Goal: Information Seeking & Learning: Learn about a topic

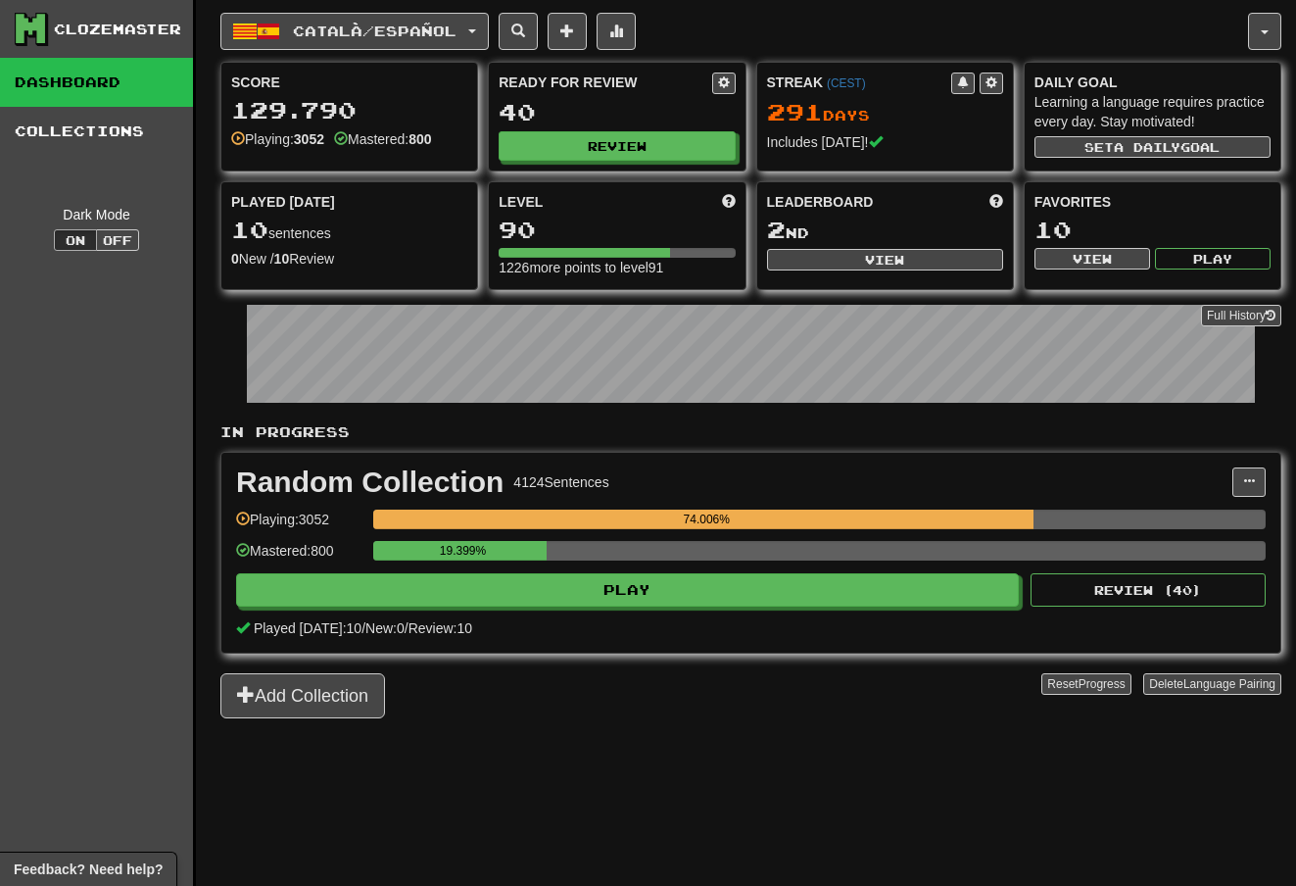
click at [476, 29] on span "button" at bounding box center [472, 31] width 8 height 4
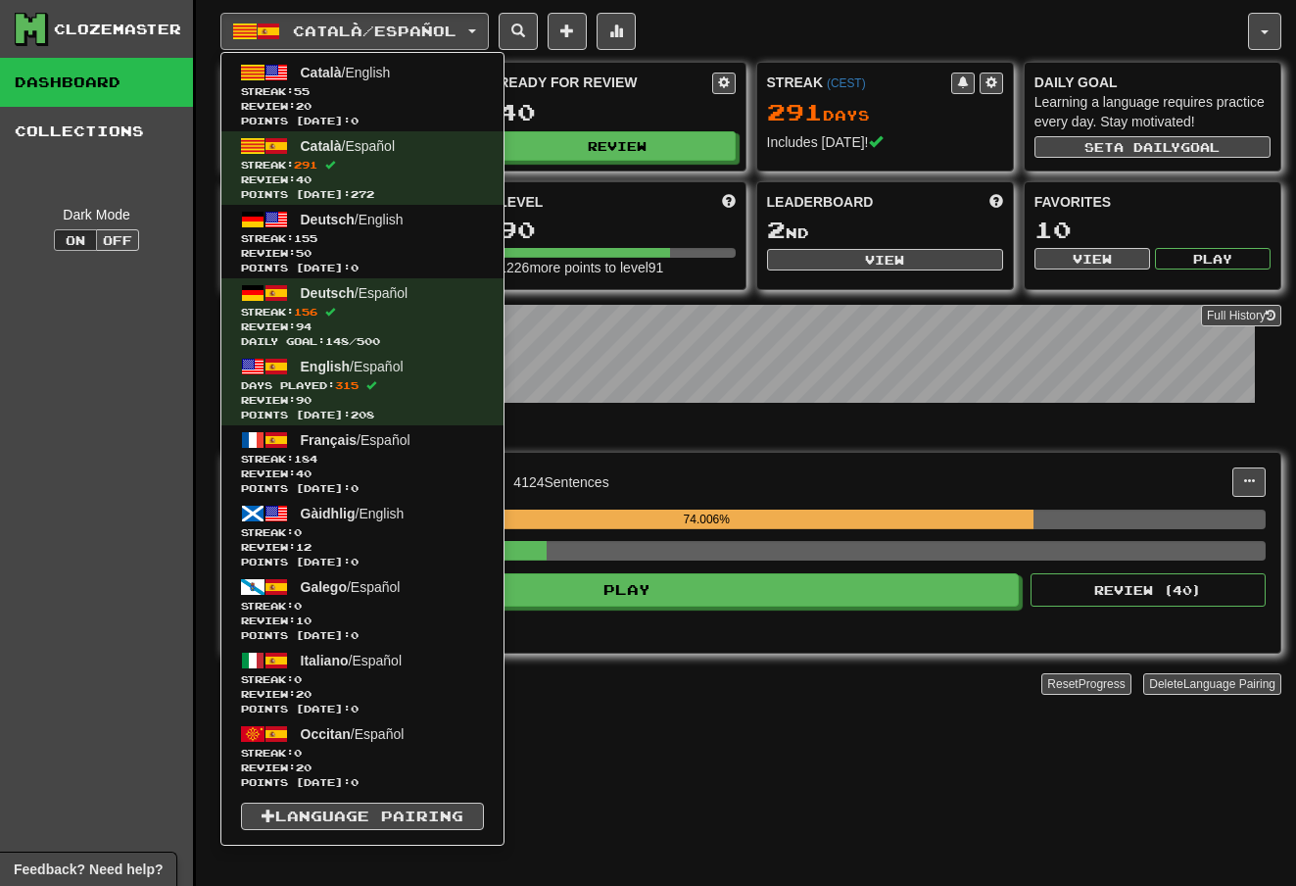
click at [777, 25] on div at bounding box center [648, 443] width 1296 height 886
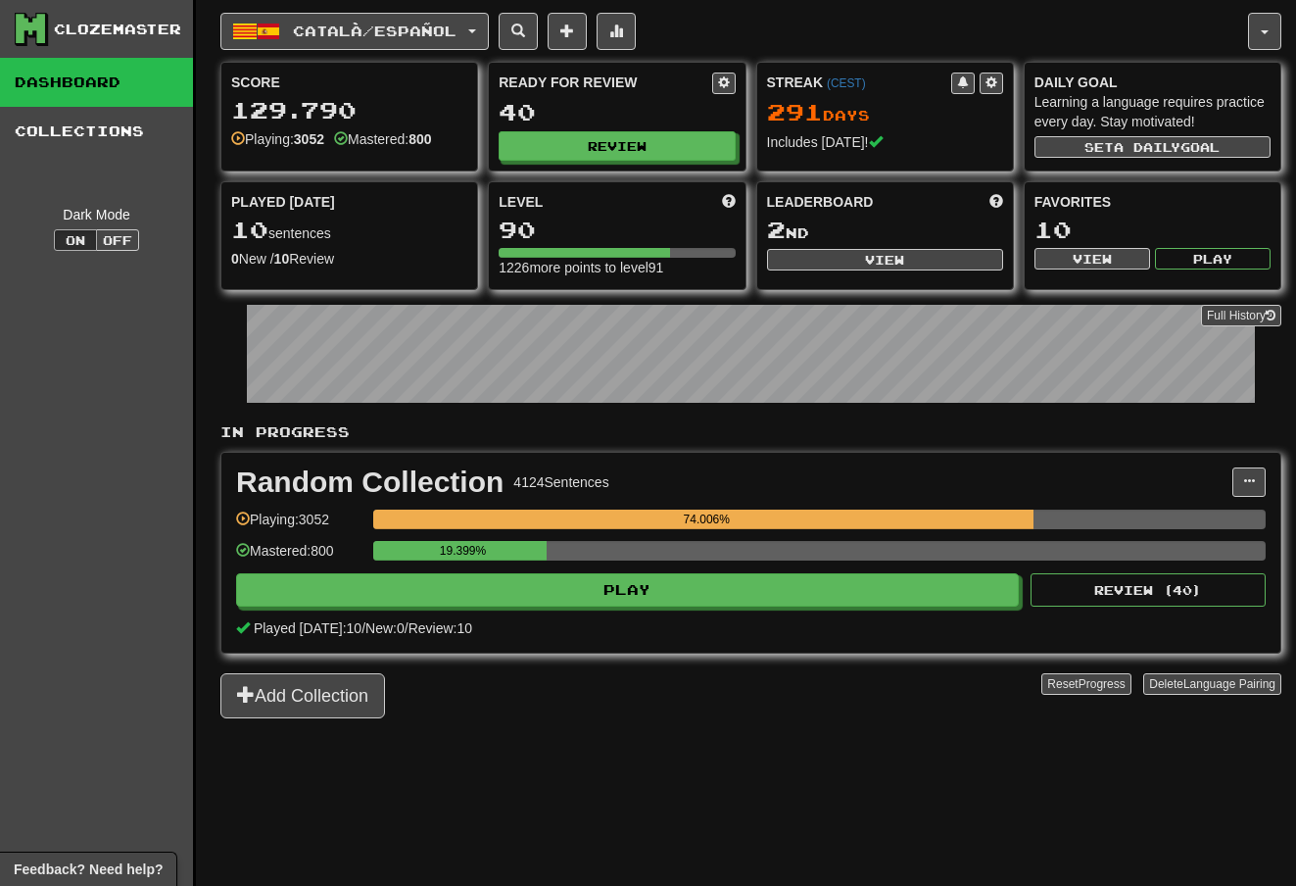
click at [489, 25] on button "Català / Español" at bounding box center [354, 31] width 268 height 37
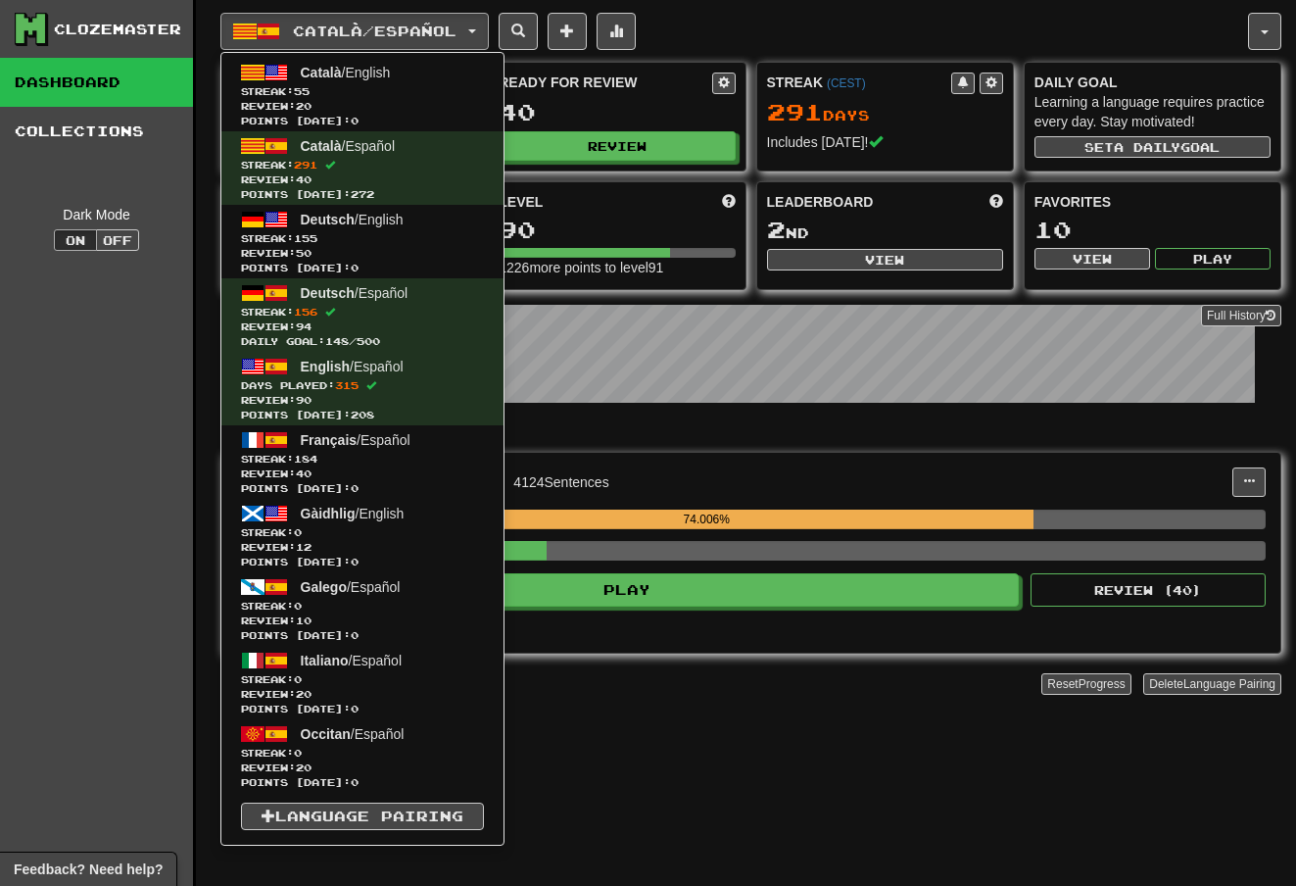
click at [340, 459] on span "Streak: 184" at bounding box center [362, 459] width 243 height 15
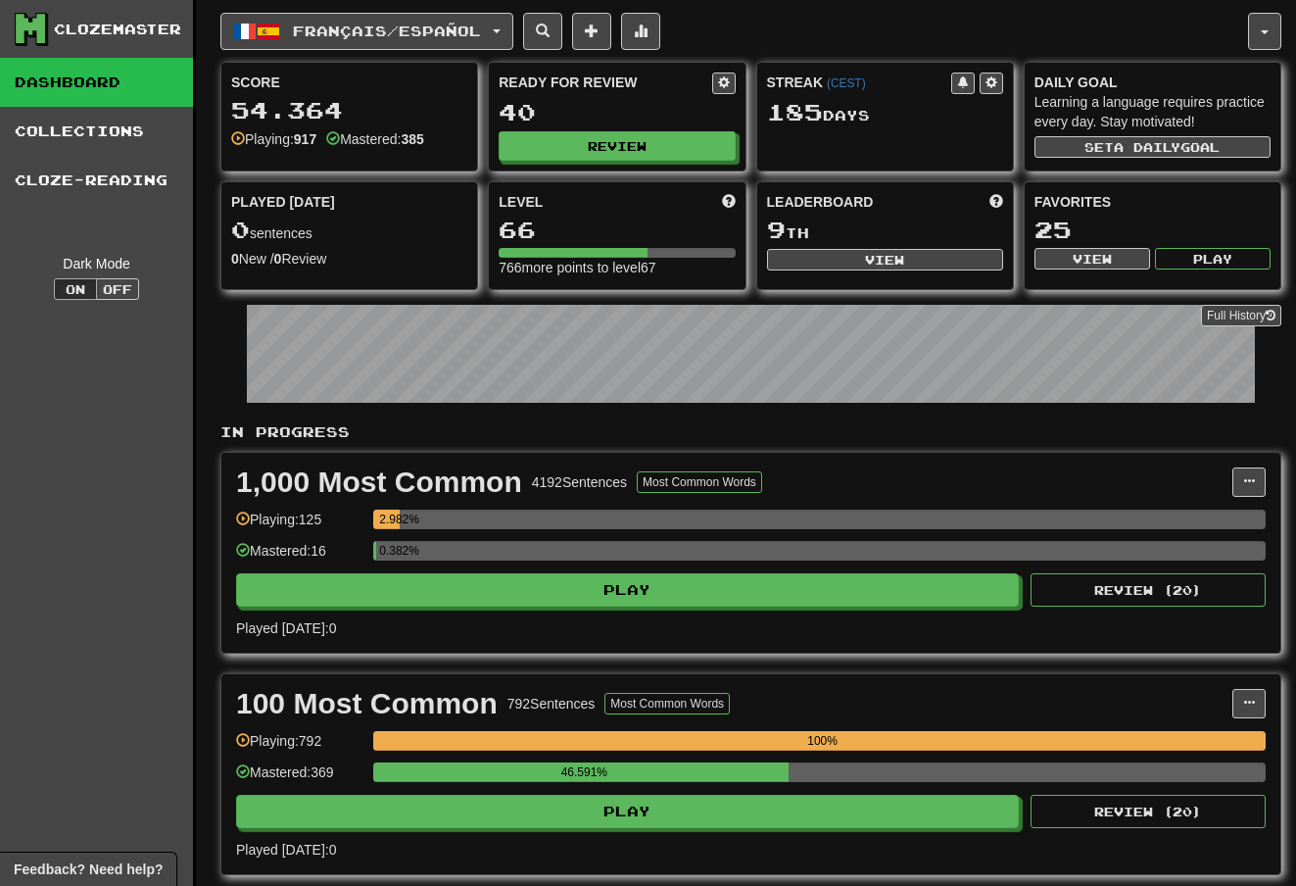
click at [882, 255] on button "View" at bounding box center [885, 260] width 236 height 22
select select "**********"
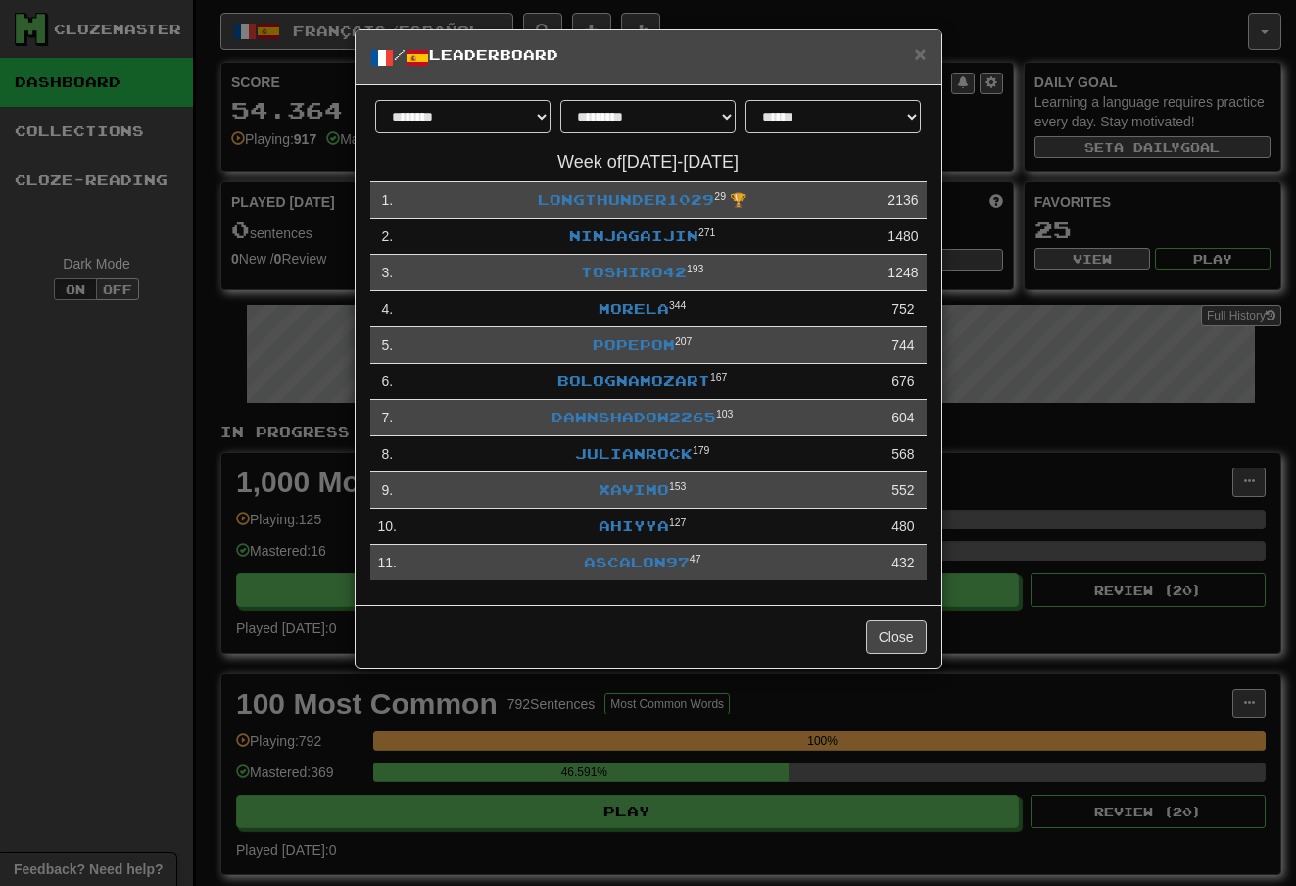
click at [646, 490] on link "Xavimo" at bounding box center [634, 489] width 71 height 17
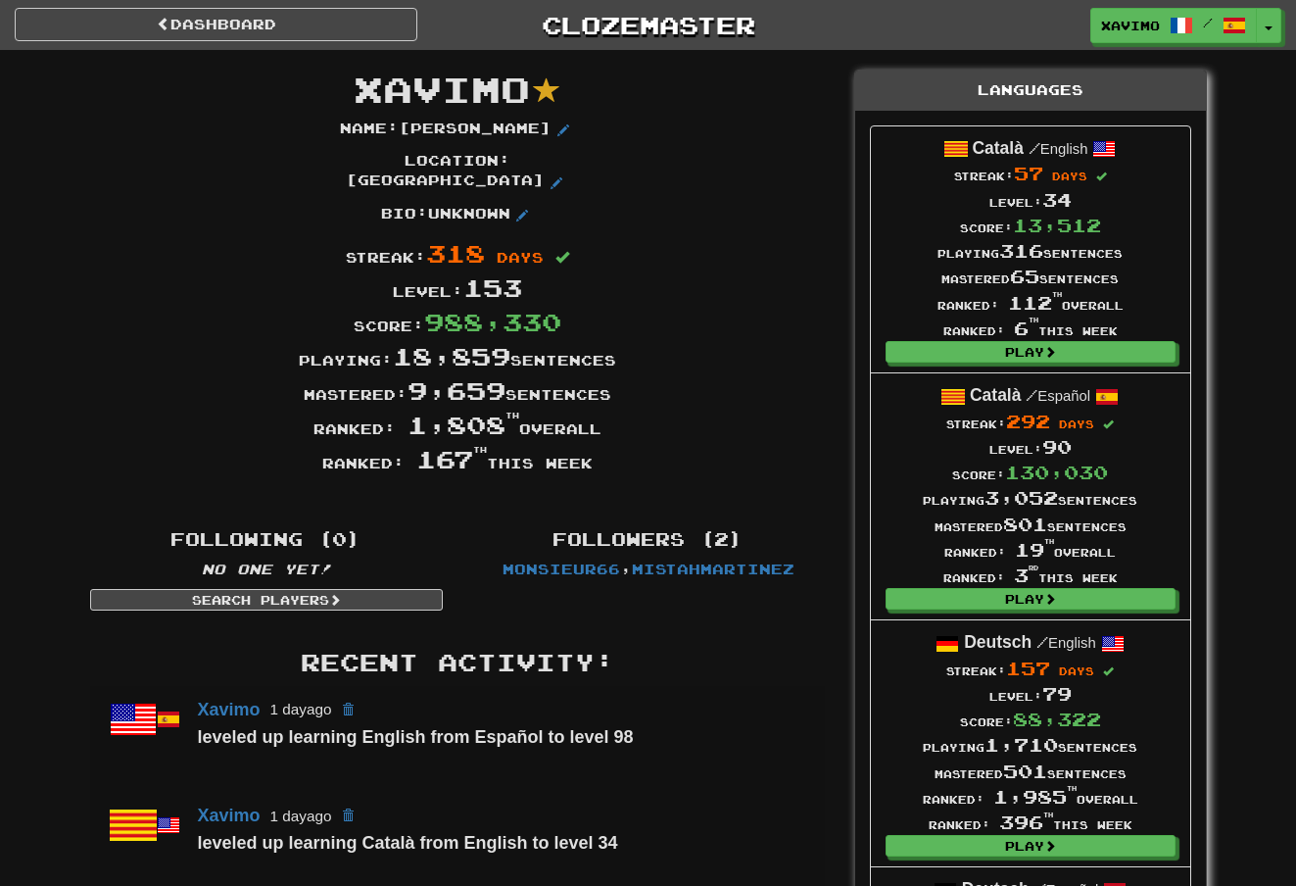
click at [328, 25] on link "Dashboard" at bounding box center [216, 24] width 403 height 33
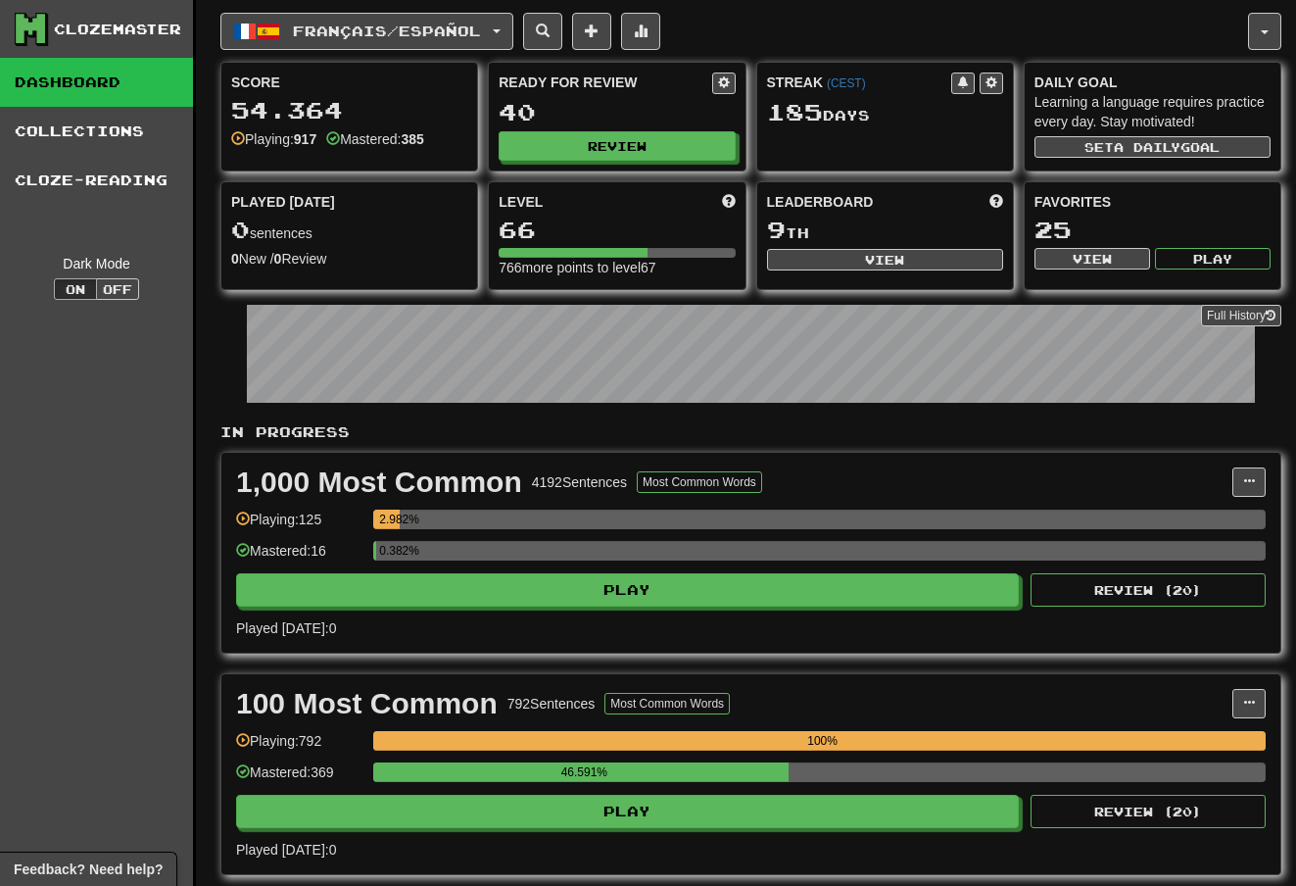
click at [632, 149] on button "Review" at bounding box center [617, 145] width 236 height 29
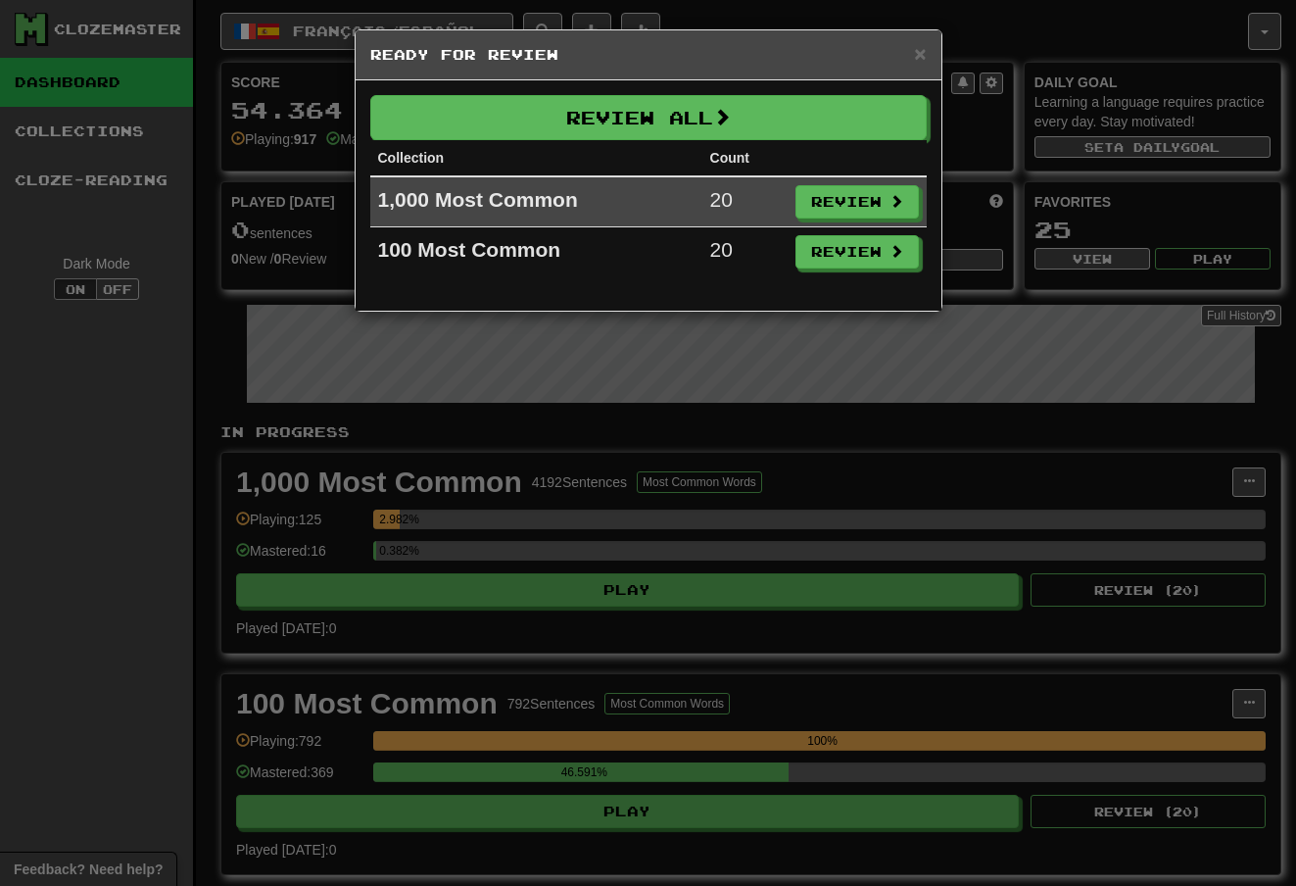
click at [738, 115] on button "Review All" at bounding box center [648, 117] width 556 height 45
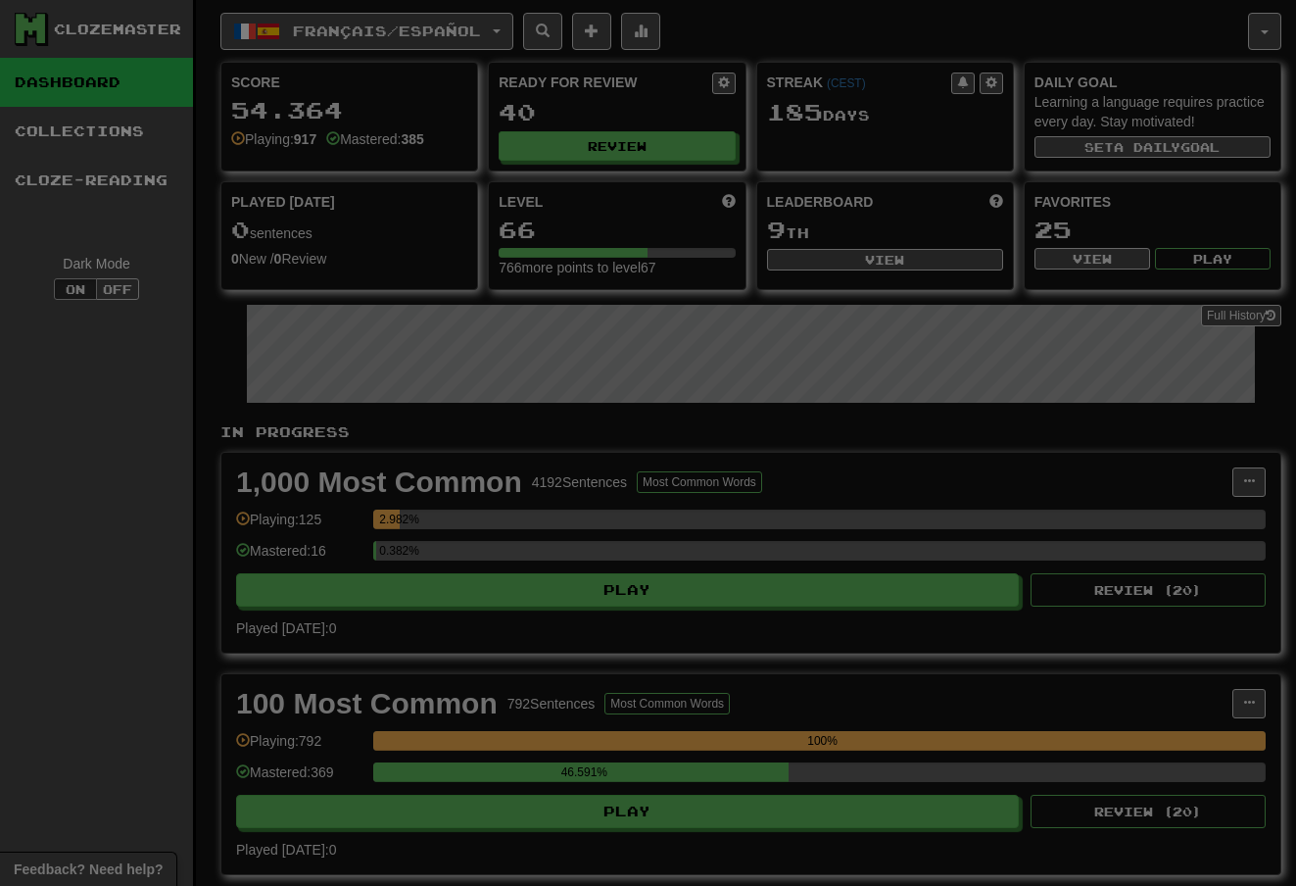
select select "**"
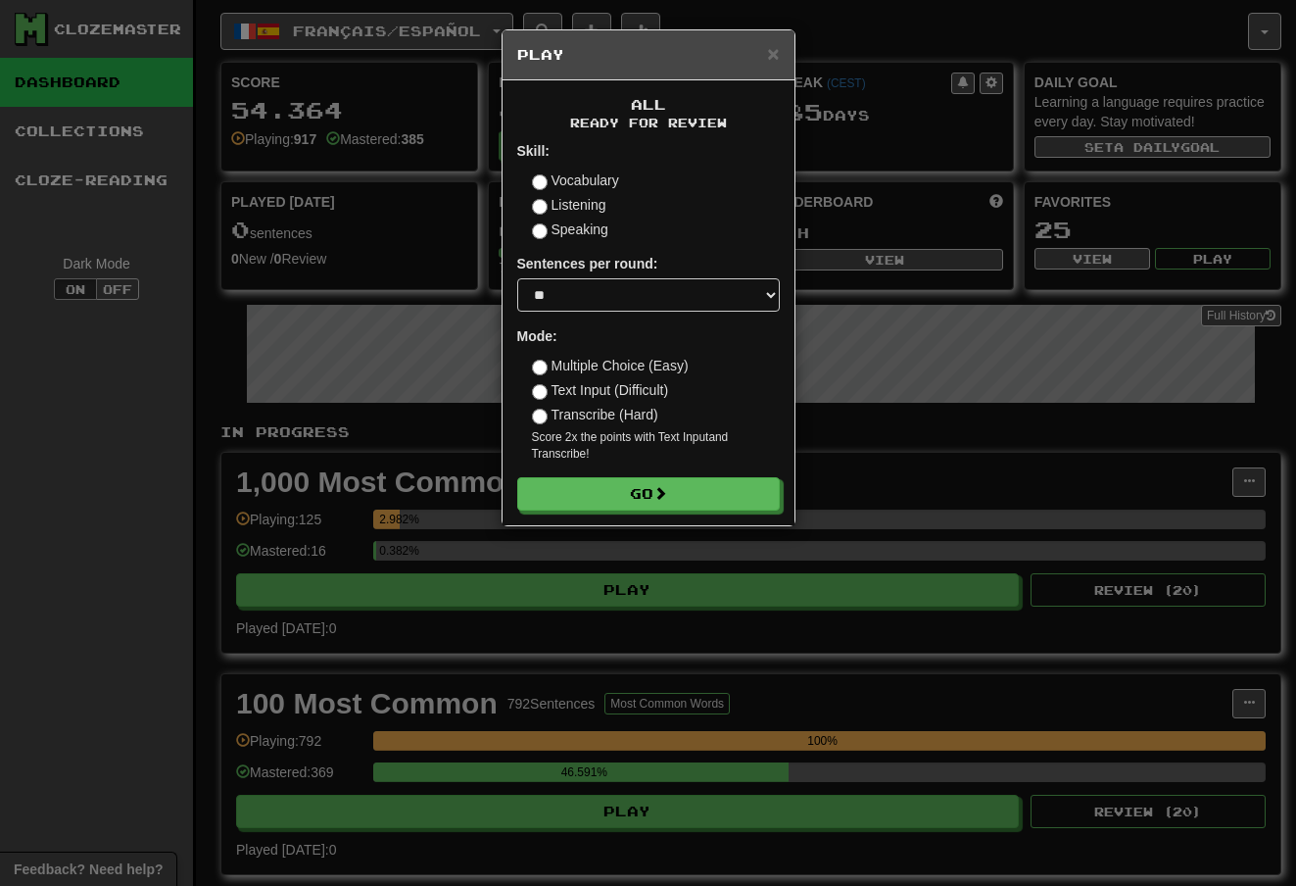
click at [656, 459] on form "Skill: Vocabulary Listening Speaking Sentences per round: * ** ** ** ** ** *** …" at bounding box center [648, 325] width 263 height 369
click at [655, 491] on button "Go" at bounding box center [648, 493] width 263 height 33
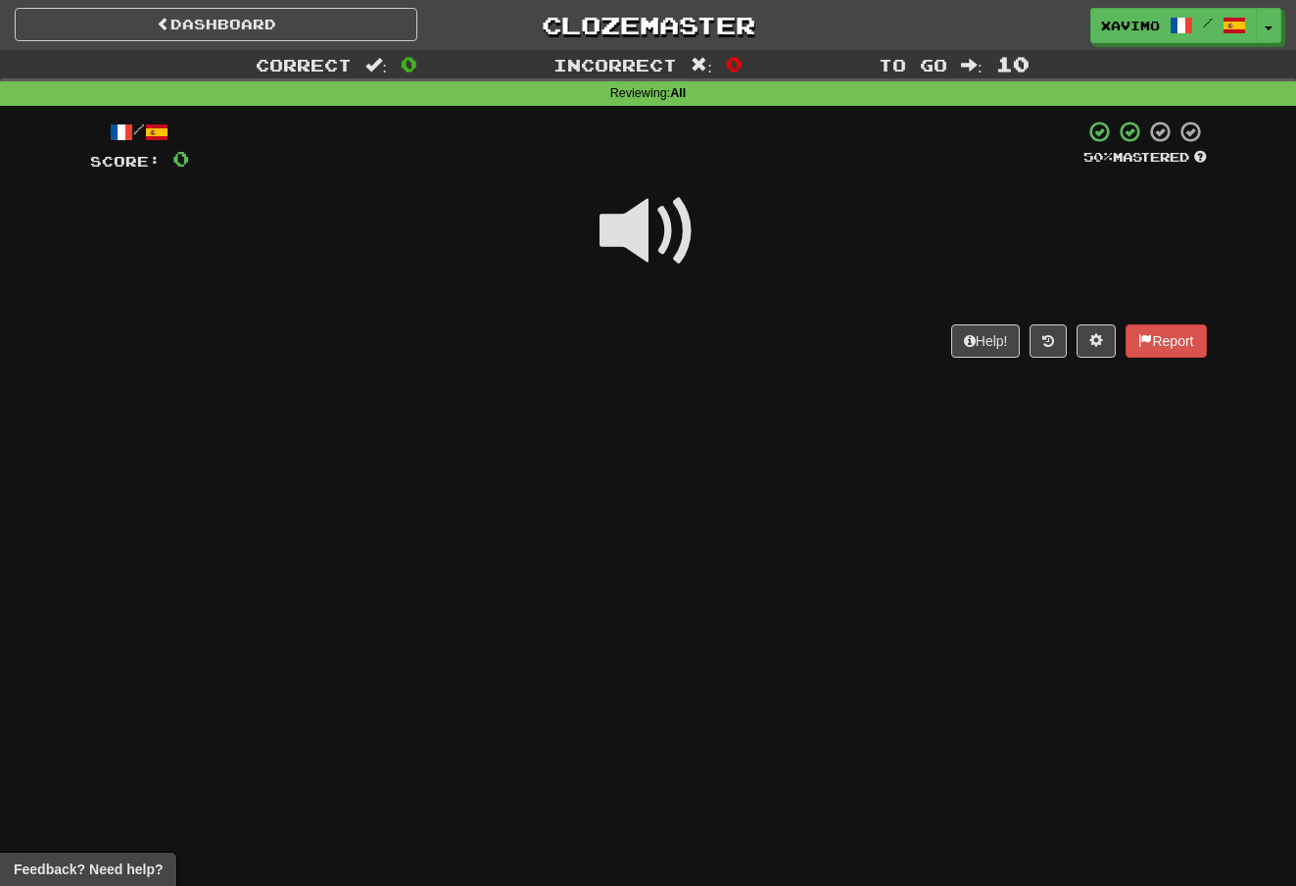
click at [655, 236] on span at bounding box center [649, 231] width 98 height 98
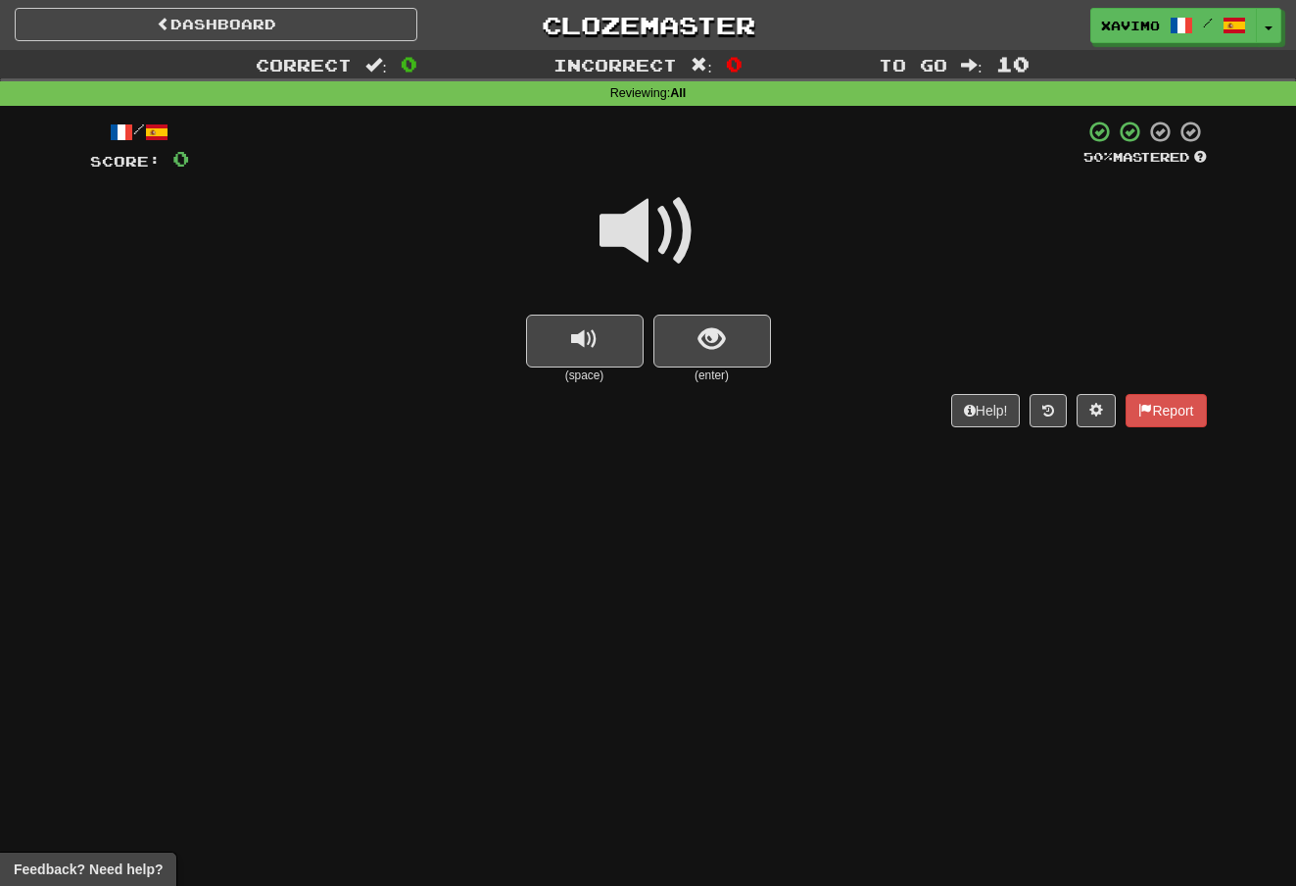
click at [657, 237] on span at bounding box center [649, 231] width 98 height 98
click at [709, 339] on span "show sentence" at bounding box center [712, 339] width 26 height 26
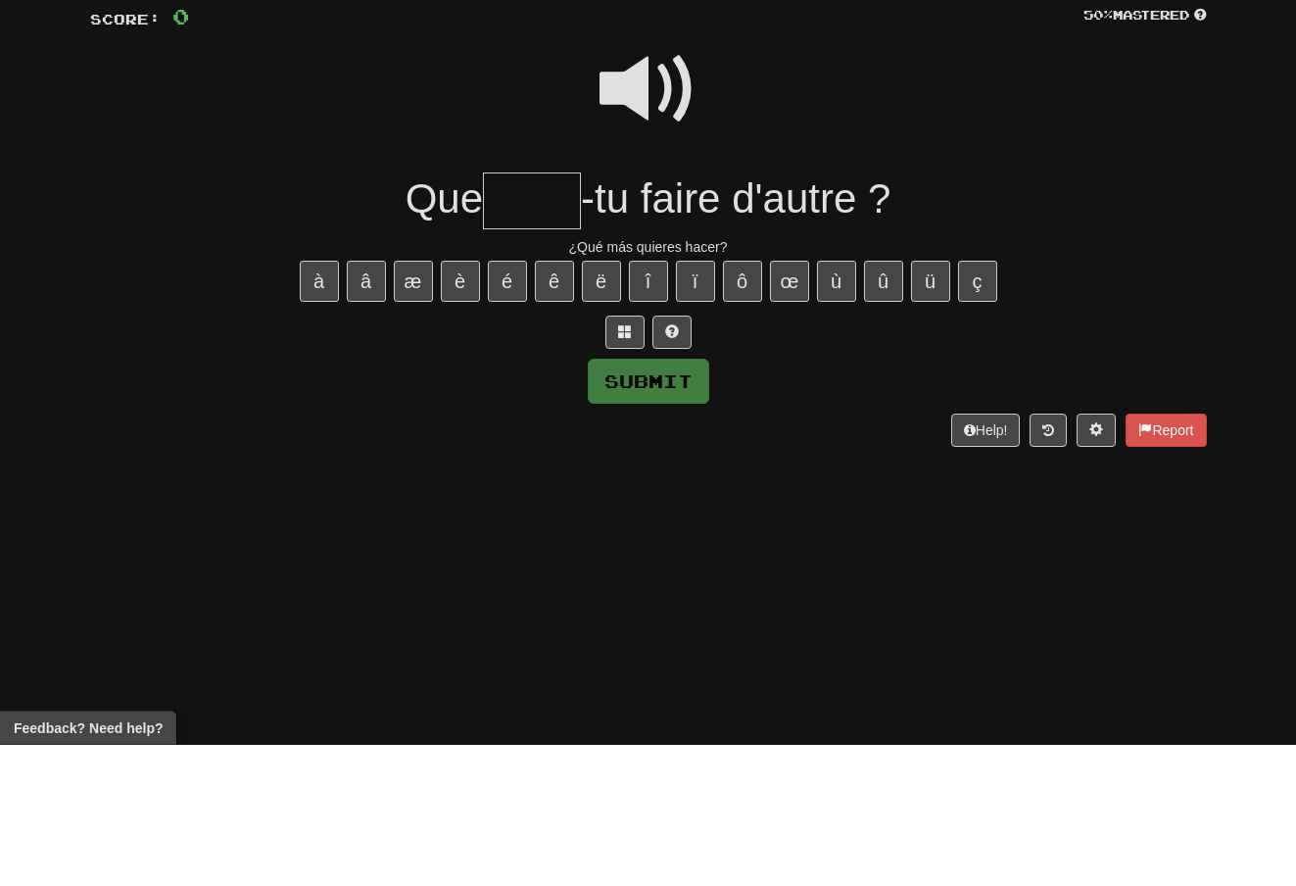
click at [651, 182] on span at bounding box center [649, 231] width 98 height 98
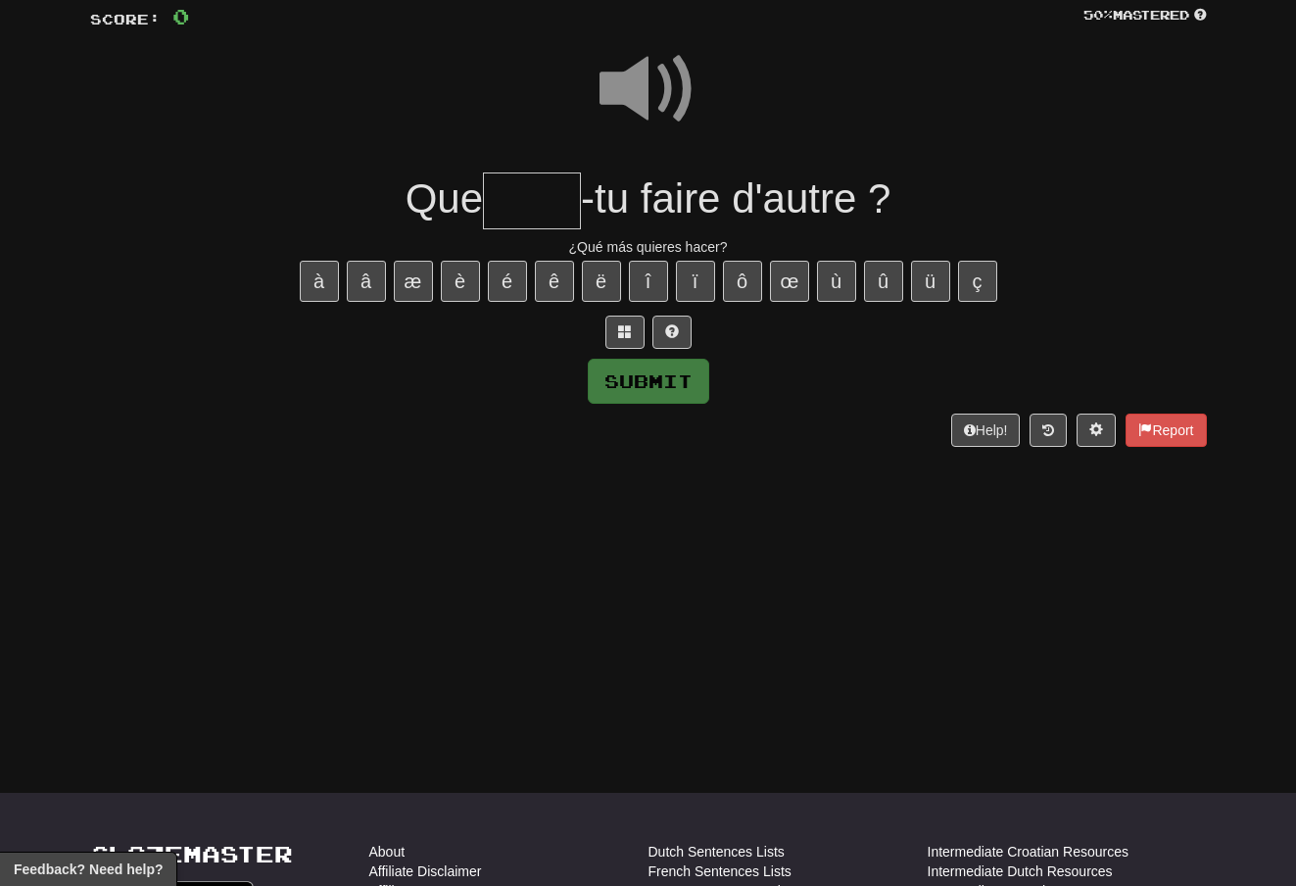
click at [536, 199] on input "text" at bounding box center [532, 201] width 98 height 58
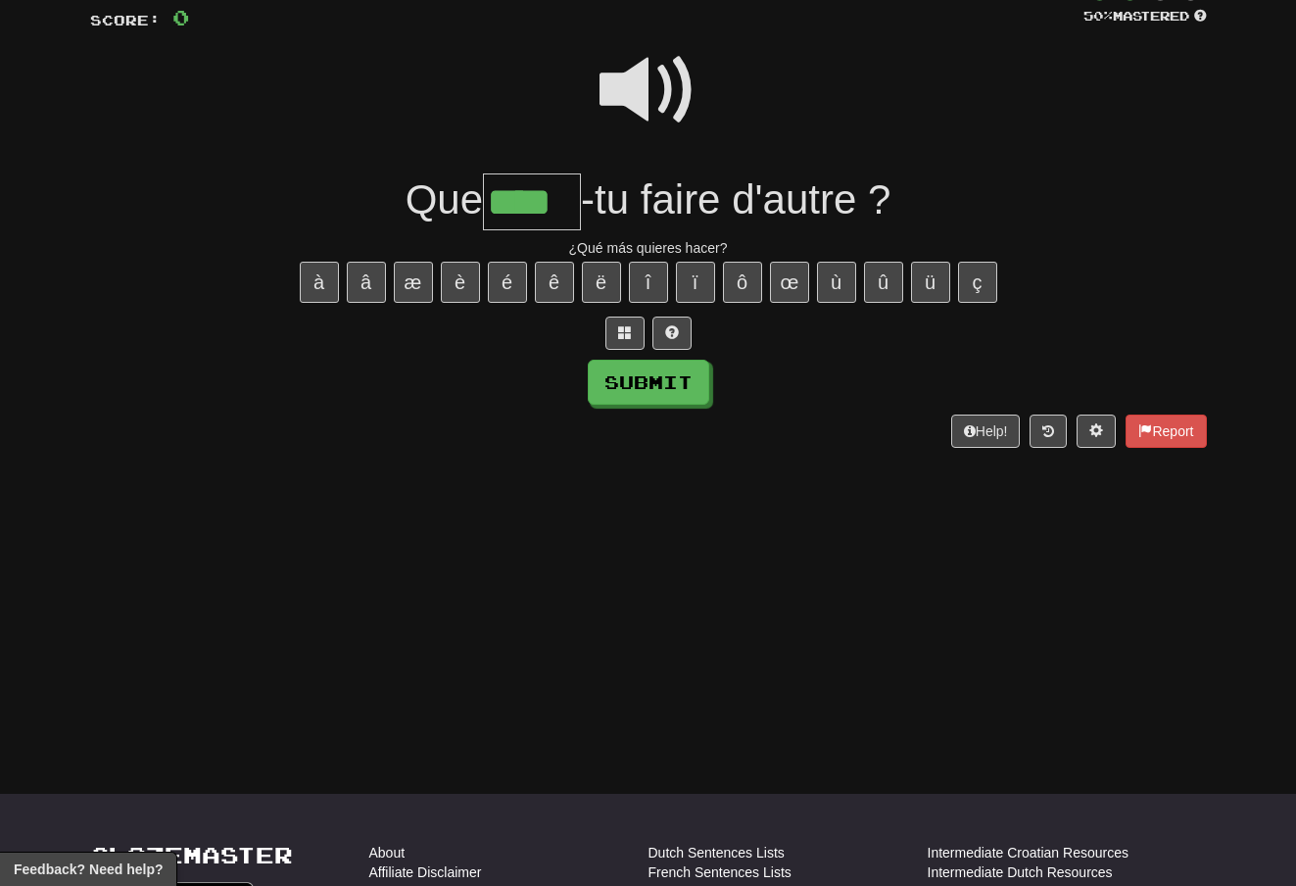
type input "****"
click at [670, 385] on button "Submit" at bounding box center [648, 382] width 121 height 45
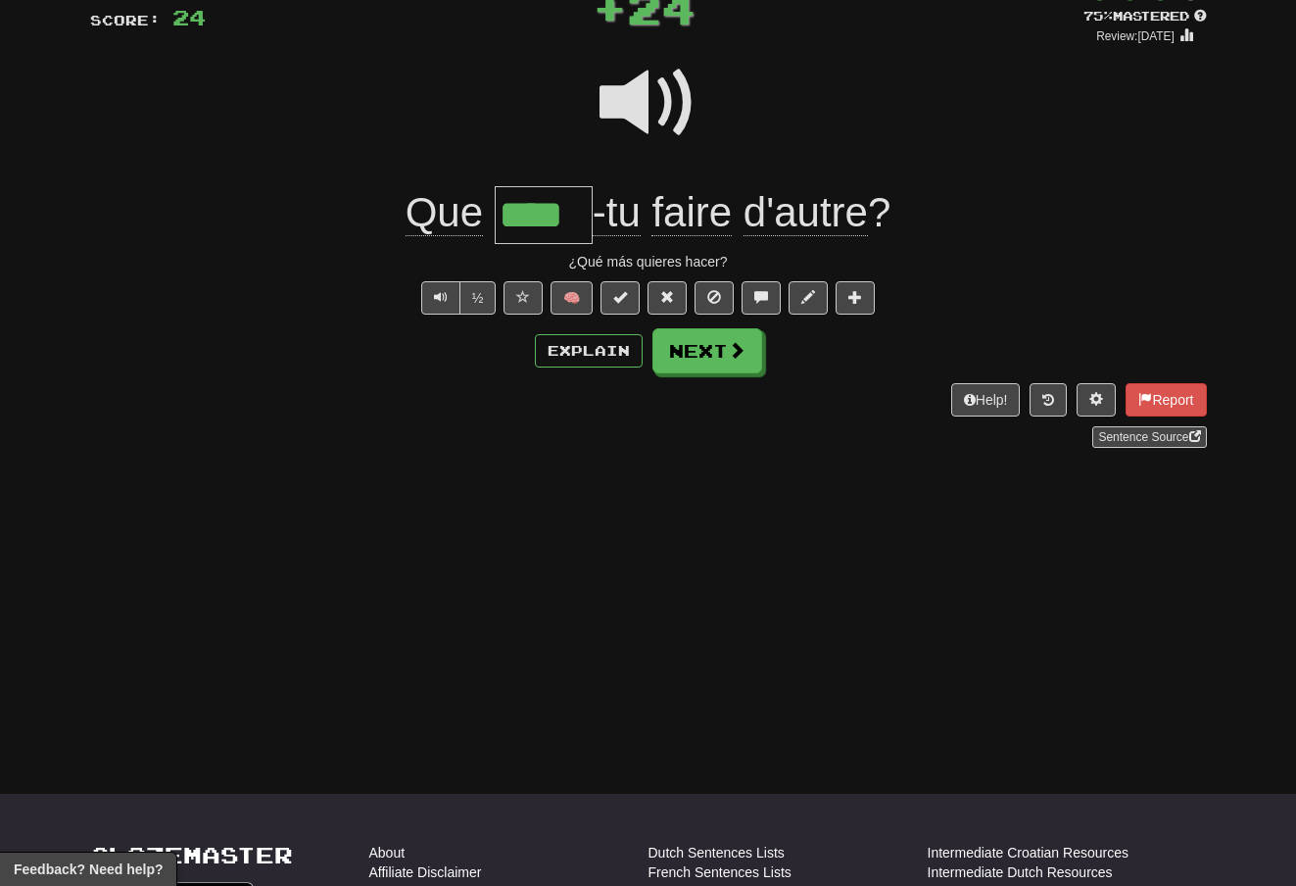
scroll to position [142, 0]
click at [724, 360] on button "Next" at bounding box center [707, 349] width 110 height 45
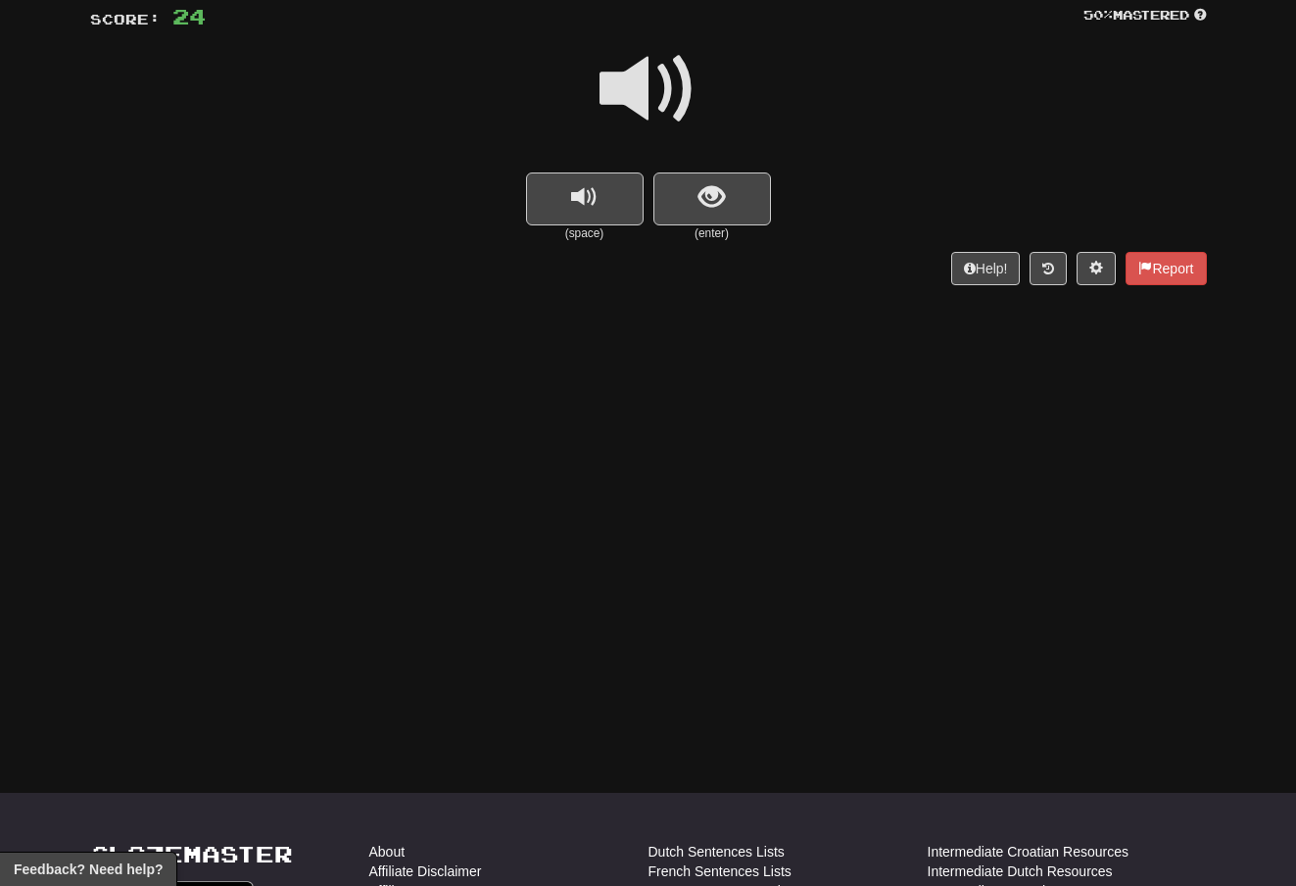
click at [675, 72] on span at bounding box center [649, 89] width 98 height 98
click at [710, 203] on span "show sentence" at bounding box center [712, 197] width 26 height 26
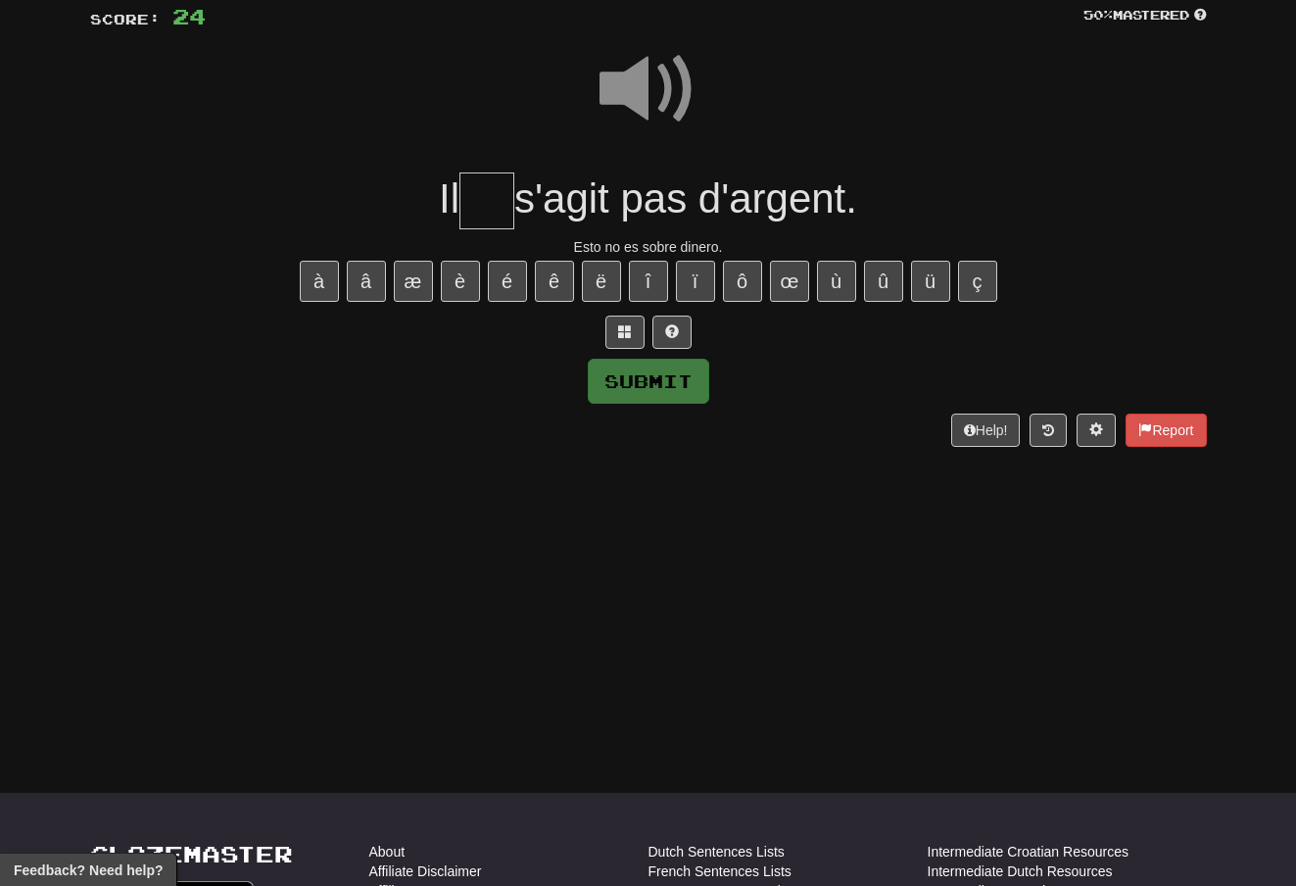
scroll to position [141, 0]
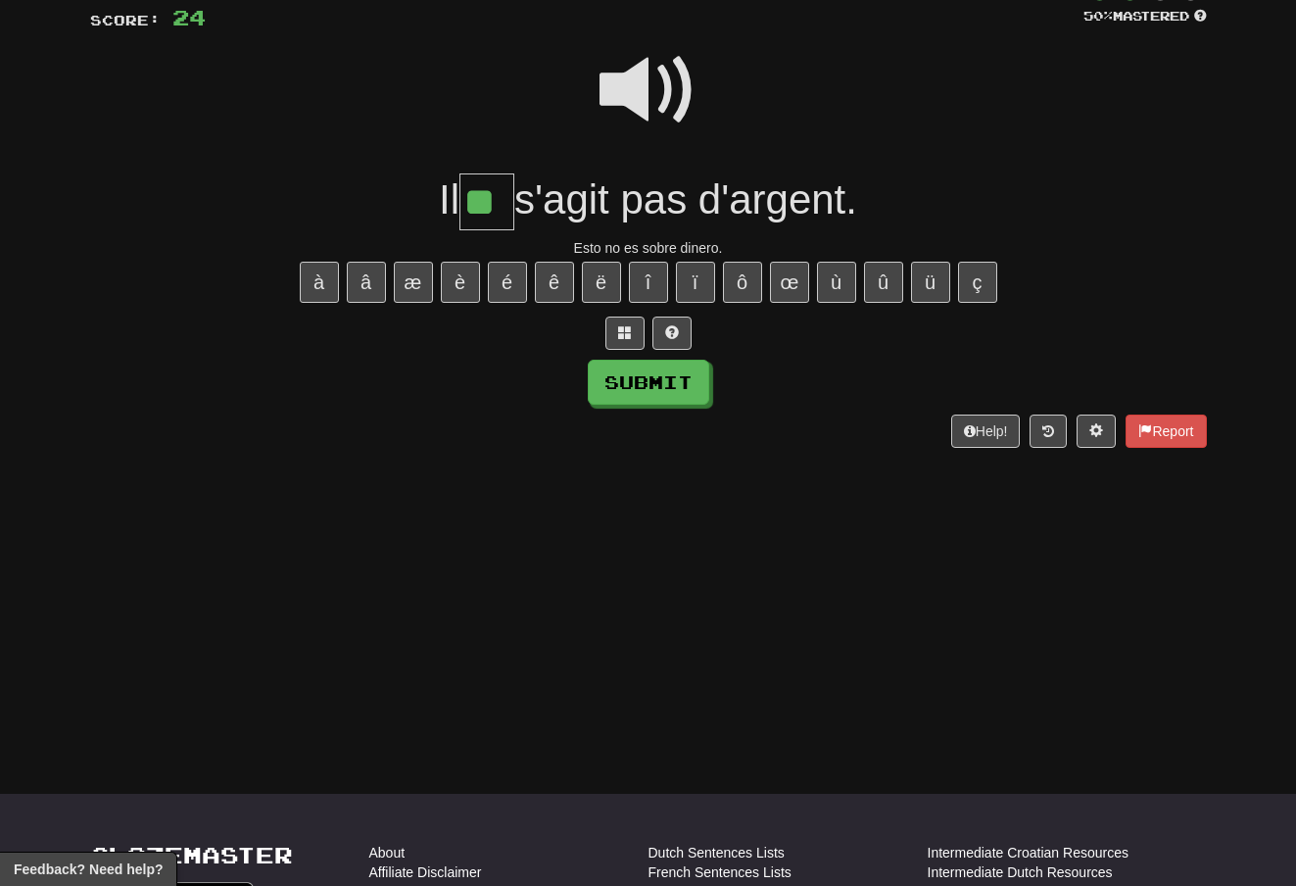
type input "**"
click at [680, 375] on button "Submit" at bounding box center [648, 382] width 121 height 45
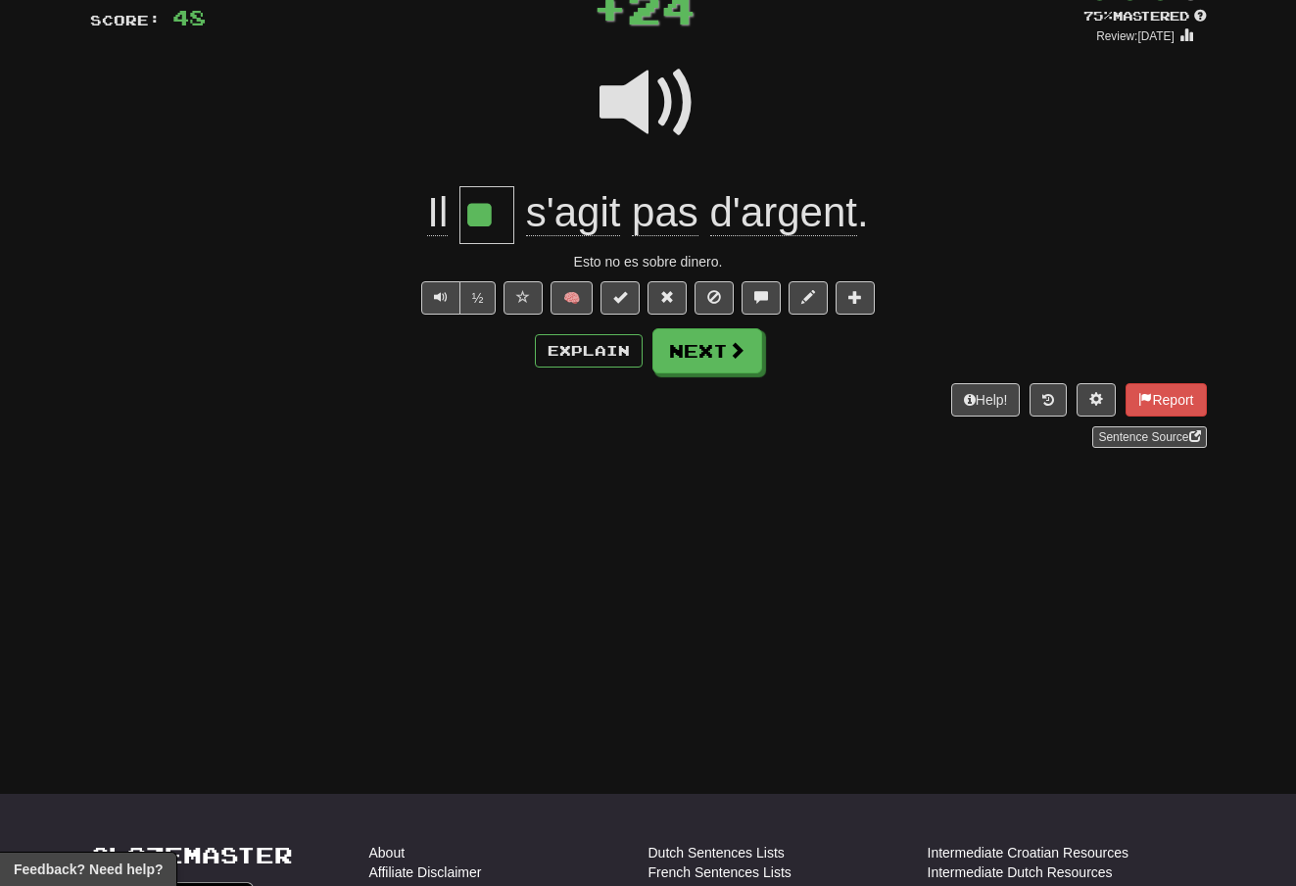
scroll to position [142, 0]
click at [722, 356] on button "Next" at bounding box center [707, 349] width 110 height 45
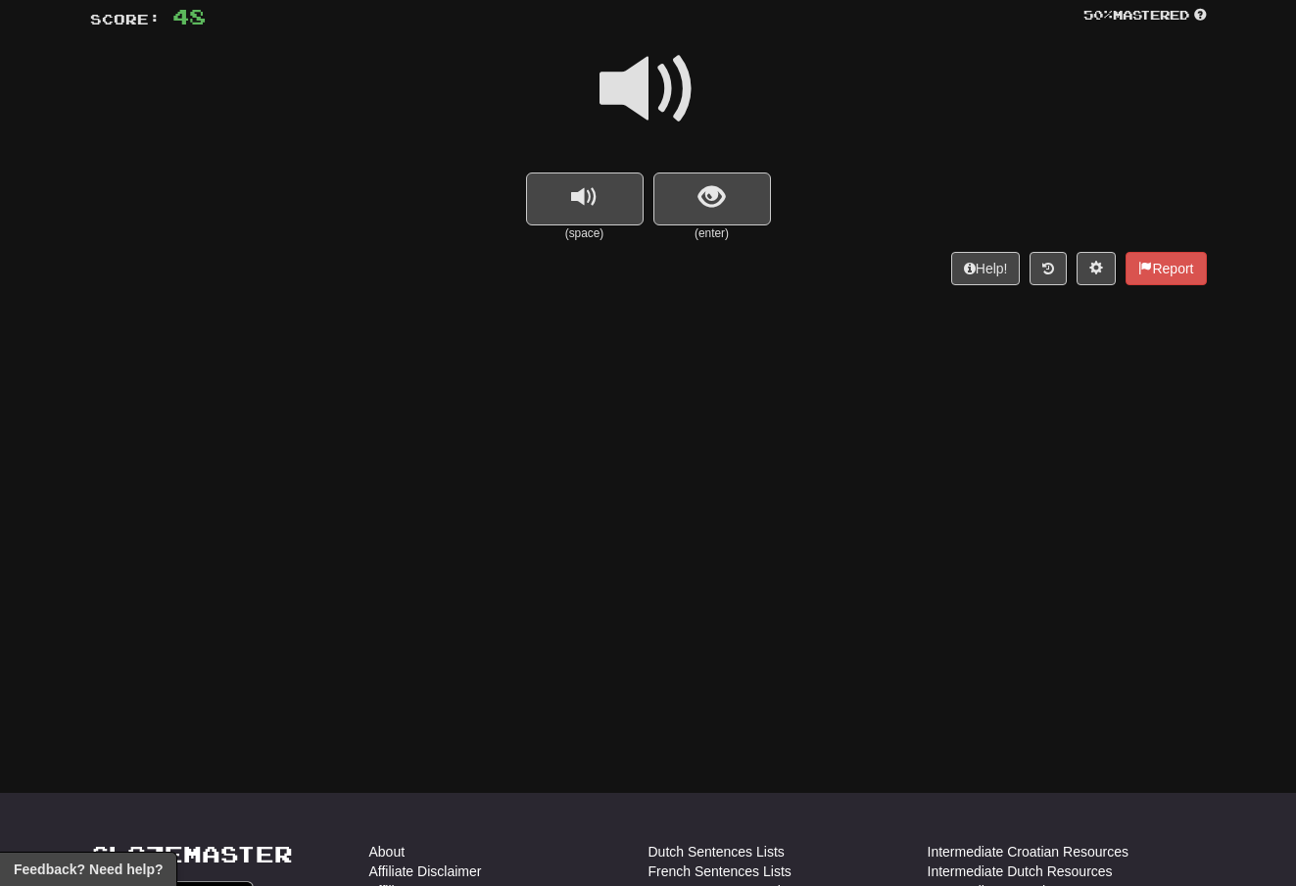
click at [658, 73] on span at bounding box center [649, 89] width 98 height 98
click at [691, 193] on button "show sentence" at bounding box center [712, 198] width 118 height 53
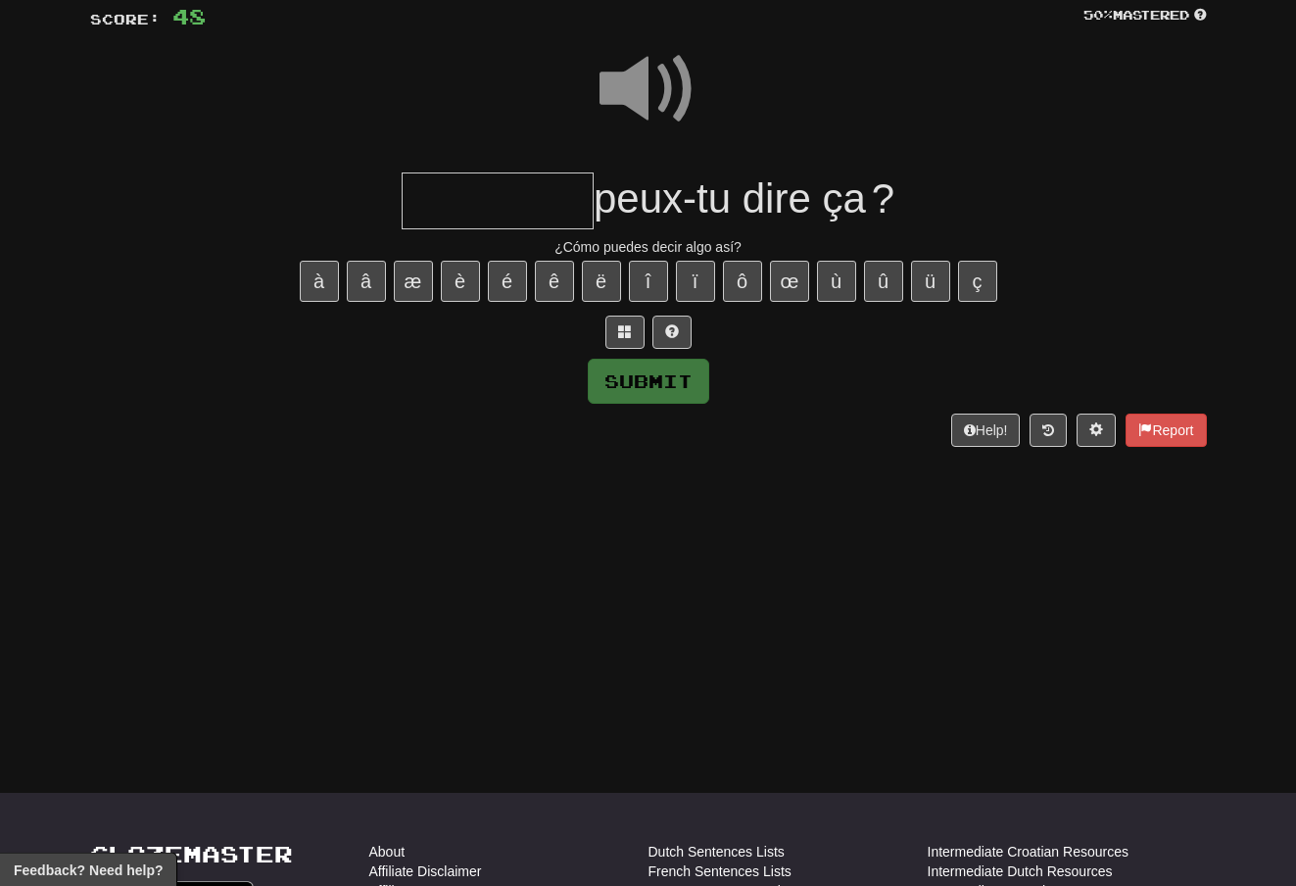
scroll to position [141, 0]
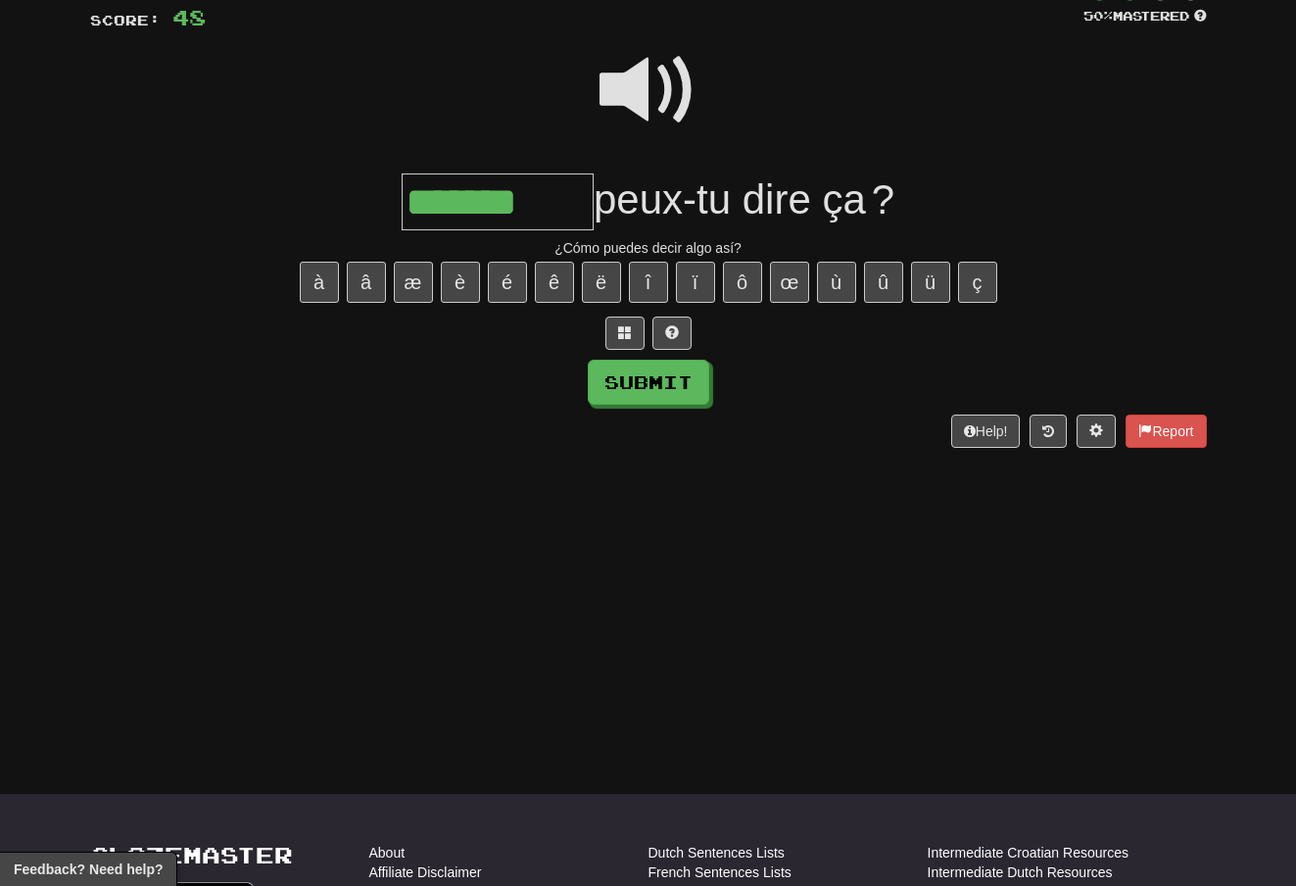
click at [668, 369] on button "Submit" at bounding box center [648, 382] width 121 height 45
type input "*******"
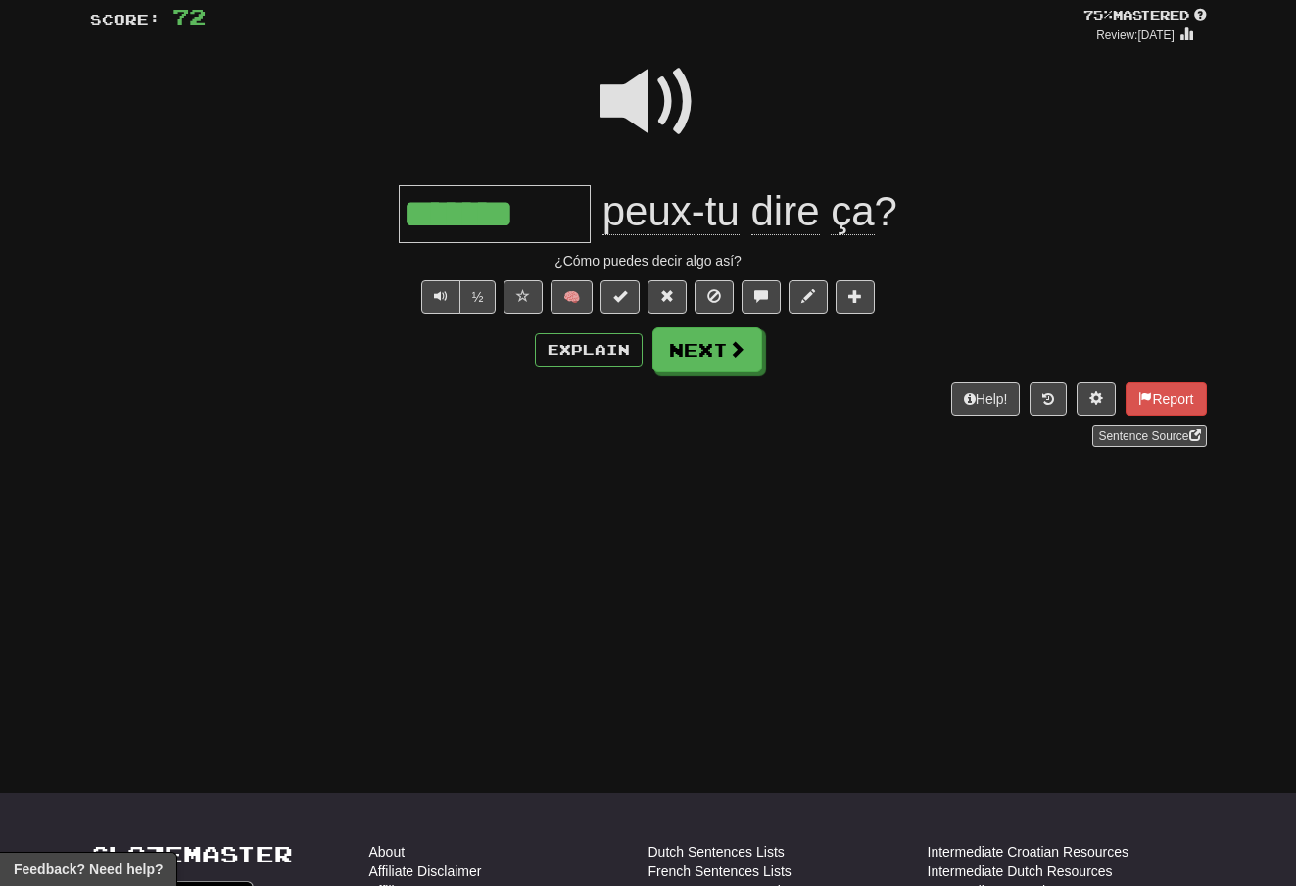
click at [716, 362] on button "Next" at bounding box center [707, 349] width 110 height 45
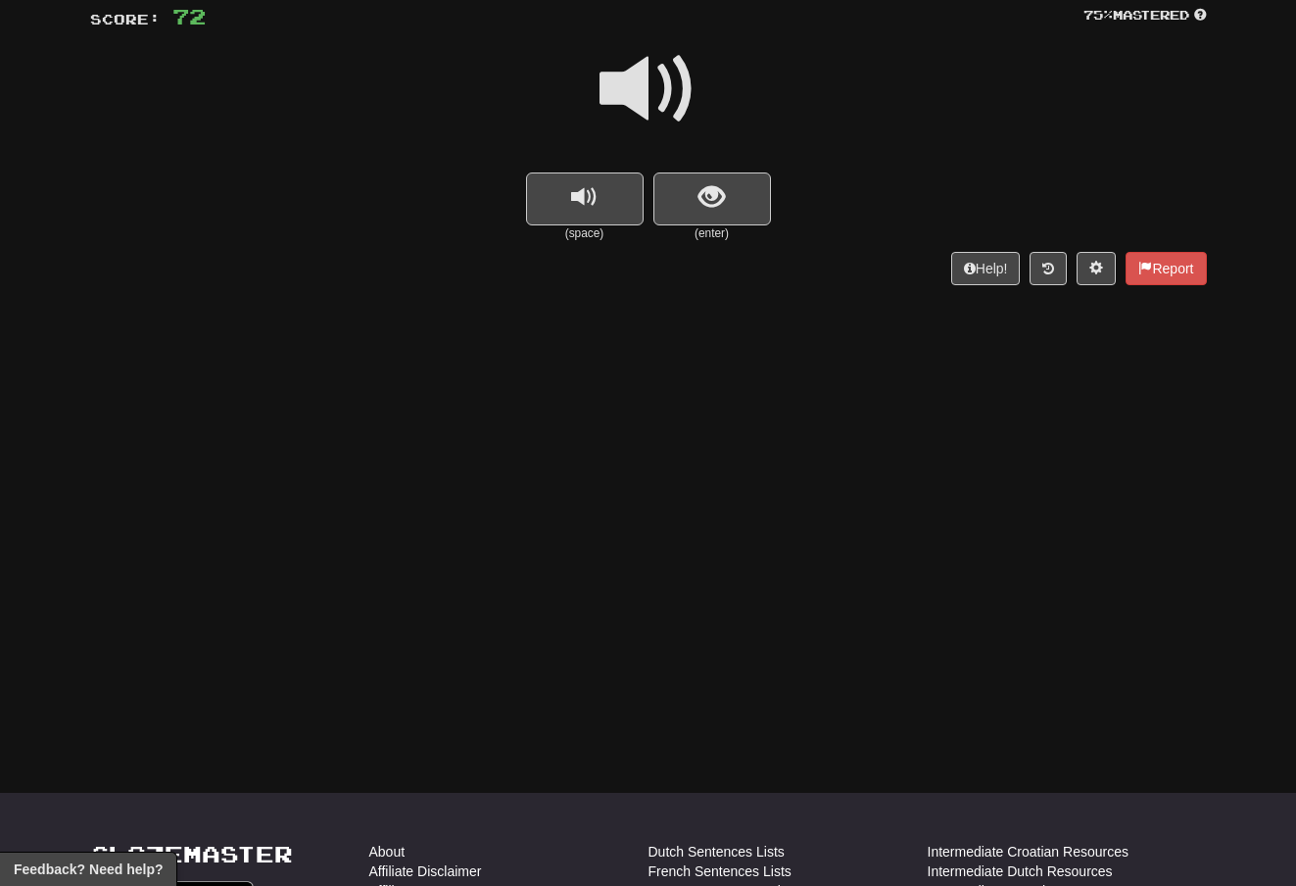
click at [660, 75] on span at bounding box center [649, 89] width 98 height 98
click at [697, 198] on button "show sentence" at bounding box center [712, 198] width 118 height 53
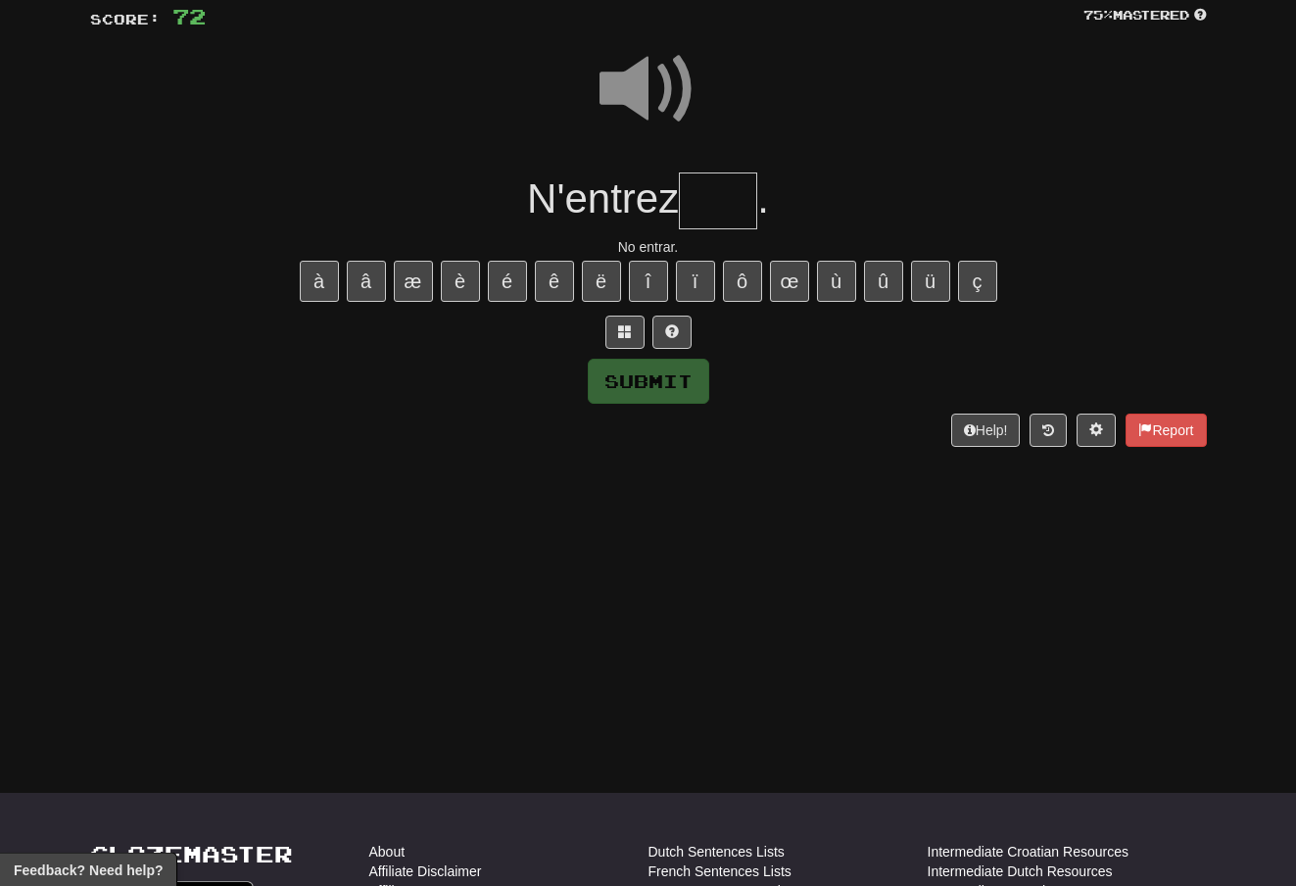
scroll to position [141, 0]
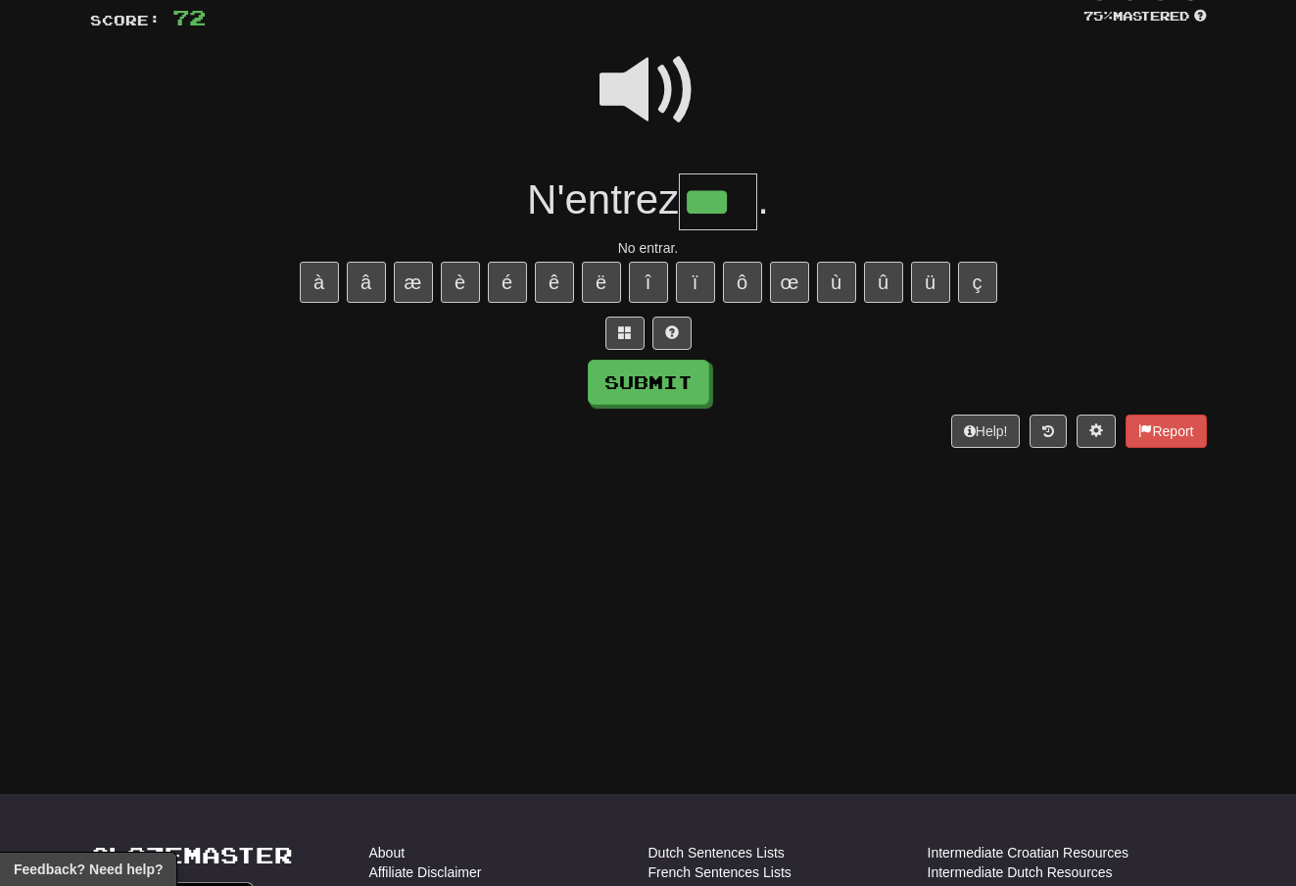
type input "***"
click at [692, 370] on button "Submit" at bounding box center [648, 382] width 121 height 45
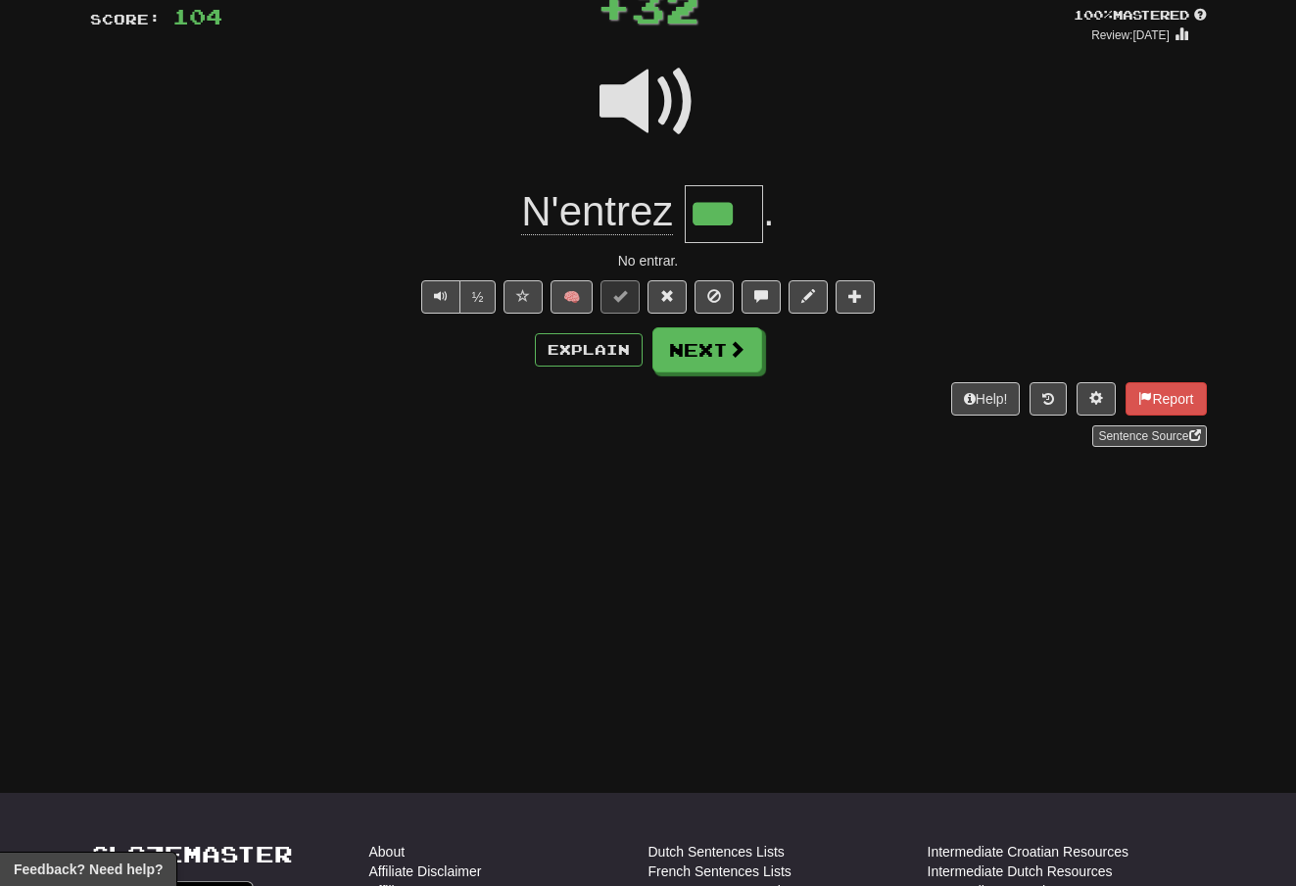
click at [733, 353] on span at bounding box center [737, 349] width 18 height 18
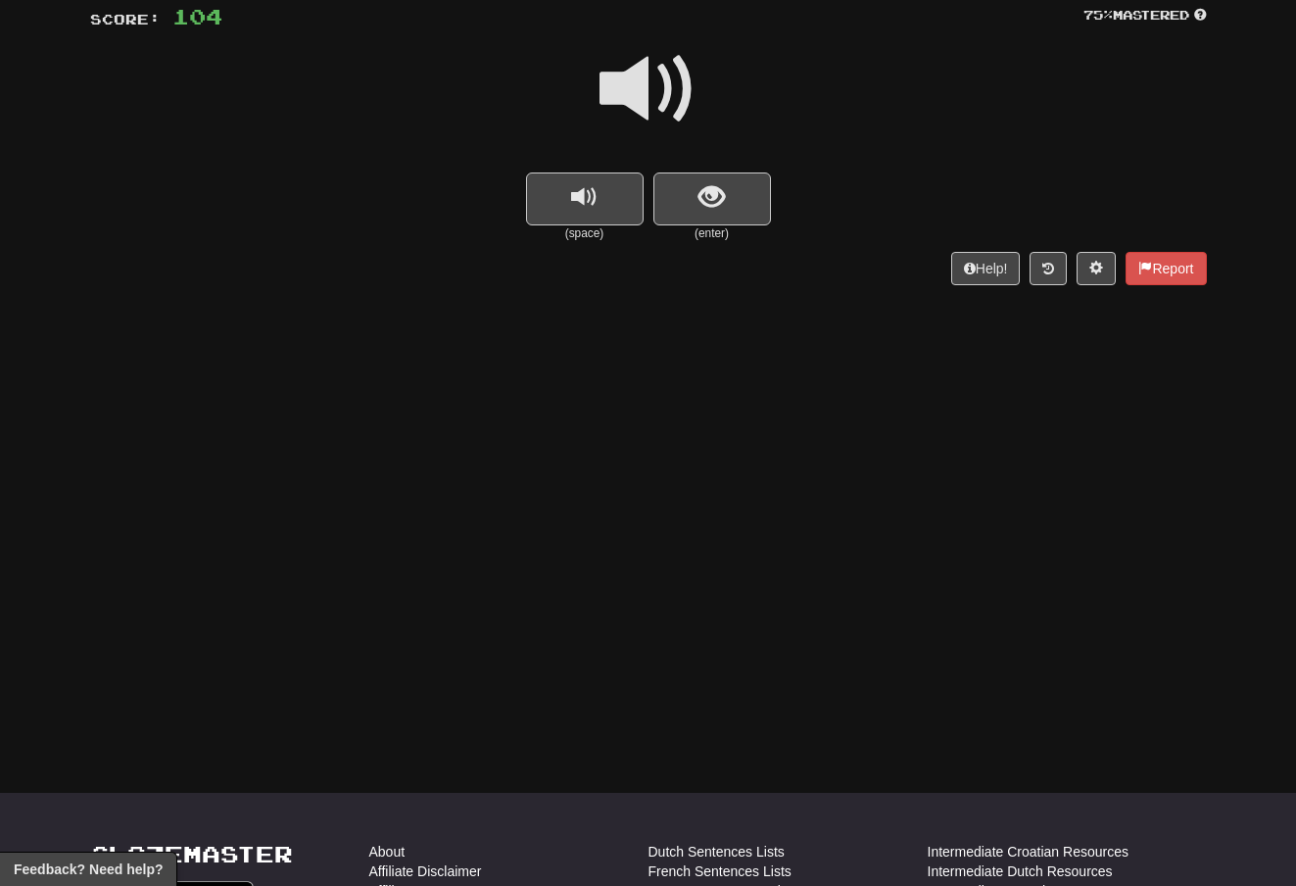
click at [663, 78] on span at bounding box center [649, 89] width 98 height 98
click at [706, 200] on span "show sentence" at bounding box center [712, 197] width 26 height 26
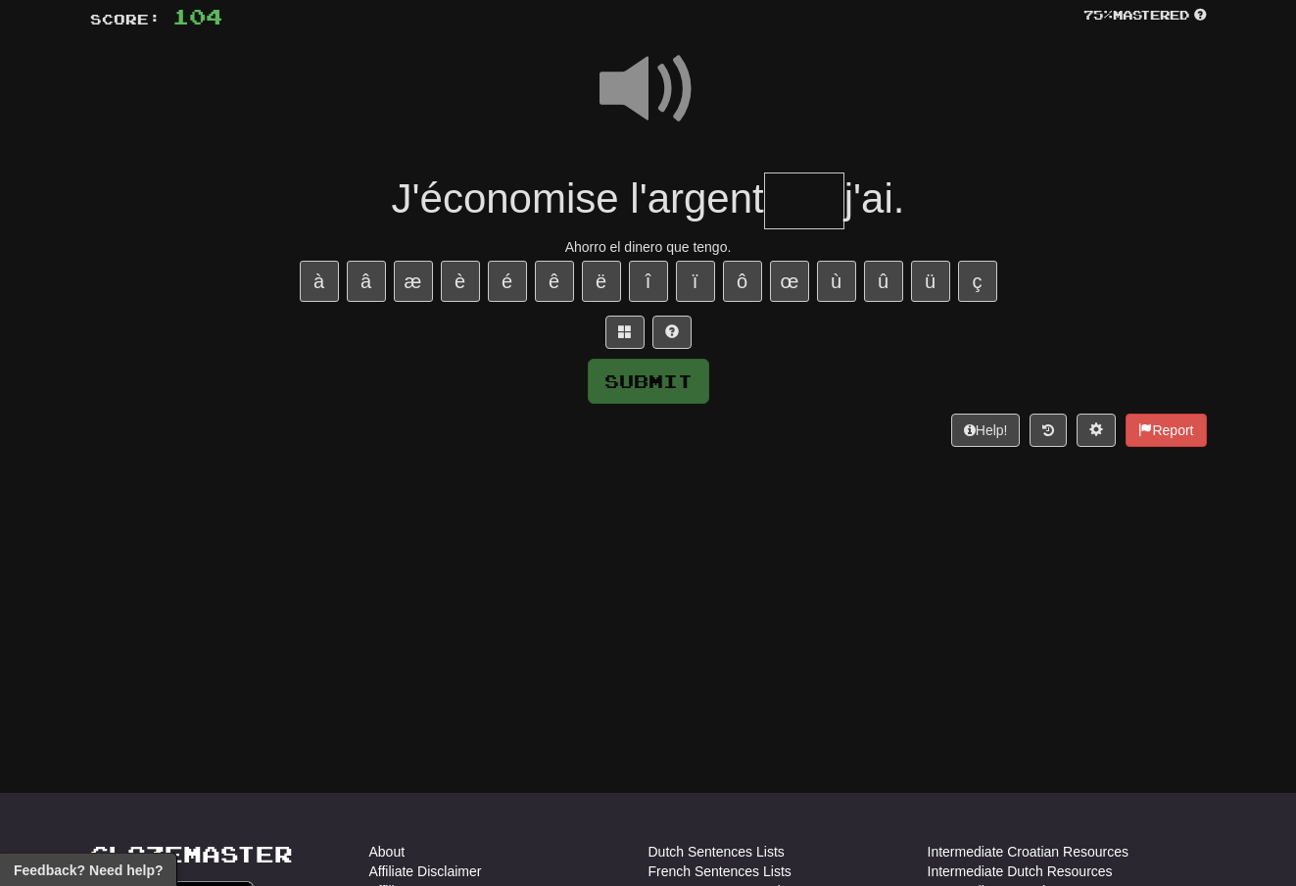
scroll to position [141, 0]
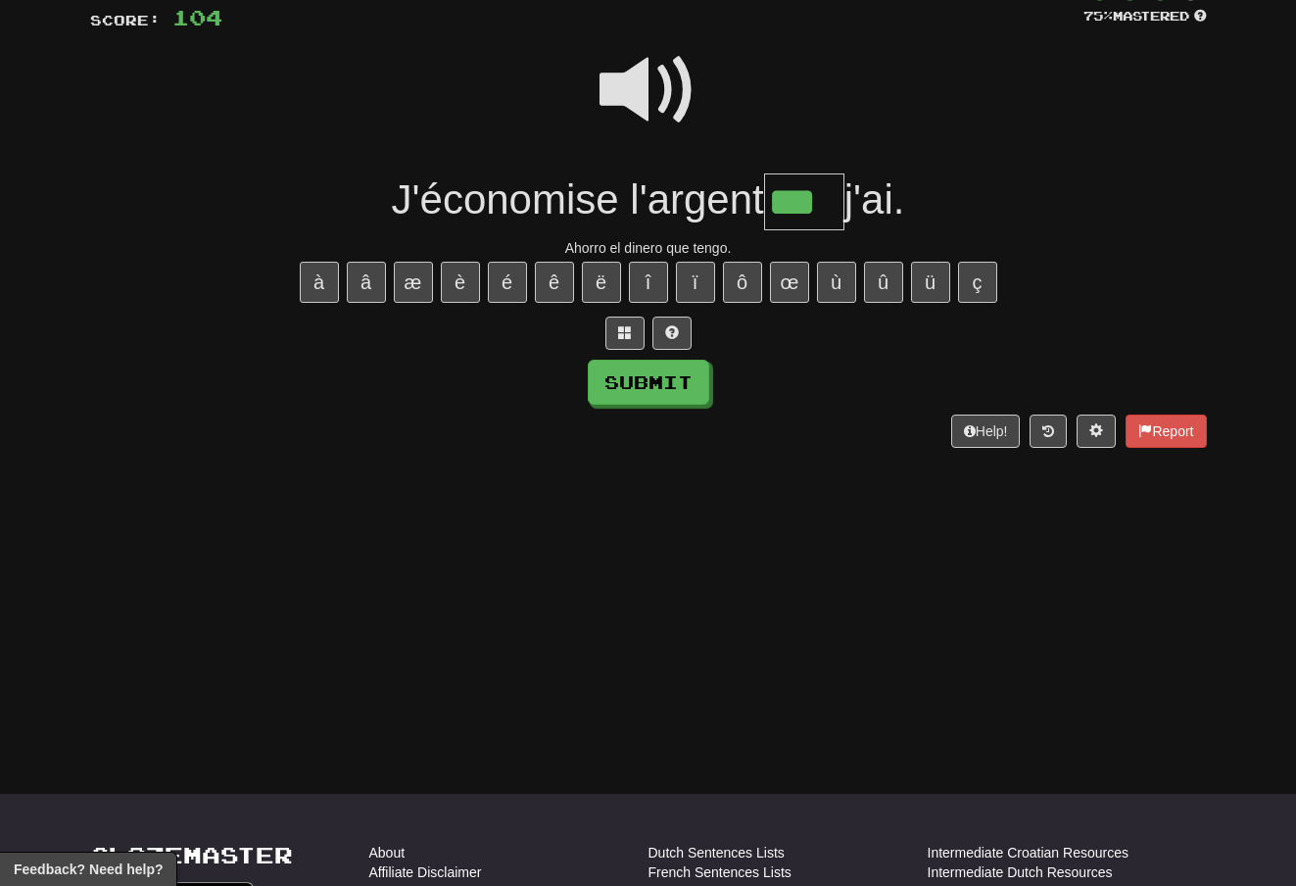
type input "***"
click at [683, 377] on button "Submit" at bounding box center [648, 382] width 121 height 45
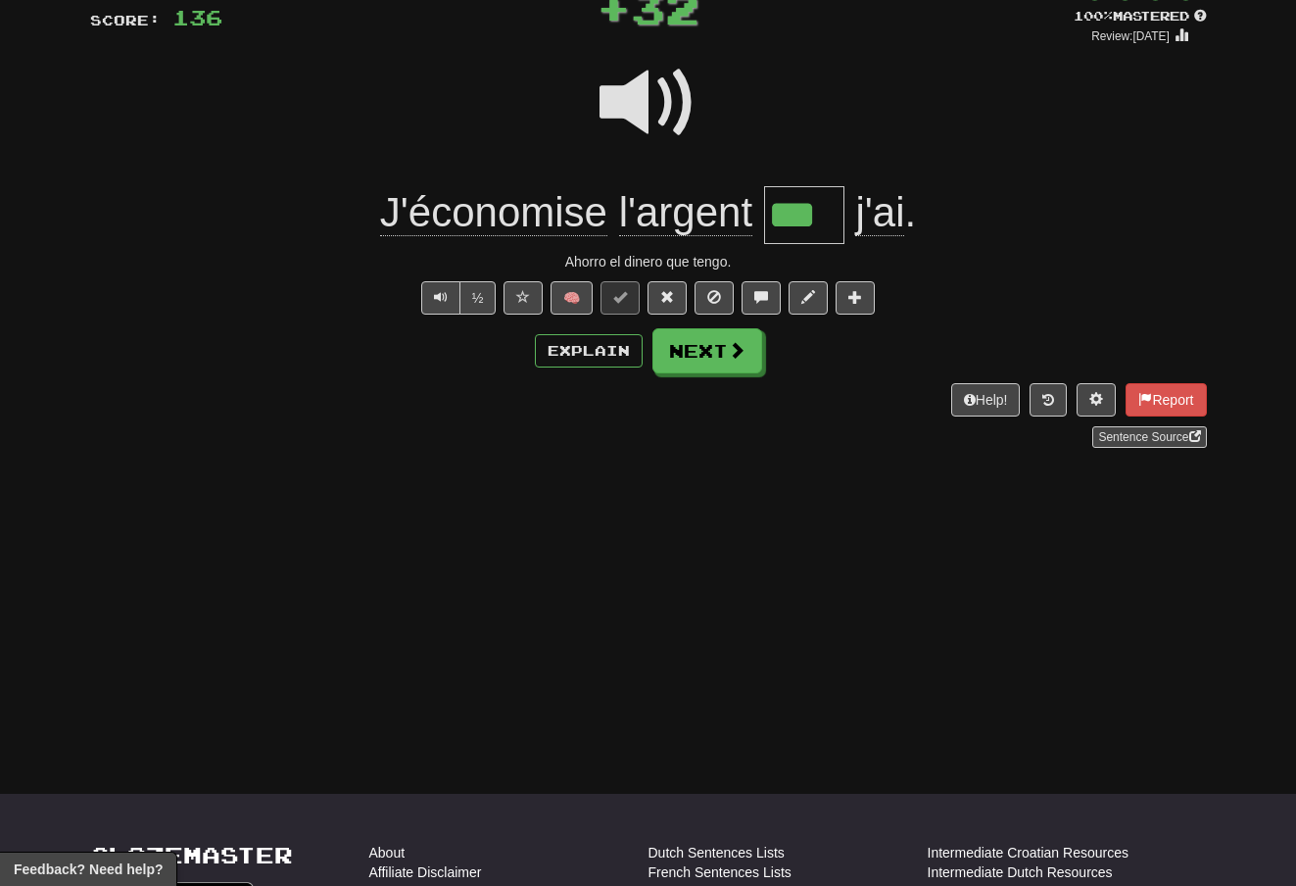
scroll to position [142, 0]
click at [724, 366] on button "Next" at bounding box center [707, 349] width 110 height 45
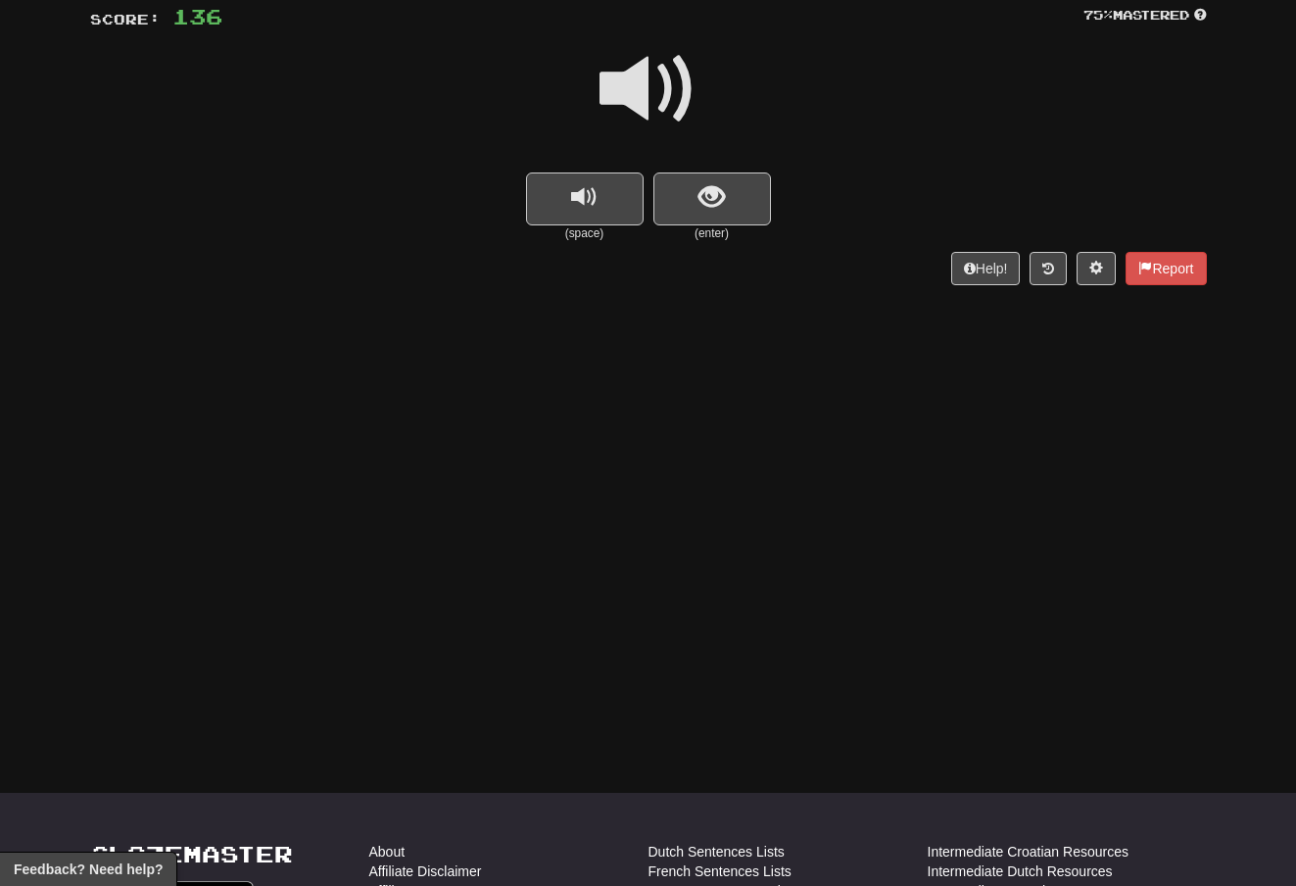
click at [669, 87] on span at bounding box center [649, 89] width 98 height 98
click at [703, 196] on span "show sentence" at bounding box center [712, 197] width 26 height 26
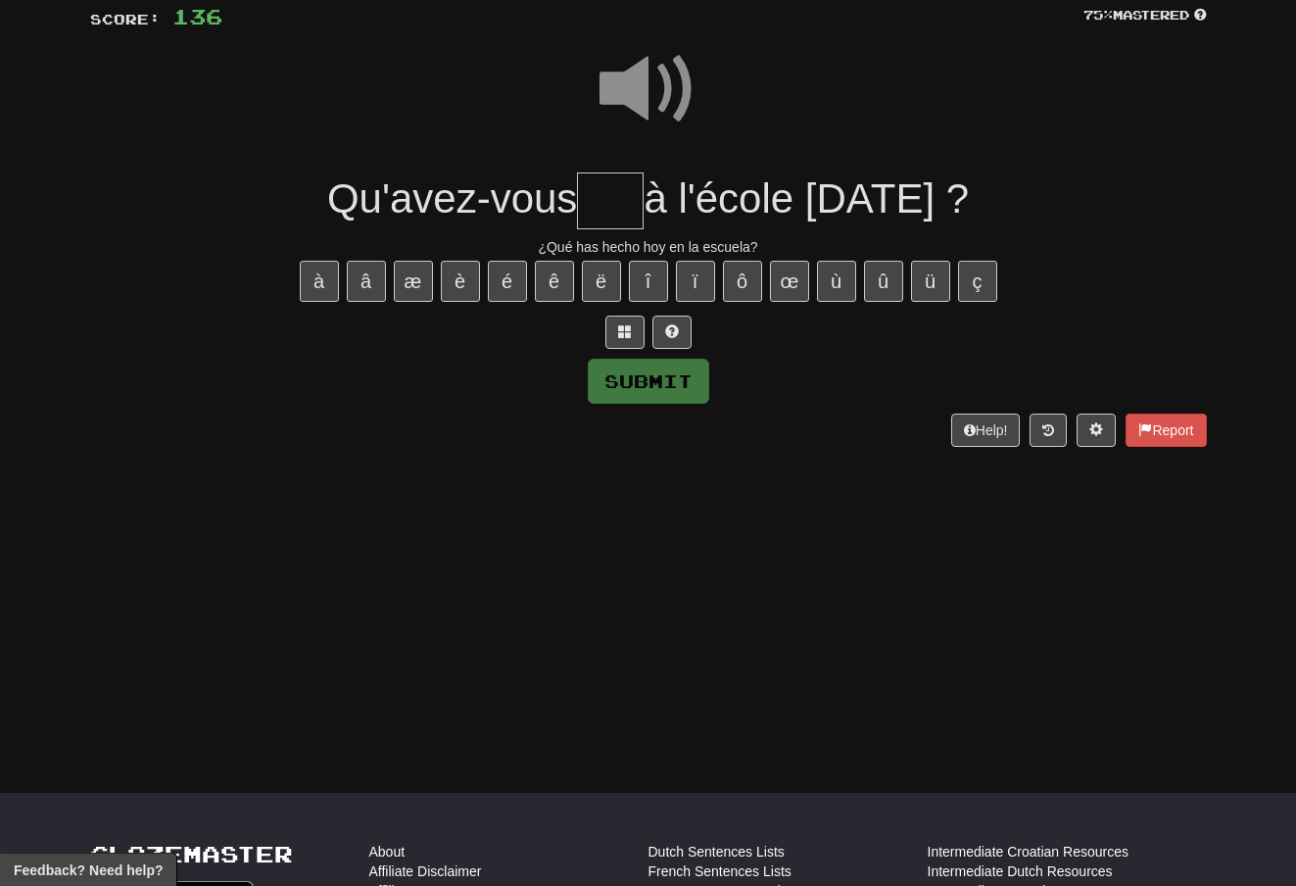
scroll to position [141, 0]
click at [658, 74] on span at bounding box center [649, 90] width 98 height 98
click at [577, 202] on input "text" at bounding box center [610, 201] width 67 height 58
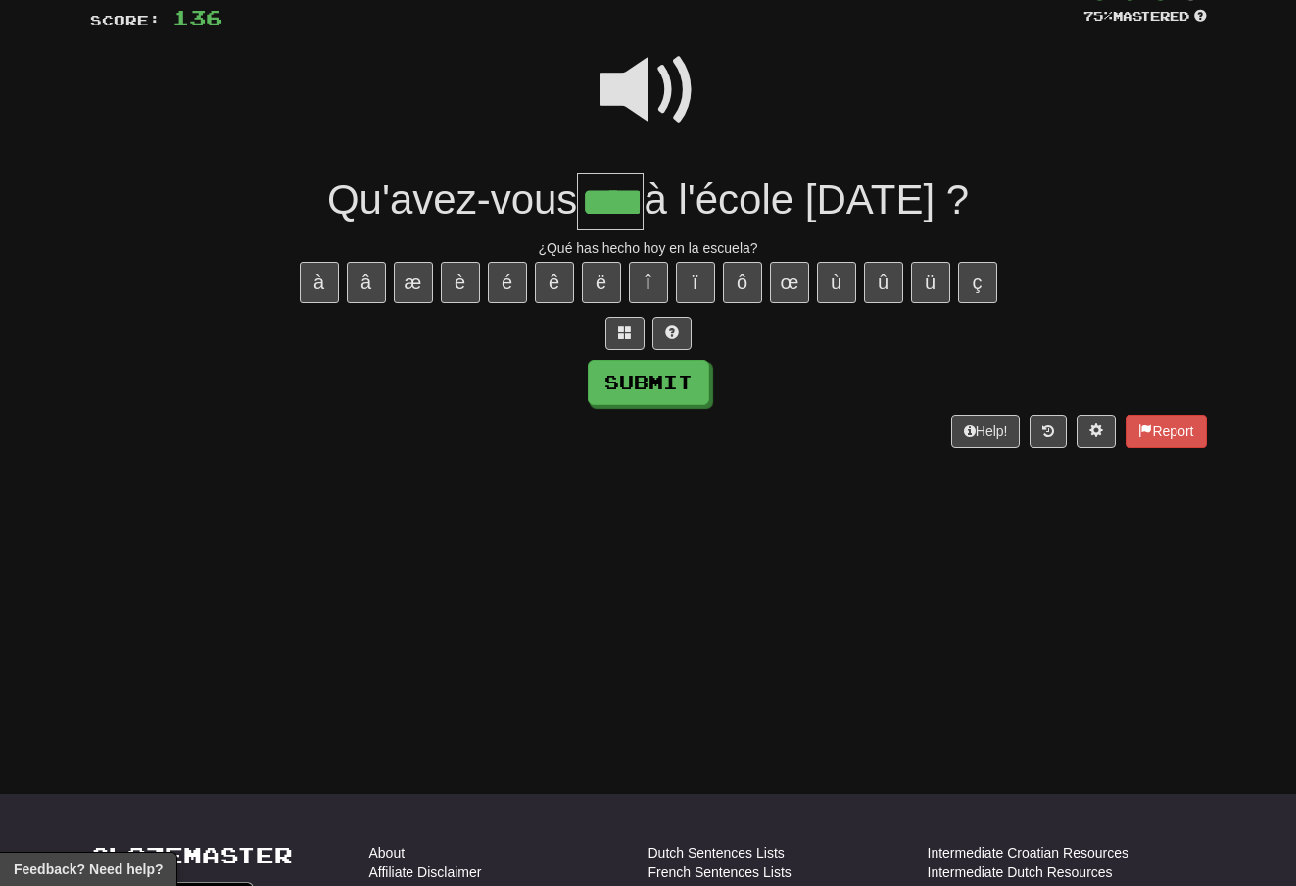
type input "****"
click at [674, 383] on button "Submit" at bounding box center [648, 382] width 121 height 45
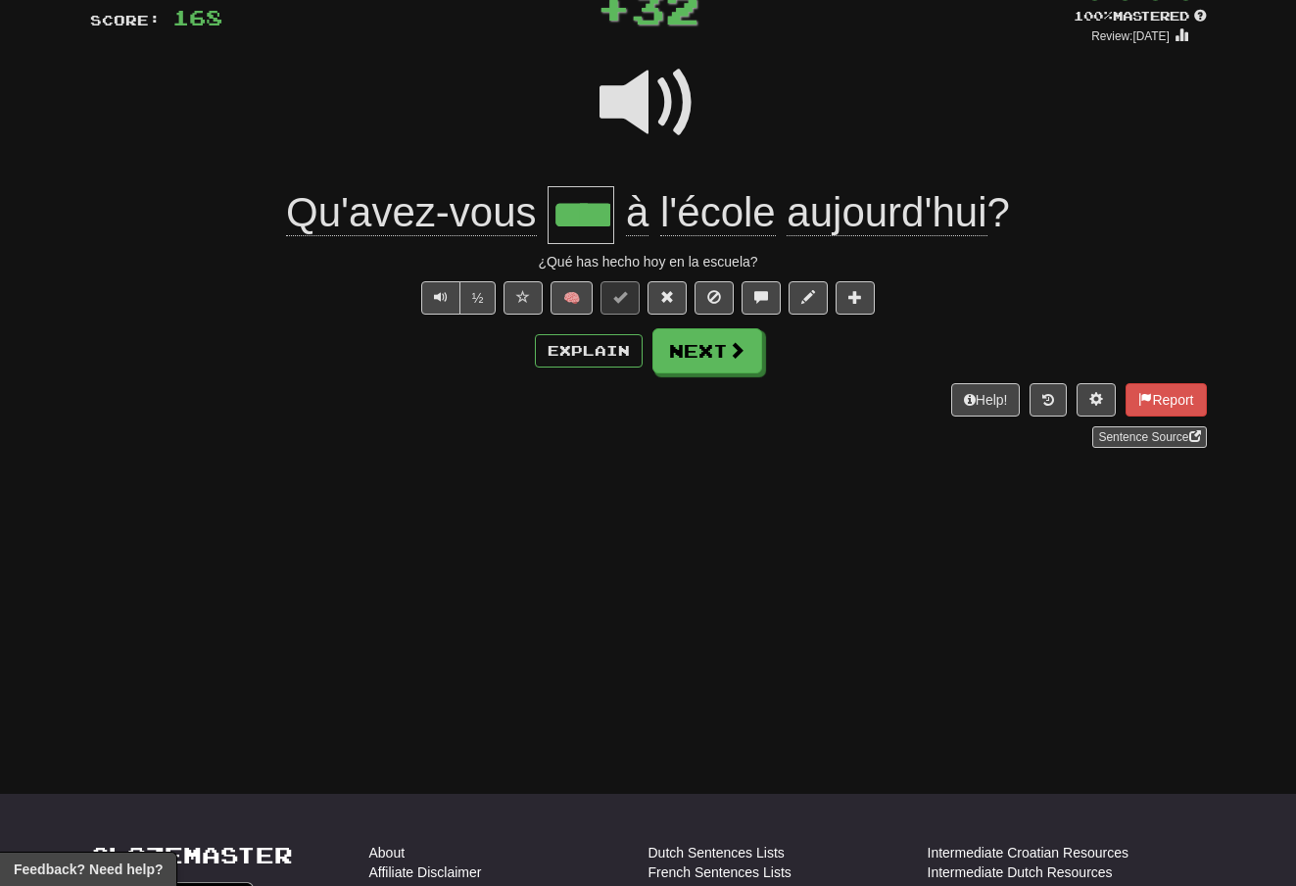
scroll to position [142, 0]
click at [735, 346] on span at bounding box center [737, 349] width 18 height 18
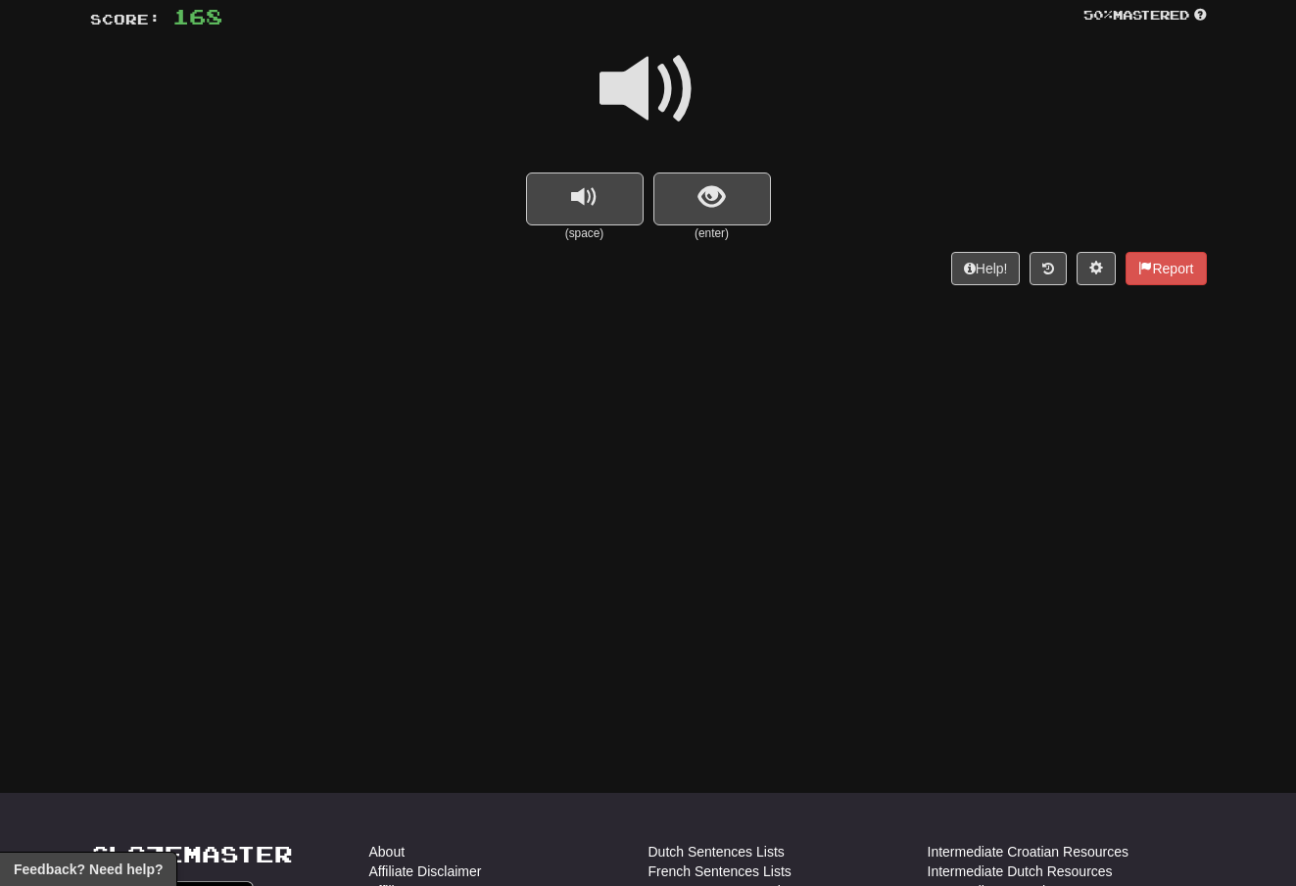
click at [667, 83] on span at bounding box center [649, 89] width 98 height 98
click at [692, 196] on button "show sentence" at bounding box center [712, 198] width 118 height 53
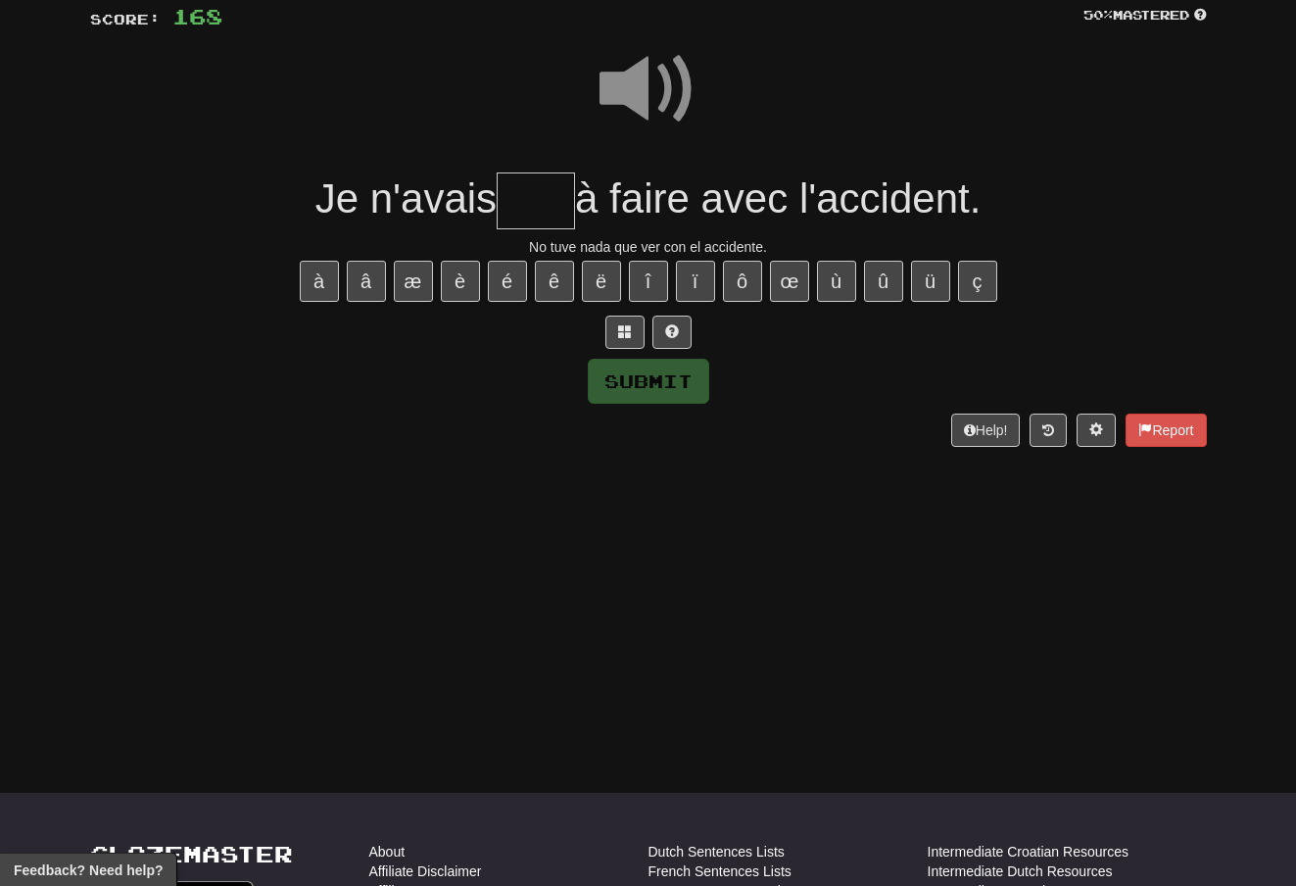
scroll to position [141, 0]
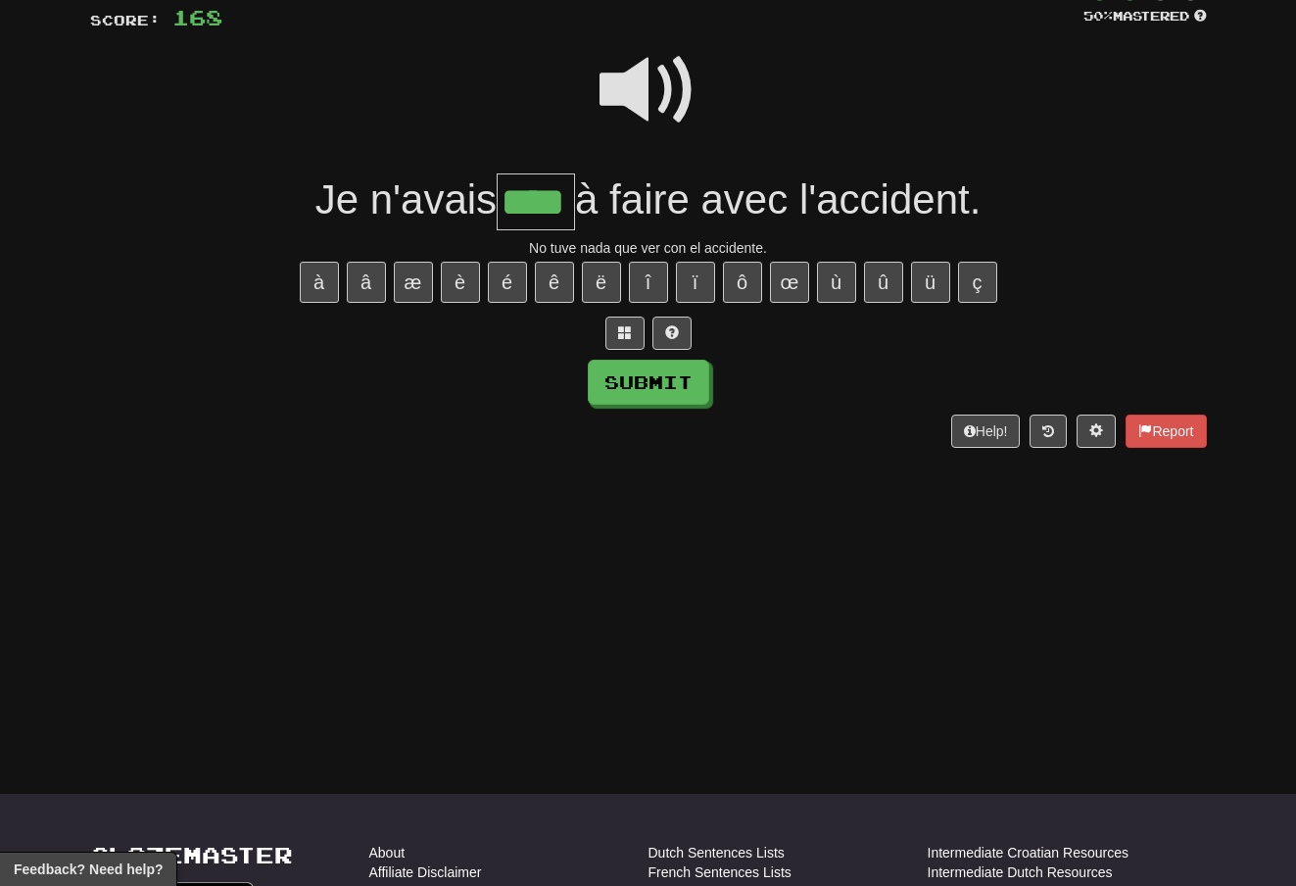
type input "****"
click at [674, 373] on button "Submit" at bounding box center [648, 382] width 121 height 45
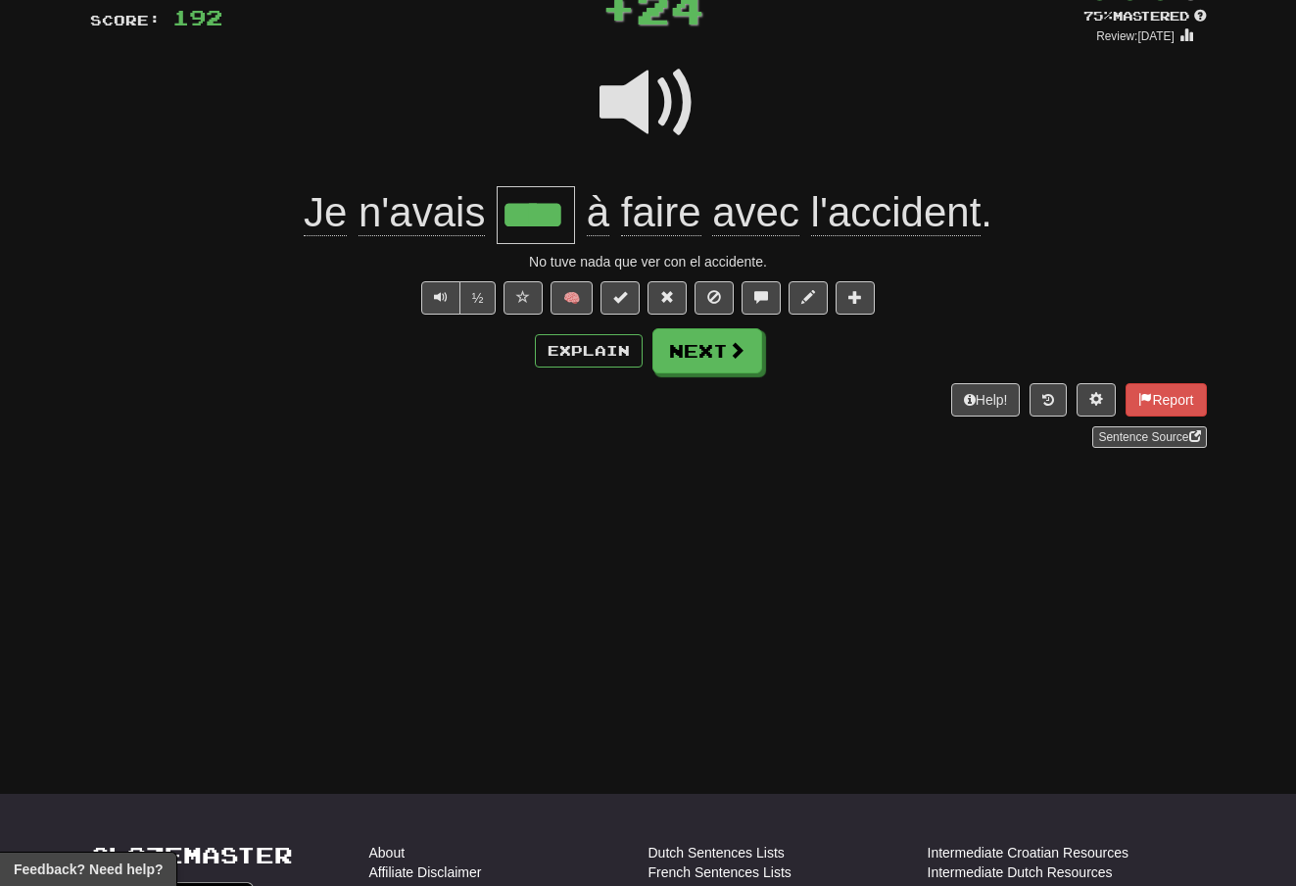
scroll to position [142, 0]
click at [732, 352] on span at bounding box center [737, 349] width 18 height 18
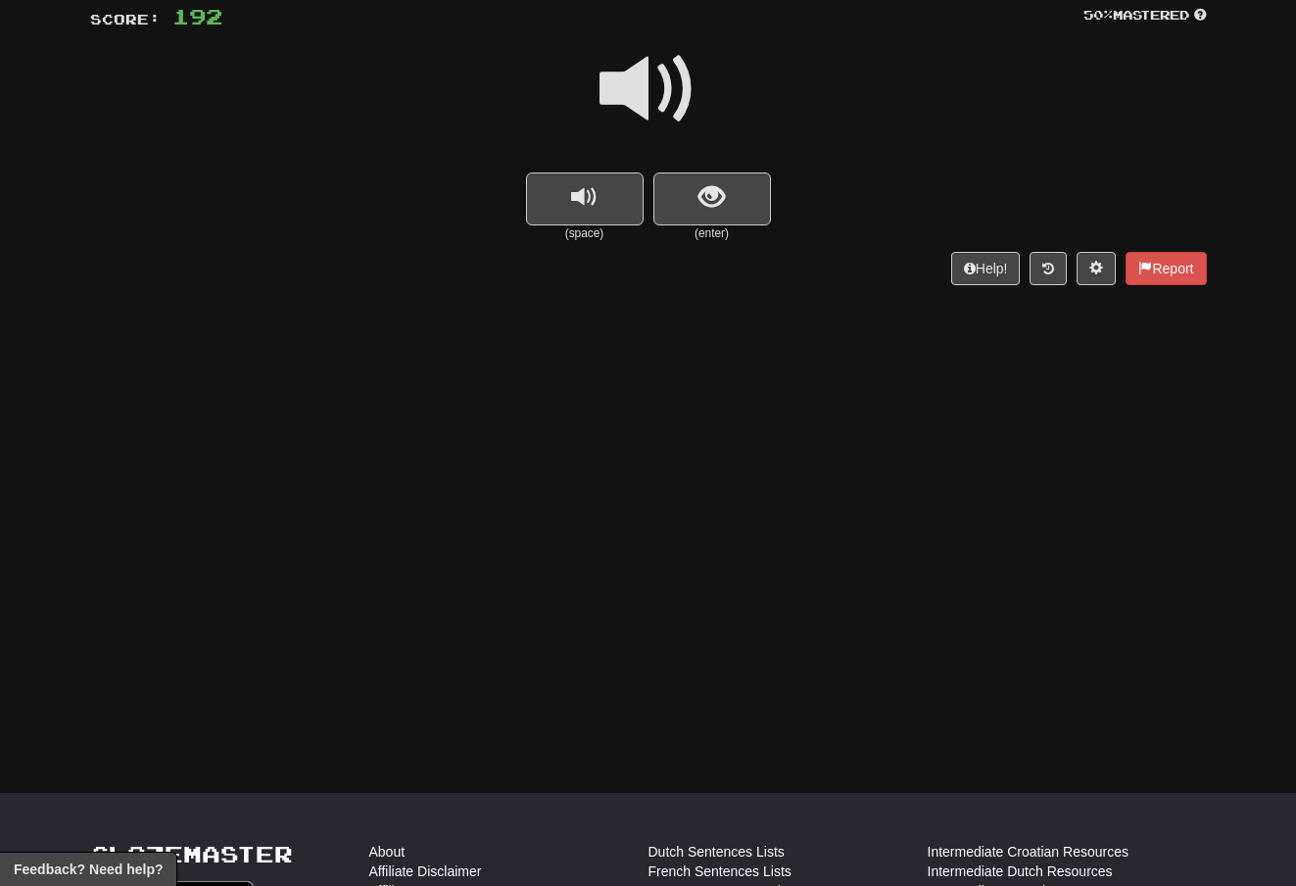
click at [672, 66] on span at bounding box center [649, 89] width 98 height 98
click at [714, 199] on span "show sentence" at bounding box center [712, 197] width 26 height 26
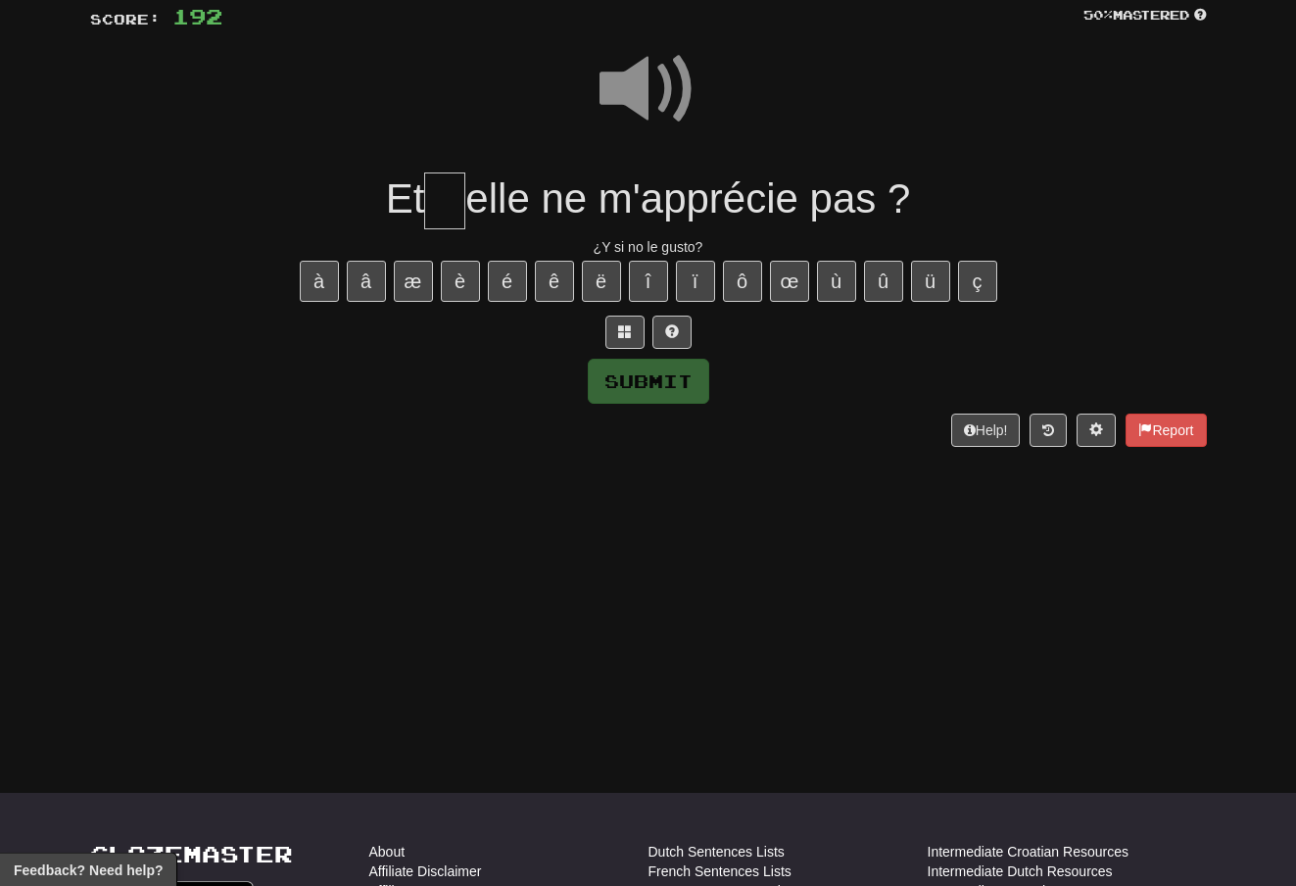
scroll to position [141, 0]
type input "*"
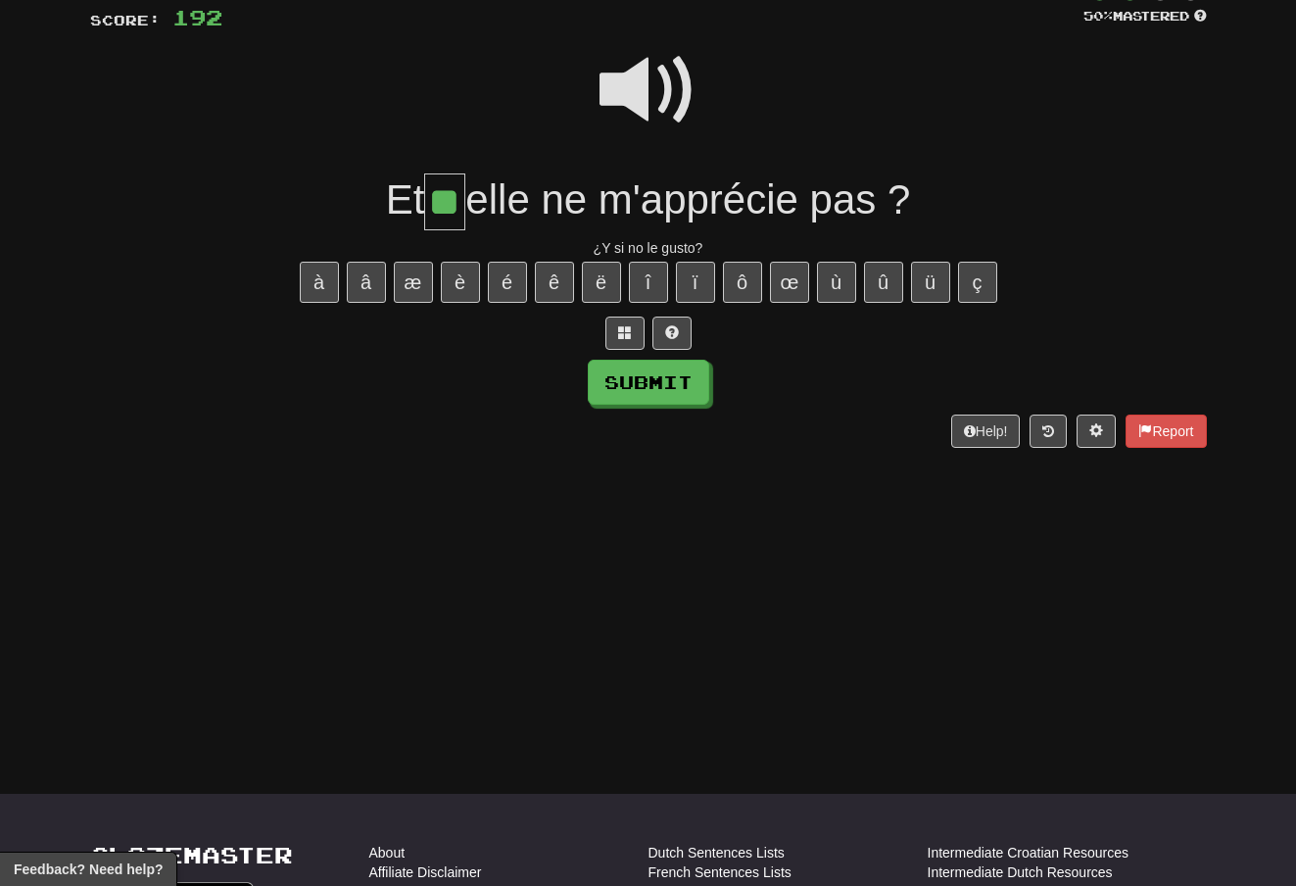
type input "**"
click at [676, 381] on button "Submit" at bounding box center [648, 382] width 121 height 45
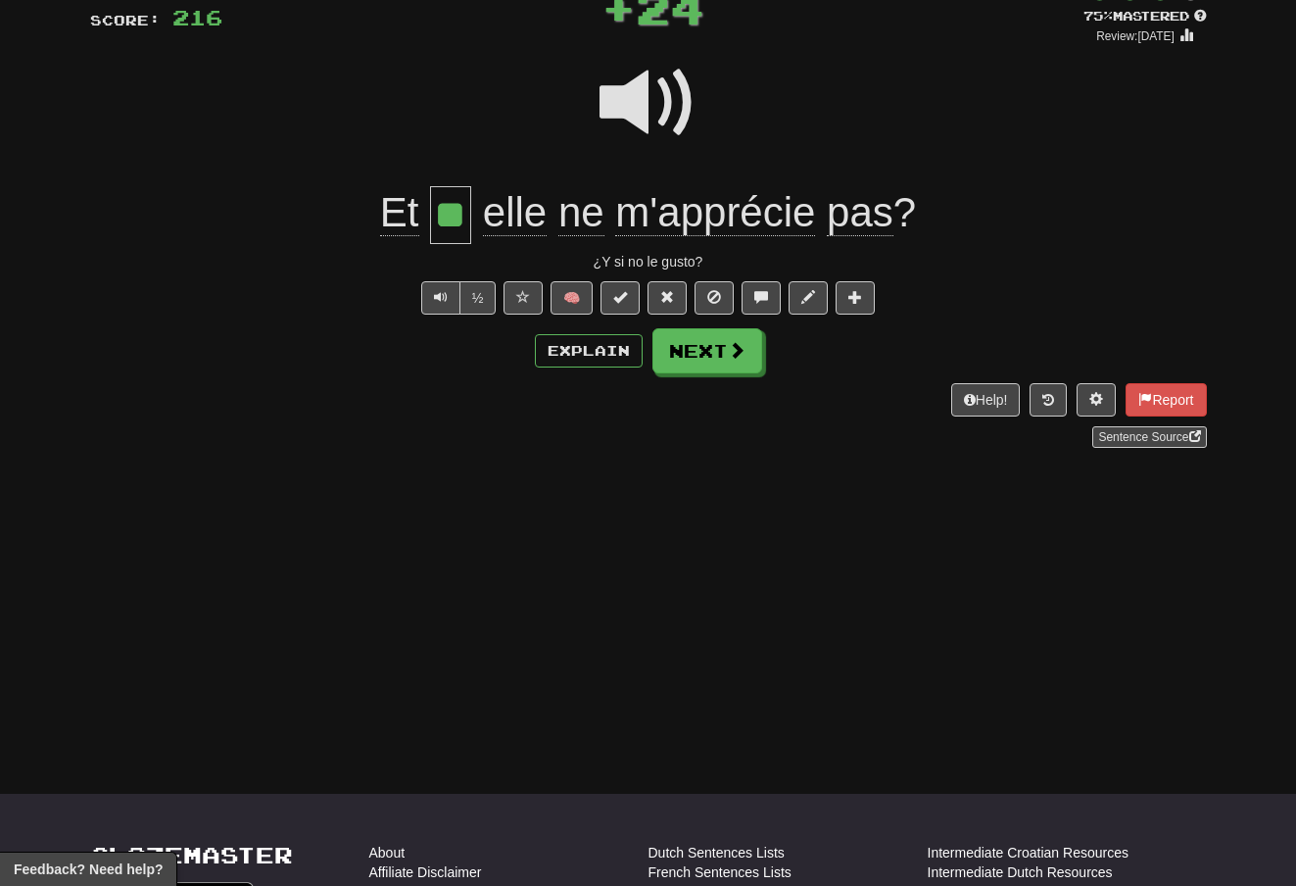
scroll to position [142, 0]
click at [730, 358] on button "Next" at bounding box center [707, 349] width 110 height 45
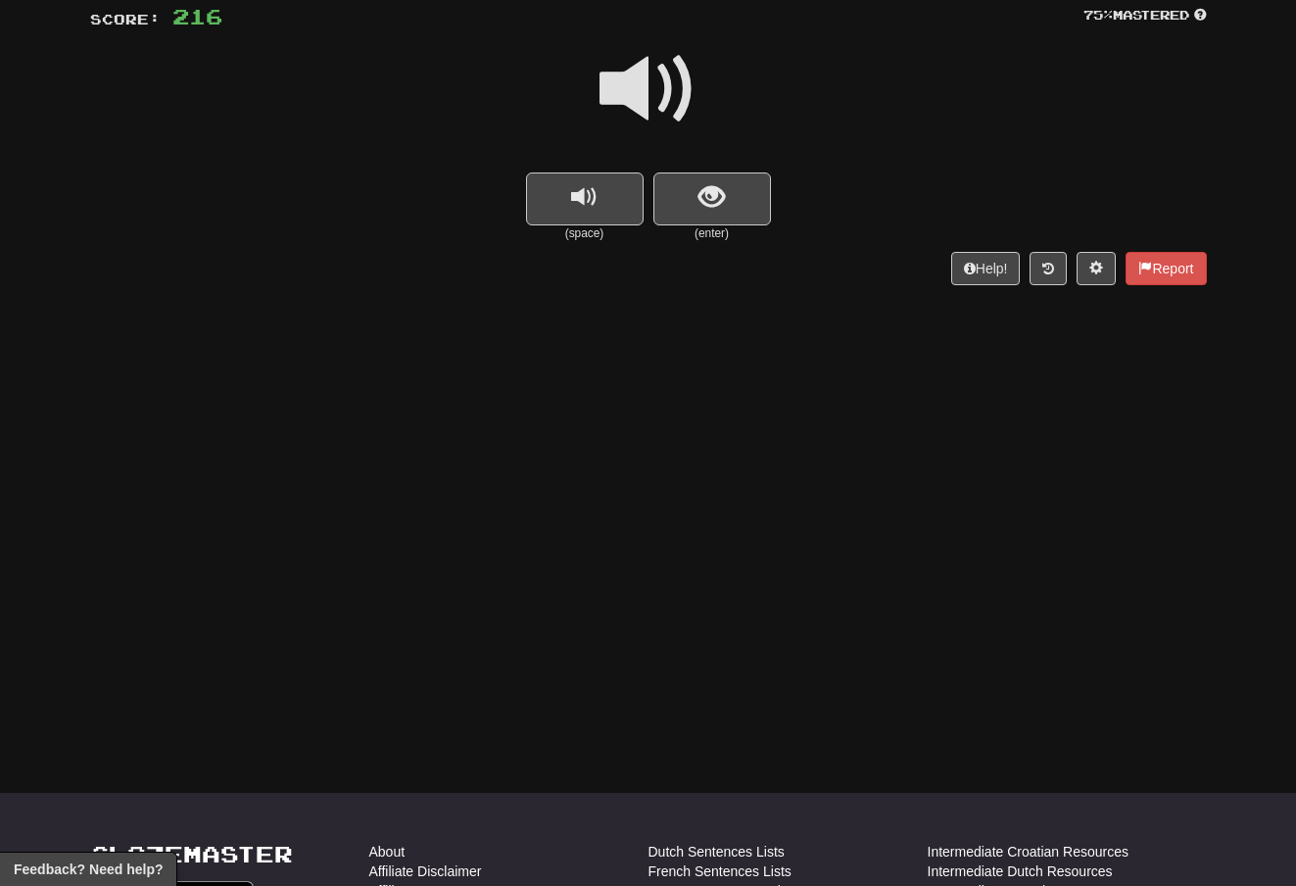
click at [670, 83] on span at bounding box center [649, 89] width 98 height 98
click at [697, 209] on button "show sentence" at bounding box center [712, 198] width 118 height 53
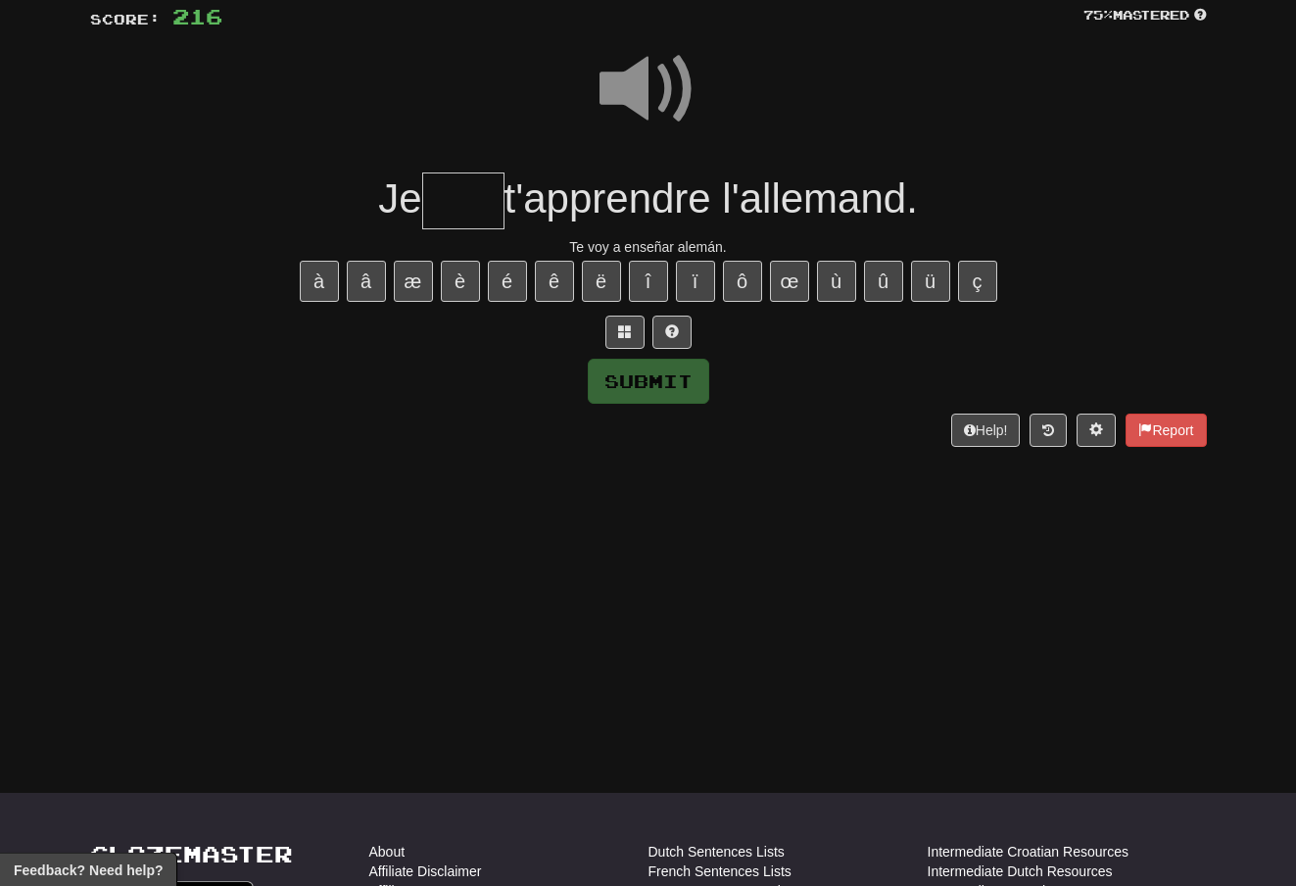
scroll to position [141, 0]
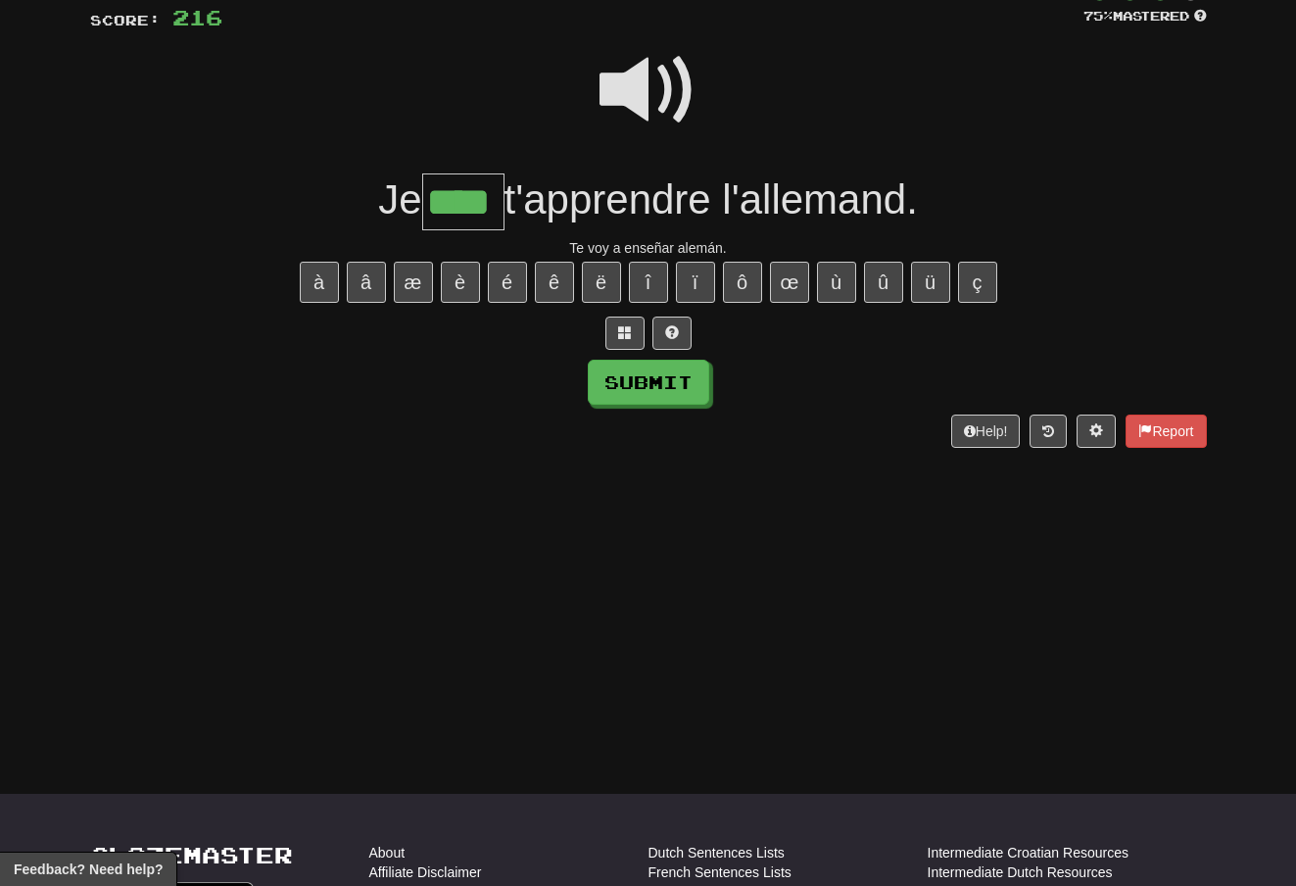
type input "****"
click at [662, 378] on button "Submit" at bounding box center [648, 382] width 121 height 45
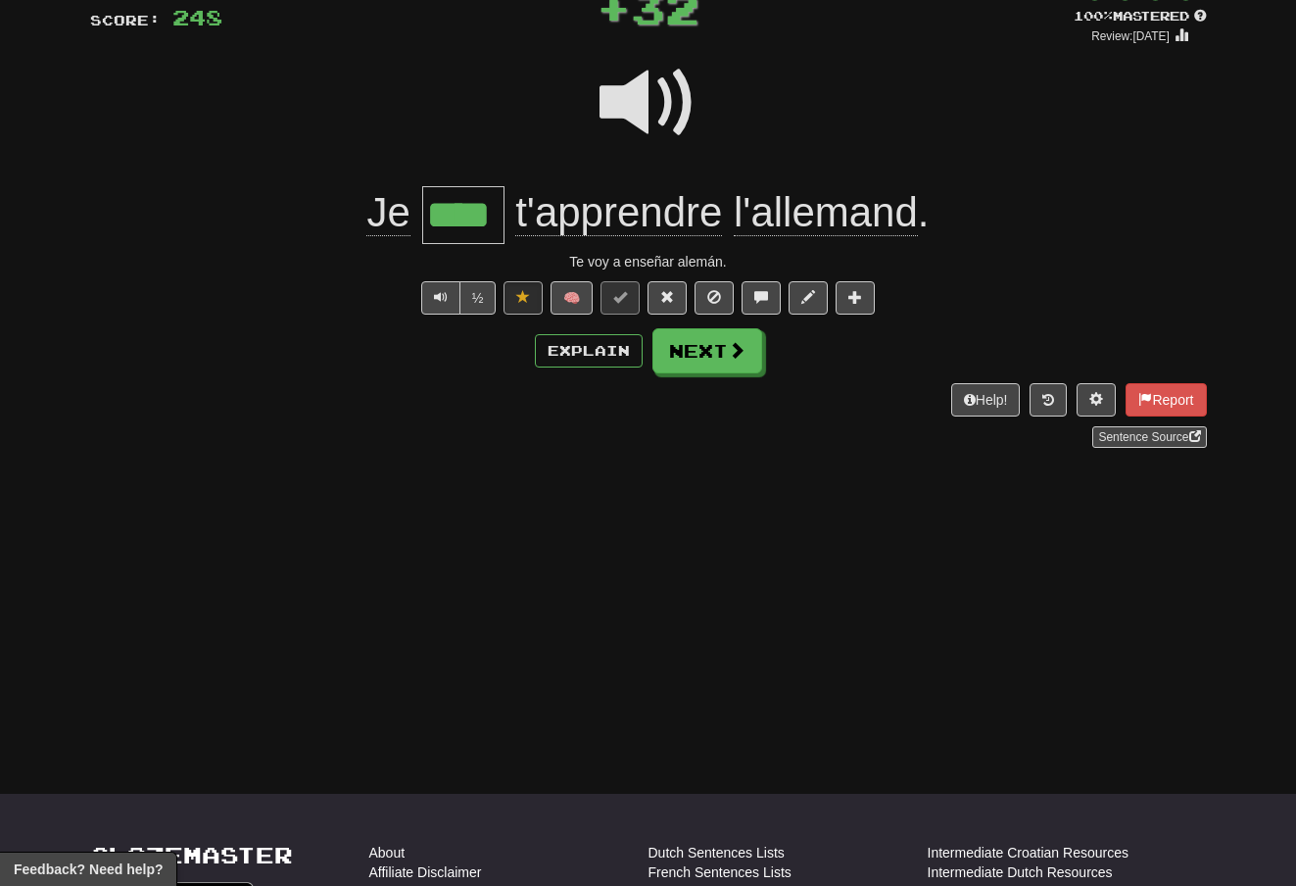
scroll to position [142, 0]
click at [723, 353] on button "Next" at bounding box center [707, 349] width 110 height 45
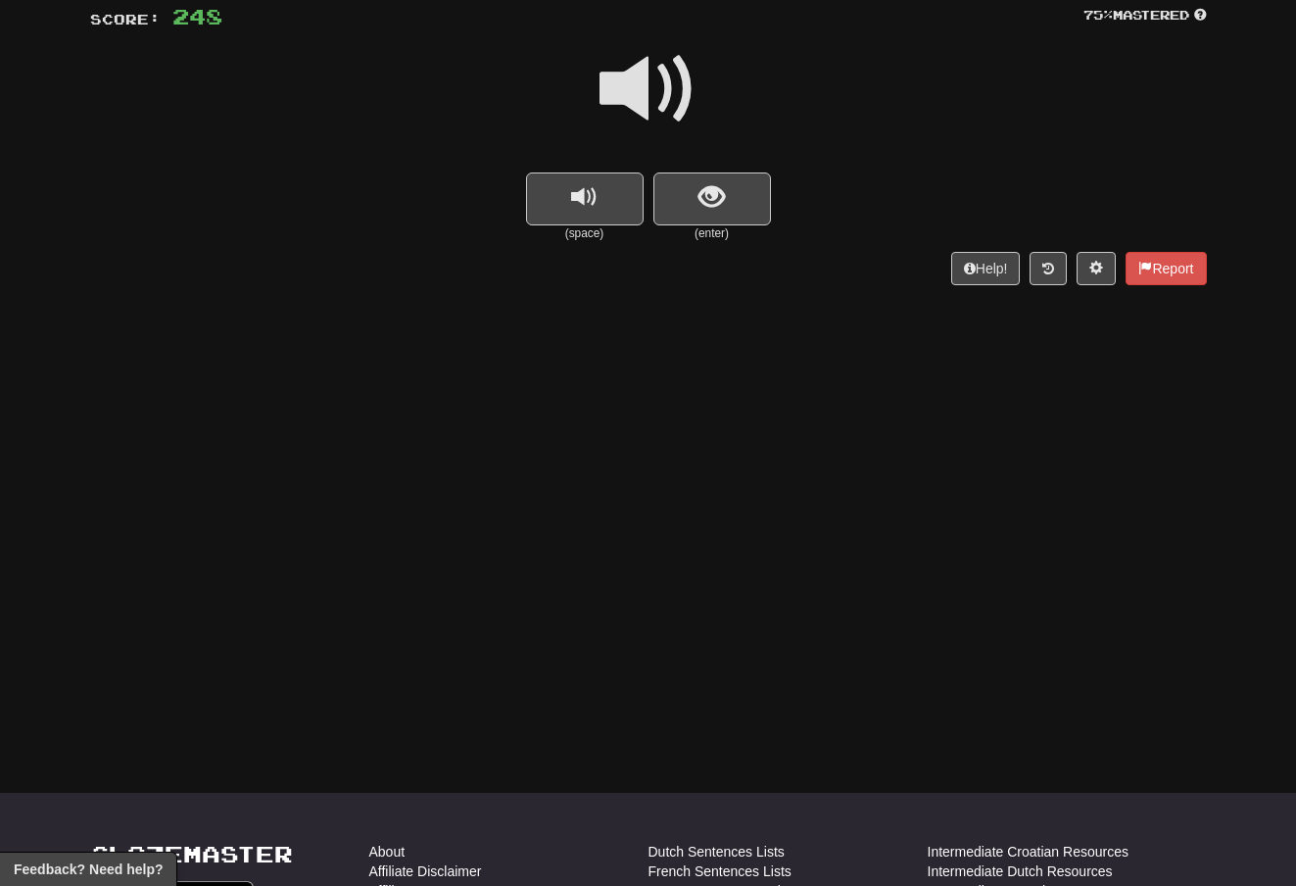
click at [673, 85] on span at bounding box center [649, 89] width 98 height 98
click at [699, 184] on span "show sentence" at bounding box center [712, 197] width 26 height 26
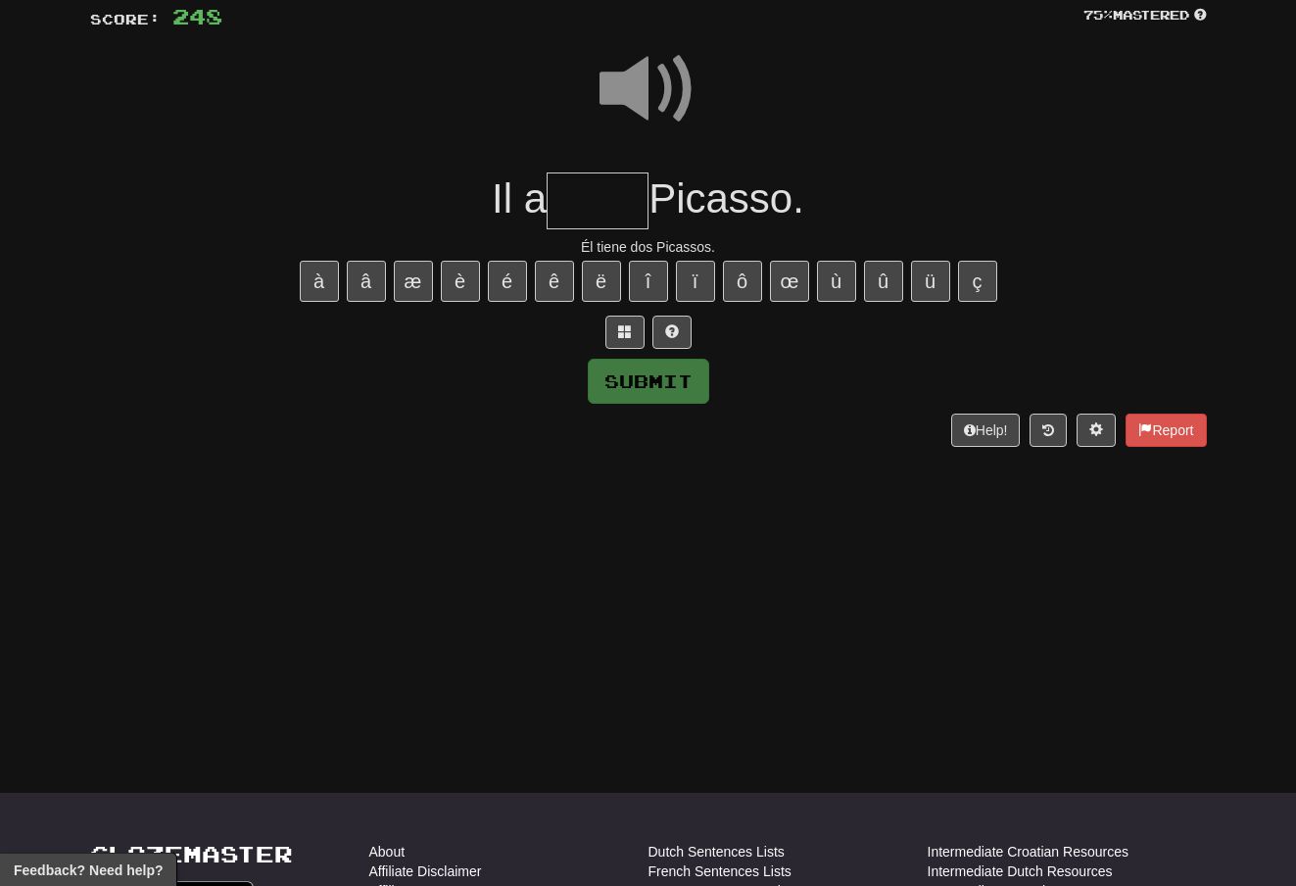
scroll to position [141, 0]
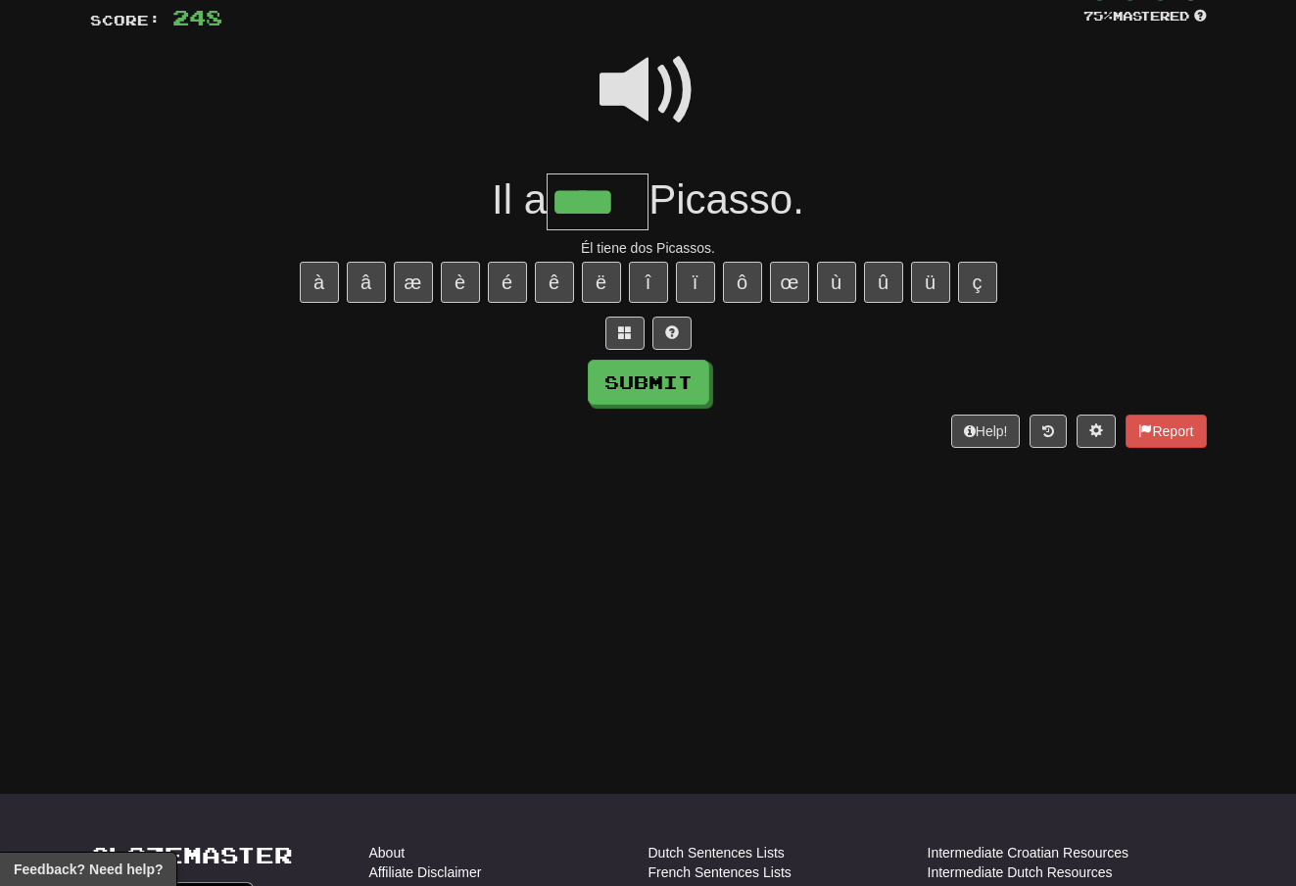
type input "****"
click at [679, 371] on button "Submit" at bounding box center [648, 382] width 121 height 45
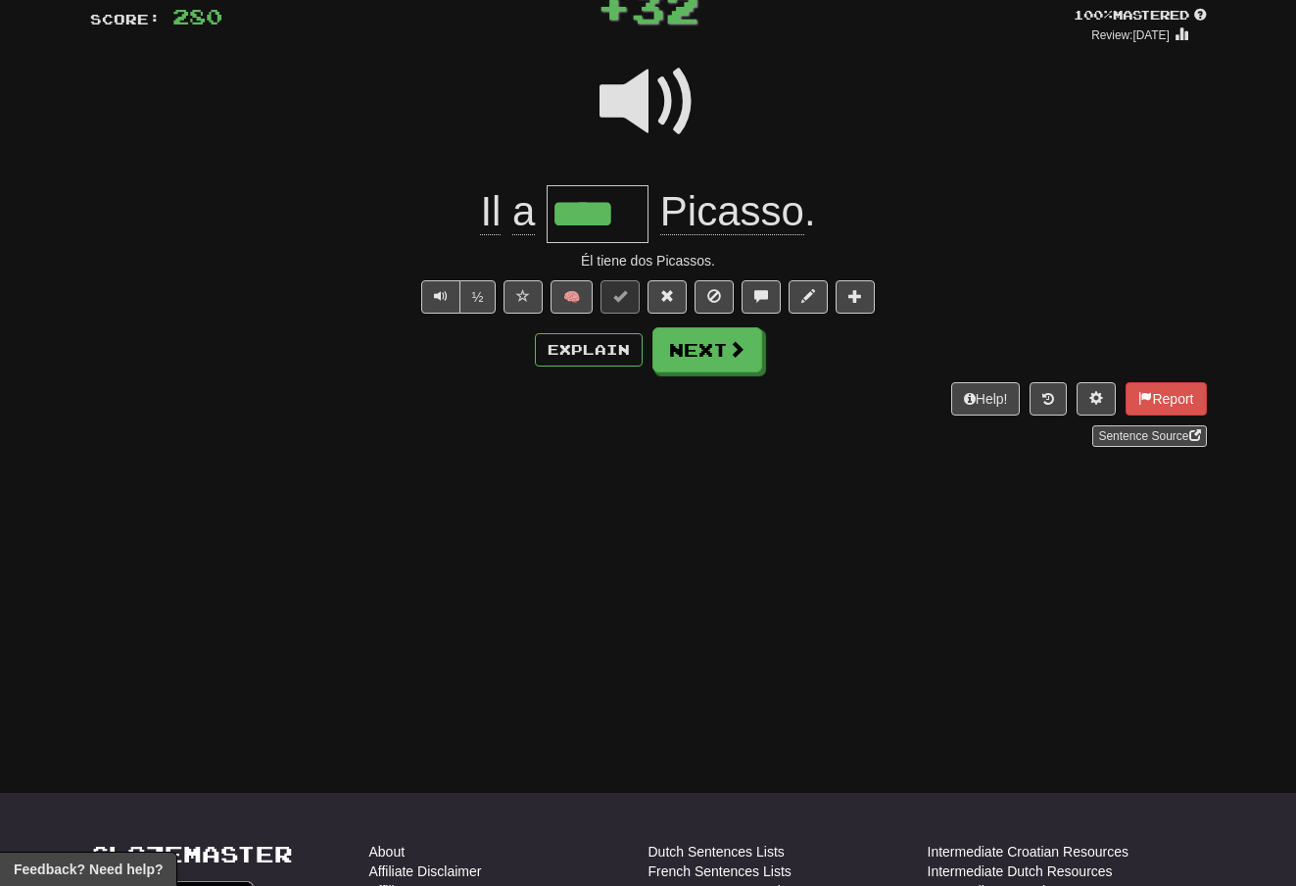
click at [736, 348] on span at bounding box center [737, 349] width 18 height 18
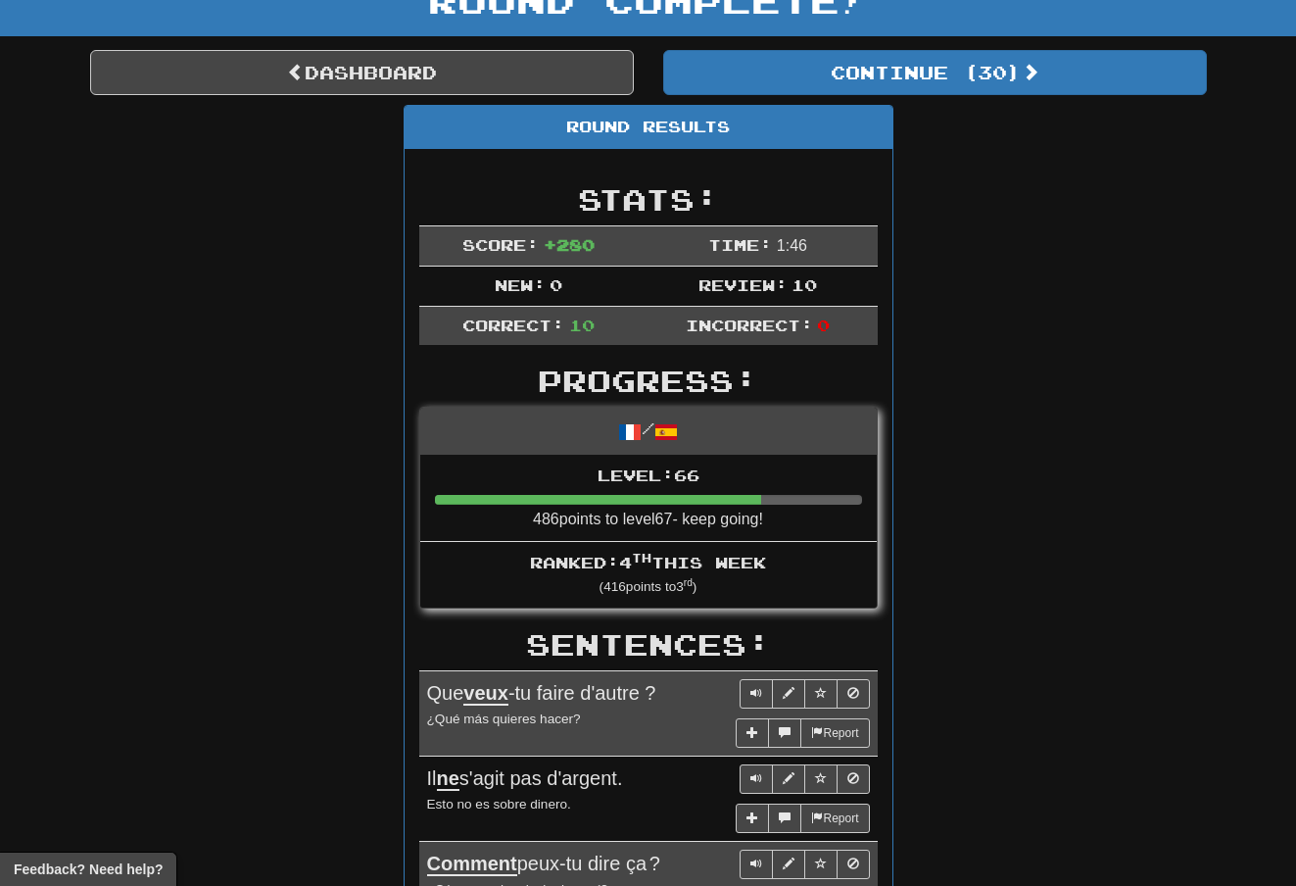
click at [459, 73] on link "Dashboard" at bounding box center [362, 72] width 544 height 45
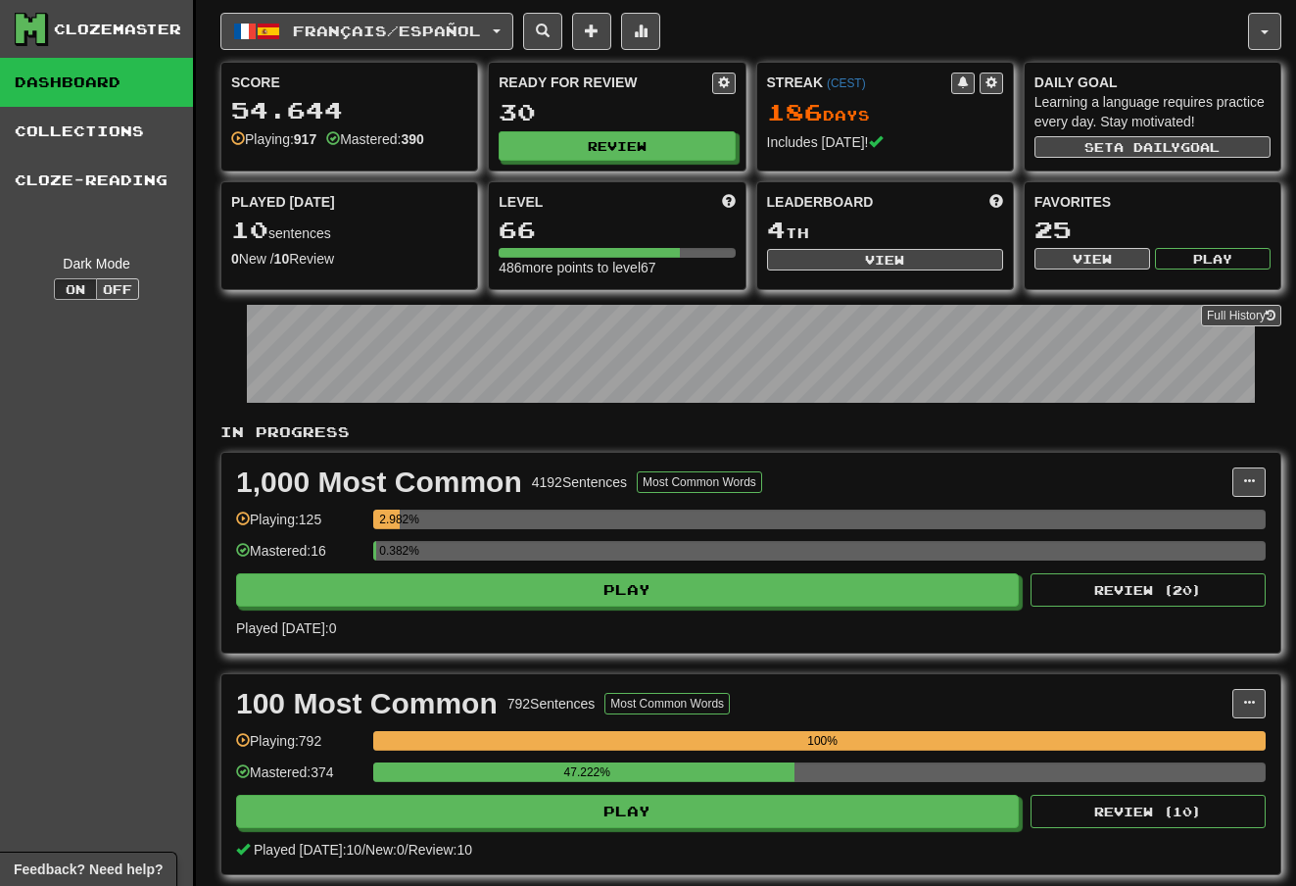
click at [513, 25] on button "Français / Español" at bounding box center [366, 31] width 293 height 37
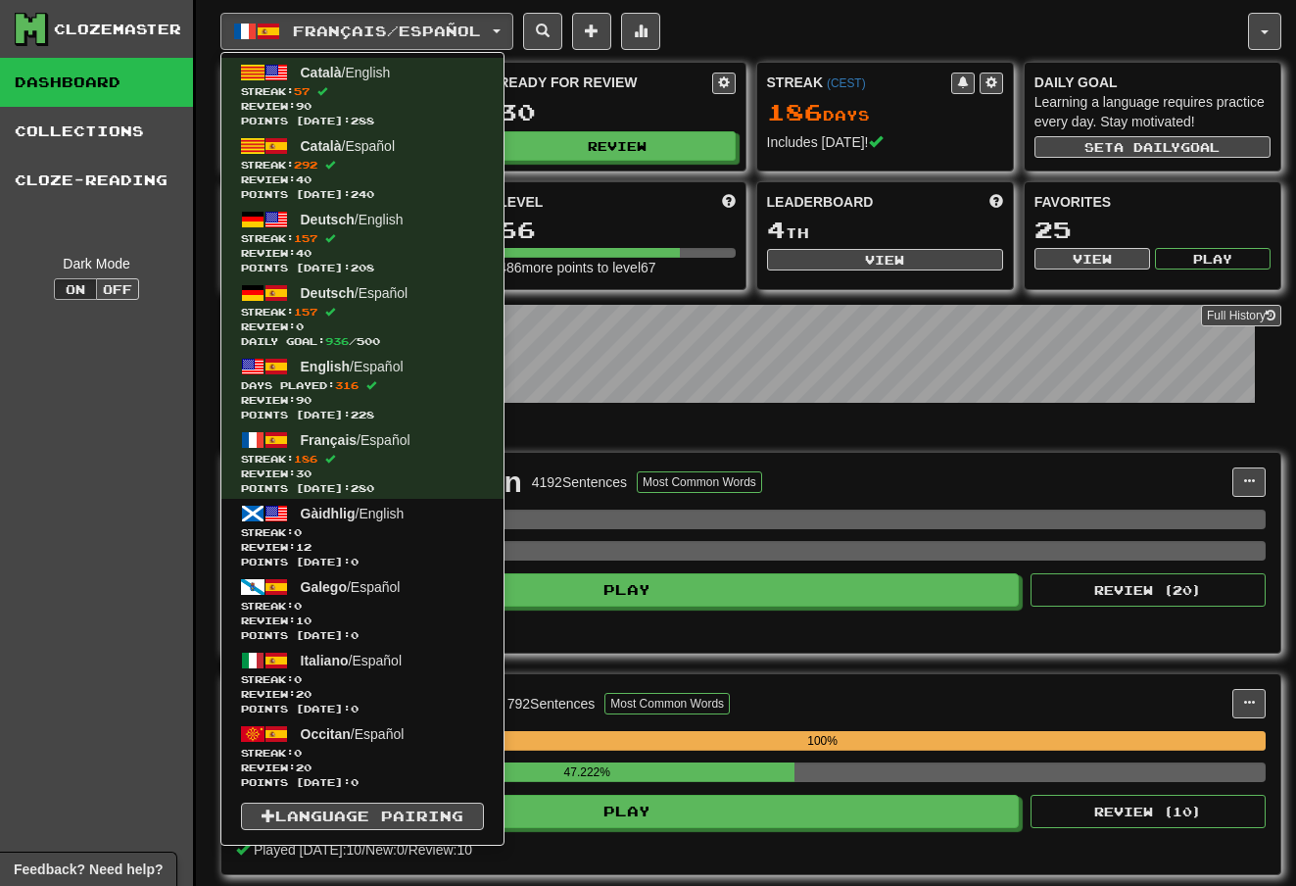
click at [368, 319] on span "Review: 0" at bounding box center [362, 326] width 243 height 15
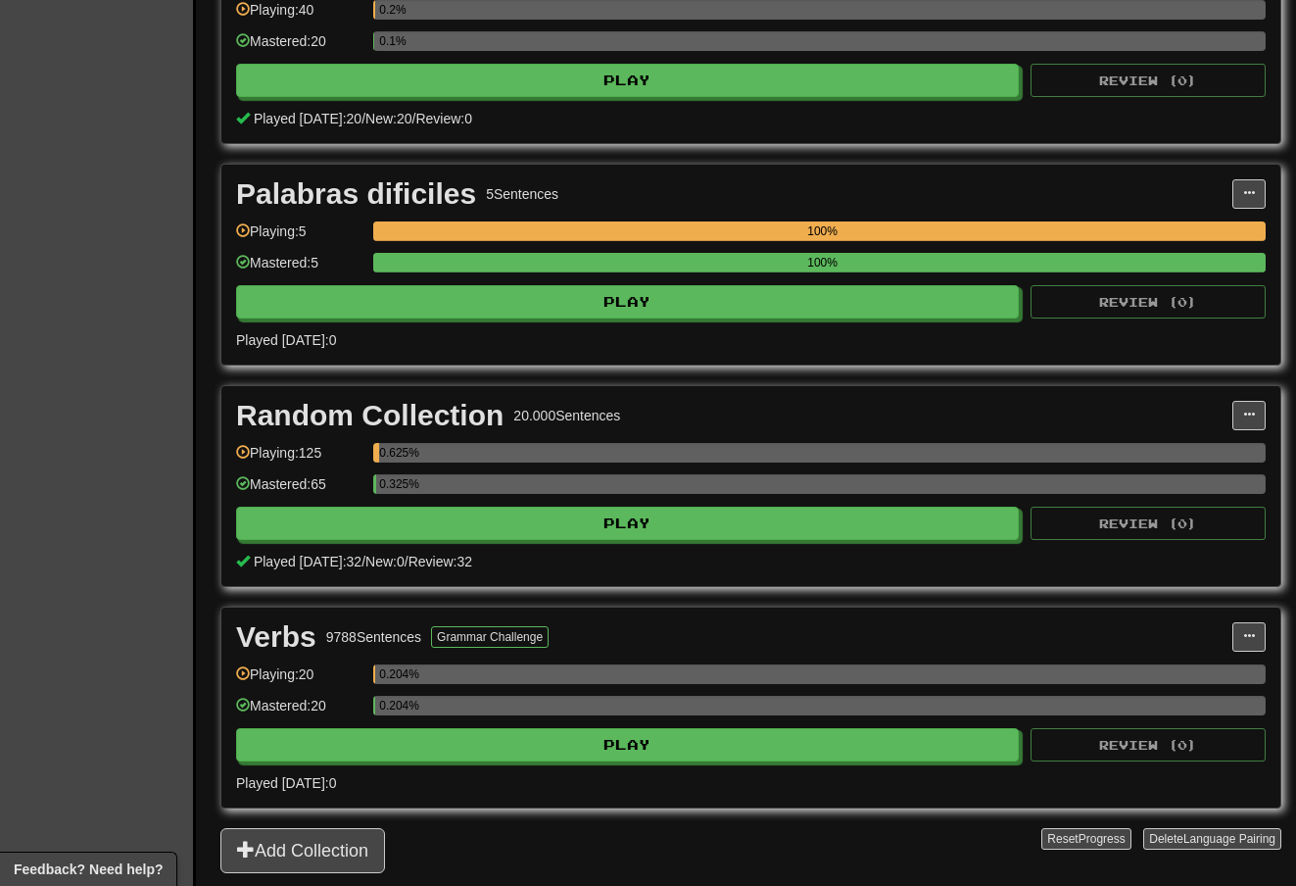
scroll to position [1173, 0]
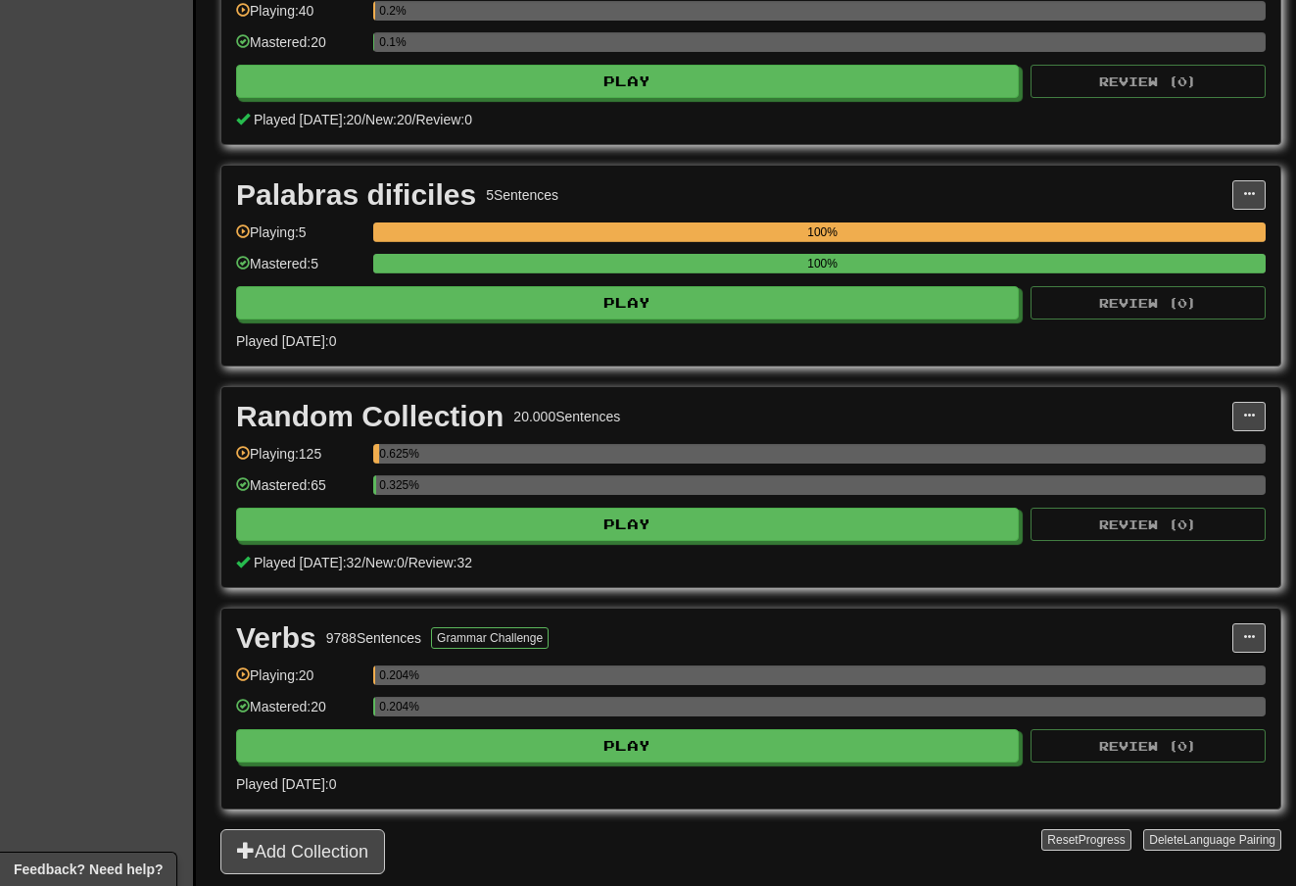
click at [676, 529] on button "Play" at bounding box center [627, 523] width 783 height 33
select select "**"
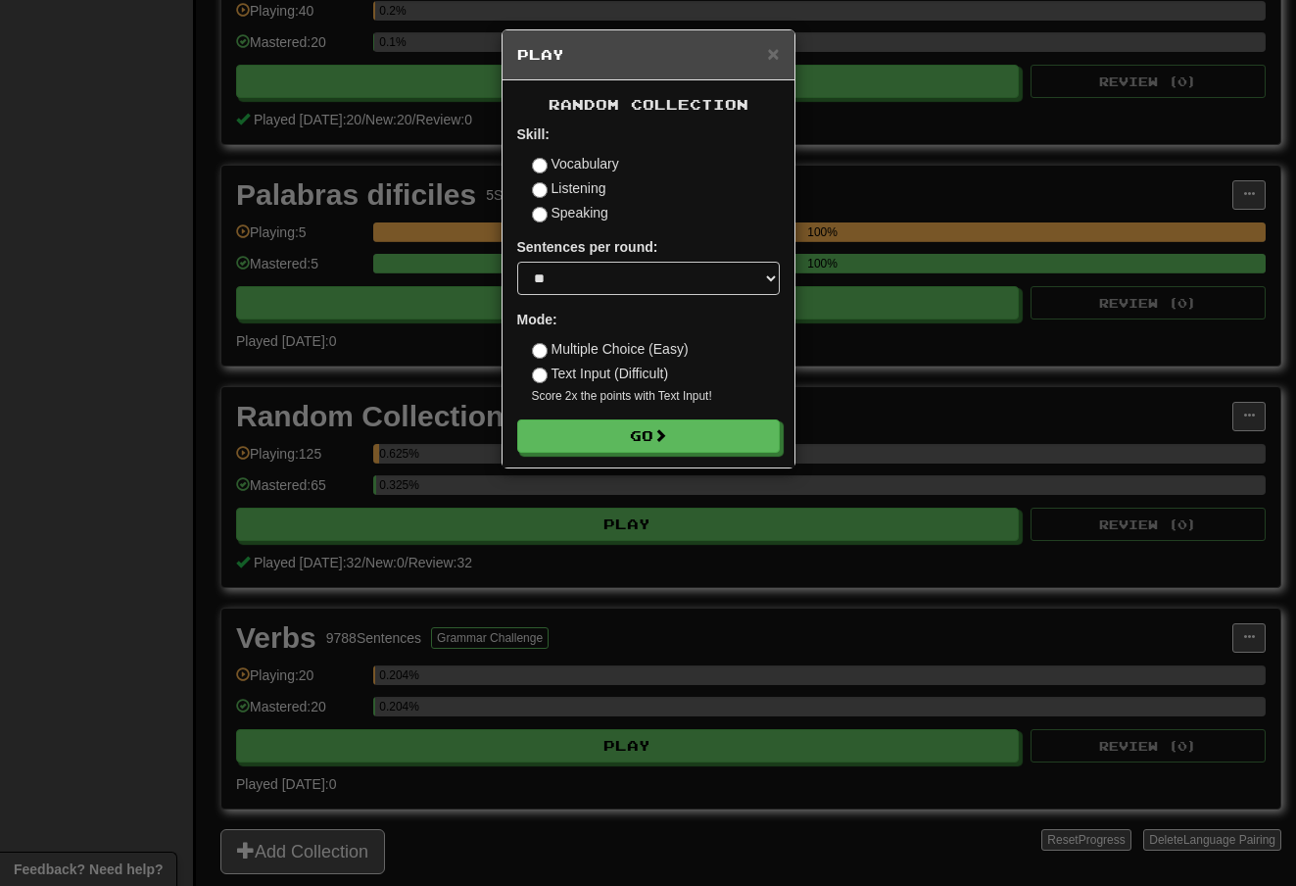
click at [680, 435] on button "Go" at bounding box center [648, 435] width 263 height 33
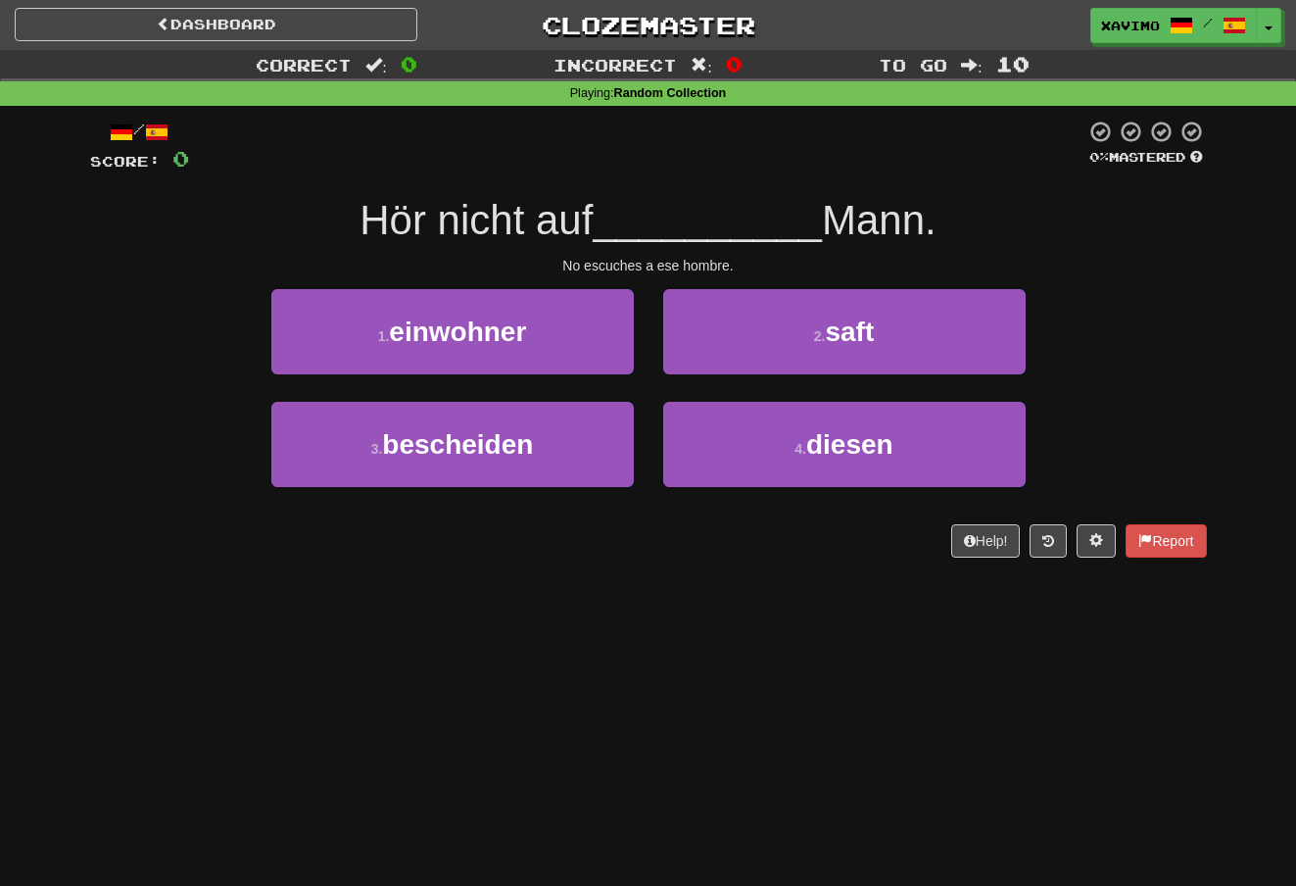
click at [838, 429] on span "diesen" at bounding box center [849, 444] width 87 height 30
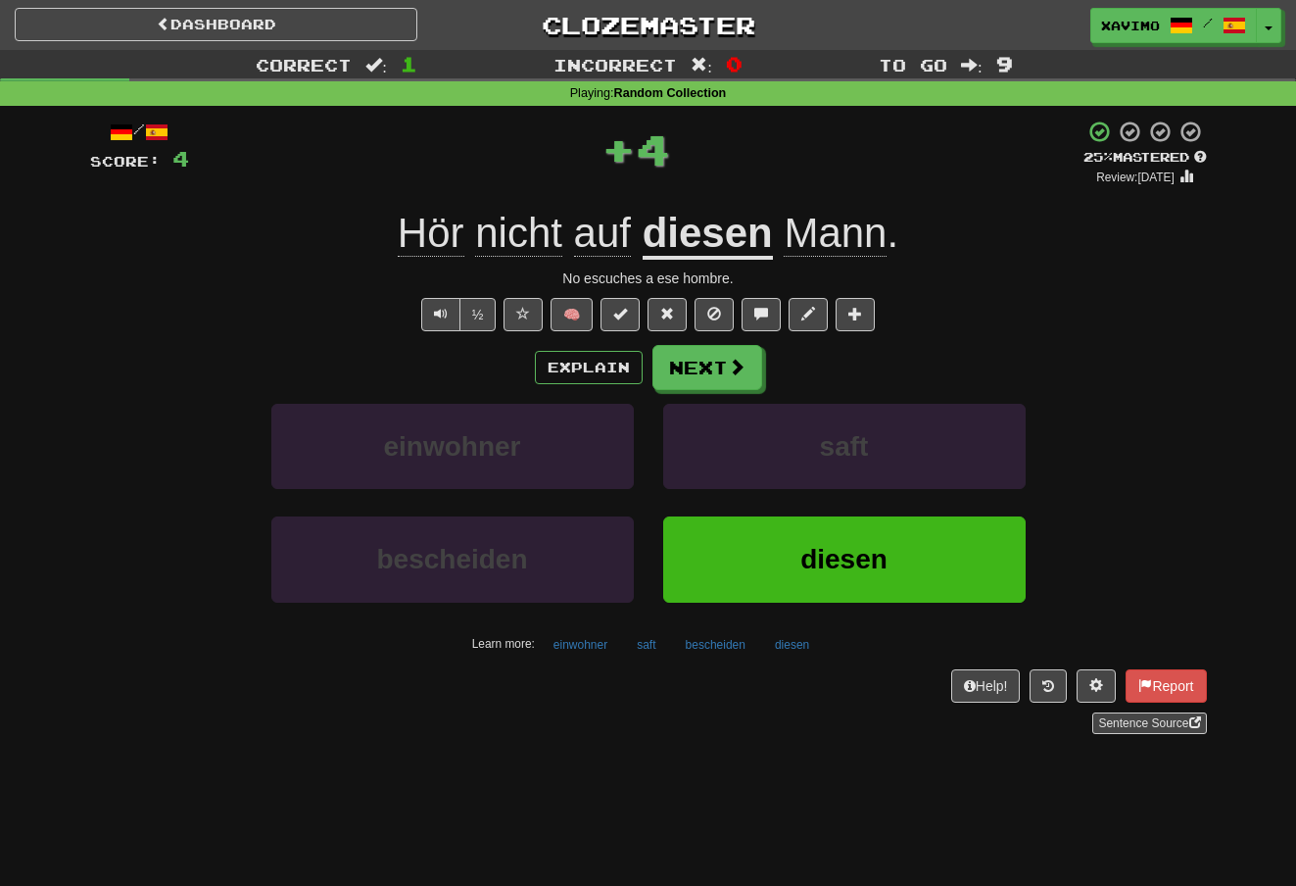
click at [723, 366] on button "Next" at bounding box center [707, 367] width 110 height 45
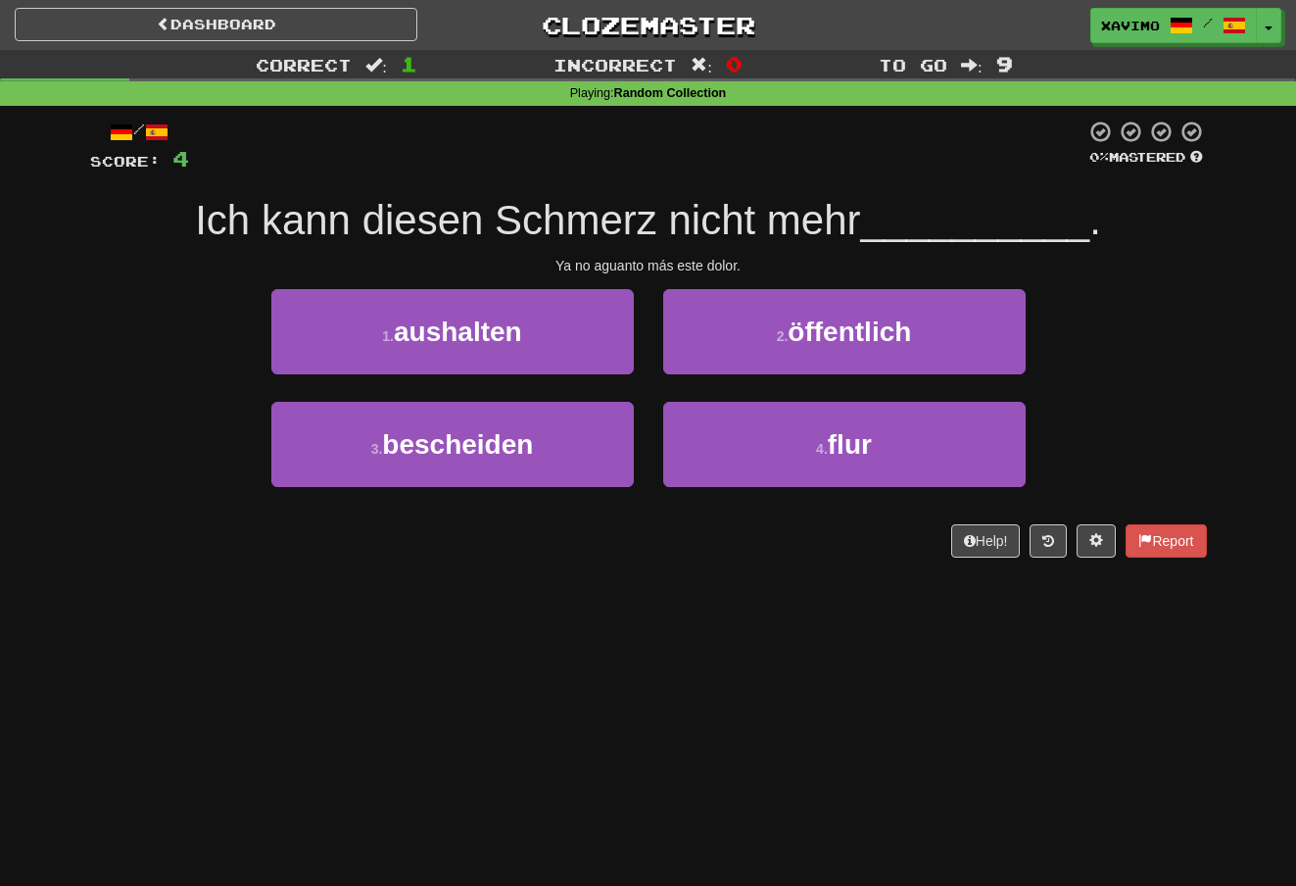
click at [580, 328] on button "1 . aushalten" at bounding box center [452, 331] width 362 height 85
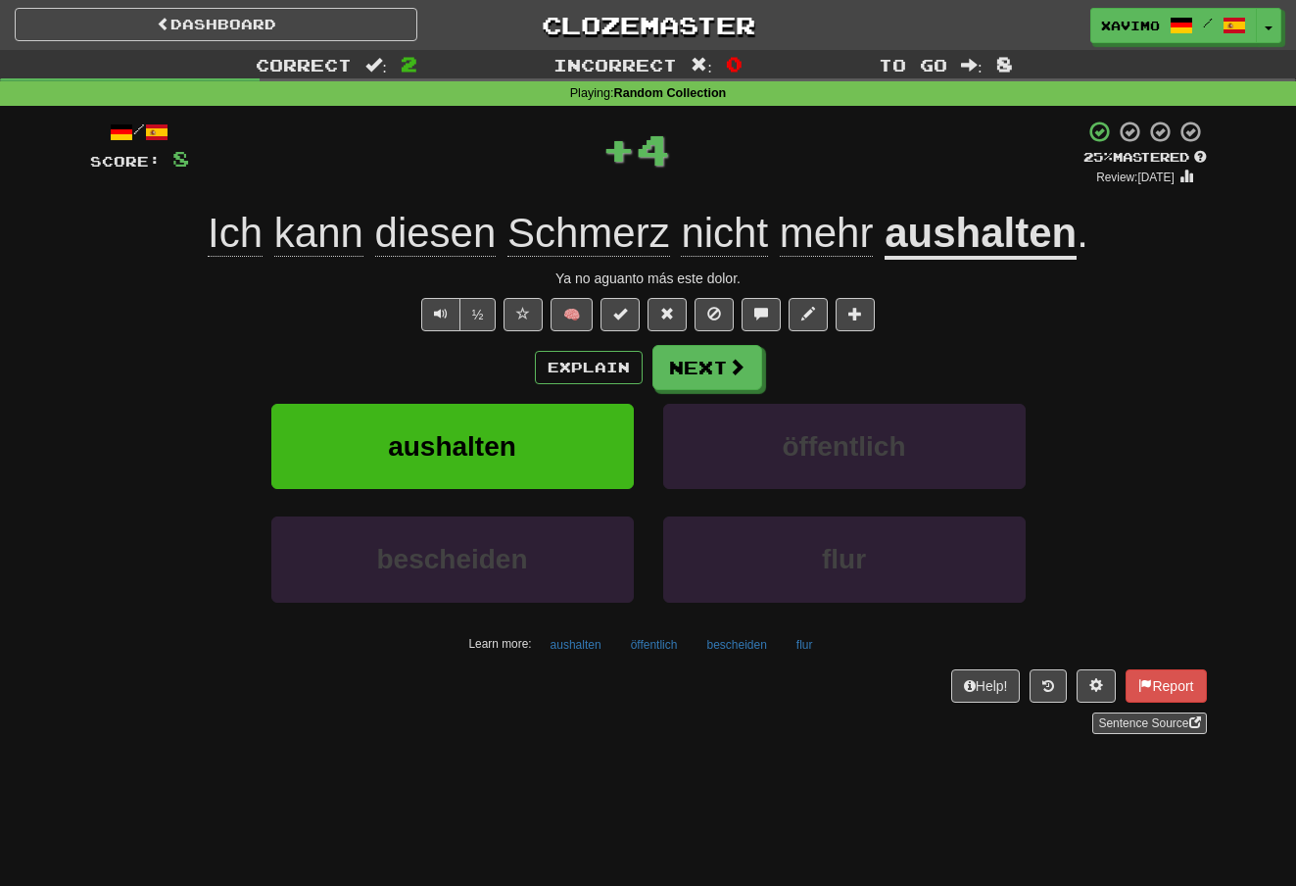
click at [736, 367] on span at bounding box center [737, 367] width 18 height 18
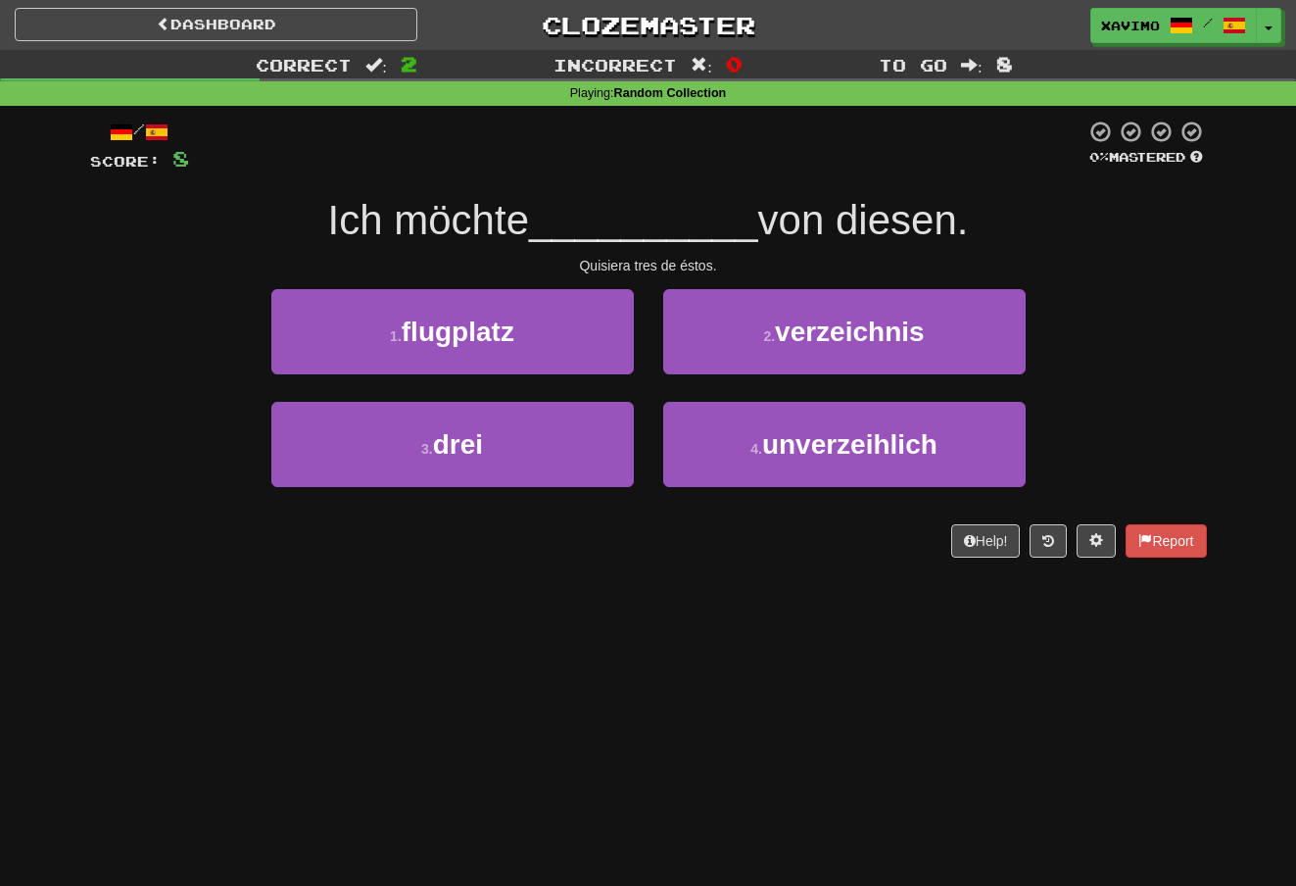
click at [588, 453] on button "3 . drei" at bounding box center [452, 444] width 362 height 85
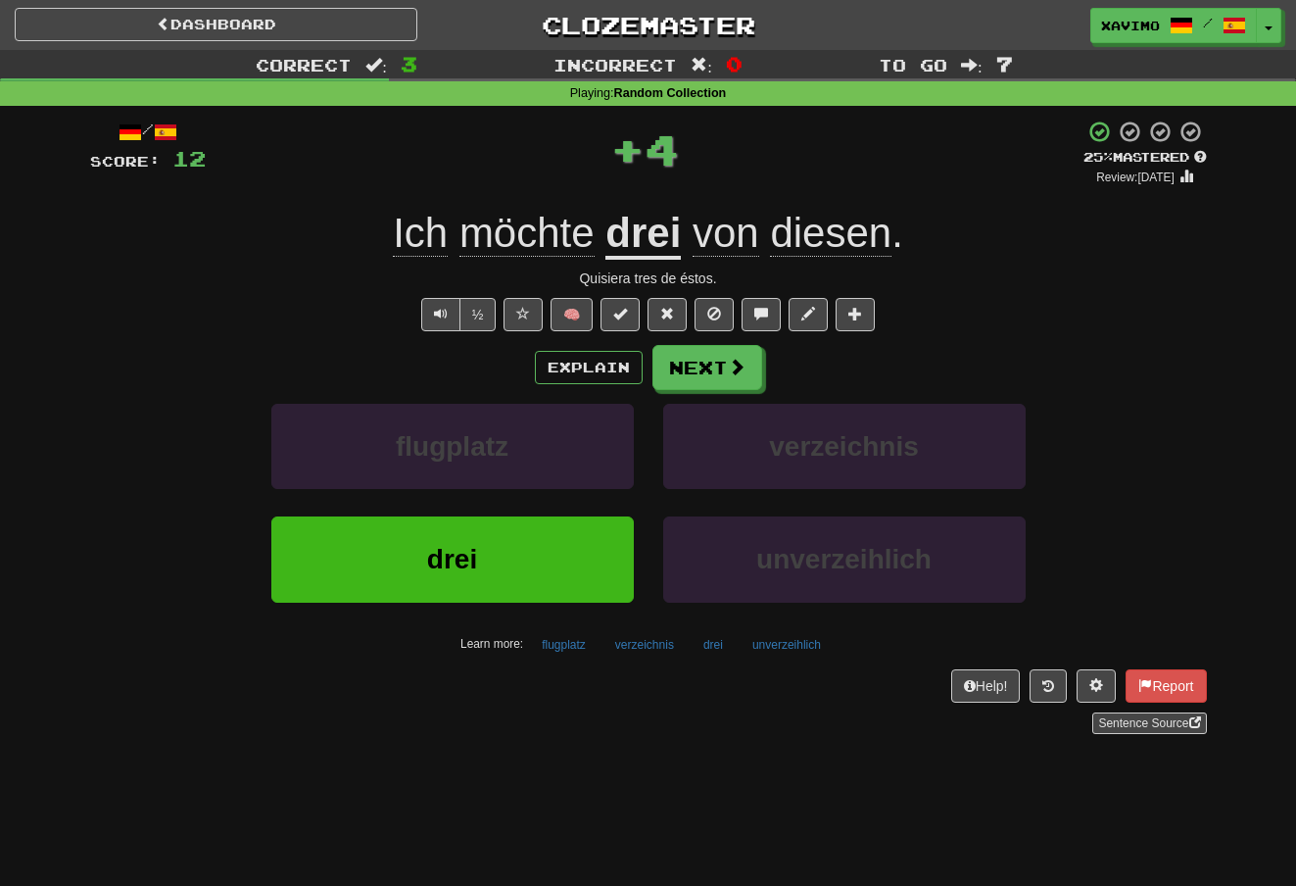
click at [737, 362] on span at bounding box center [737, 367] width 18 height 18
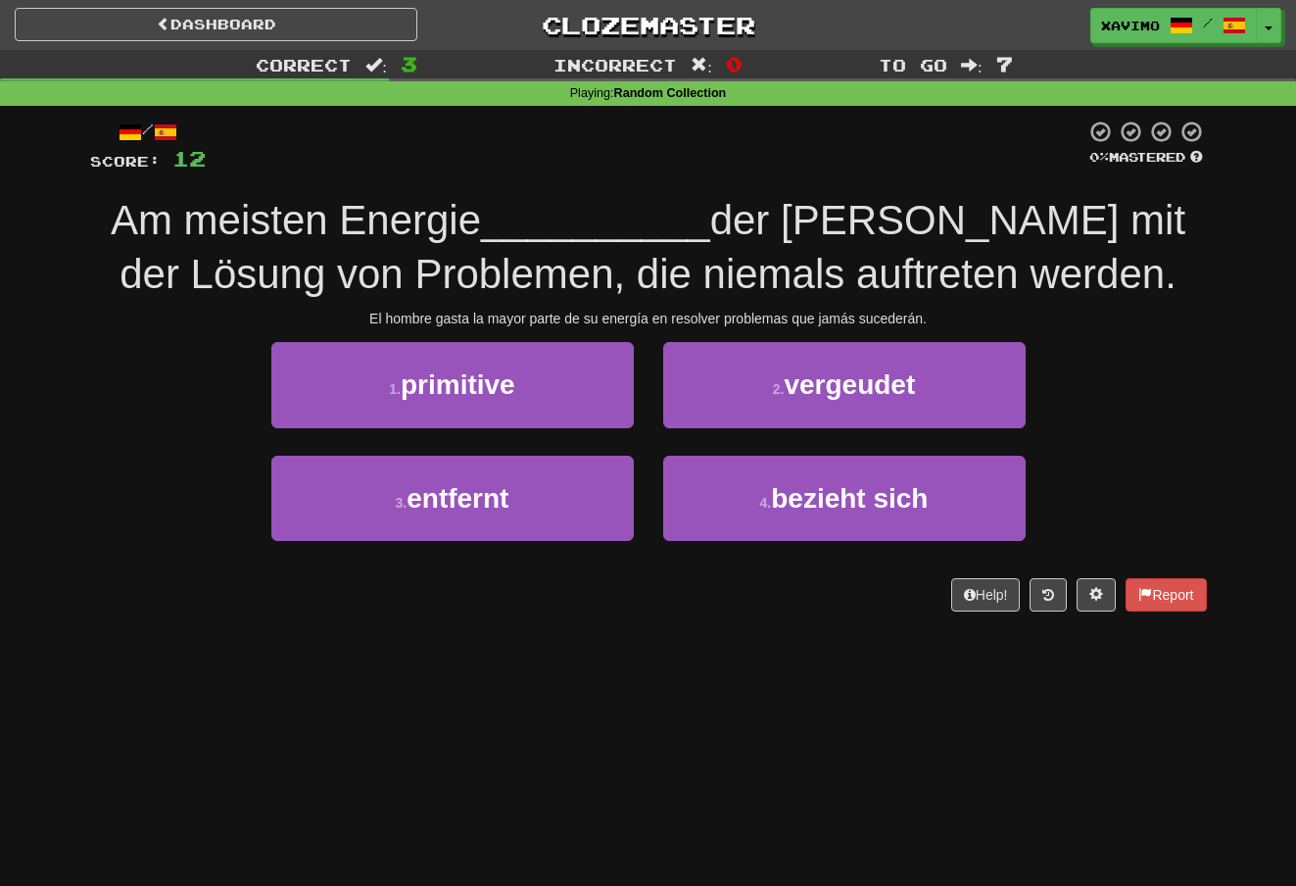
click at [559, 497] on button "3 . entfernt" at bounding box center [452, 498] width 362 height 85
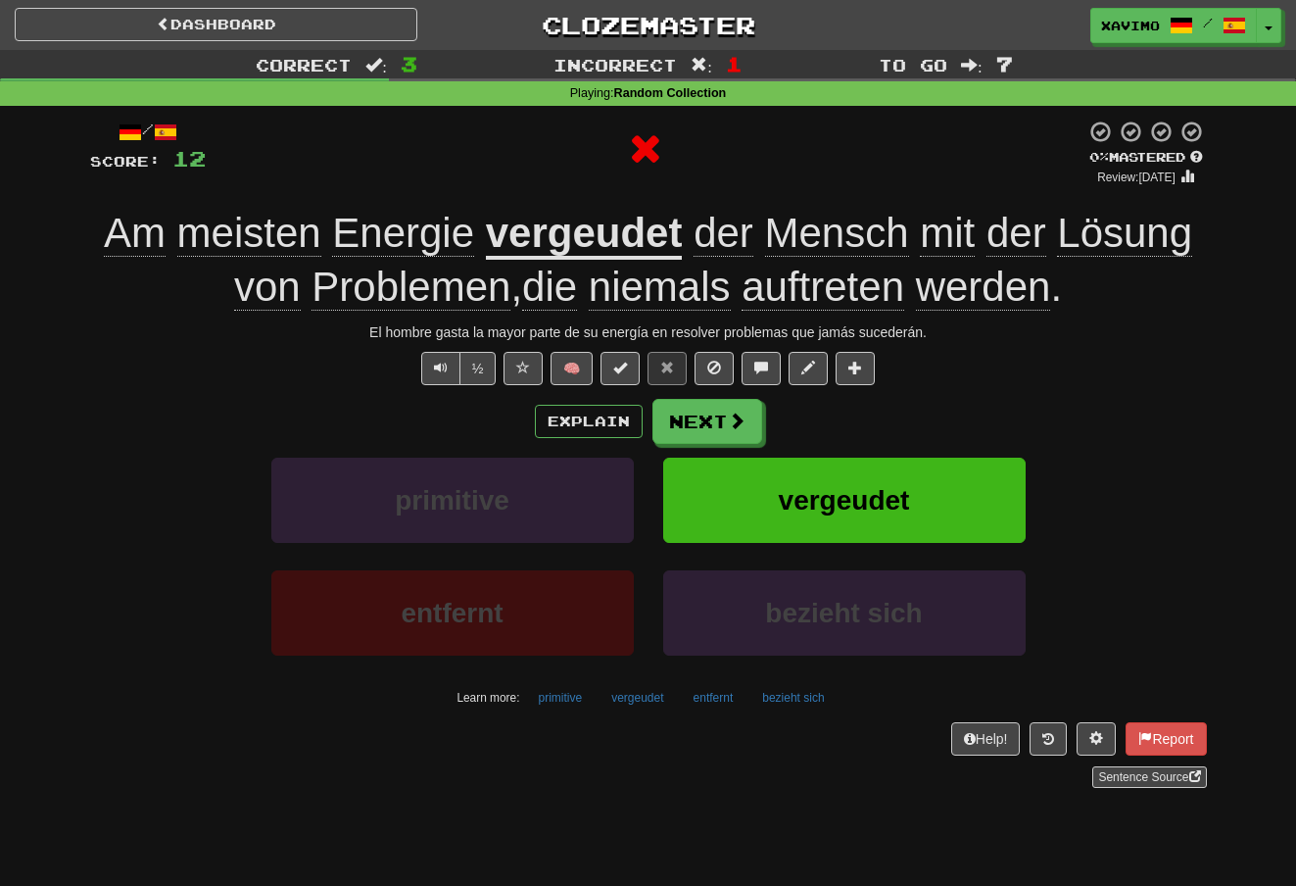
click at [732, 404] on button "Next" at bounding box center [707, 421] width 110 height 45
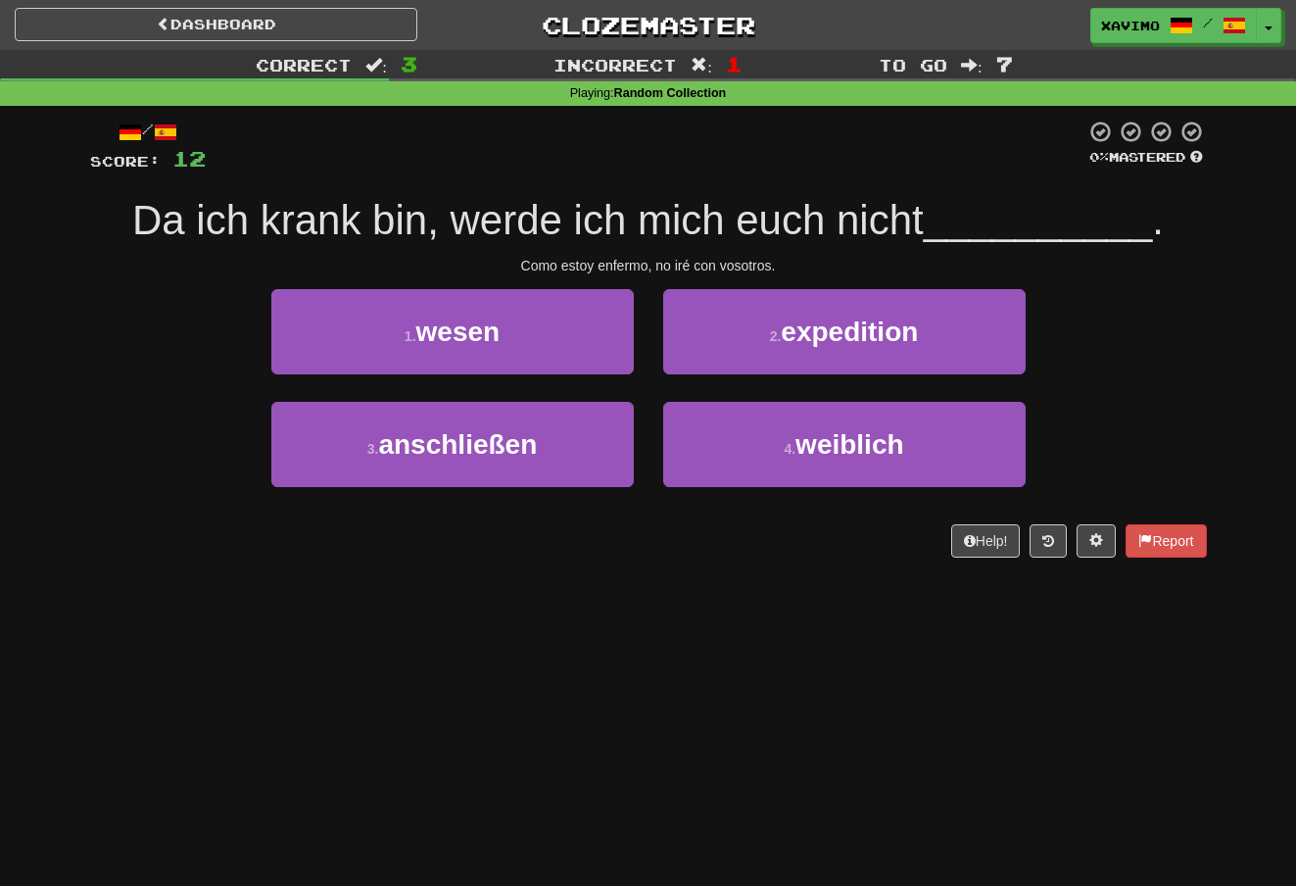
click at [560, 428] on button "3 . anschließen" at bounding box center [452, 444] width 362 height 85
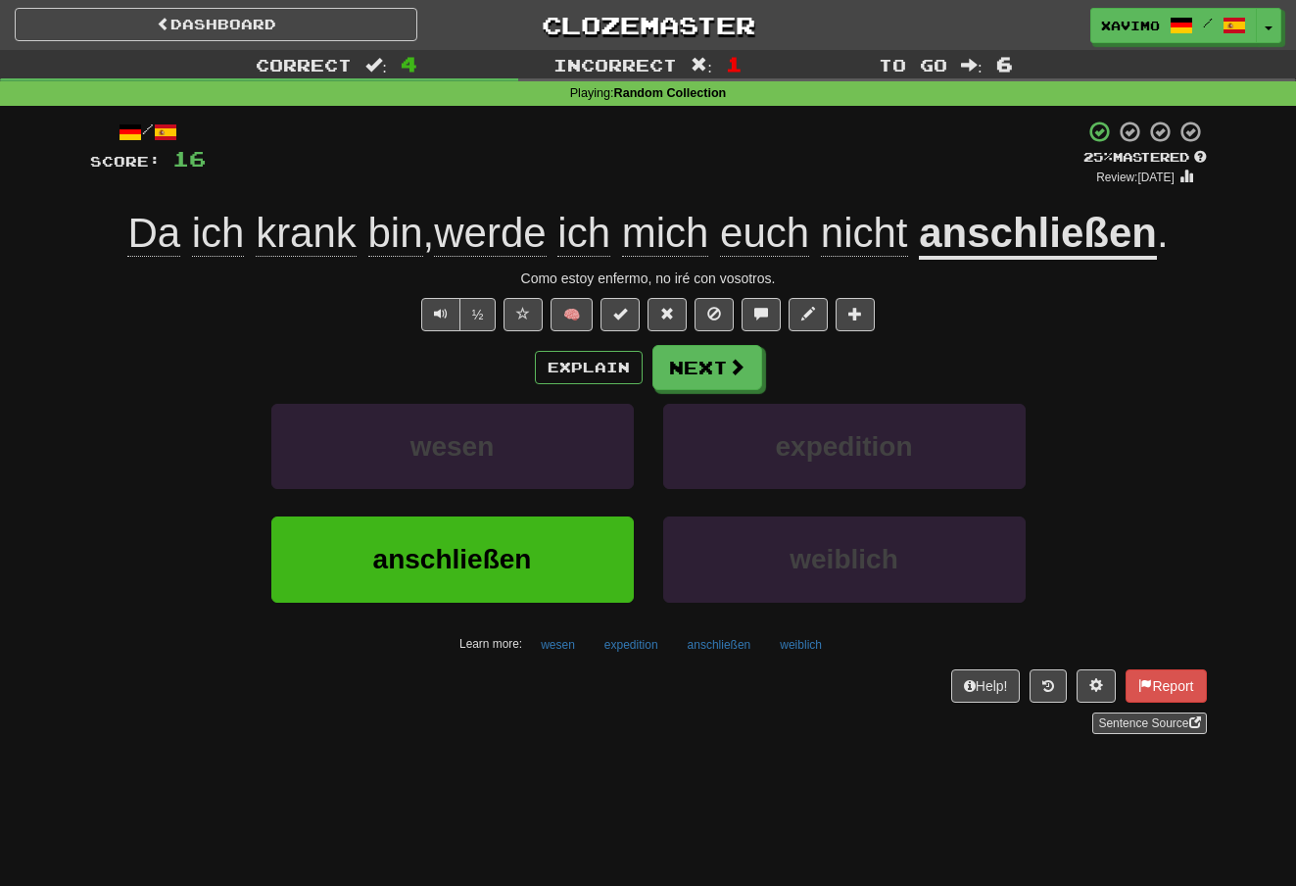
click at [525, 309] on span at bounding box center [523, 314] width 14 height 14
click at [589, 356] on button "Explain" at bounding box center [589, 367] width 108 height 33
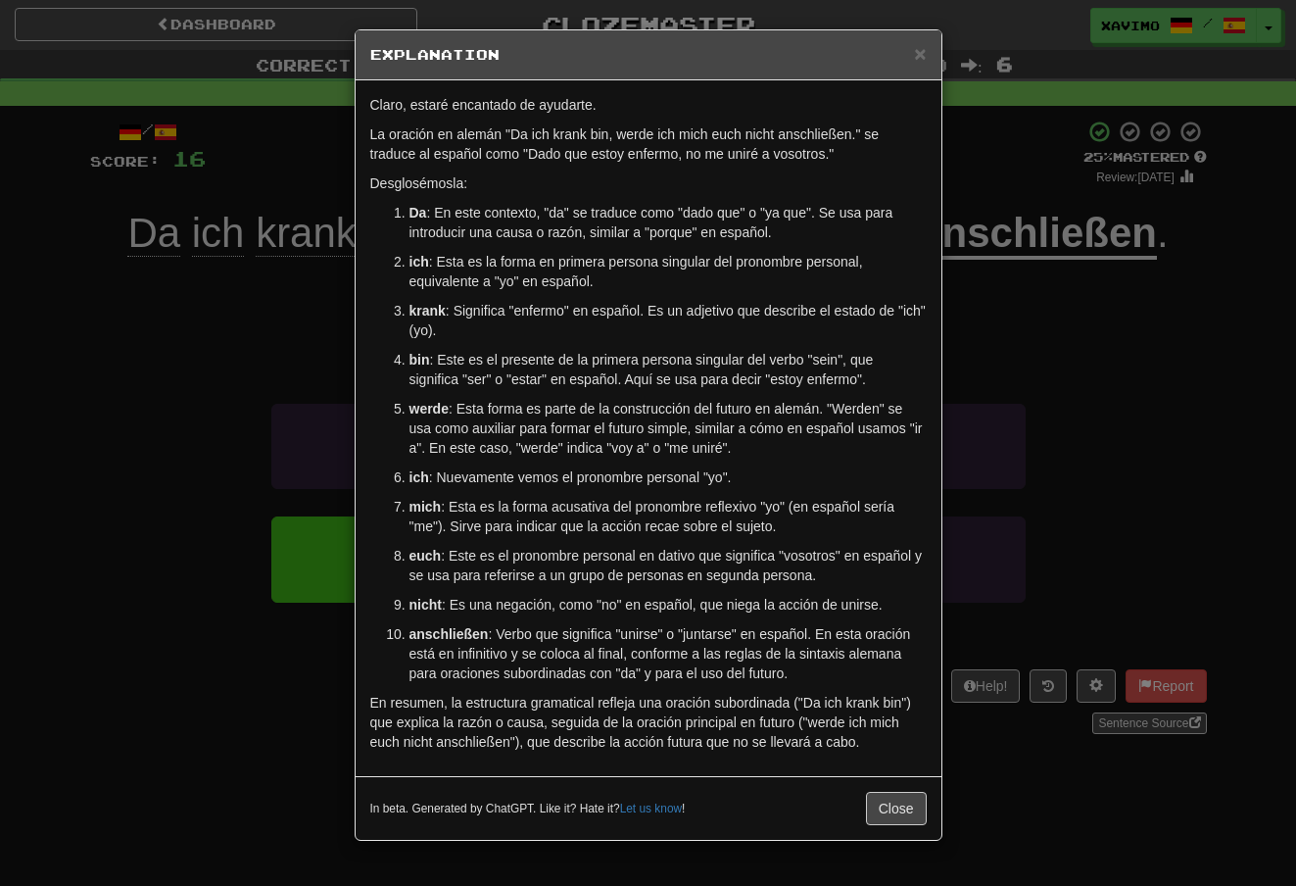
click at [923, 54] on span "×" at bounding box center [920, 53] width 12 height 23
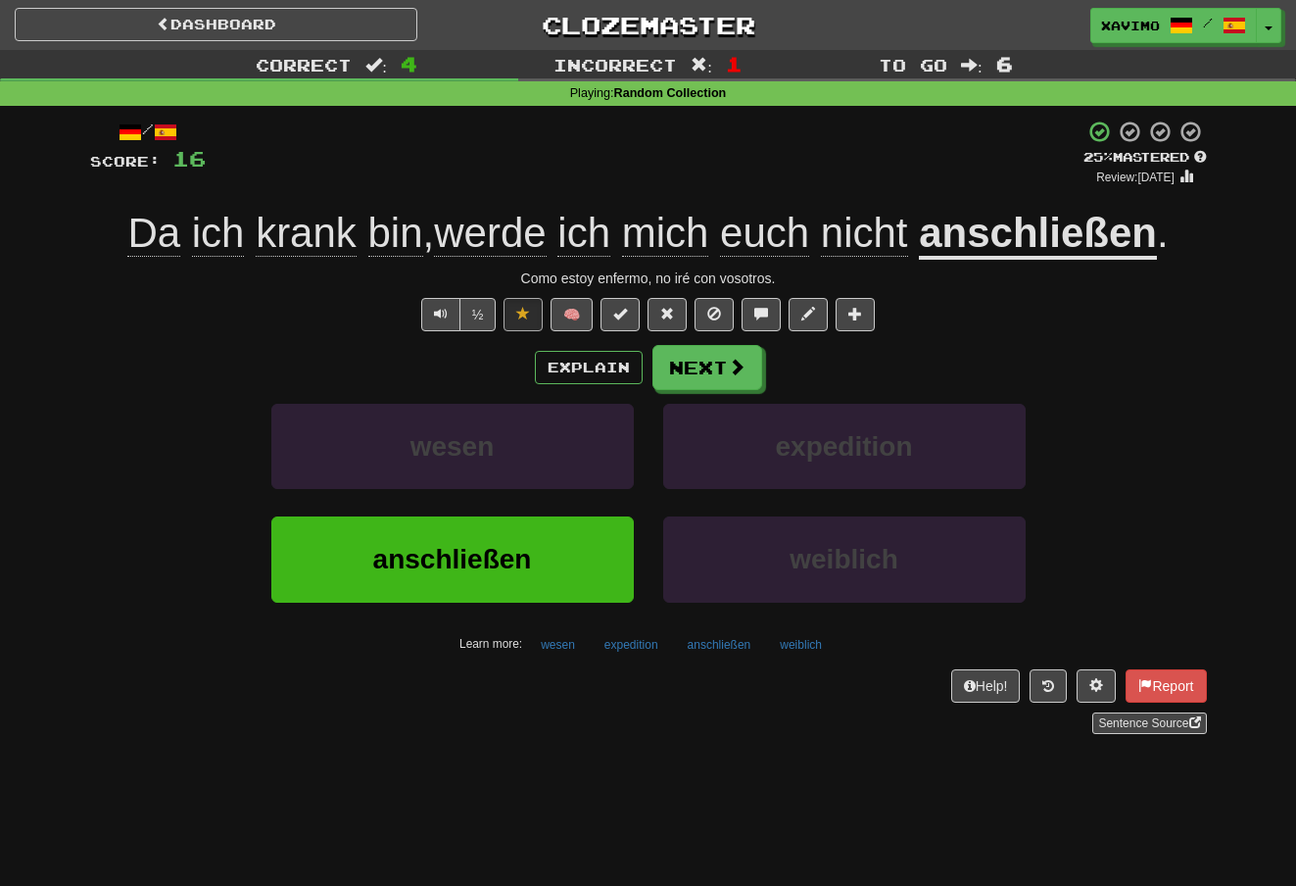
click at [728, 358] on span at bounding box center [737, 367] width 18 height 18
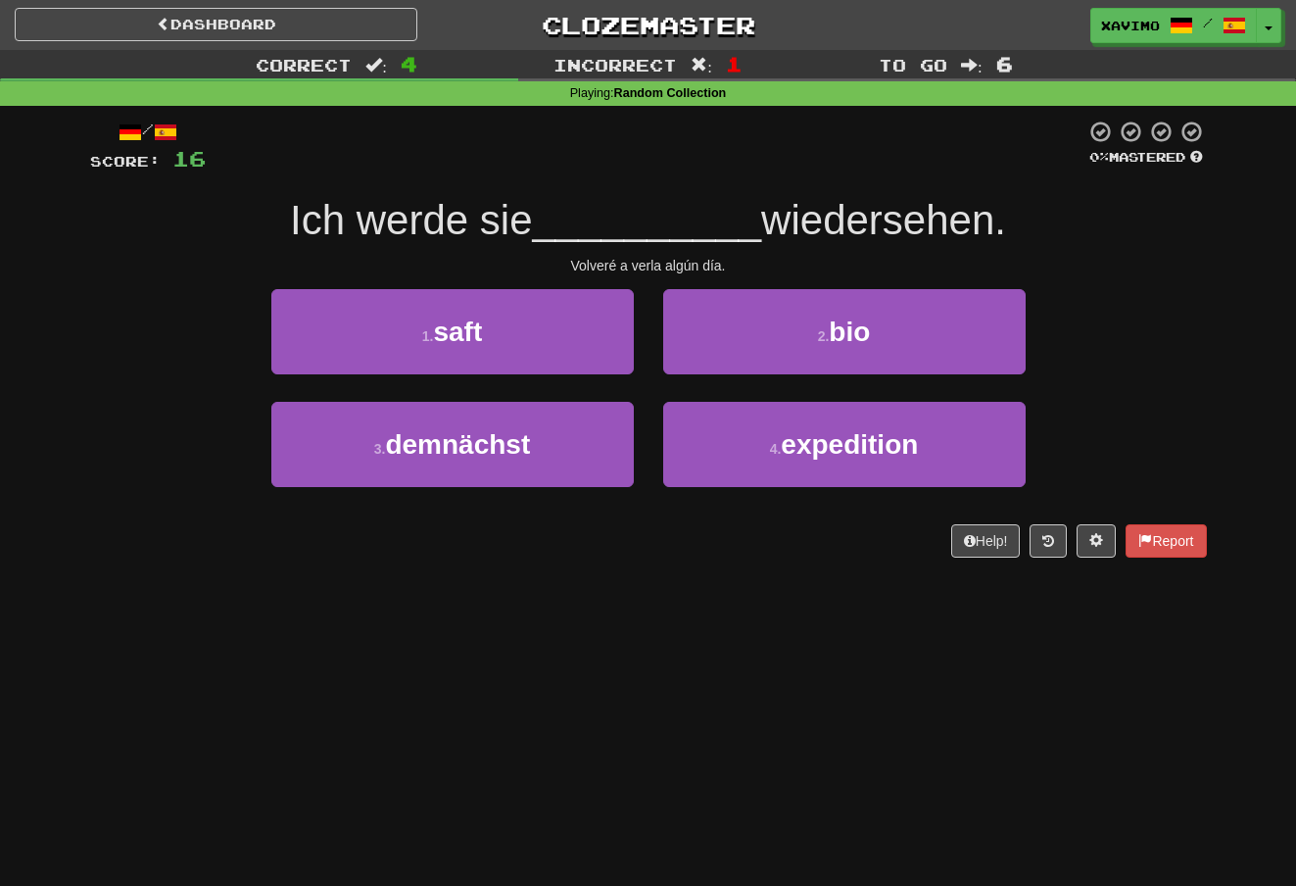
click at [549, 435] on button "3 . demnächst" at bounding box center [452, 444] width 362 height 85
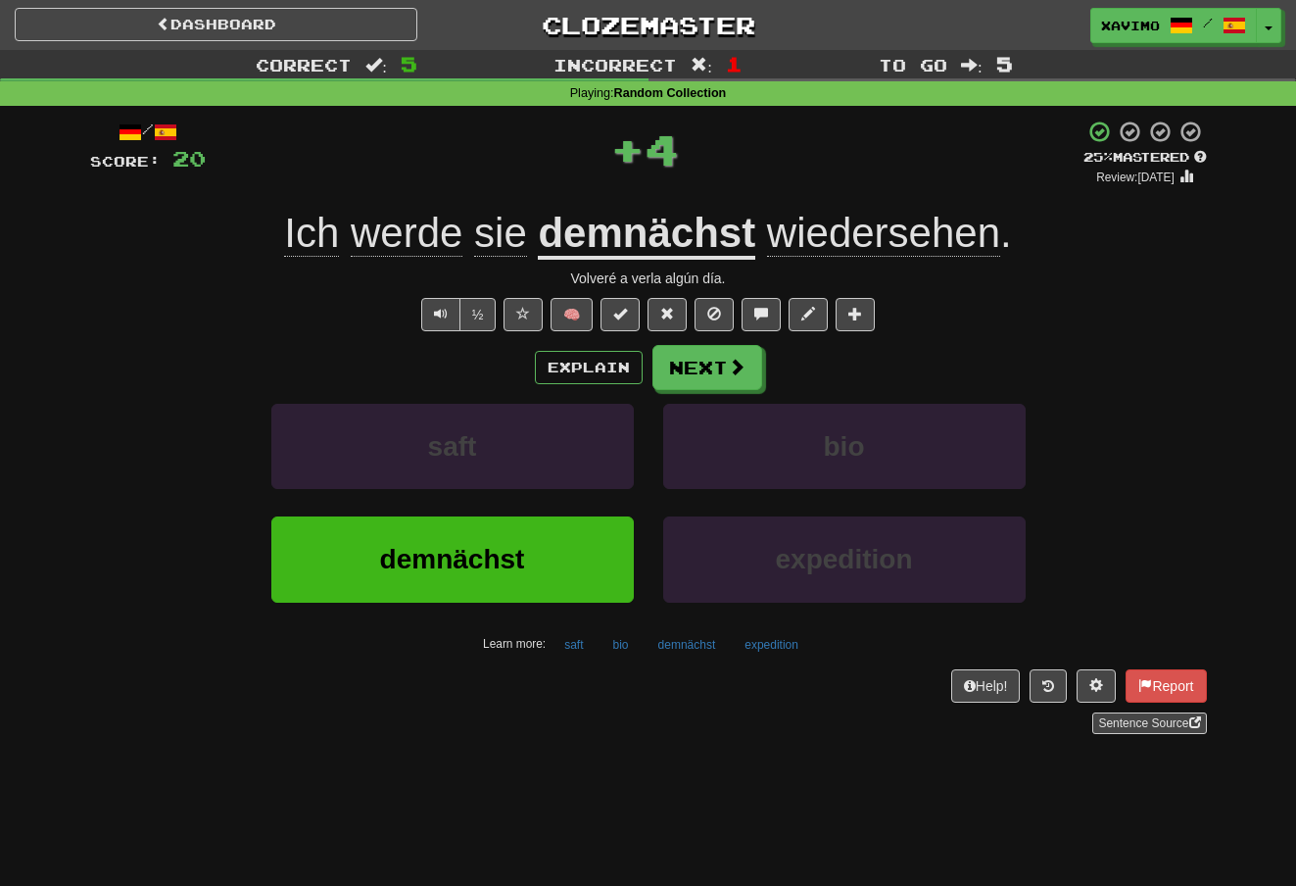
click at [523, 309] on span at bounding box center [523, 314] width 14 height 14
click at [597, 364] on button "Explain" at bounding box center [589, 367] width 108 height 33
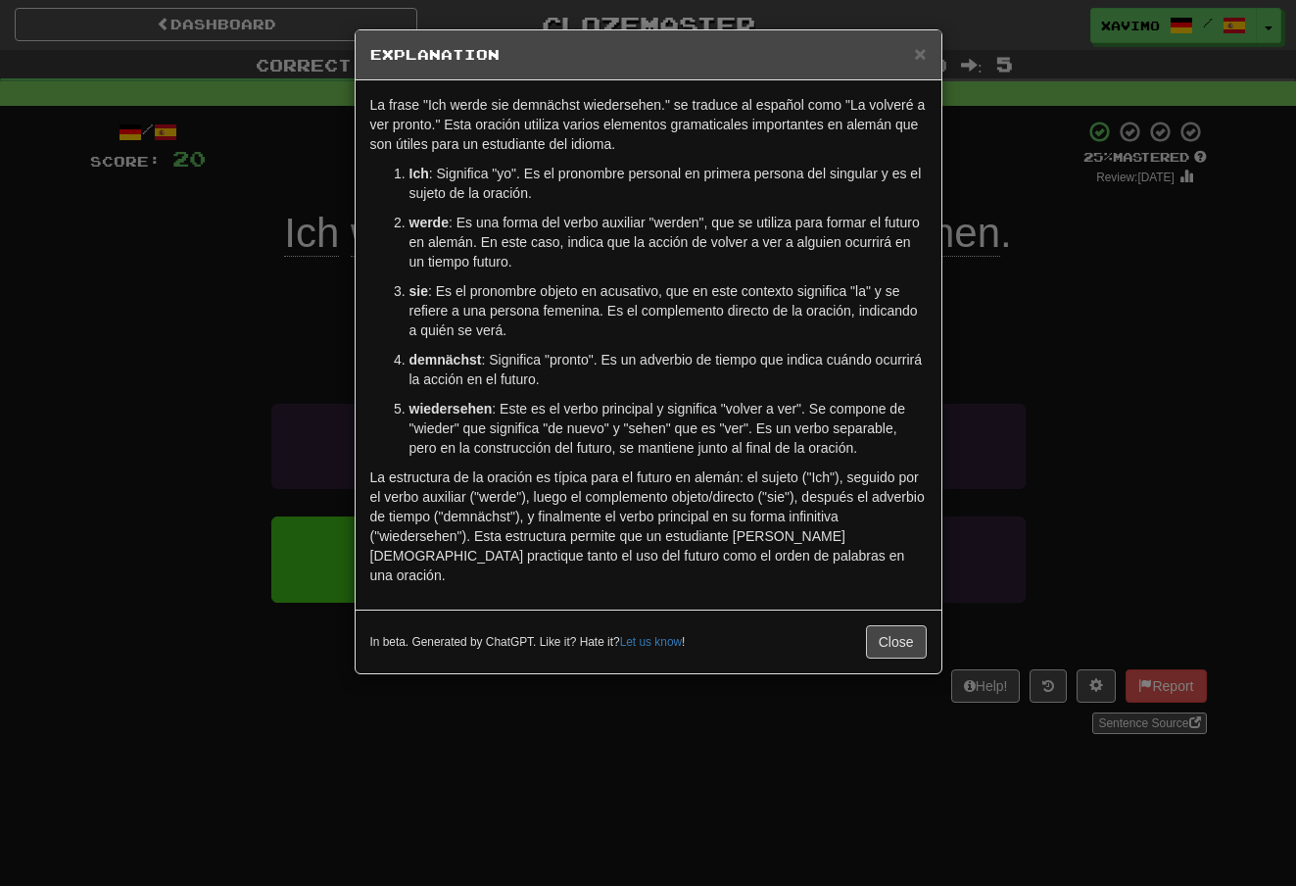
click at [923, 51] on span "×" at bounding box center [920, 53] width 12 height 23
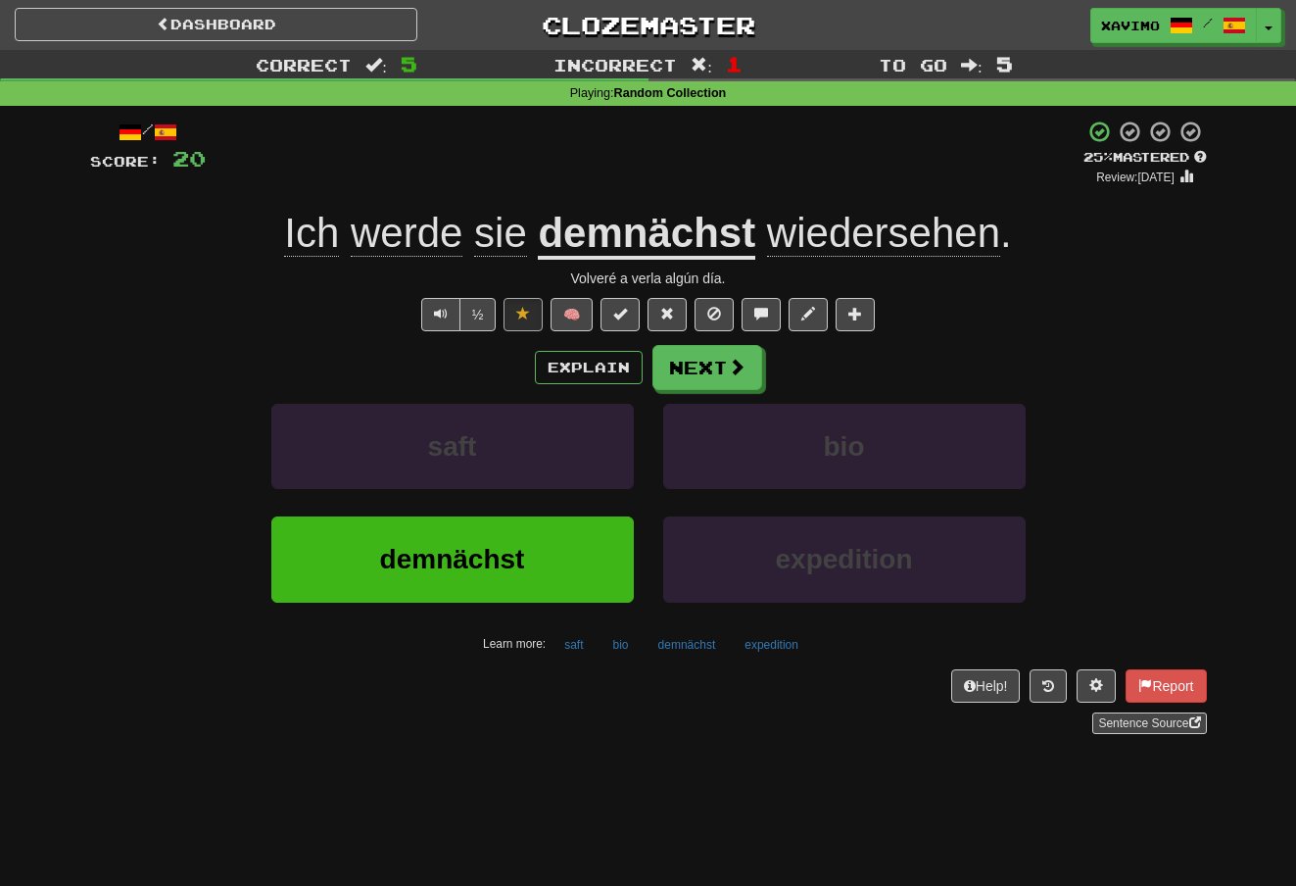
click at [728, 369] on span at bounding box center [737, 367] width 18 height 18
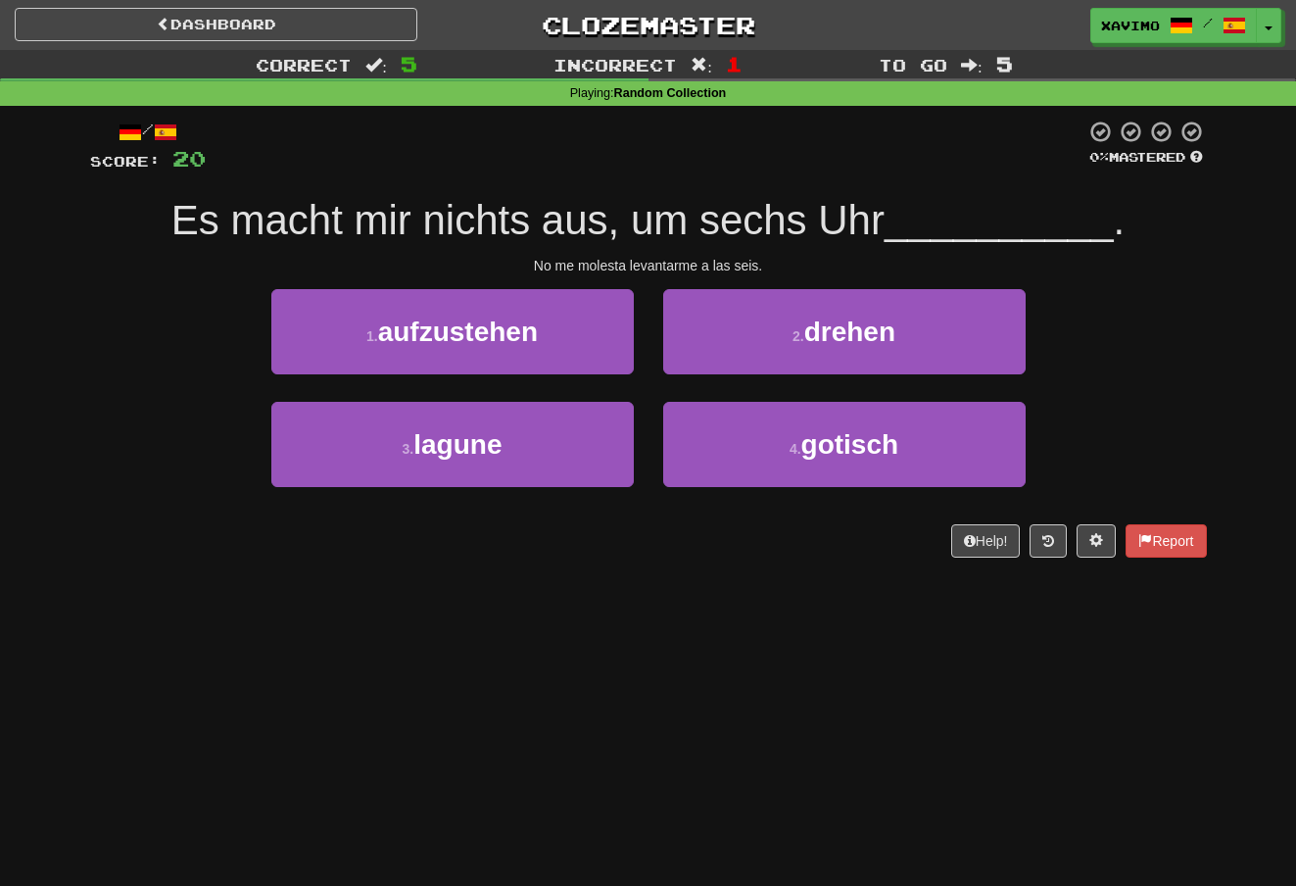
click at [579, 321] on button "1 . aufzustehen" at bounding box center [452, 331] width 362 height 85
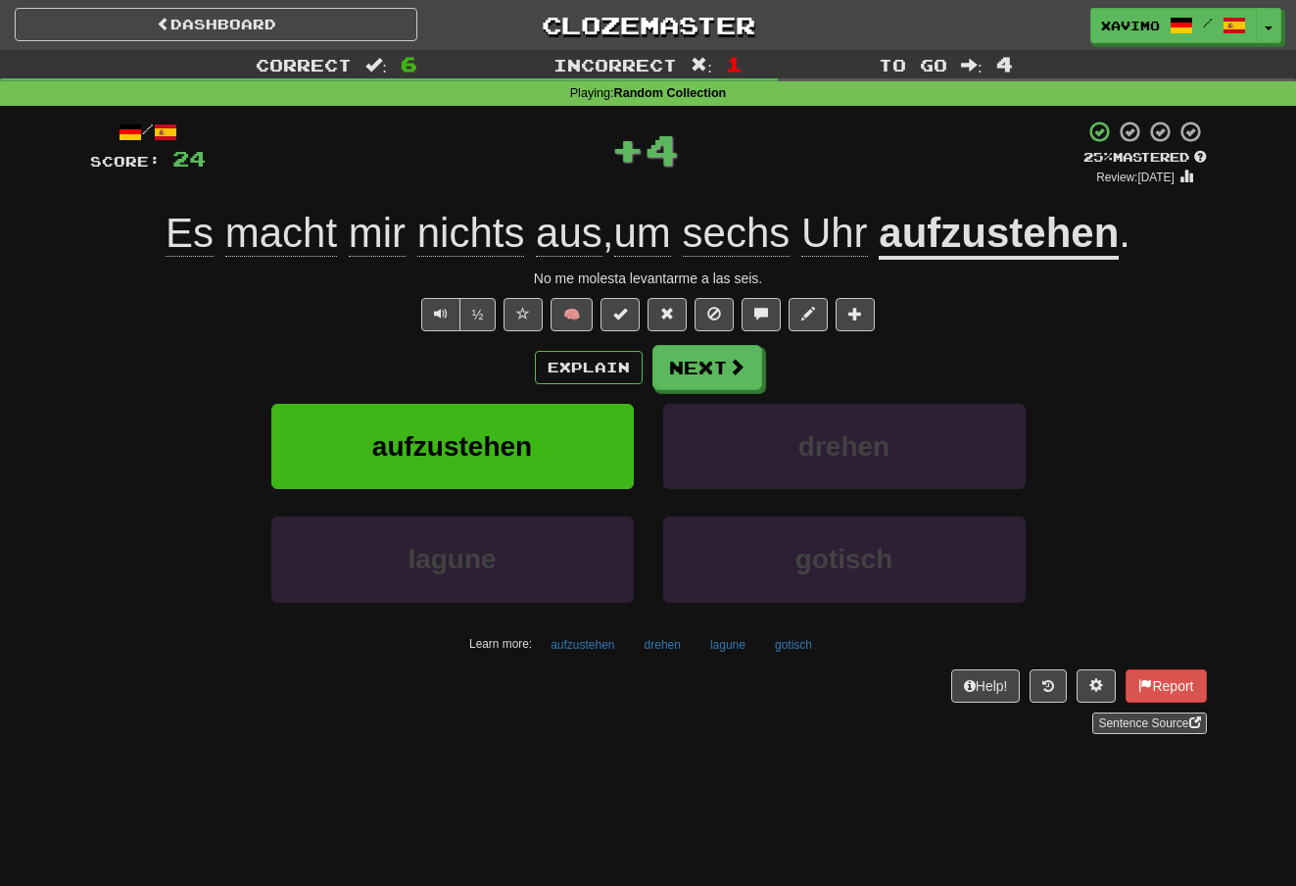
click at [715, 368] on button "Next" at bounding box center [707, 367] width 110 height 45
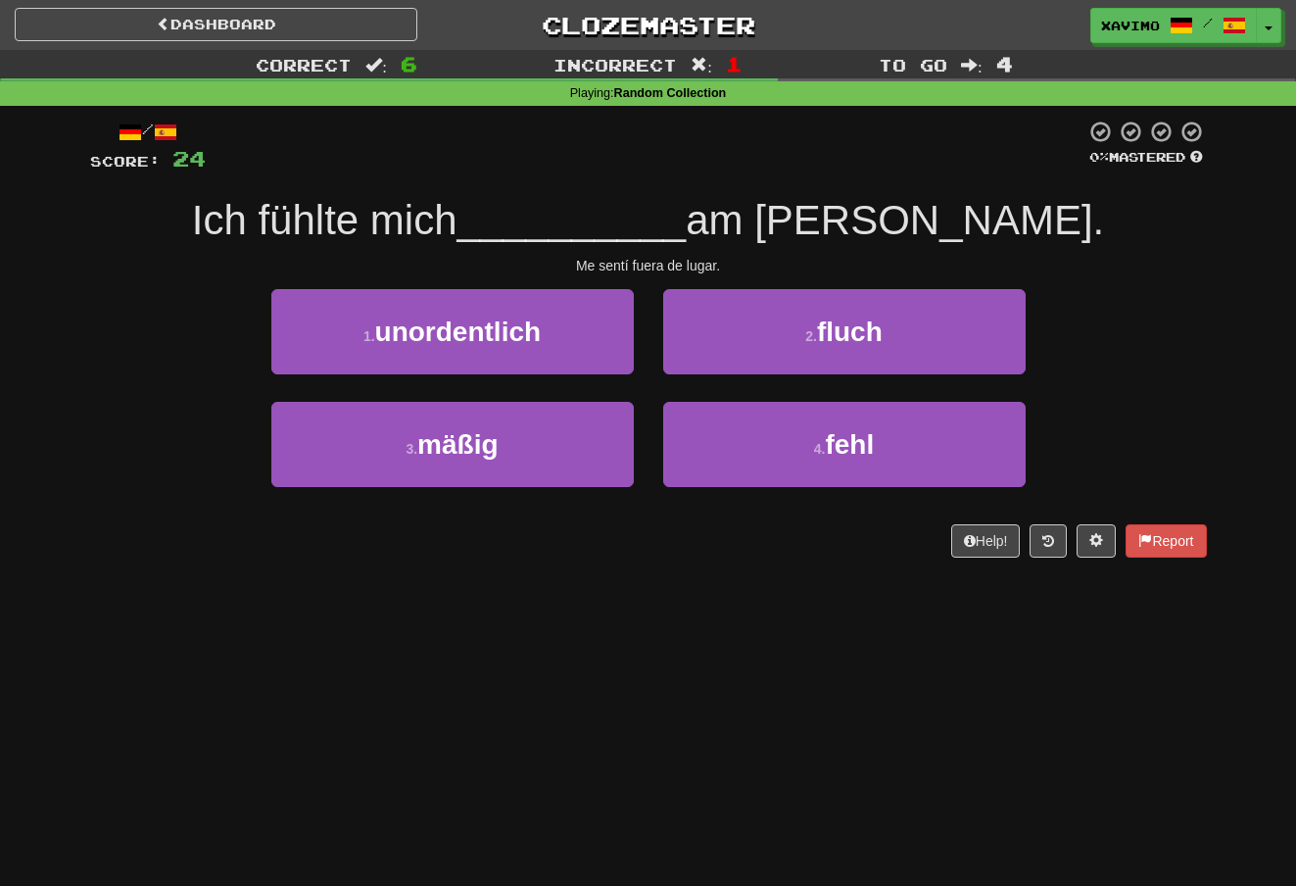
click at [783, 427] on button "4 . fehl" at bounding box center [844, 444] width 362 height 85
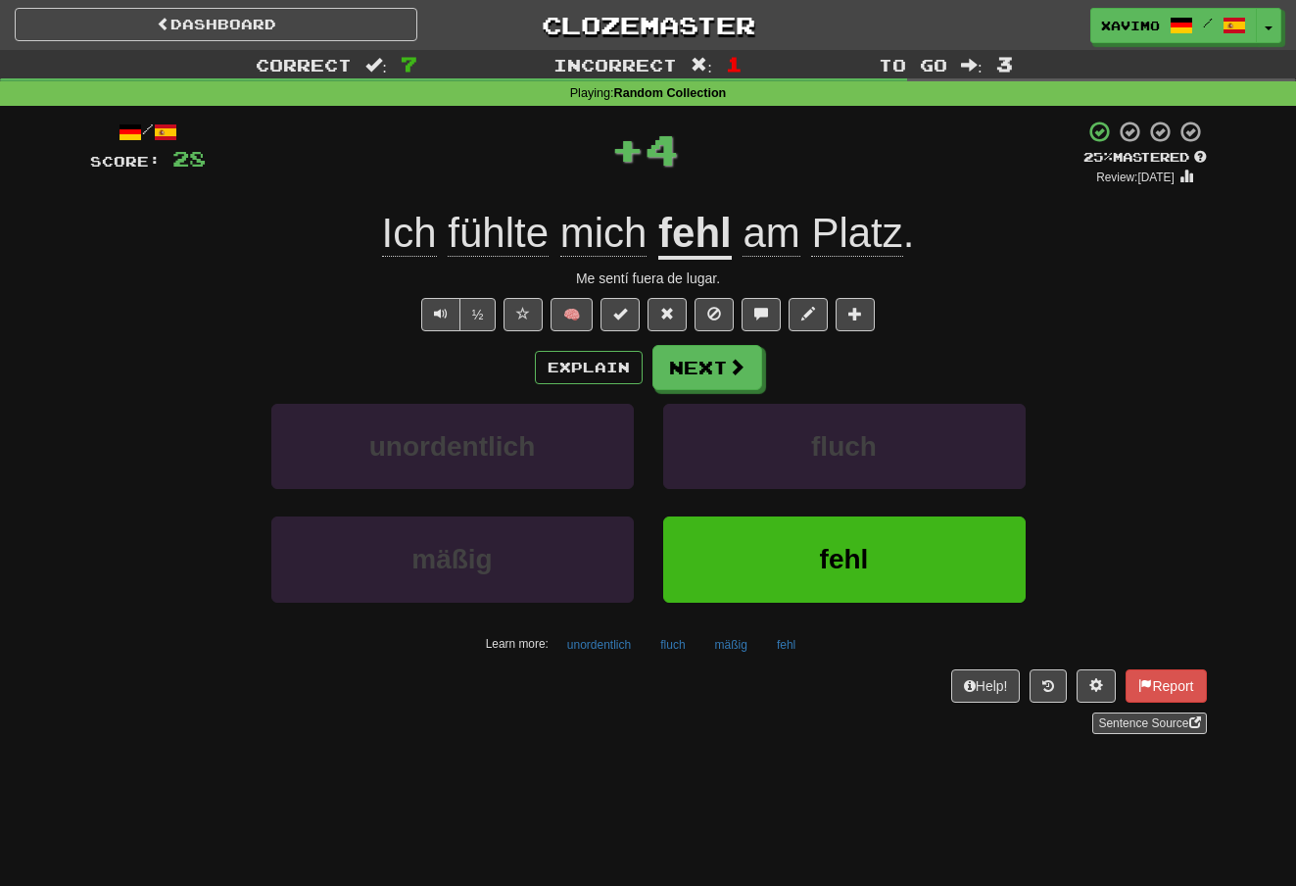
click at [731, 361] on span at bounding box center [737, 367] width 18 height 18
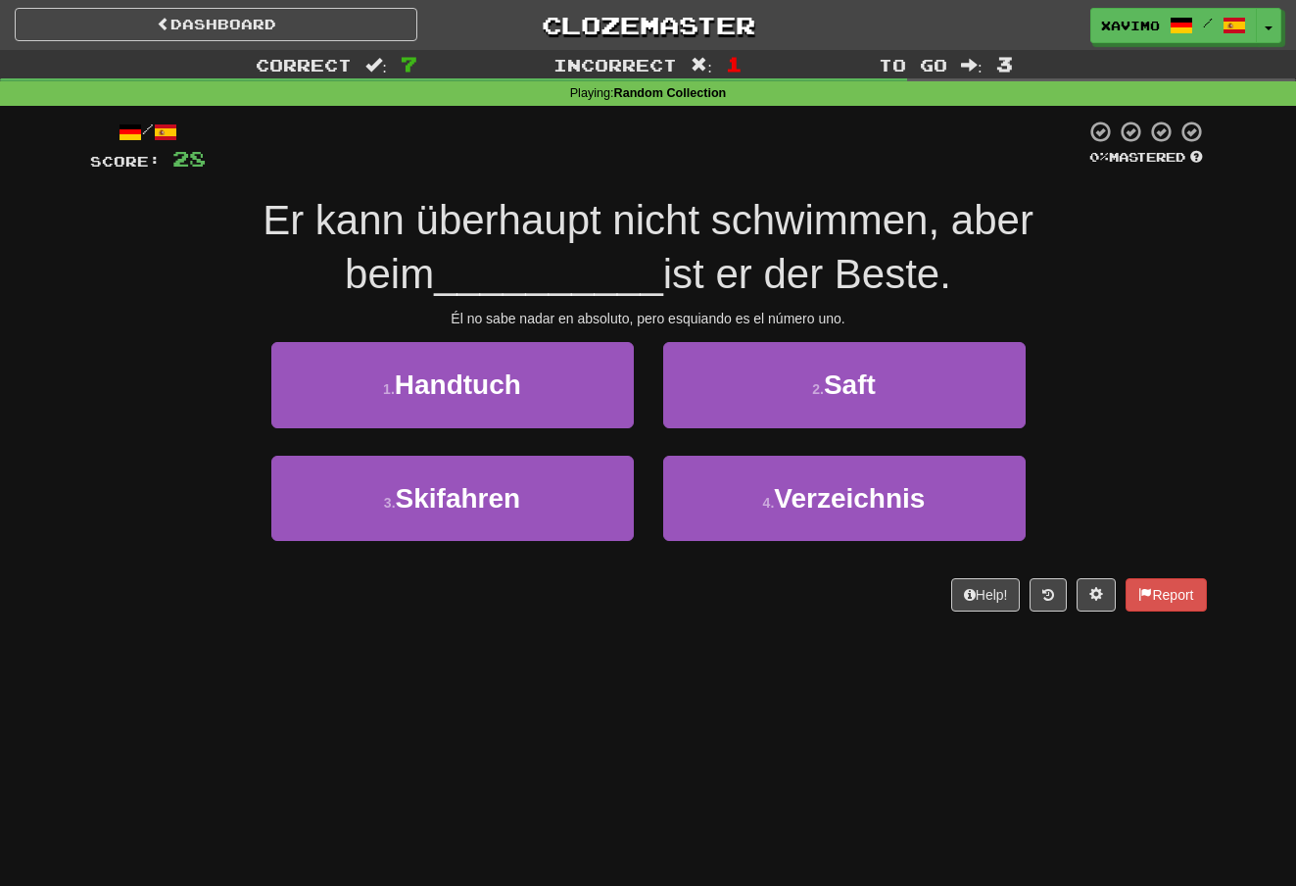
click at [581, 482] on button "3 . Skifahren" at bounding box center [452, 498] width 362 height 85
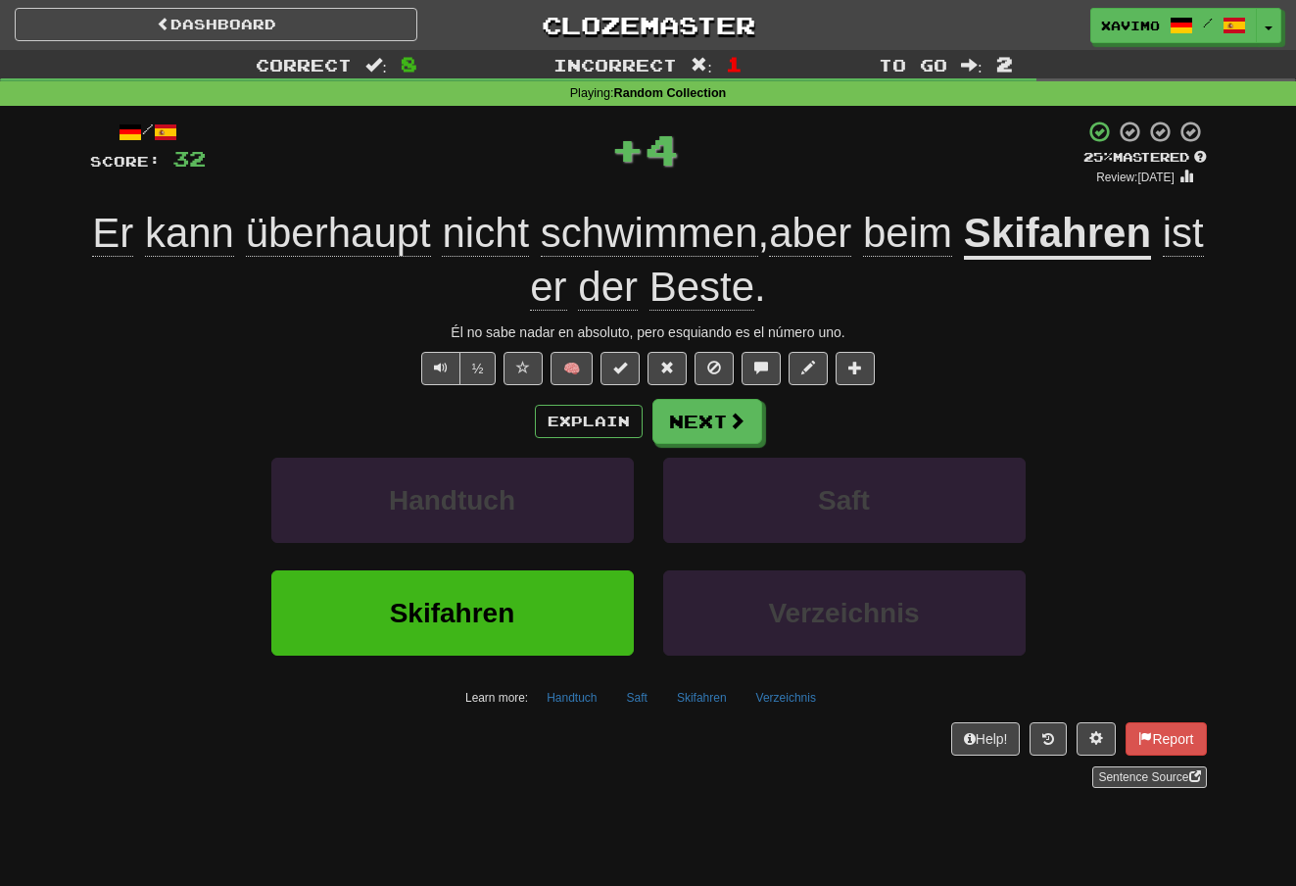
click at [741, 414] on span at bounding box center [737, 420] width 18 height 18
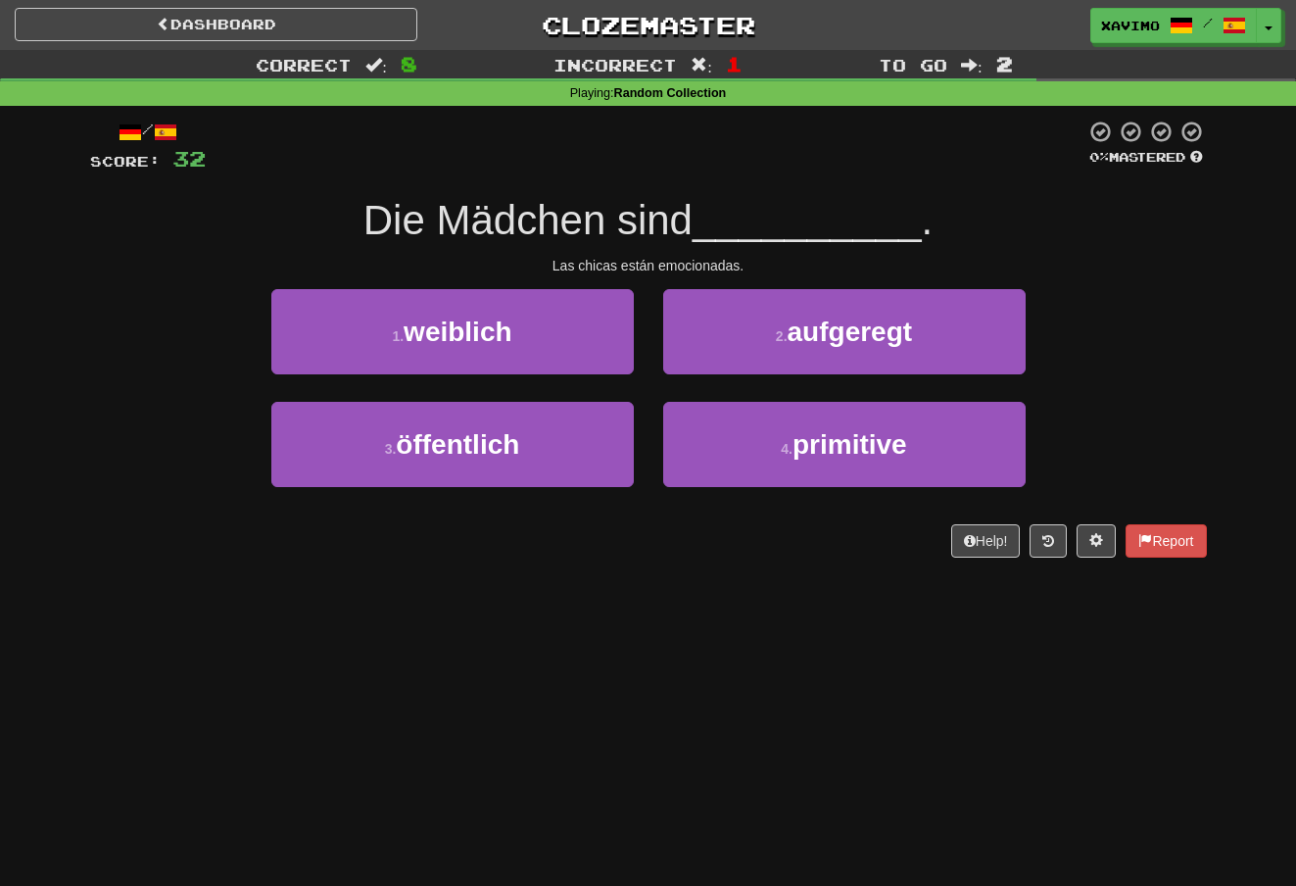
click at [855, 317] on span "aufgeregt" at bounding box center [850, 331] width 125 height 30
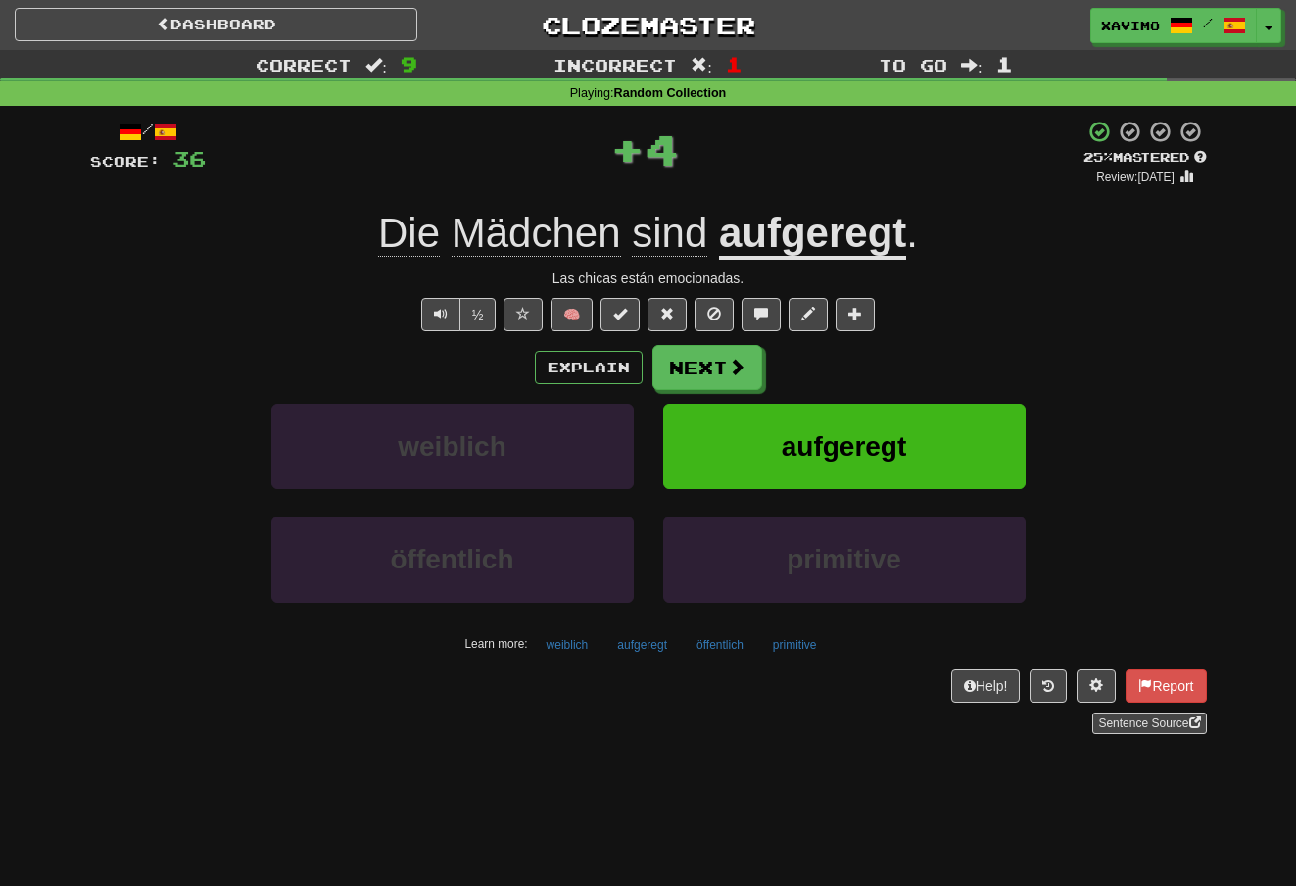
click at [731, 358] on span at bounding box center [737, 367] width 18 height 18
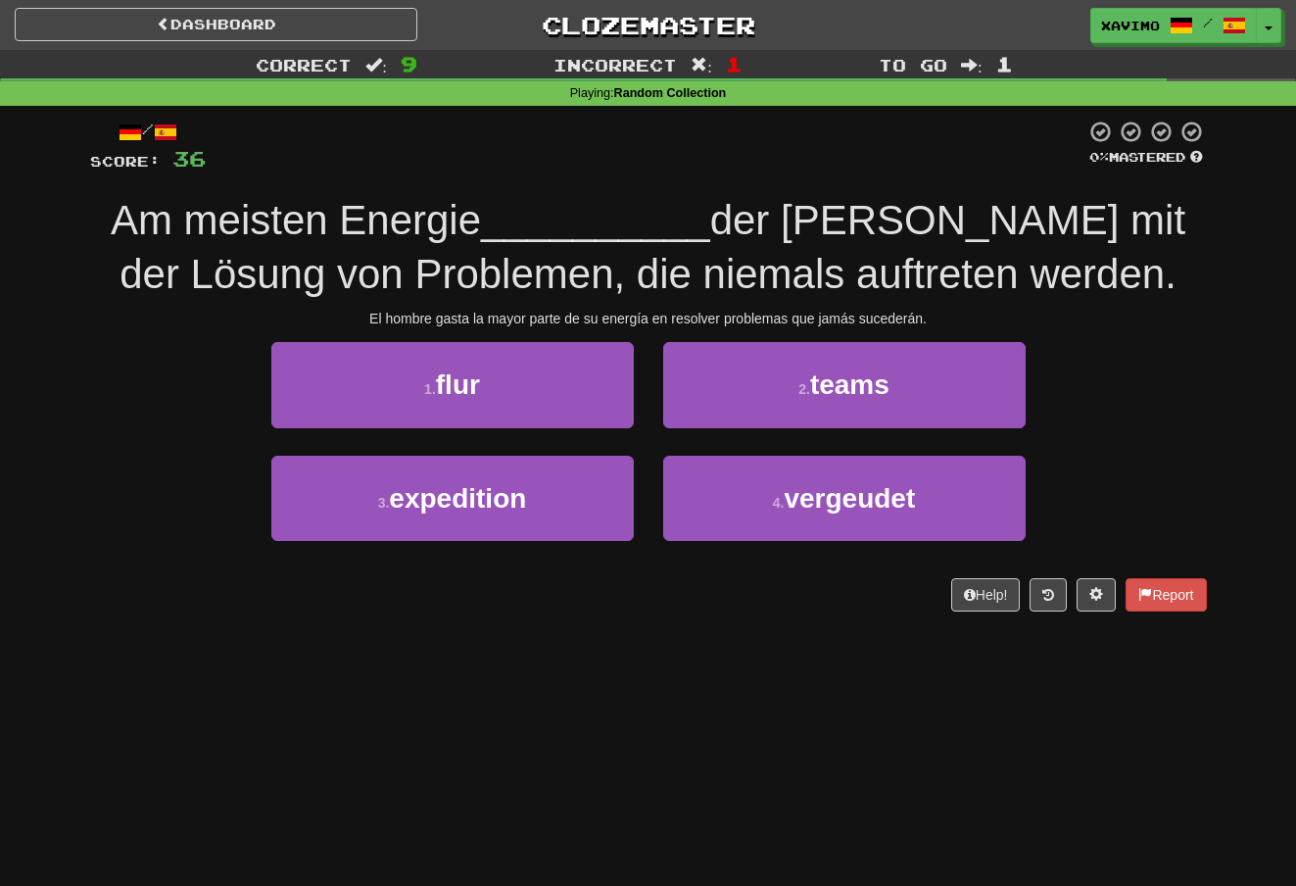
click at [900, 475] on button "4 . vergeudet" at bounding box center [844, 498] width 362 height 85
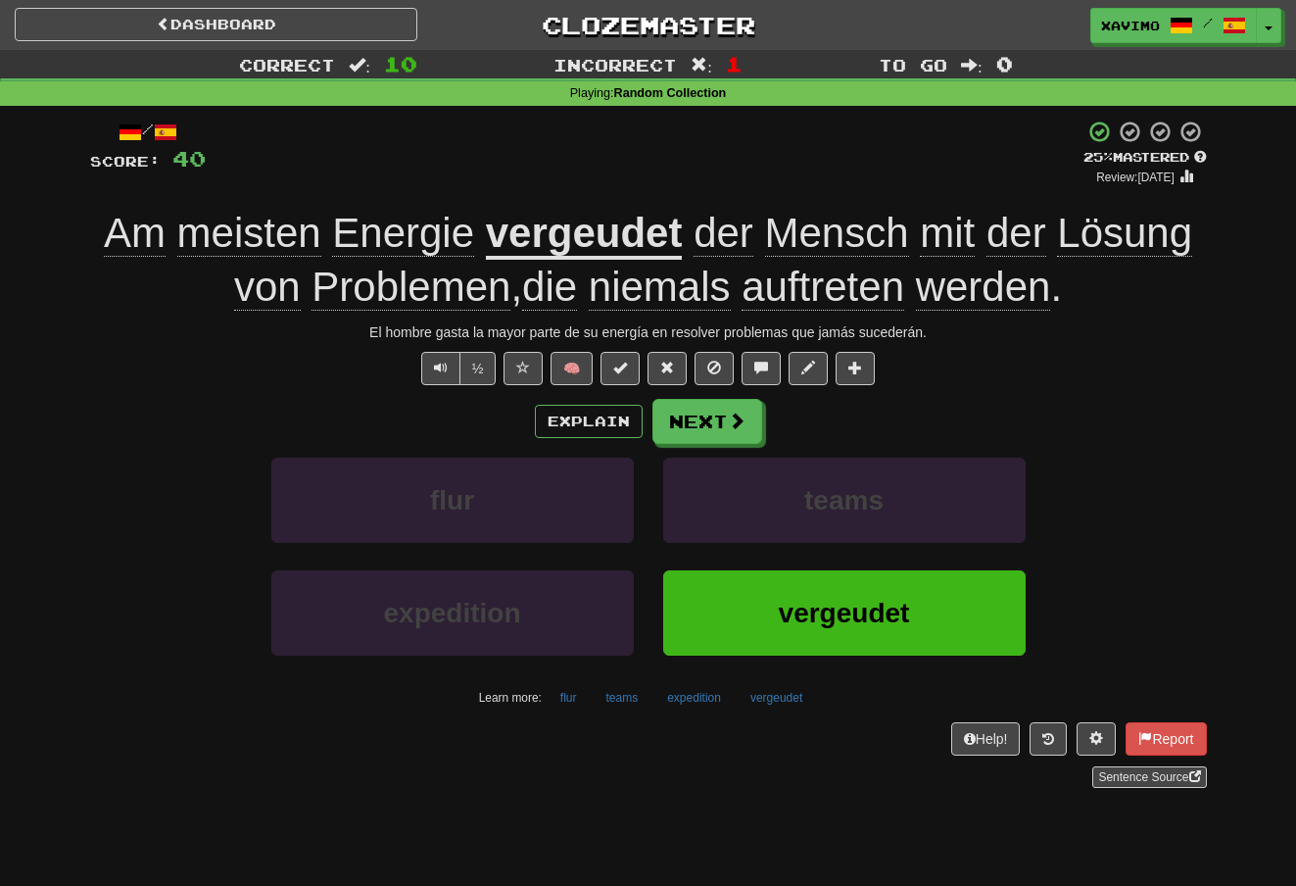
click at [593, 417] on button "Explain" at bounding box center [589, 421] width 108 height 33
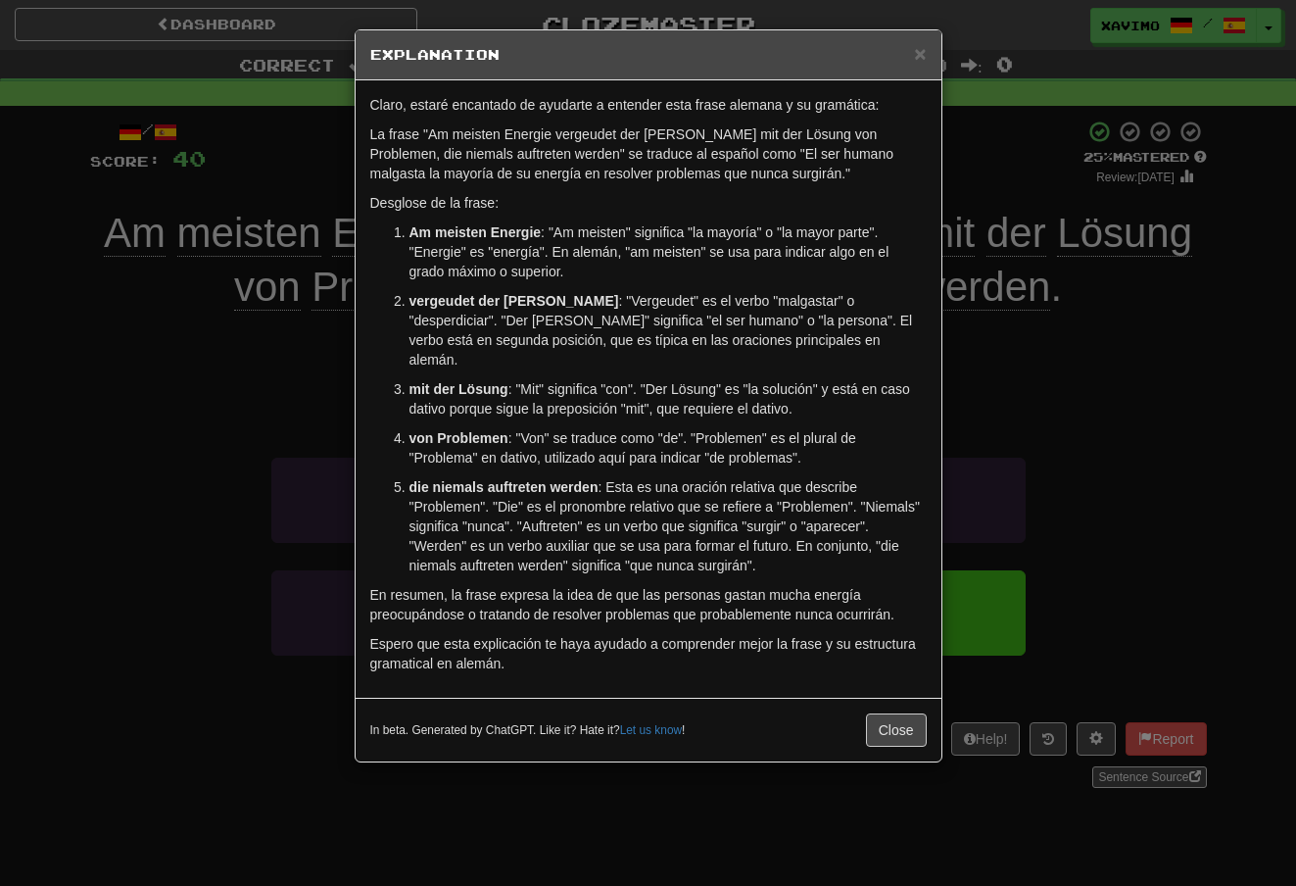
click at [918, 50] on span "×" at bounding box center [920, 53] width 12 height 23
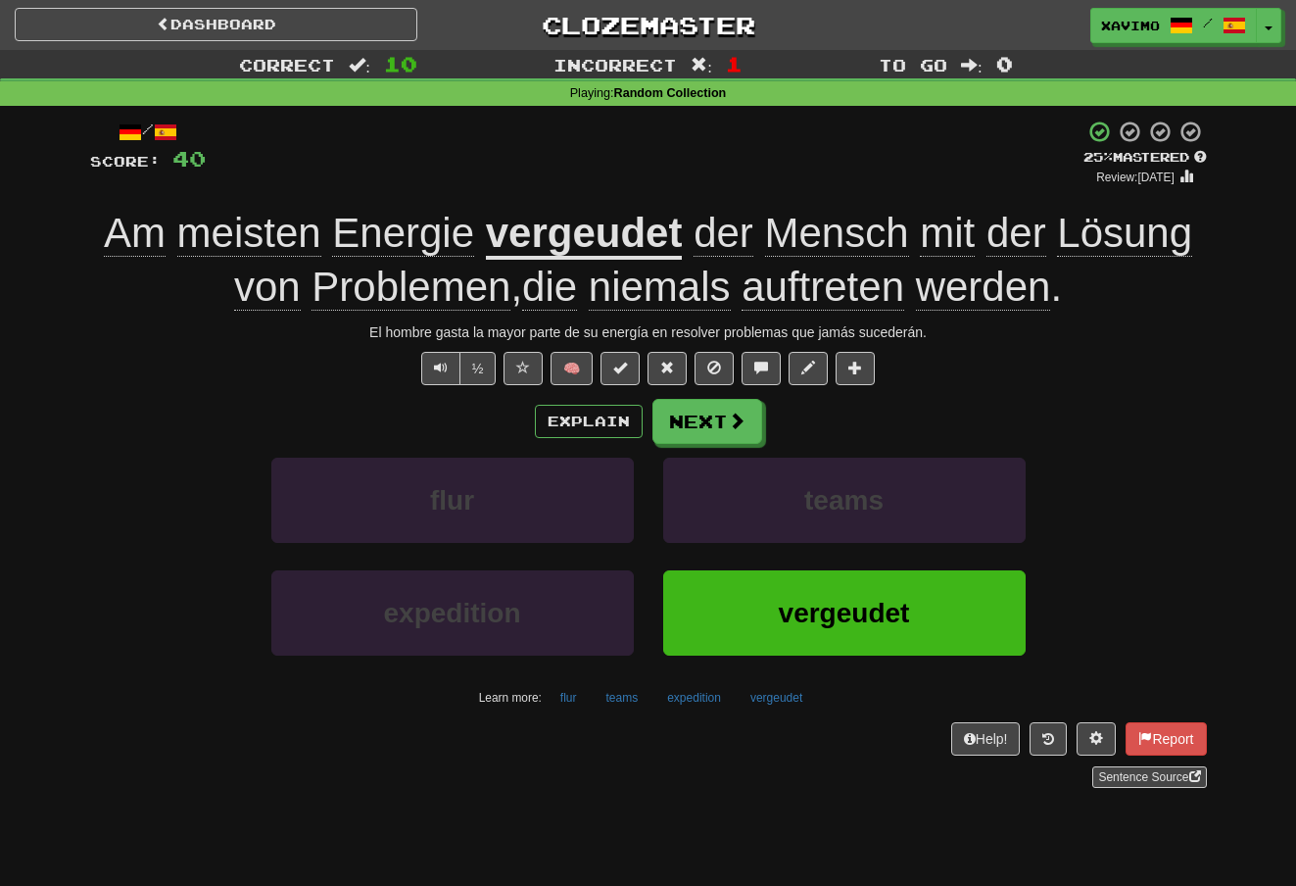
click at [741, 405] on button "Next" at bounding box center [707, 421] width 110 height 45
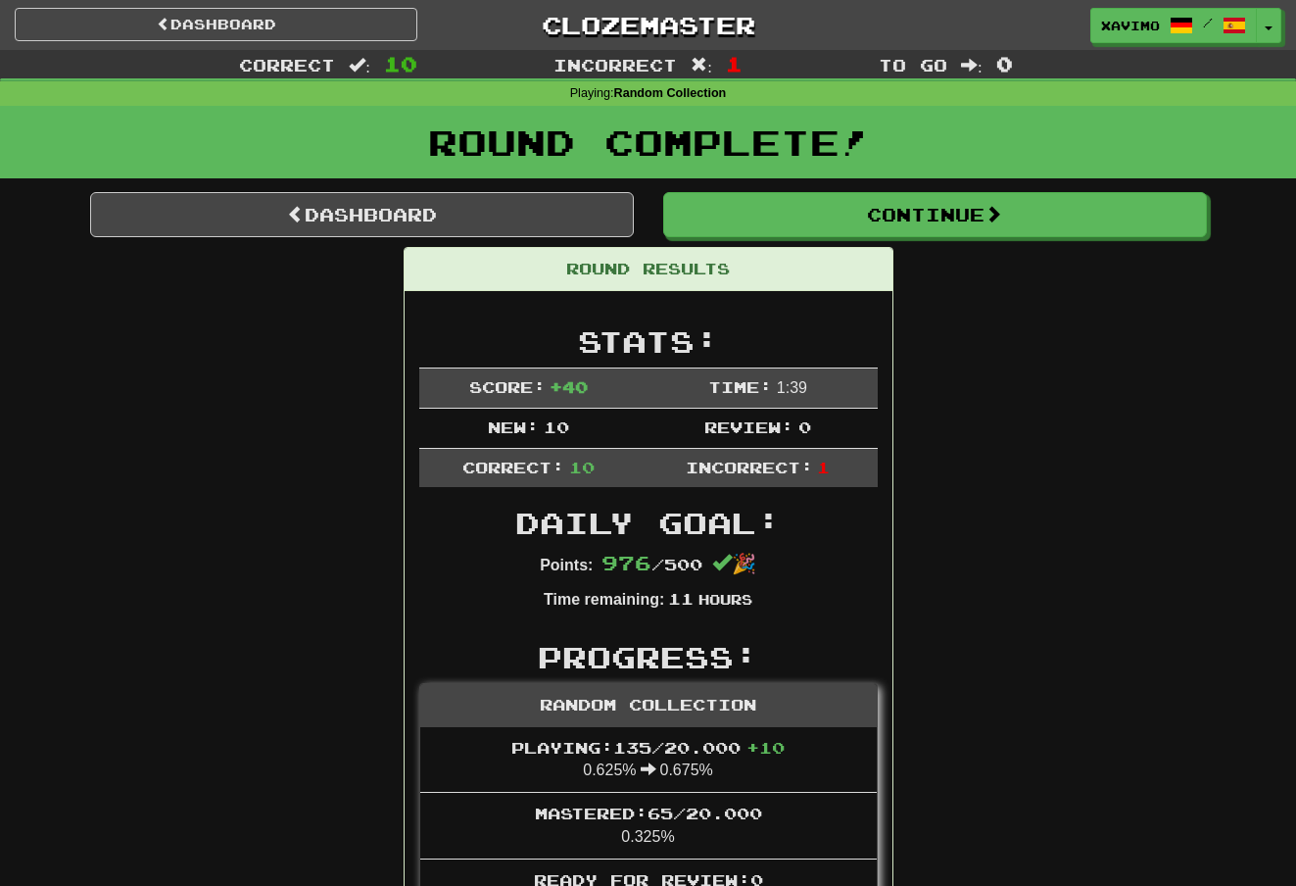
click at [928, 203] on button "Continue" at bounding box center [935, 214] width 544 height 45
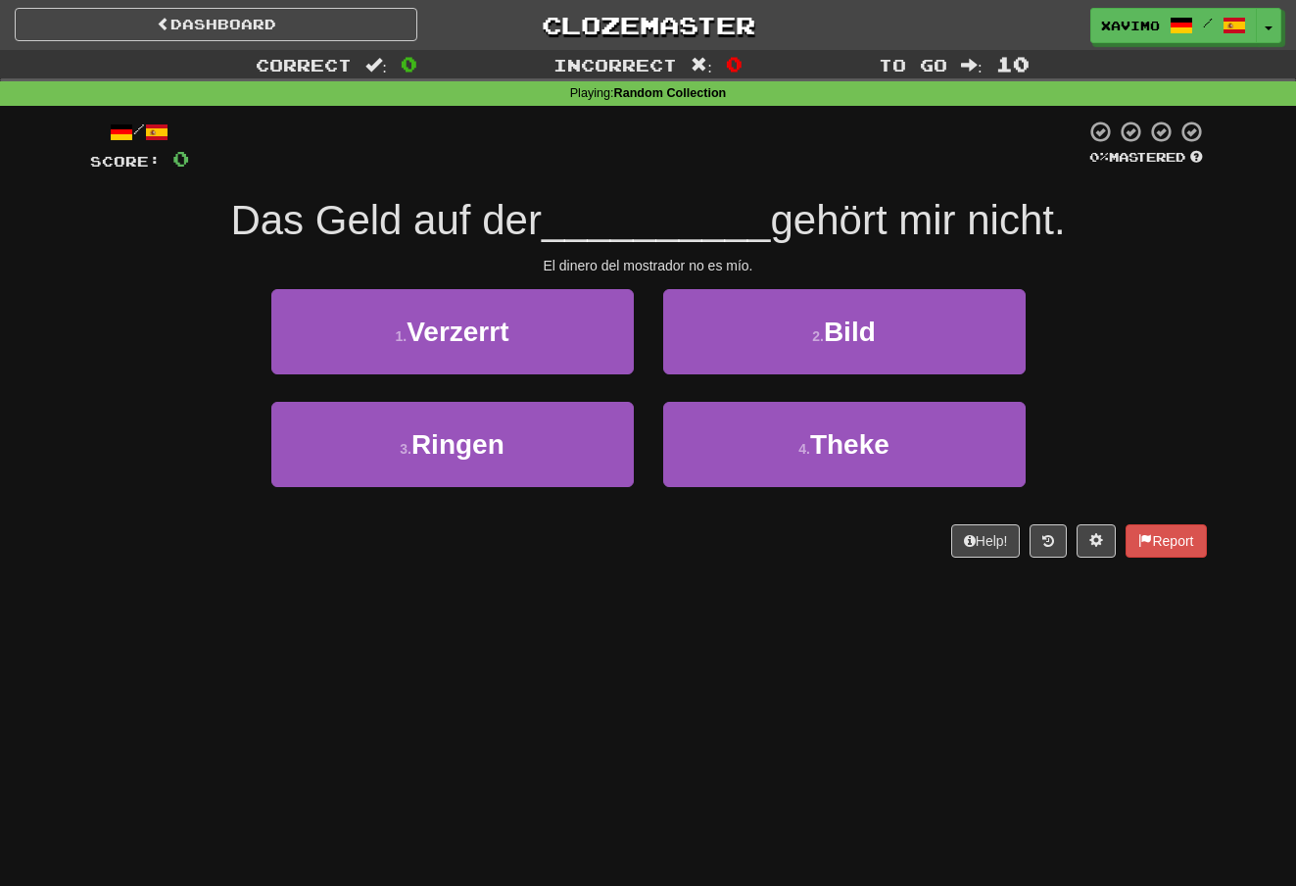
click at [865, 429] on span "Theke" at bounding box center [849, 444] width 79 height 30
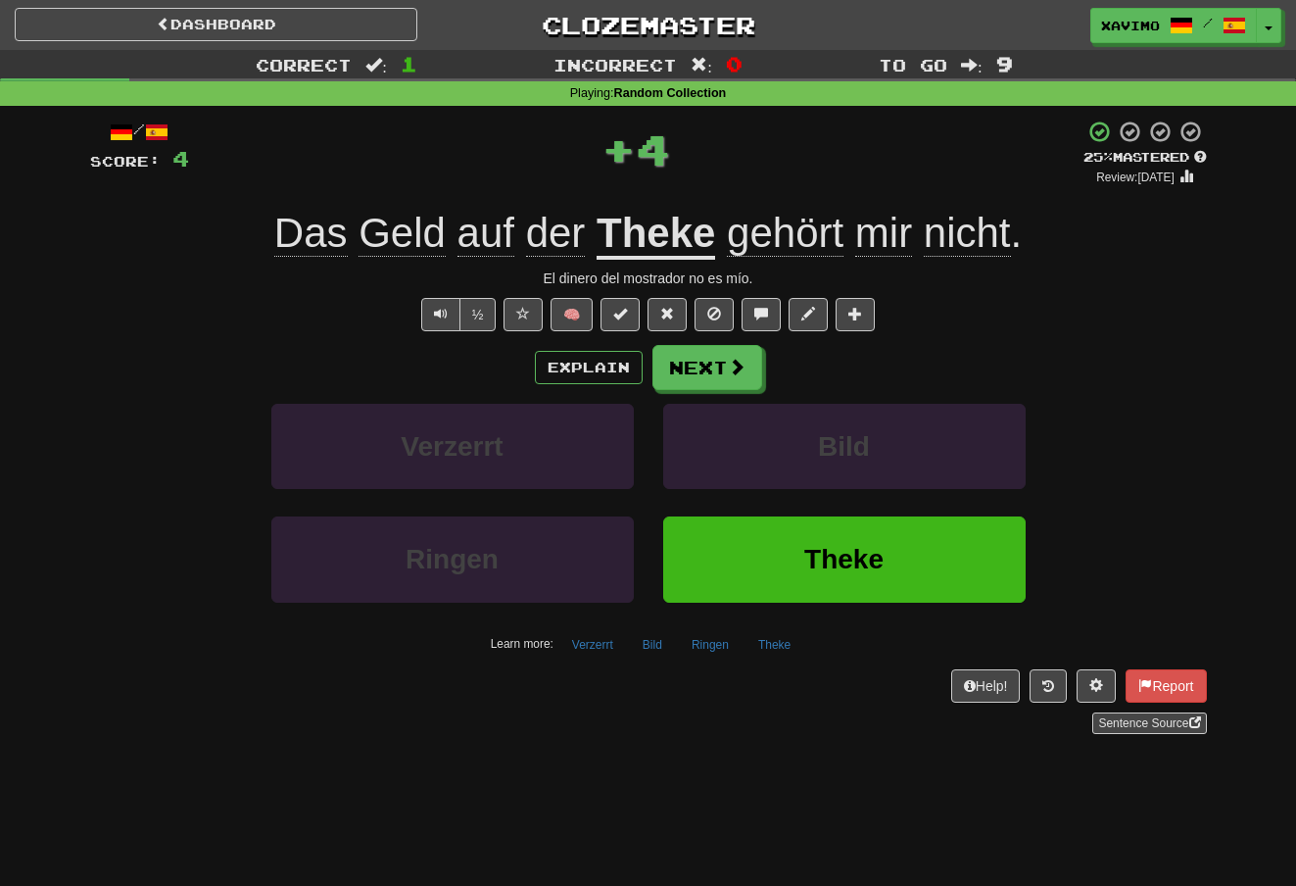
click at [750, 363] on button "Next" at bounding box center [707, 367] width 110 height 45
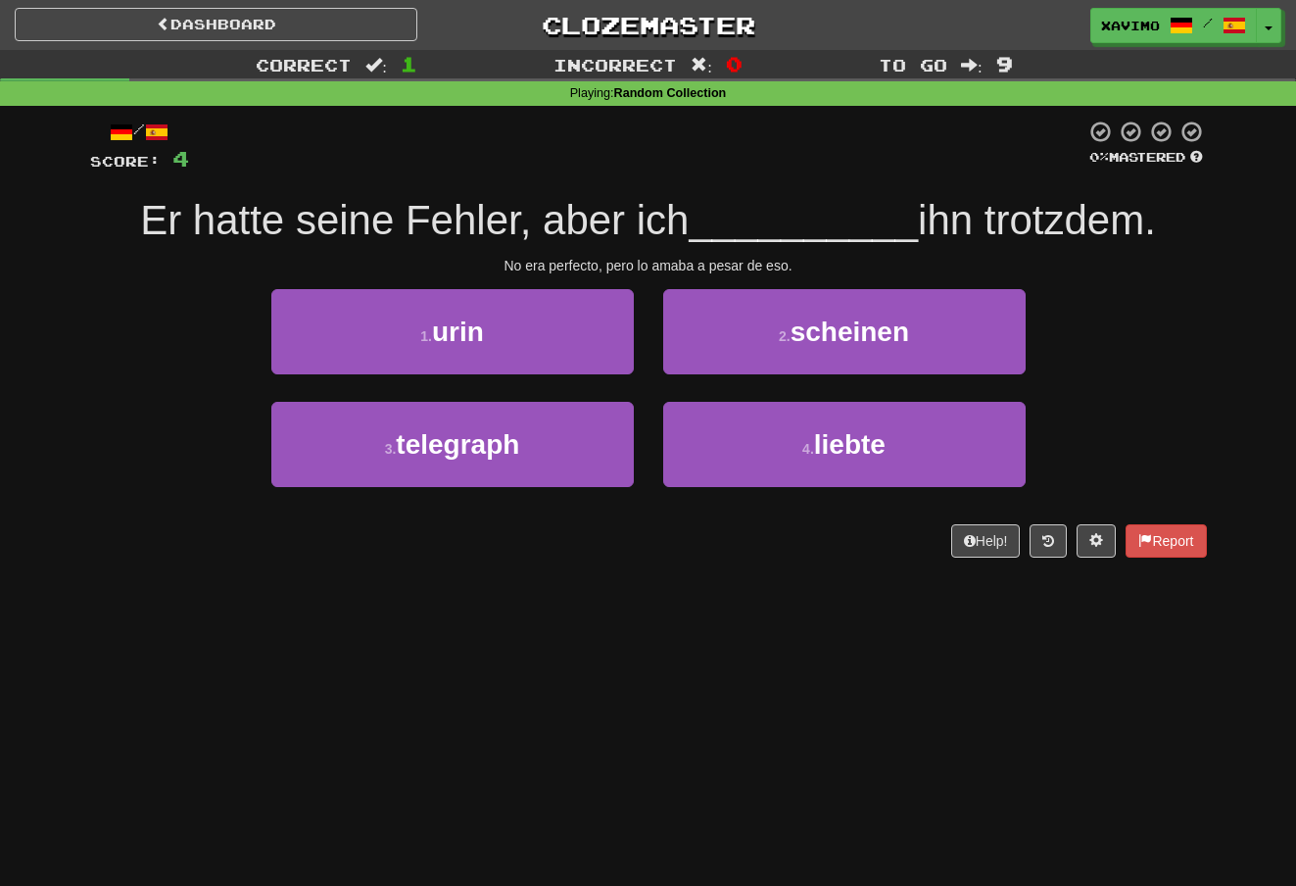
click at [797, 434] on button "4 . liebte" at bounding box center [844, 444] width 362 height 85
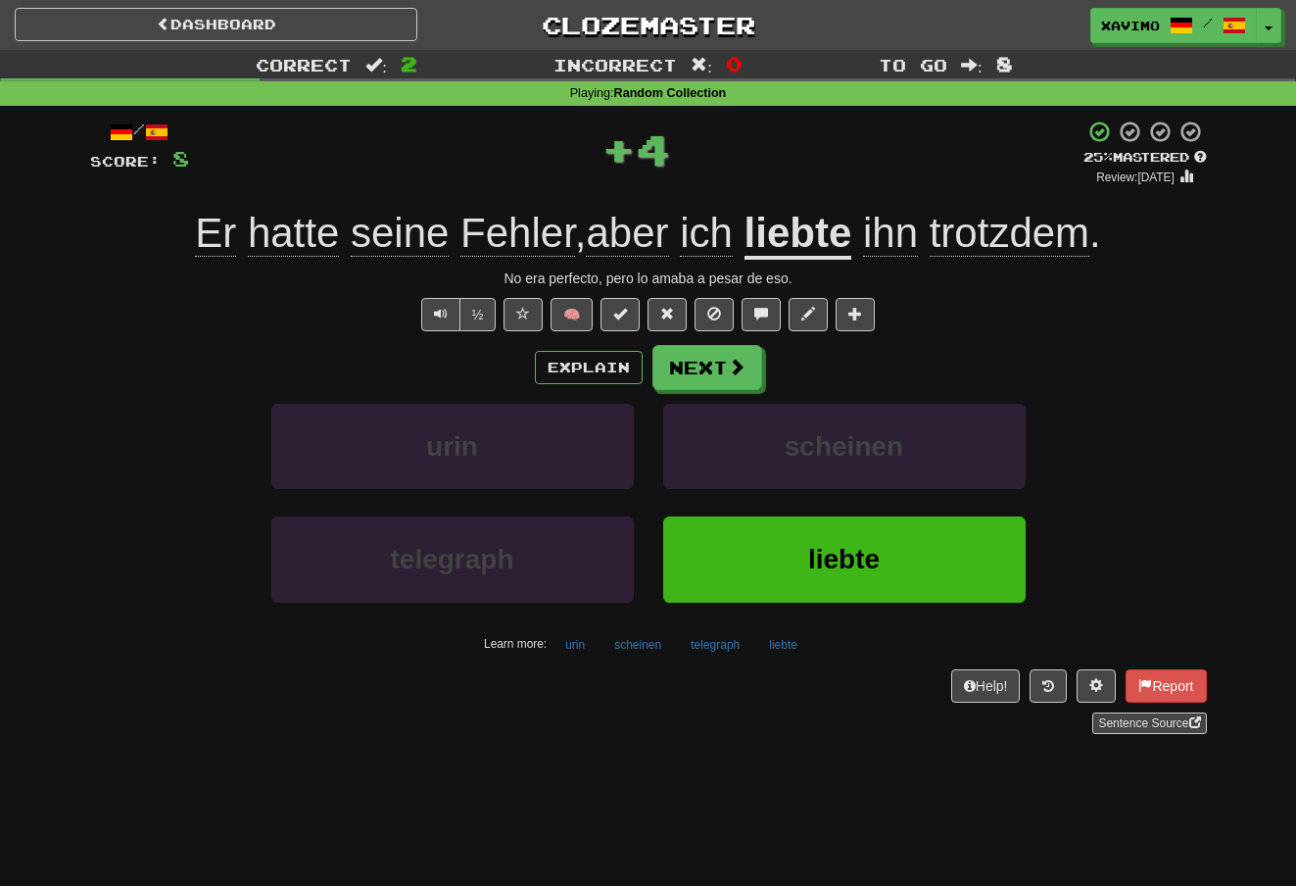
click at [751, 361] on button "Next" at bounding box center [707, 367] width 110 height 45
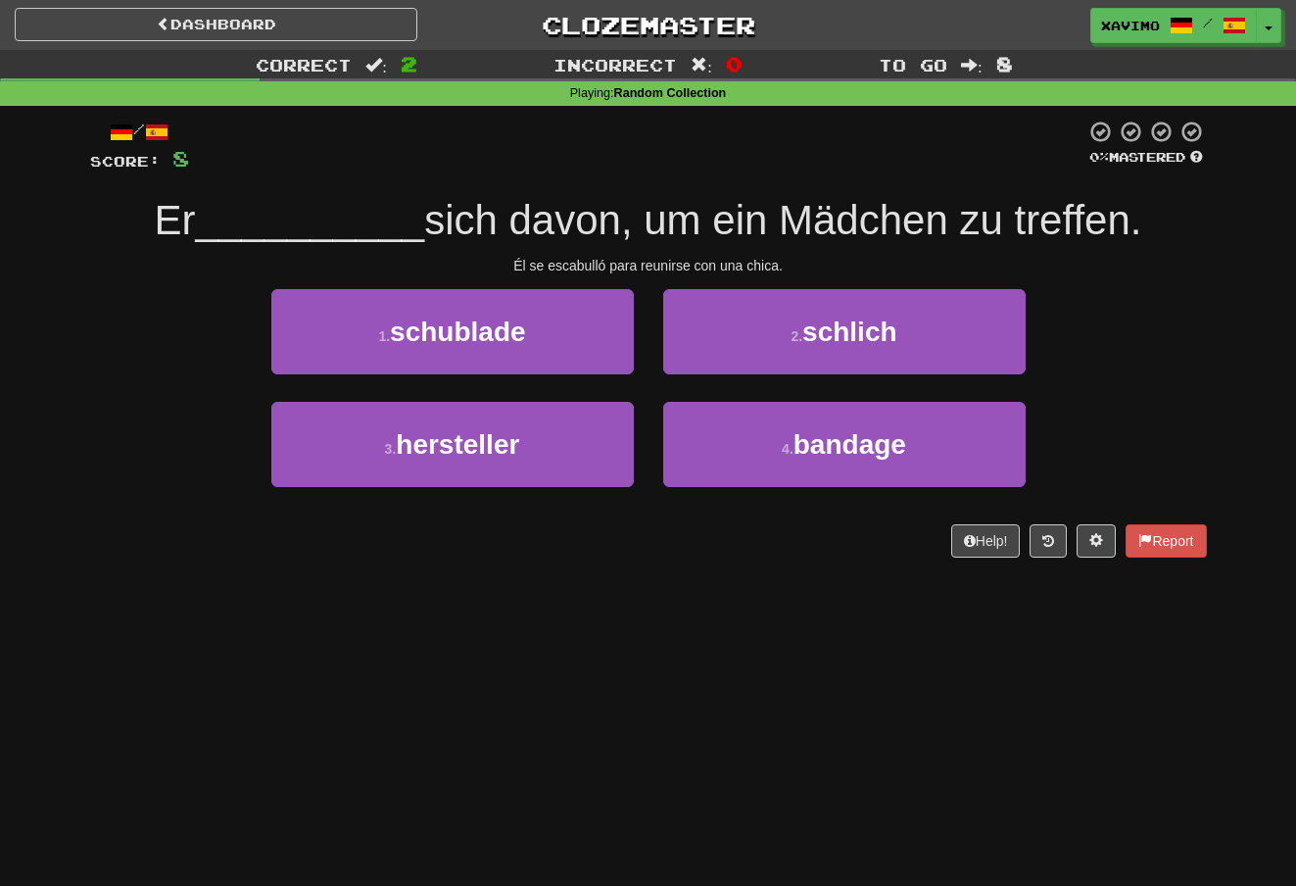
click at [822, 316] on span "schlich" at bounding box center [849, 331] width 94 height 30
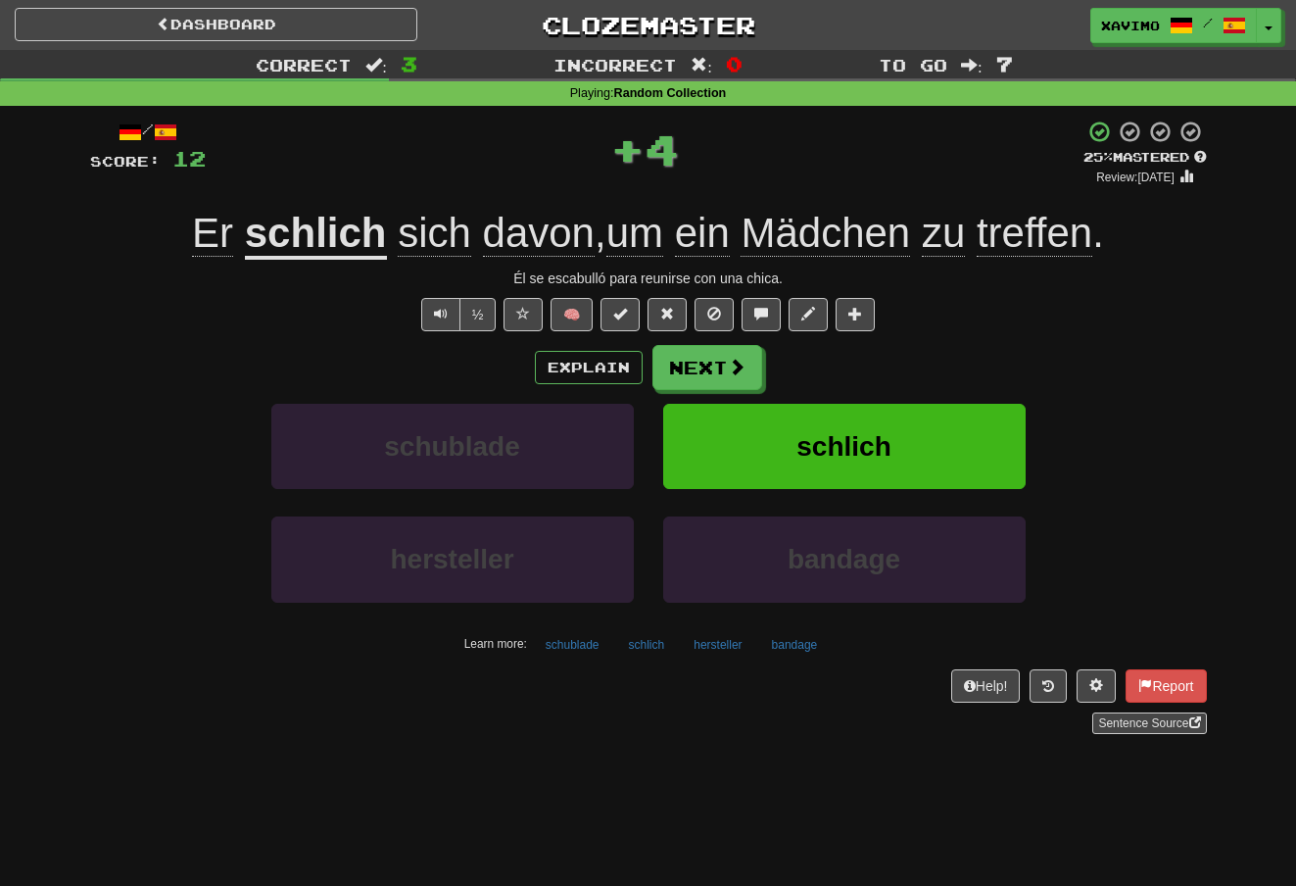
click at [741, 358] on span at bounding box center [737, 367] width 18 height 18
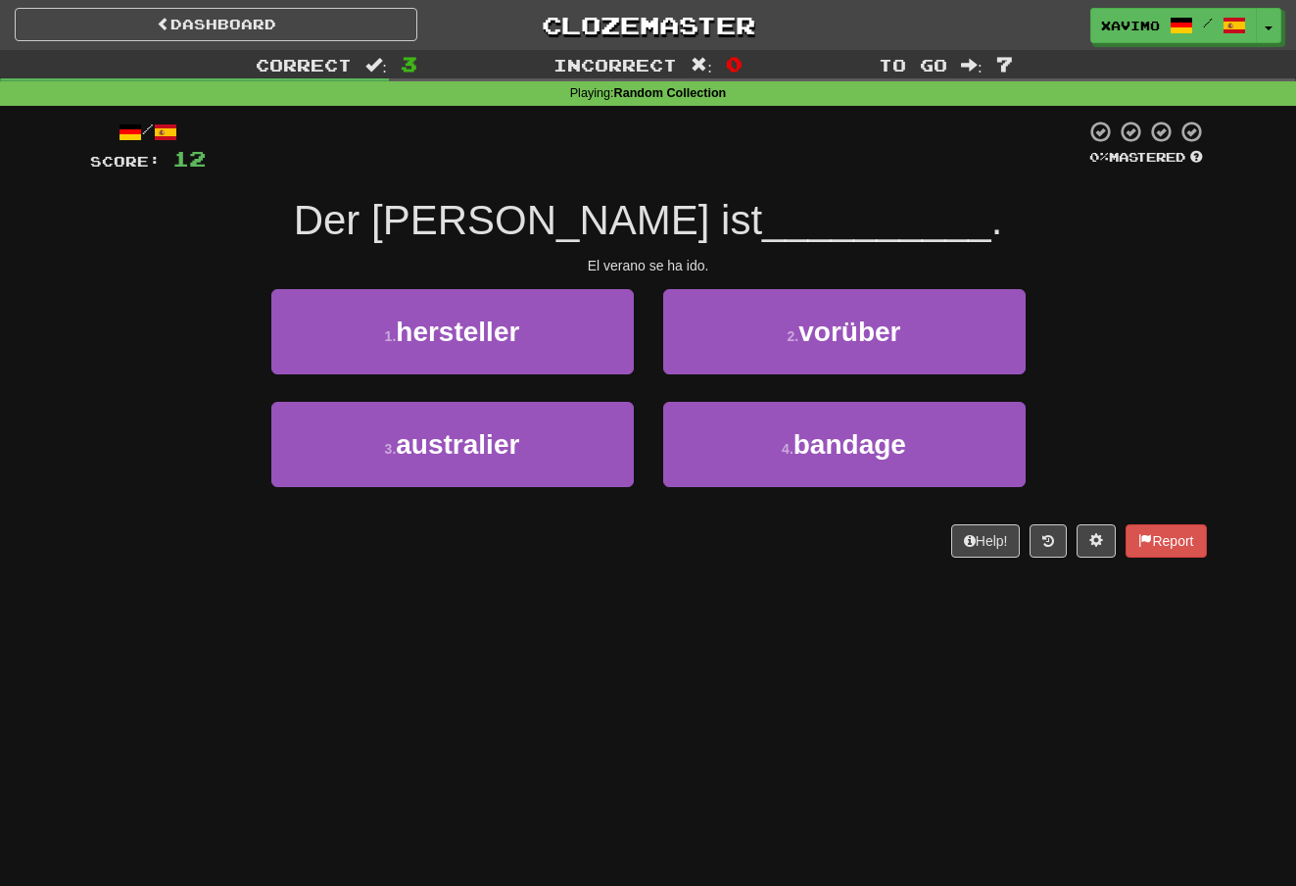
click at [829, 322] on span "vorüber" at bounding box center [849, 331] width 102 height 30
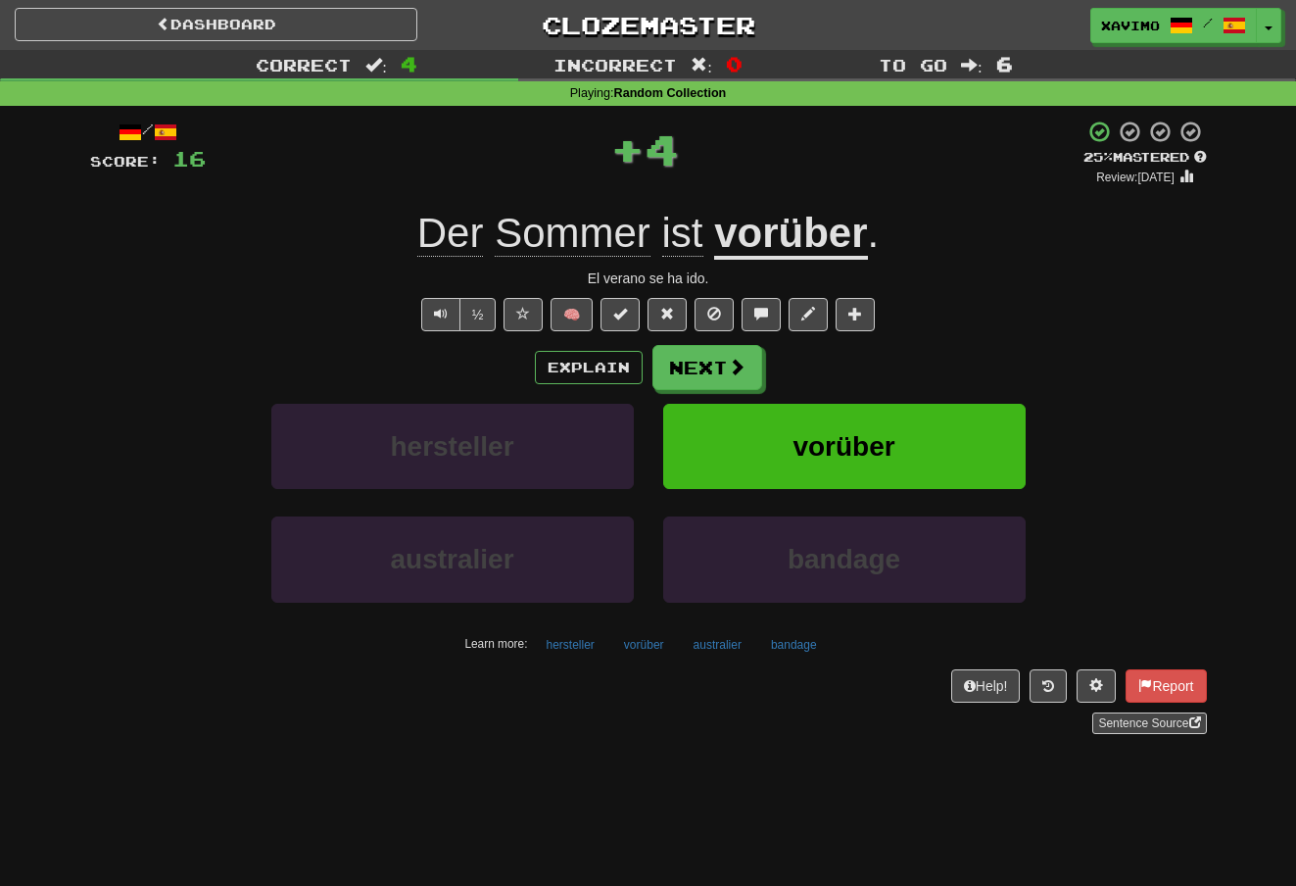
click at [728, 358] on span at bounding box center [737, 367] width 18 height 18
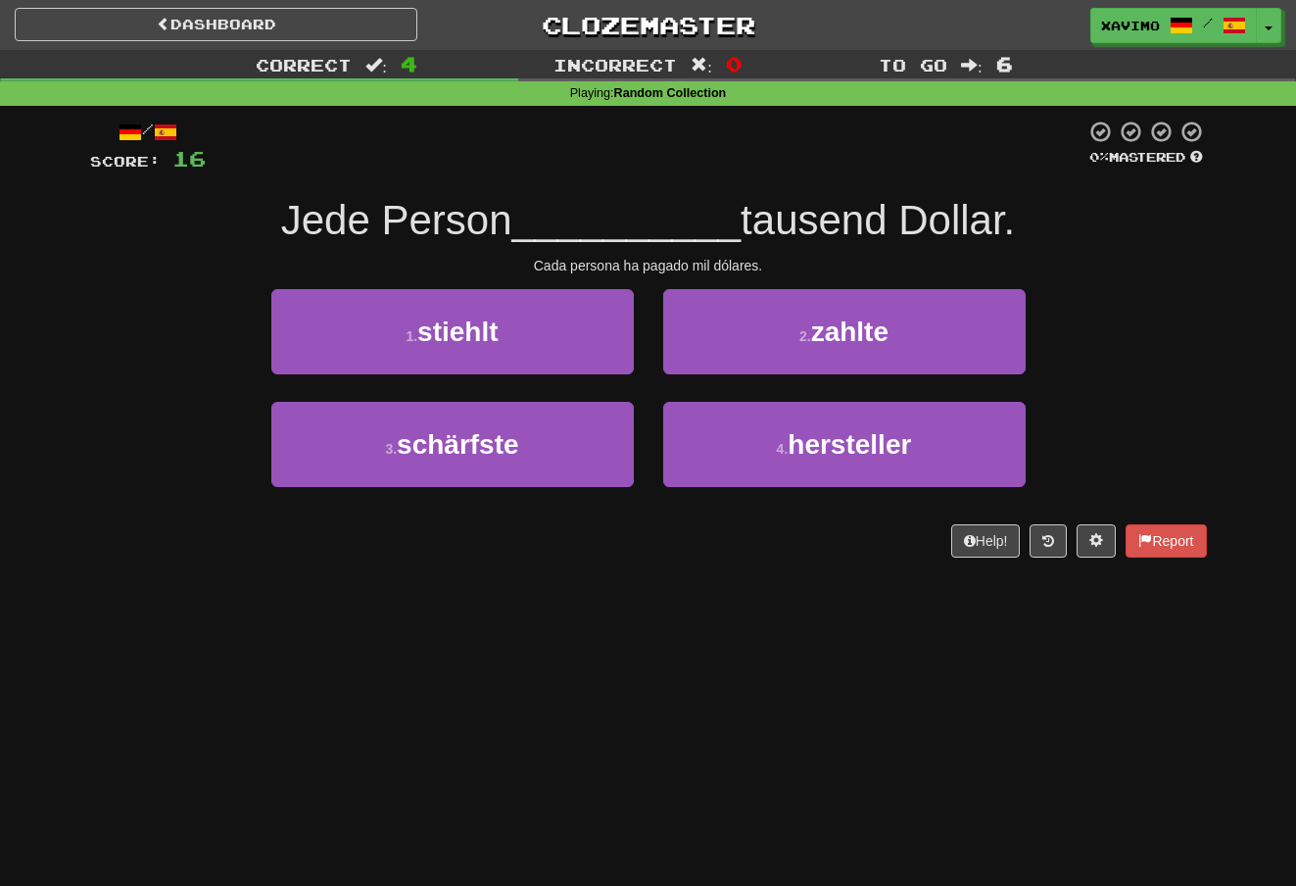
click at [836, 319] on span "zahlte" at bounding box center [849, 331] width 77 height 30
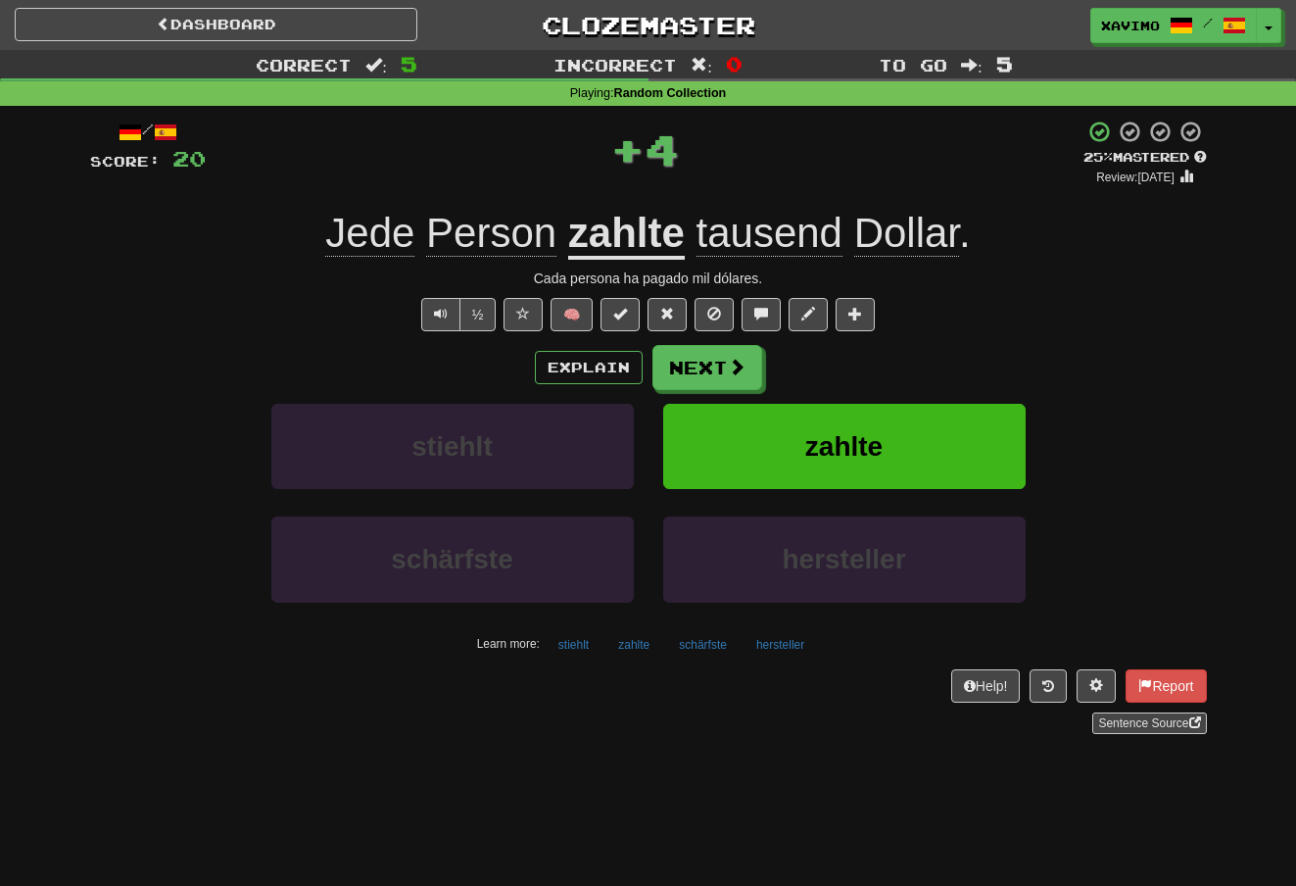
click at [746, 355] on button "Next" at bounding box center [707, 367] width 110 height 45
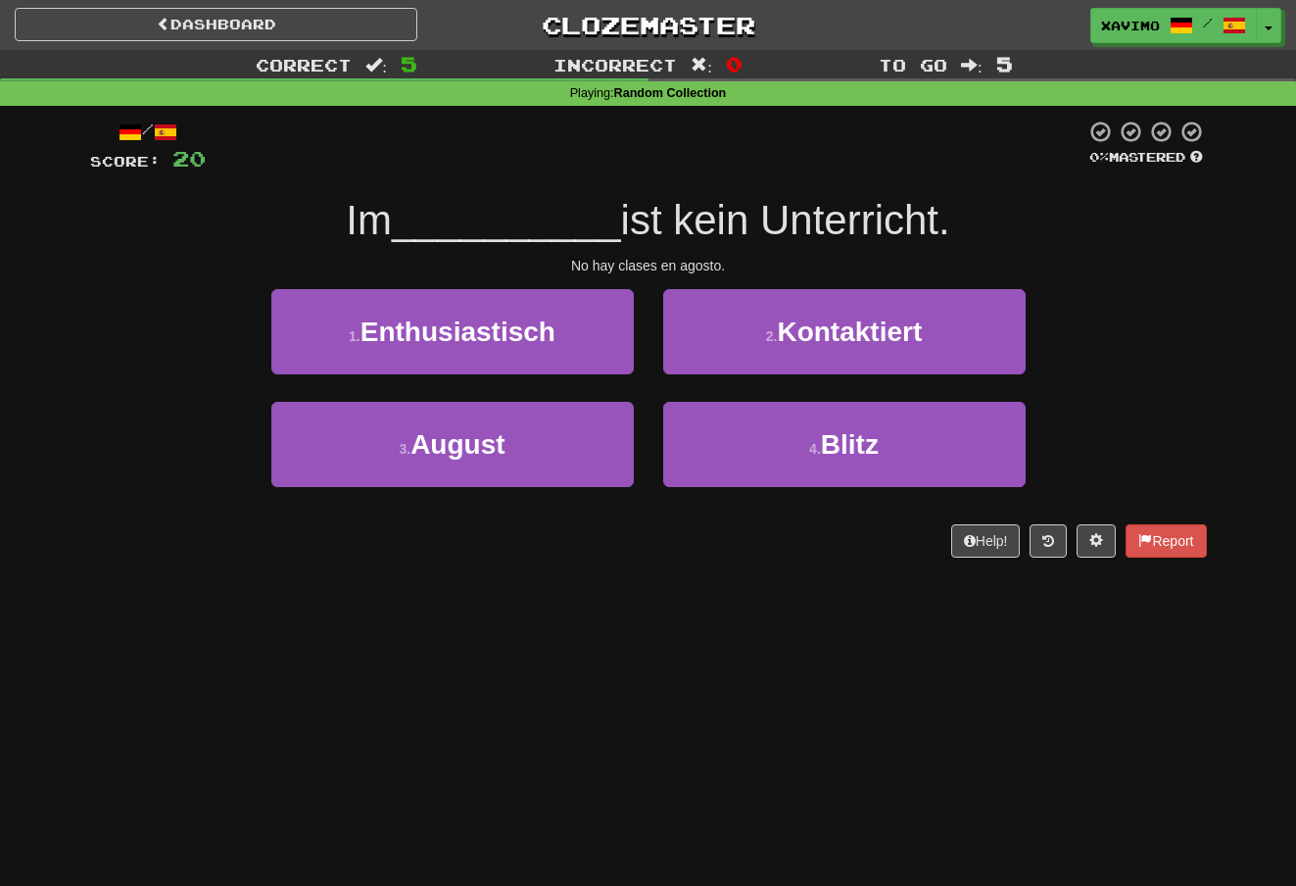
click at [593, 436] on button "3 . August" at bounding box center [452, 444] width 362 height 85
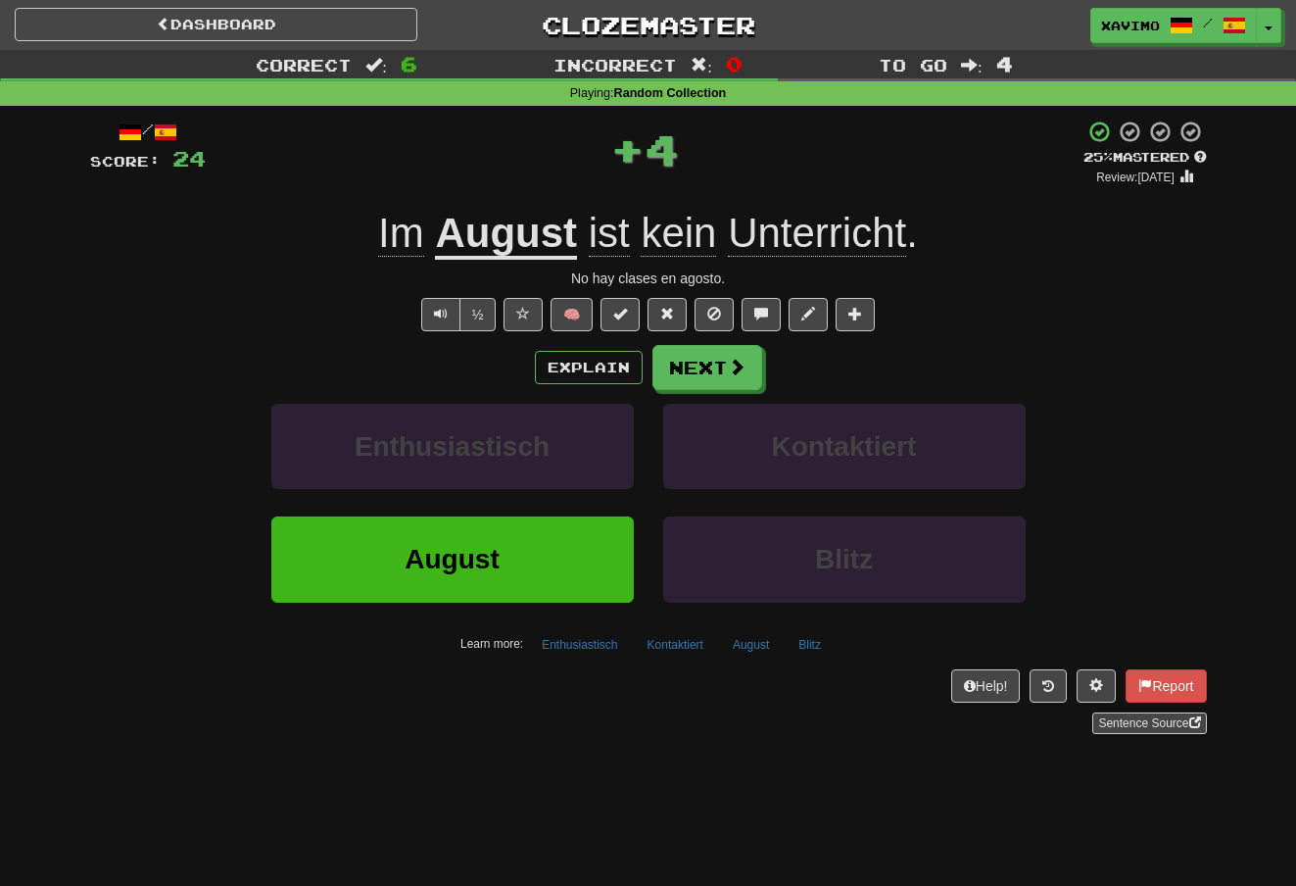
click at [748, 352] on button "Next" at bounding box center [707, 367] width 110 height 45
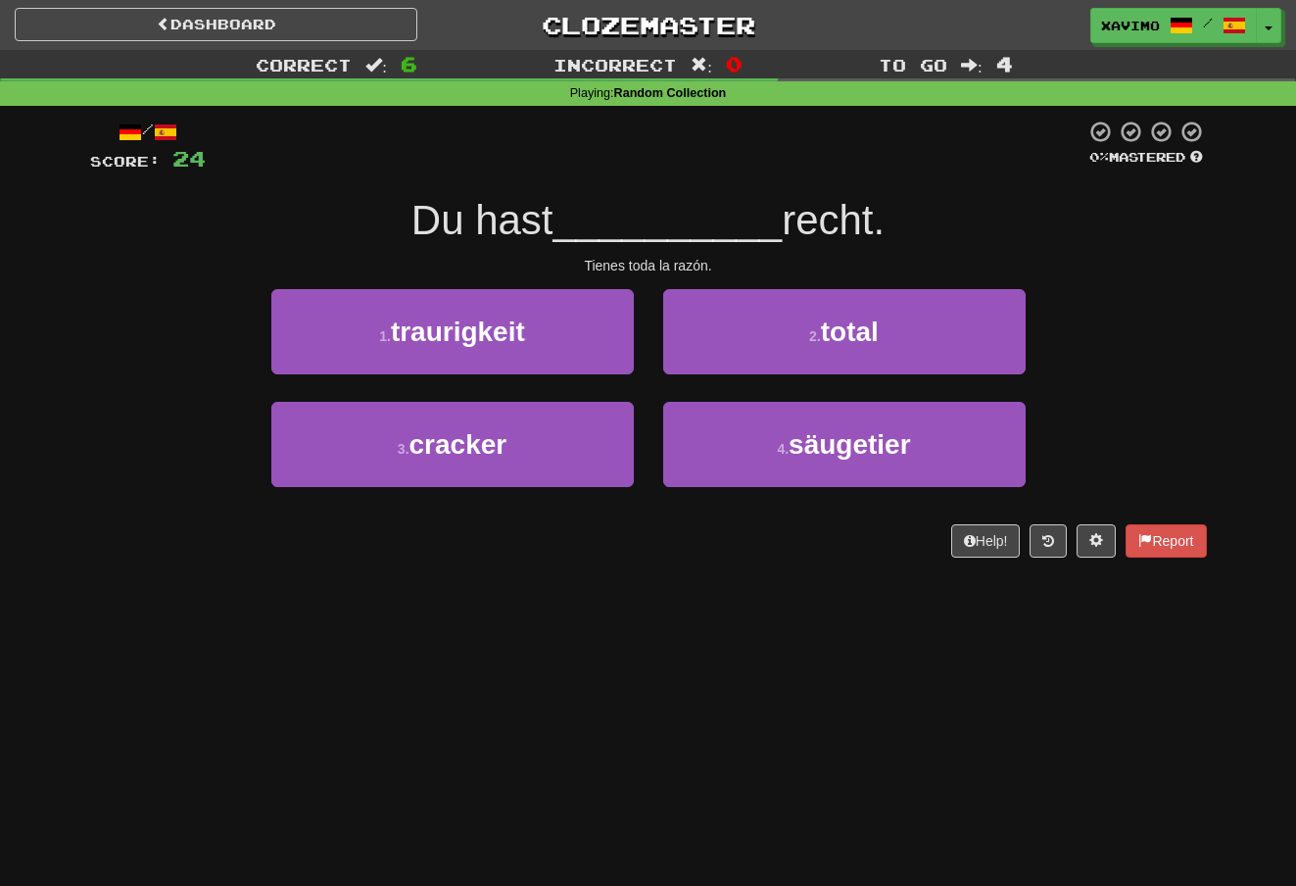
click at [823, 329] on span "total" at bounding box center [850, 331] width 58 height 30
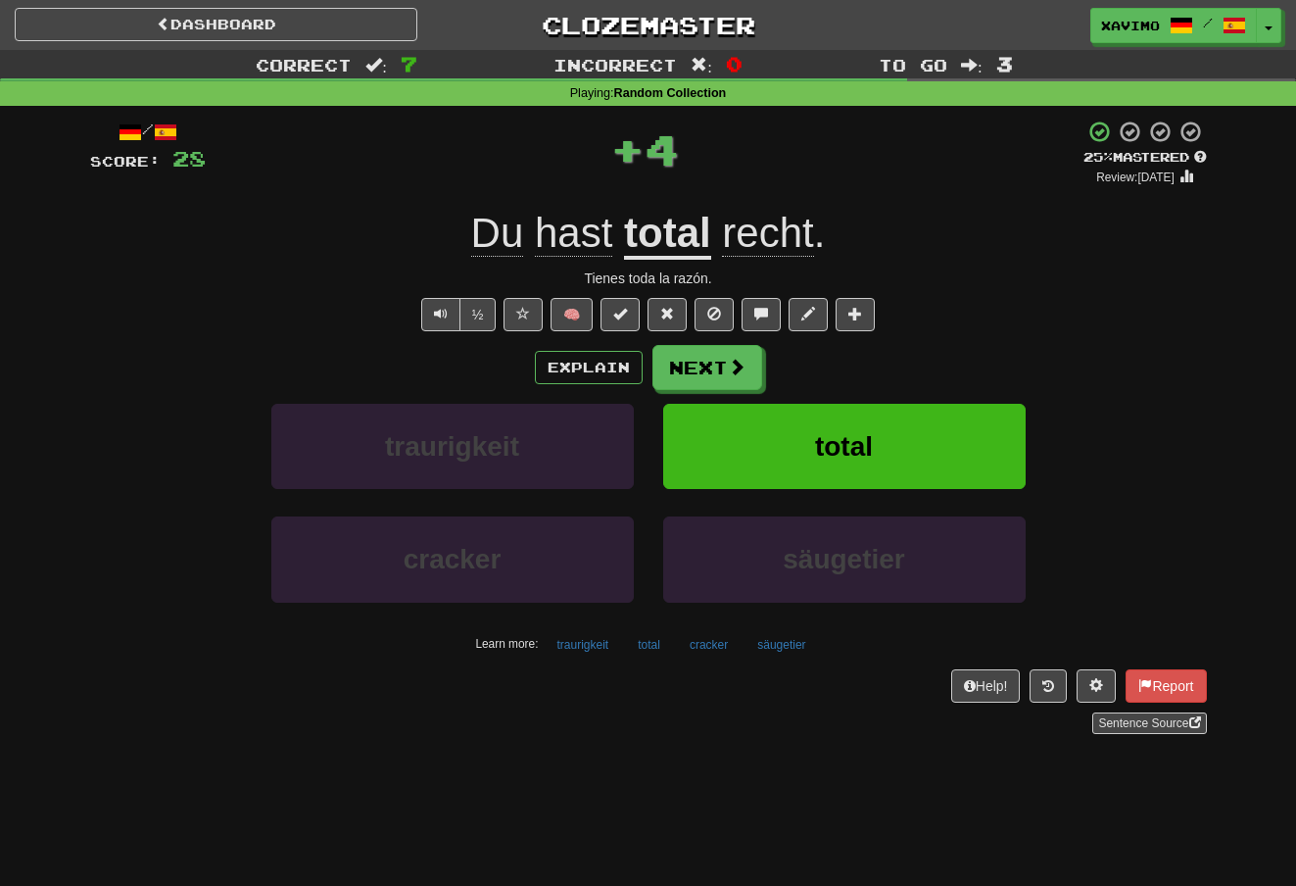
click at [737, 361] on span at bounding box center [737, 367] width 18 height 18
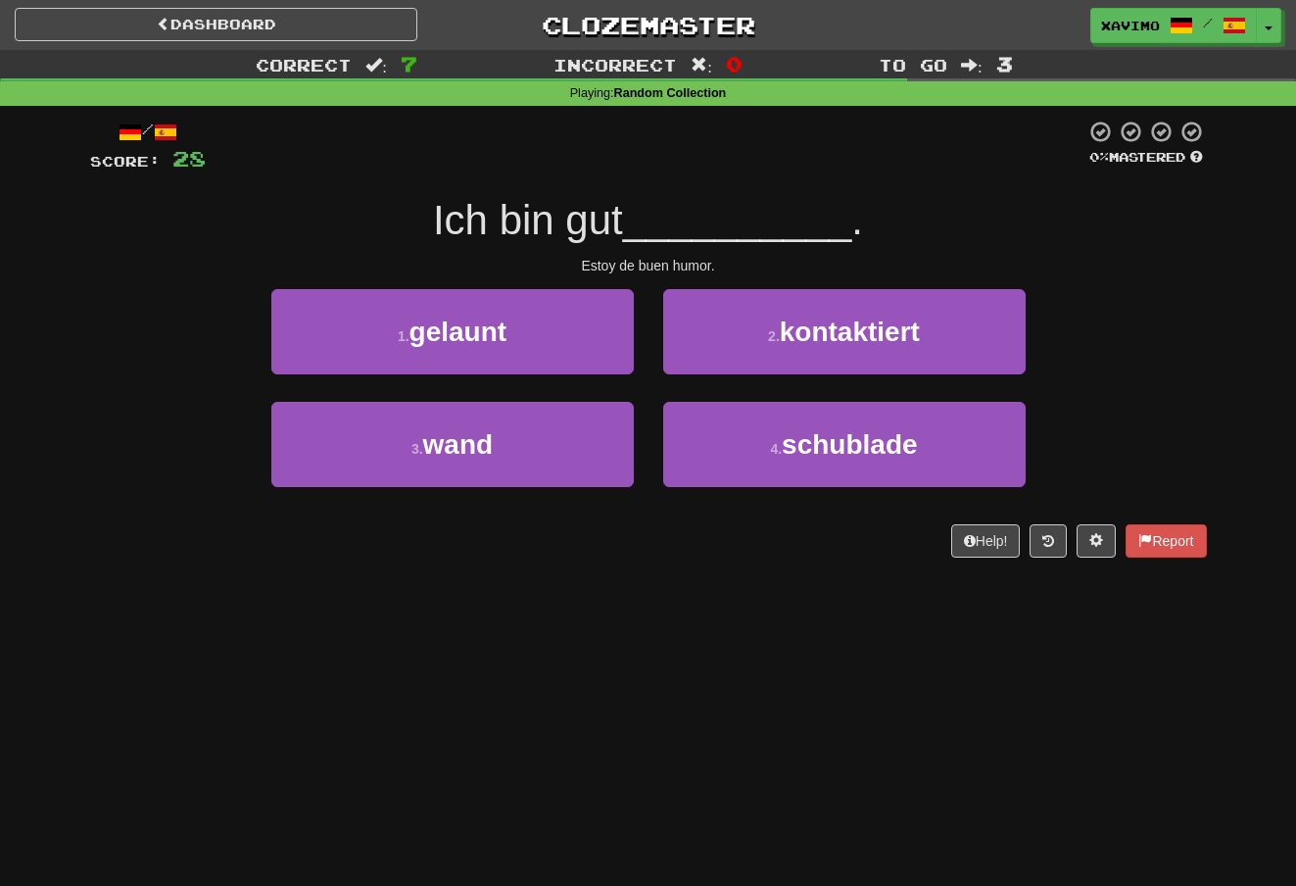
click at [581, 341] on button "1 . gelaunt" at bounding box center [452, 331] width 362 height 85
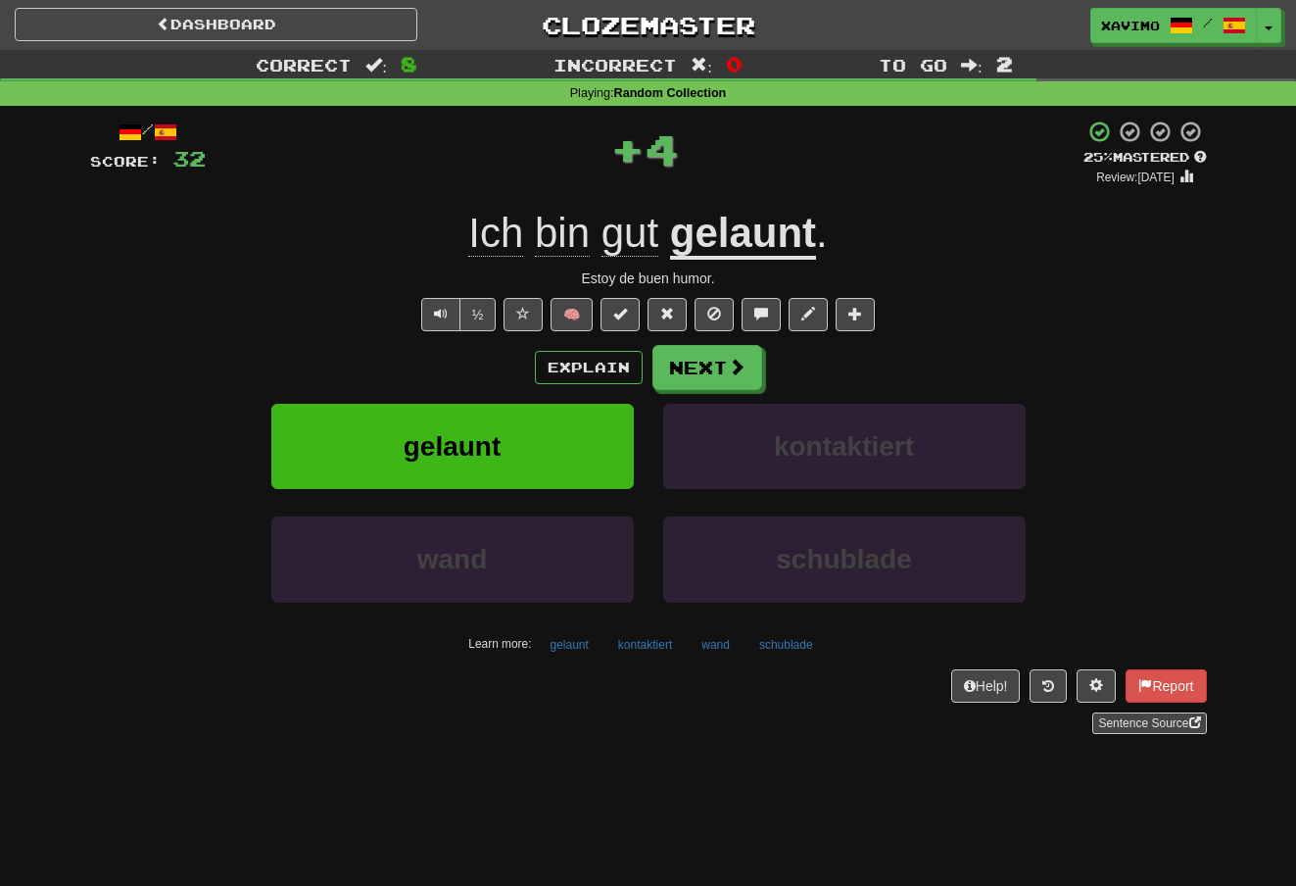
click at [753, 361] on button "Next" at bounding box center [707, 367] width 110 height 45
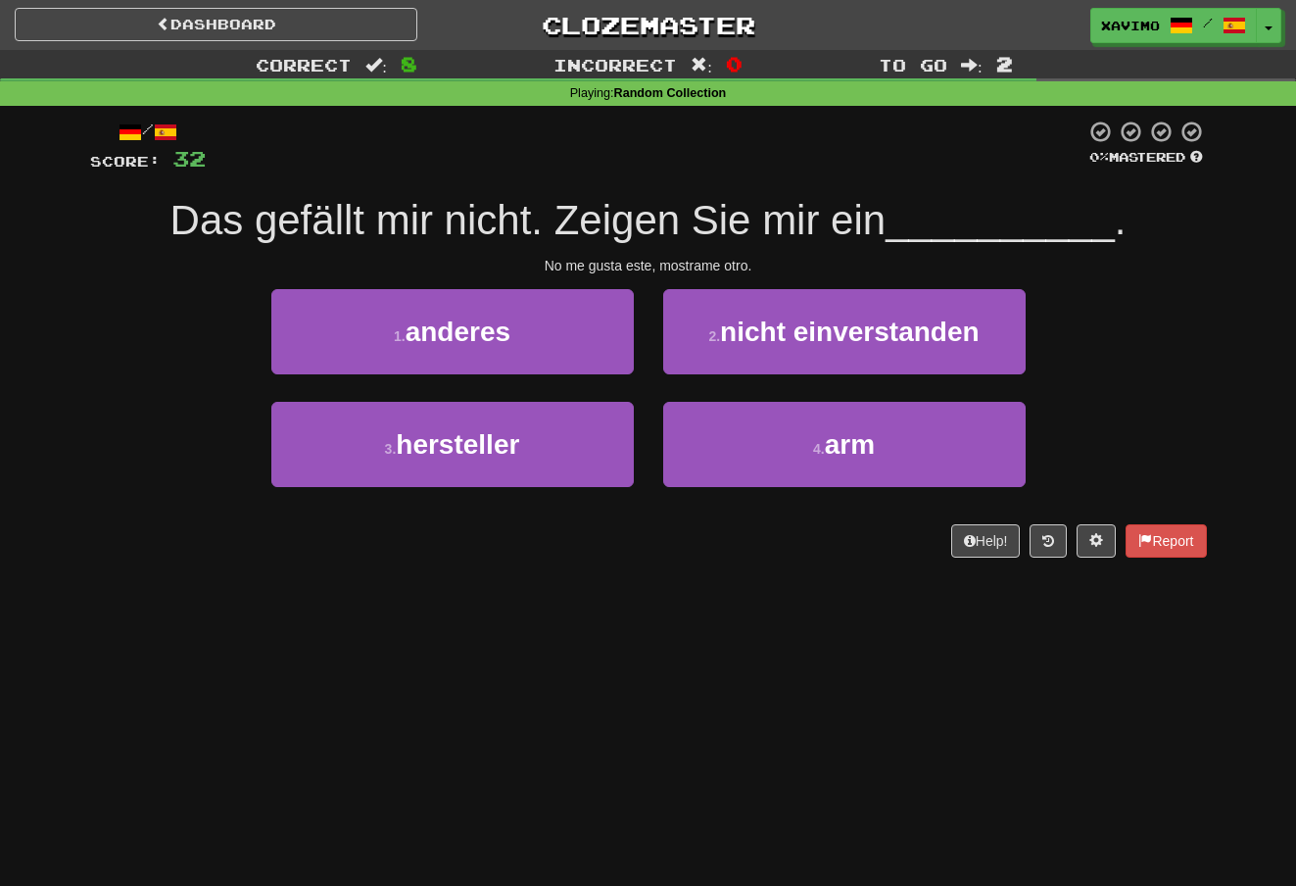
click at [588, 339] on button "1 . anderes" at bounding box center [452, 331] width 362 height 85
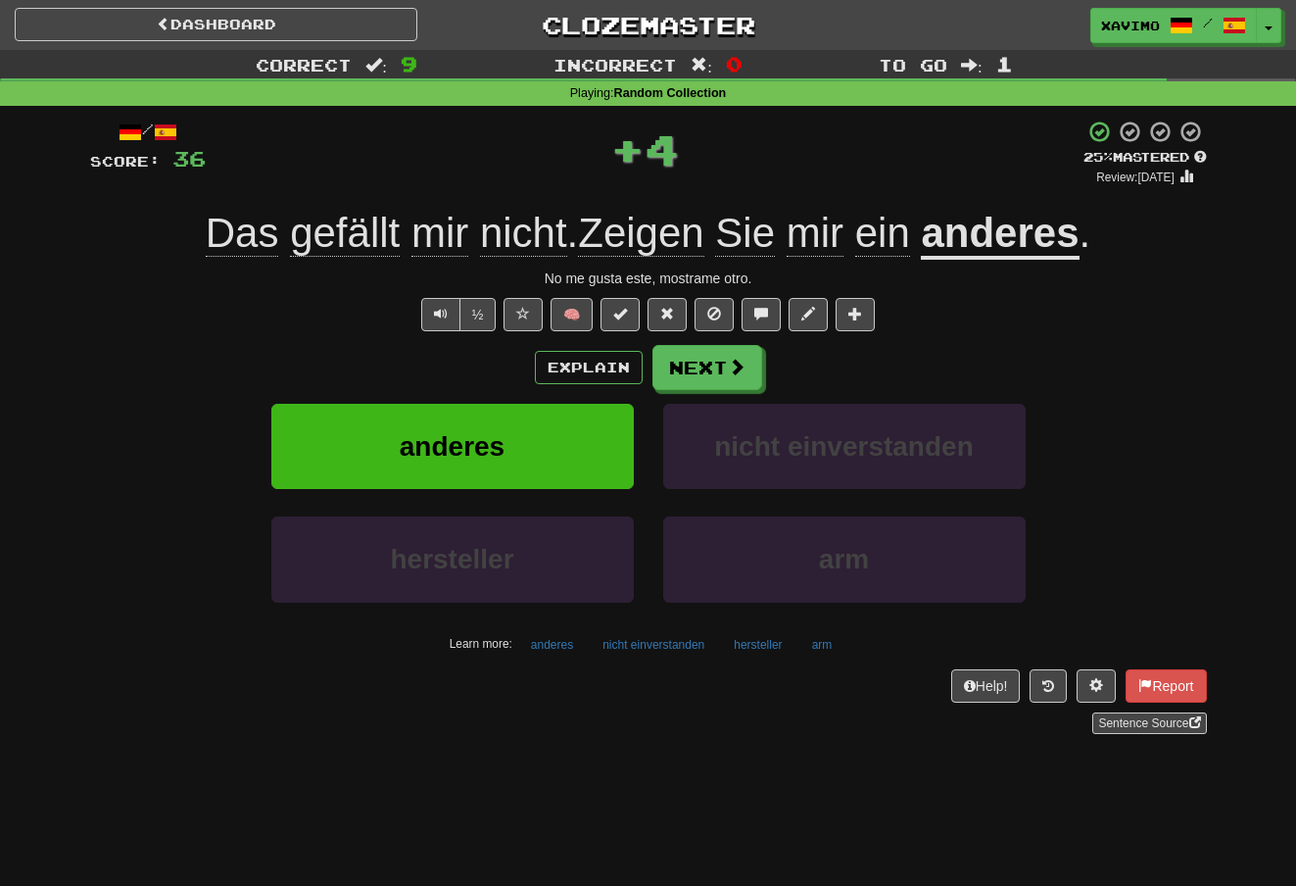
click at [737, 362] on span at bounding box center [737, 367] width 18 height 18
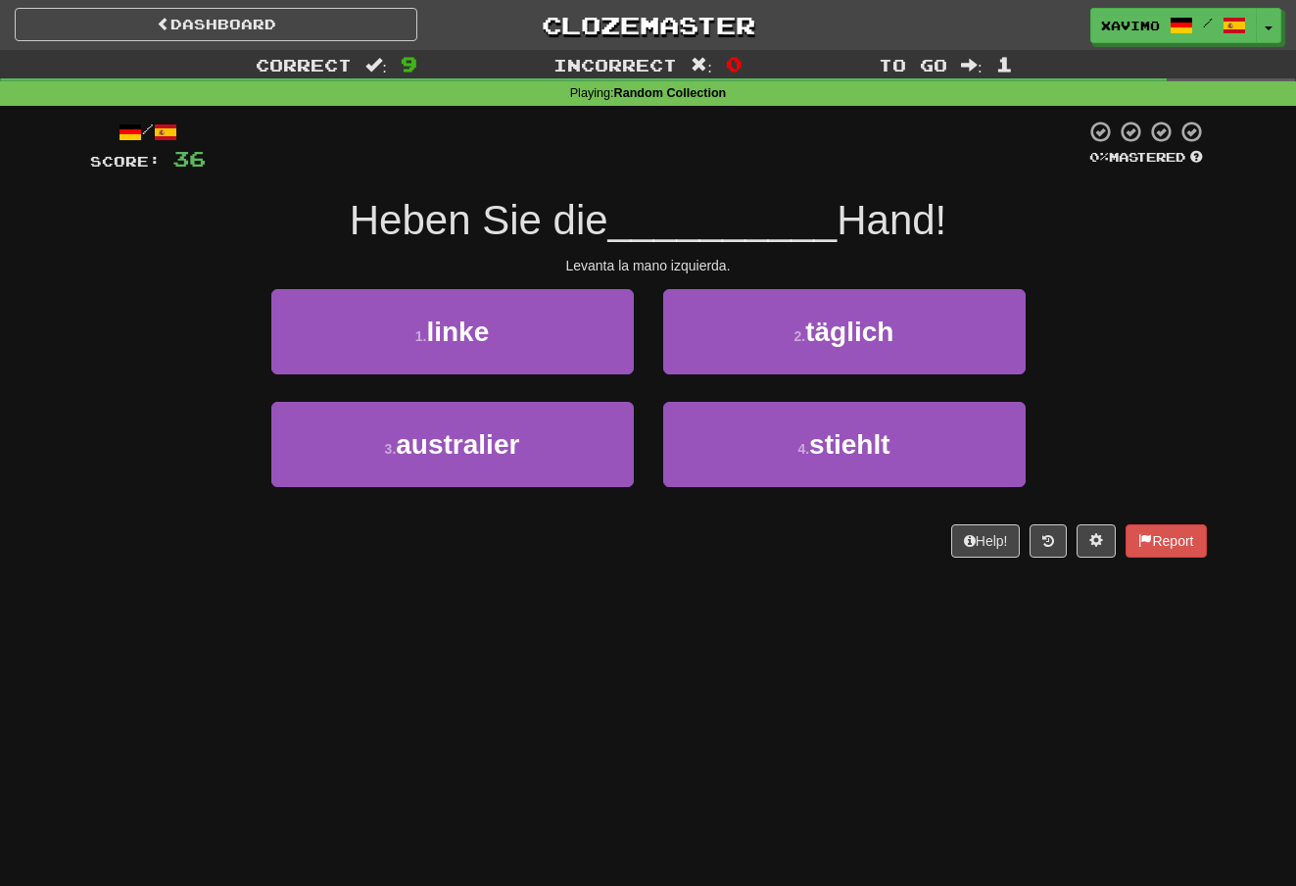
click at [603, 341] on button "1 . linke" at bounding box center [452, 331] width 362 height 85
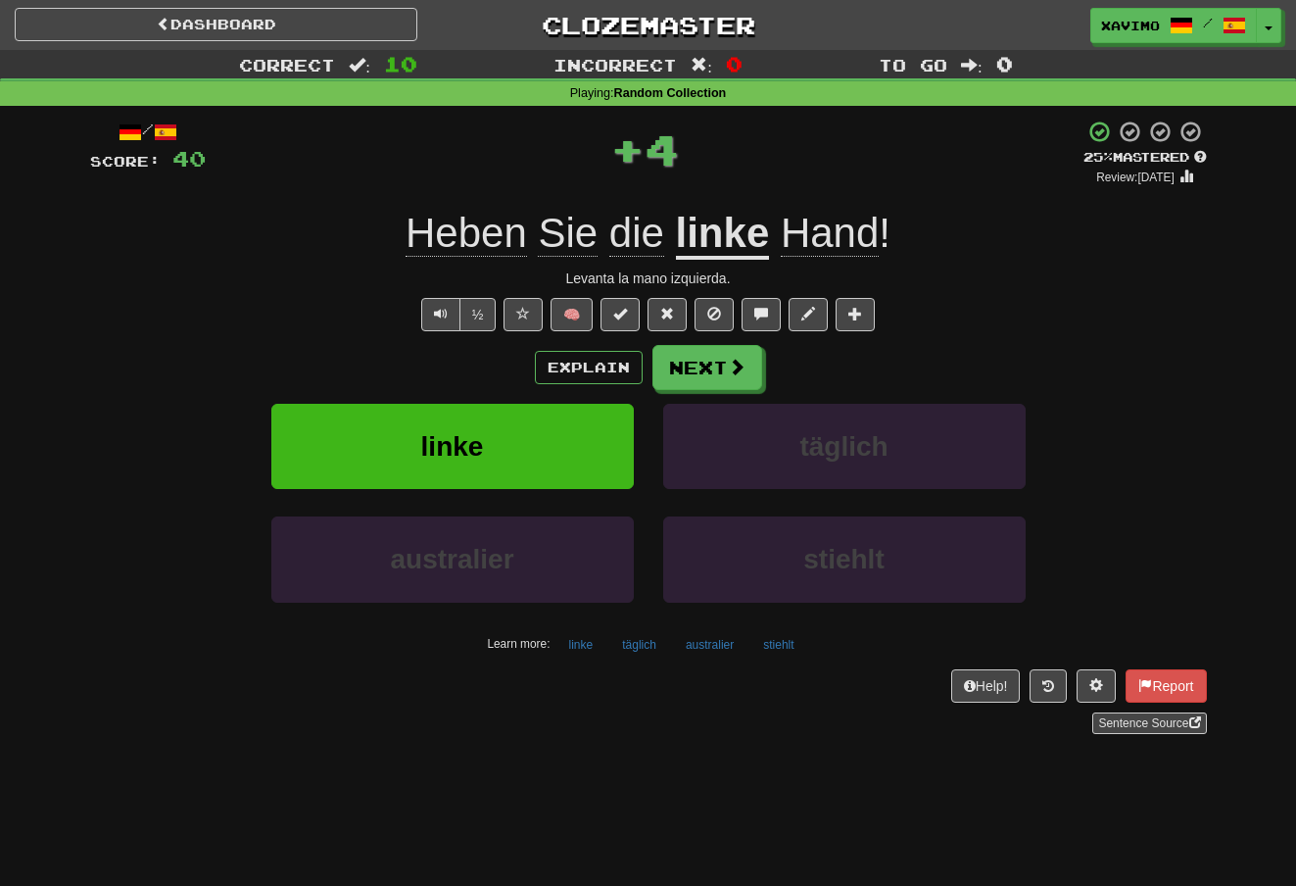
click at [740, 359] on span at bounding box center [737, 367] width 18 height 18
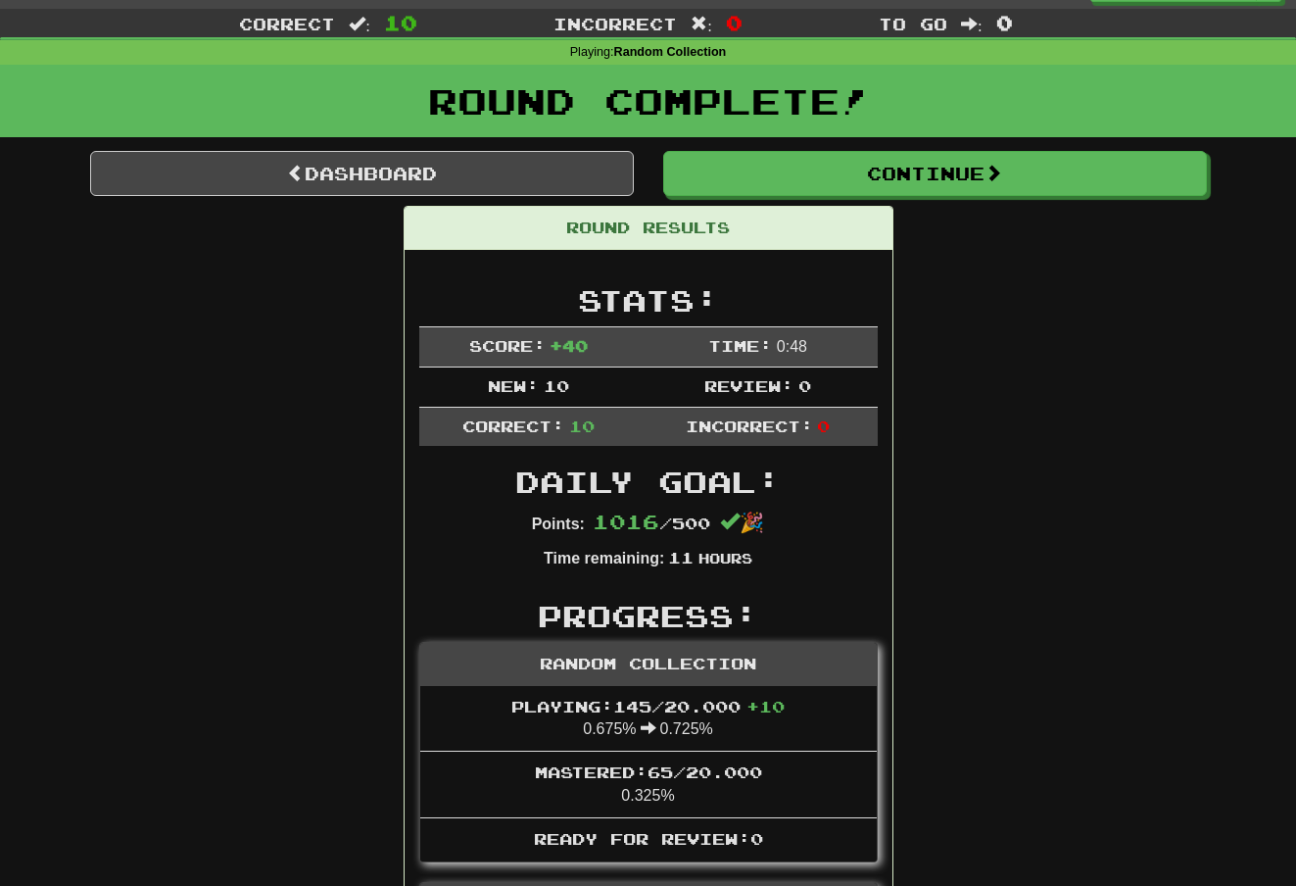
scroll to position [13, 0]
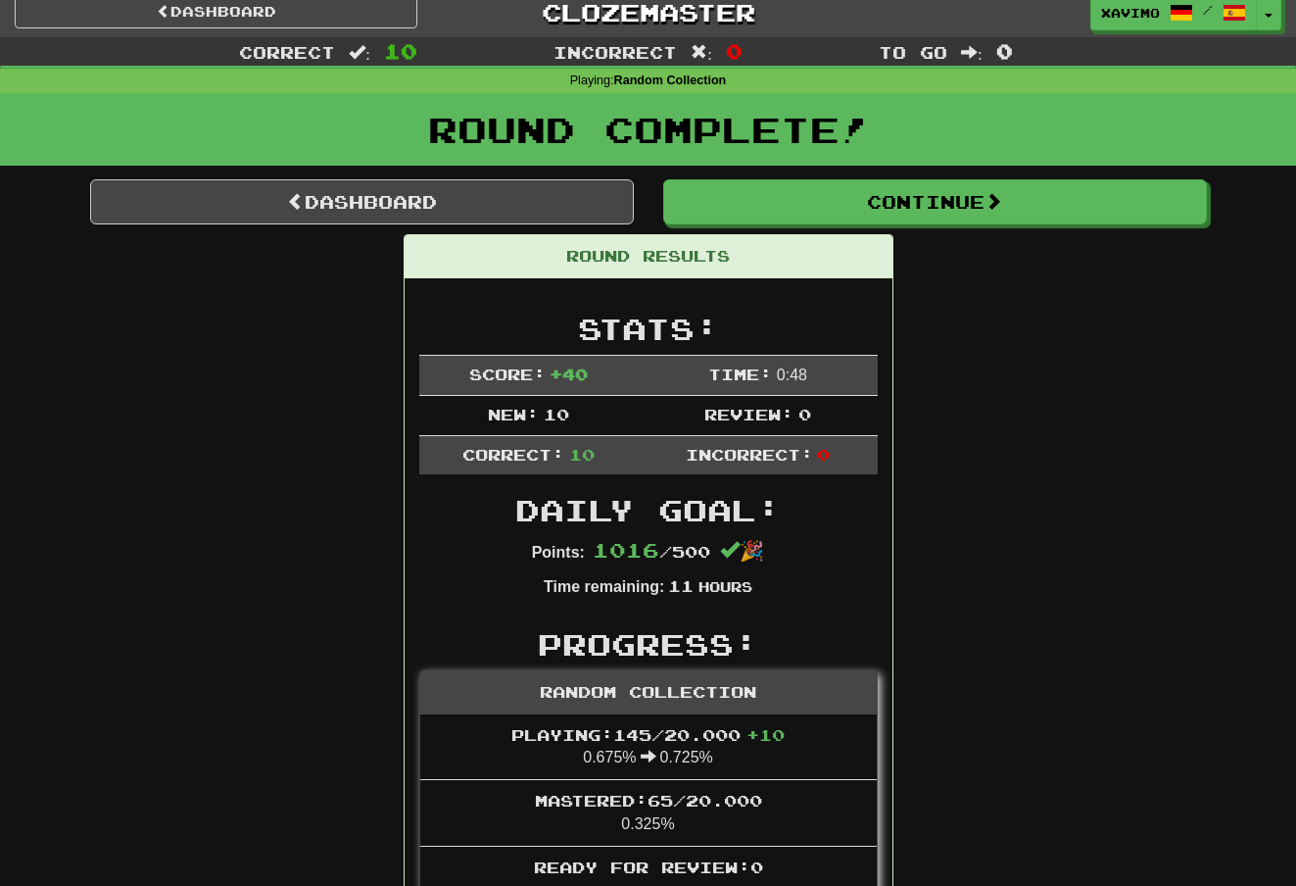
click at [987, 194] on button "Continue" at bounding box center [935, 201] width 544 height 45
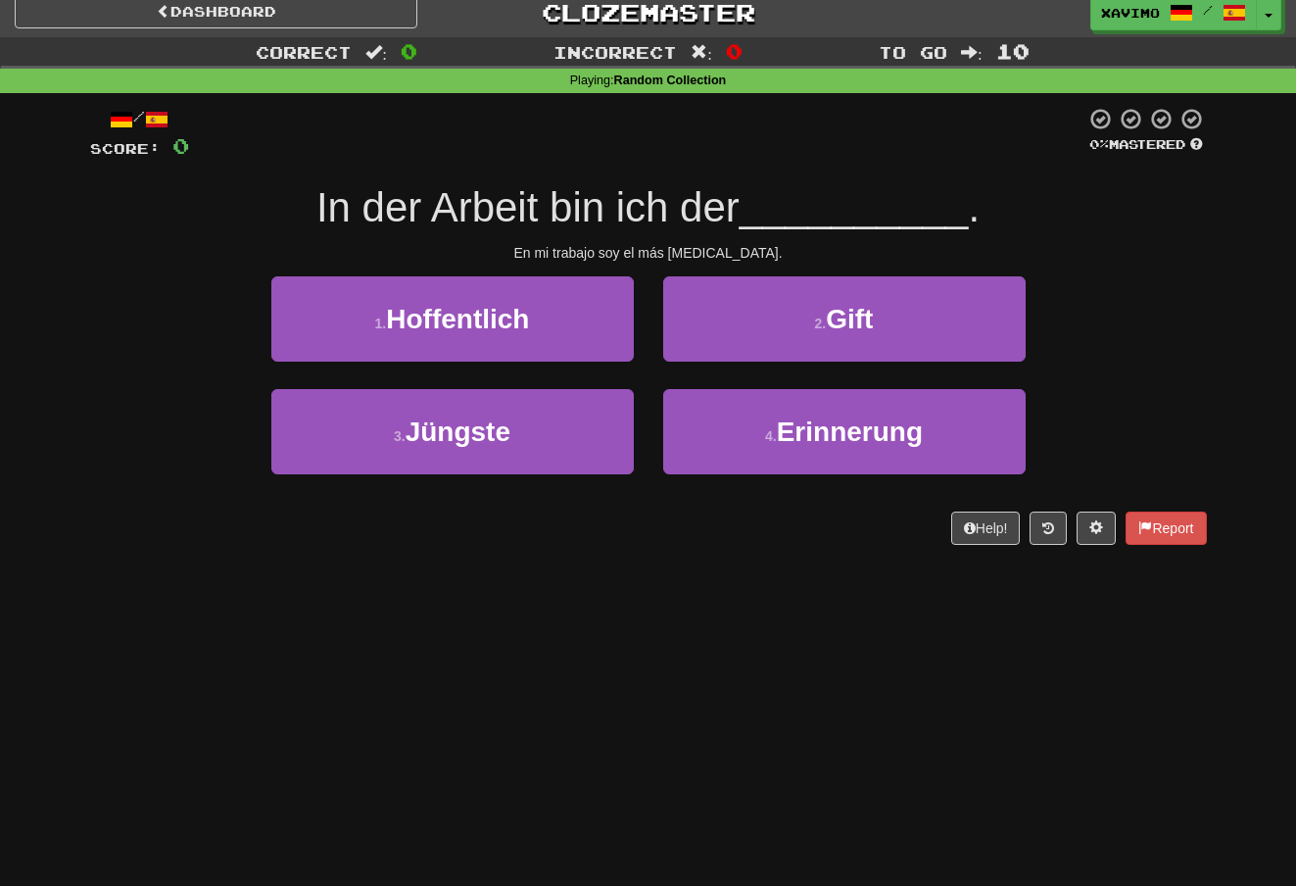
click at [593, 415] on button "3 . Jüngste" at bounding box center [452, 431] width 362 height 85
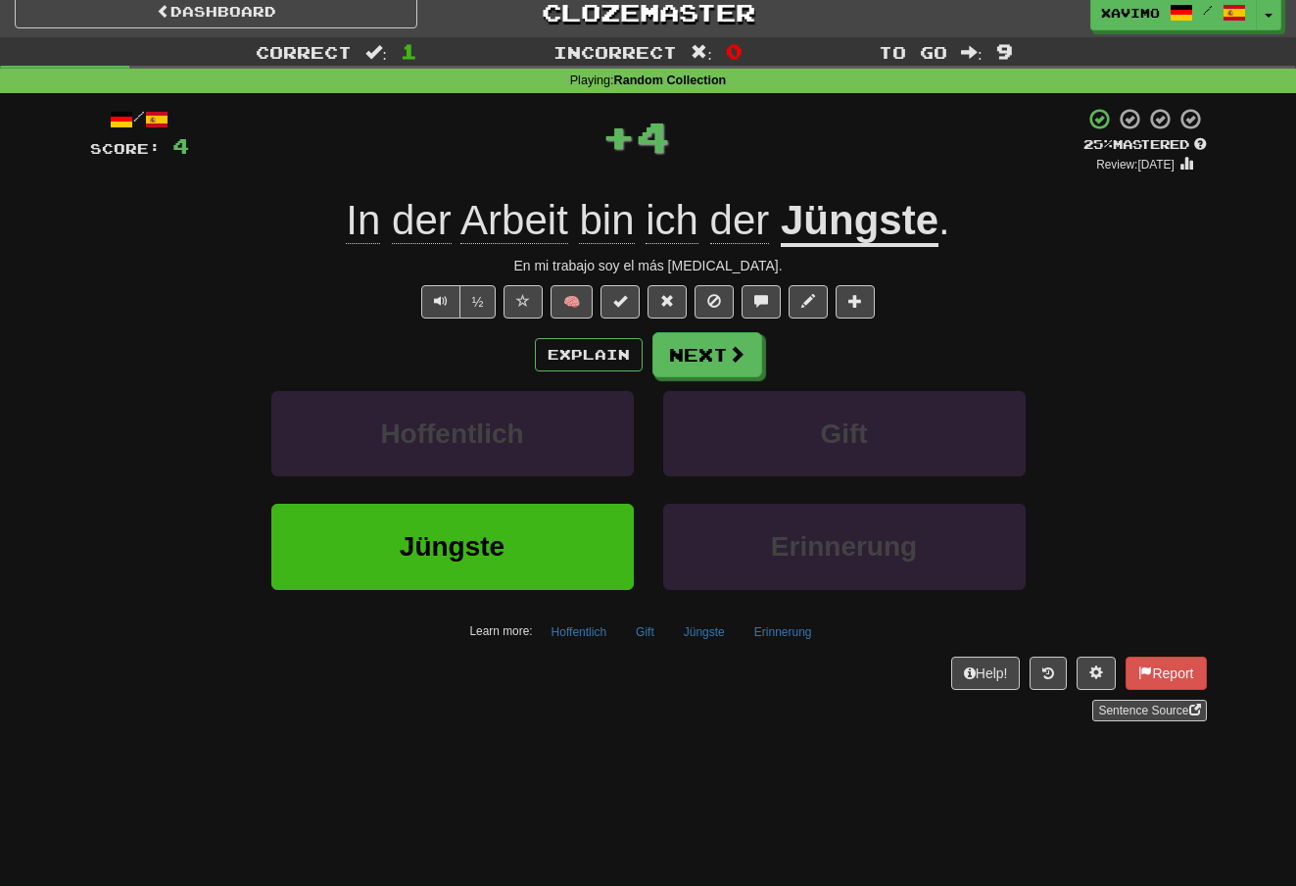
click at [752, 355] on button "Next" at bounding box center [707, 354] width 110 height 45
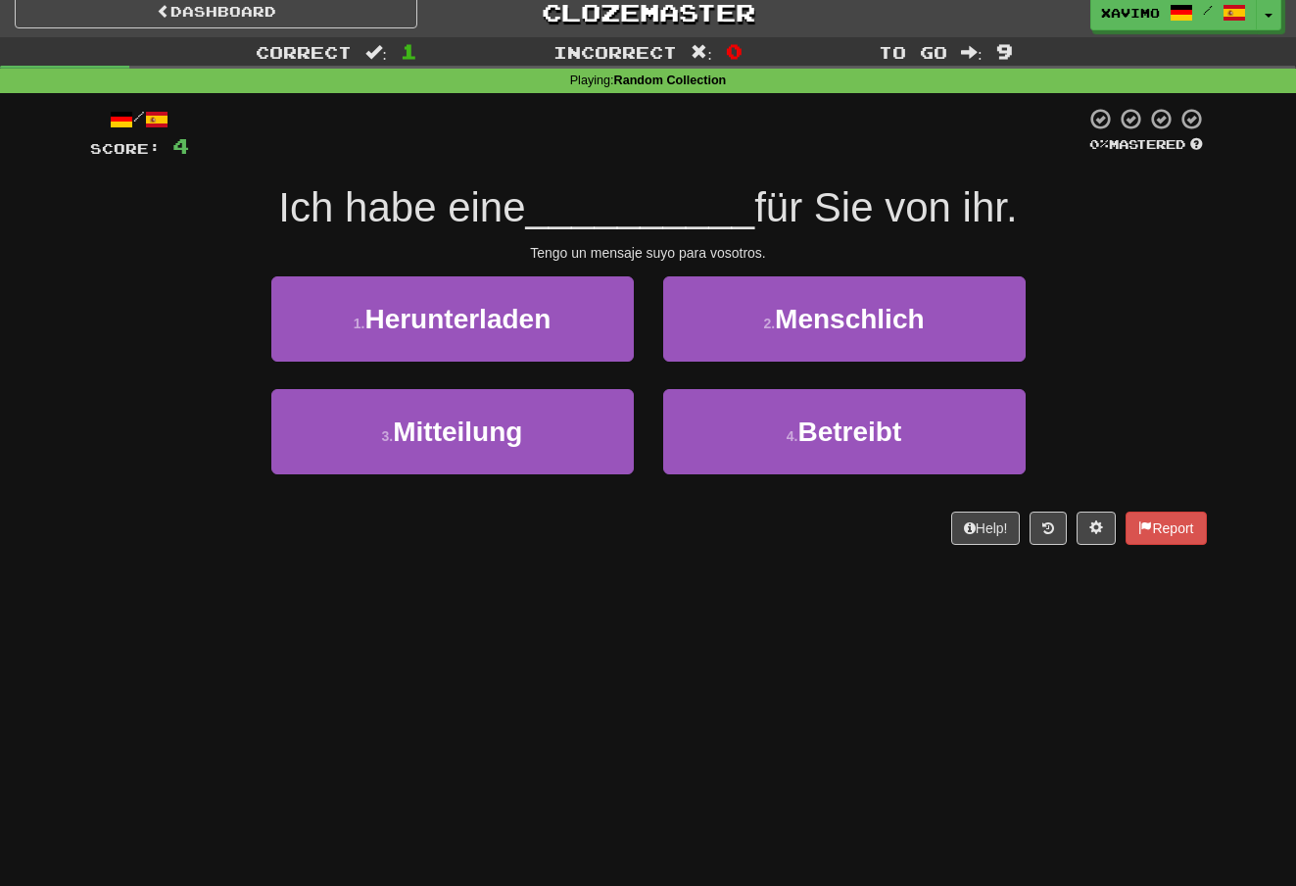
click at [819, 426] on span "Betreibt" at bounding box center [849, 431] width 104 height 30
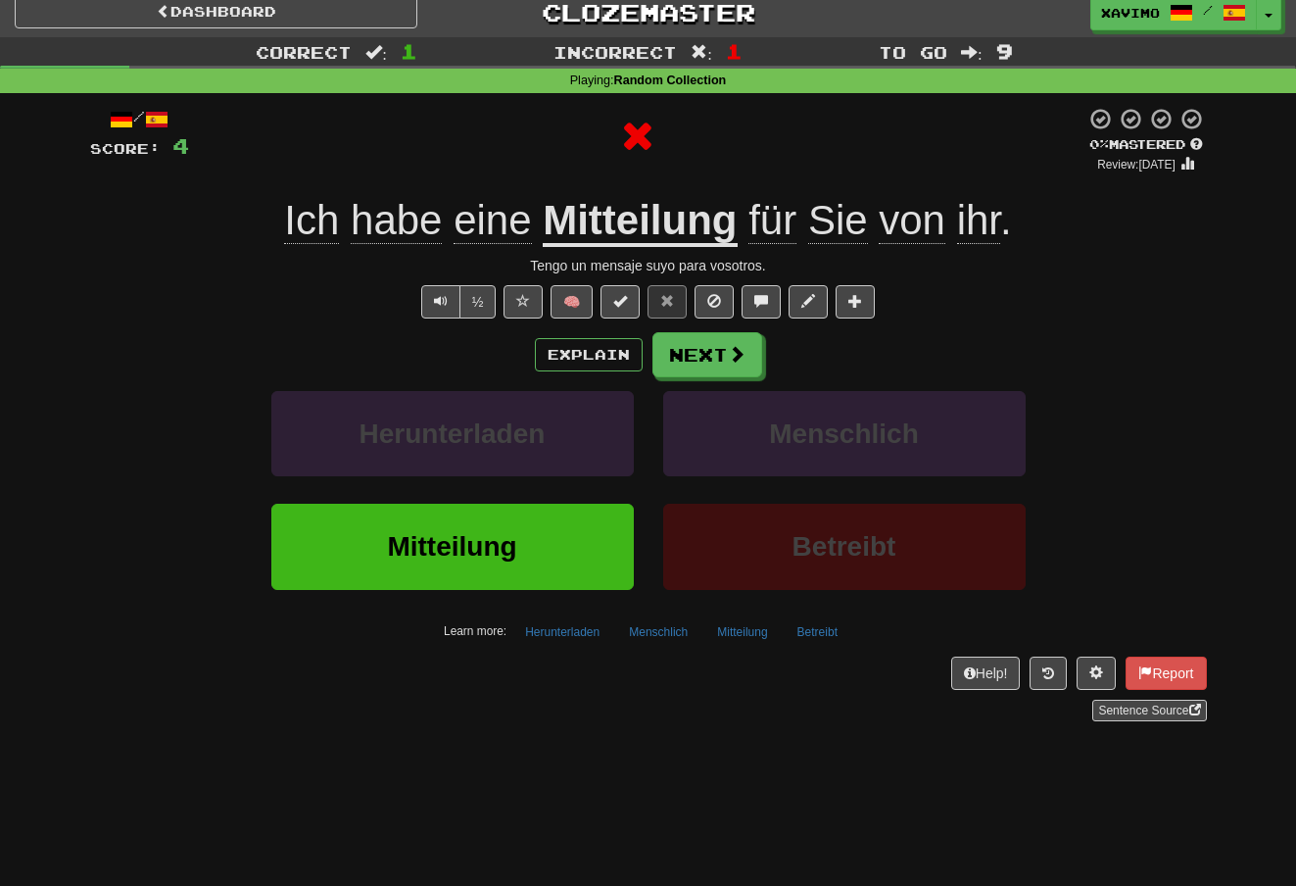
click at [738, 345] on span at bounding box center [737, 354] width 18 height 18
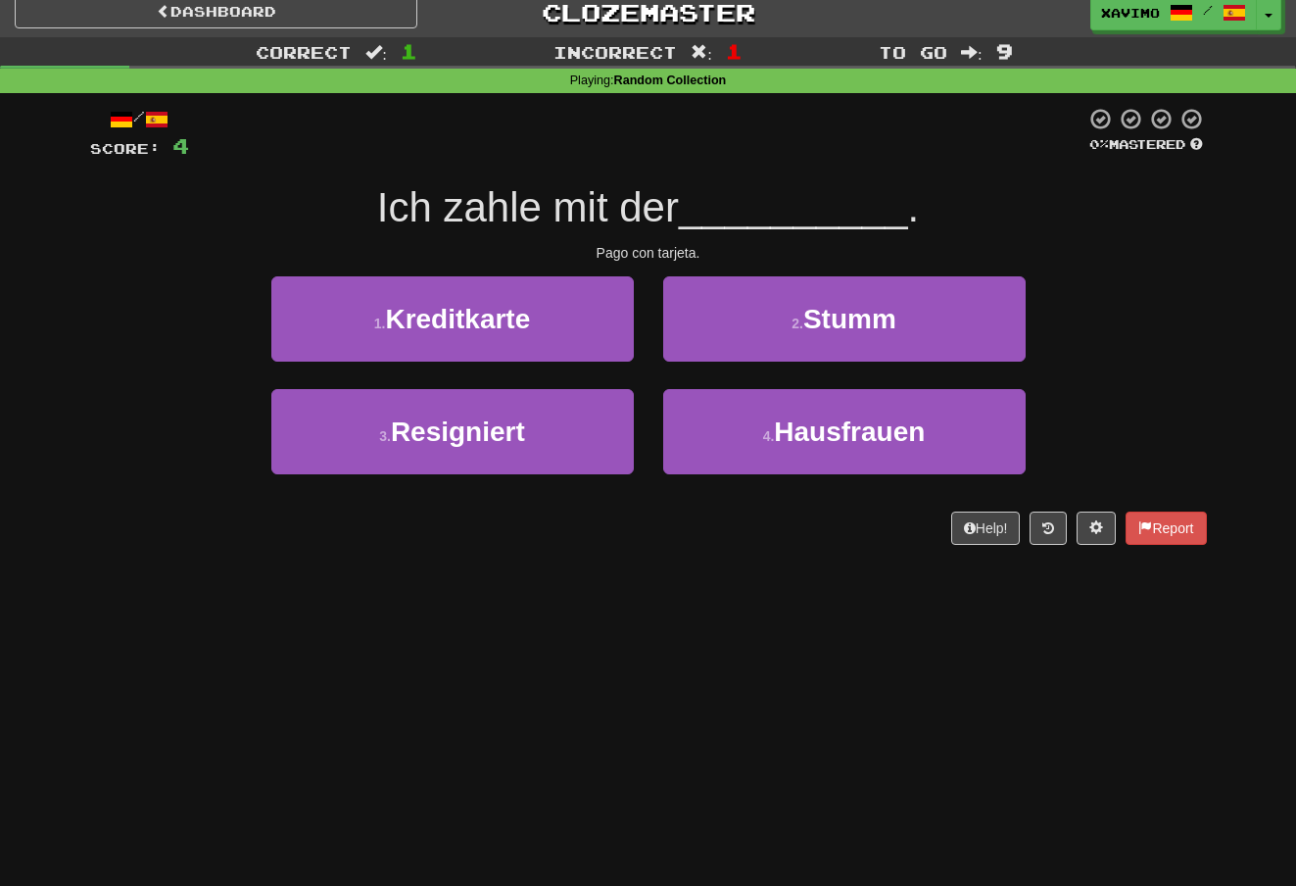
click at [600, 311] on button "1 . Kreditkarte" at bounding box center [452, 318] width 362 height 85
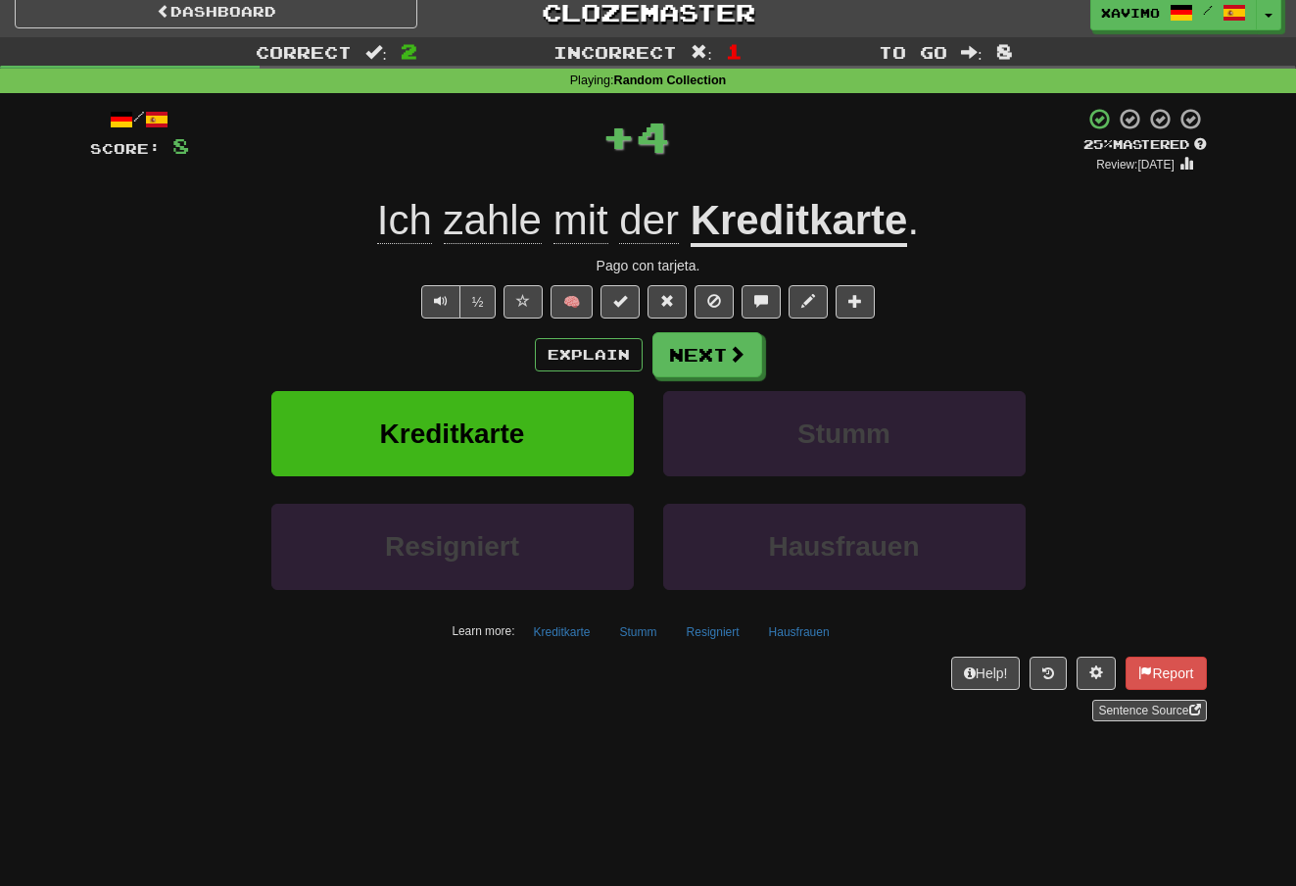
click at [751, 351] on button "Next" at bounding box center [707, 354] width 110 height 45
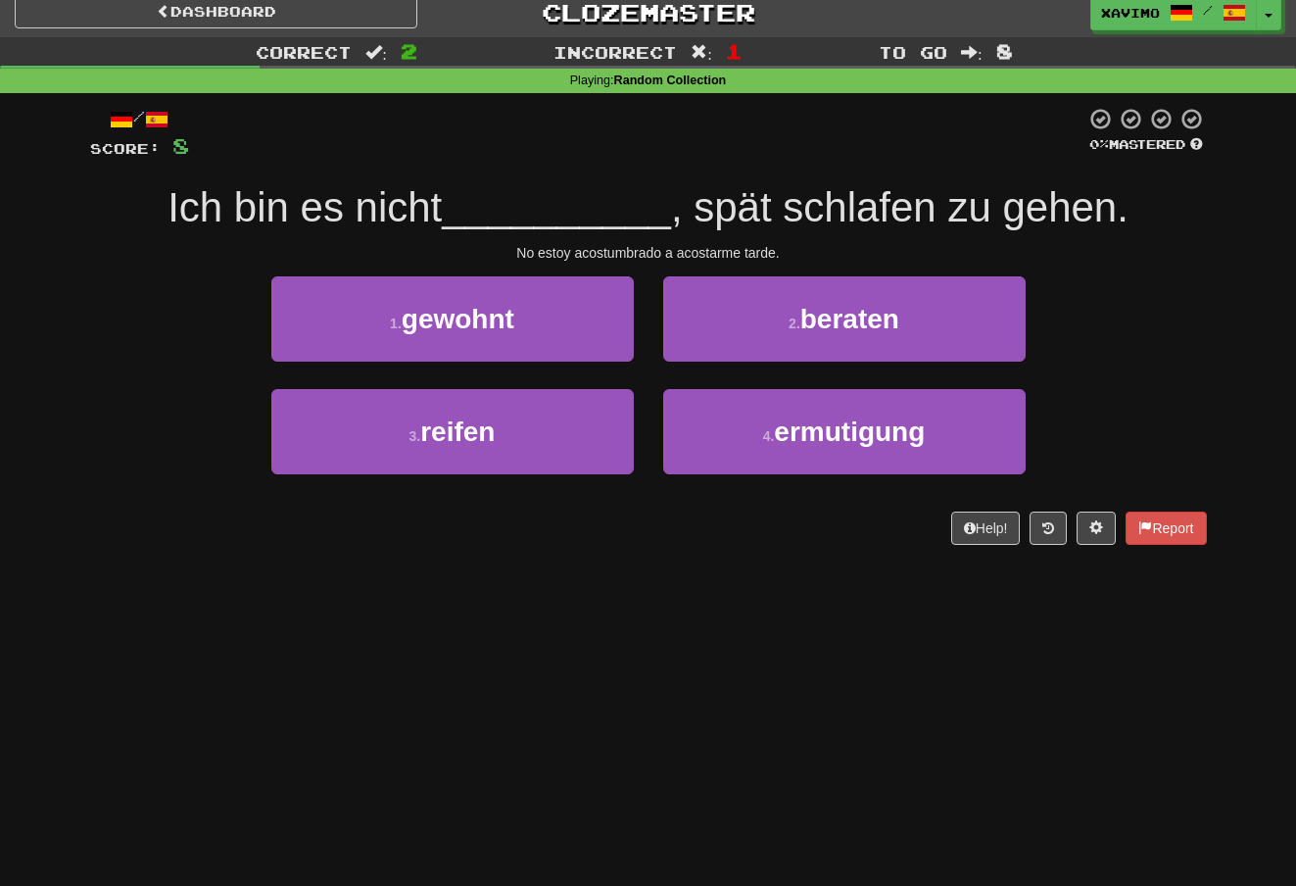
click at [590, 327] on button "1 . gewohnt" at bounding box center [452, 318] width 362 height 85
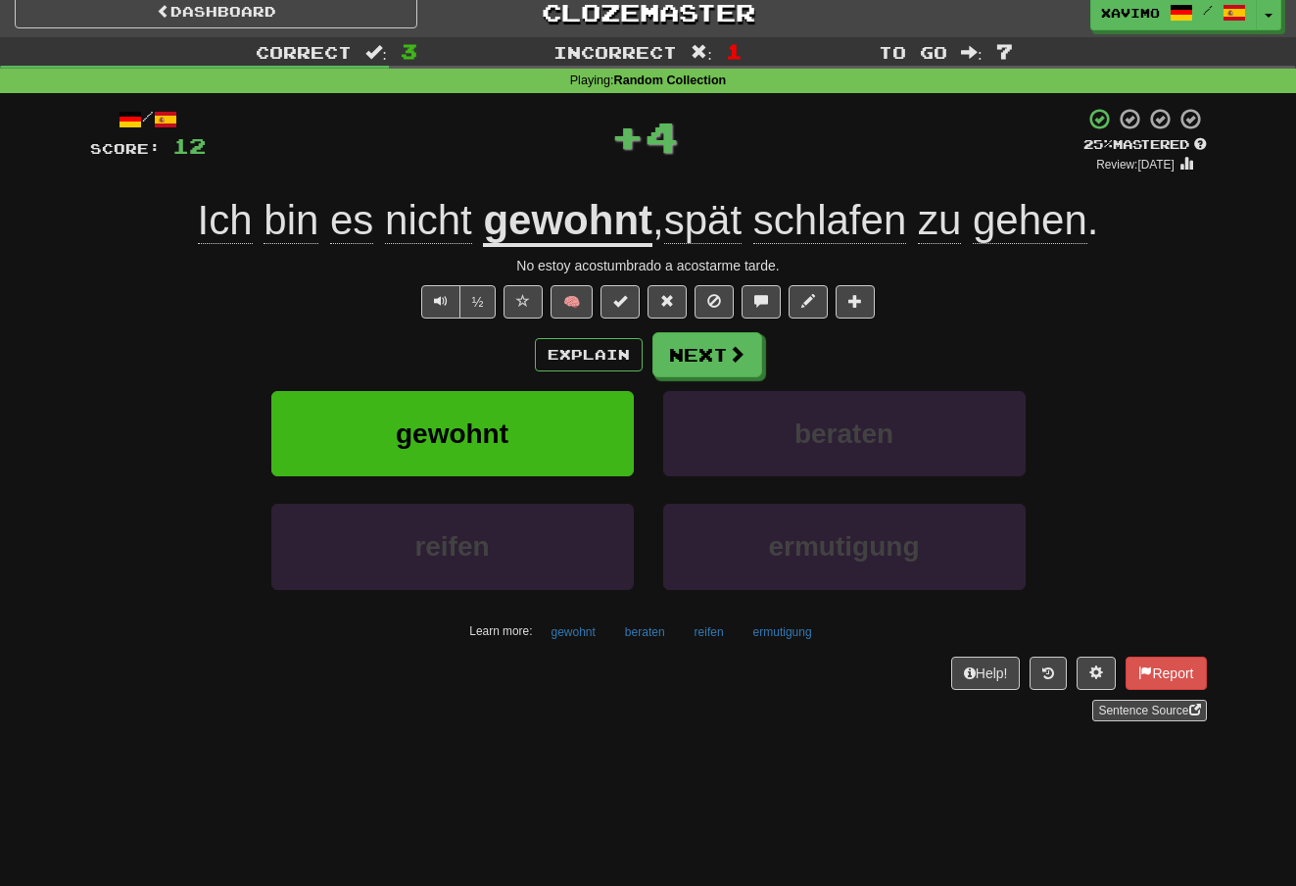
click at [716, 370] on button "Next" at bounding box center [707, 354] width 110 height 45
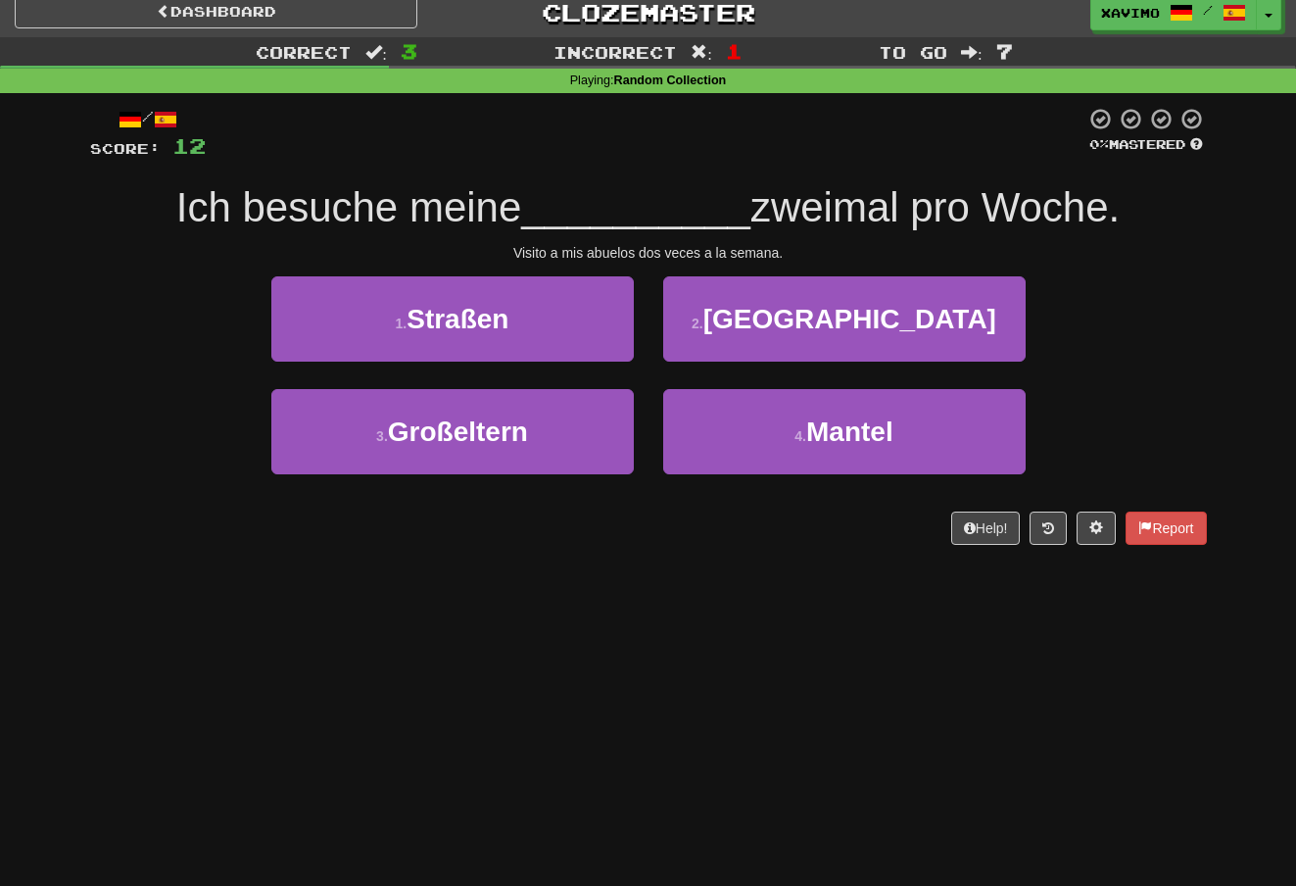
click at [586, 425] on button "3 . Großeltern" at bounding box center [452, 431] width 362 height 85
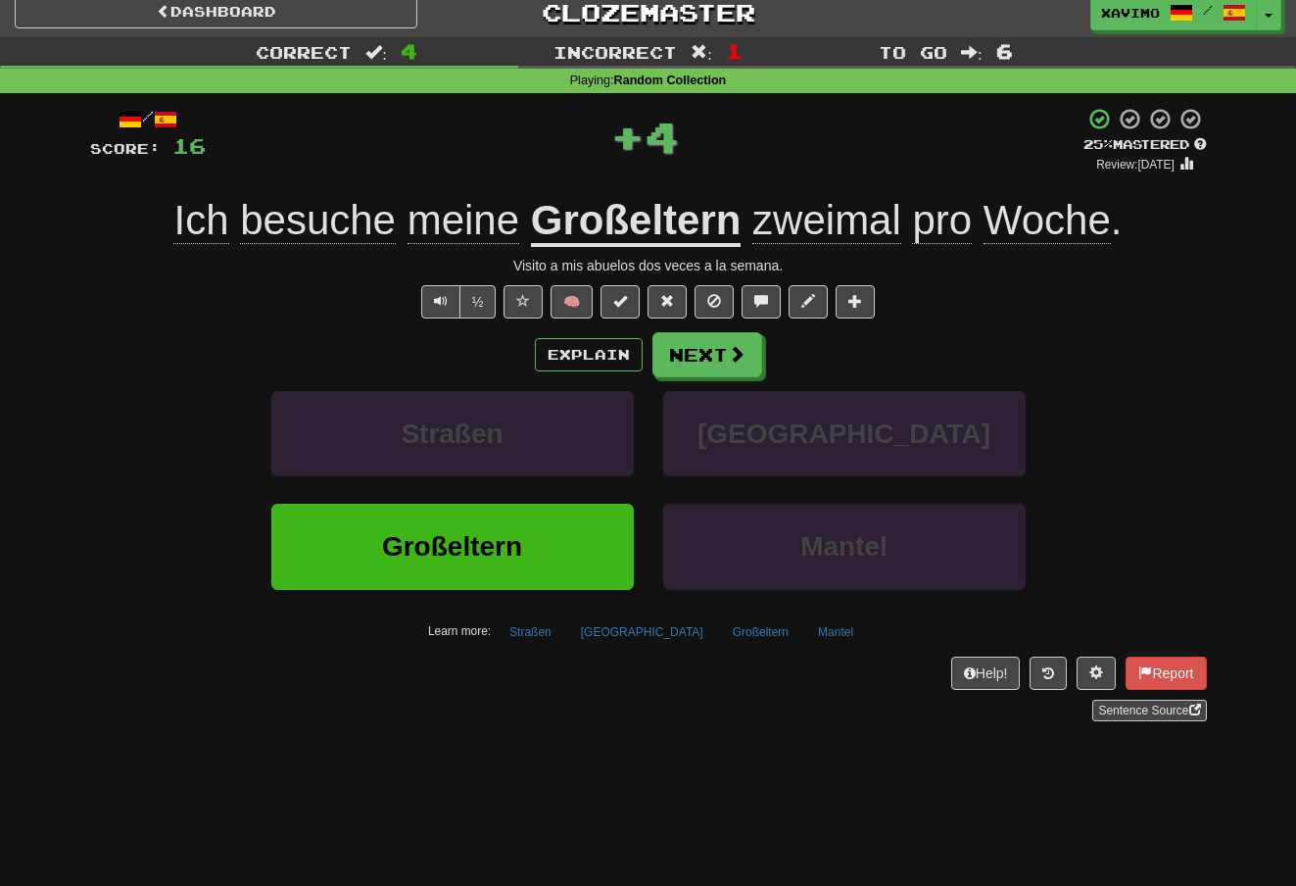
click at [750, 358] on button "Next" at bounding box center [707, 354] width 110 height 45
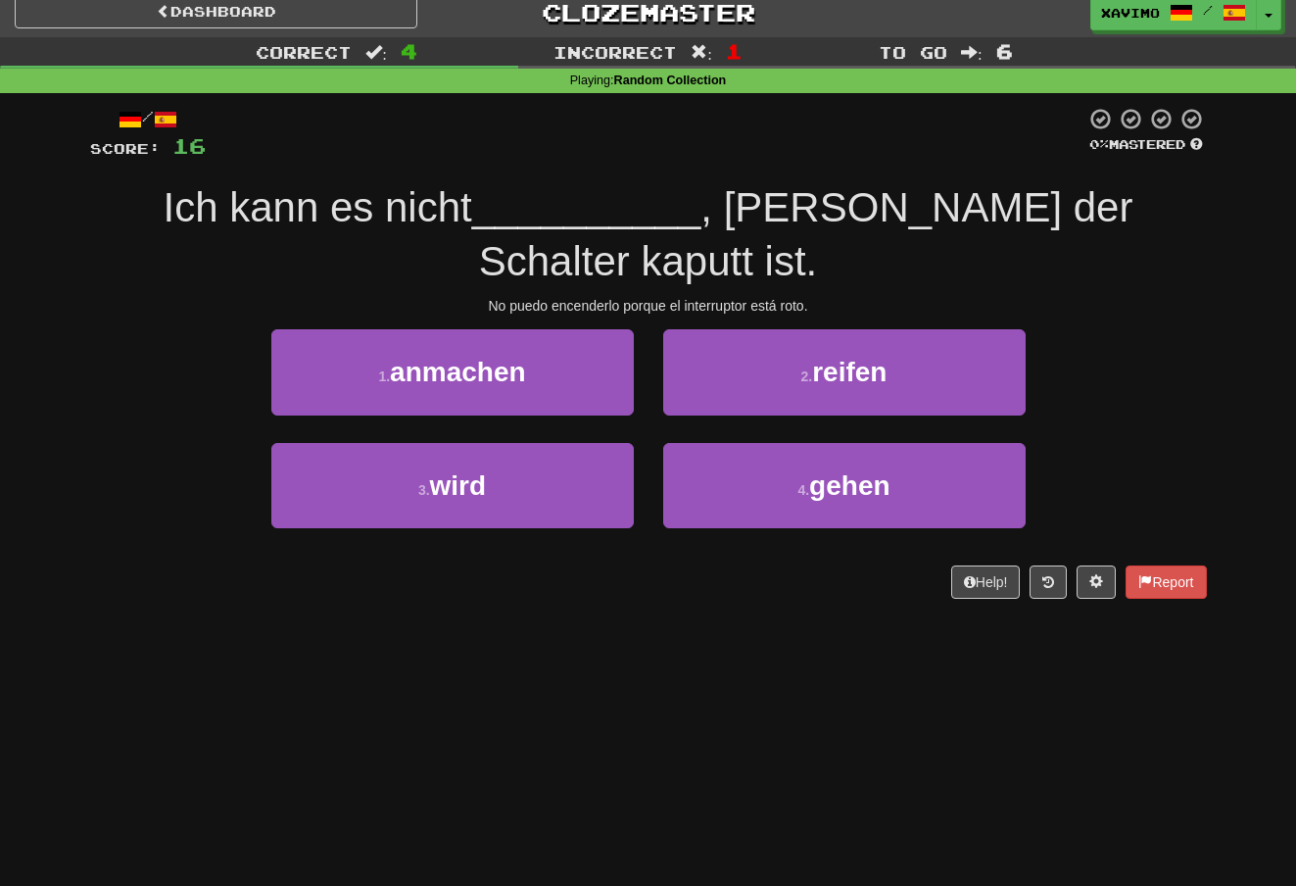
click at [609, 329] on button "1 . anmachen" at bounding box center [452, 371] width 362 height 85
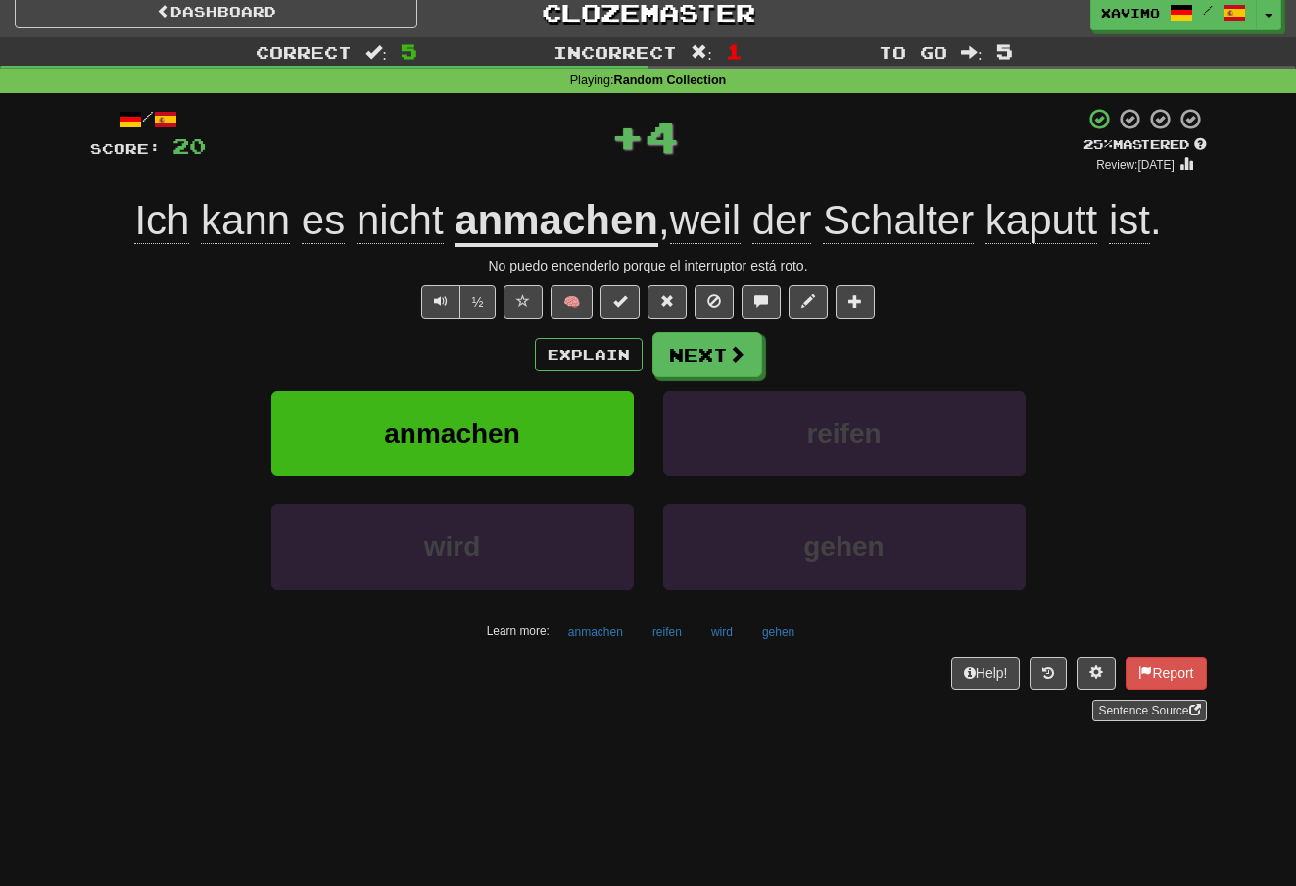
click at [757, 344] on button "Next" at bounding box center [707, 354] width 110 height 45
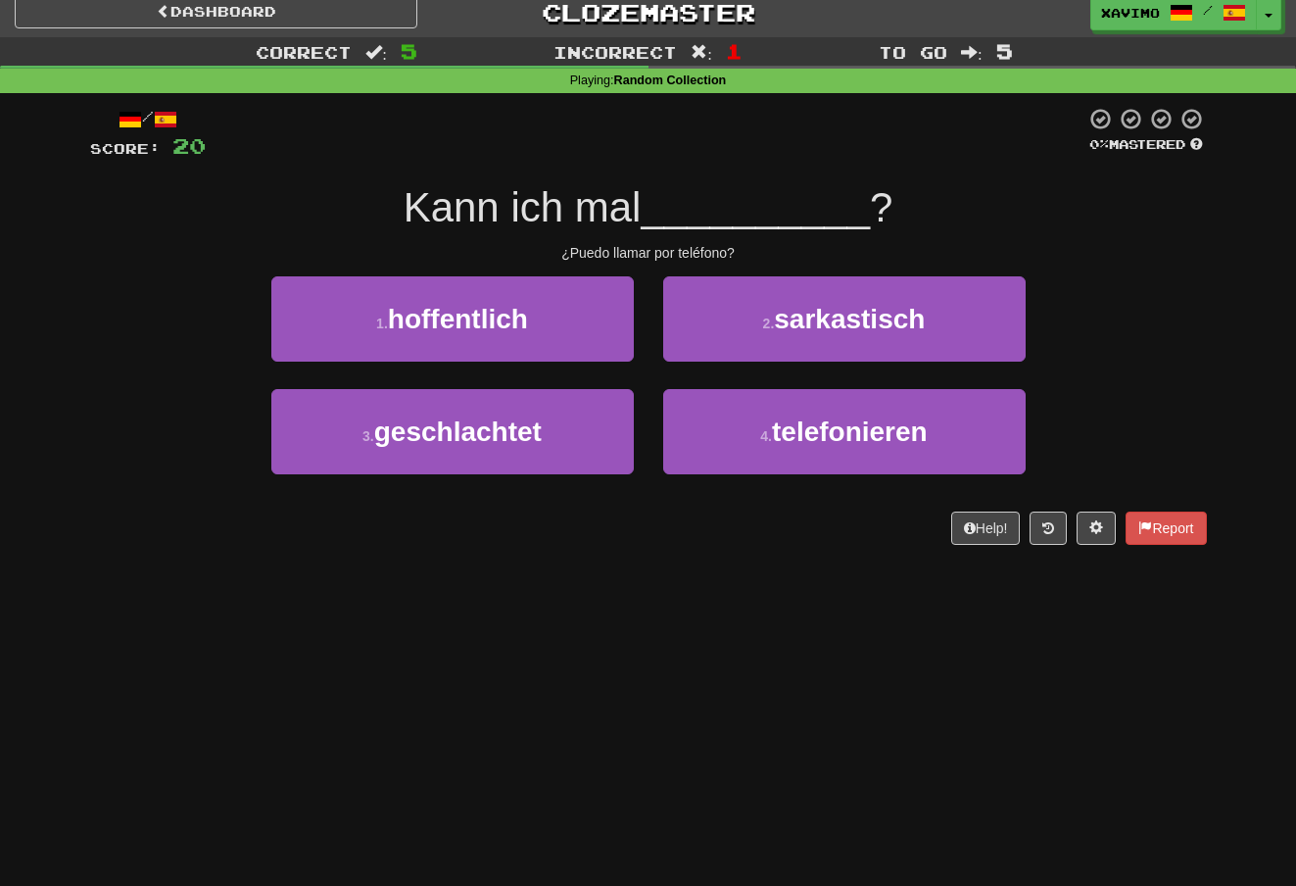
click at [831, 410] on button "4 . telefonieren" at bounding box center [844, 431] width 362 height 85
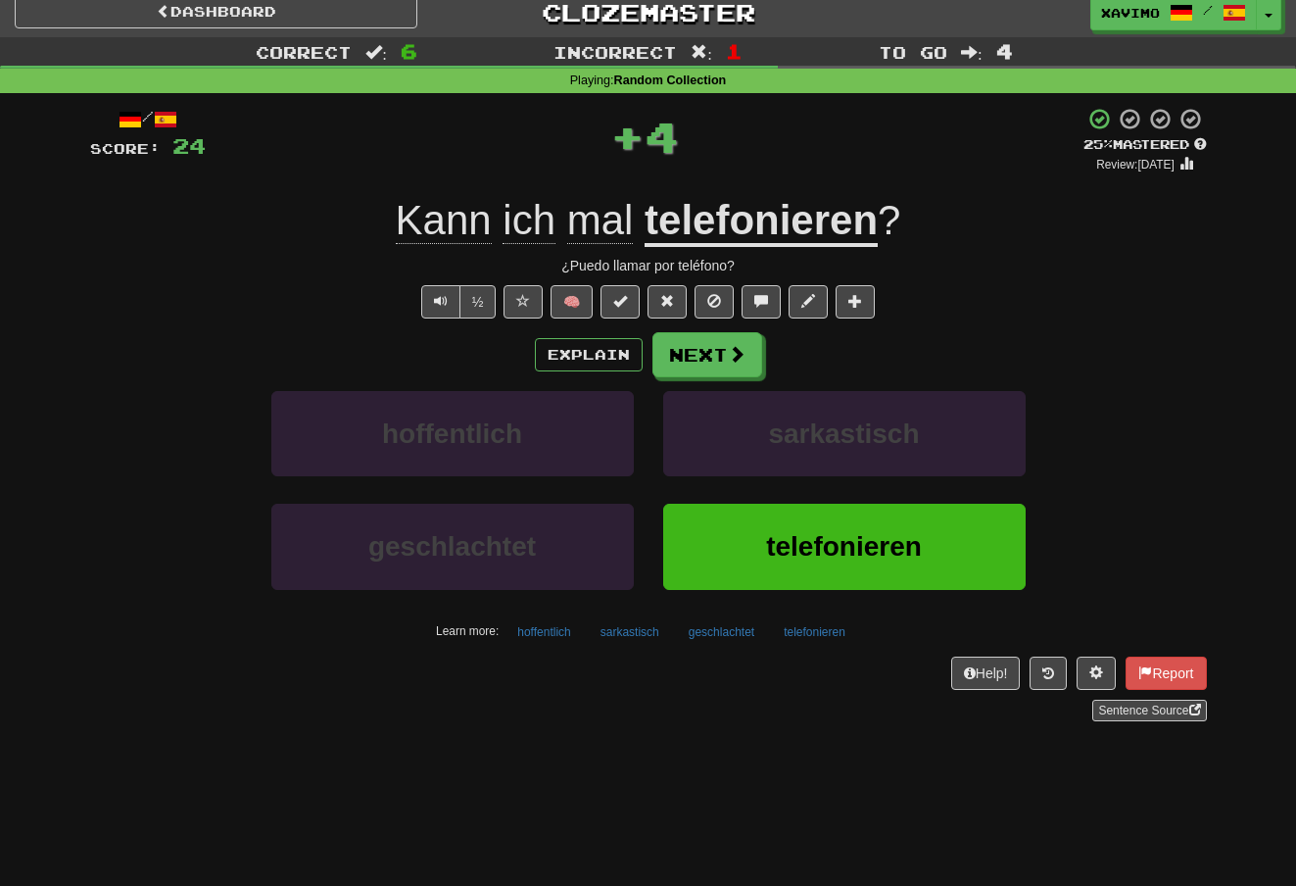
click at [743, 345] on span at bounding box center [737, 354] width 18 height 18
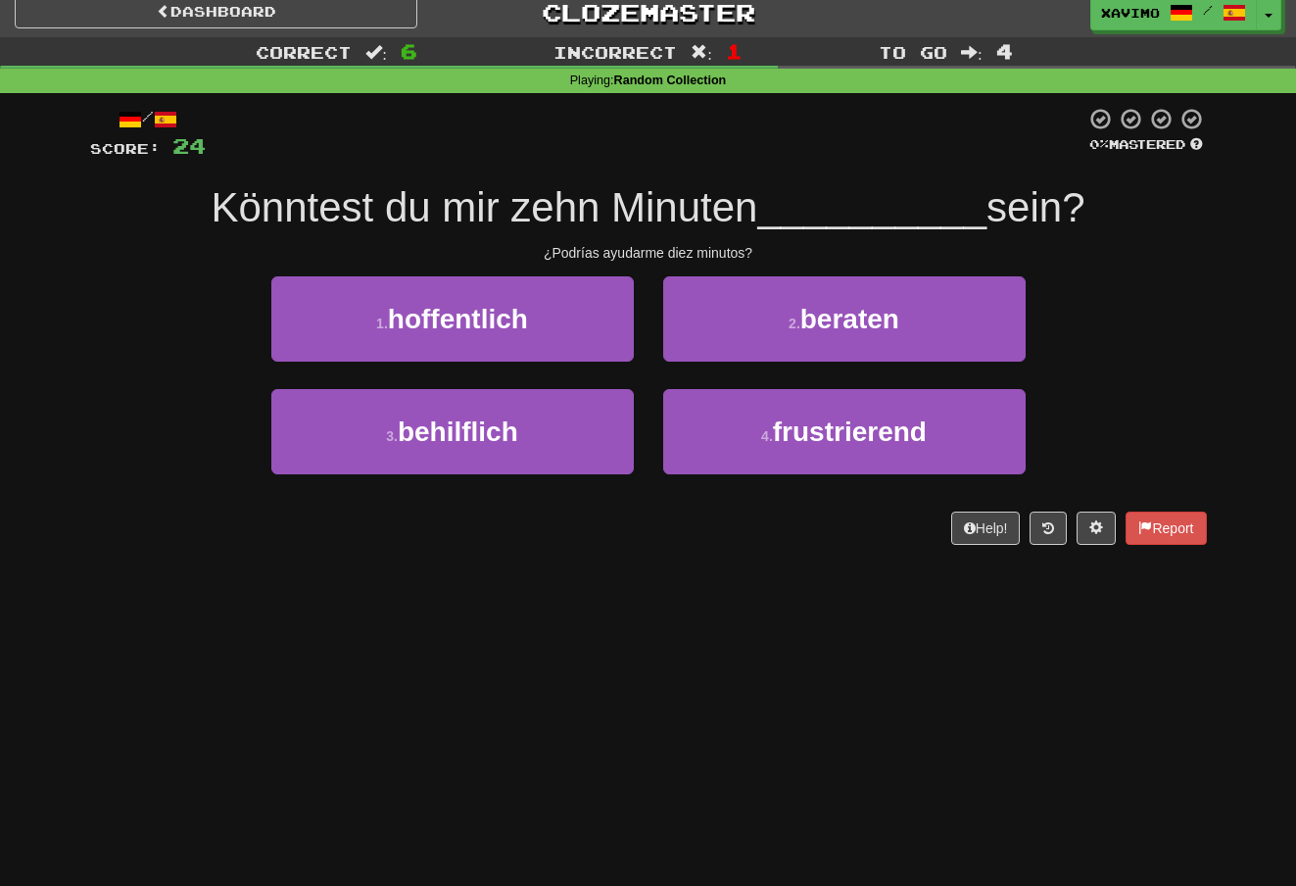
click at [589, 424] on button "3 . behilflich" at bounding box center [452, 431] width 362 height 85
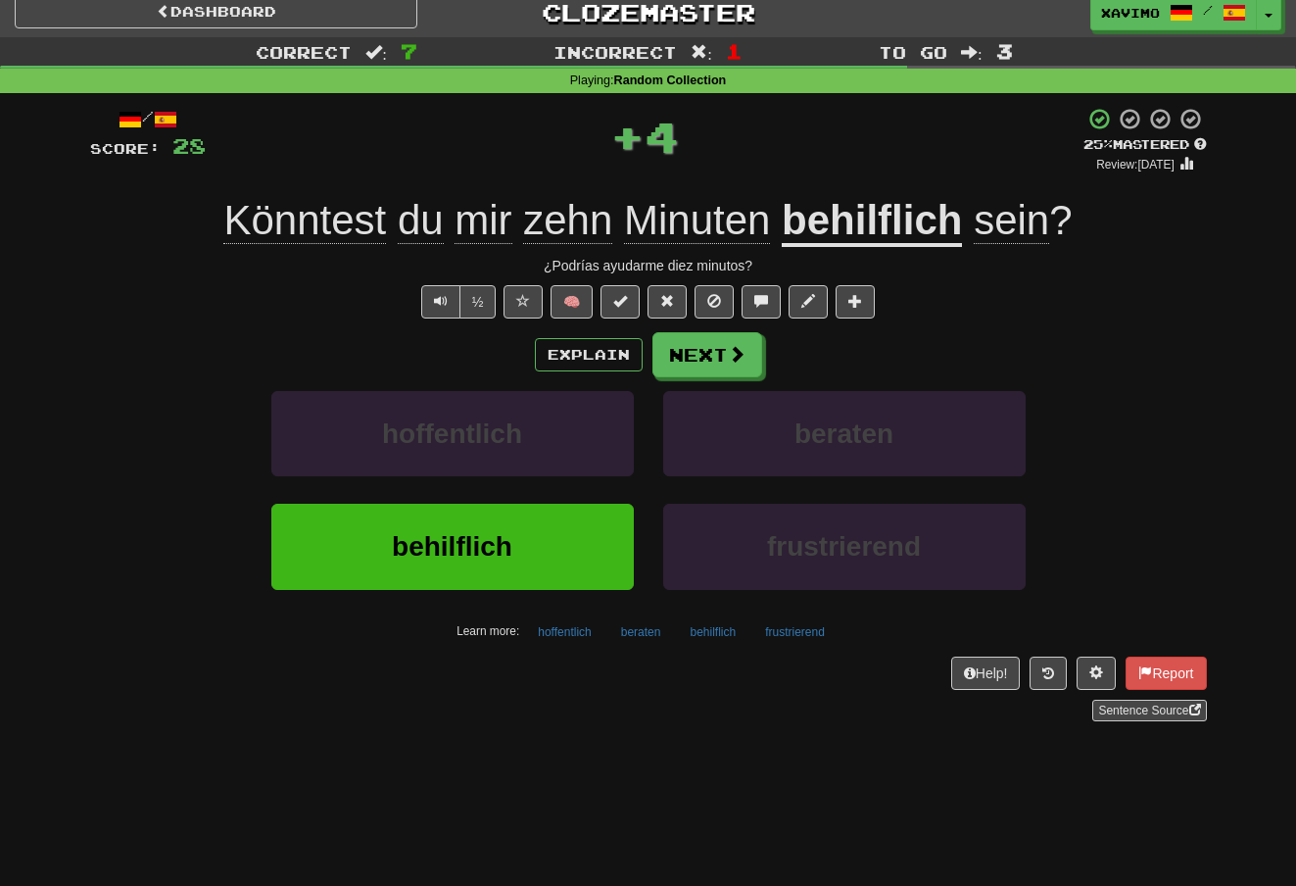
click at [734, 358] on span at bounding box center [737, 354] width 18 height 18
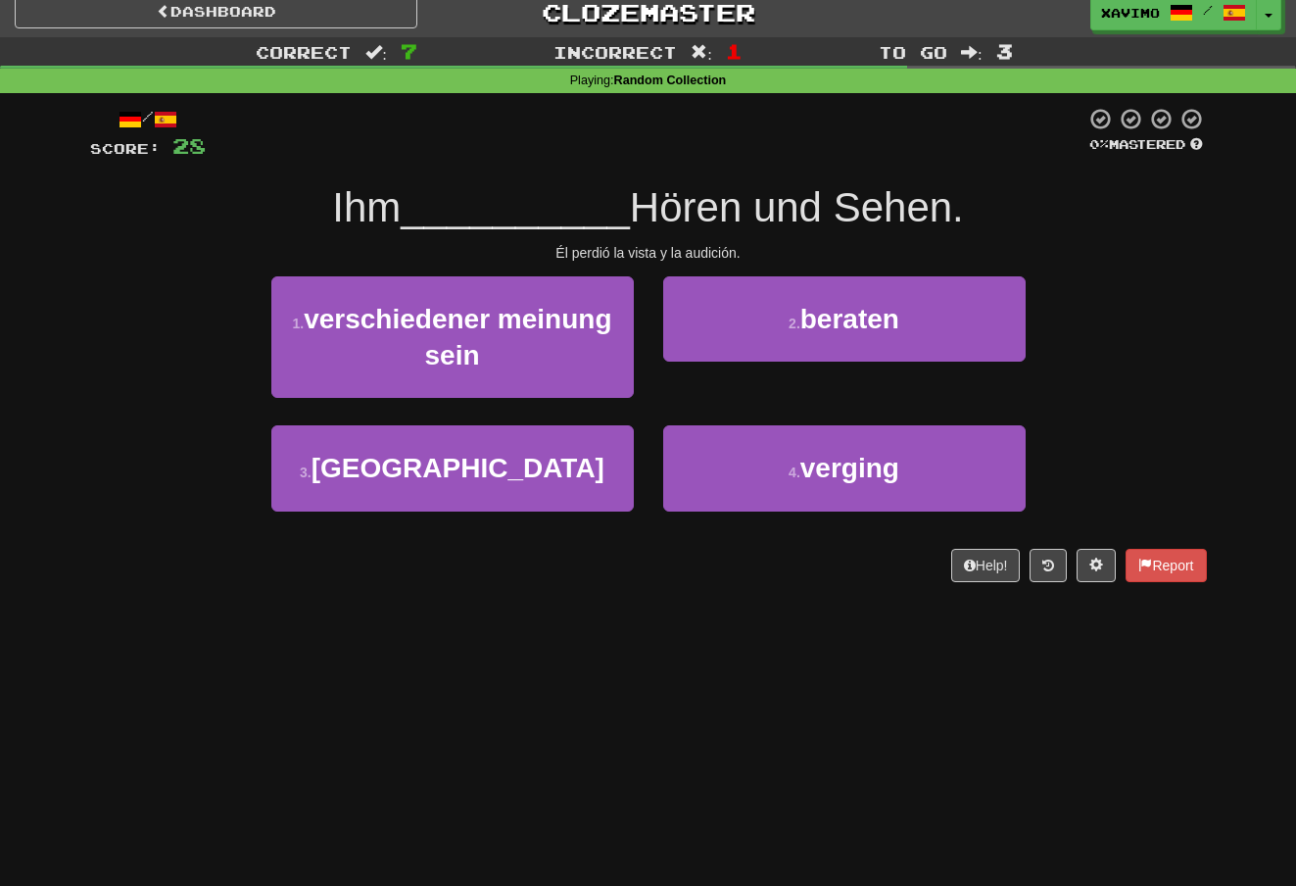
click at [809, 469] on span "verging" at bounding box center [849, 468] width 99 height 30
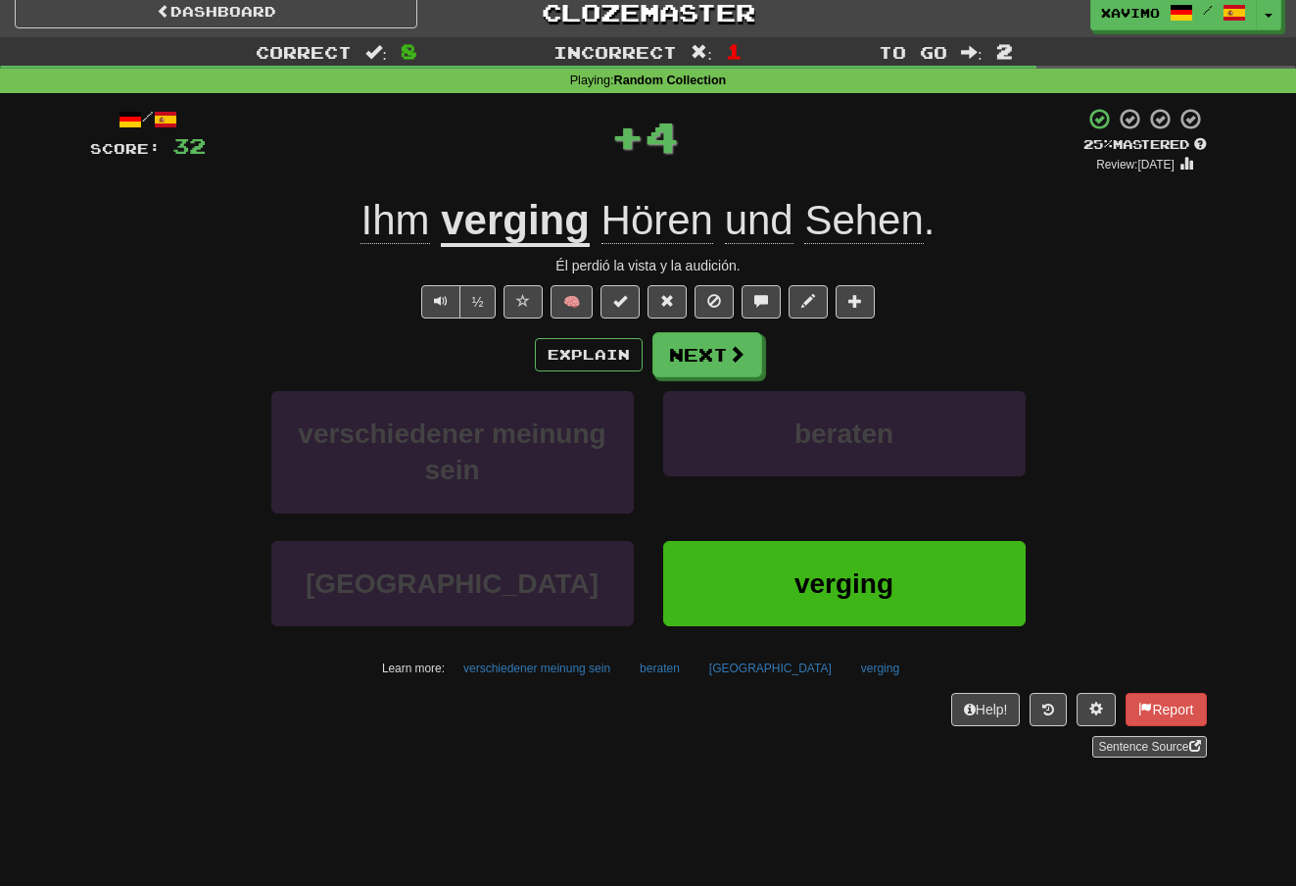
click at [740, 357] on span at bounding box center [737, 354] width 18 height 18
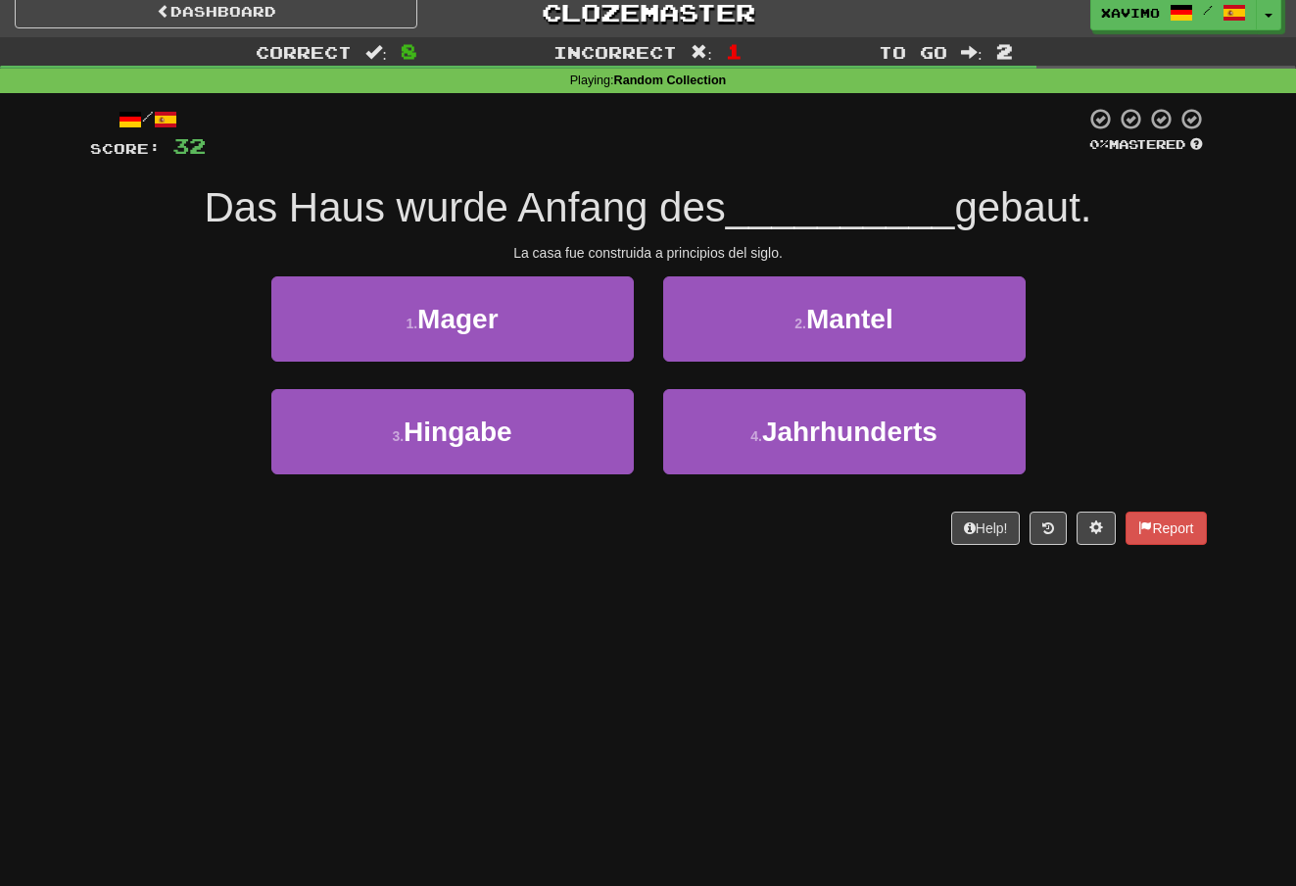
click at [824, 424] on span "Jahrhunderts" at bounding box center [849, 431] width 175 height 30
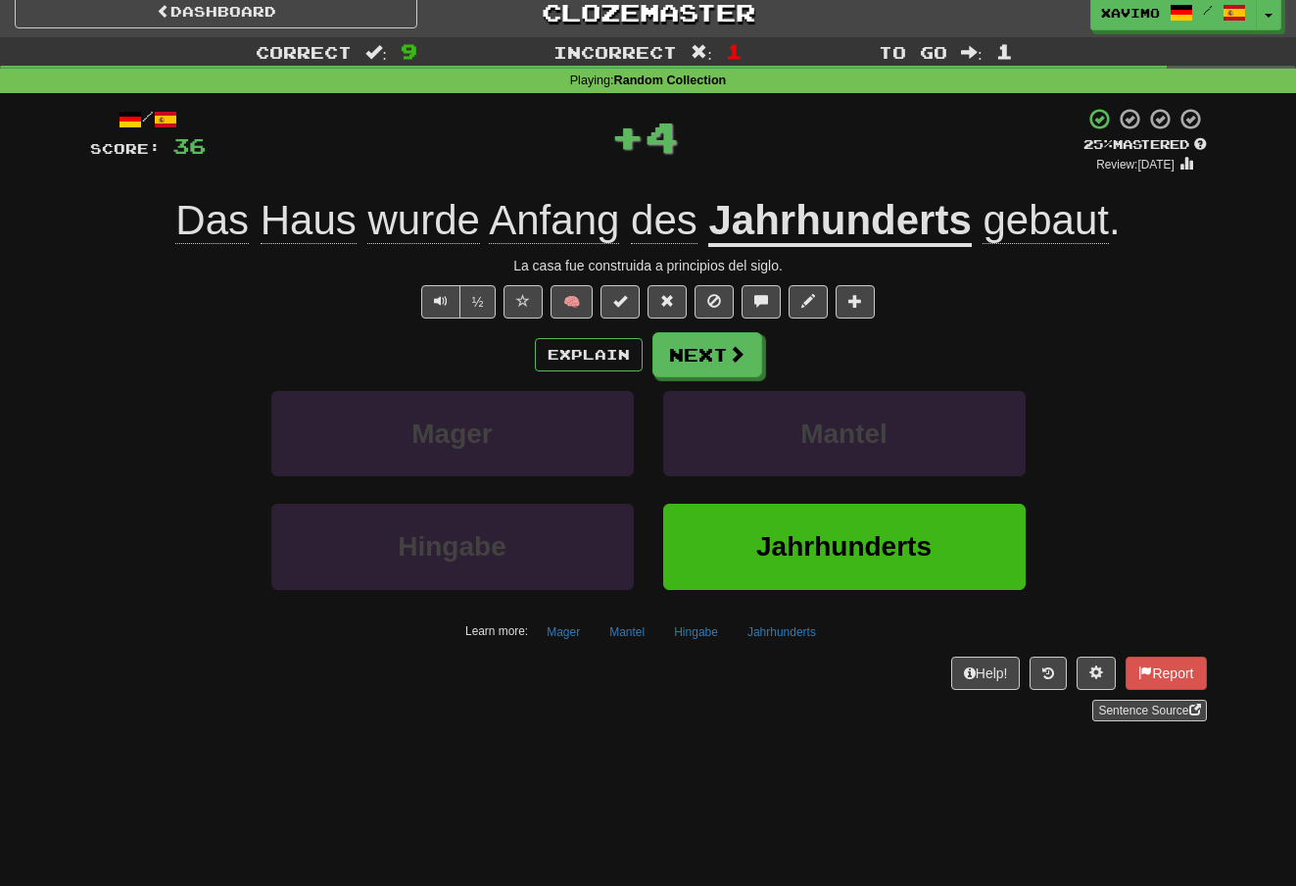
click at [746, 342] on button "Next" at bounding box center [707, 354] width 110 height 45
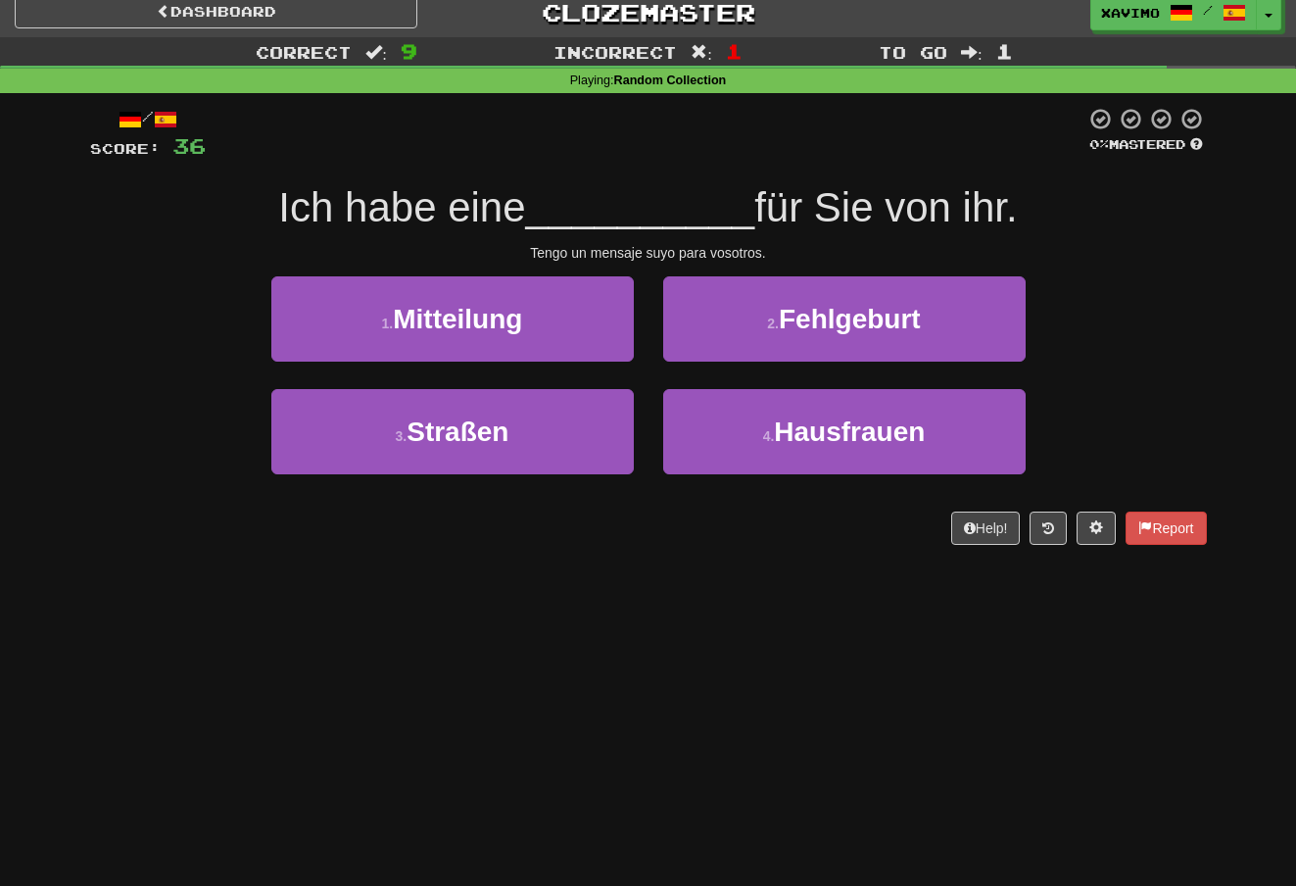
click at [563, 313] on button "1 . Mitteilung" at bounding box center [452, 318] width 362 height 85
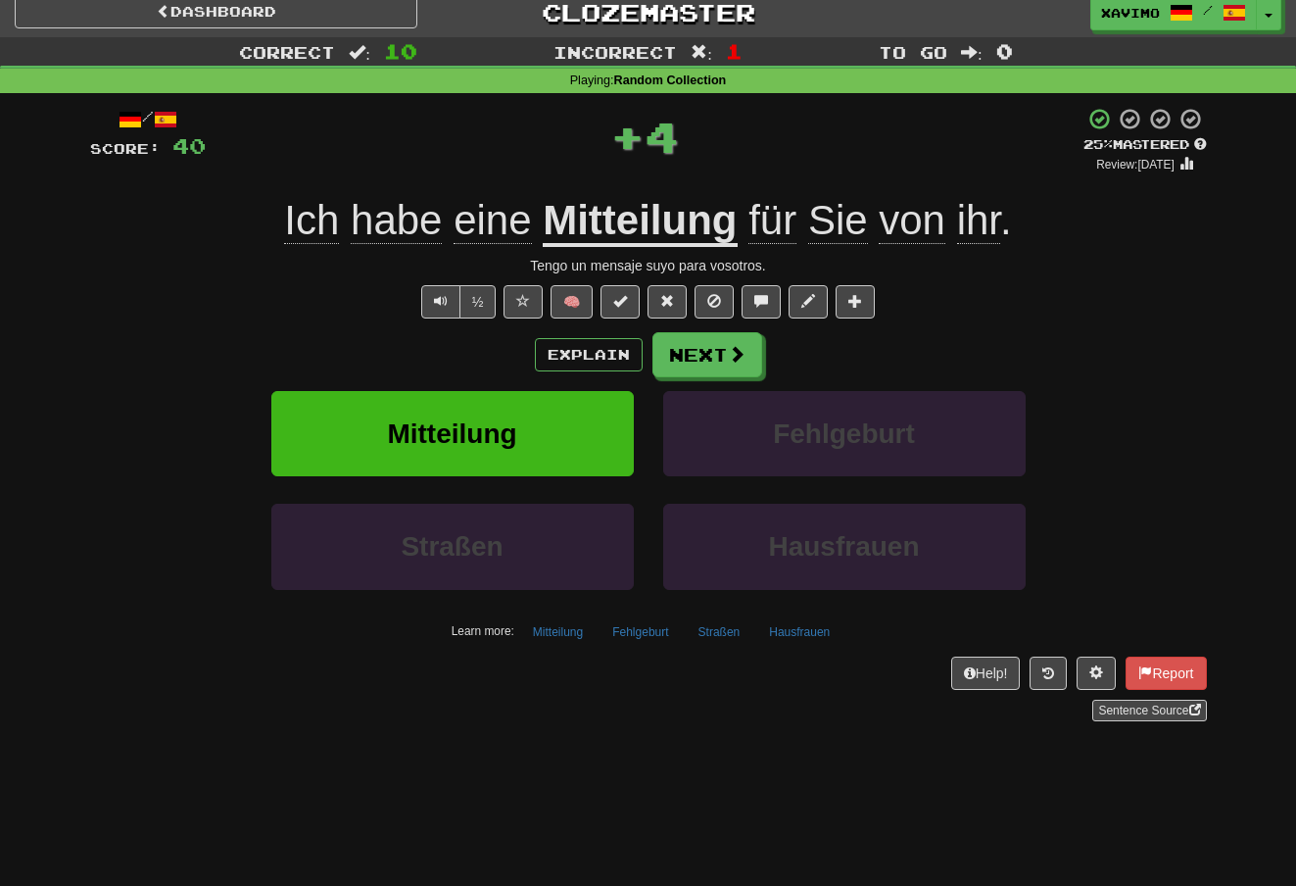
click at [730, 357] on span at bounding box center [737, 354] width 18 height 18
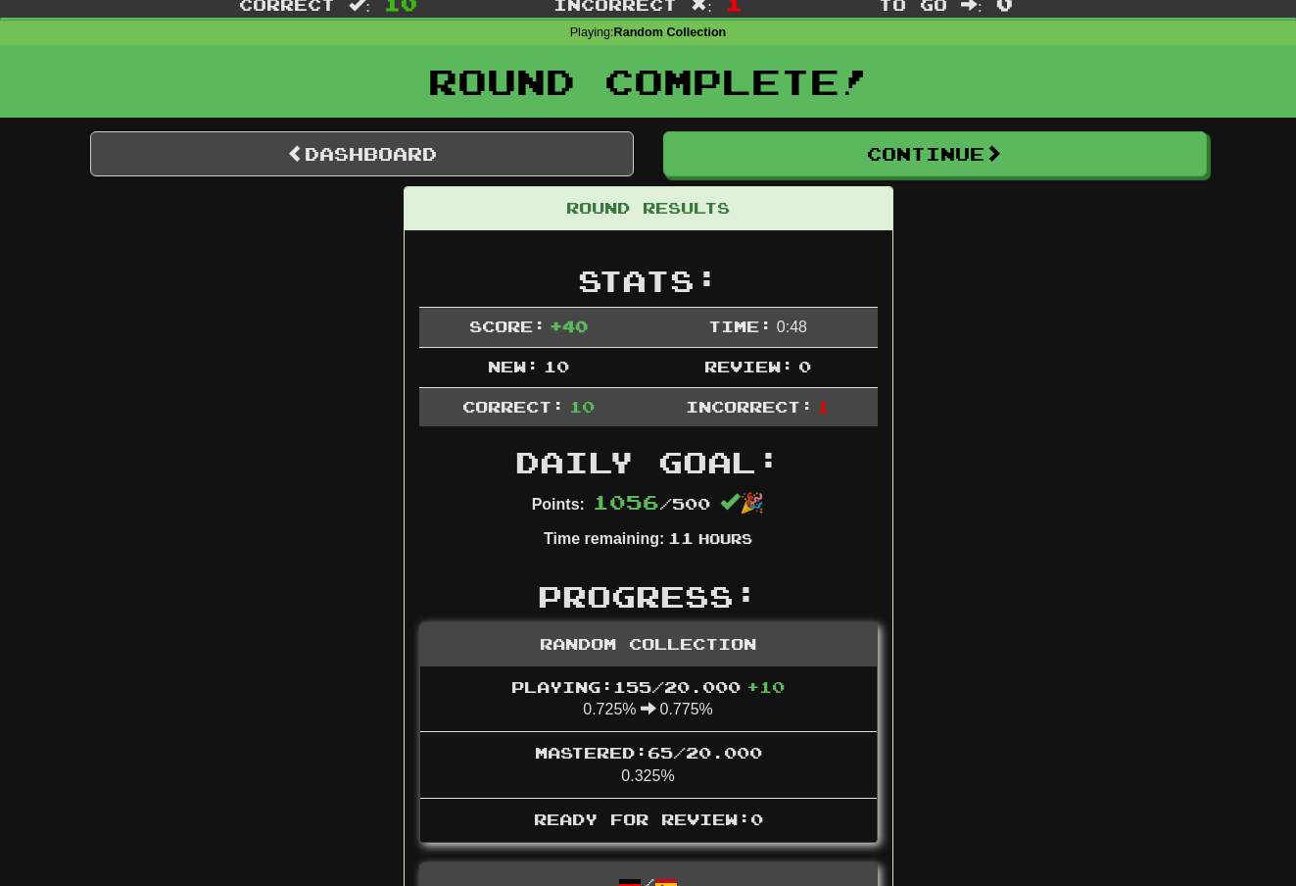
scroll to position [0, 0]
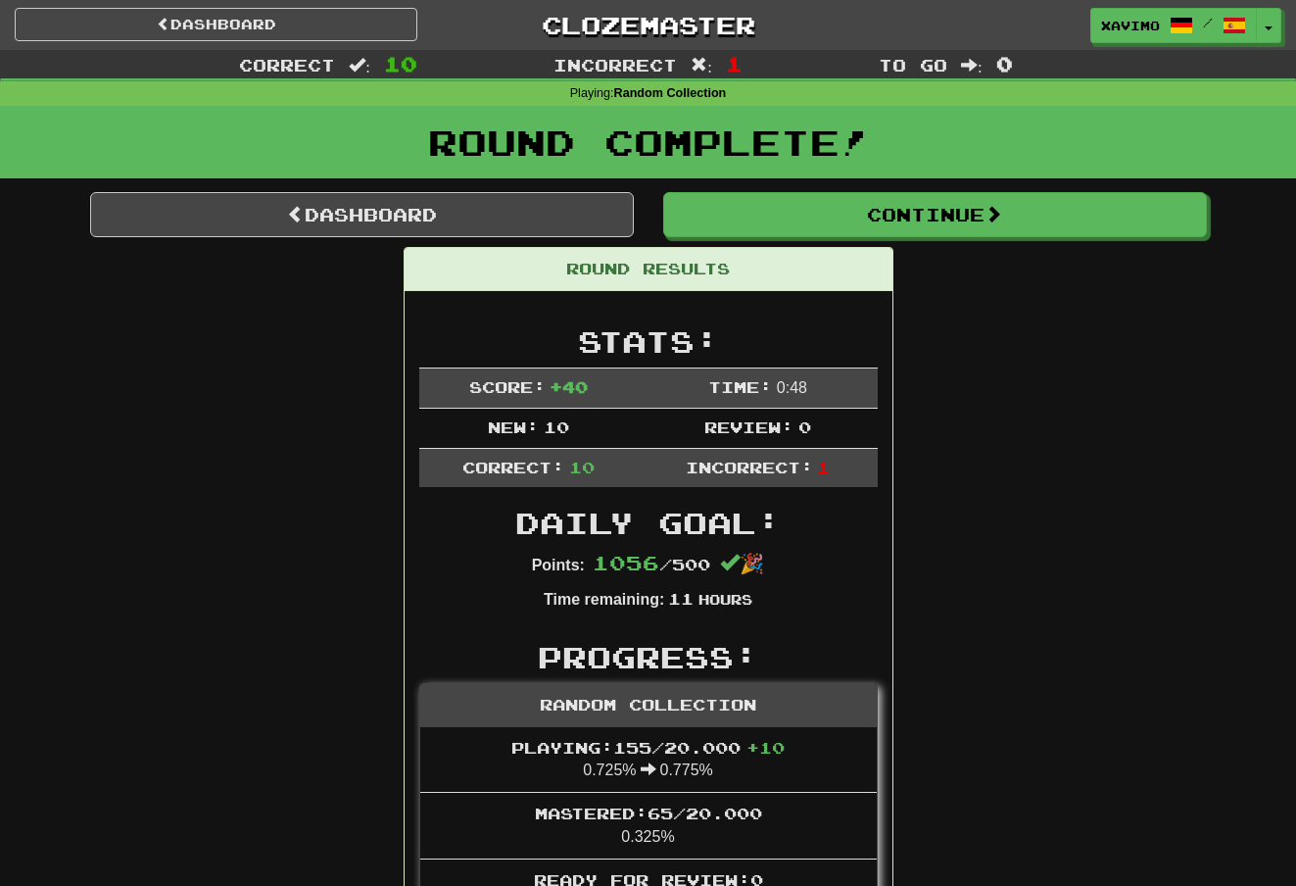
click at [977, 211] on button "Continue" at bounding box center [935, 214] width 544 height 45
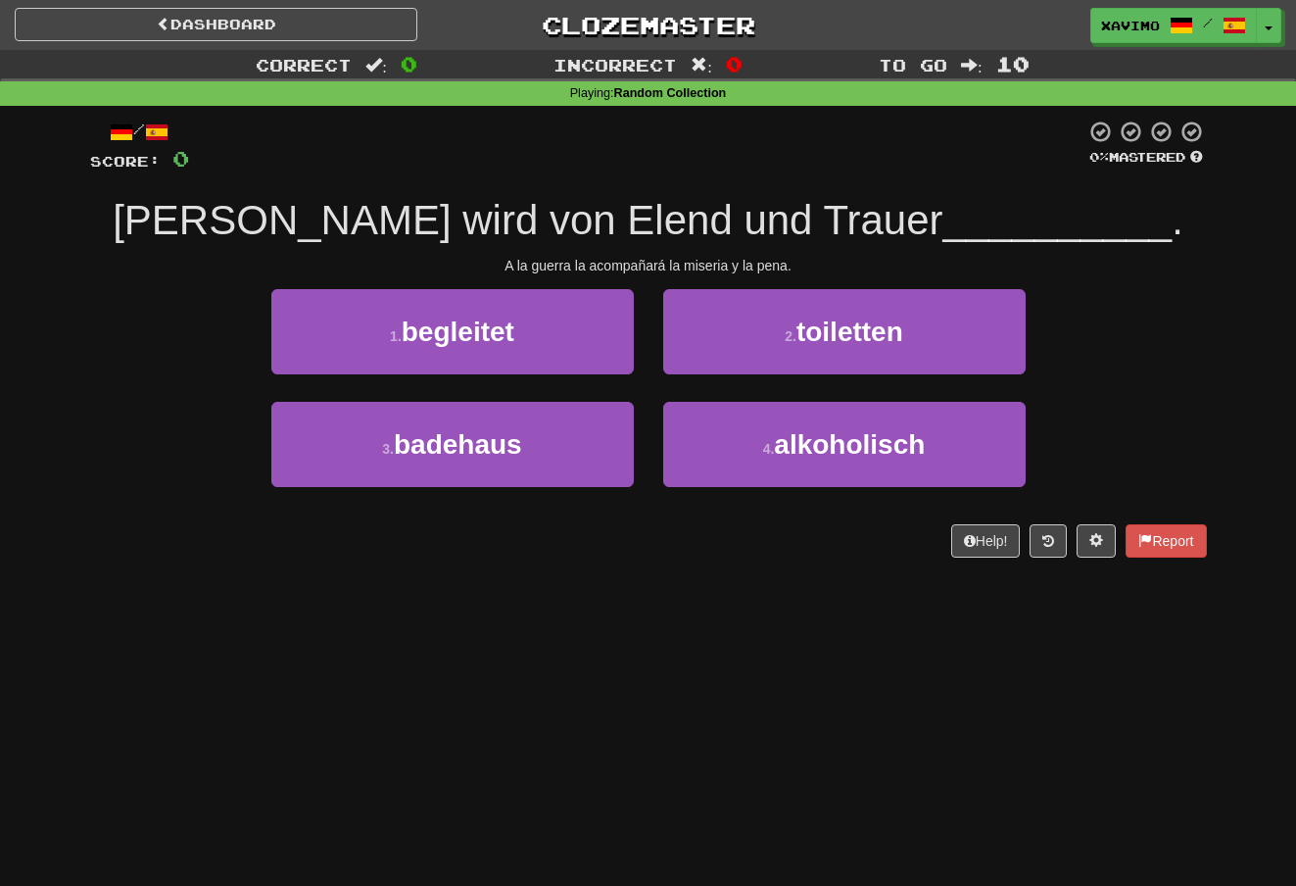
click at [578, 341] on button "1 . begleitet" at bounding box center [452, 331] width 362 height 85
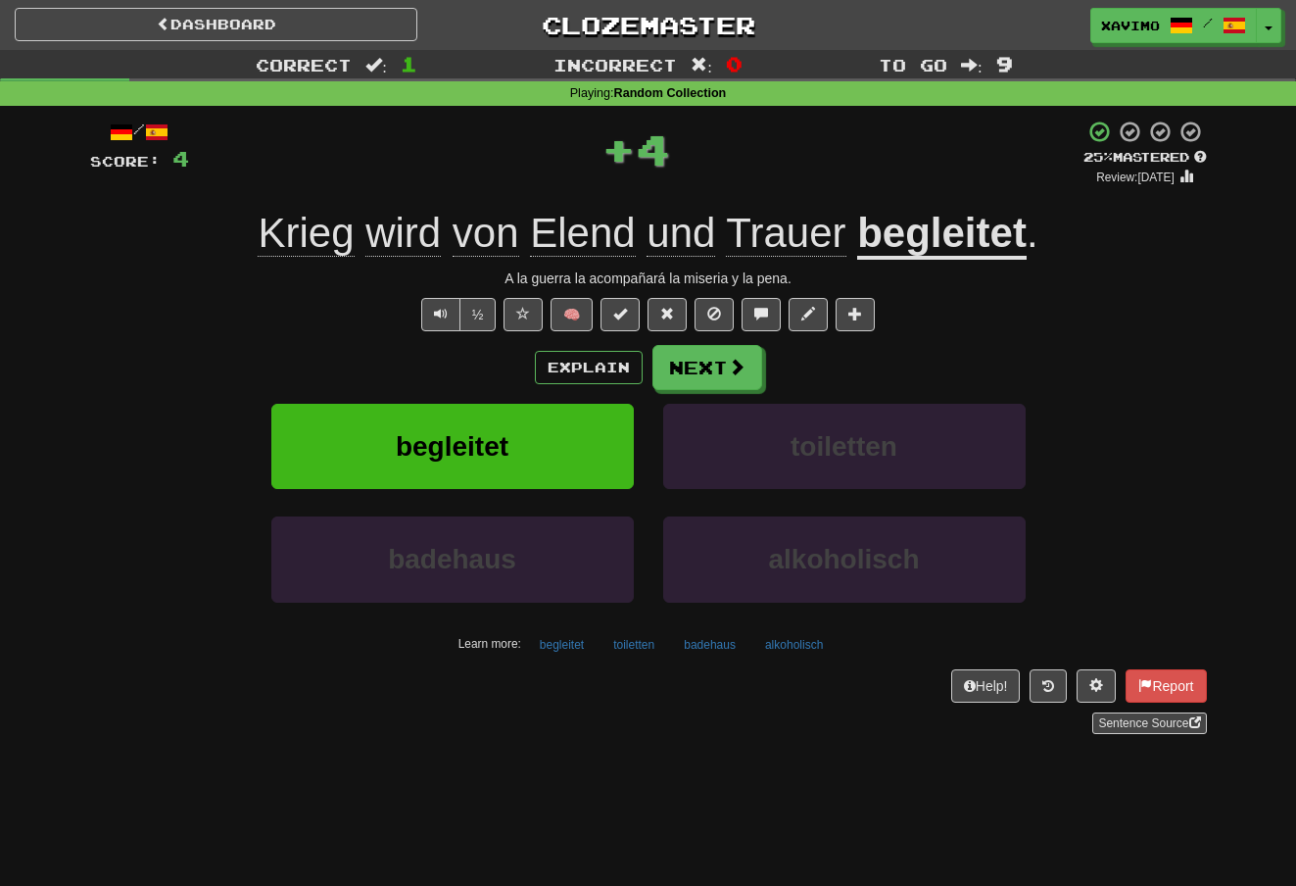
click at [744, 365] on span at bounding box center [737, 367] width 18 height 18
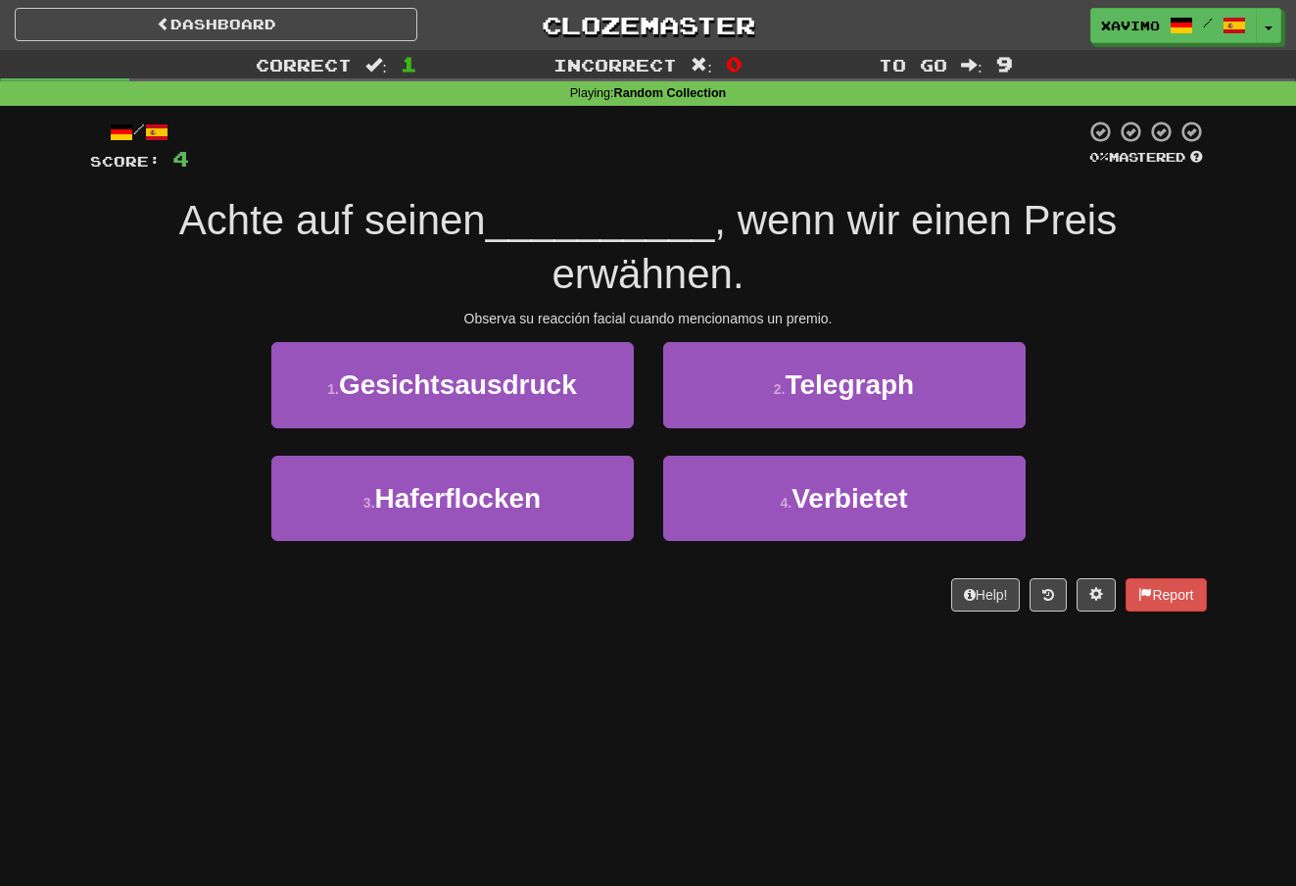
click at [587, 366] on button "1 . Gesichtsausdruck" at bounding box center [452, 384] width 362 height 85
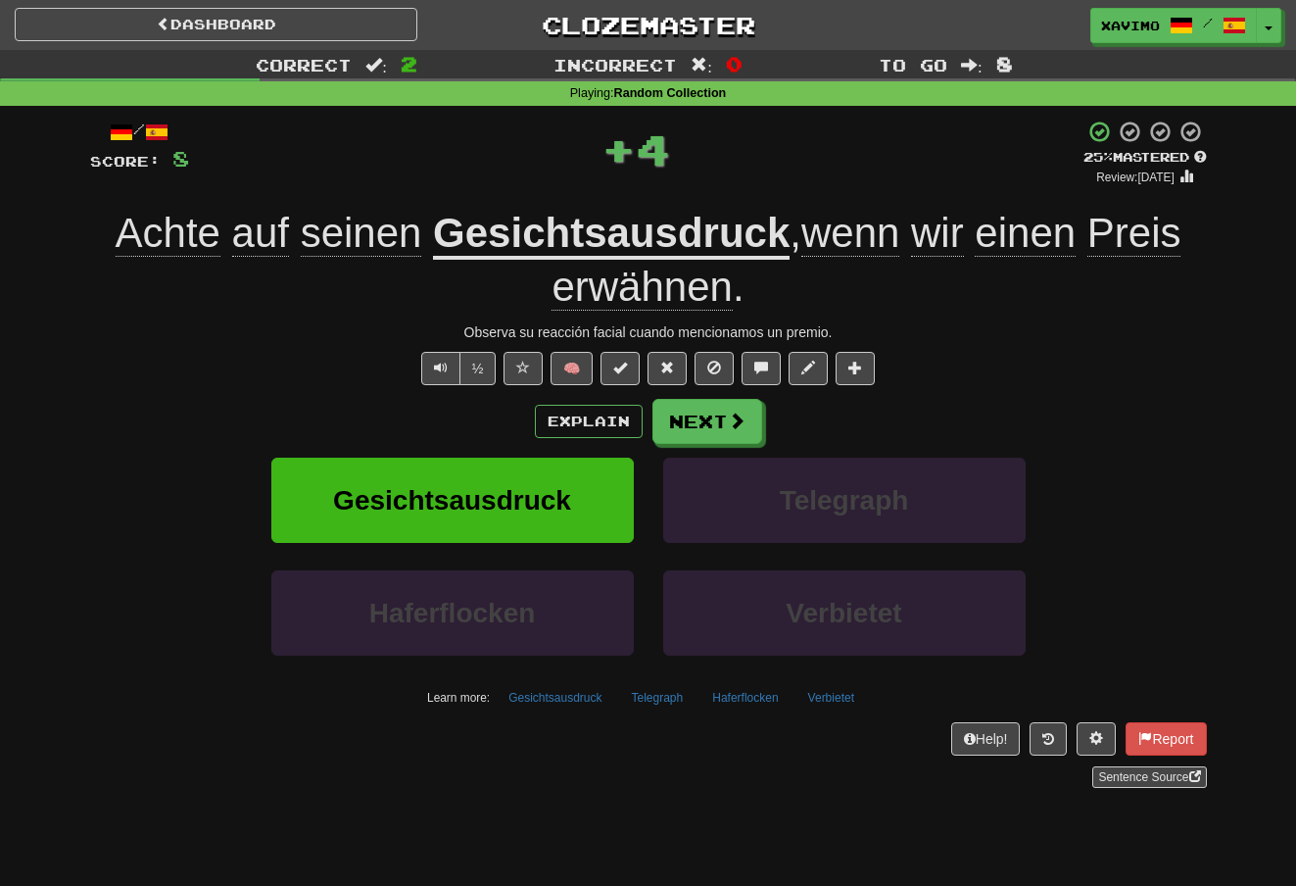
click at [734, 411] on span at bounding box center [737, 420] width 18 height 18
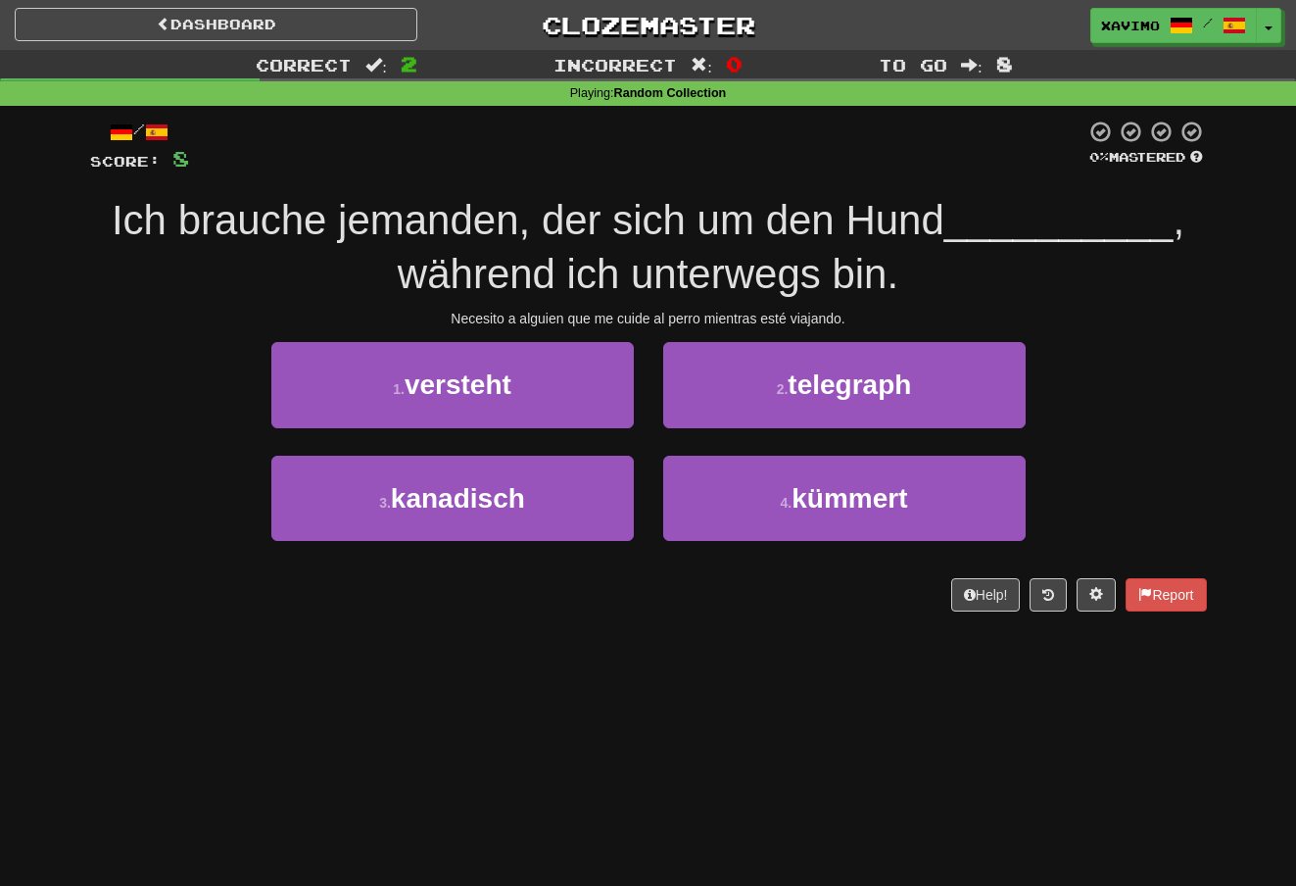
click at [775, 502] on button "4 . kümmert" at bounding box center [844, 498] width 362 height 85
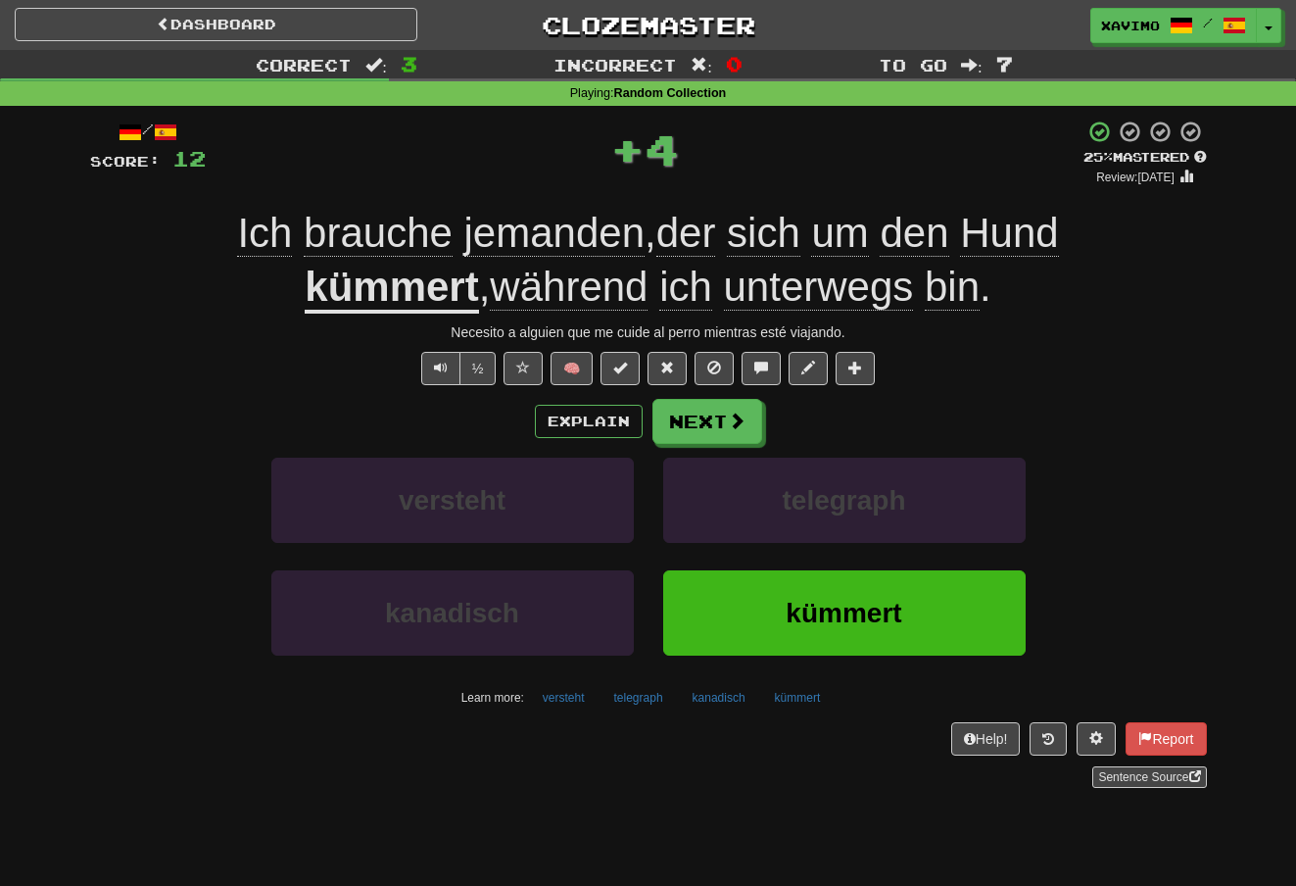
click at [737, 426] on span at bounding box center [737, 420] width 18 height 18
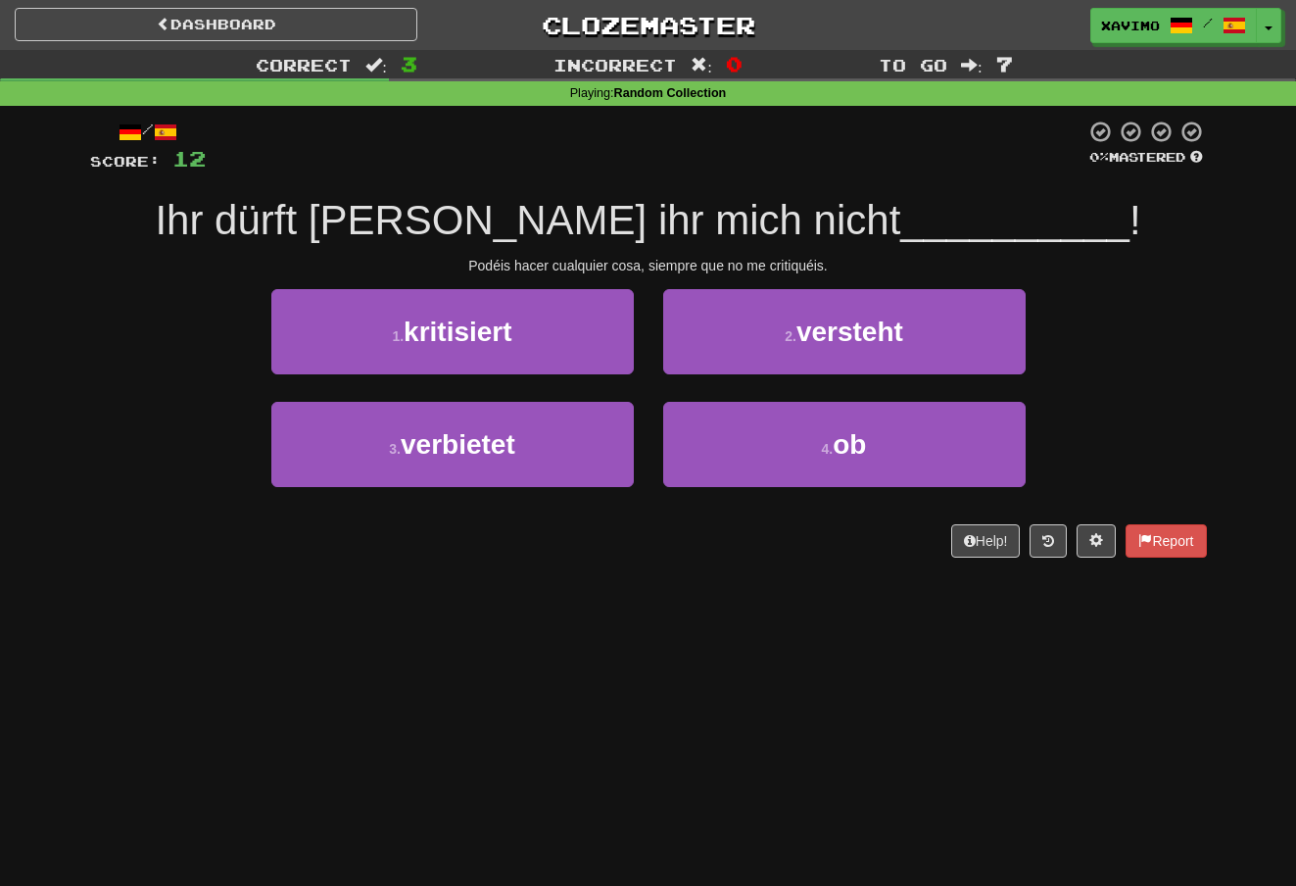
click at [574, 343] on button "1 . kritisiert" at bounding box center [452, 331] width 362 height 85
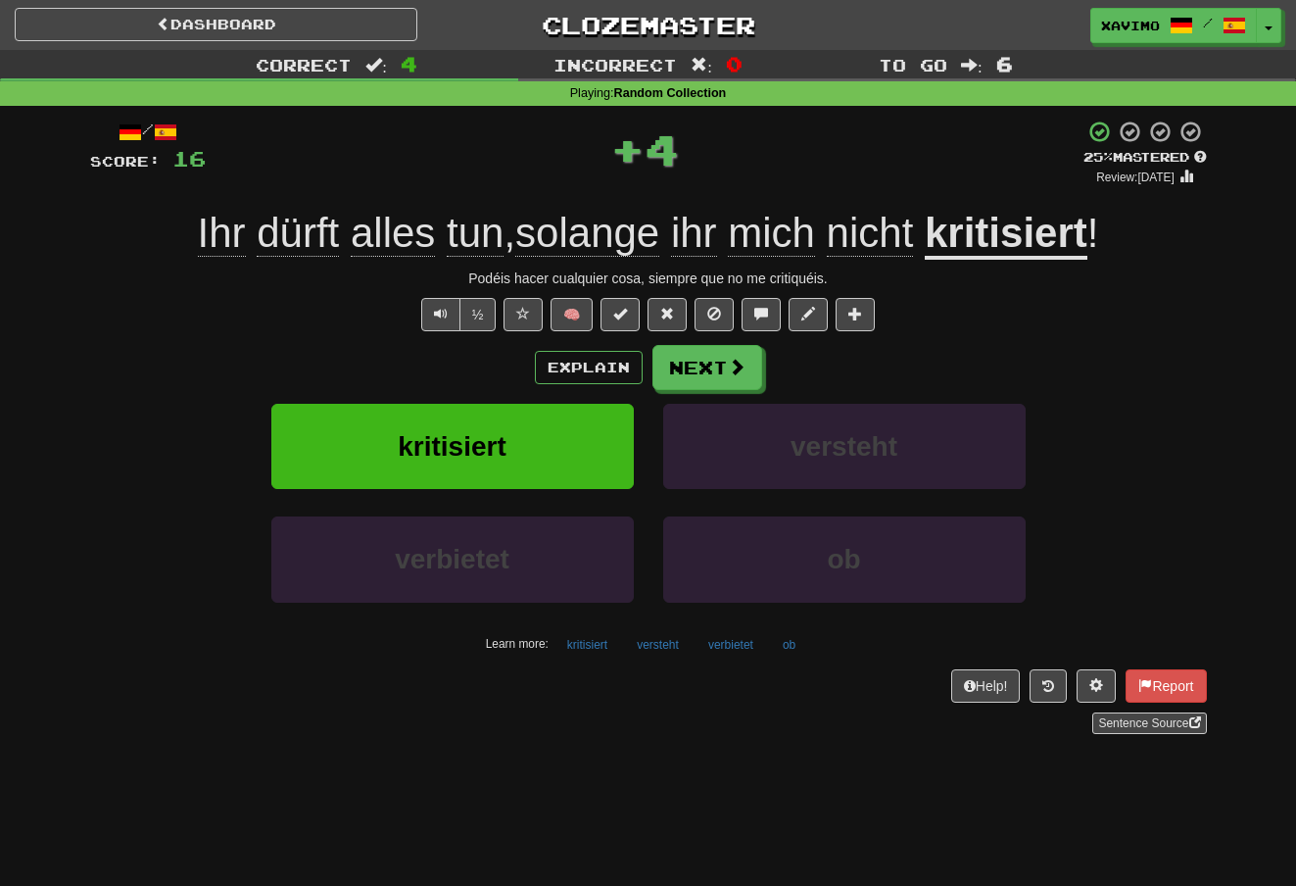
click at [734, 362] on span at bounding box center [737, 367] width 18 height 18
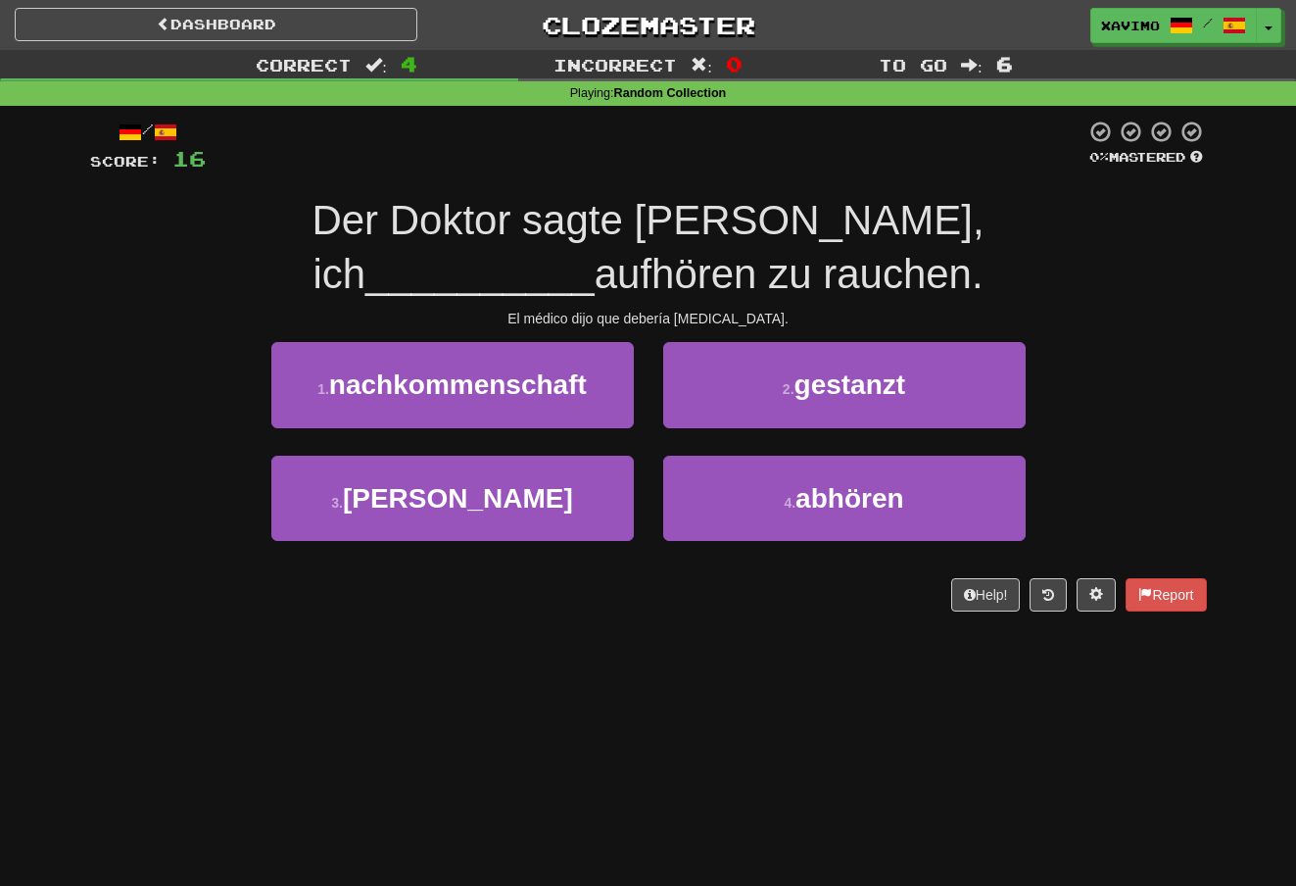
click at [822, 483] on span "abhören" at bounding box center [850, 498] width 108 height 30
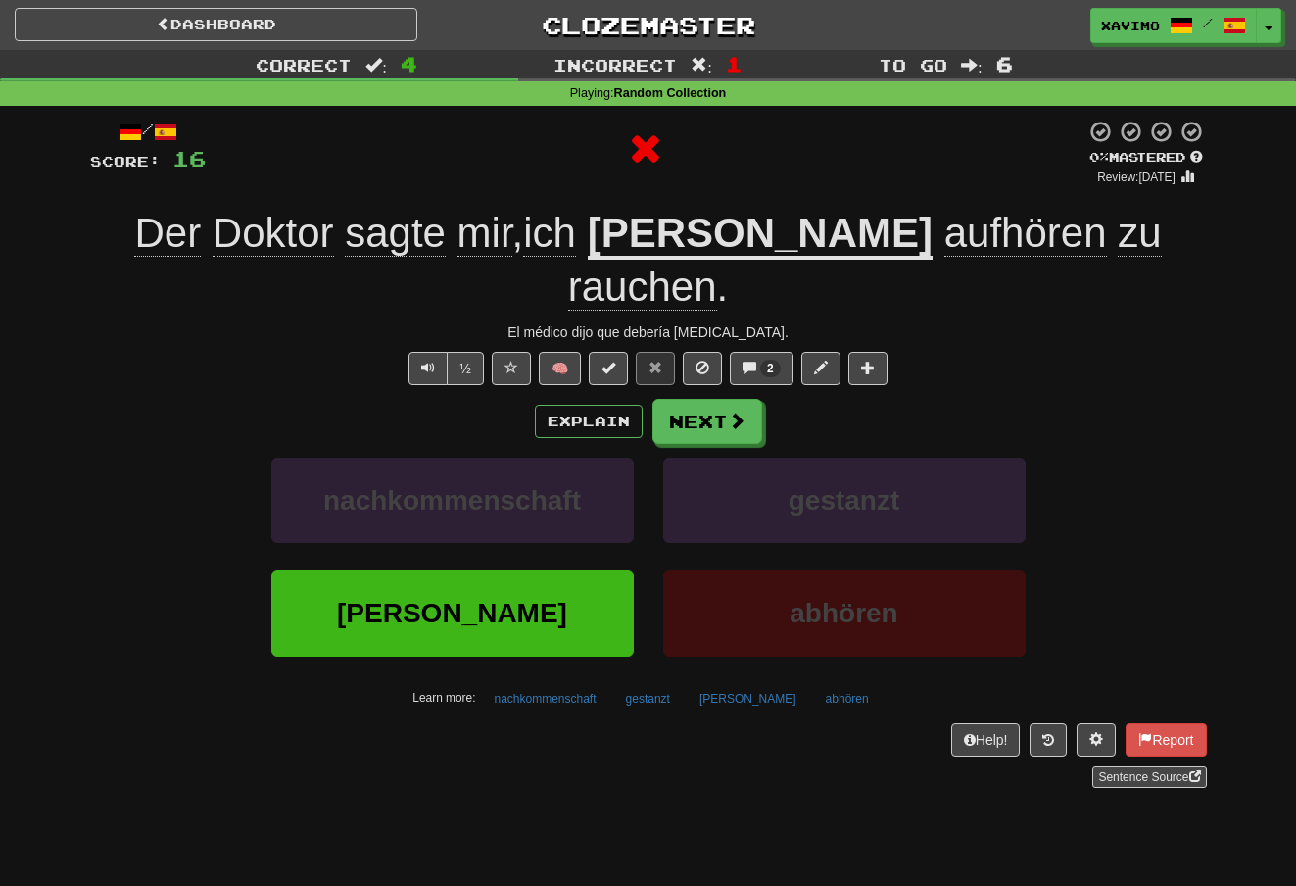
click at [723, 399] on button "Next" at bounding box center [707, 421] width 110 height 45
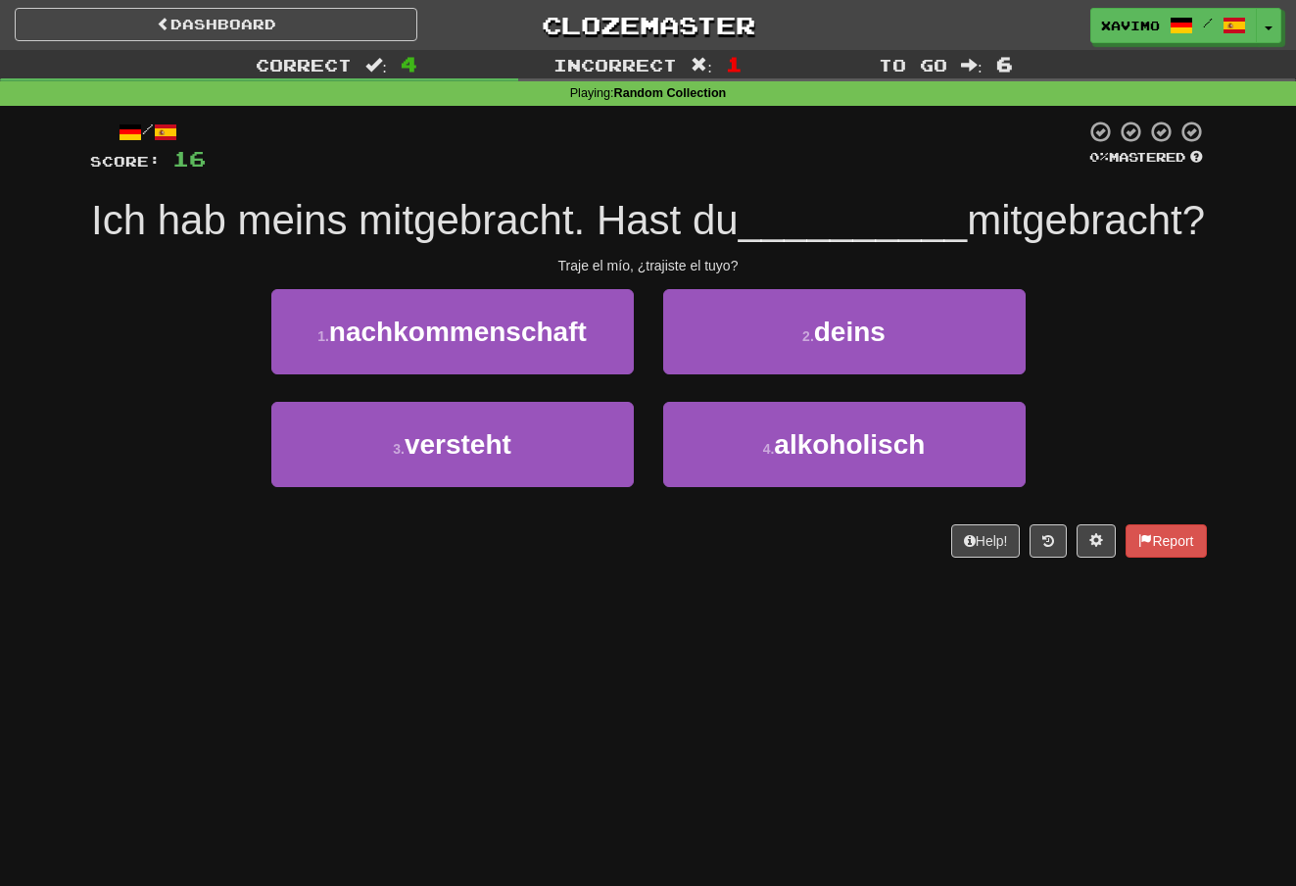
click at [841, 347] on span "deins" at bounding box center [850, 331] width 72 height 30
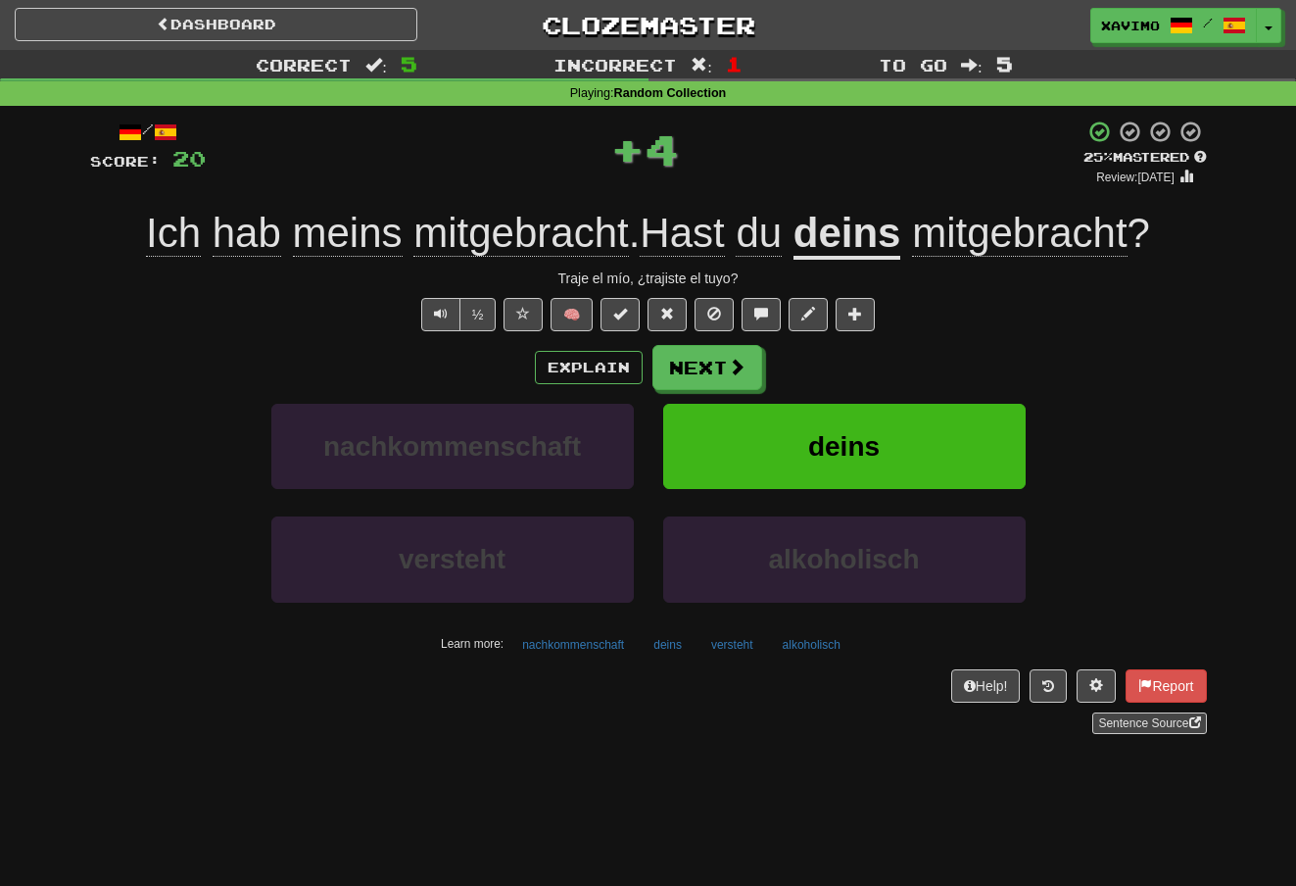
click at [733, 362] on span at bounding box center [737, 367] width 18 height 18
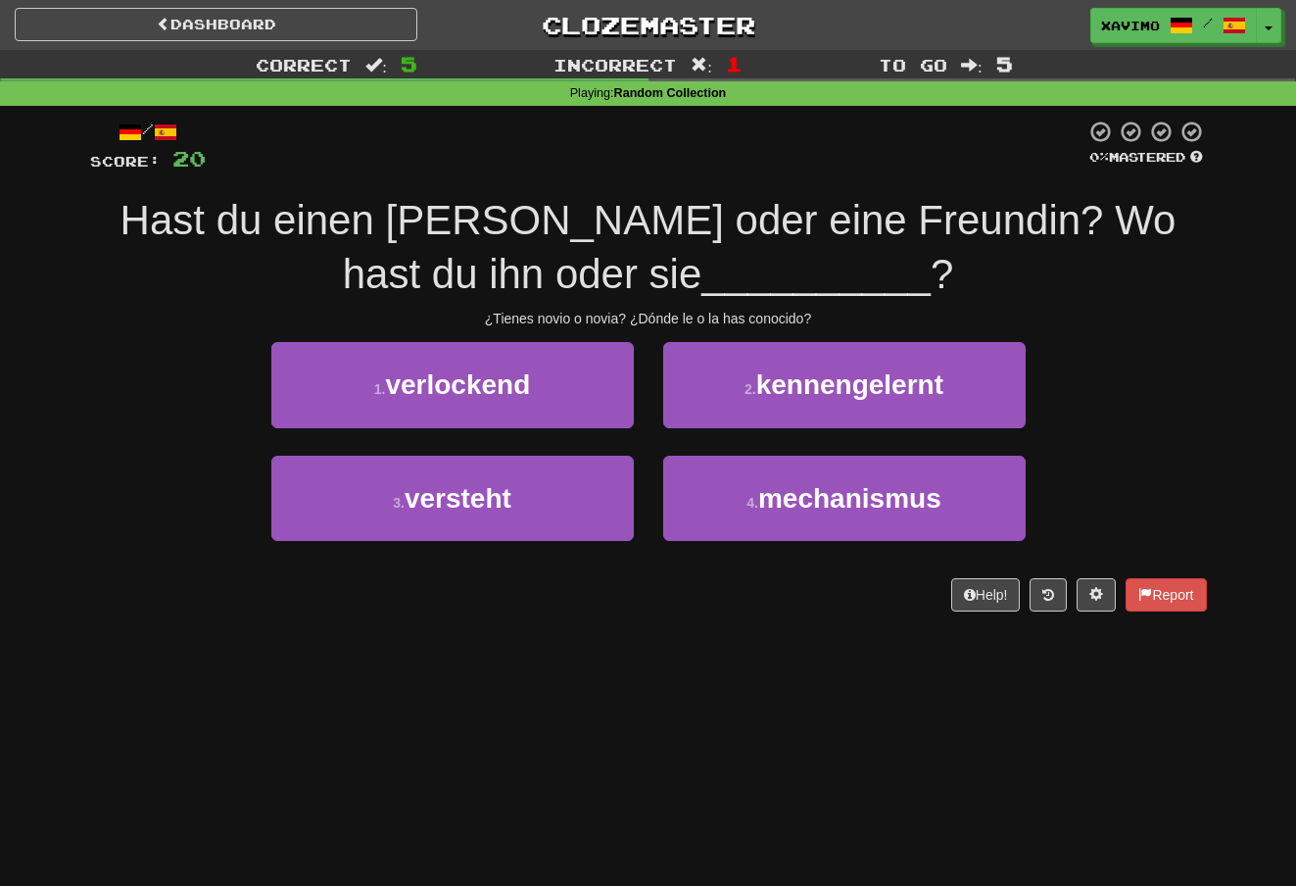
click at [872, 385] on span "kennengelernt" at bounding box center [849, 384] width 187 height 30
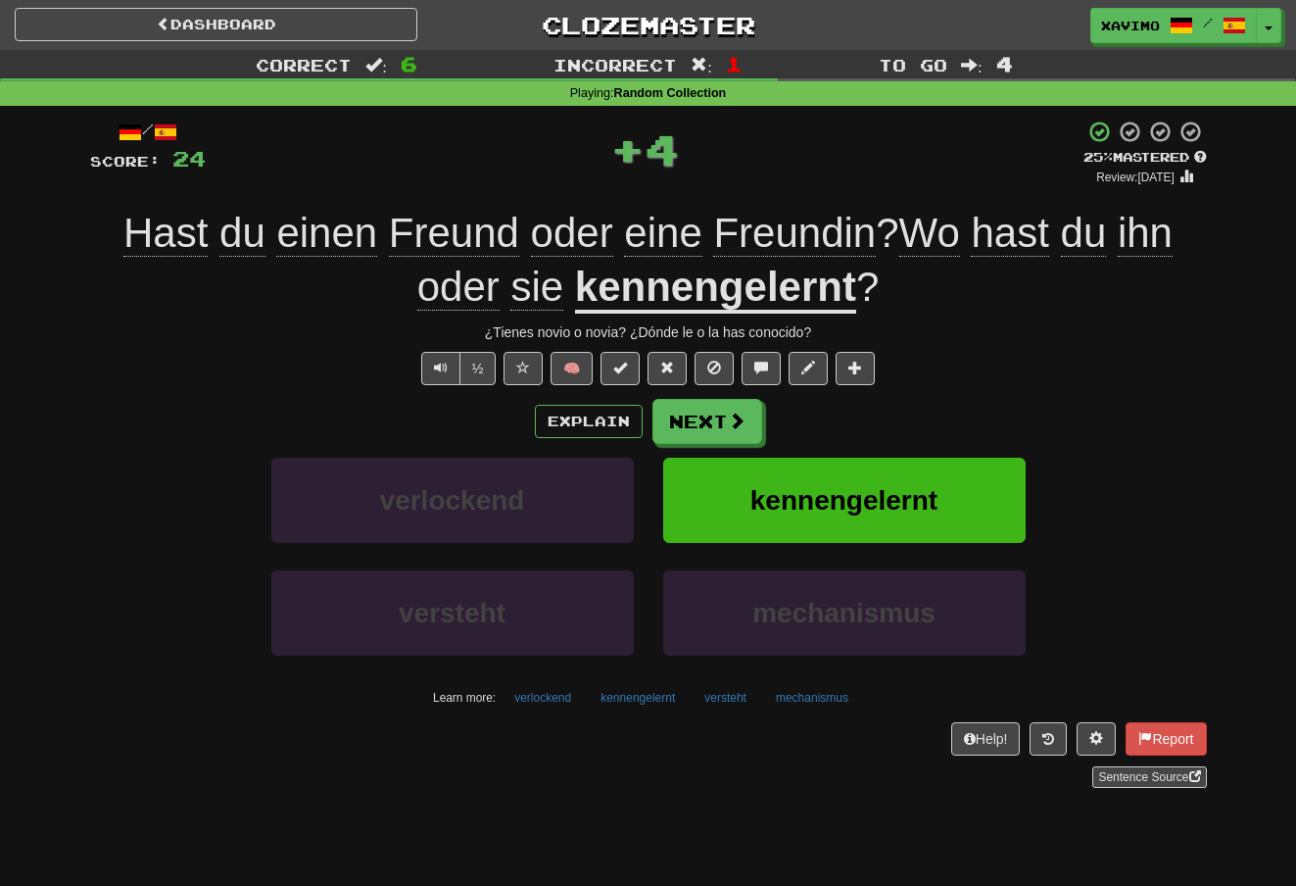
click at [743, 413] on span at bounding box center [737, 420] width 18 height 18
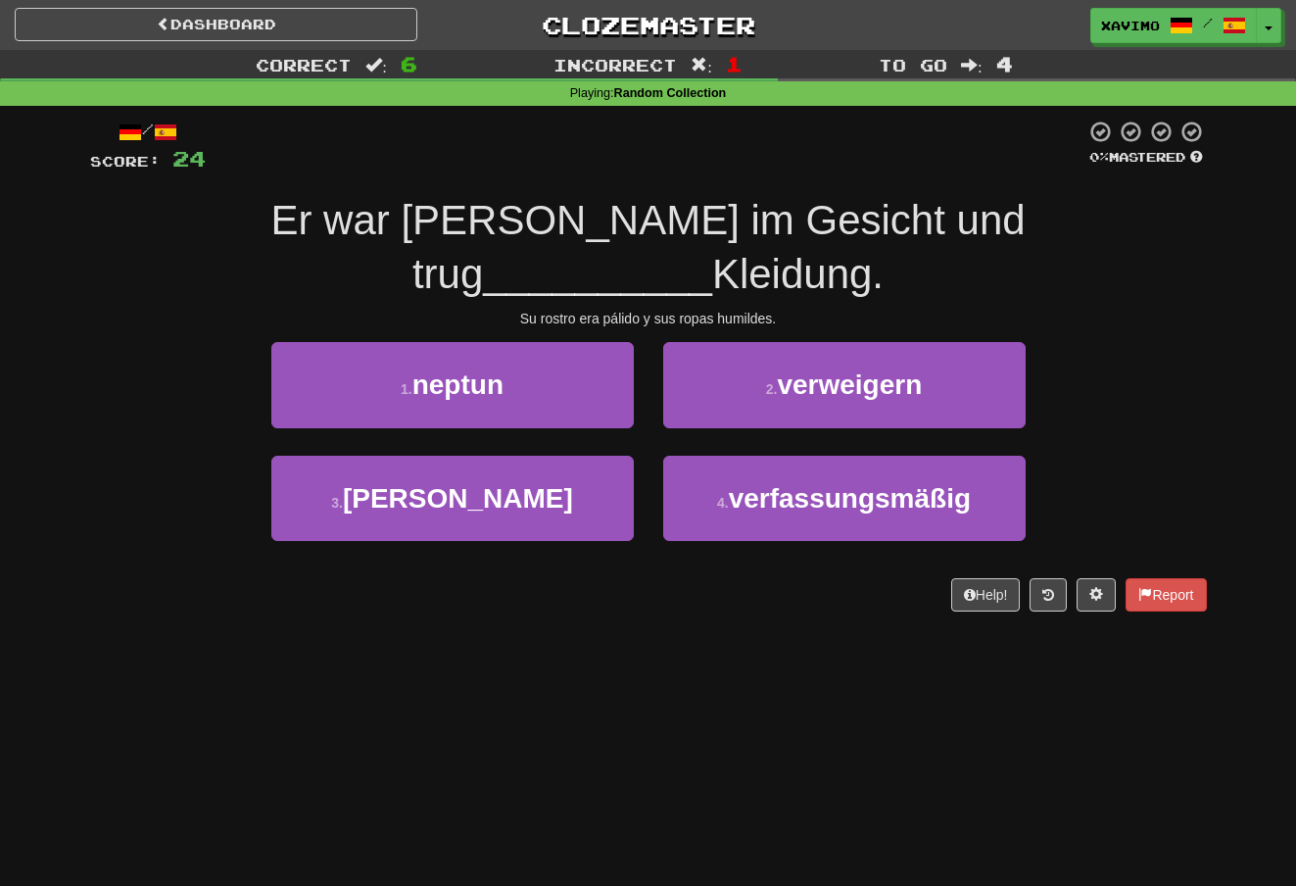
click at [598, 456] on button "3 . schlichte" at bounding box center [452, 498] width 362 height 85
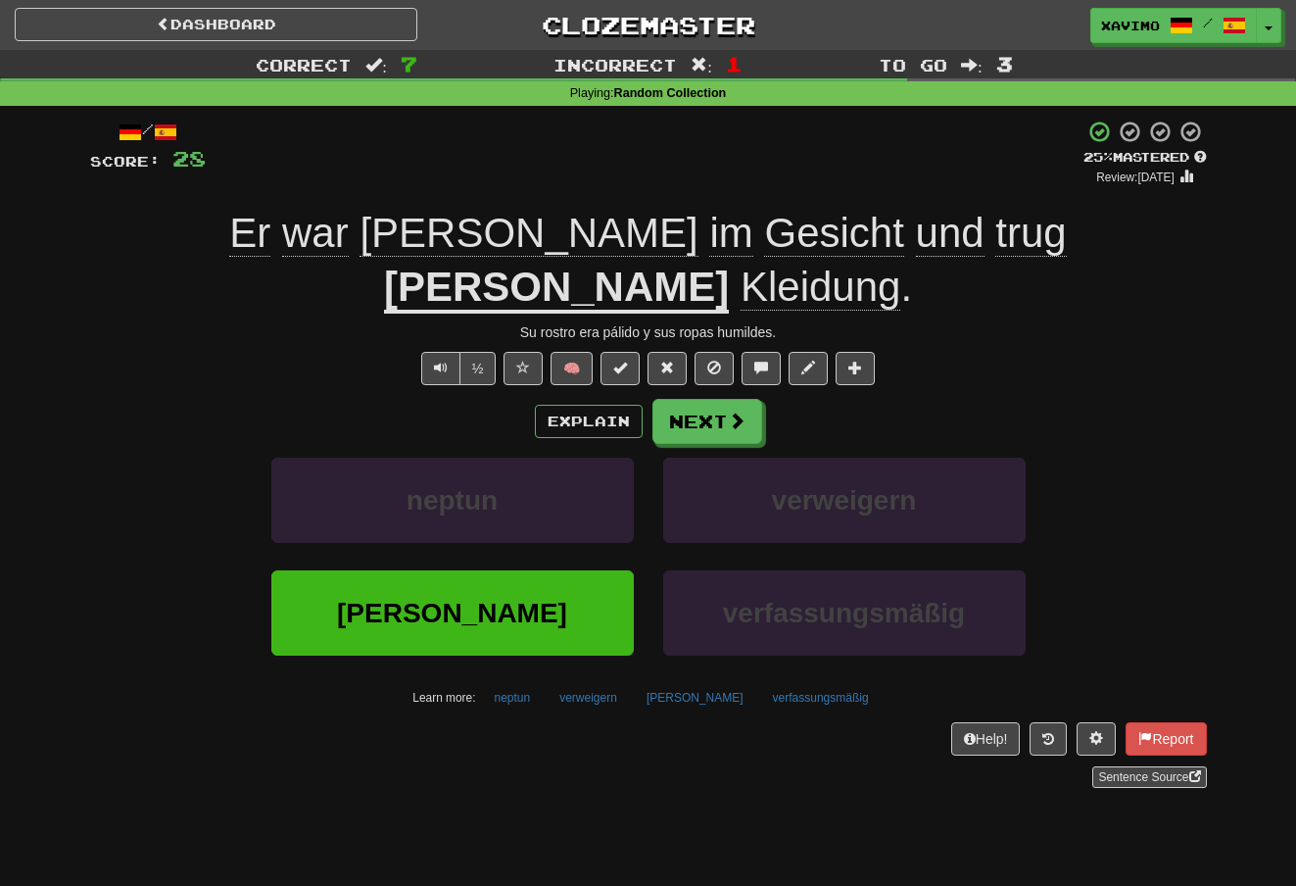
click at [739, 411] on span at bounding box center [737, 420] width 18 height 18
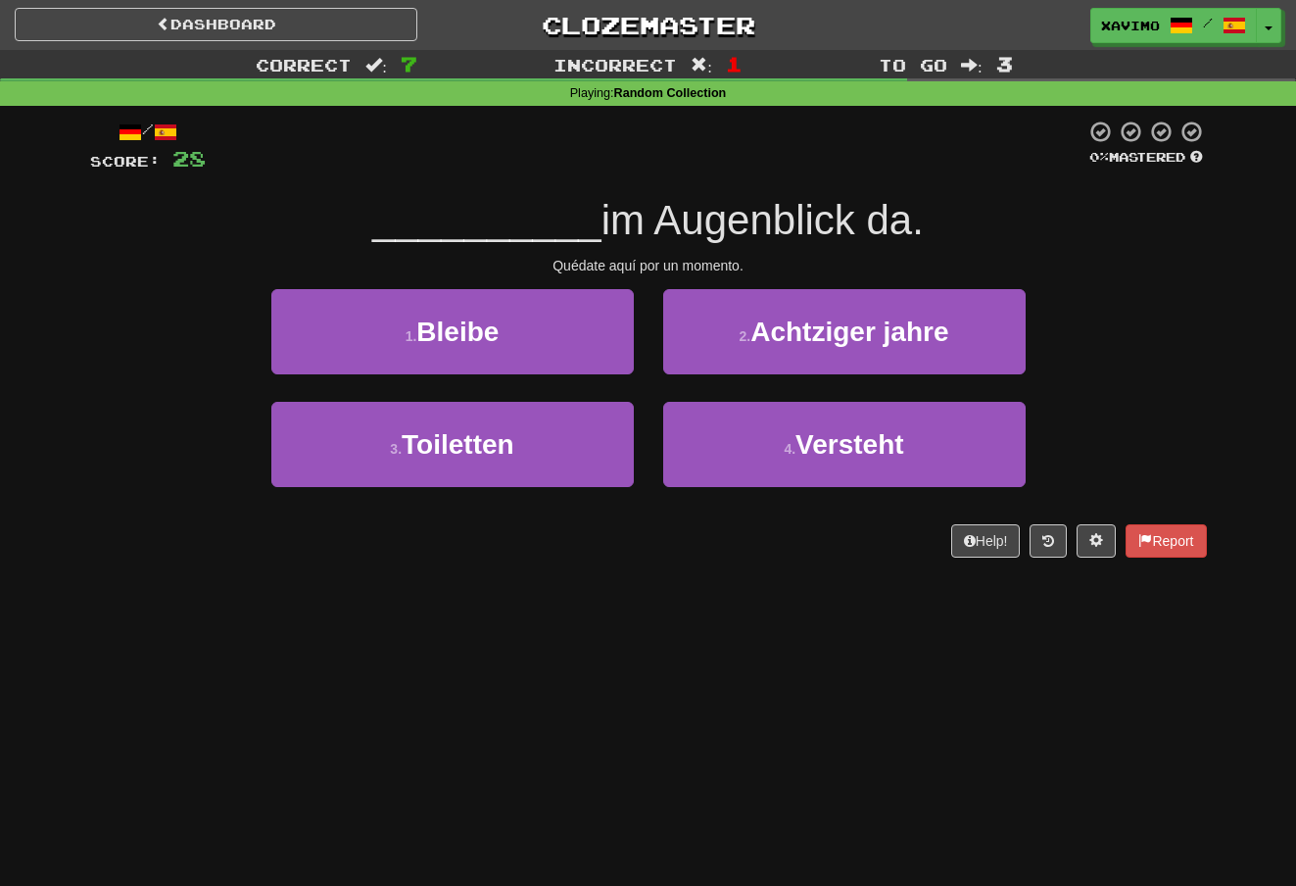
click at [609, 338] on button "1 . Bleibe" at bounding box center [452, 331] width 362 height 85
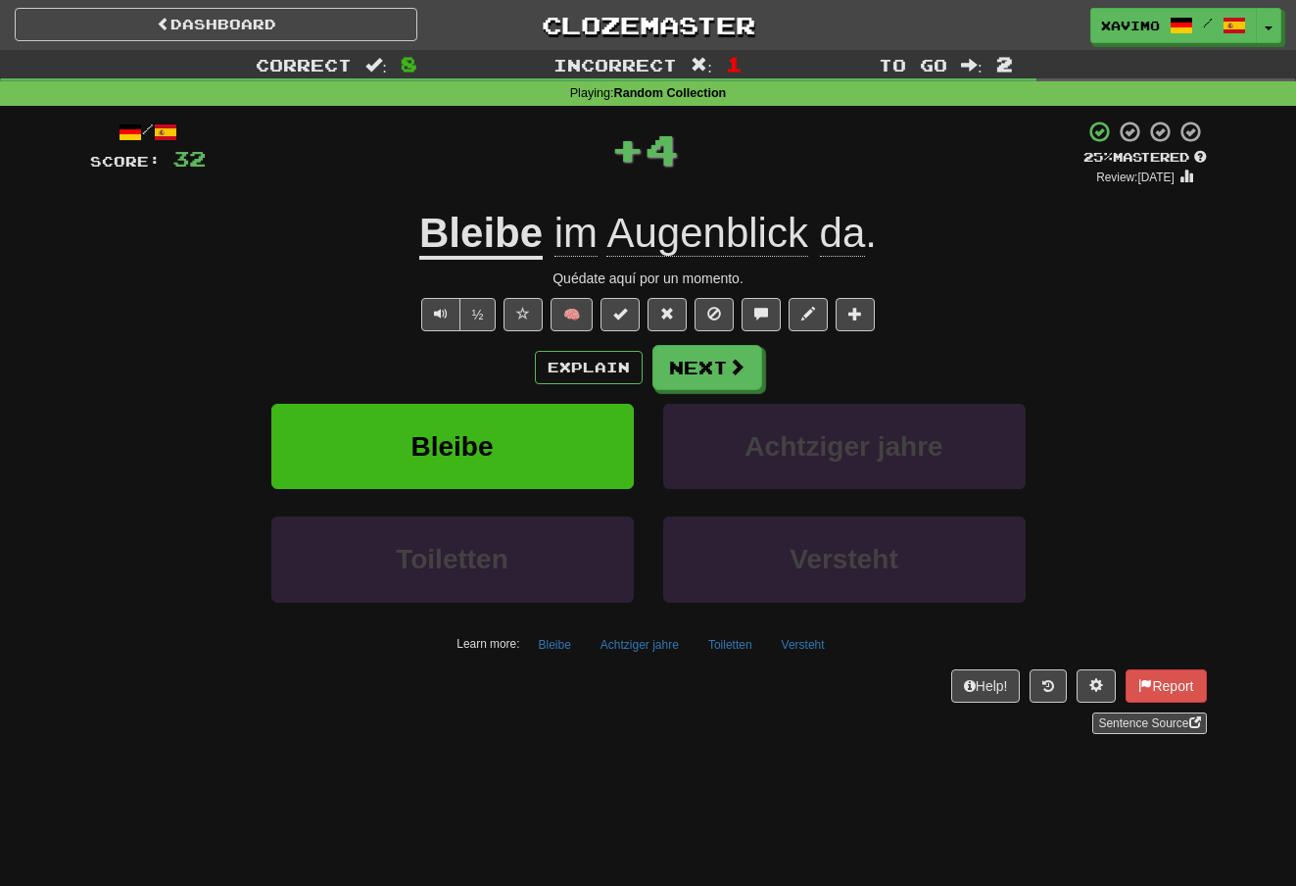
click at [732, 371] on span at bounding box center [737, 367] width 18 height 18
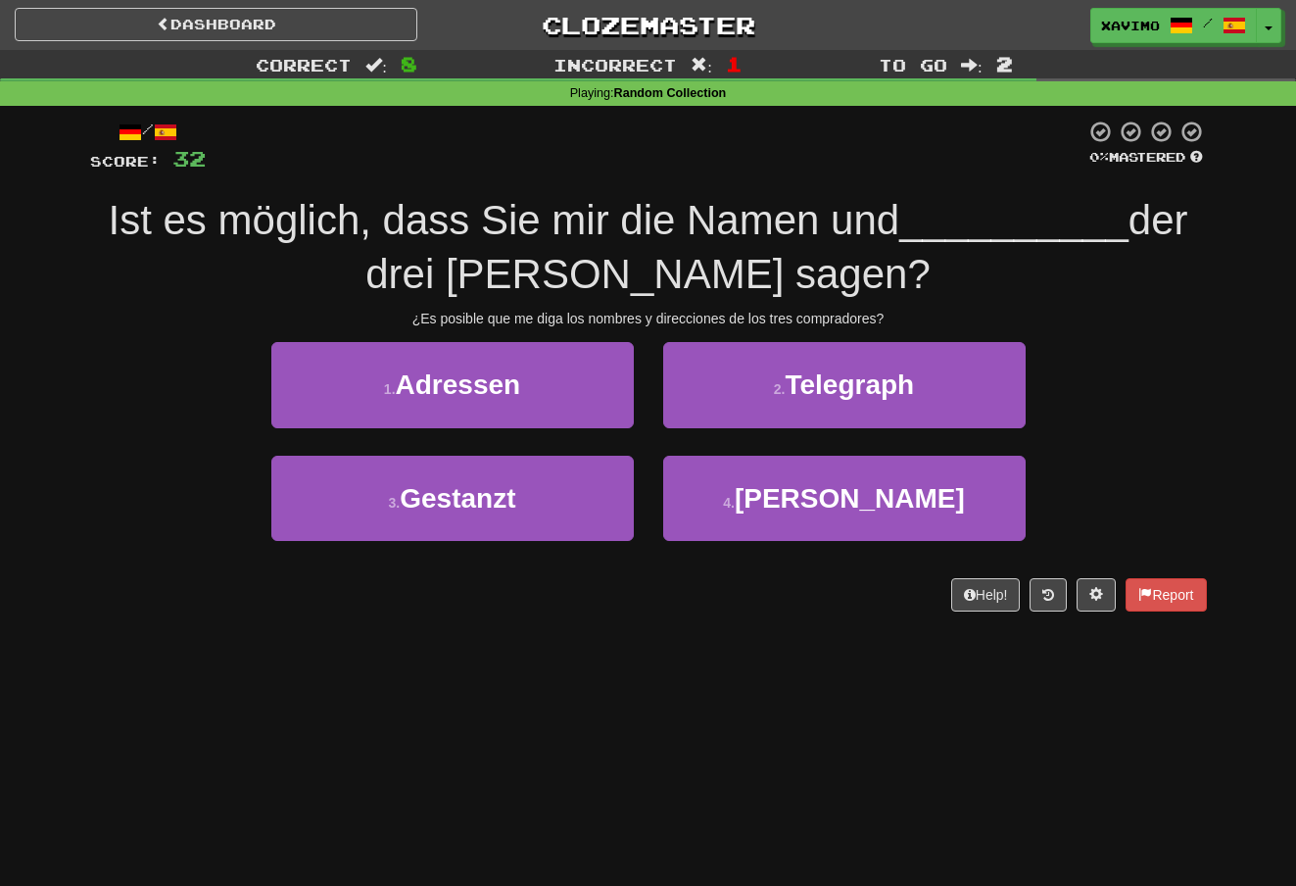
click at [590, 371] on button "1 . Adressen" at bounding box center [452, 384] width 362 height 85
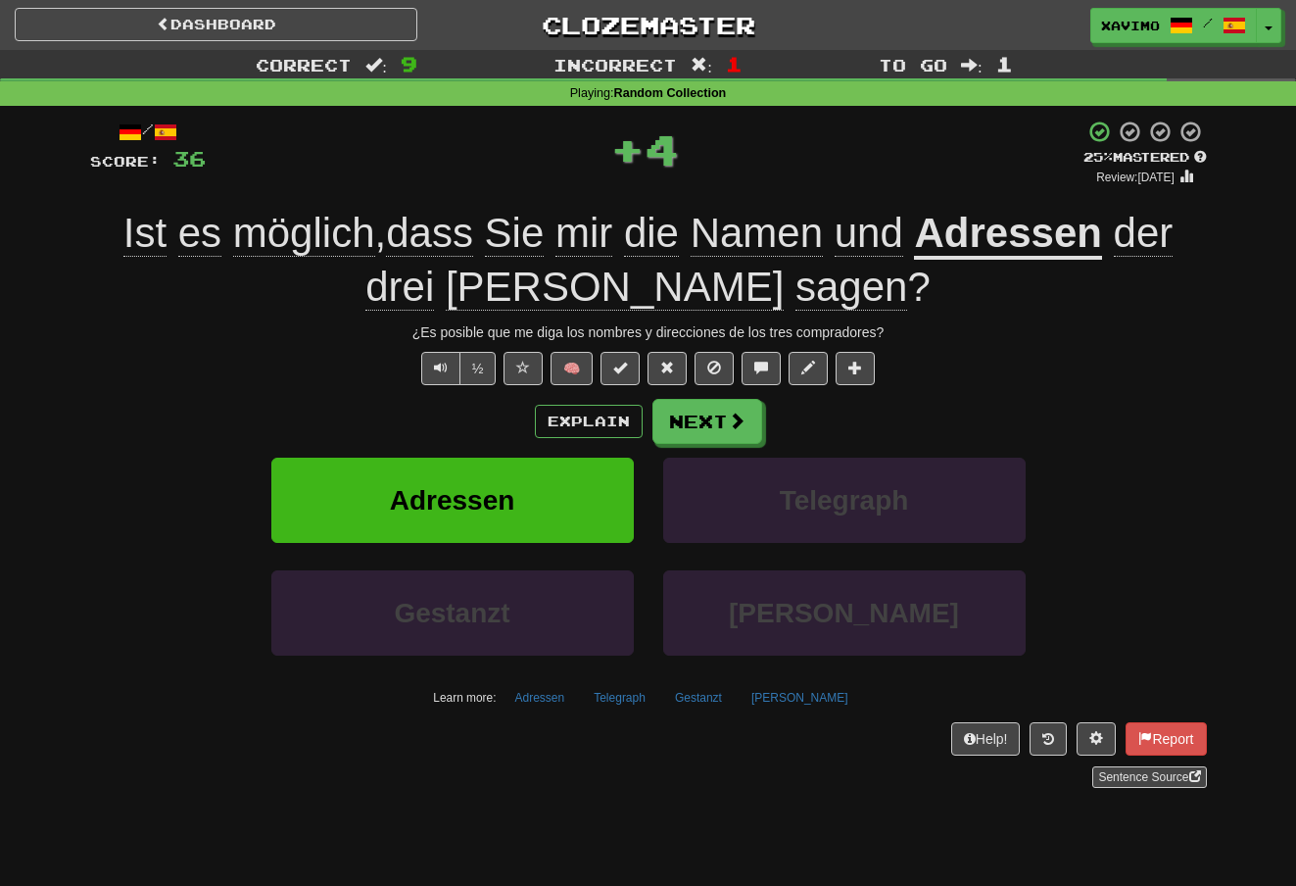
click at [732, 402] on button "Next" at bounding box center [707, 421] width 110 height 45
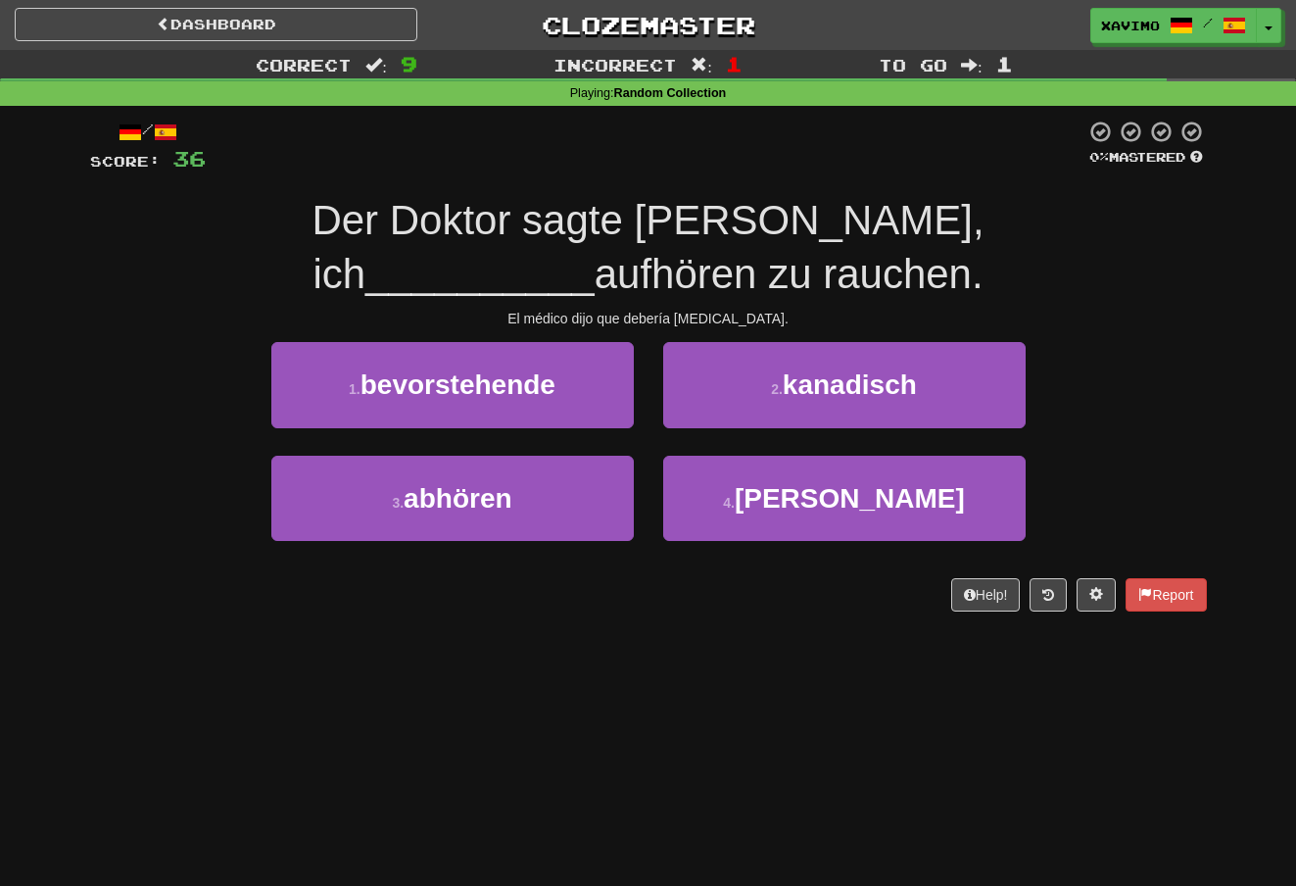
click at [789, 456] on button "4 . müsse" at bounding box center [844, 498] width 362 height 85
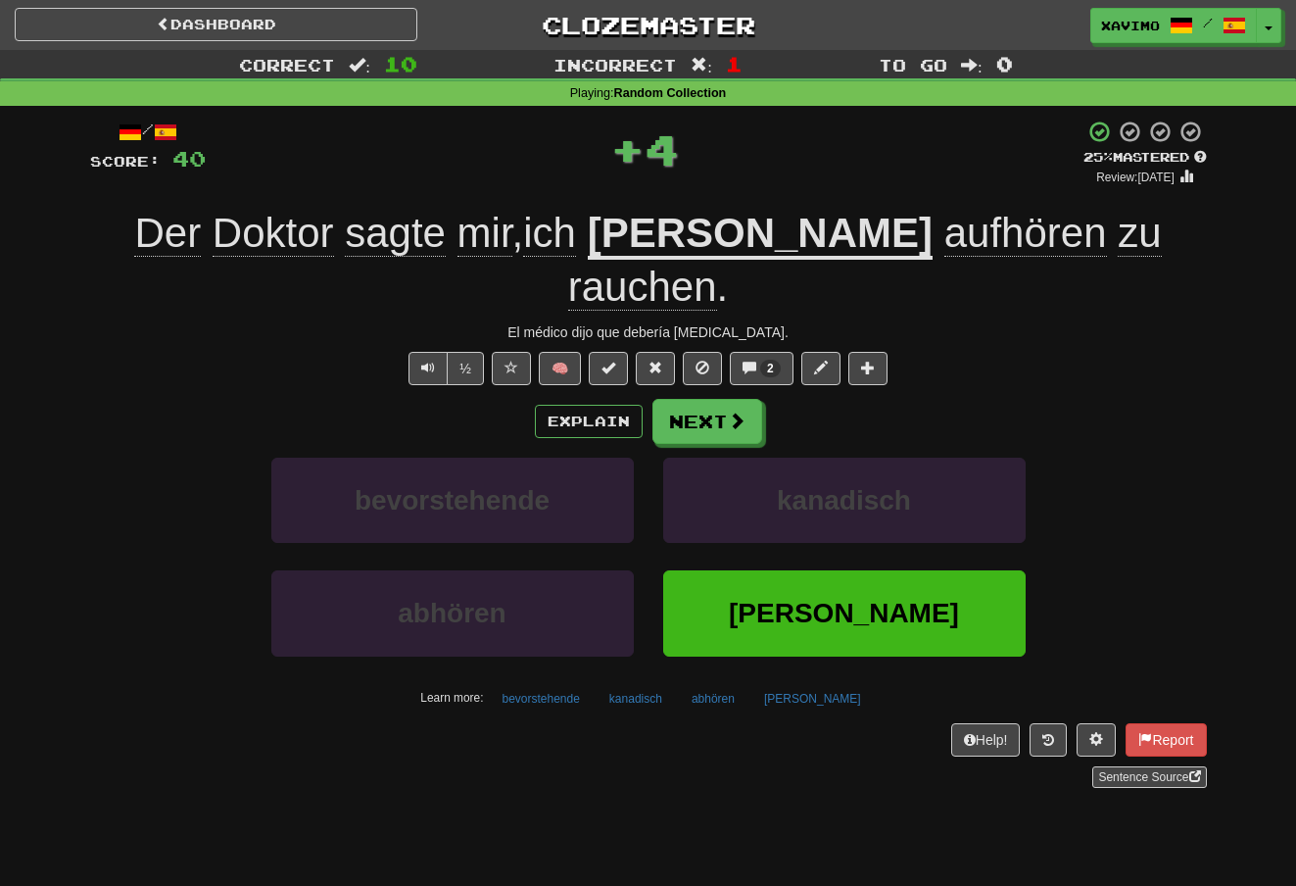
click at [731, 411] on span at bounding box center [737, 420] width 18 height 18
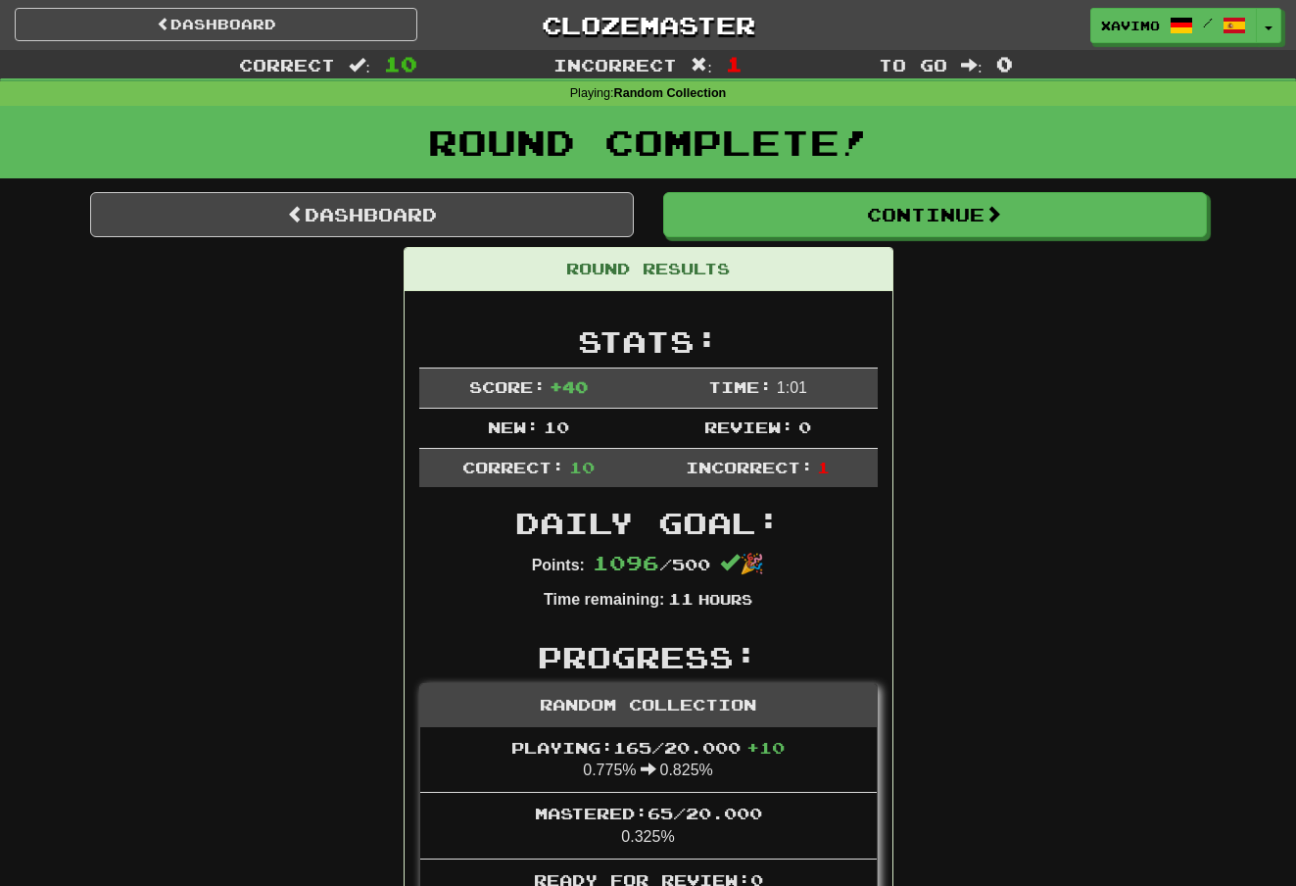
click at [985, 215] on button "Continue" at bounding box center [935, 214] width 544 height 45
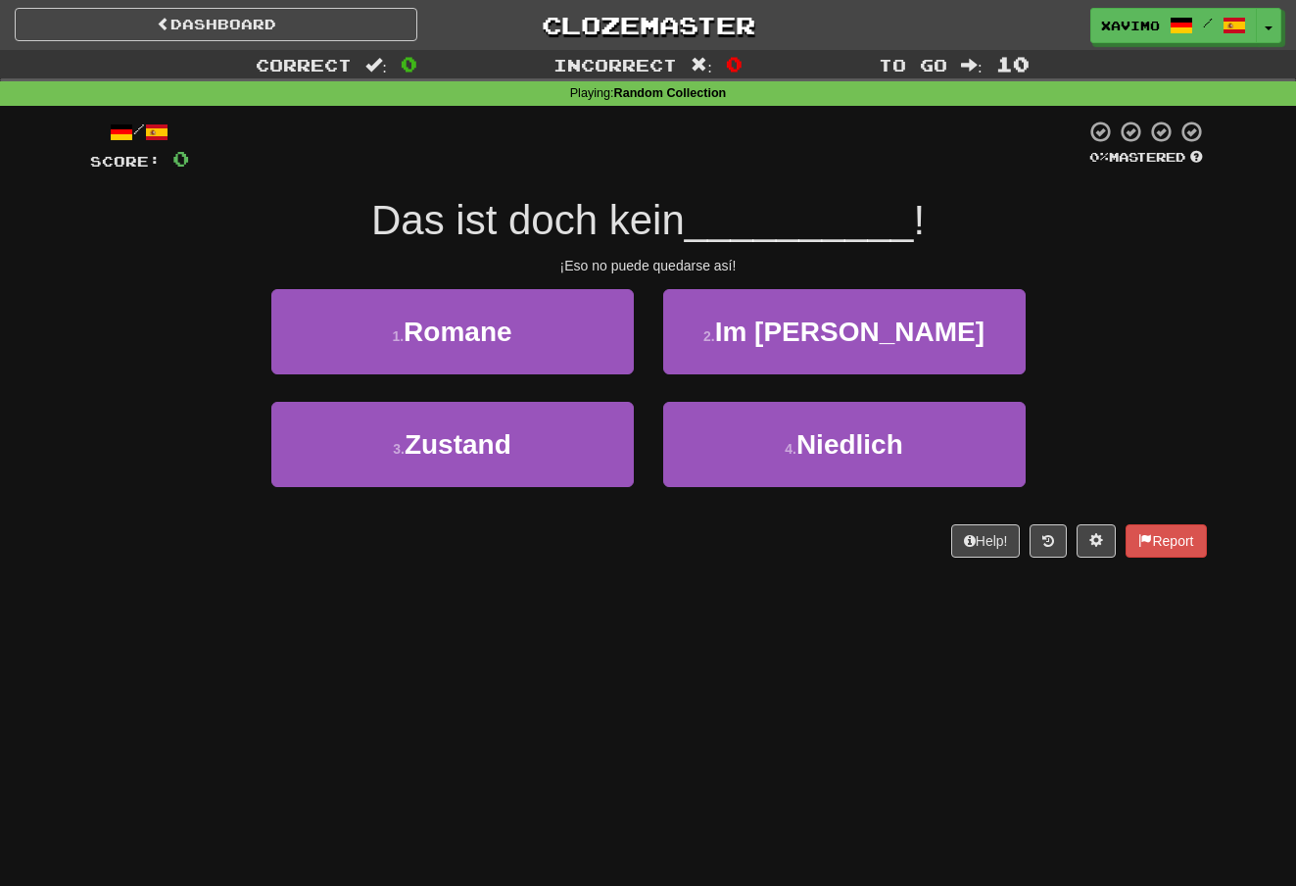
click at [556, 447] on button "3 . Zustand" at bounding box center [452, 444] width 362 height 85
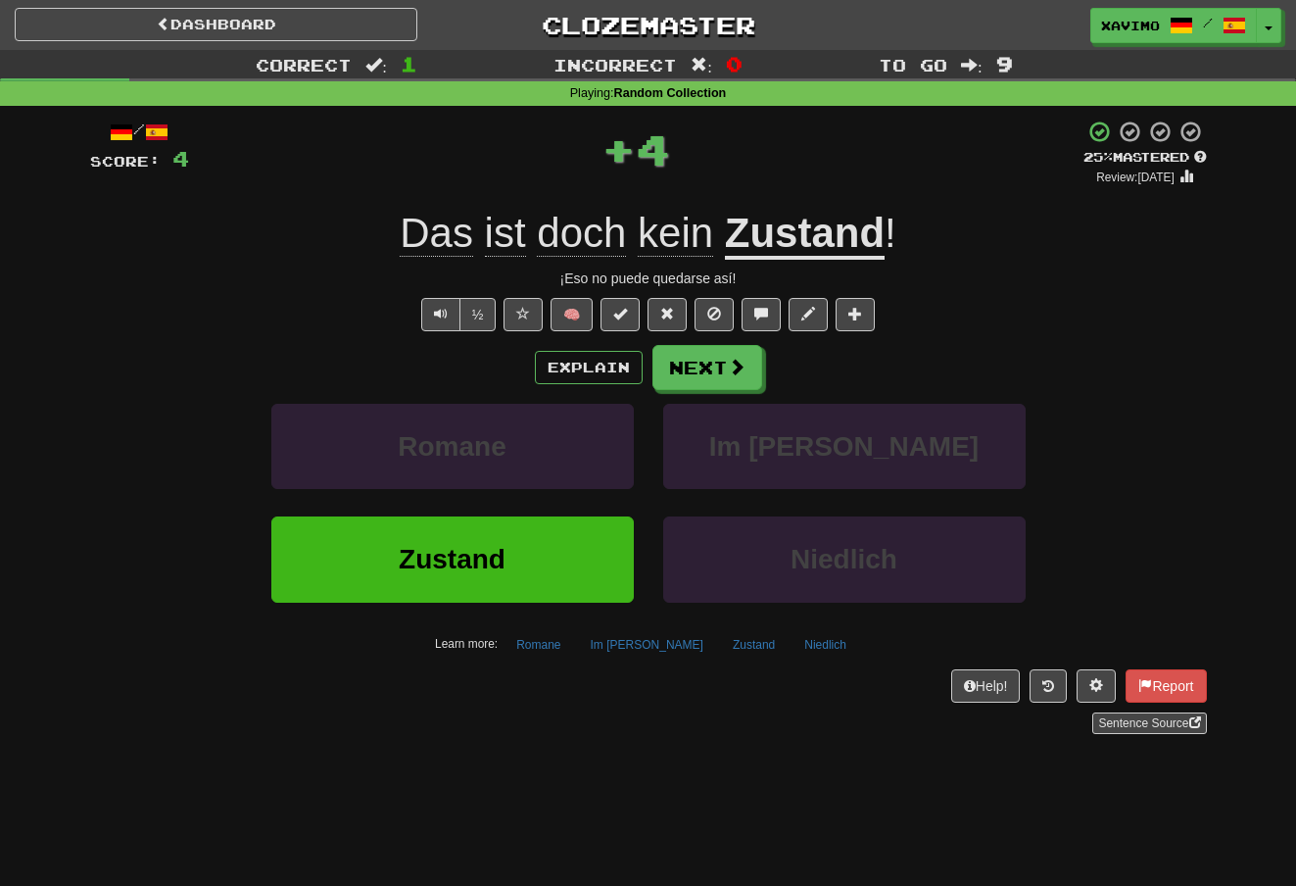
click at [733, 367] on span at bounding box center [737, 367] width 18 height 18
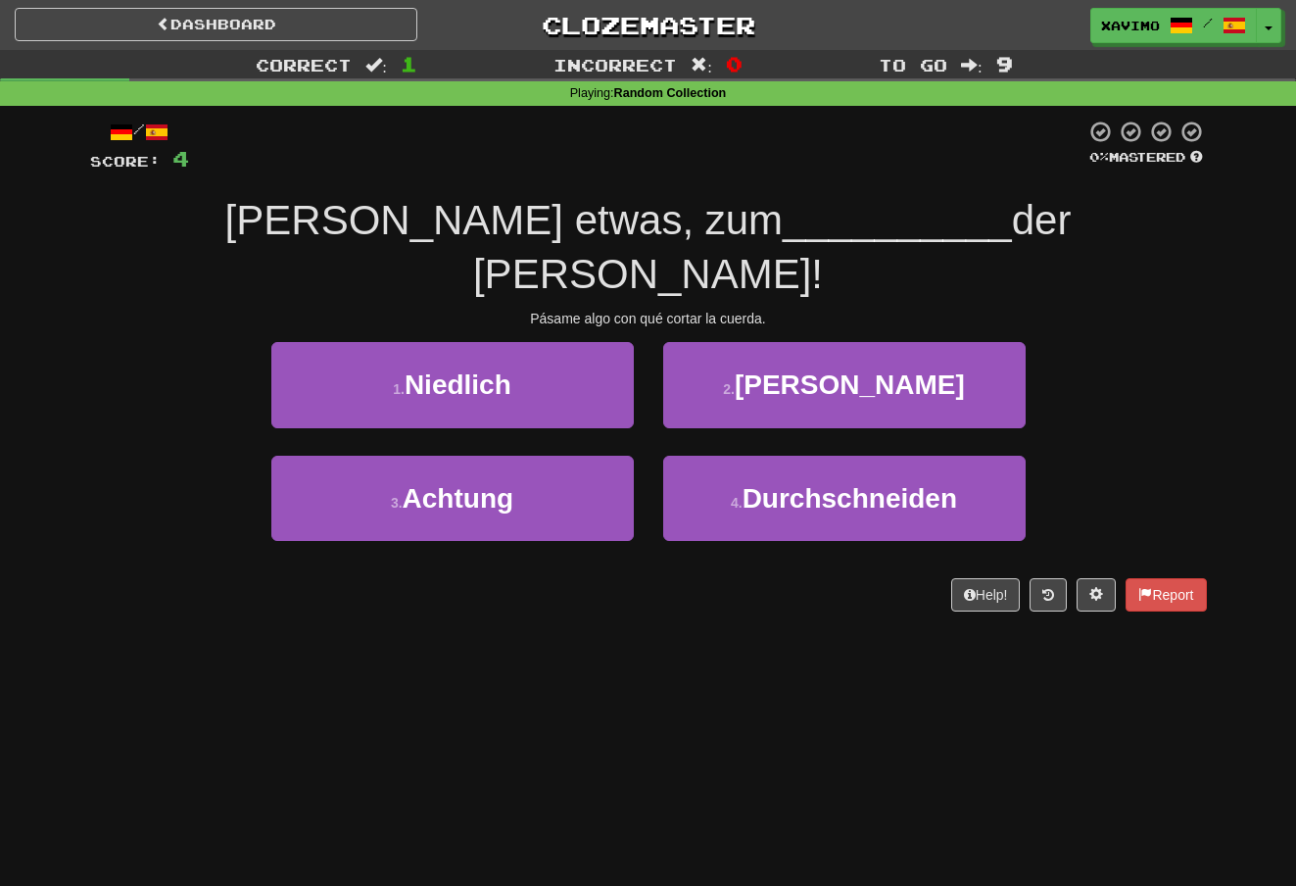
click at [800, 483] on span "Durchschneiden" at bounding box center [850, 498] width 215 height 30
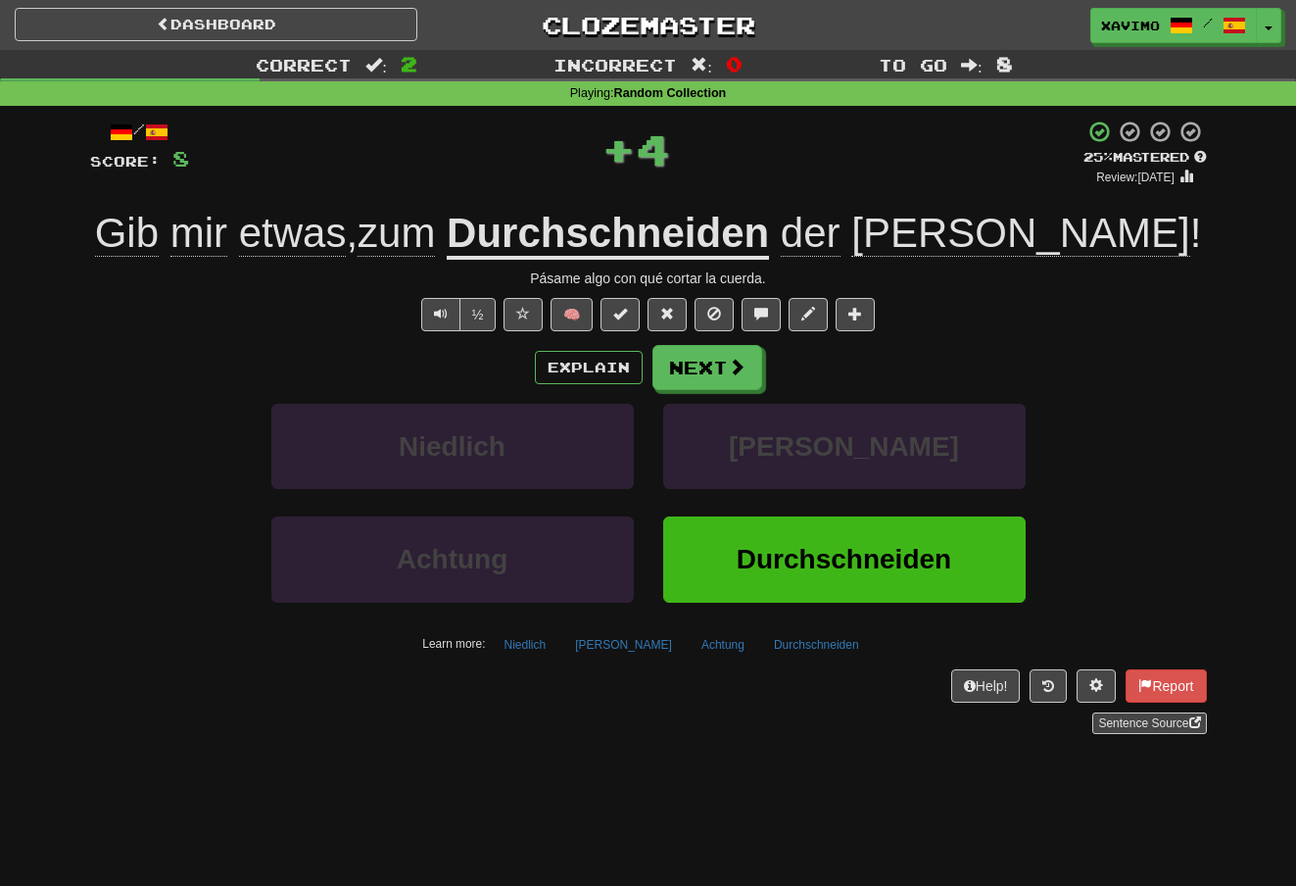
click at [737, 362] on span at bounding box center [737, 367] width 18 height 18
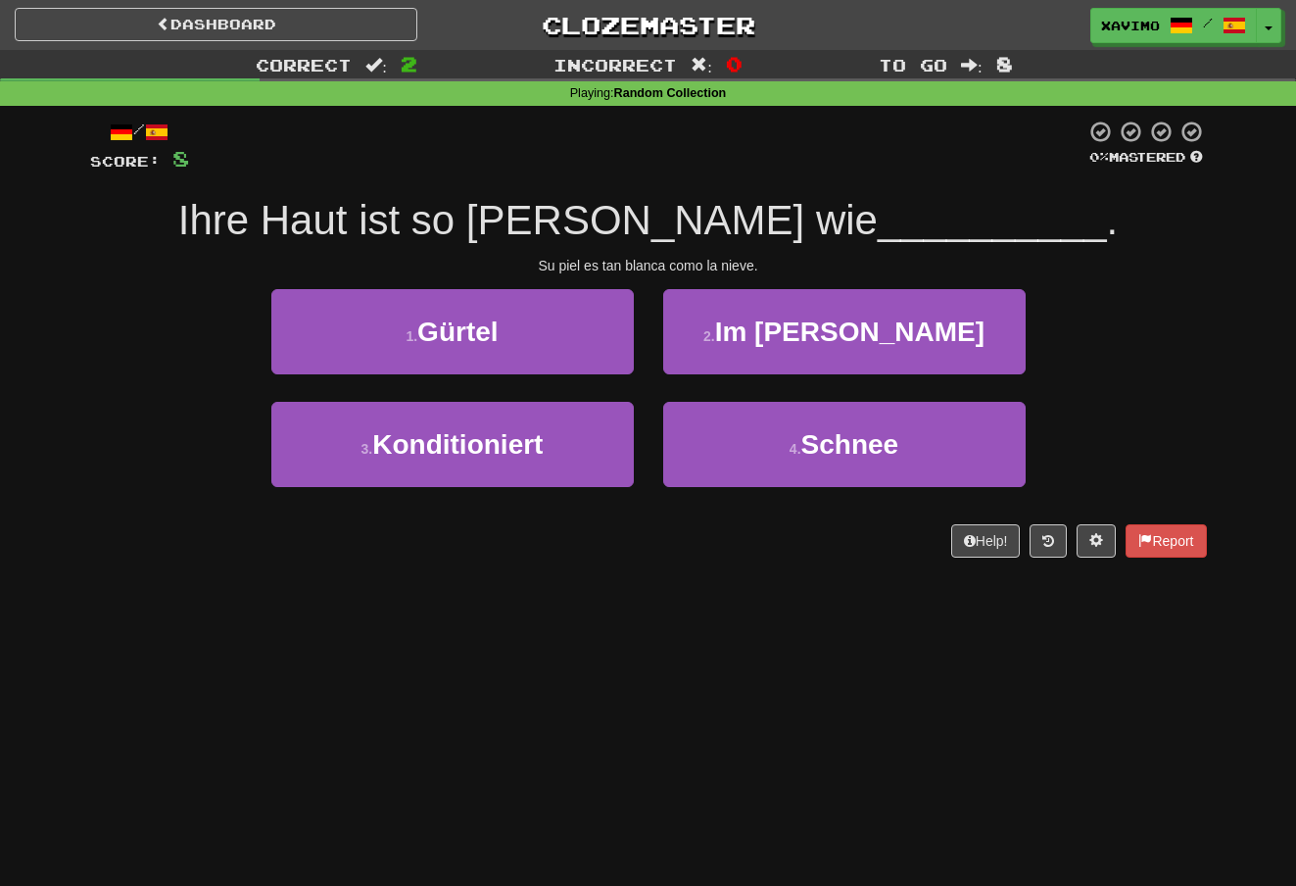
click at [866, 445] on span "Schnee" at bounding box center [850, 444] width 98 height 30
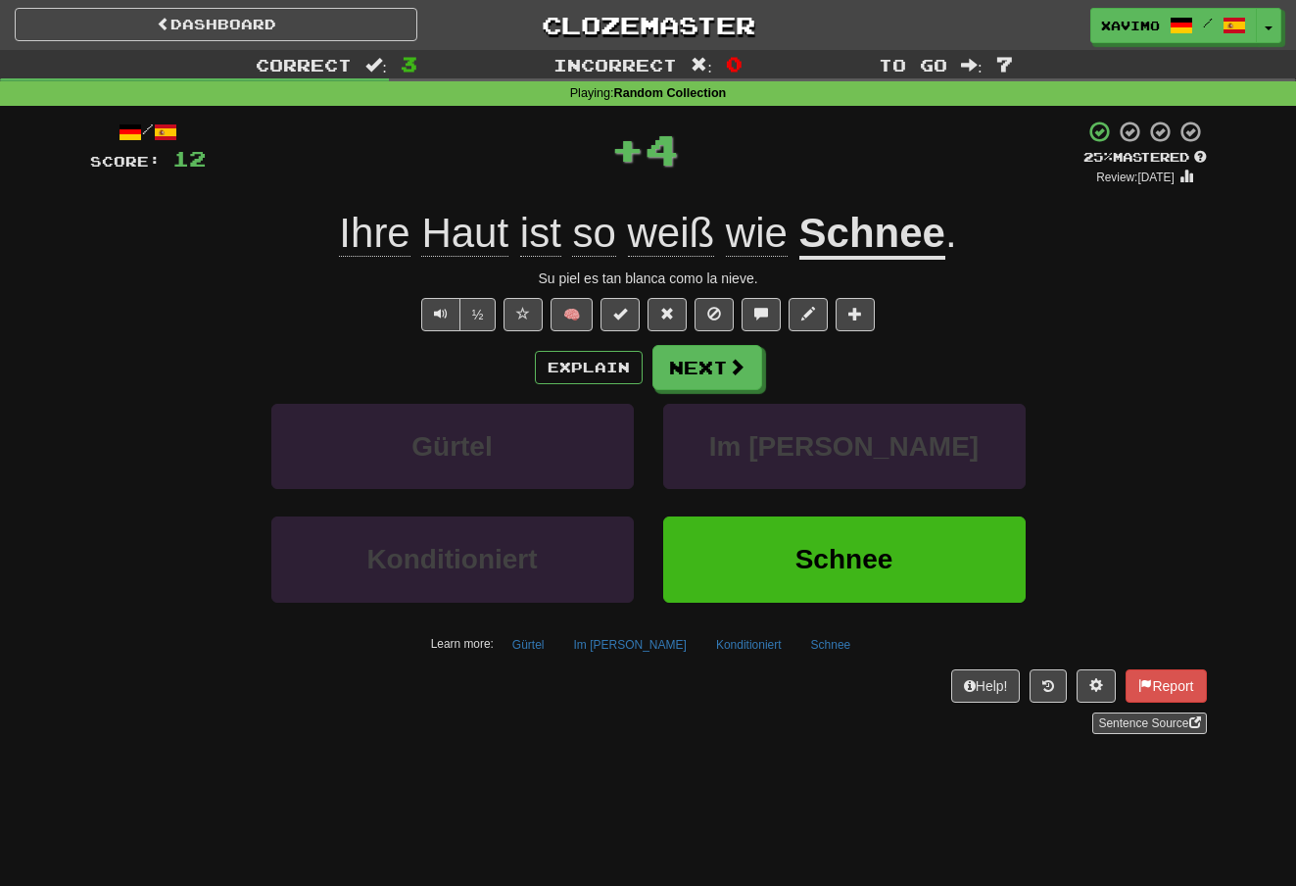
click at [722, 372] on button "Next" at bounding box center [707, 367] width 110 height 45
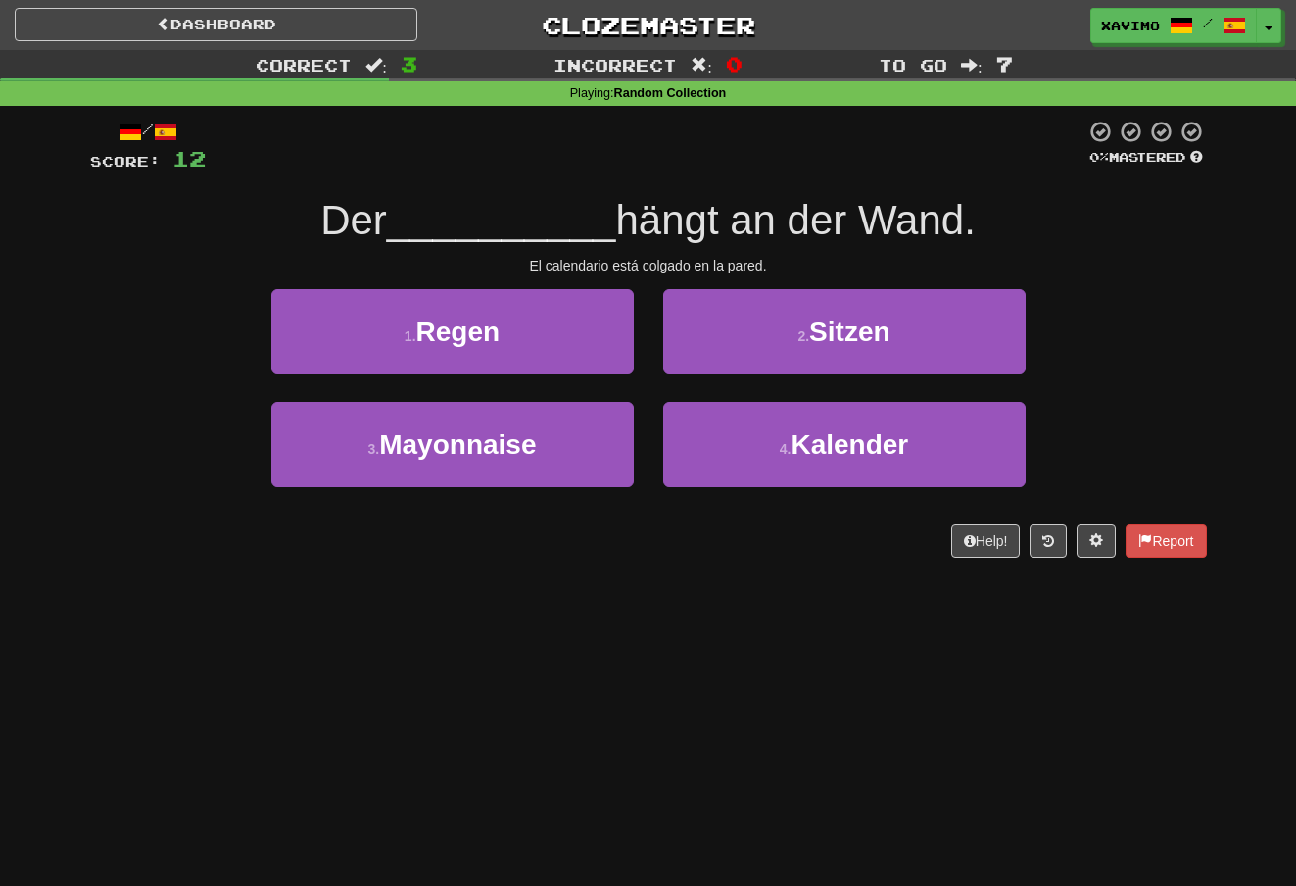
click at [795, 440] on span "Kalender" at bounding box center [850, 444] width 118 height 30
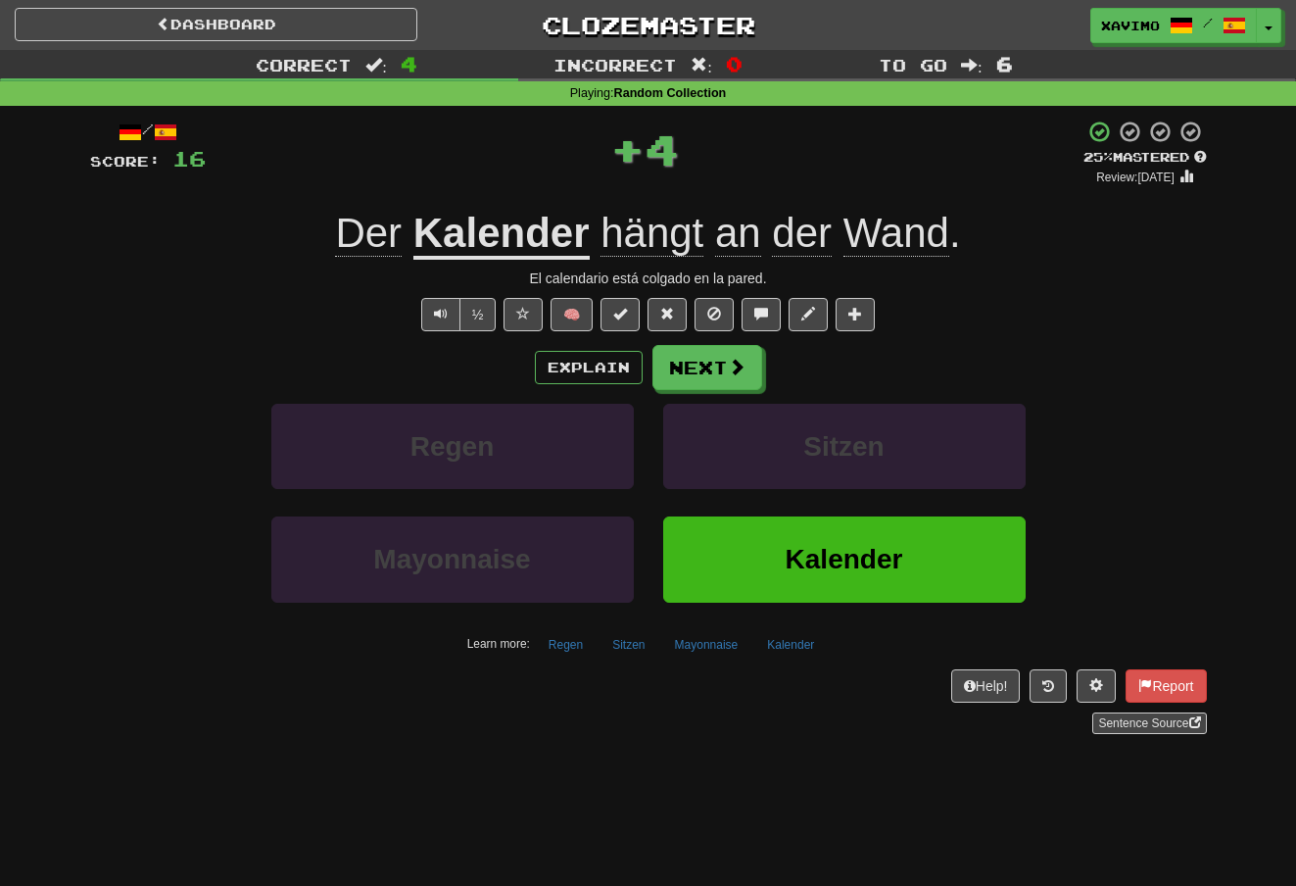
click at [745, 368] on button "Next" at bounding box center [707, 367] width 110 height 45
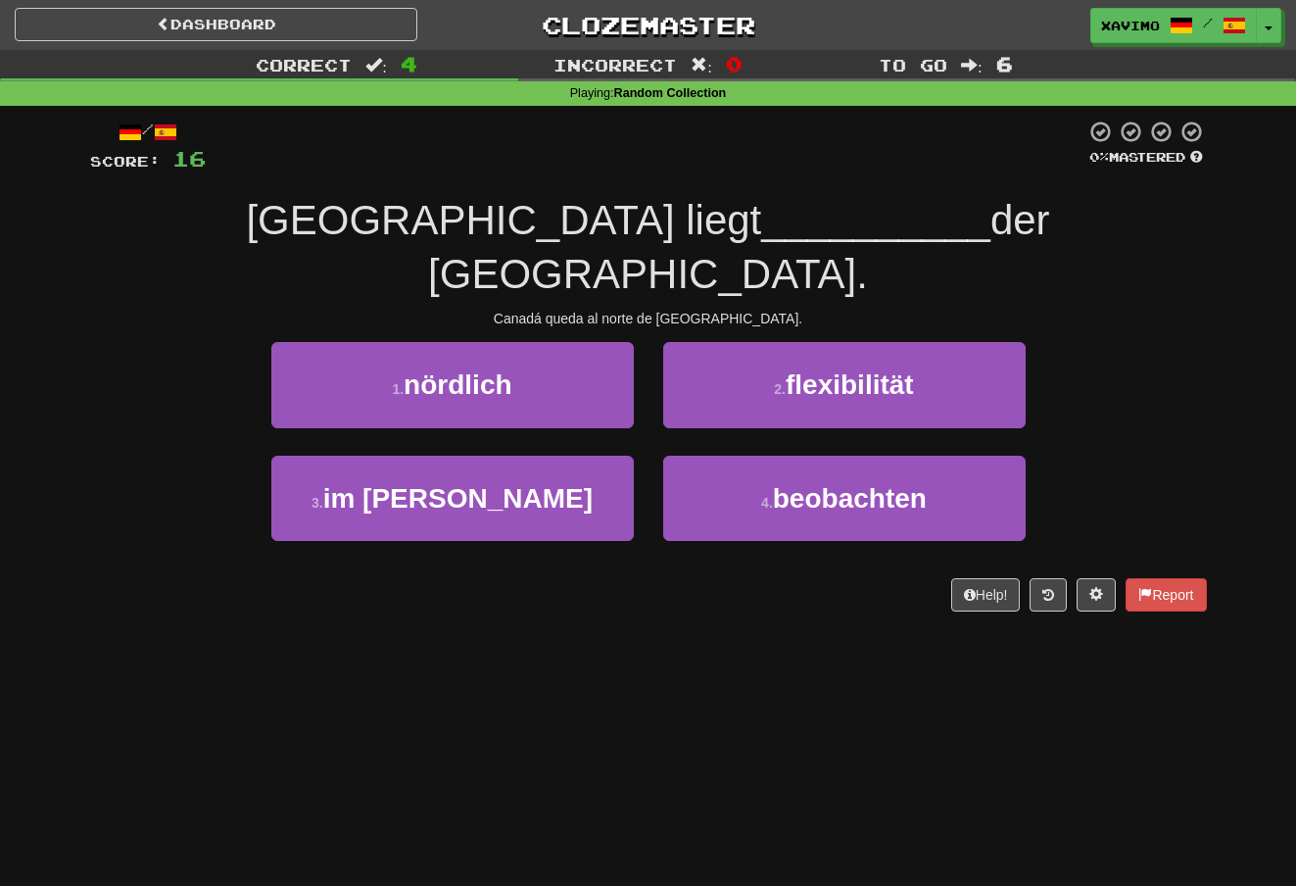
click at [623, 342] on button "1 . nördlich" at bounding box center [452, 384] width 362 height 85
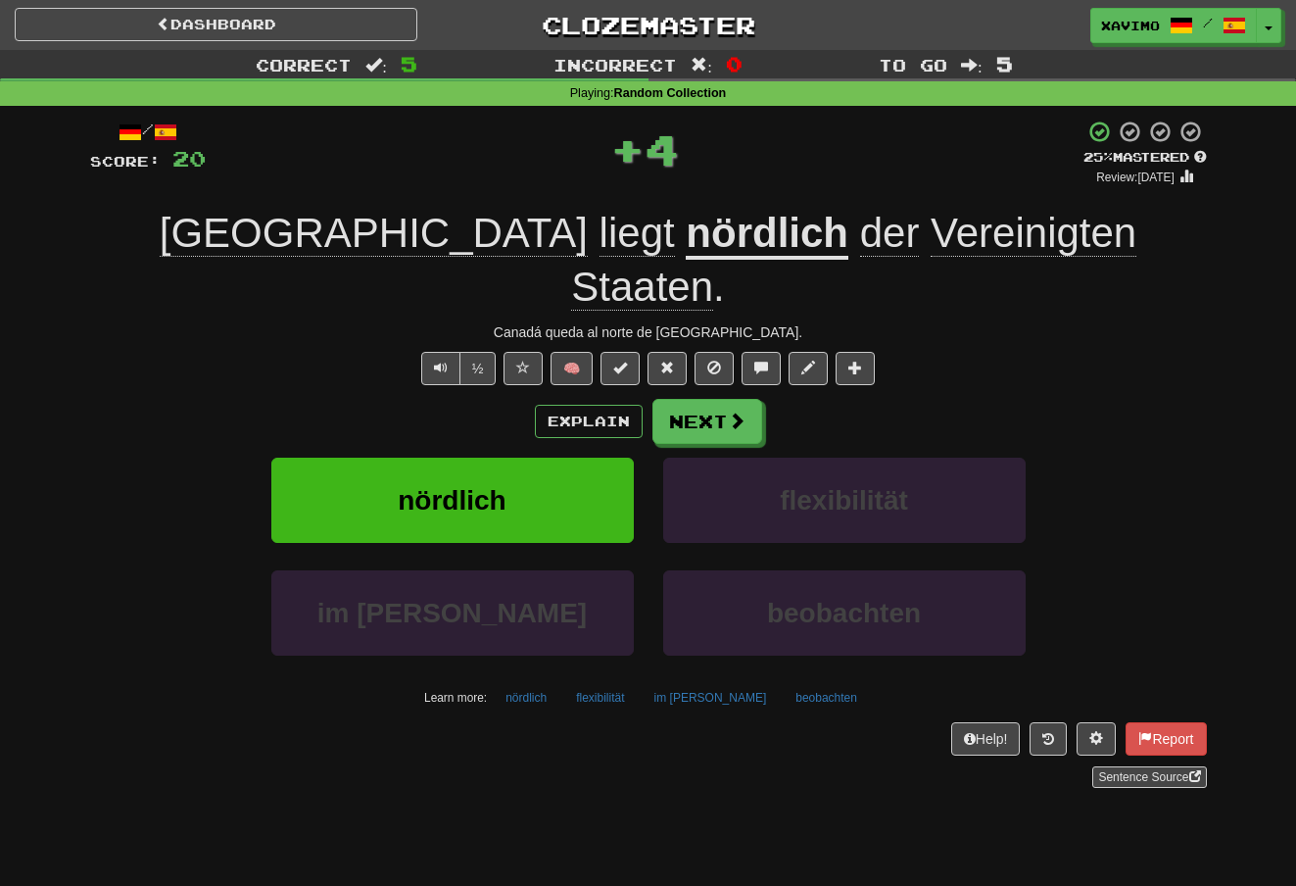
click at [738, 411] on span at bounding box center [737, 420] width 18 height 18
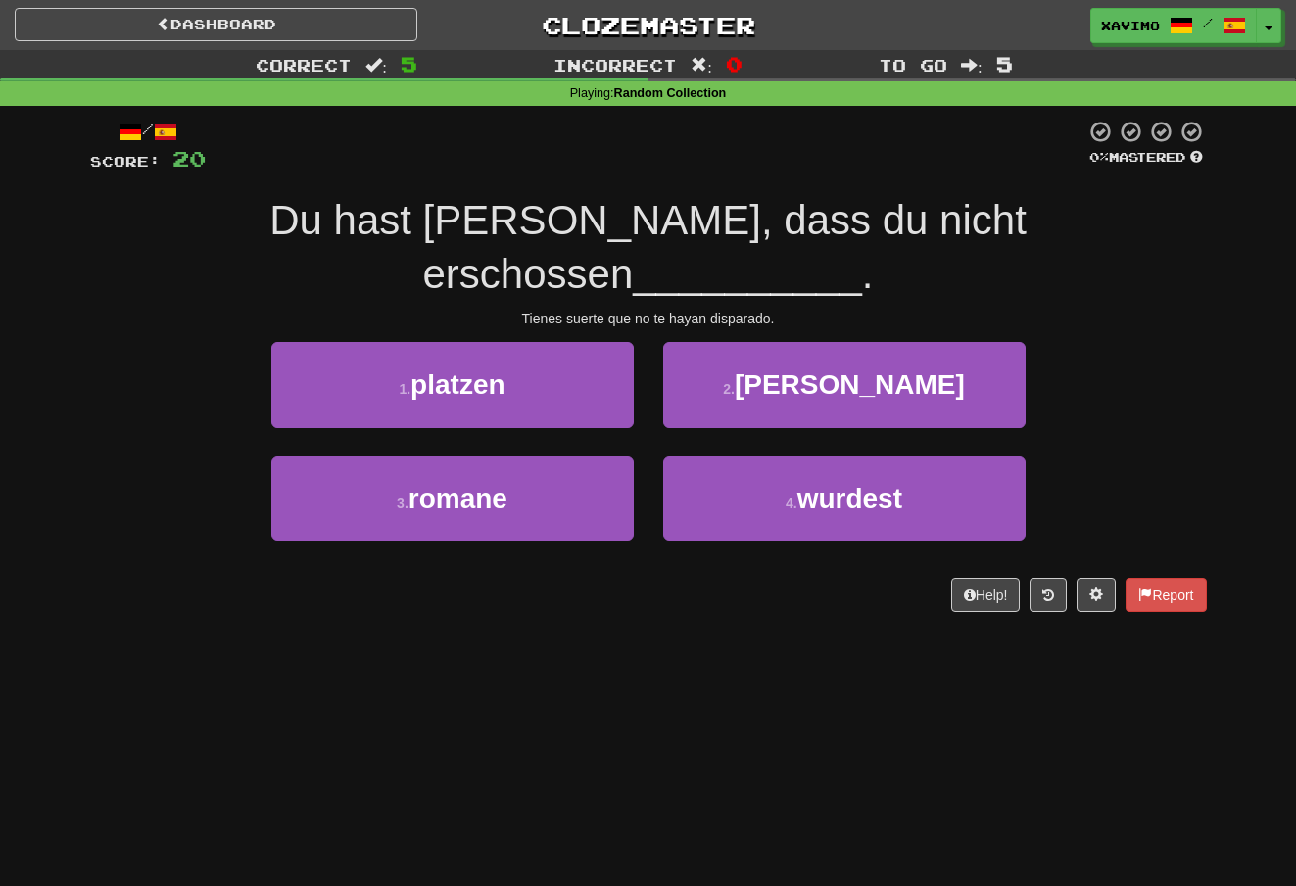
click at [824, 483] on span "wurdest" at bounding box center [849, 498] width 105 height 30
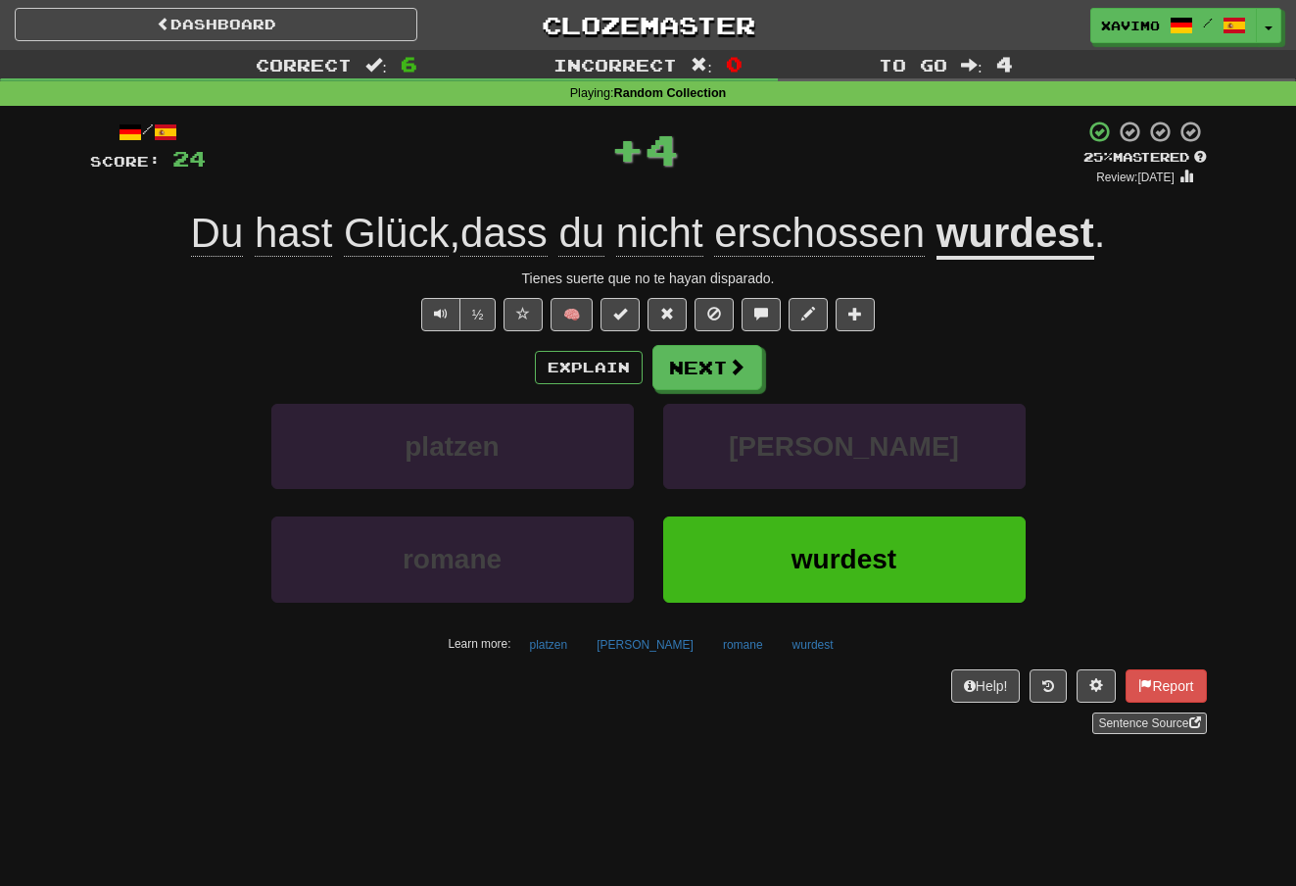
click at [735, 364] on span at bounding box center [737, 367] width 18 height 18
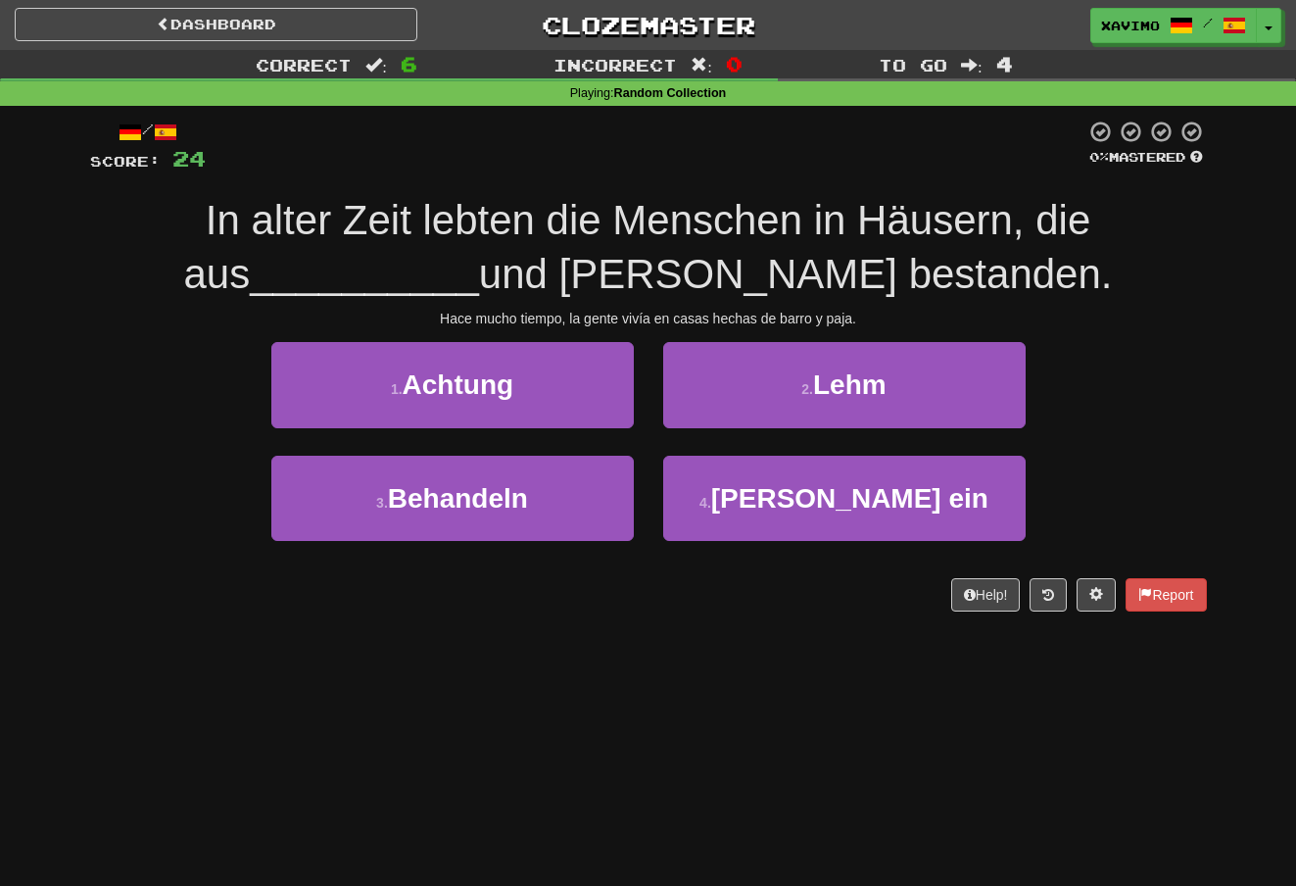
click at [831, 372] on span "Lehm" at bounding box center [849, 384] width 73 height 30
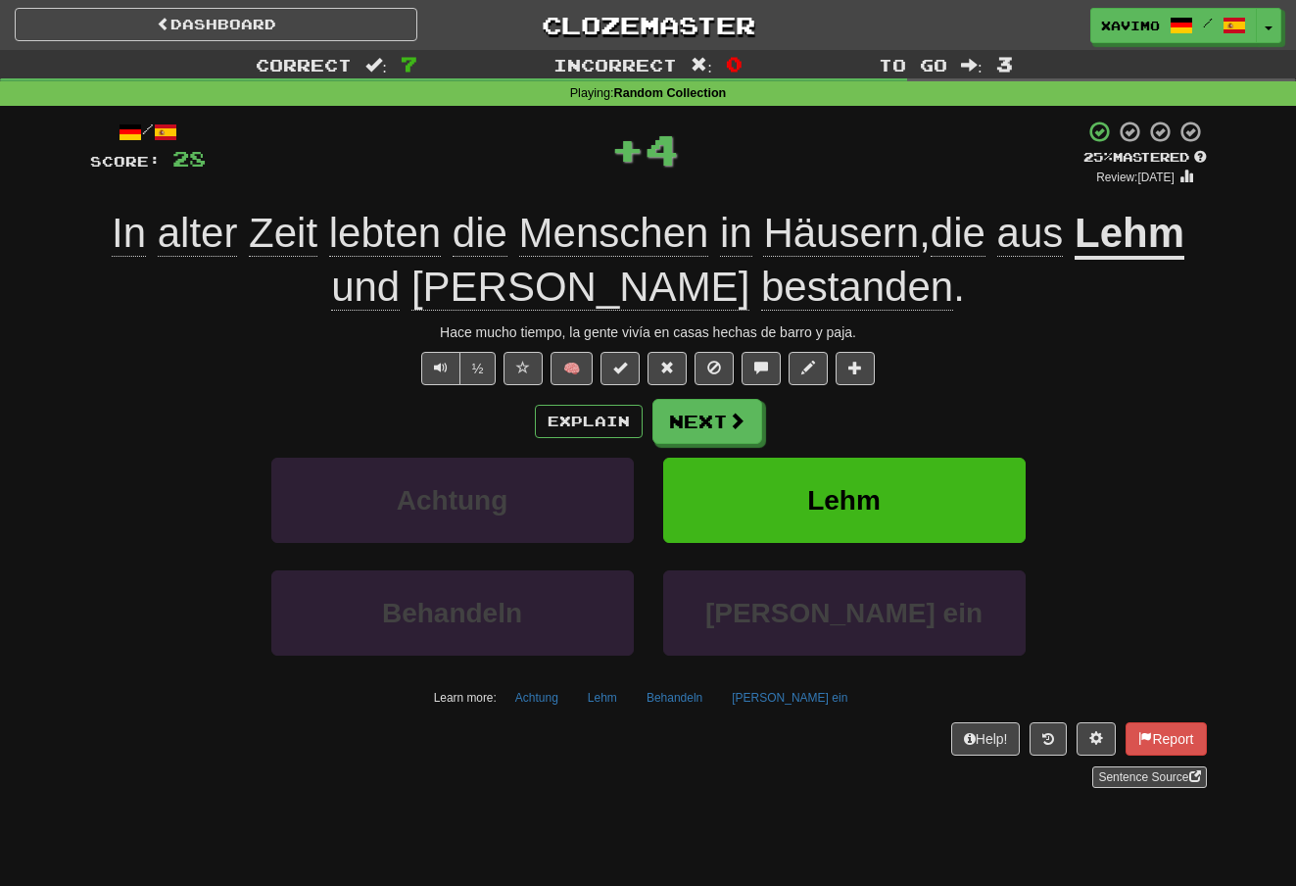
click at [731, 416] on span at bounding box center [737, 420] width 18 height 18
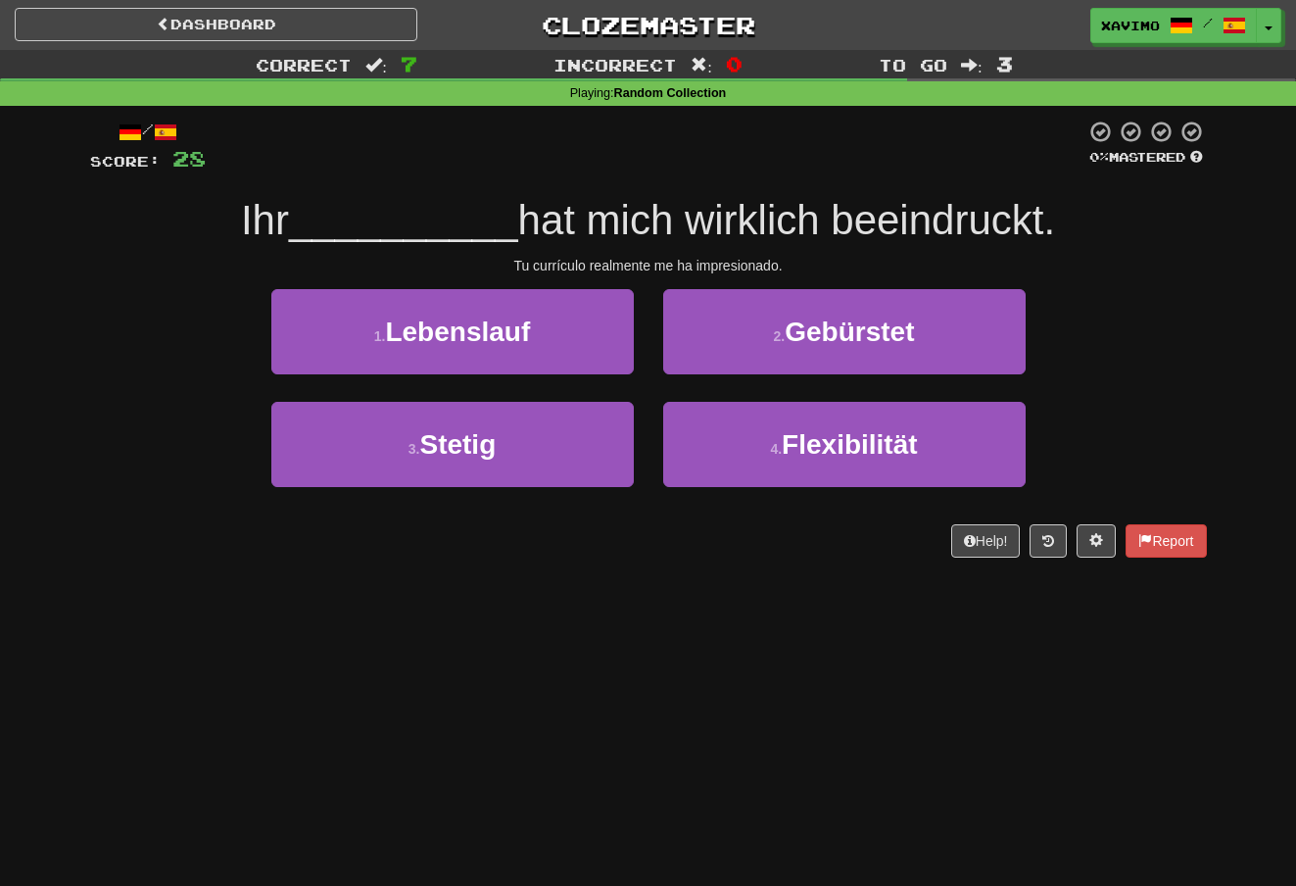
click at [574, 340] on button "1 . Lebenslauf" at bounding box center [452, 331] width 362 height 85
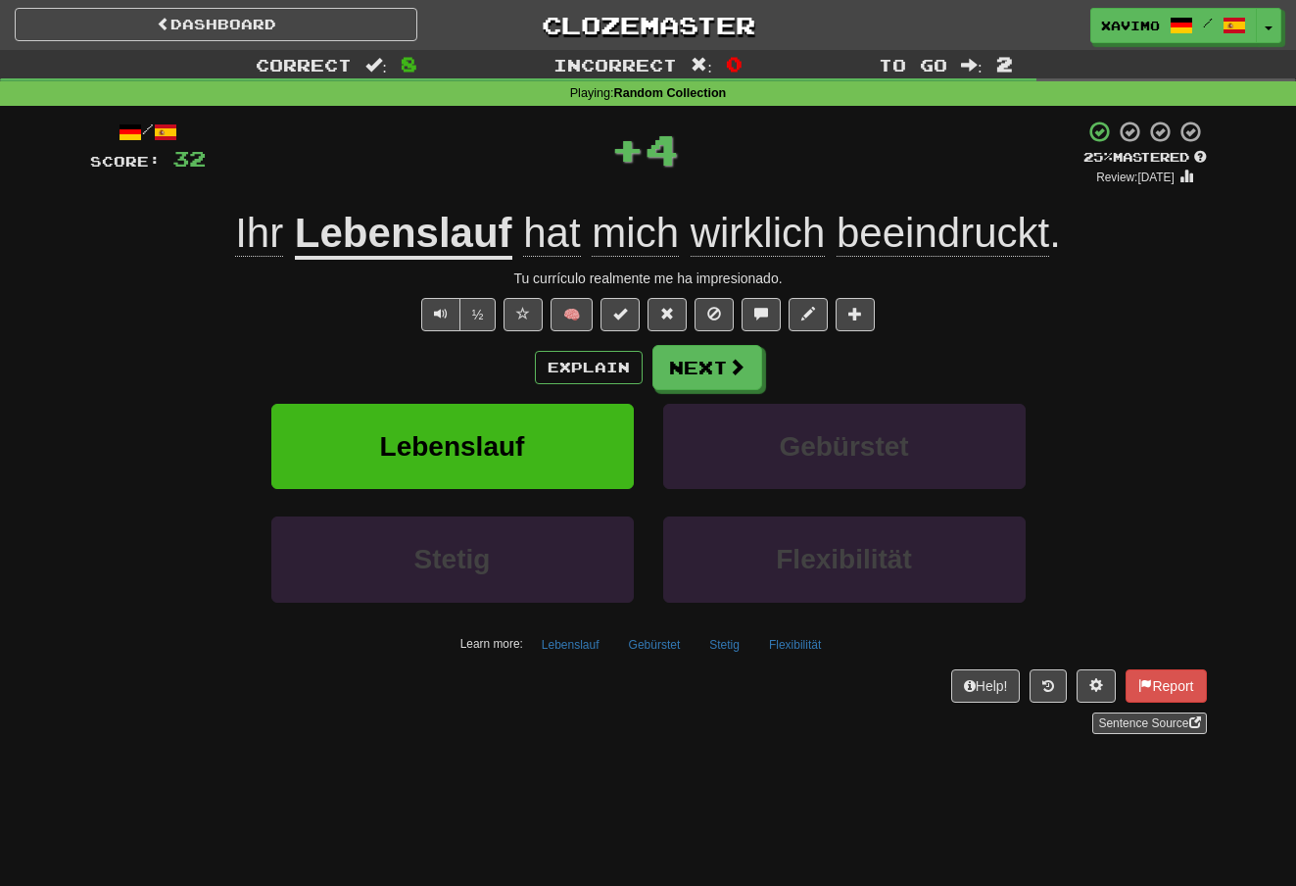
click at [745, 365] on button "Next" at bounding box center [707, 367] width 110 height 45
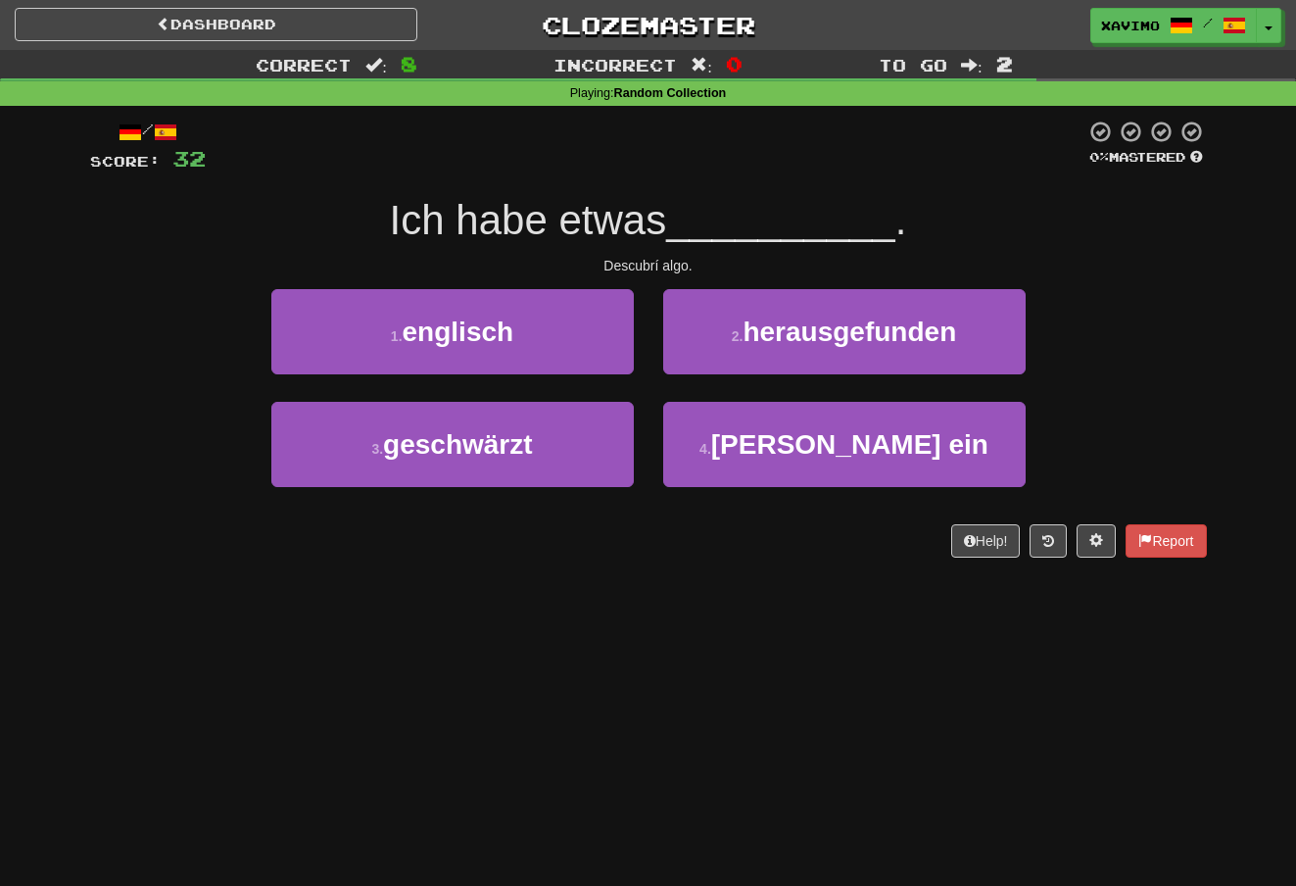
click at [877, 323] on span "herausgefunden" at bounding box center [850, 331] width 214 height 30
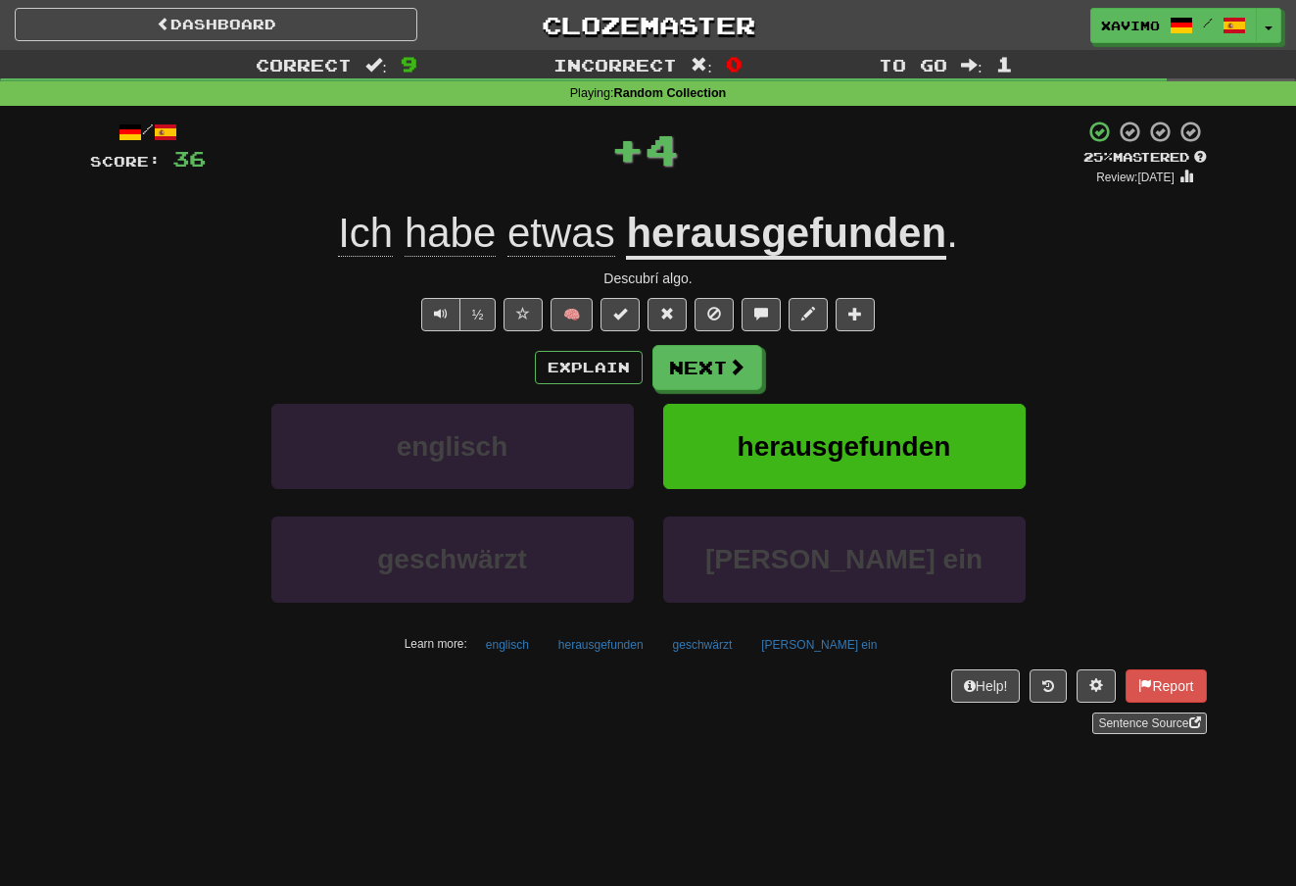
click at [741, 358] on span at bounding box center [737, 367] width 18 height 18
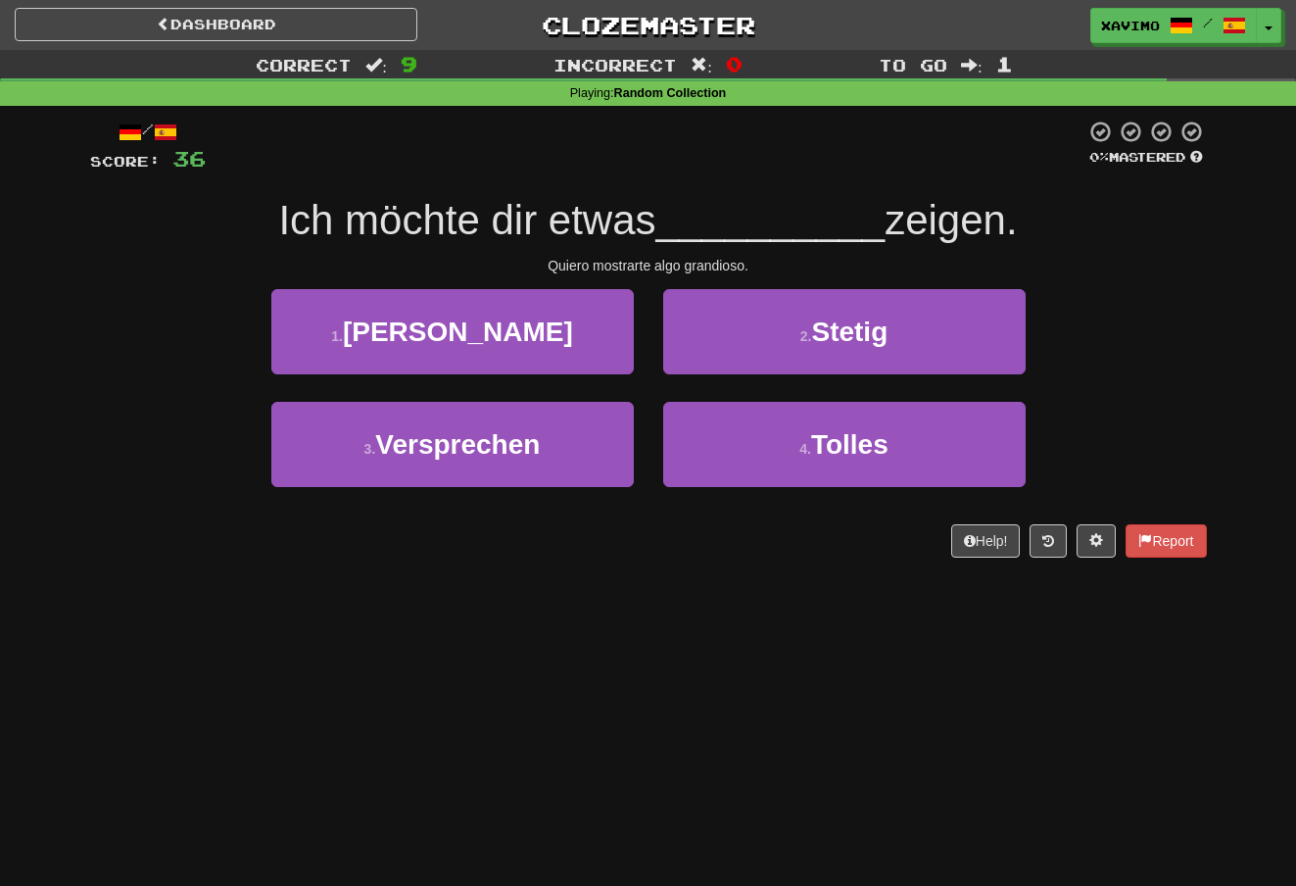
click at [829, 439] on span "Tolles" at bounding box center [849, 444] width 77 height 30
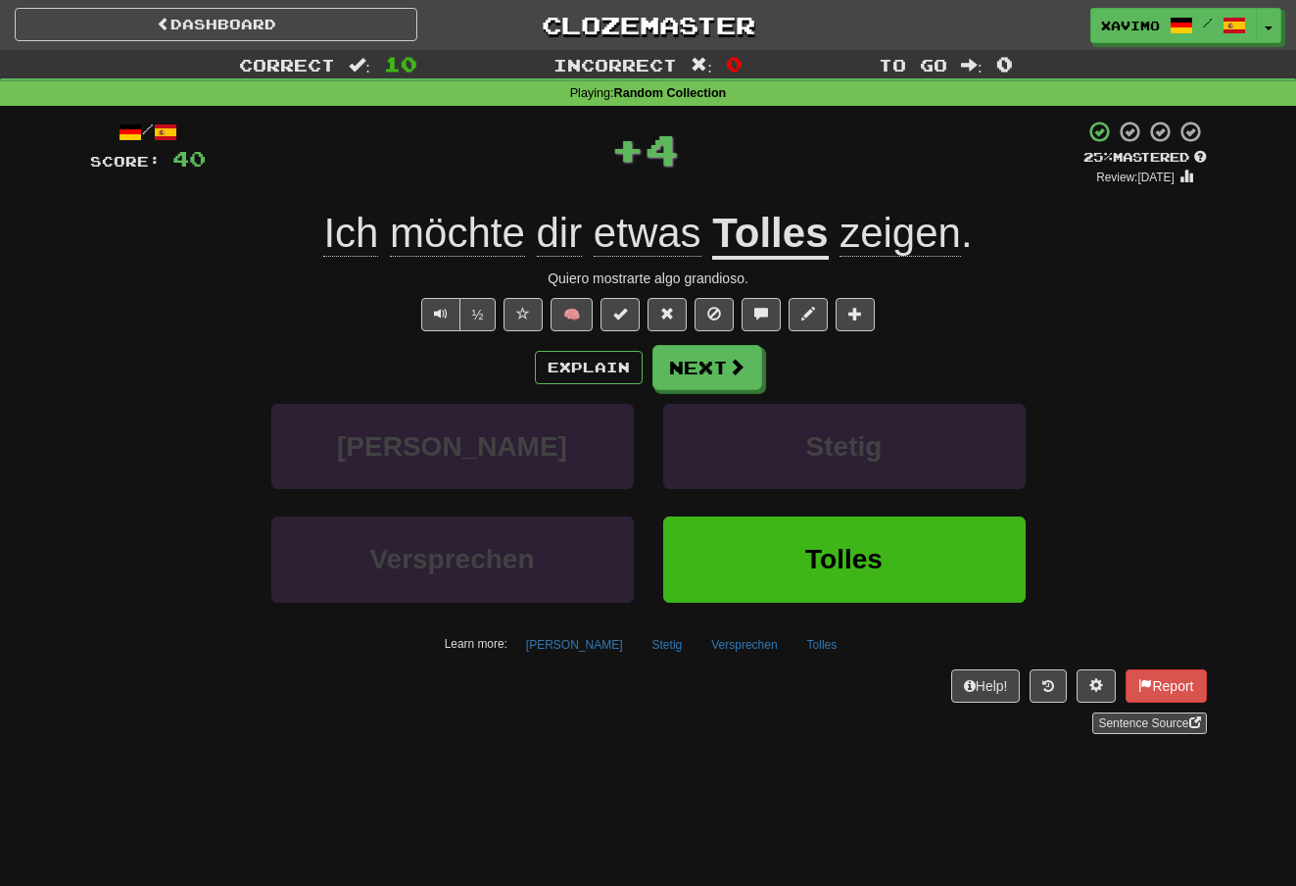
click at [733, 358] on span at bounding box center [737, 367] width 18 height 18
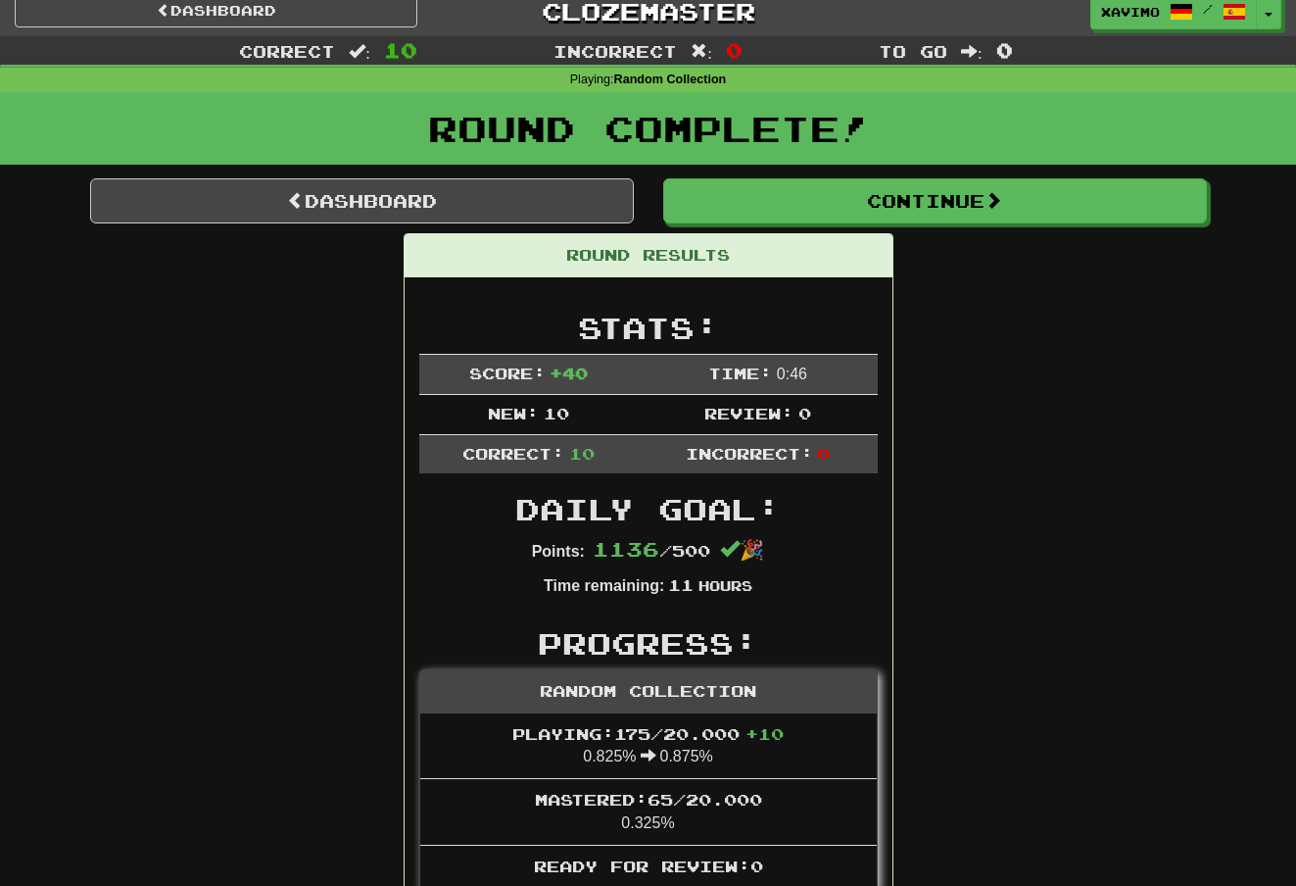
scroll to position [16, 0]
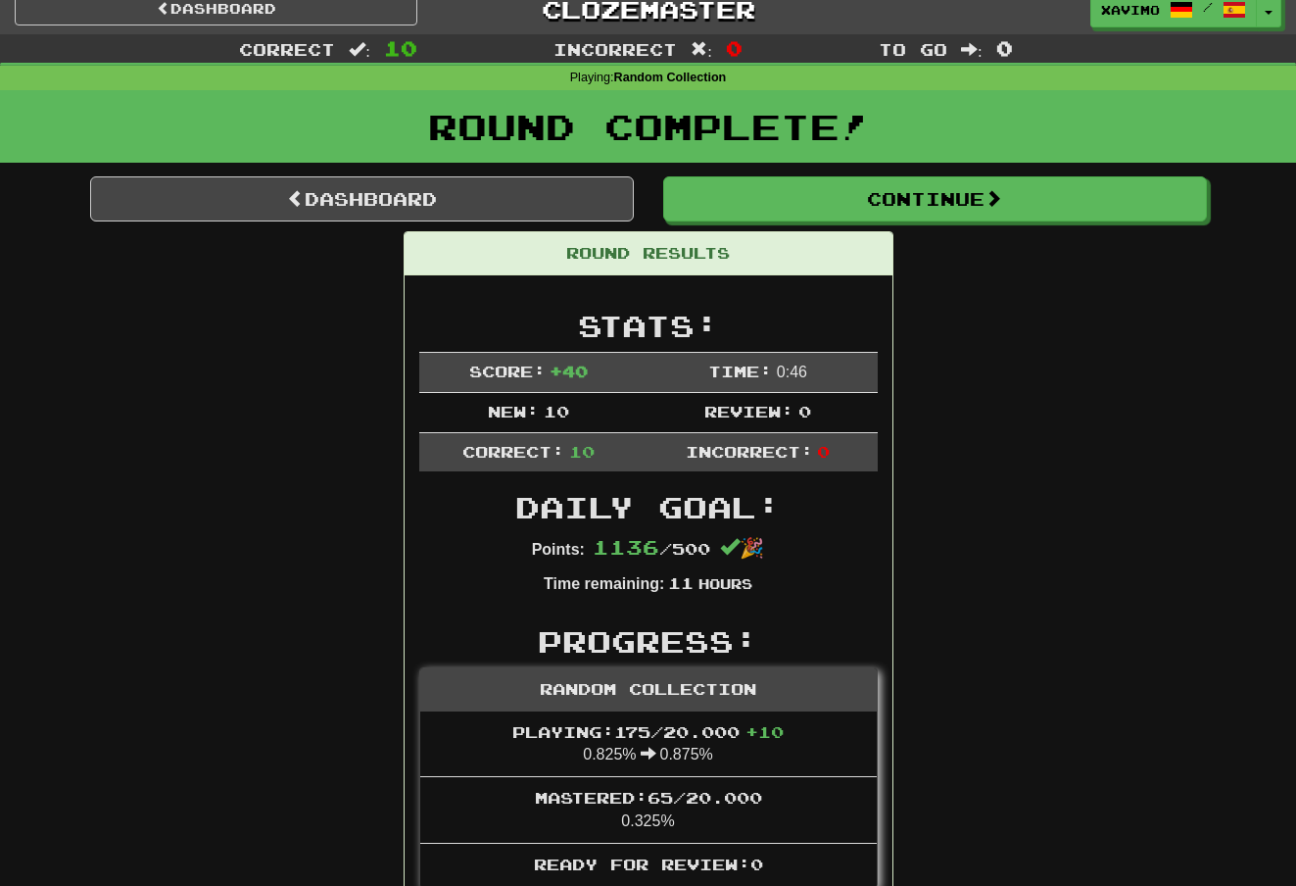
click at [465, 200] on link "Dashboard" at bounding box center [362, 198] width 544 height 45
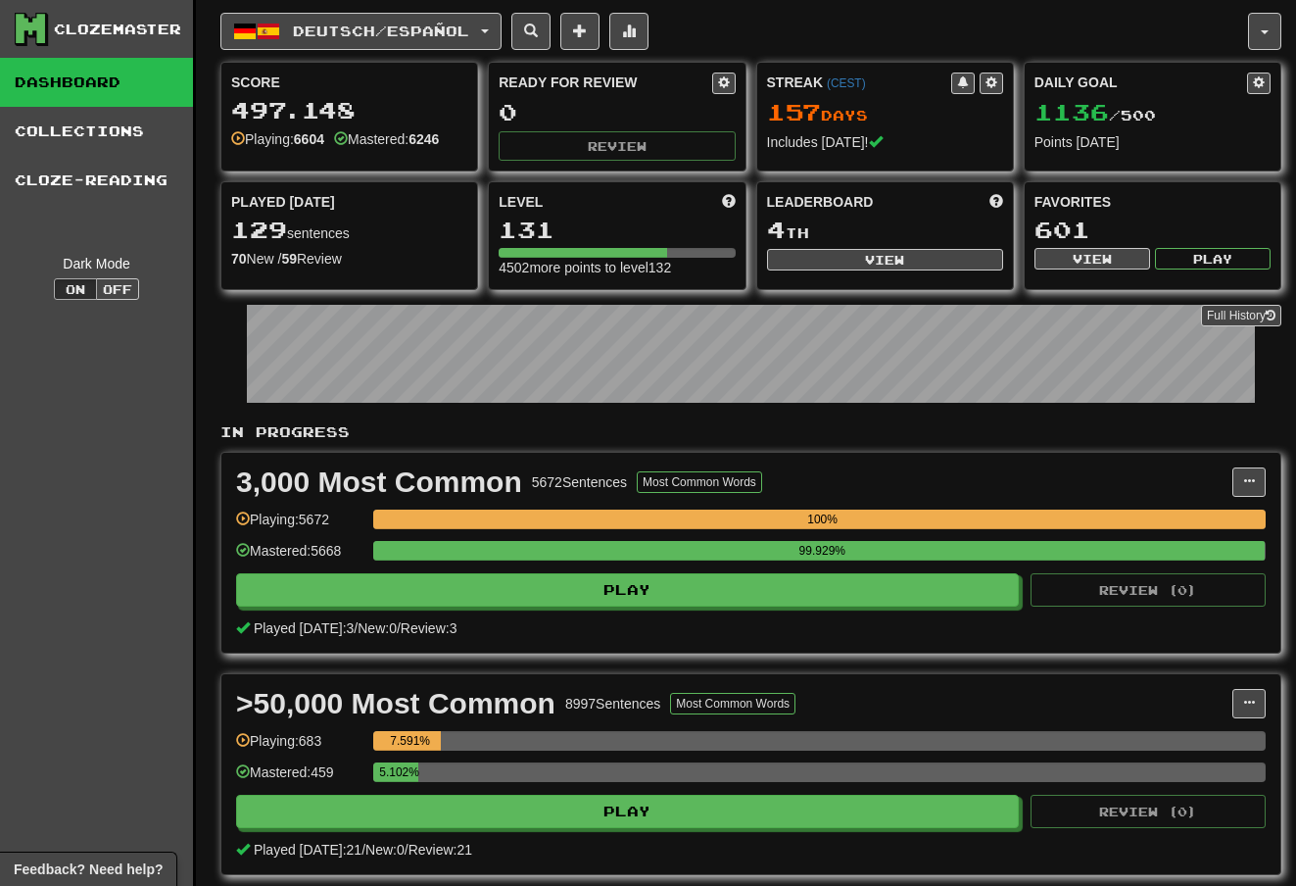
click at [1267, 32] on span "button" at bounding box center [1265, 32] width 8 height 4
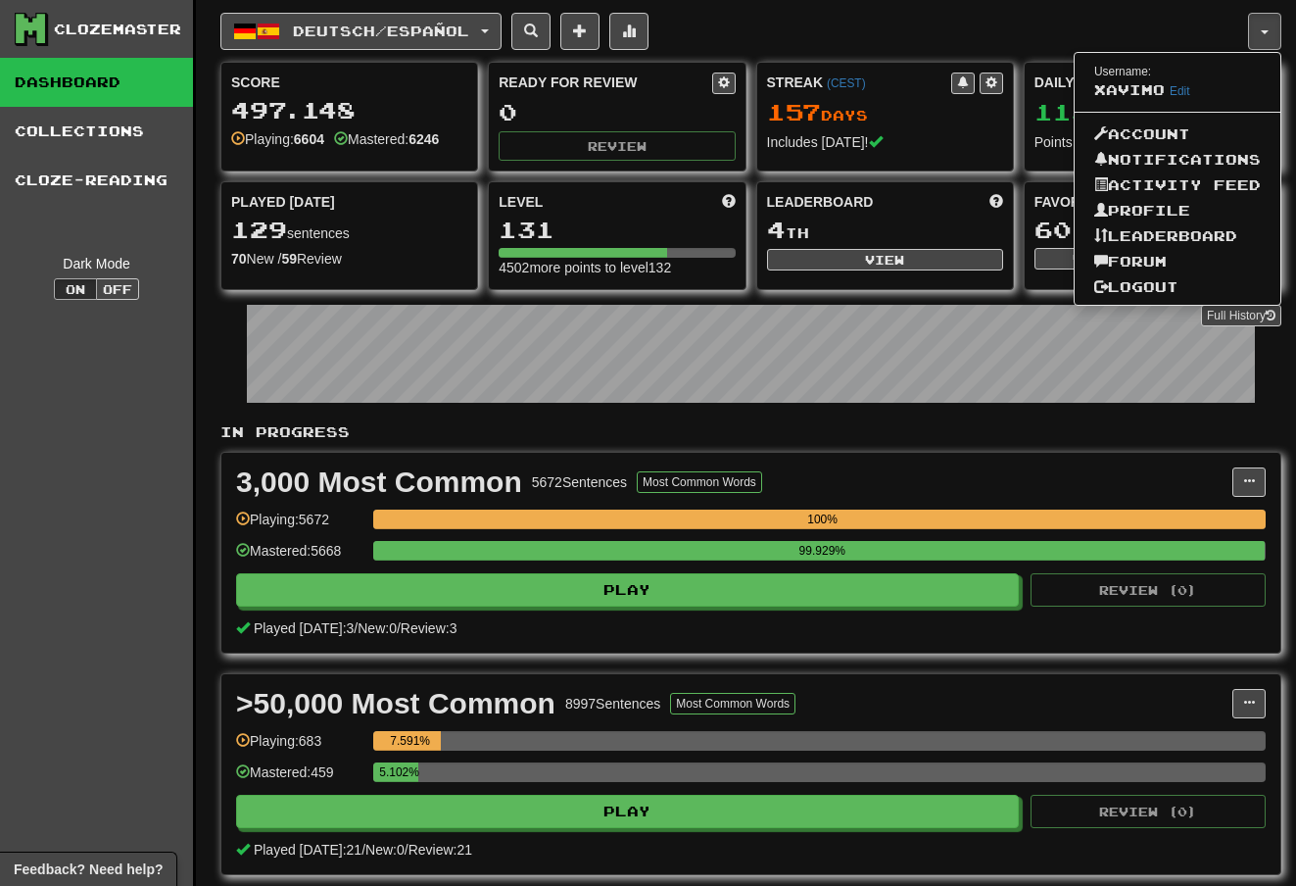
click at [1164, 209] on link "Profile" at bounding box center [1178, 210] width 206 height 25
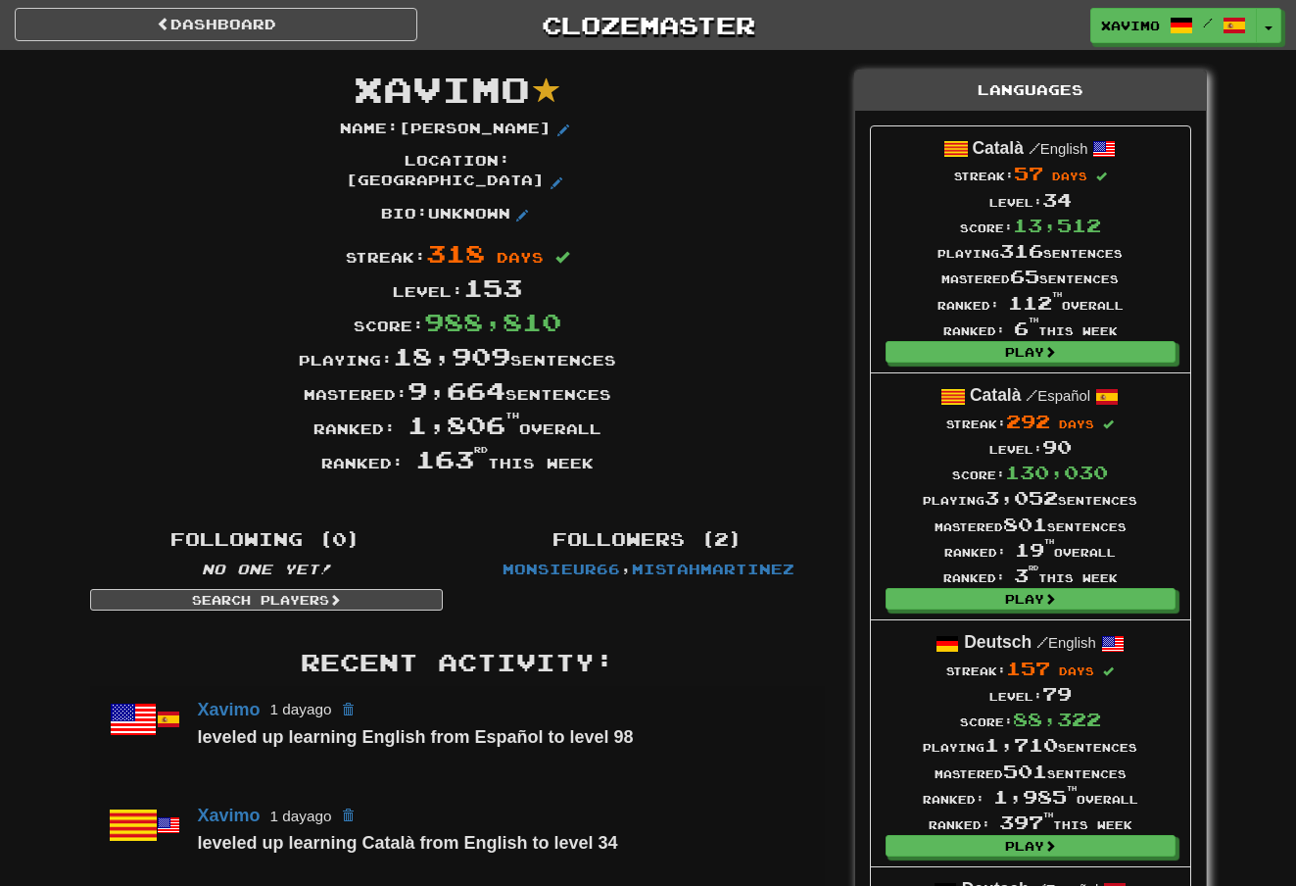
click at [278, 19] on link "Dashboard" at bounding box center [216, 24] width 403 height 33
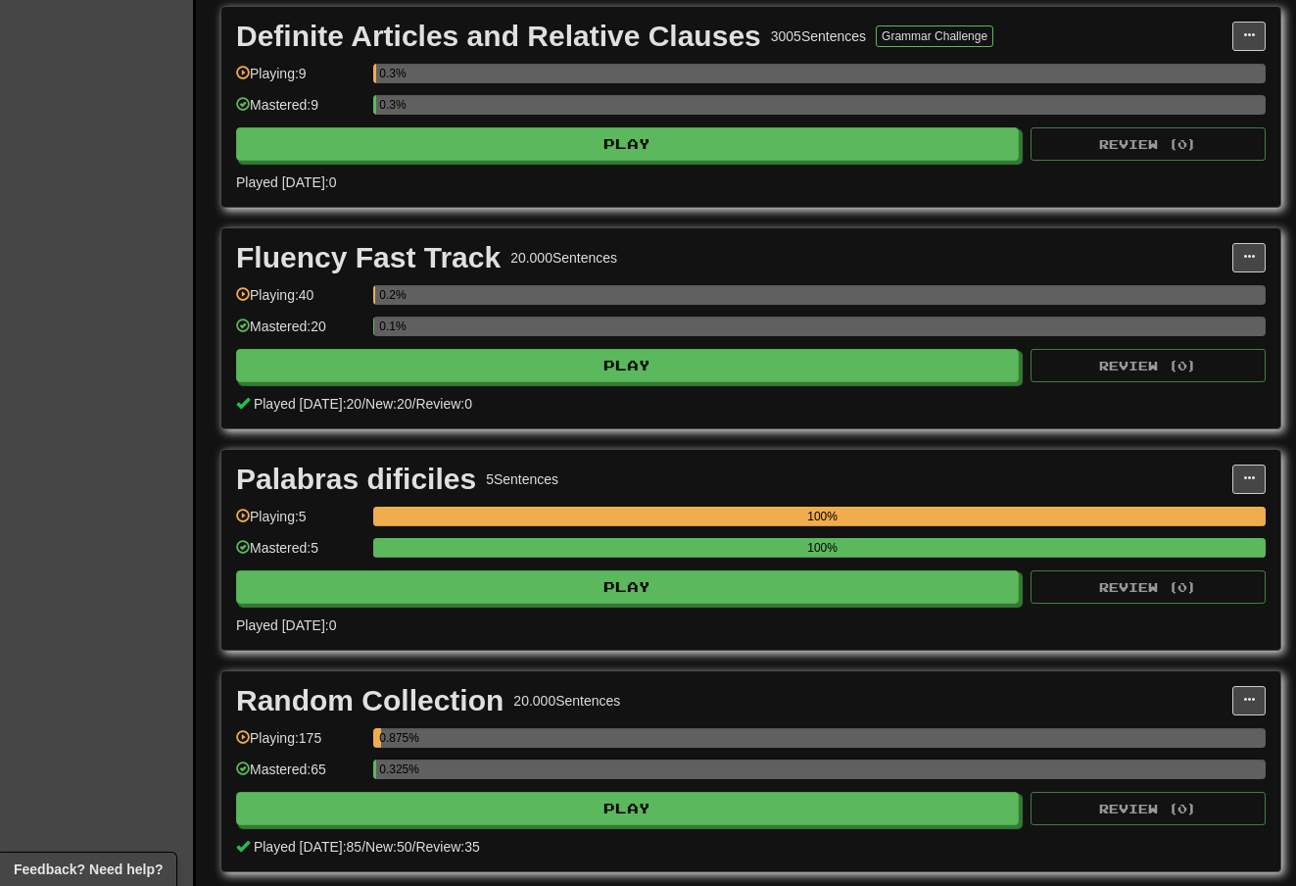
scroll to position [890, 0]
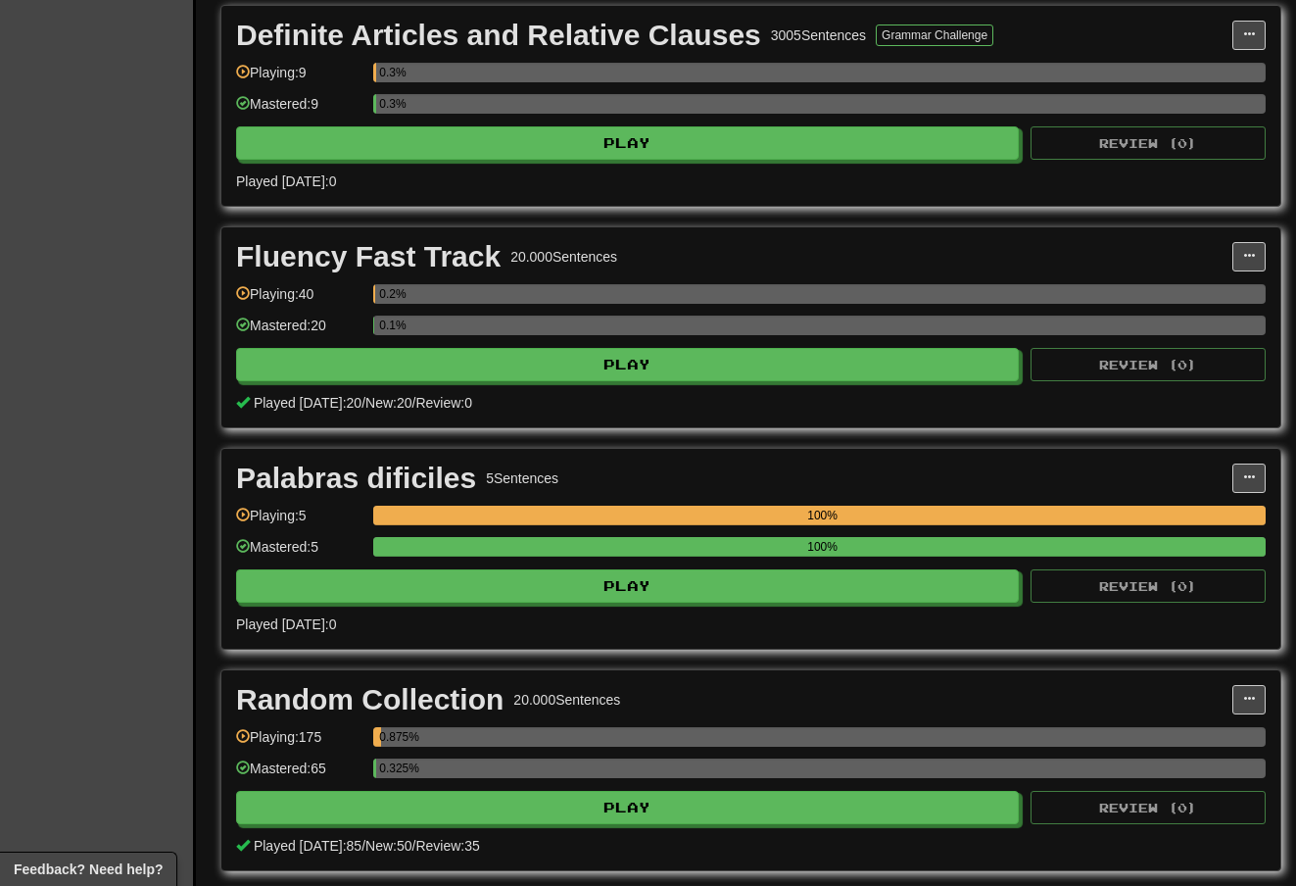
click at [684, 356] on button "Play" at bounding box center [627, 364] width 783 height 33
select select "**"
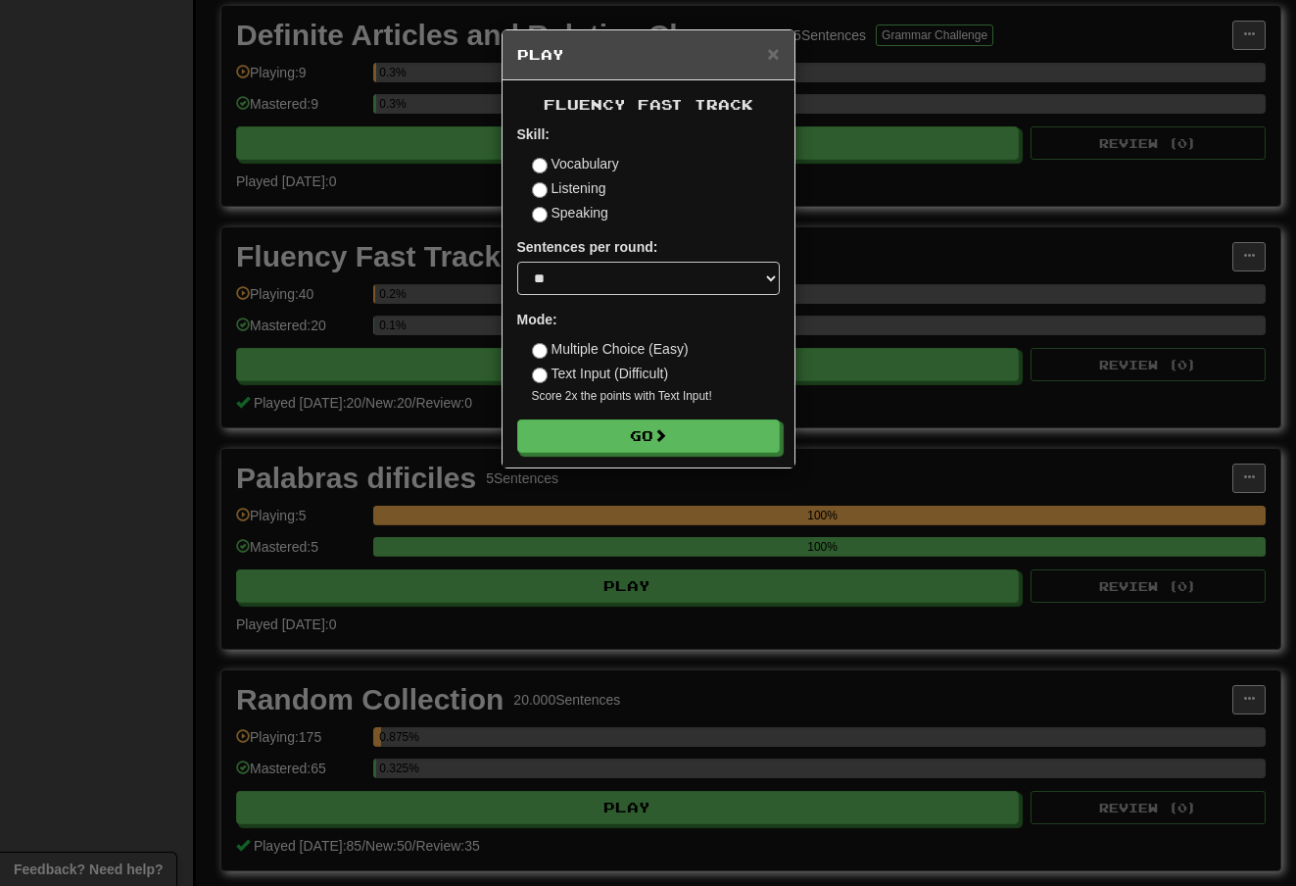
click at [691, 429] on button "Go" at bounding box center [648, 435] width 263 height 33
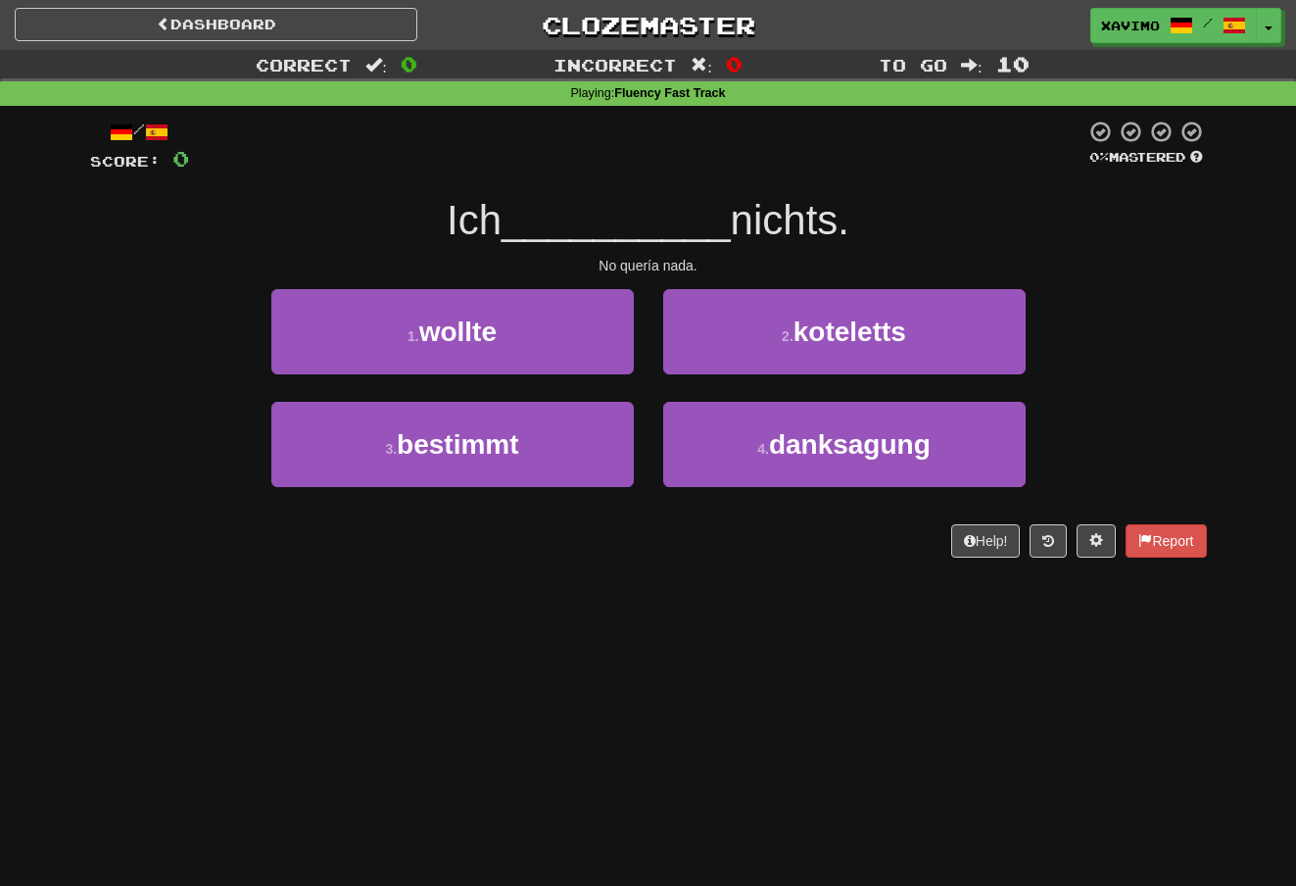
click at [582, 318] on button "1 . wollte" at bounding box center [452, 331] width 362 height 85
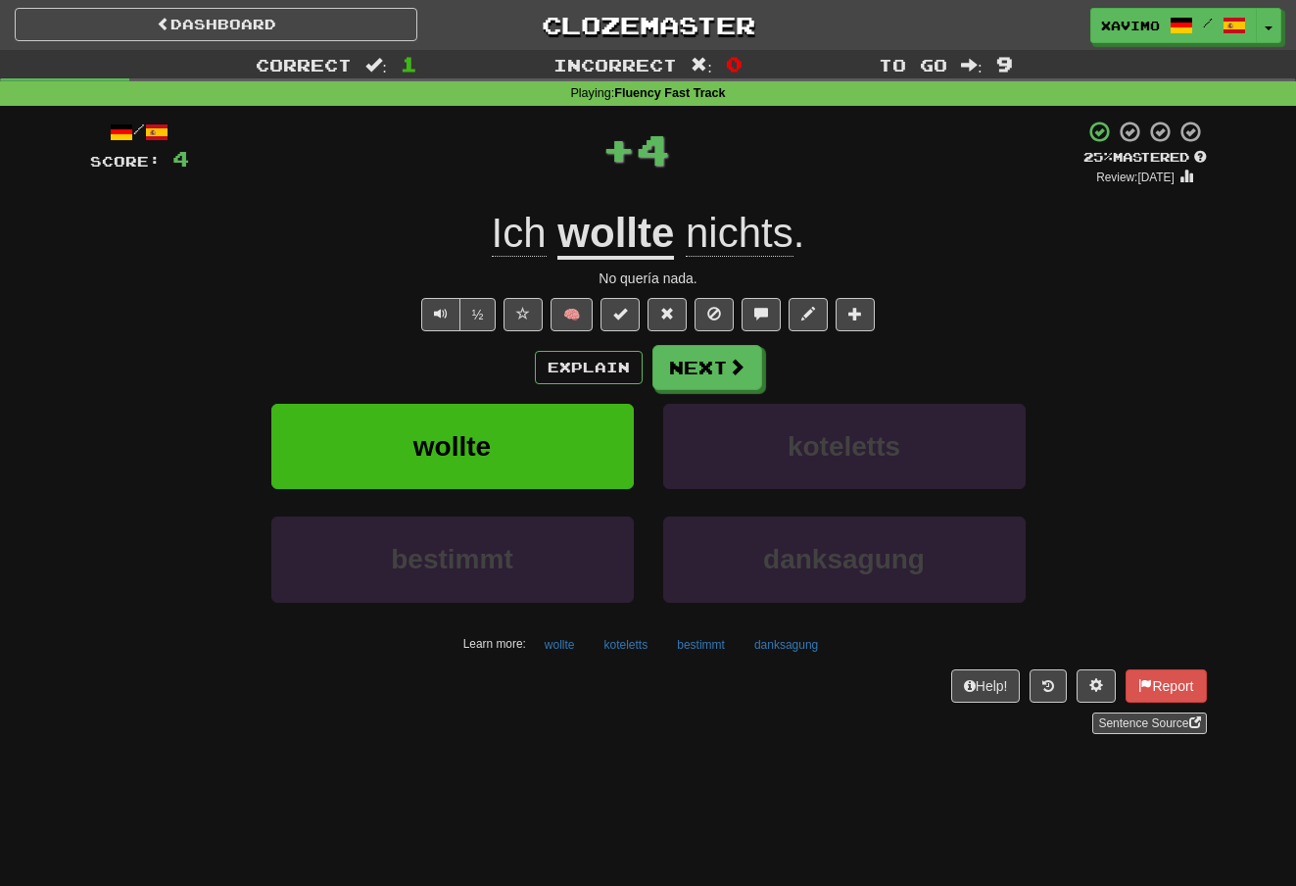
click at [745, 369] on button "Next" at bounding box center [707, 367] width 110 height 45
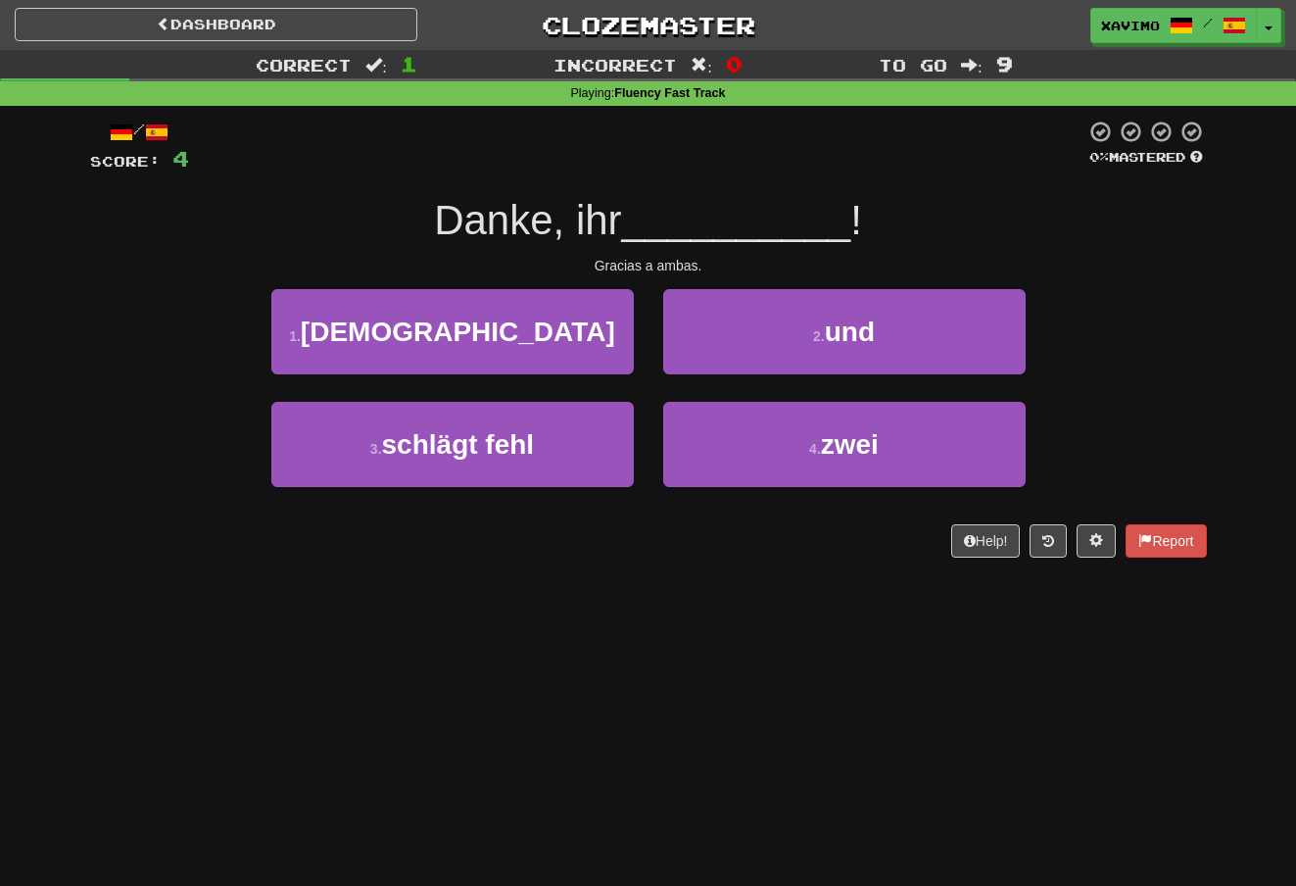
click at [824, 437] on span "zwei" at bounding box center [850, 444] width 58 height 30
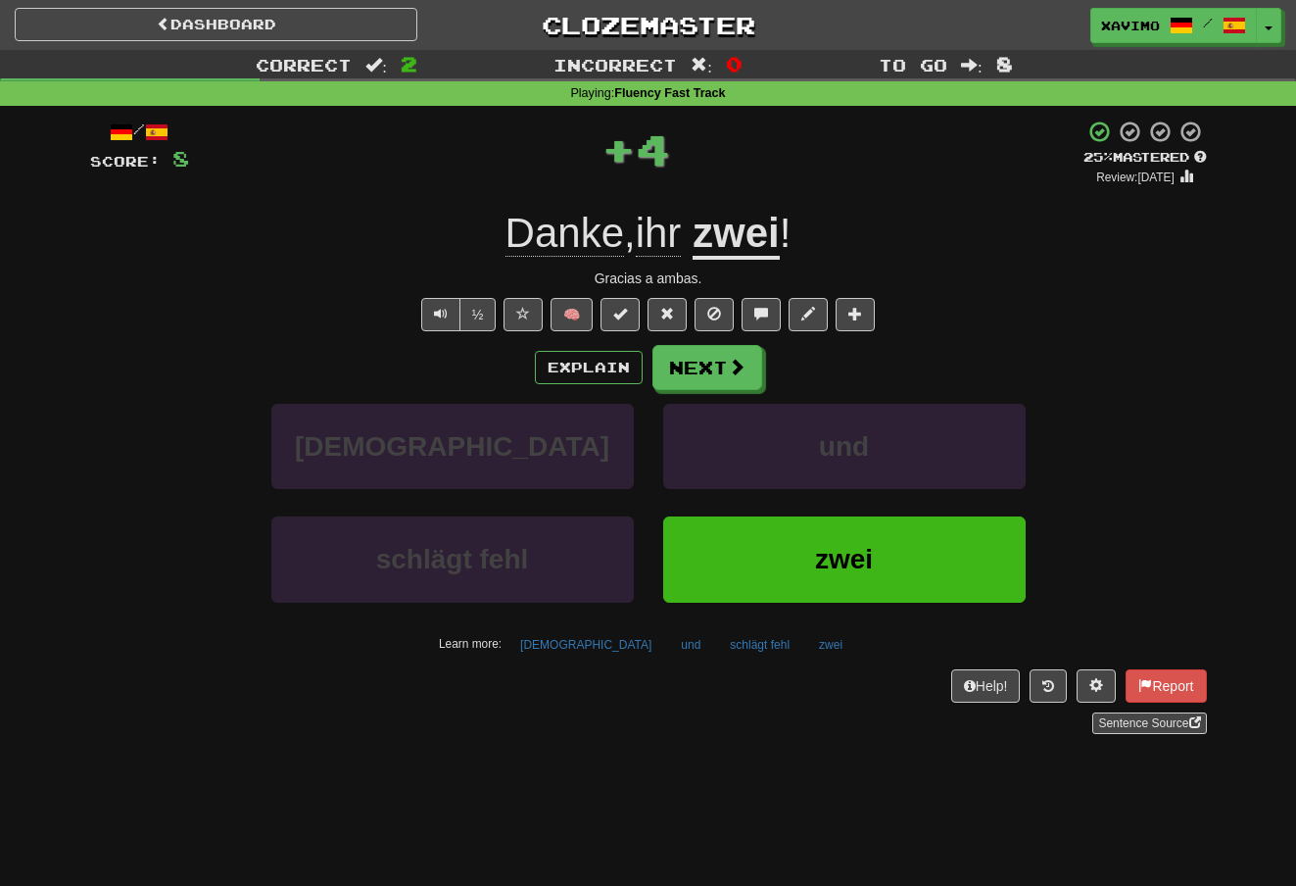
click at [732, 359] on span at bounding box center [737, 367] width 18 height 18
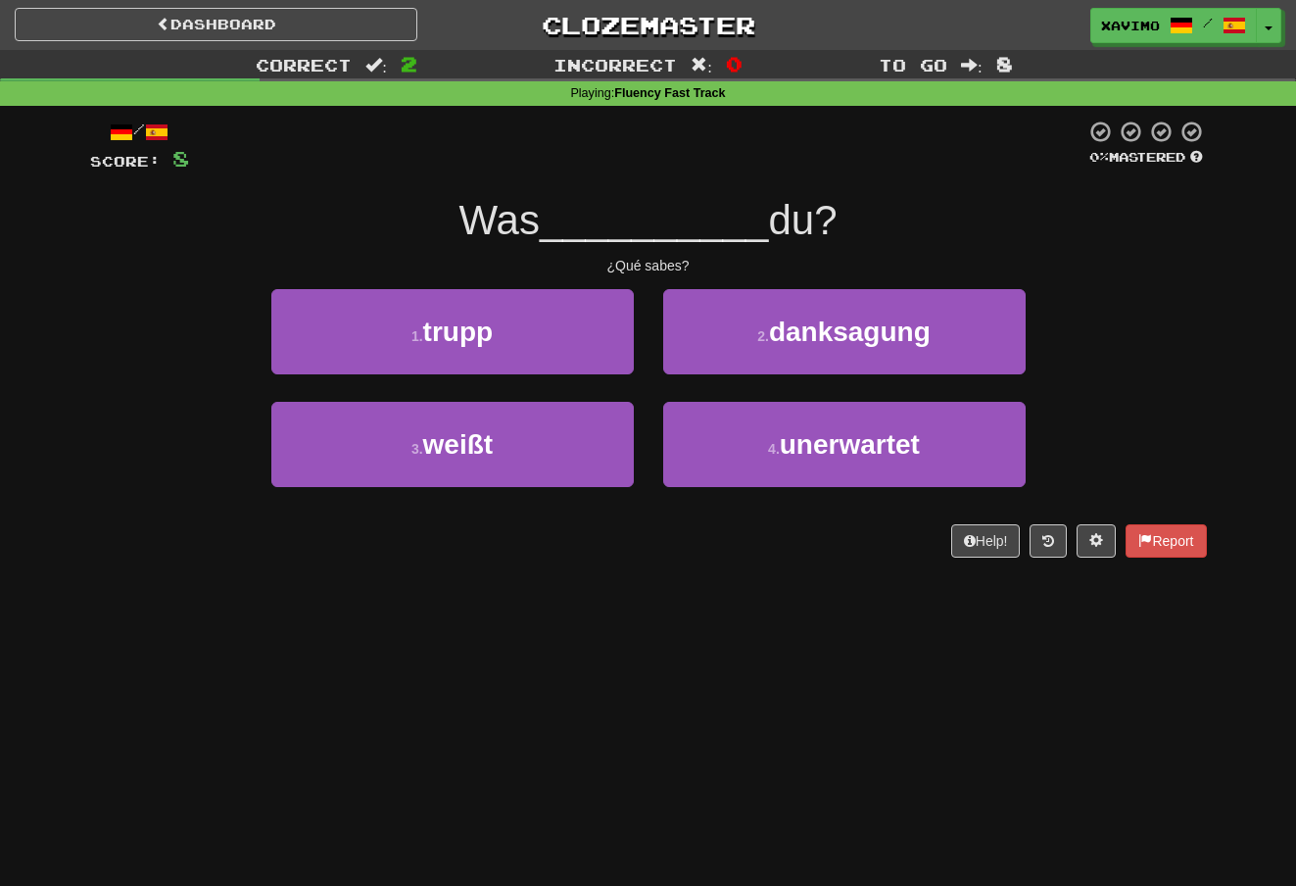
click at [596, 427] on button "3 . weißt" at bounding box center [452, 444] width 362 height 85
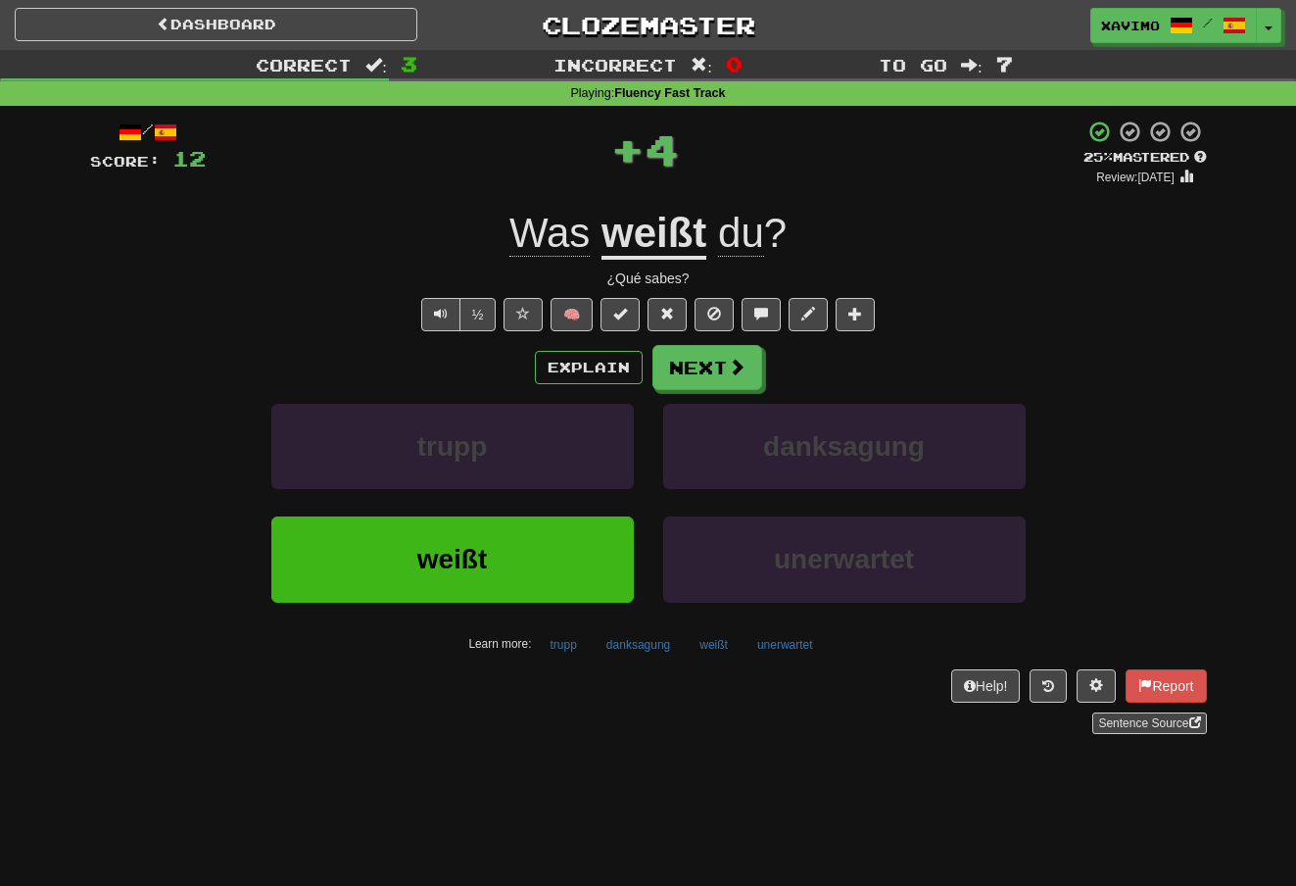
click at [737, 358] on span at bounding box center [737, 367] width 18 height 18
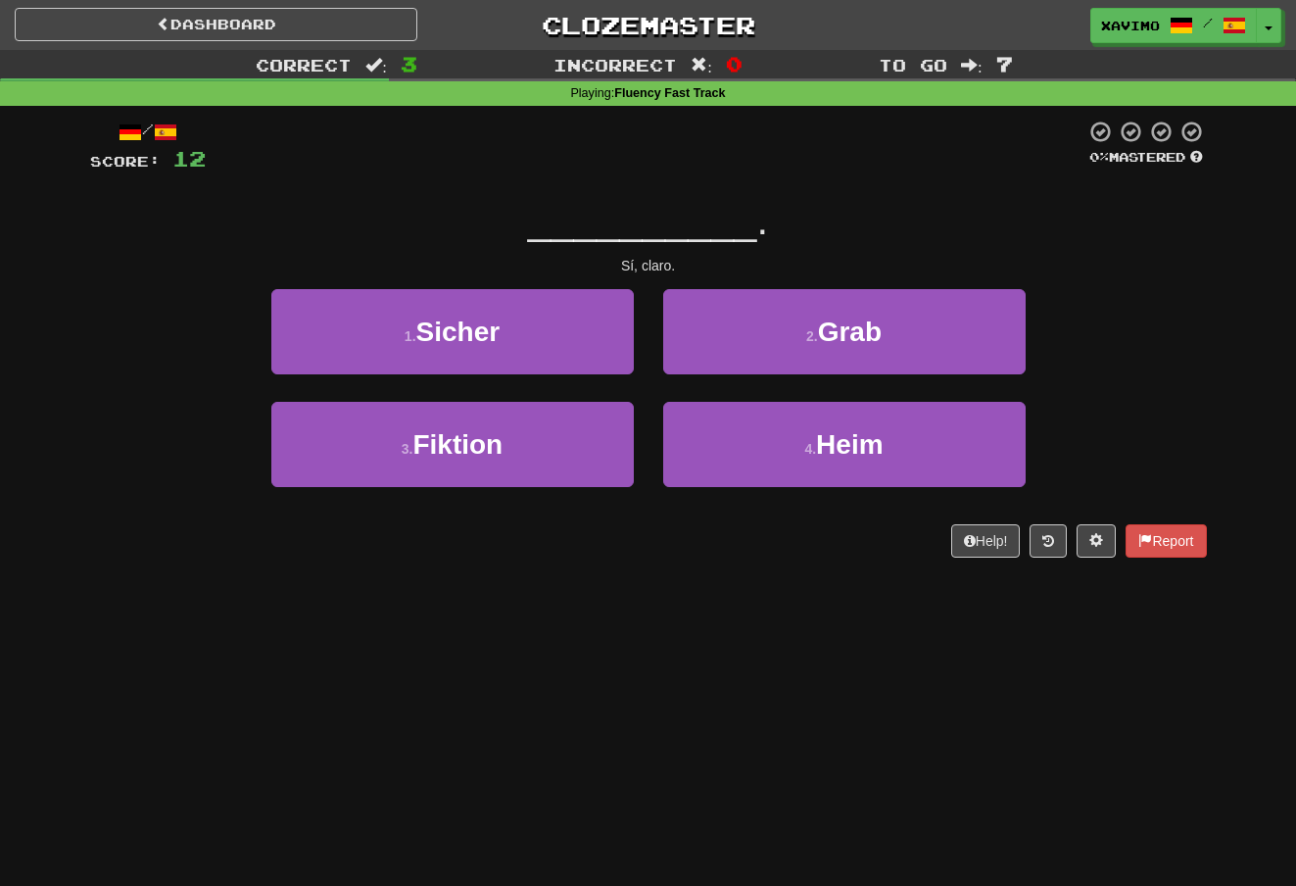
click at [588, 322] on button "1 . Sicher" at bounding box center [452, 331] width 362 height 85
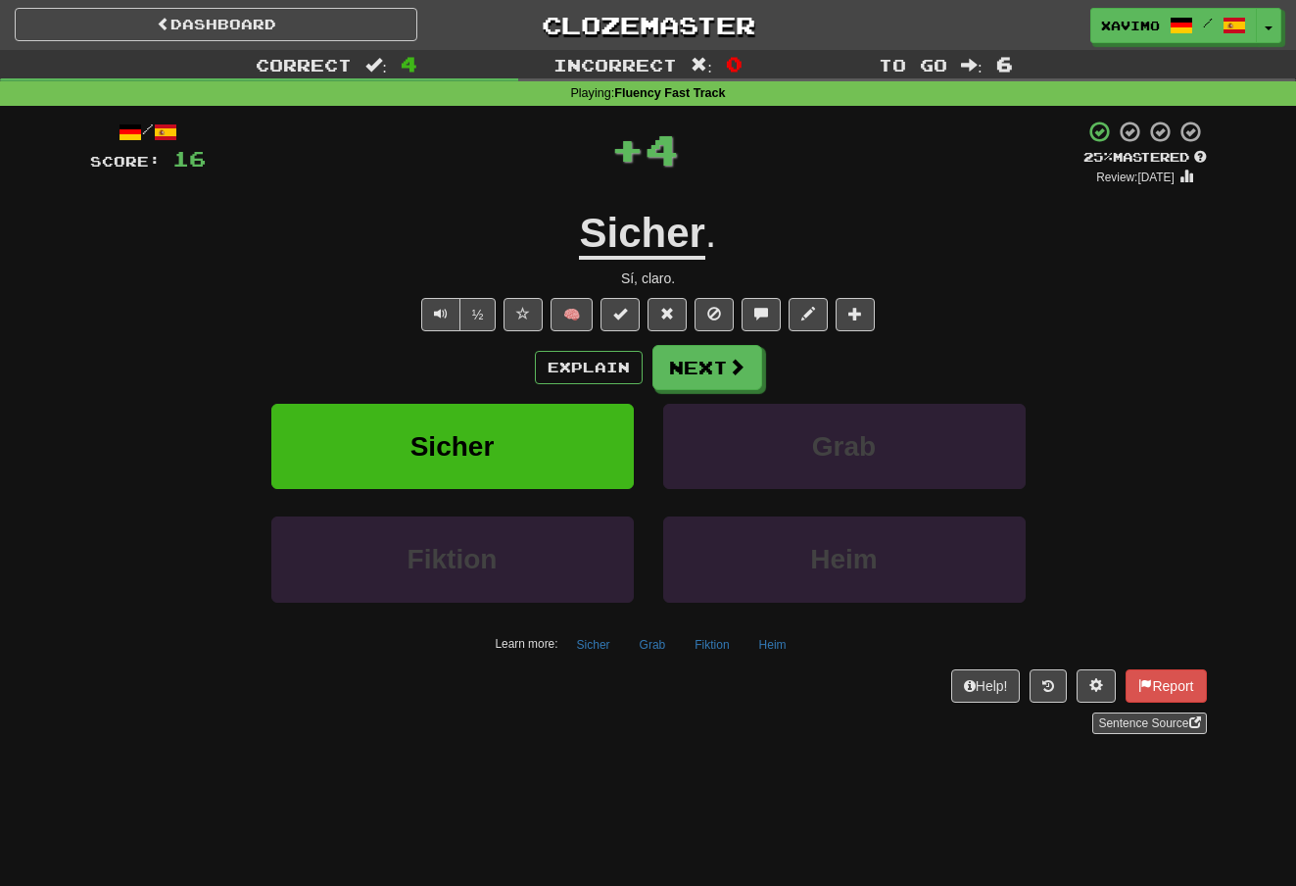
click at [740, 364] on span at bounding box center [737, 367] width 18 height 18
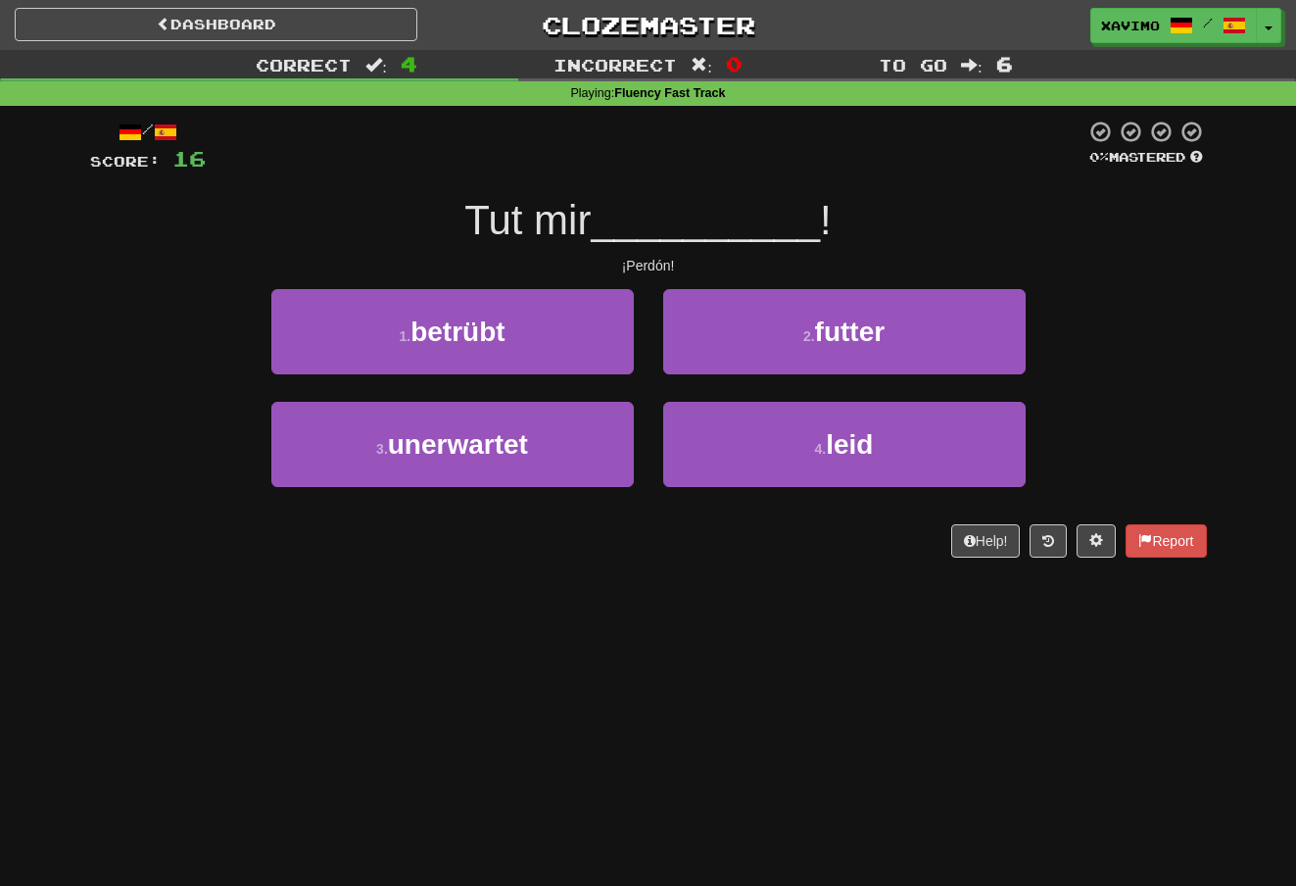
click at [806, 421] on button "4 . leid" at bounding box center [844, 444] width 362 height 85
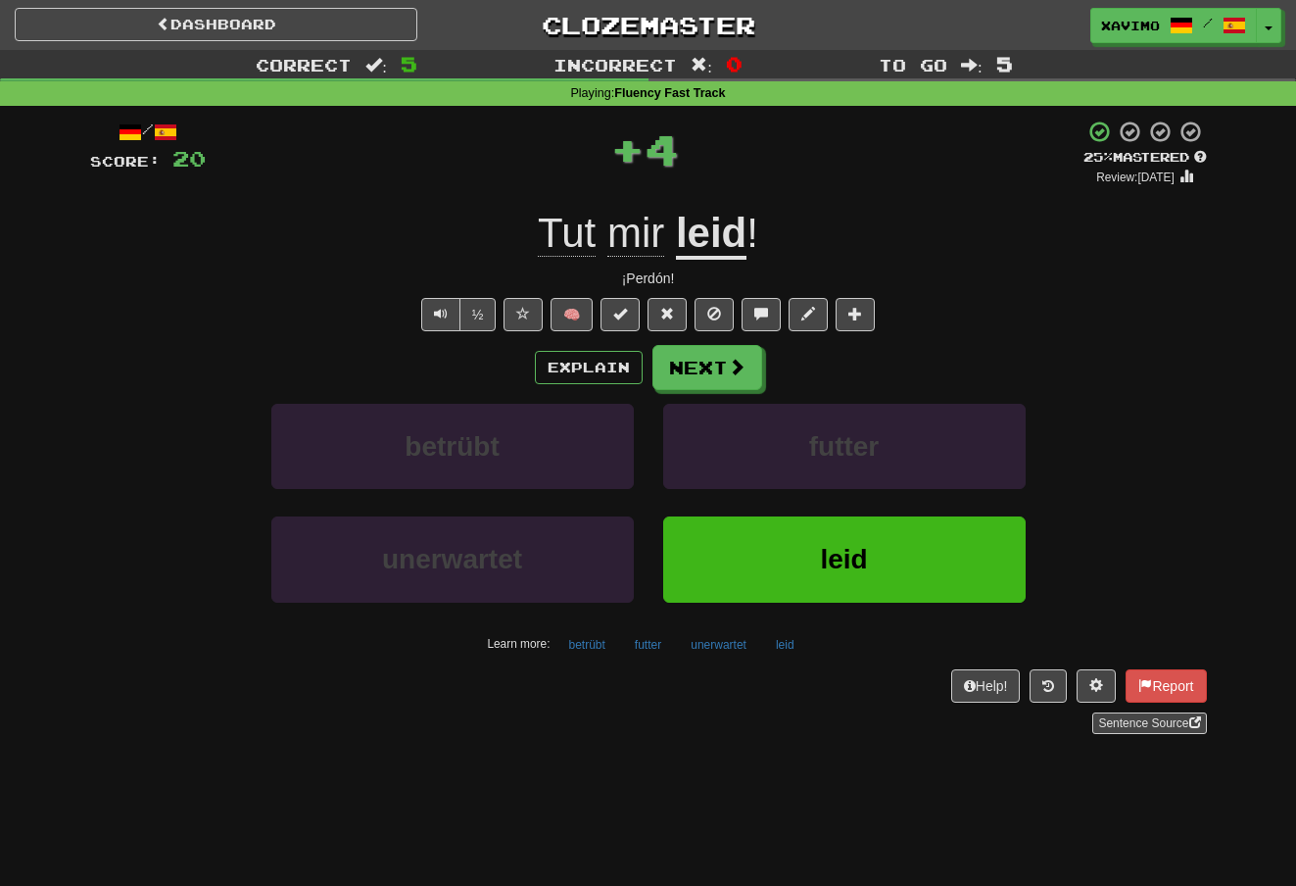
click at [734, 358] on span at bounding box center [737, 367] width 18 height 18
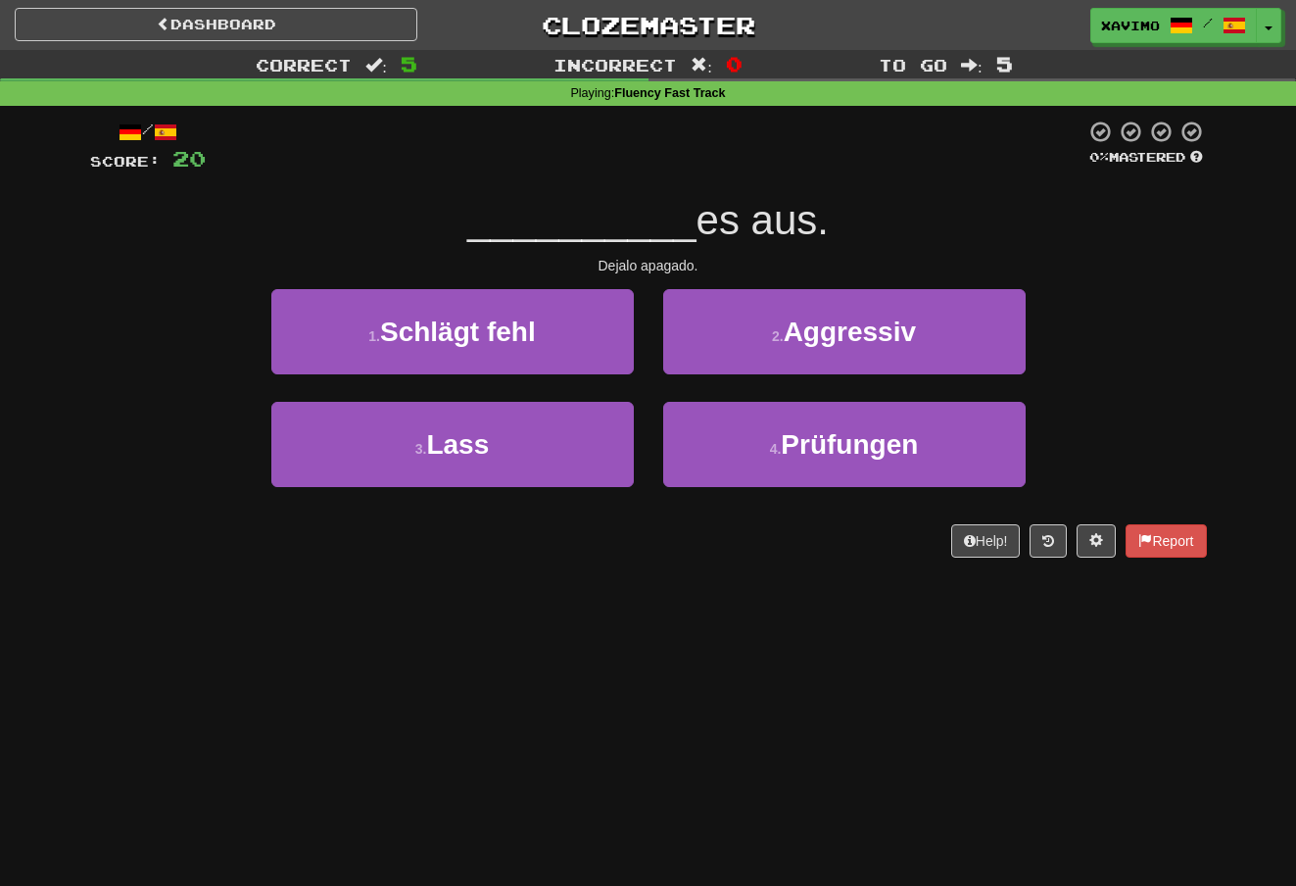
click at [583, 432] on button "3 . Lass" at bounding box center [452, 444] width 362 height 85
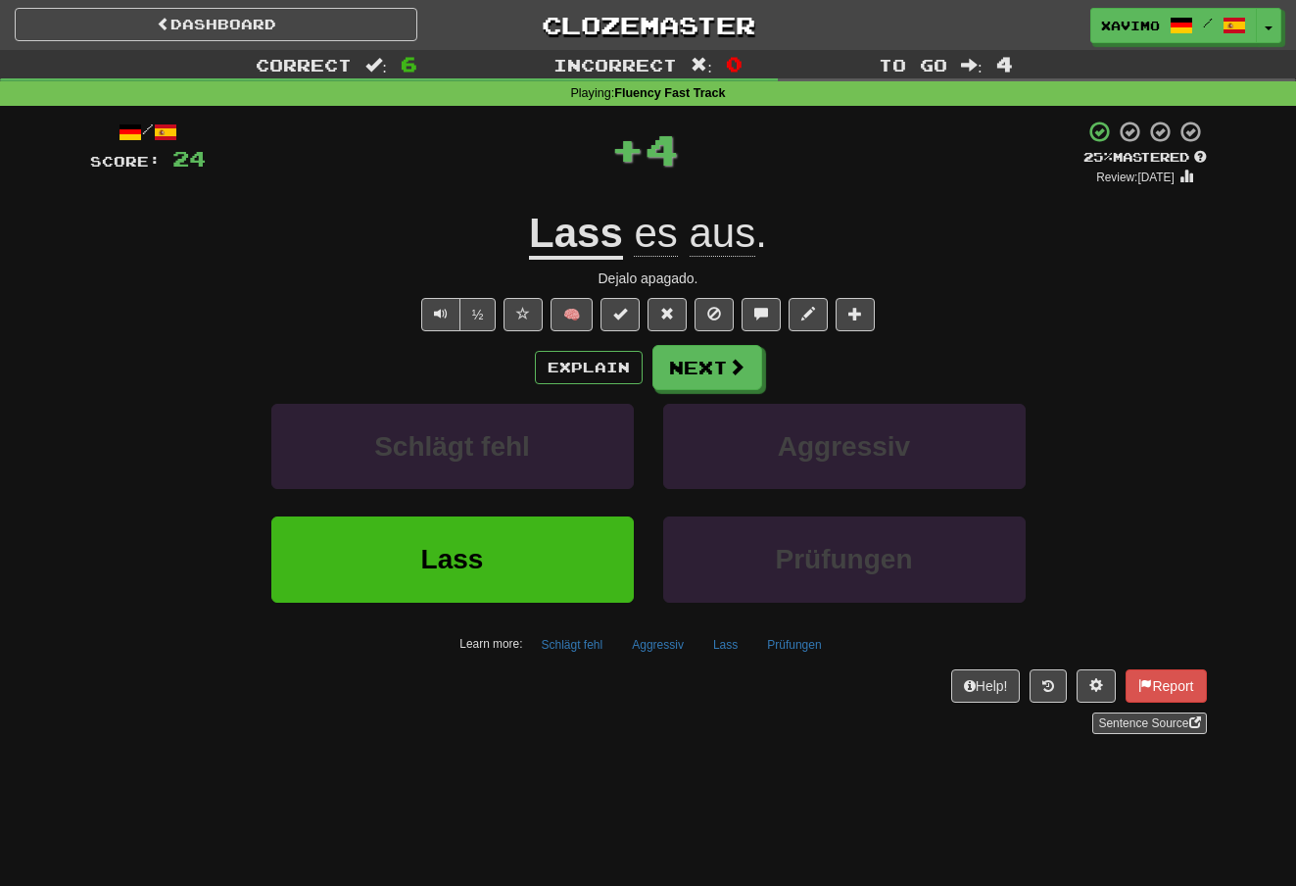
click at [728, 360] on span at bounding box center [737, 367] width 18 height 18
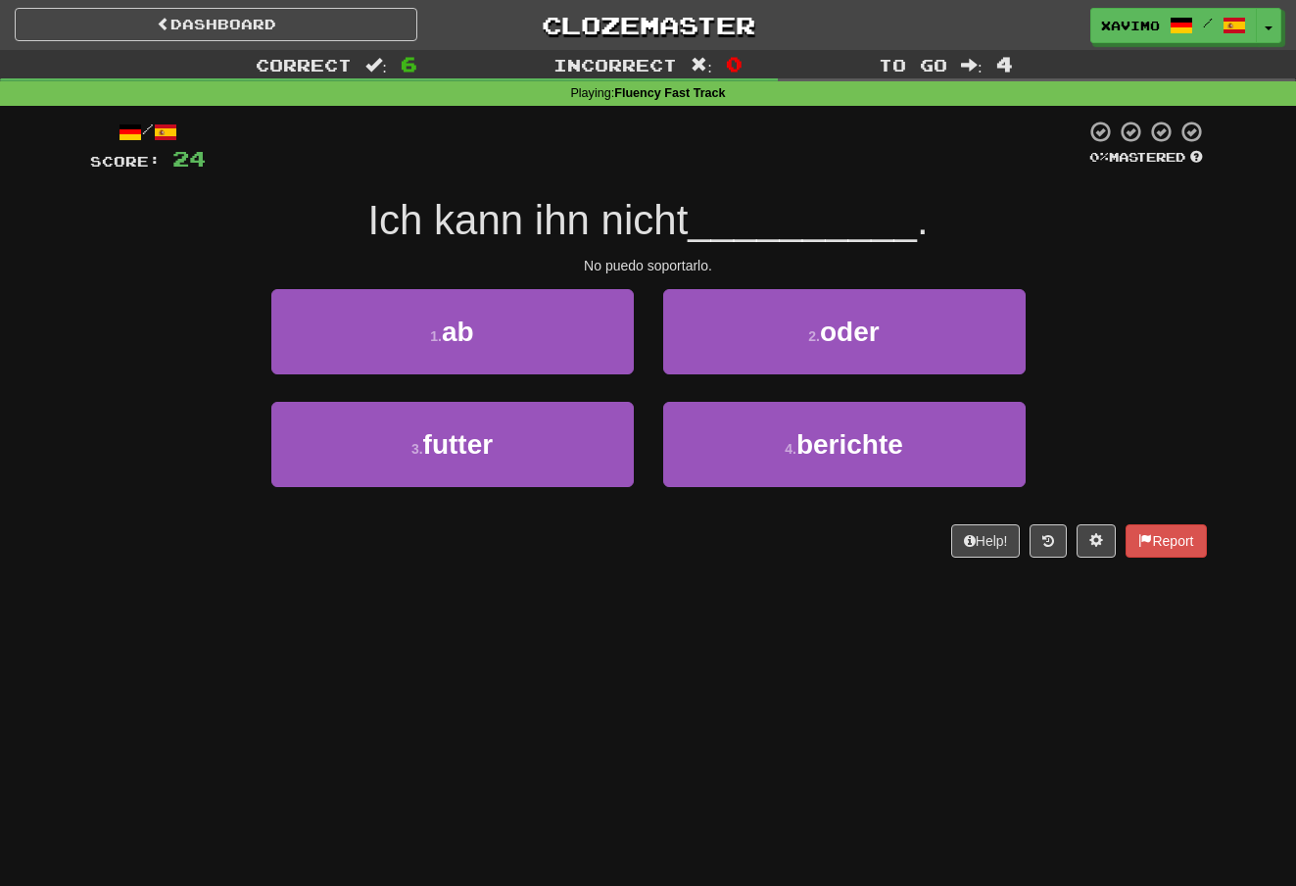
click at [600, 323] on button "1 . ab" at bounding box center [452, 331] width 362 height 85
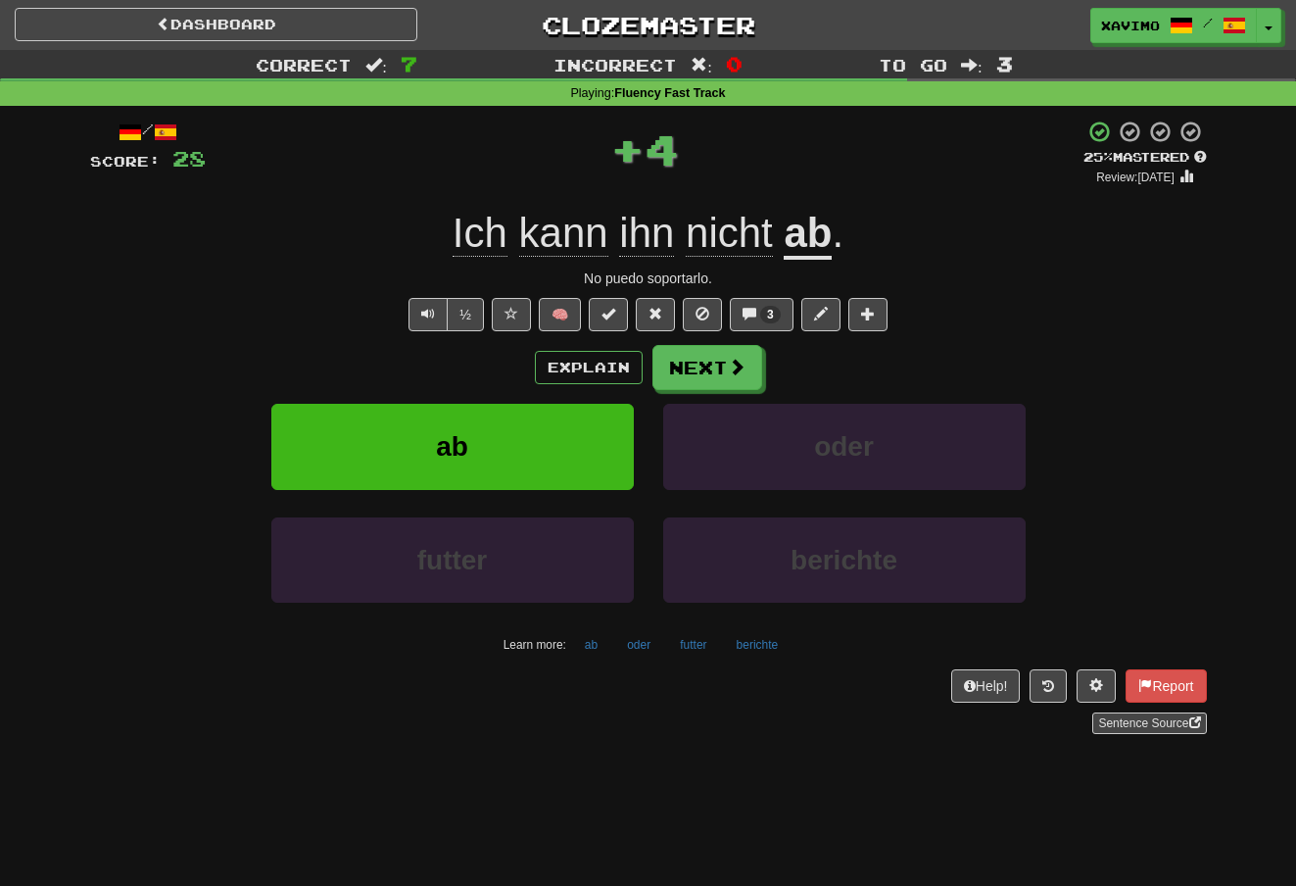
click at [739, 362] on span at bounding box center [737, 367] width 18 height 18
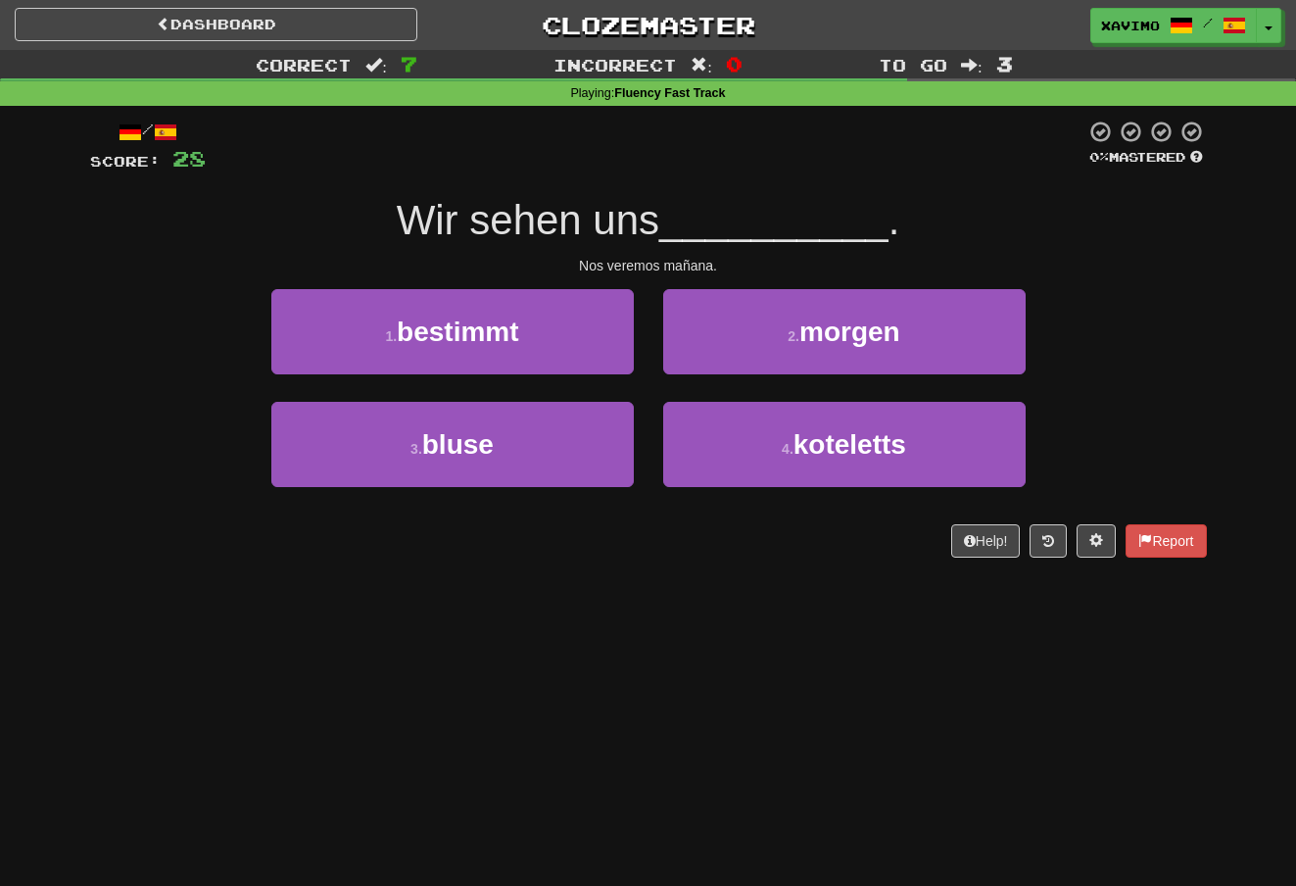
click at [842, 323] on span "morgen" at bounding box center [849, 331] width 101 height 30
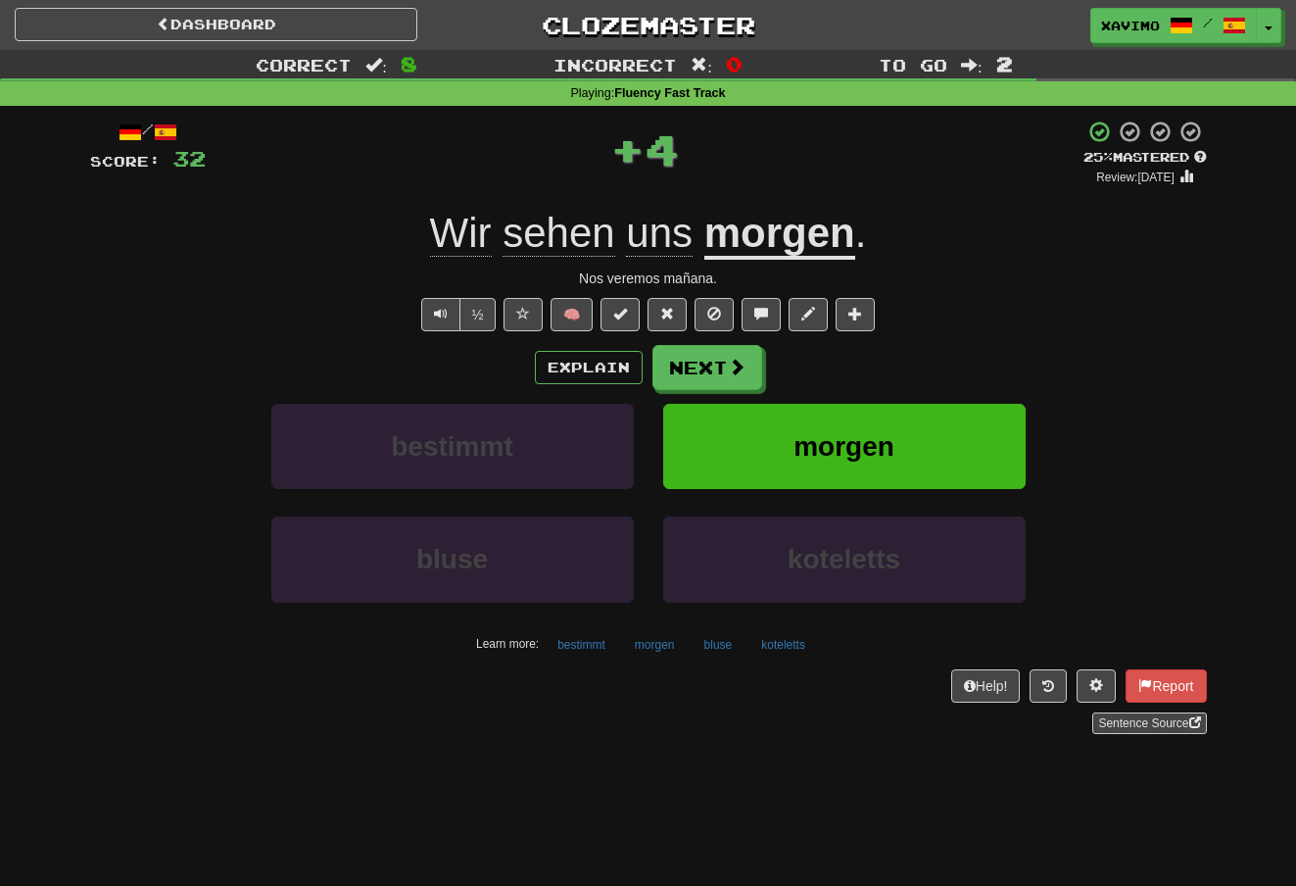
click at [731, 359] on span at bounding box center [737, 367] width 18 height 18
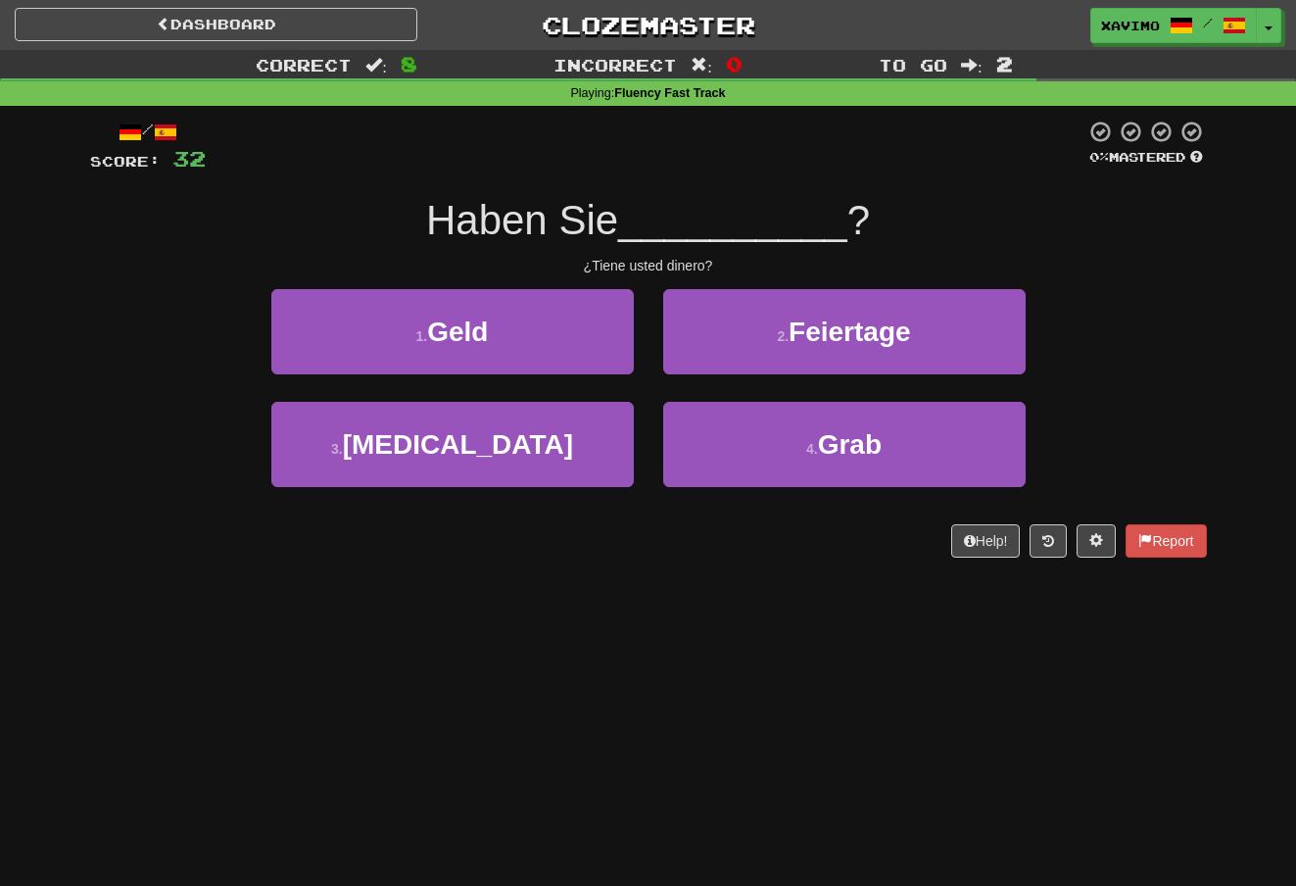
click at [596, 332] on button "1 . Geld" at bounding box center [452, 331] width 362 height 85
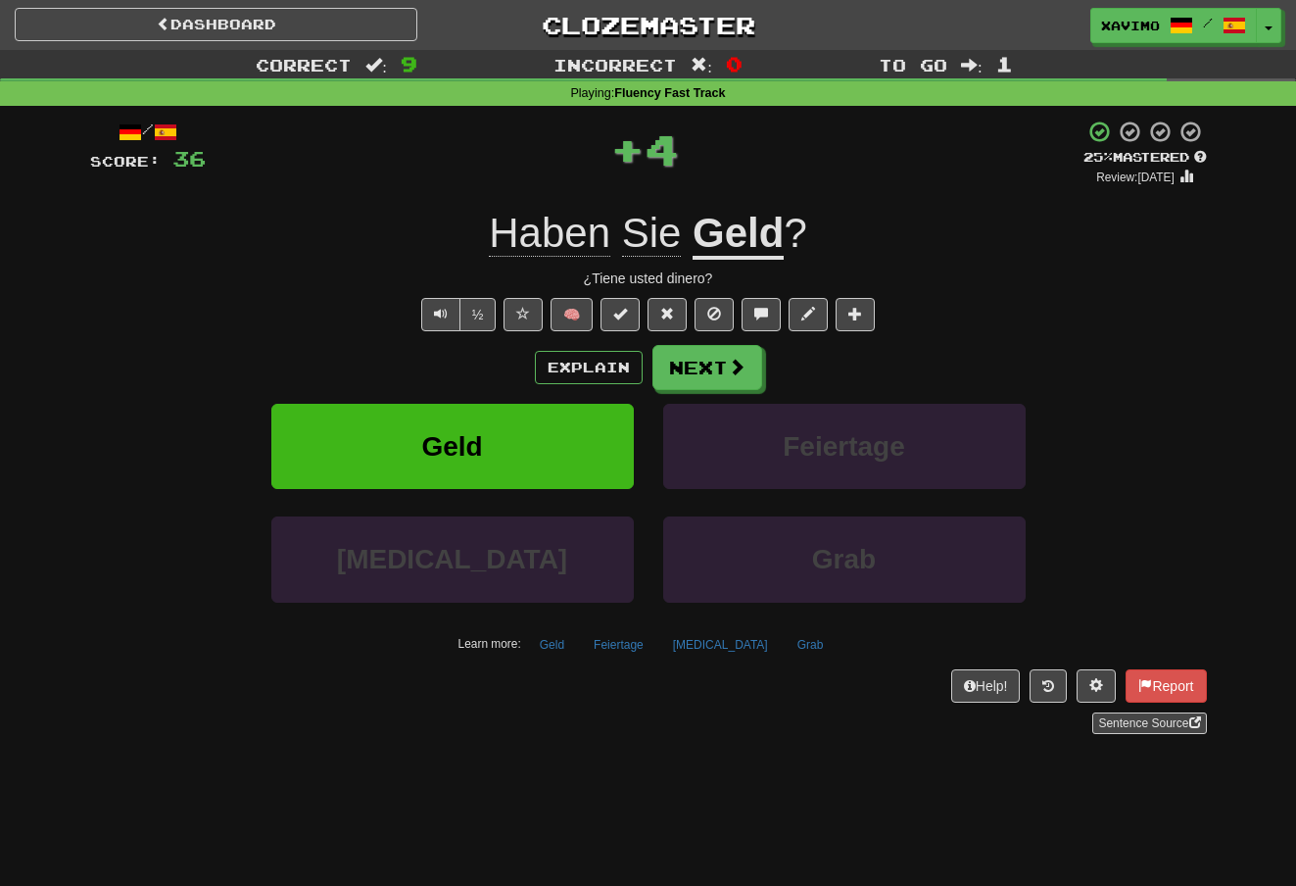
click at [733, 359] on span at bounding box center [737, 367] width 18 height 18
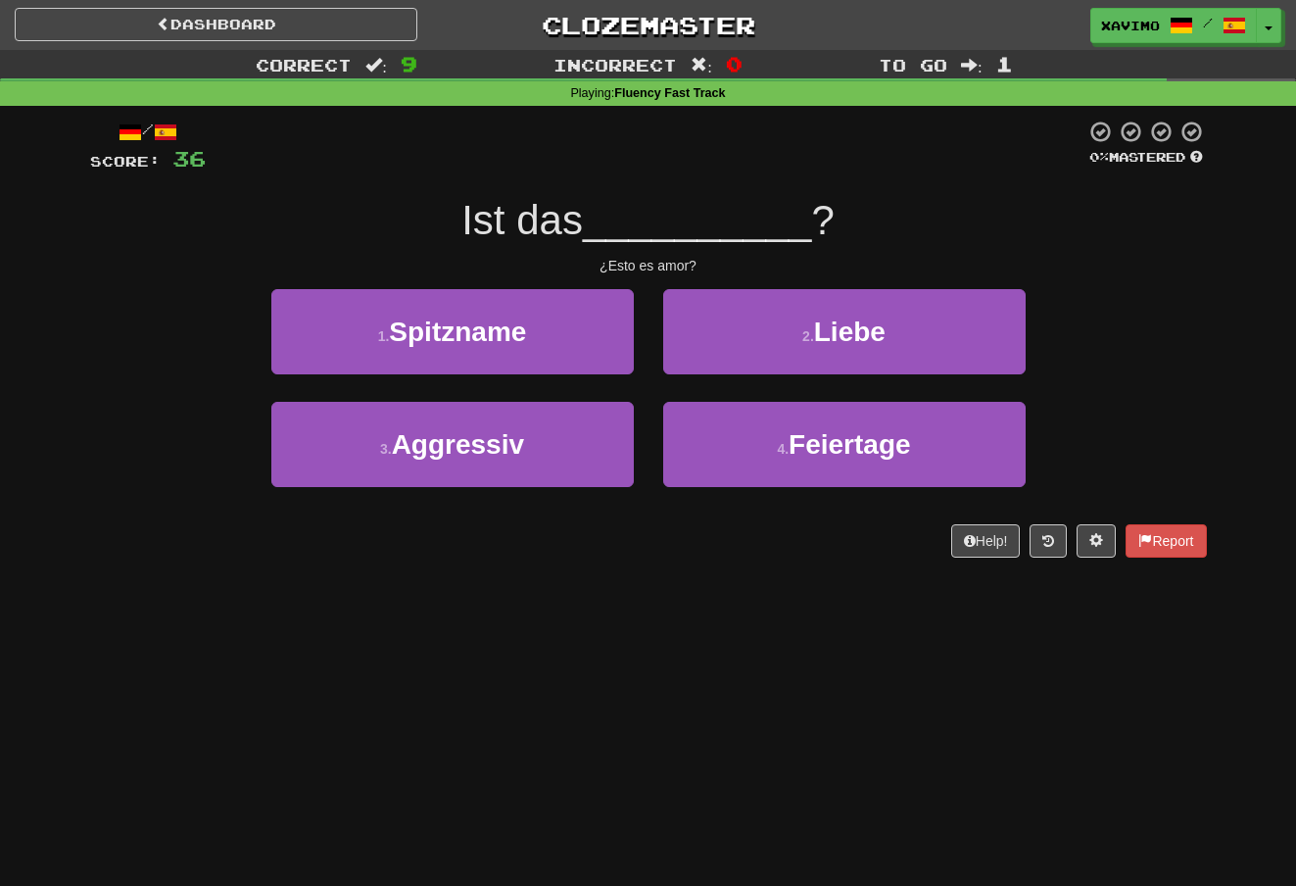
click at [856, 320] on span "Liebe" at bounding box center [850, 331] width 72 height 30
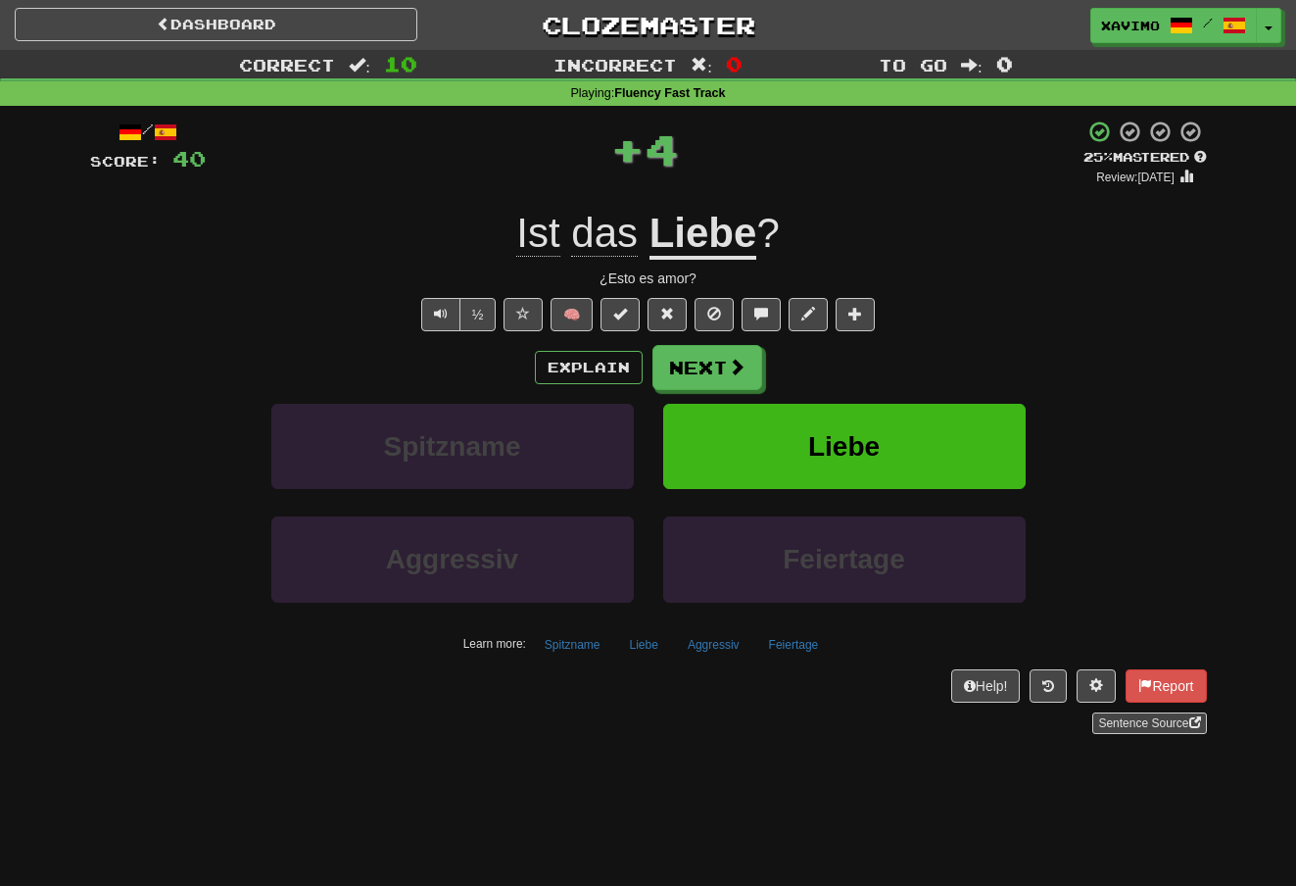
click at [737, 360] on span at bounding box center [737, 367] width 18 height 18
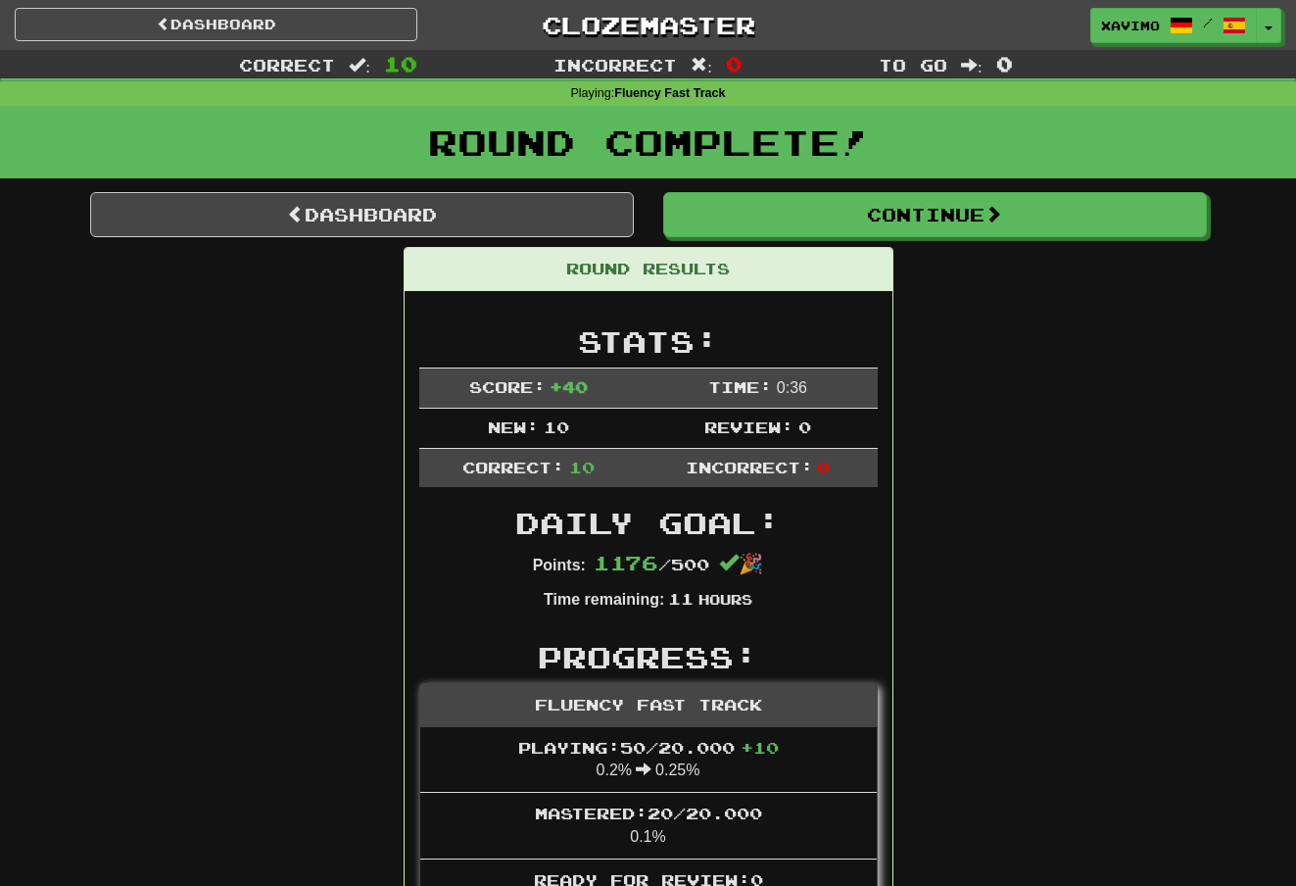
click at [999, 213] on span at bounding box center [994, 214] width 18 height 18
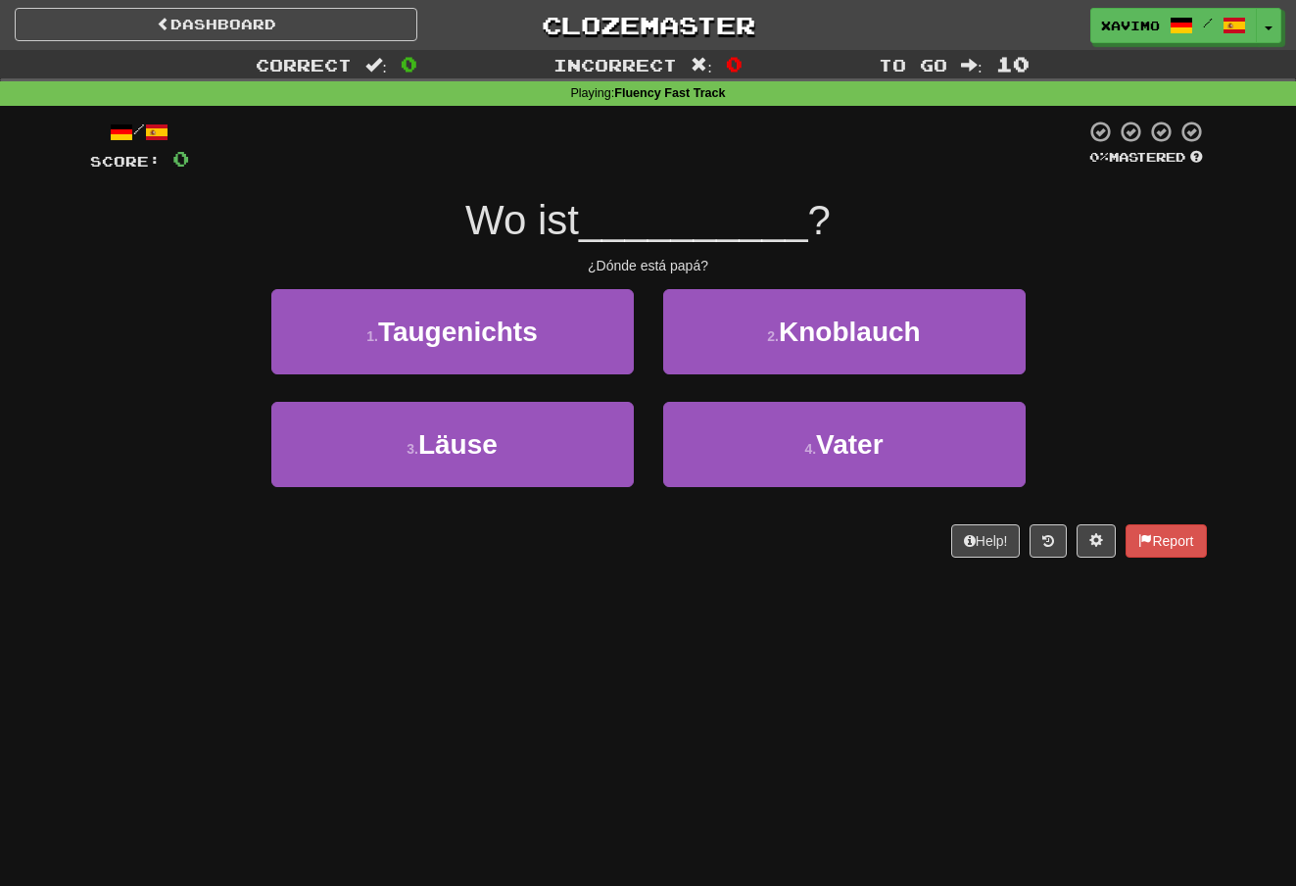
click at [817, 421] on button "4 . Vater" at bounding box center [844, 444] width 362 height 85
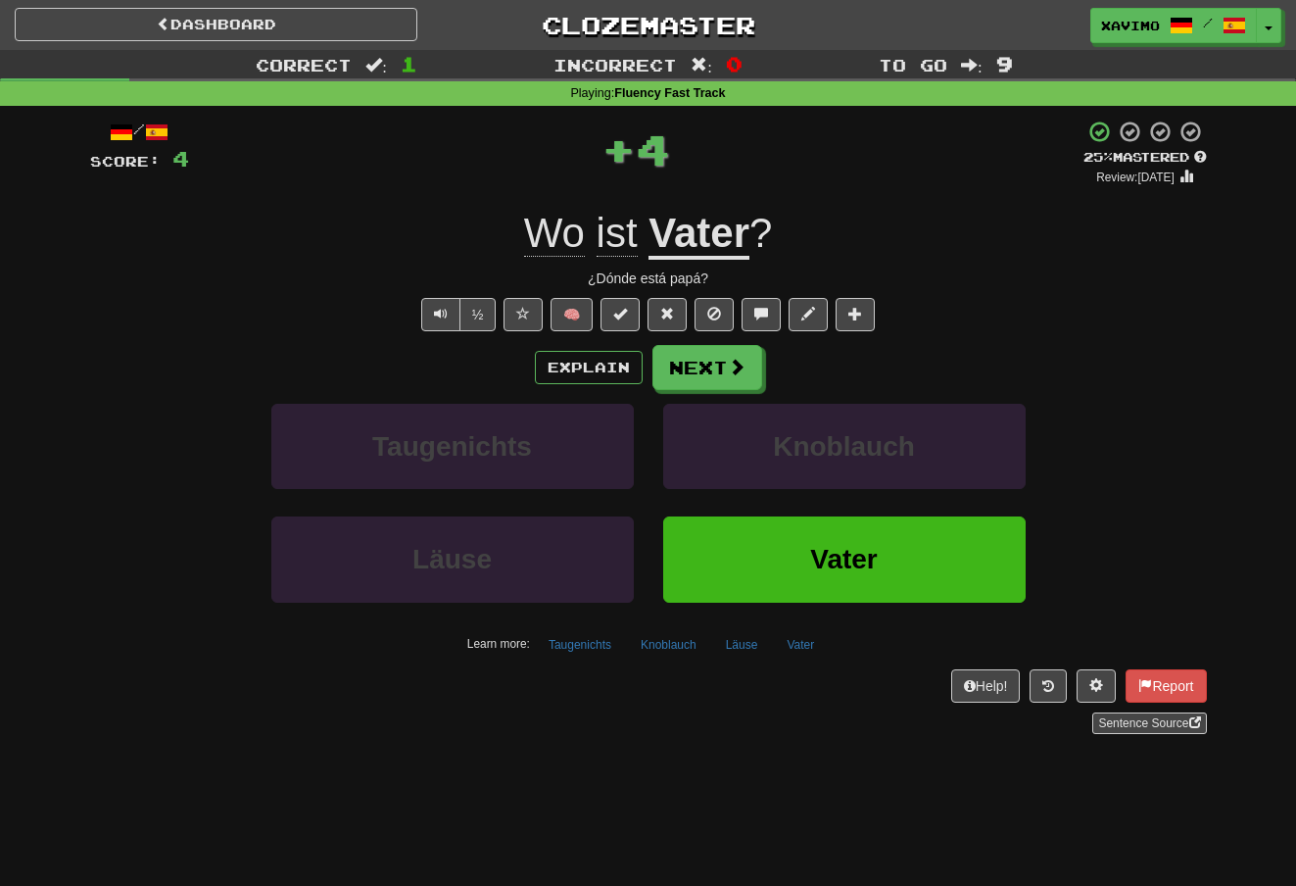
click at [739, 362] on span at bounding box center [737, 367] width 18 height 18
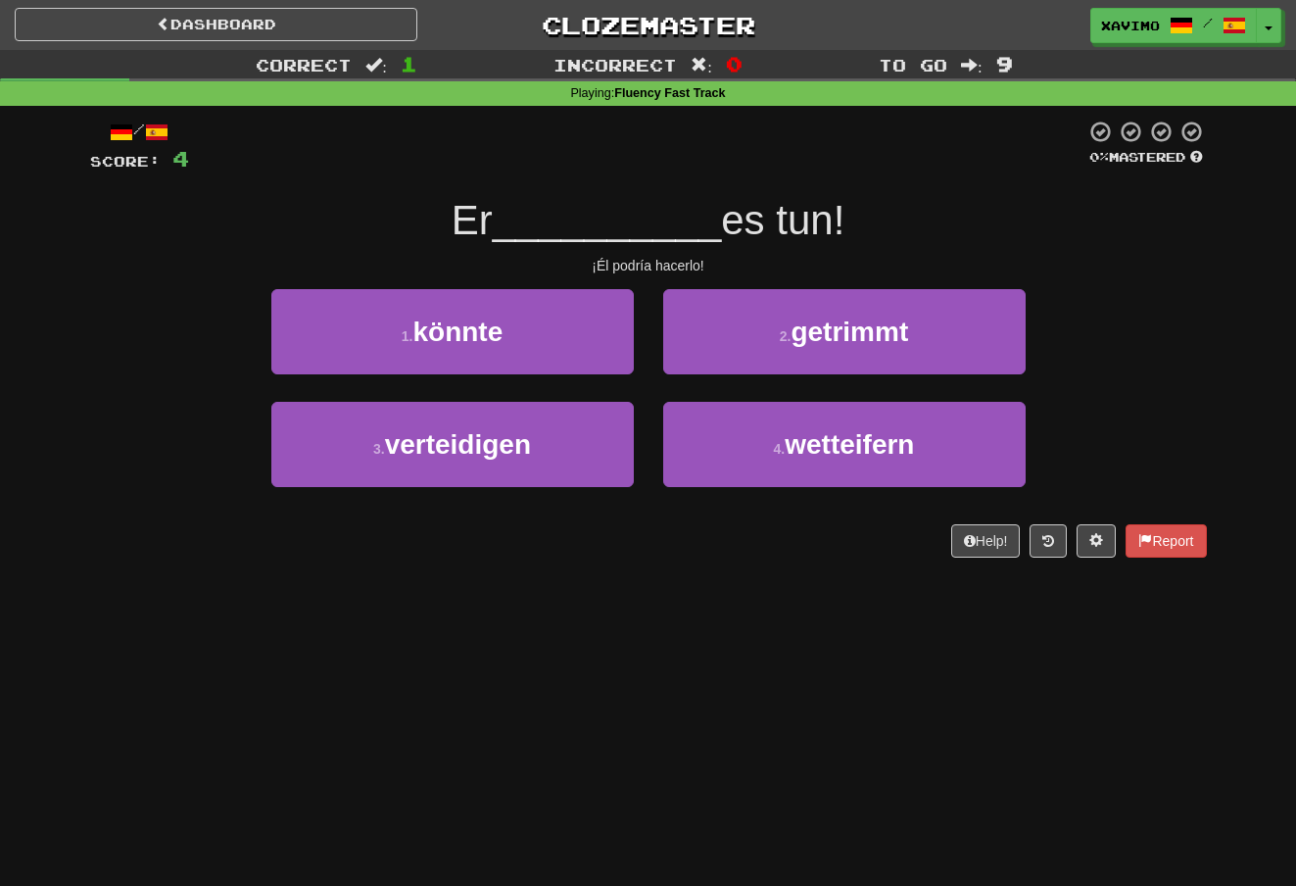
click at [628, 326] on button "1 . könnte" at bounding box center [452, 331] width 362 height 85
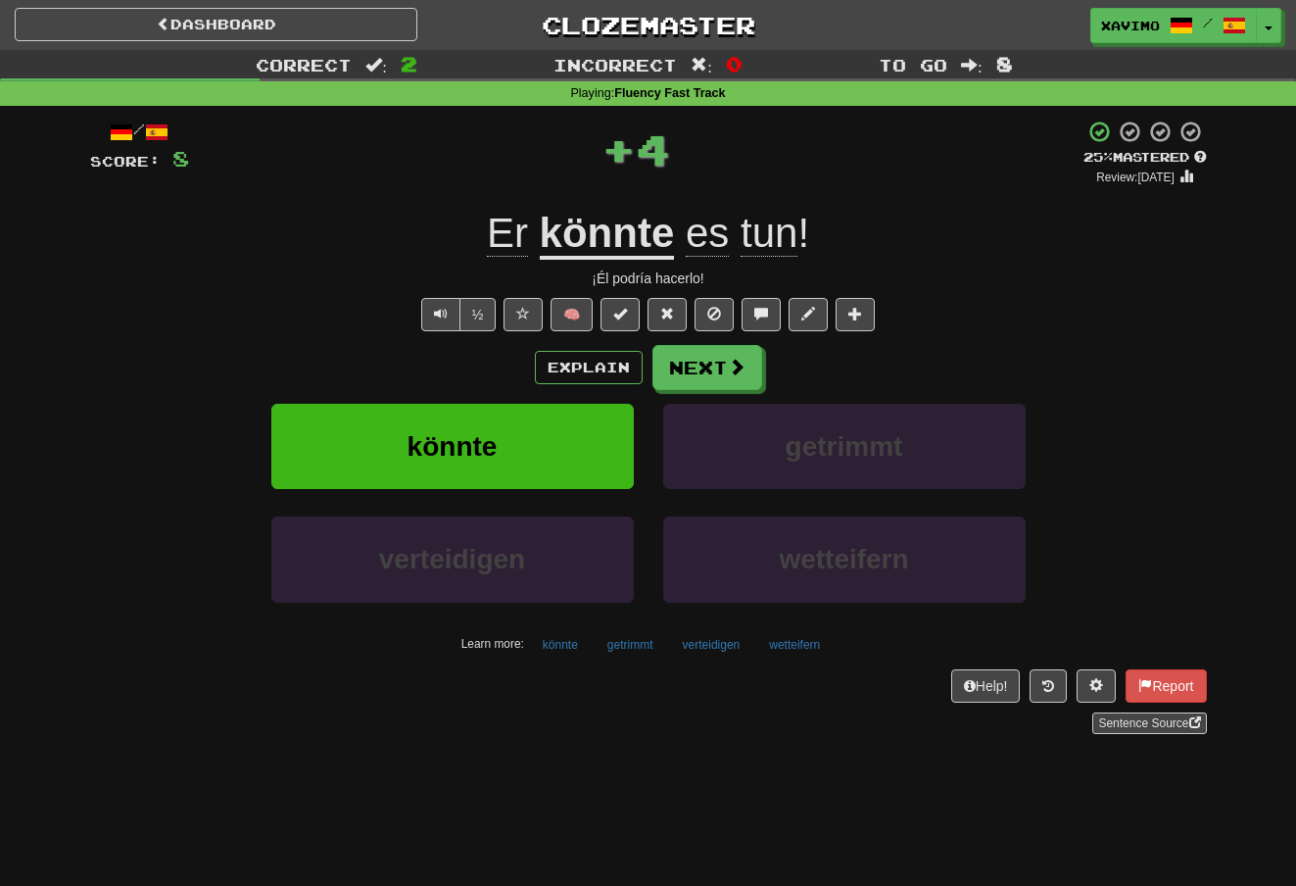
click at [740, 358] on span at bounding box center [737, 367] width 18 height 18
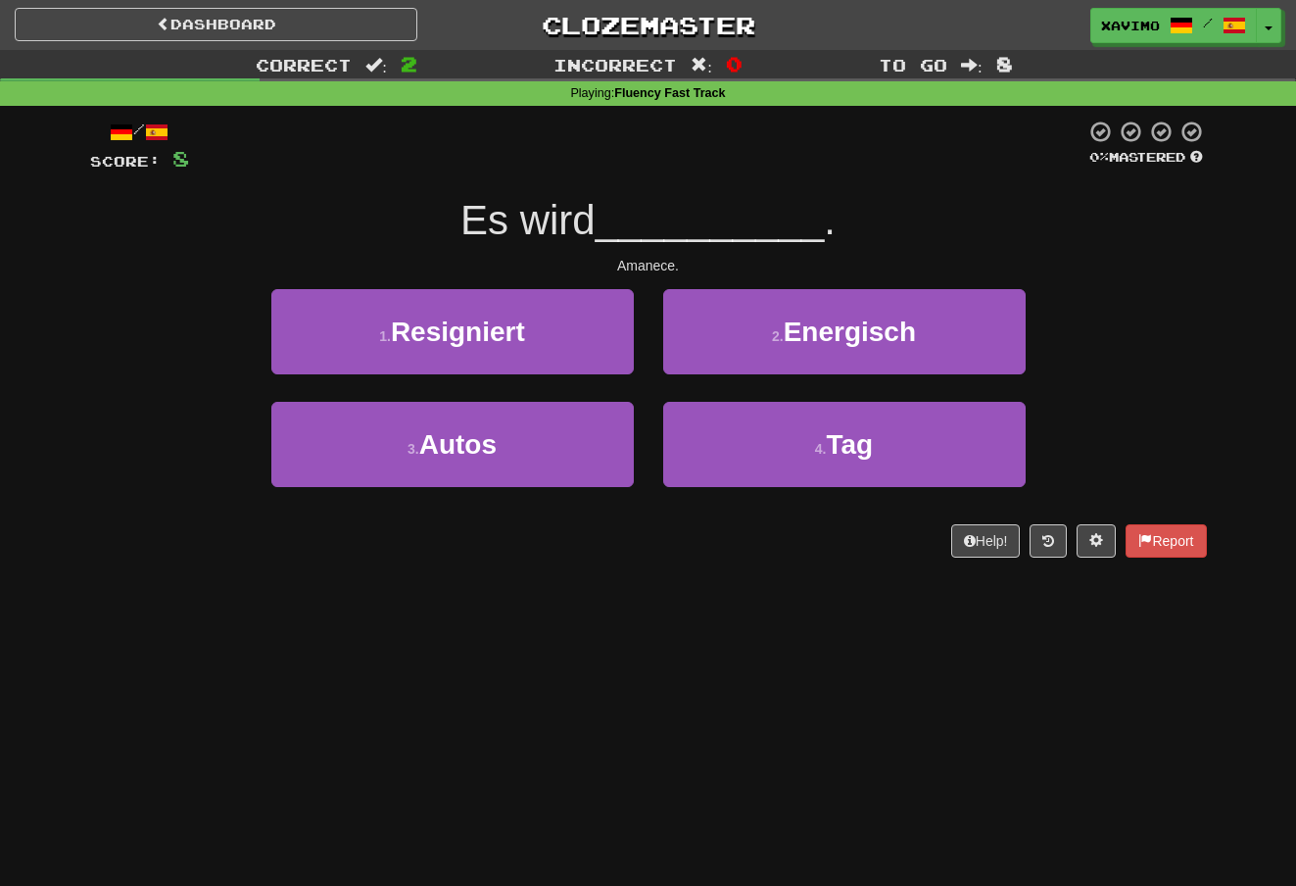
click at [799, 425] on button "4 . Tag" at bounding box center [844, 444] width 362 height 85
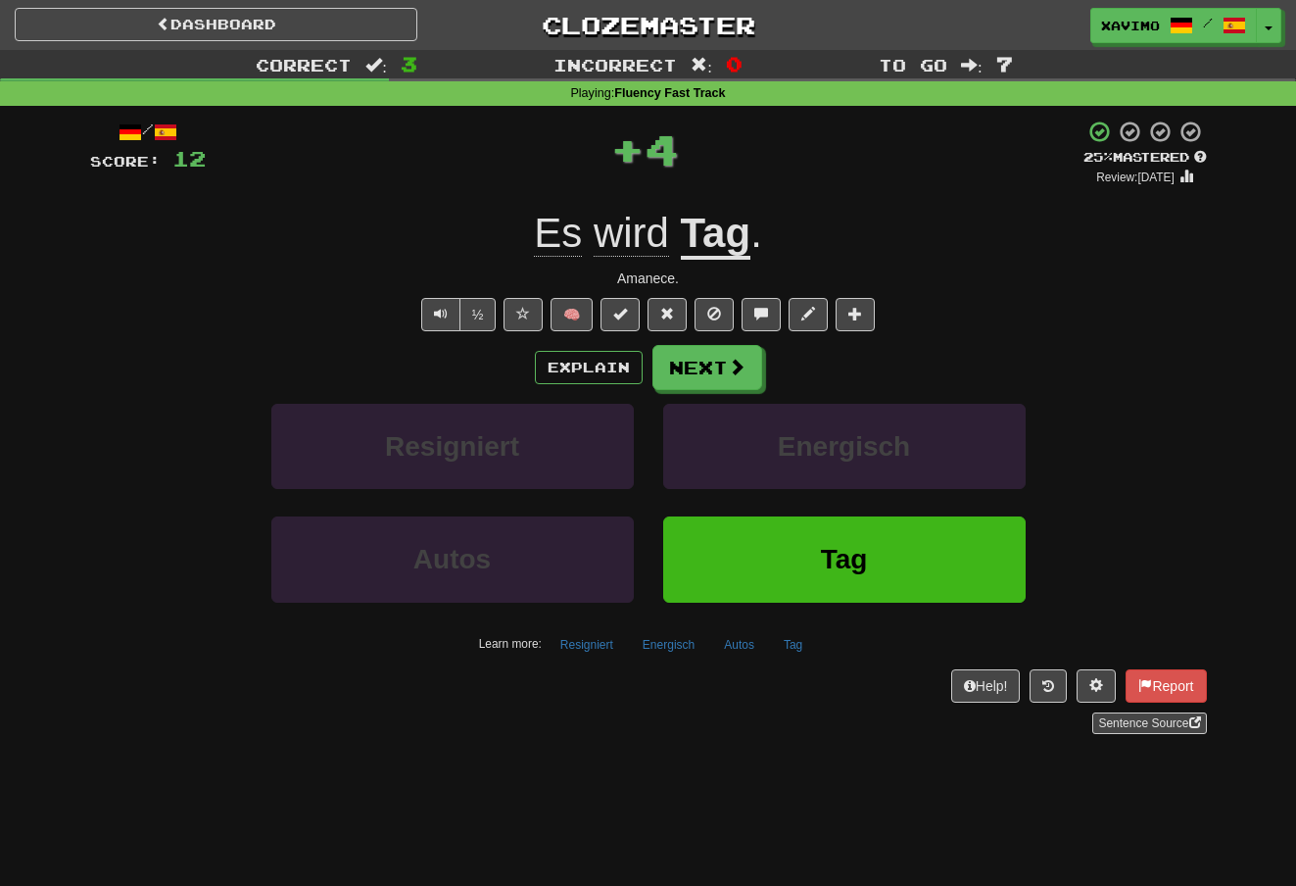
click at [745, 351] on button "Next" at bounding box center [707, 367] width 110 height 45
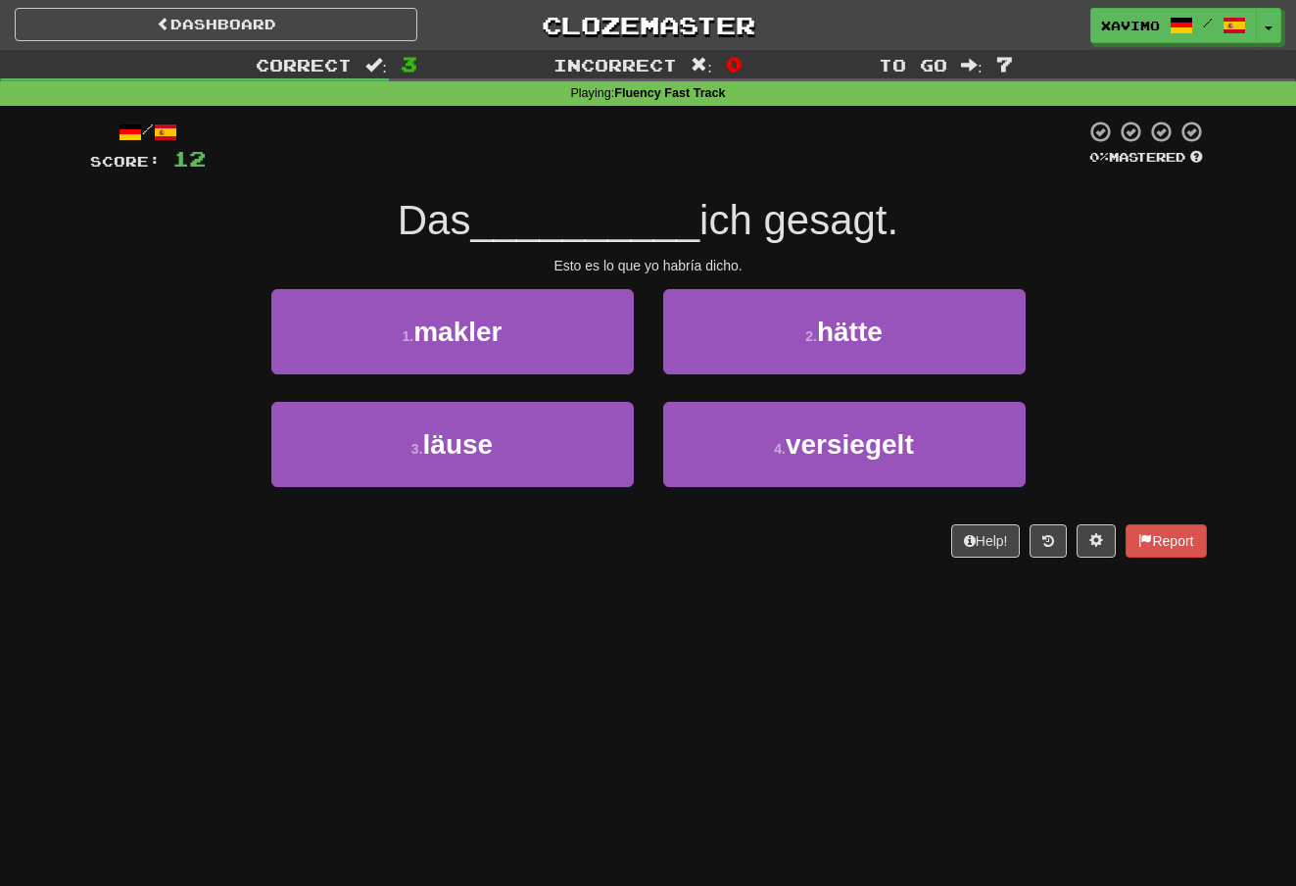
click at [832, 331] on span "hätte" at bounding box center [850, 331] width 66 height 30
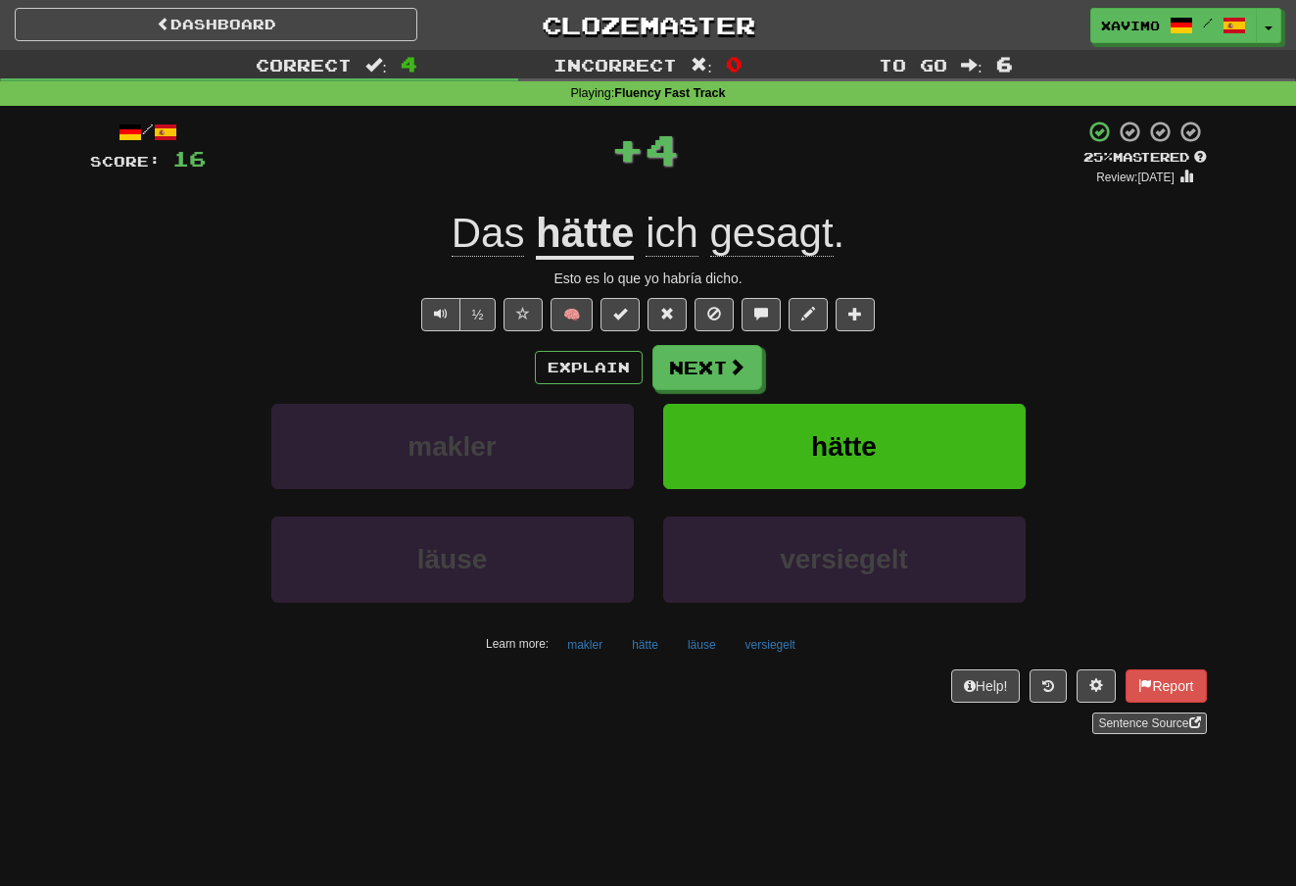
click at [735, 360] on span at bounding box center [737, 367] width 18 height 18
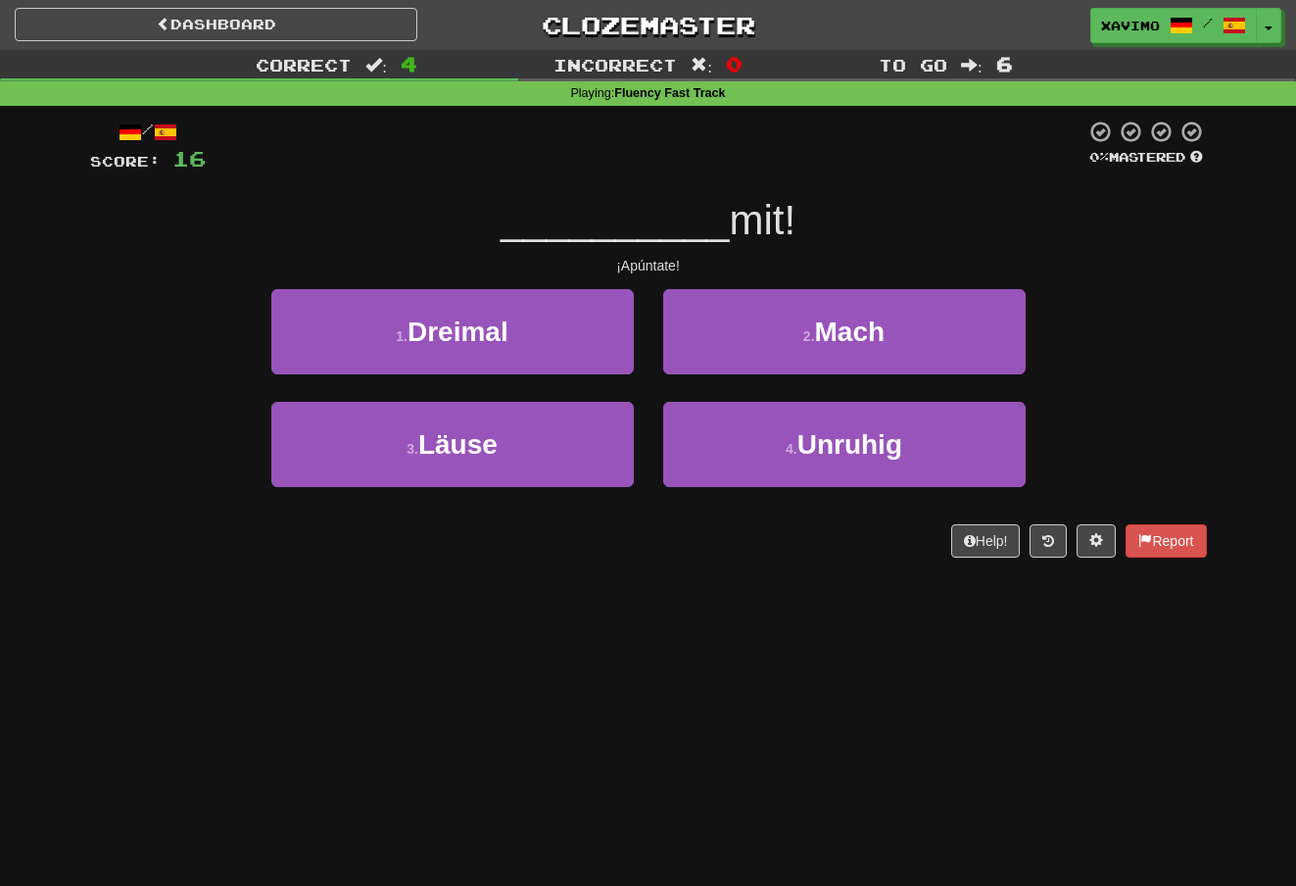
click at [848, 321] on span "Mach" at bounding box center [850, 331] width 71 height 30
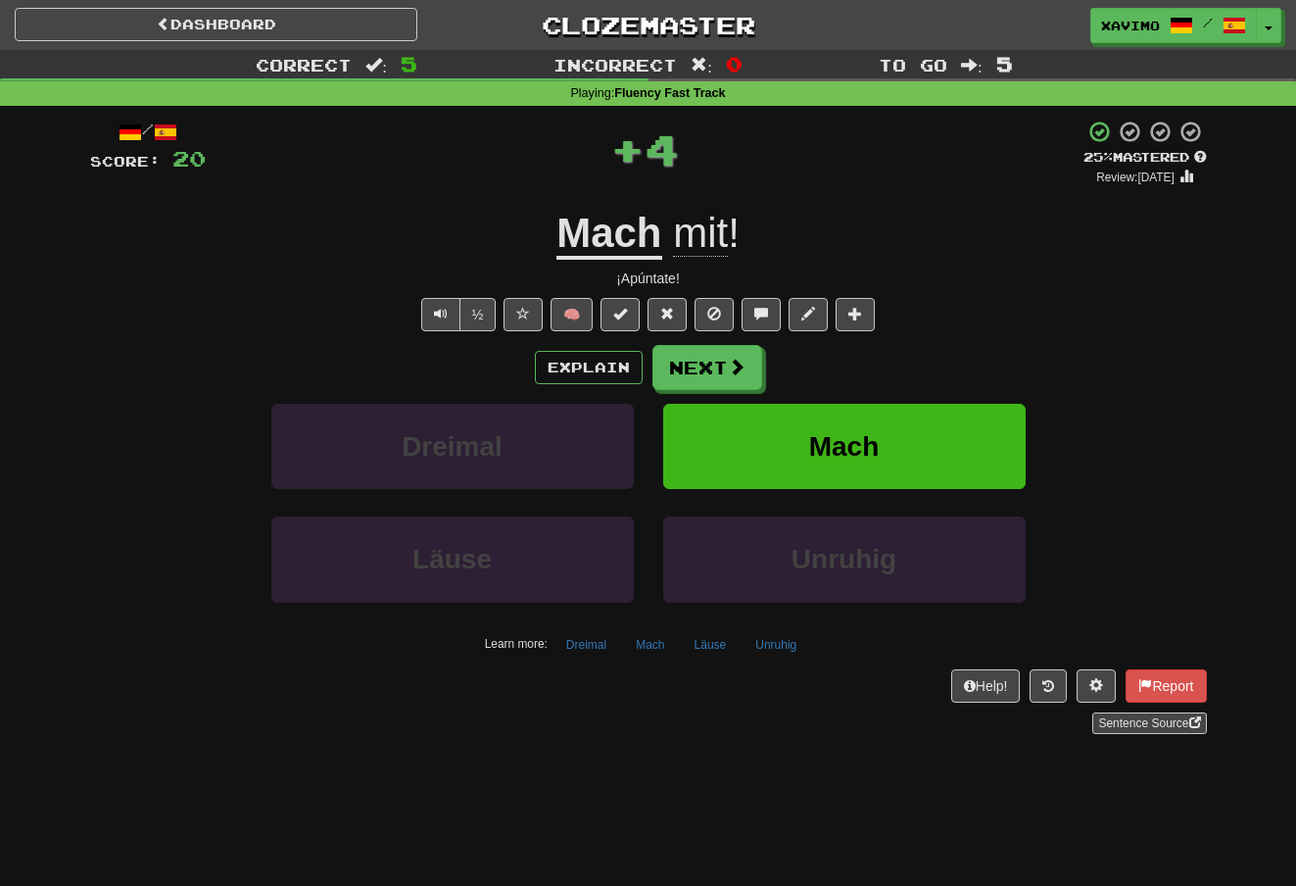
click at [747, 362] on button "Next" at bounding box center [707, 367] width 110 height 45
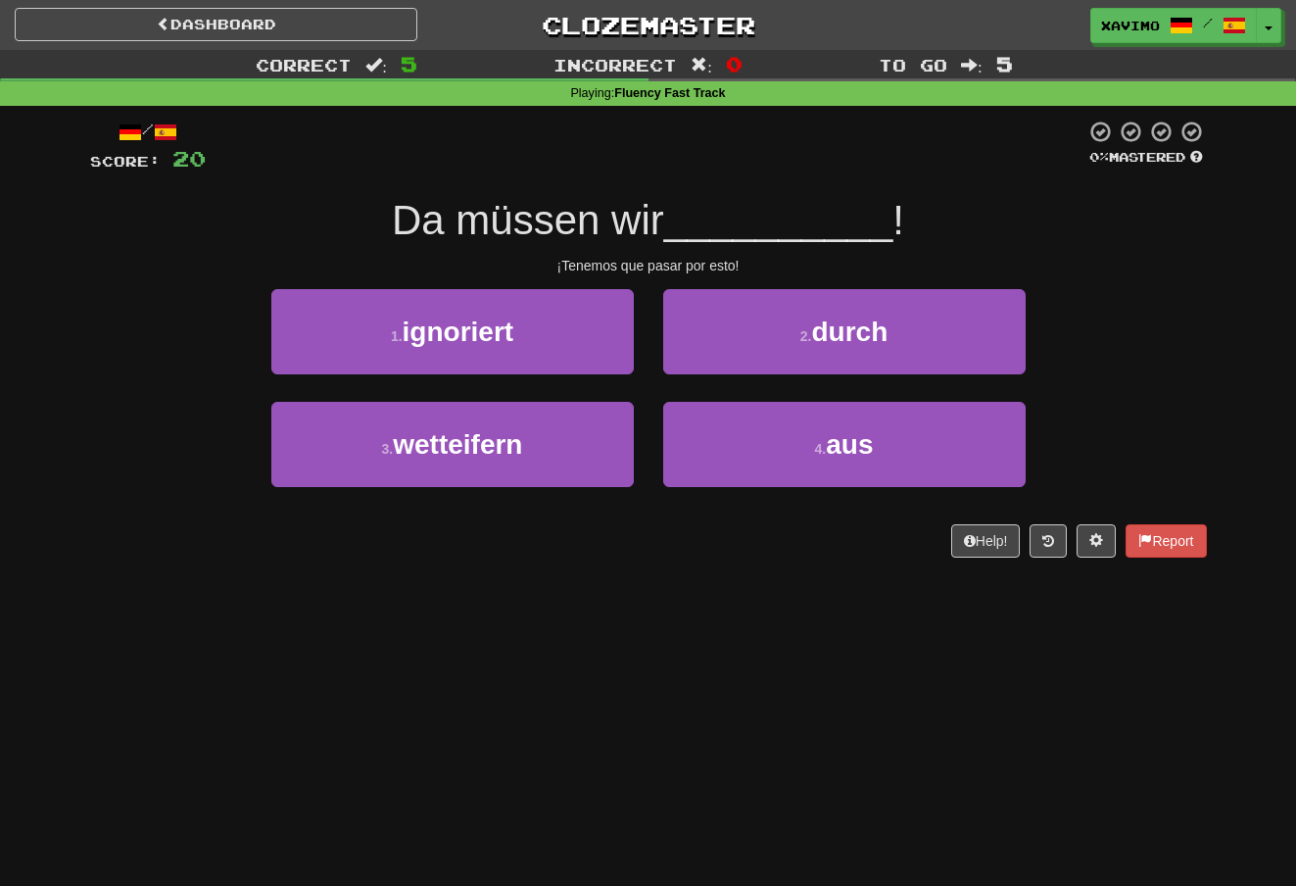
click at [783, 425] on button "4 . aus" at bounding box center [844, 444] width 362 height 85
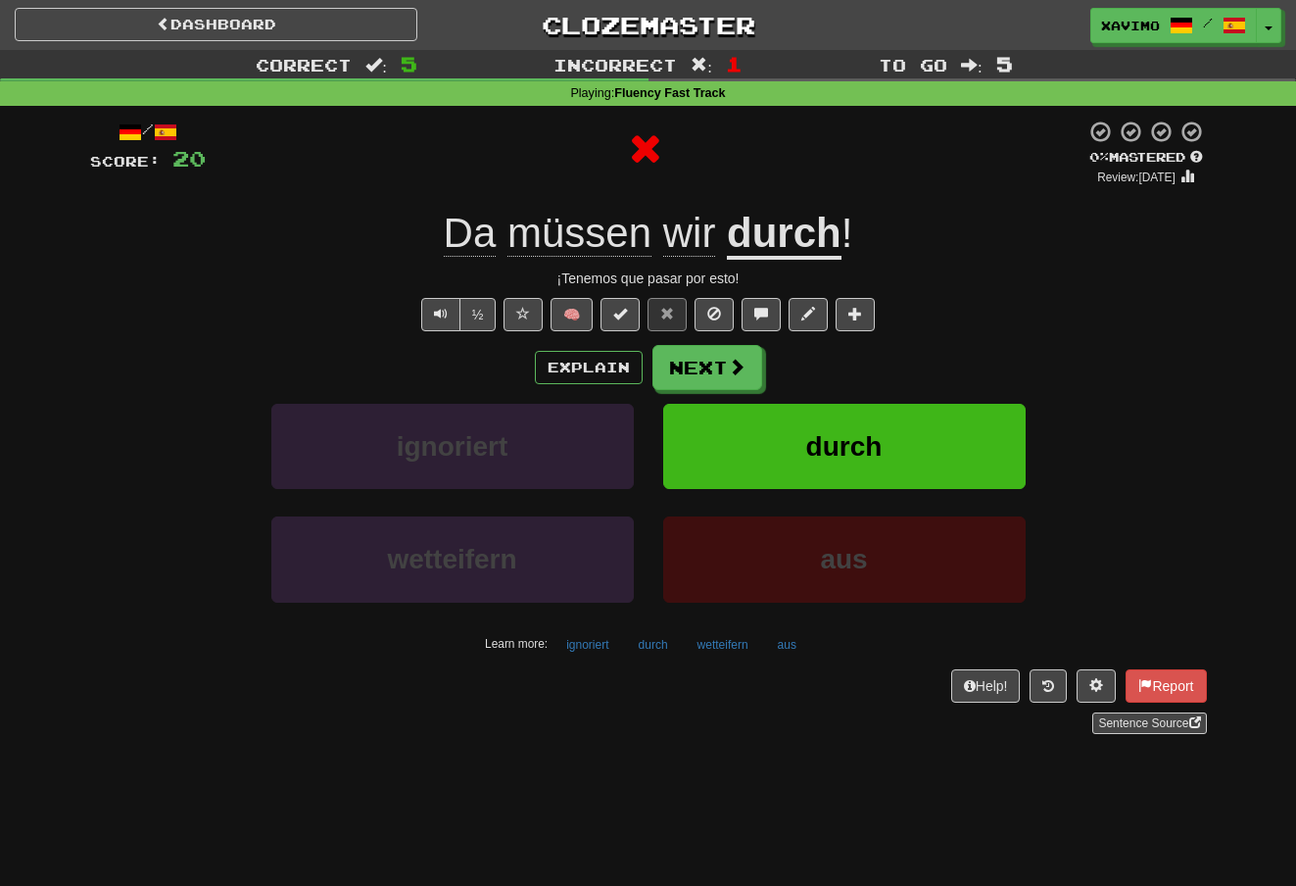
click at [737, 375] on button "Next" at bounding box center [707, 367] width 110 height 45
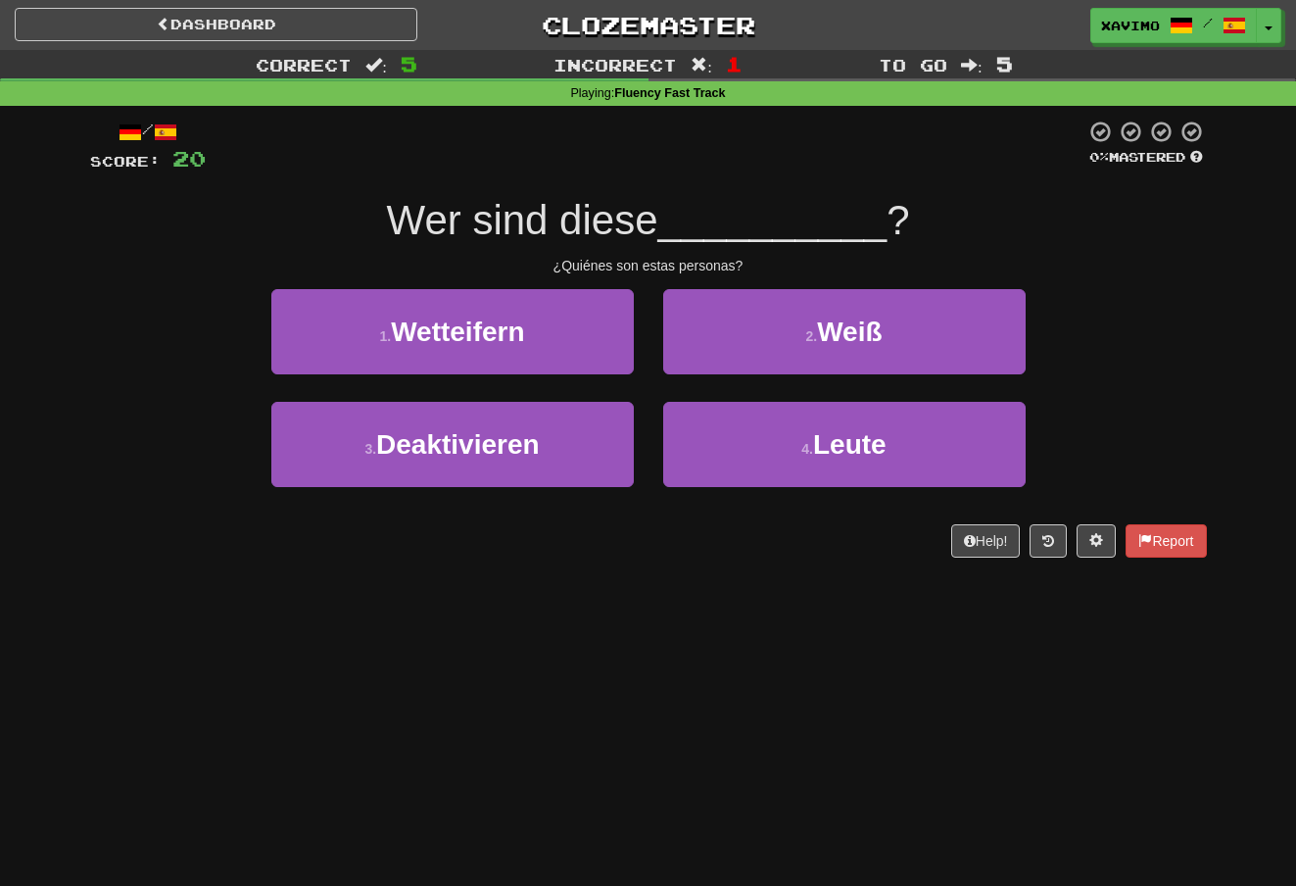
click at [798, 433] on button "4 . Leute" at bounding box center [844, 444] width 362 height 85
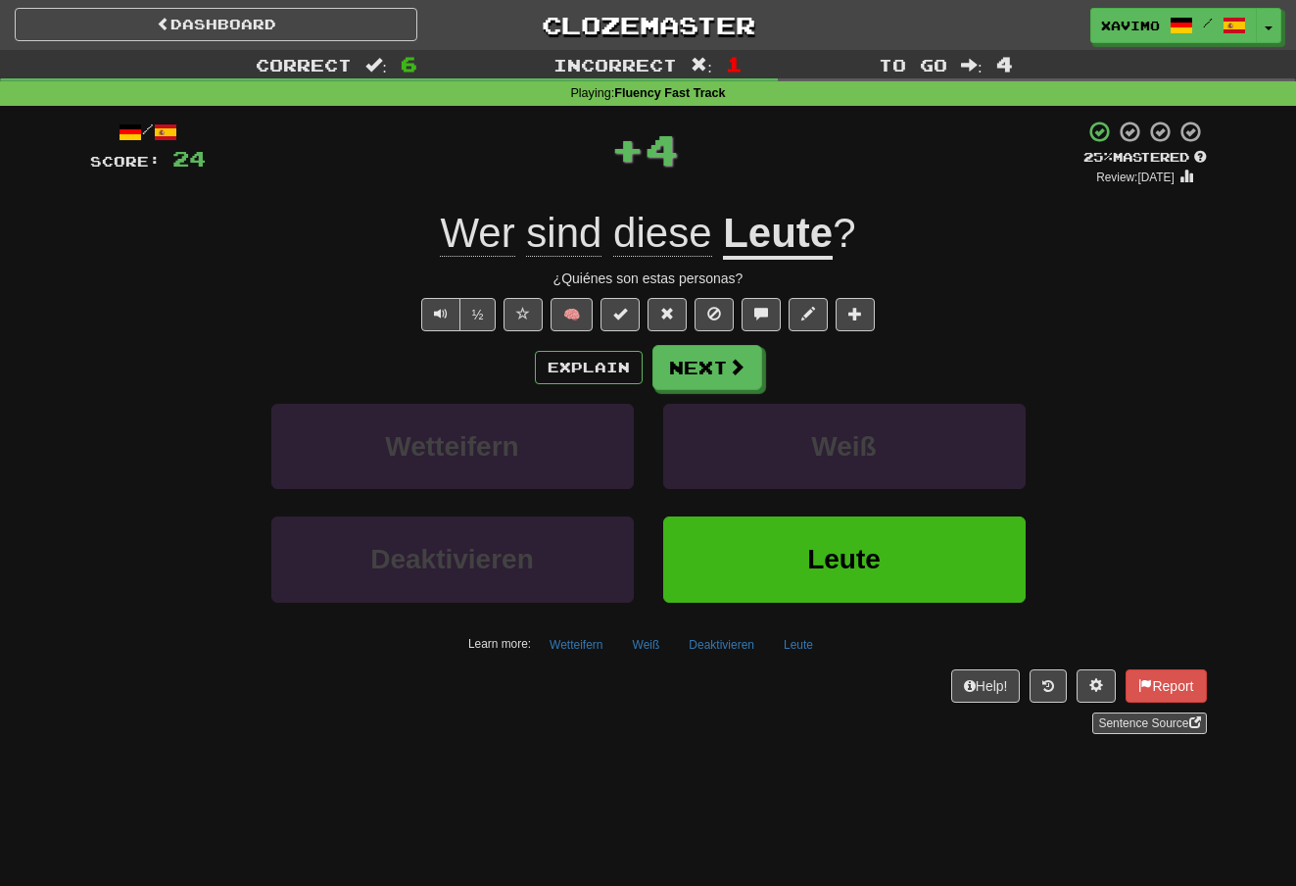
click at [746, 358] on button "Next" at bounding box center [707, 367] width 110 height 45
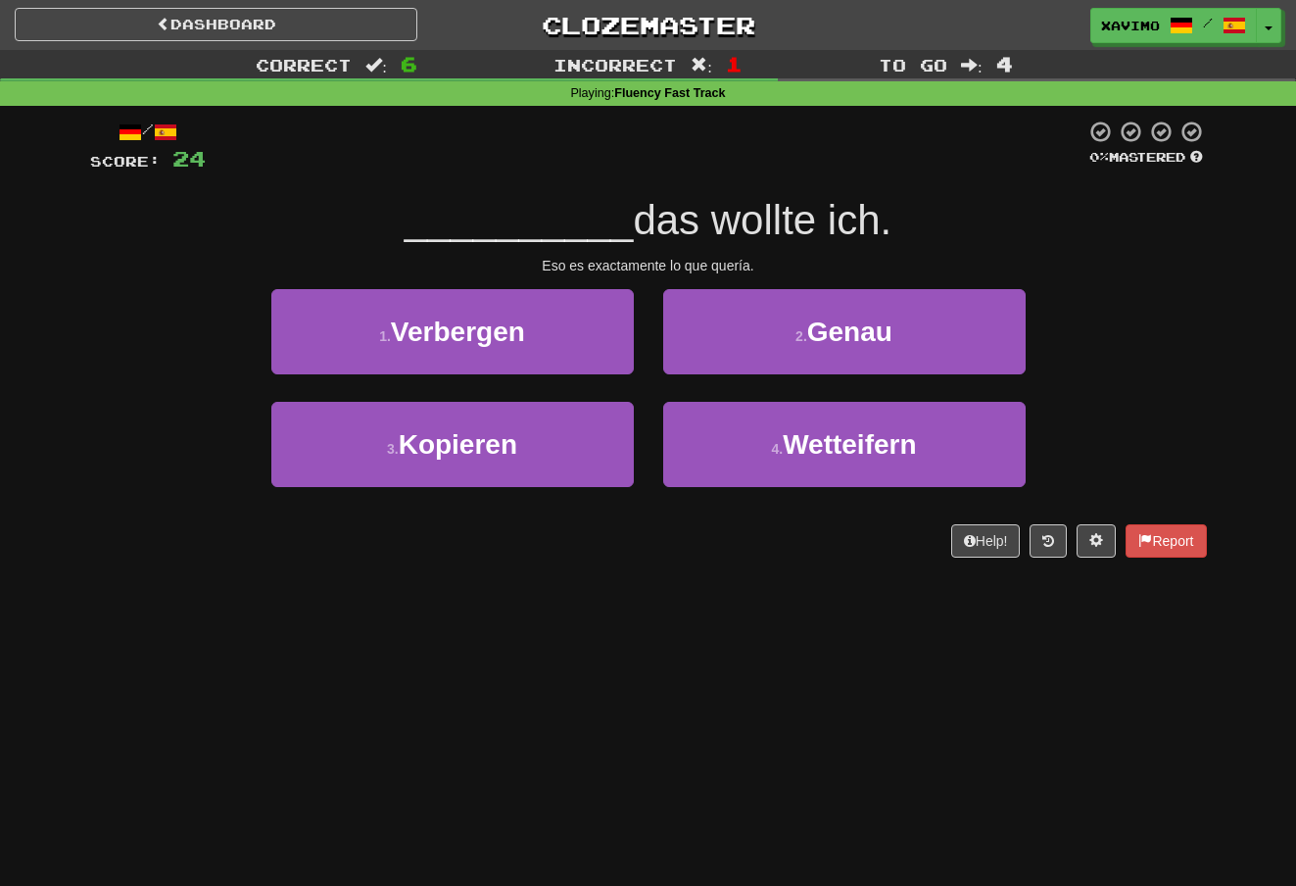
click at [839, 332] on span "Genau" at bounding box center [849, 331] width 85 height 30
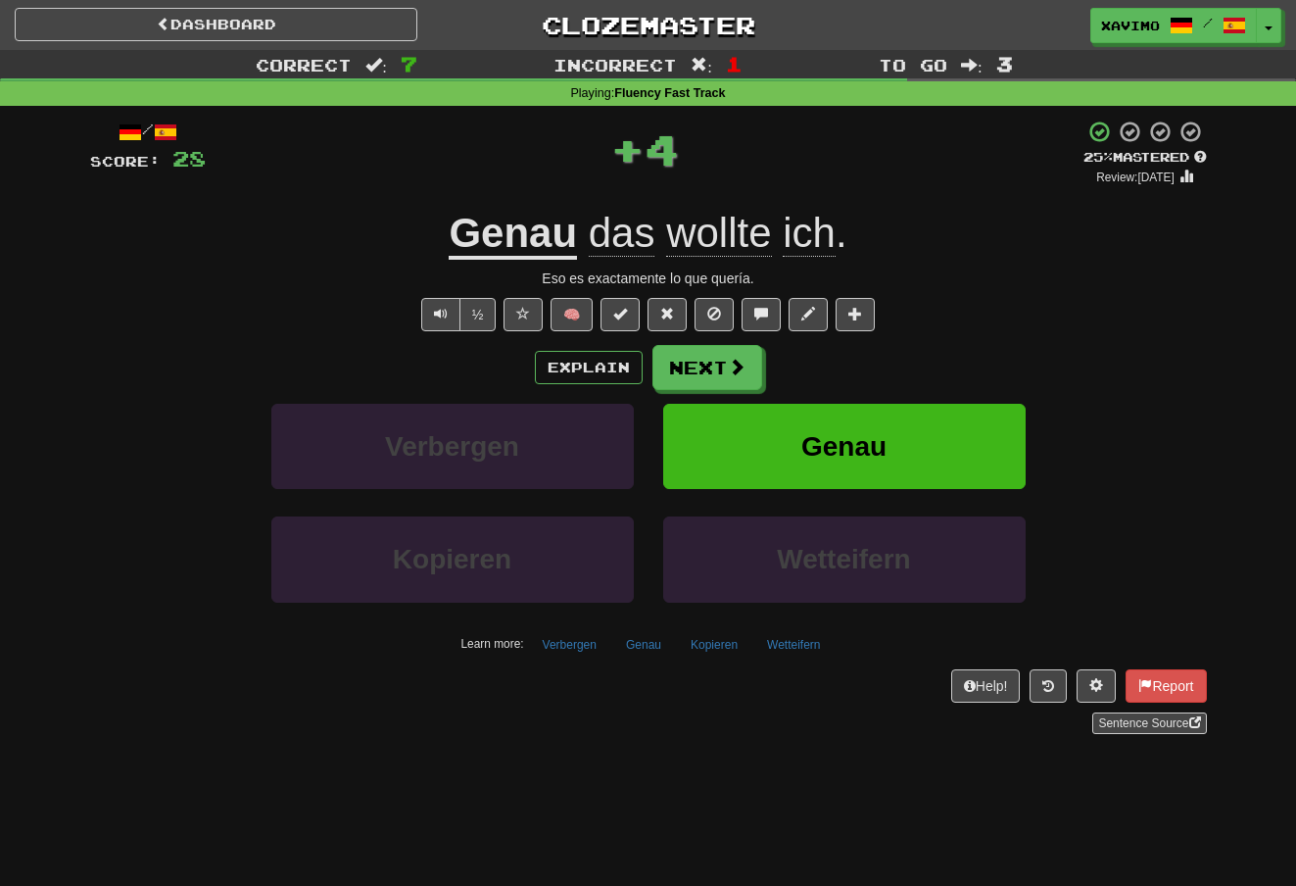
click at [756, 354] on button "Next" at bounding box center [707, 367] width 110 height 45
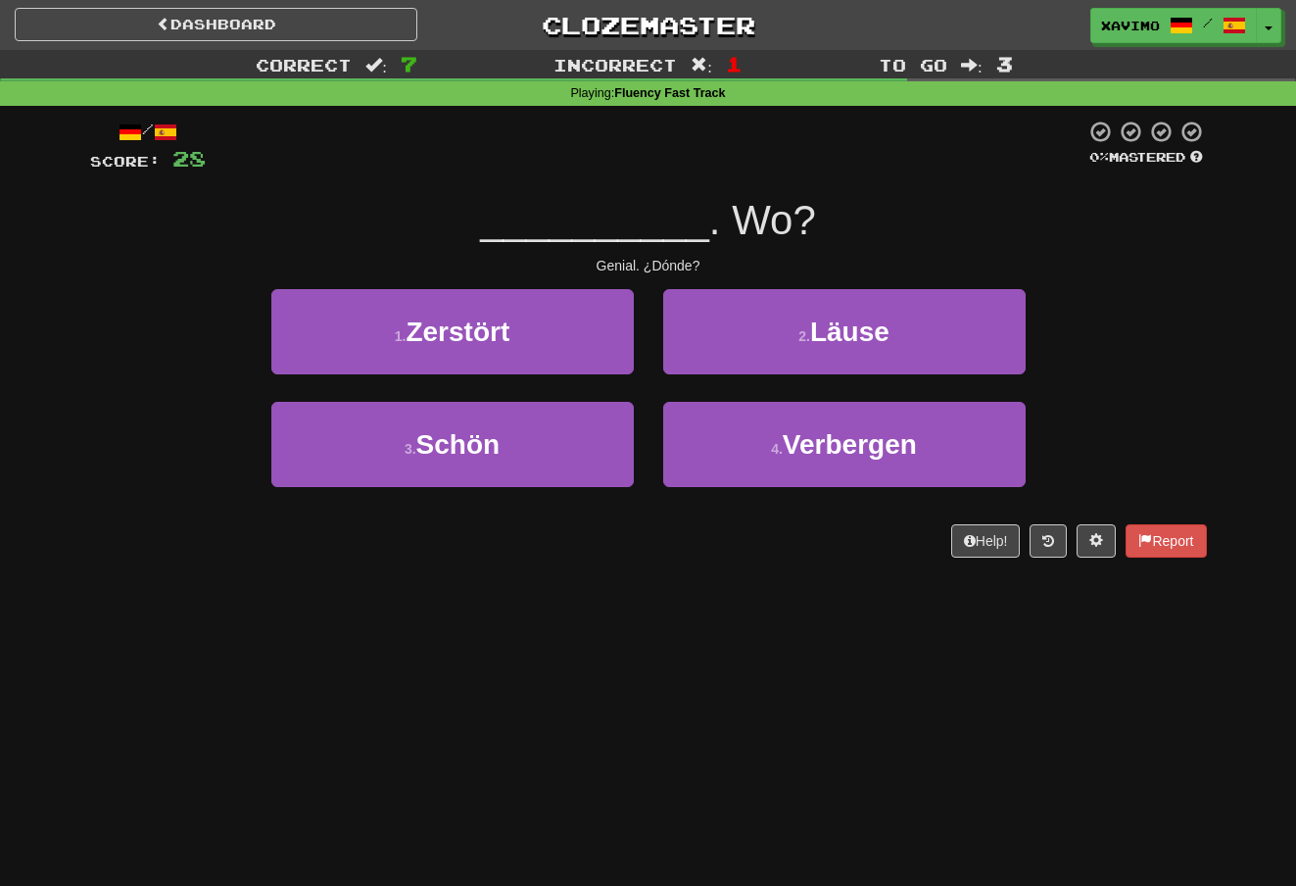
click at [589, 424] on button "3 . Schön" at bounding box center [452, 444] width 362 height 85
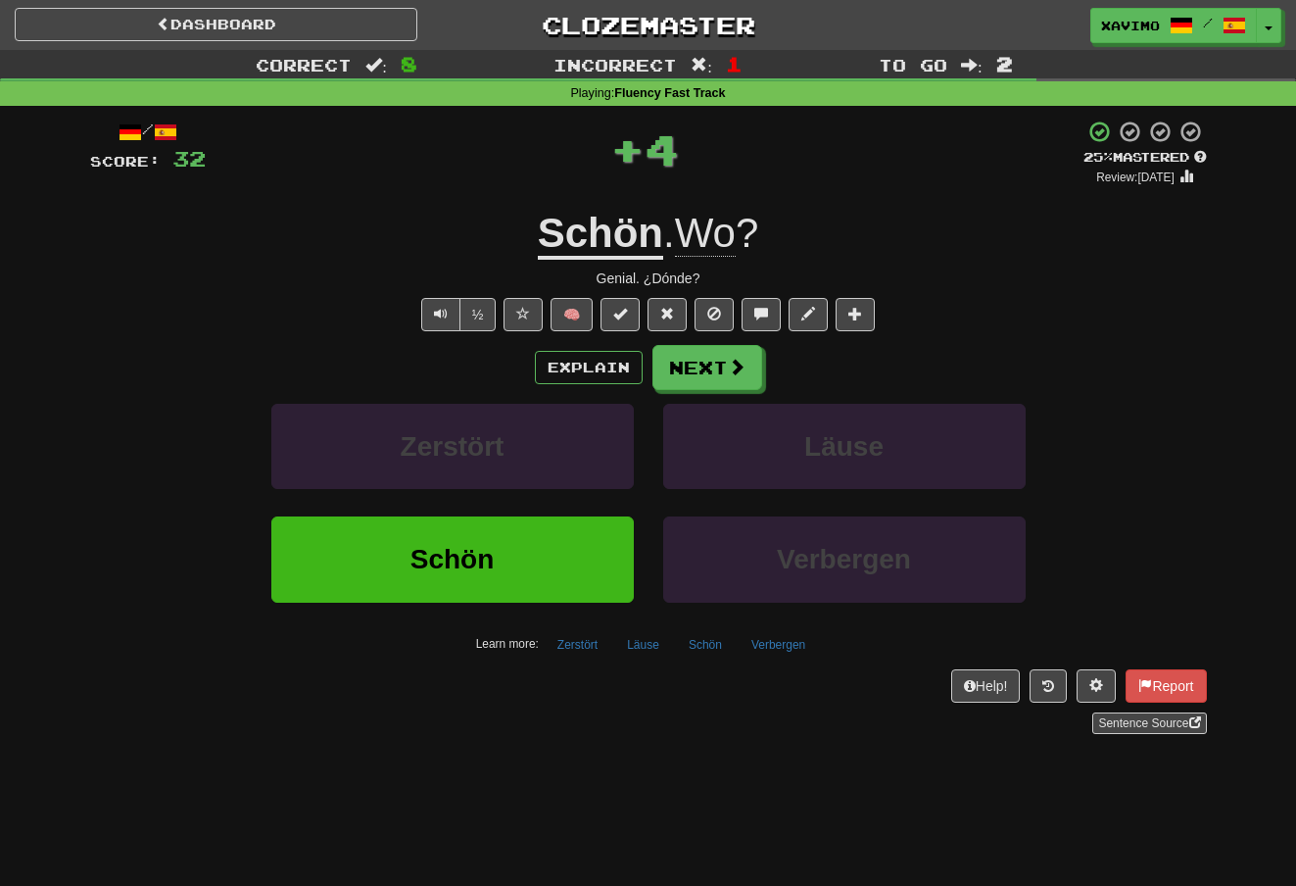
click at [732, 361] on span at bounding box center [737, 367] width 18 height 18
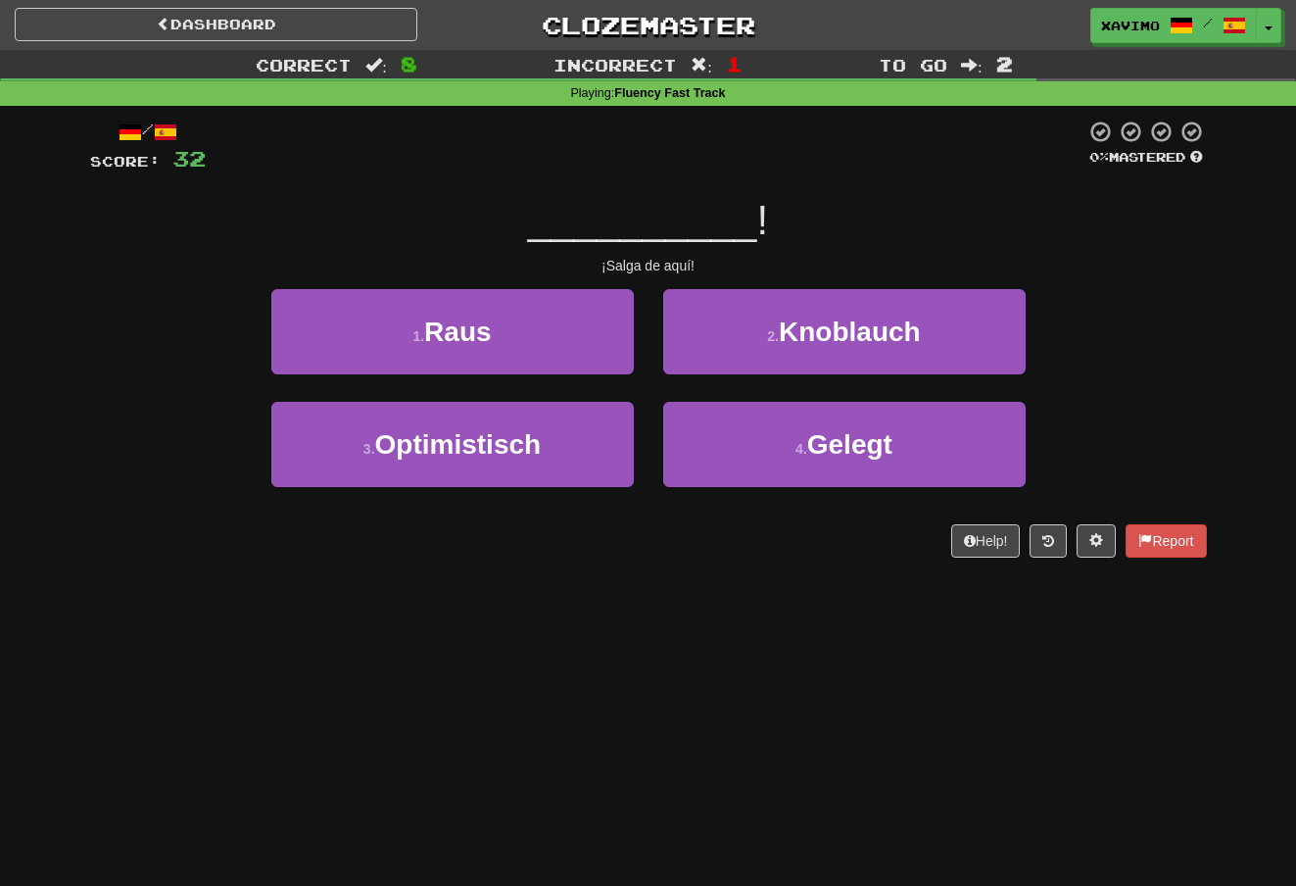
click at [617, 331] on button "1 . Raus" at bounding box center [452, 331] width 362 height 85
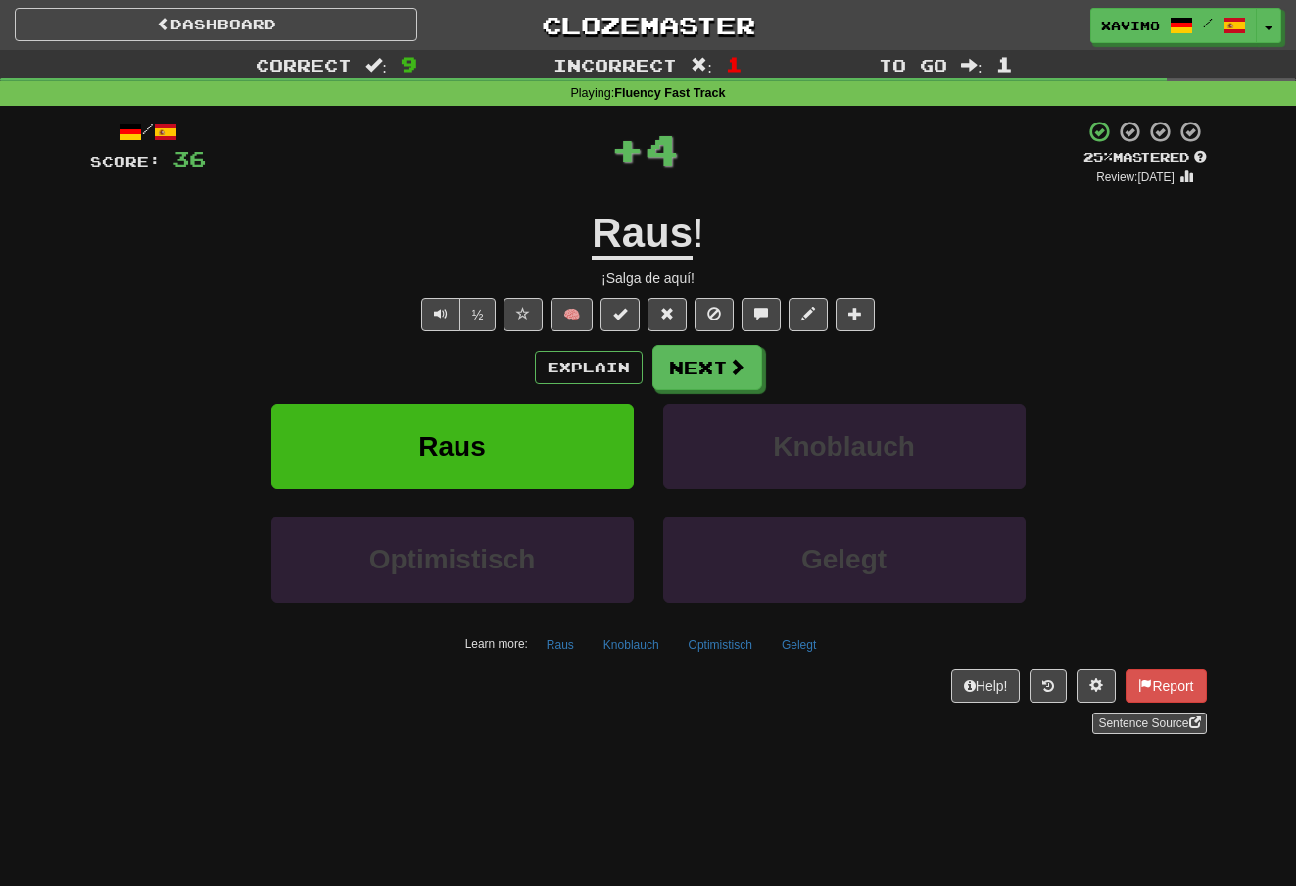
click at [742, 363] on span at bounding box center [737, 367] width 18 height 18
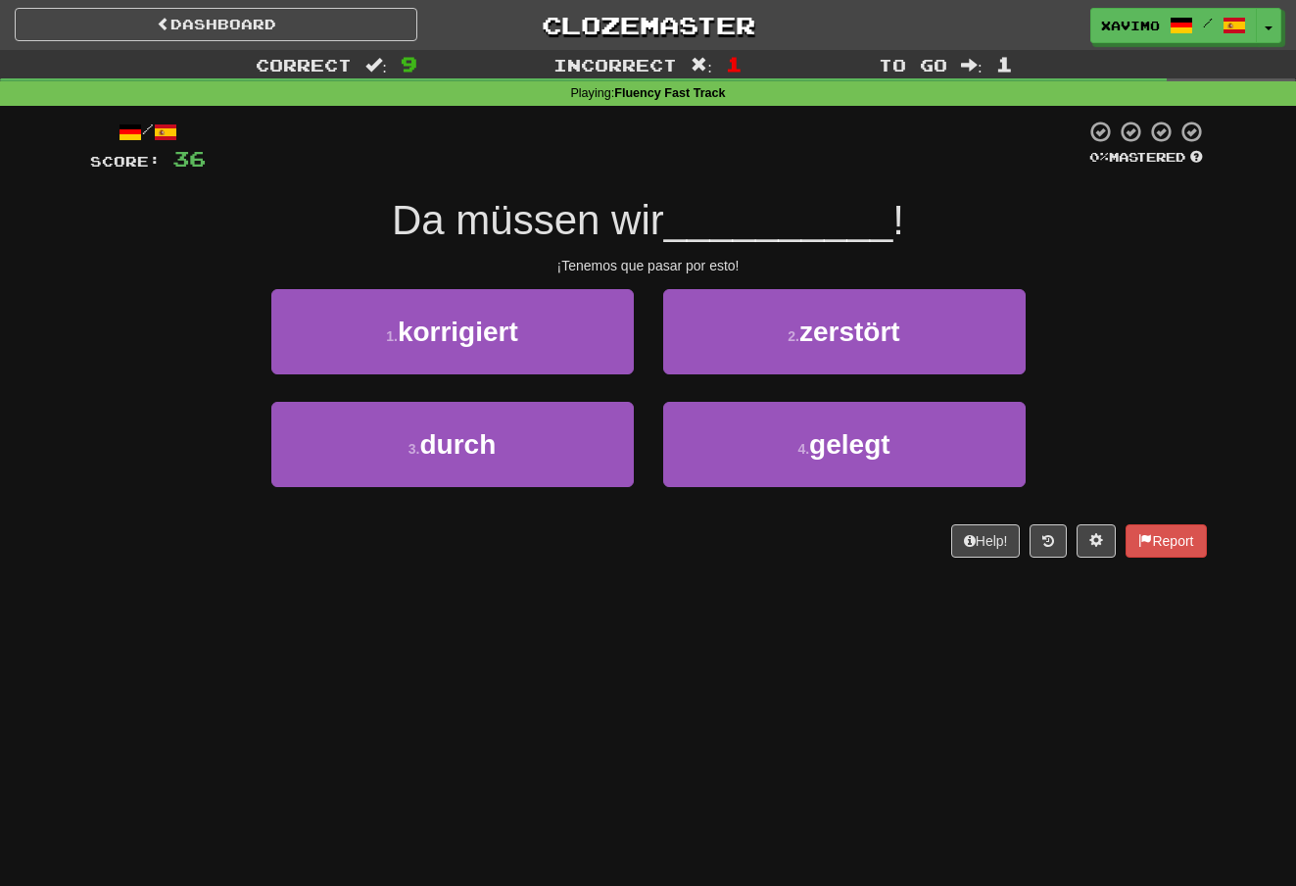
click at [589, 437] on button "3 . durch" at bounding box center [452, 444] width 362 height 85
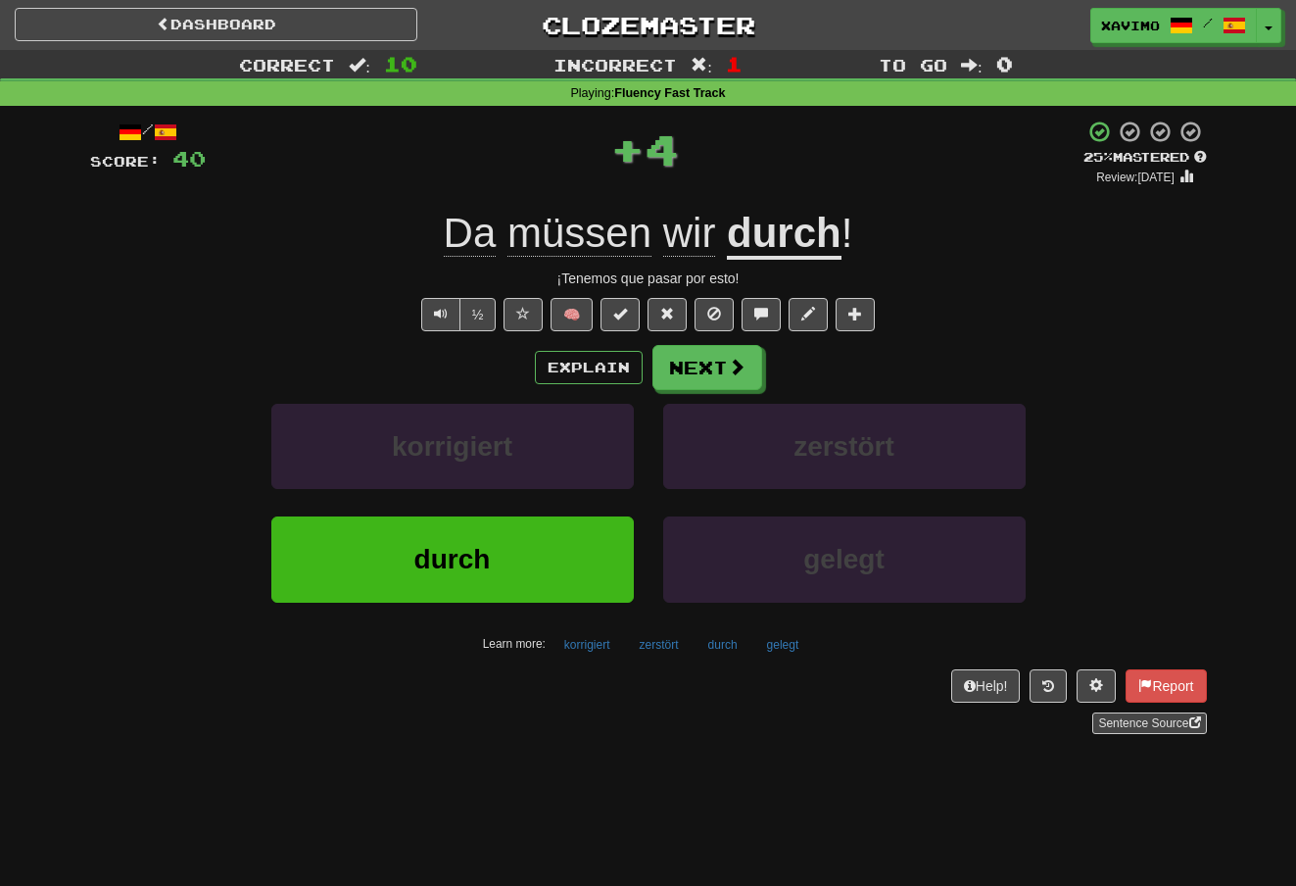
click at [742, 358] on span at bounding box center [737, 367] width 18 height 18
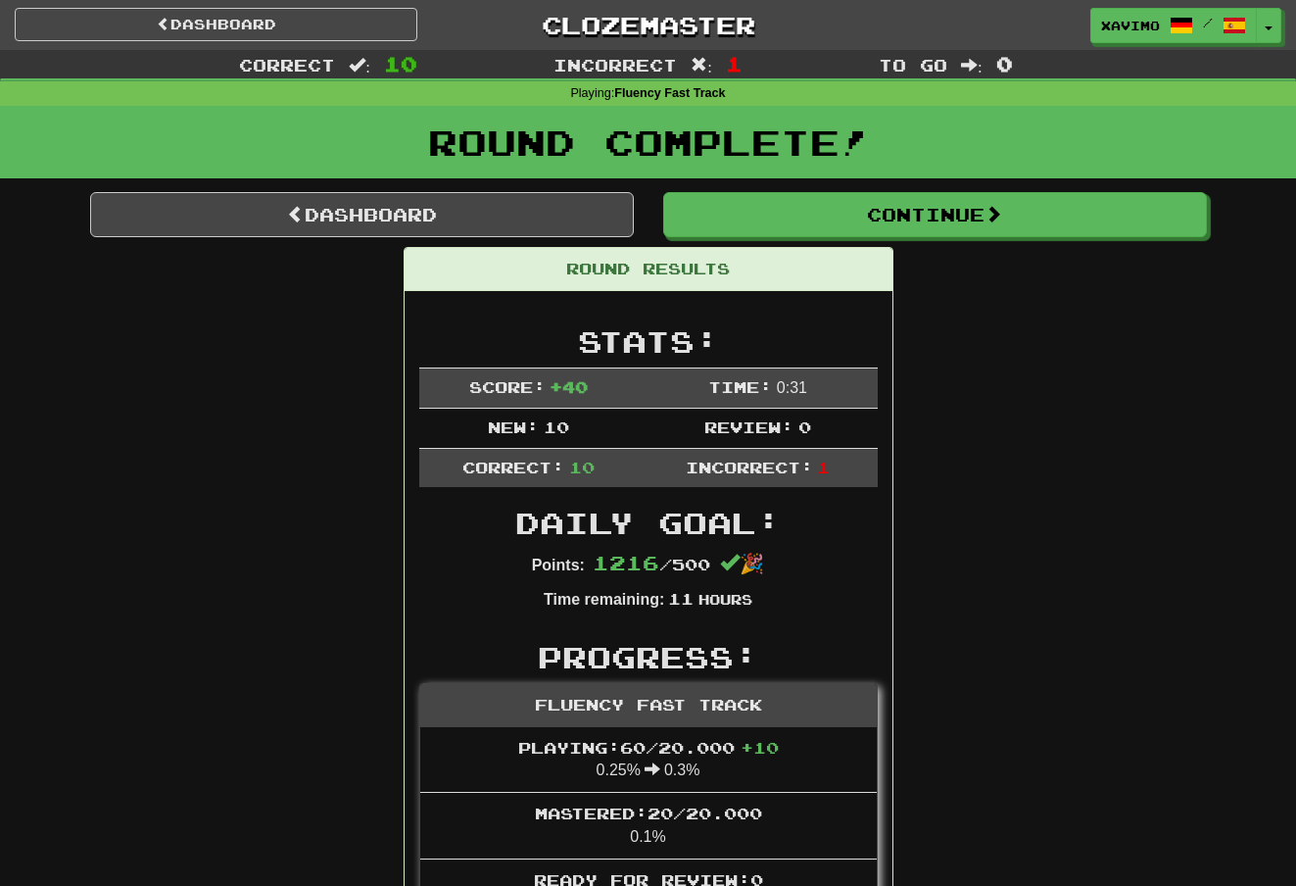
click at [972, 214] on button "Continue" at bounding box center [935, 214] width 544 height 45
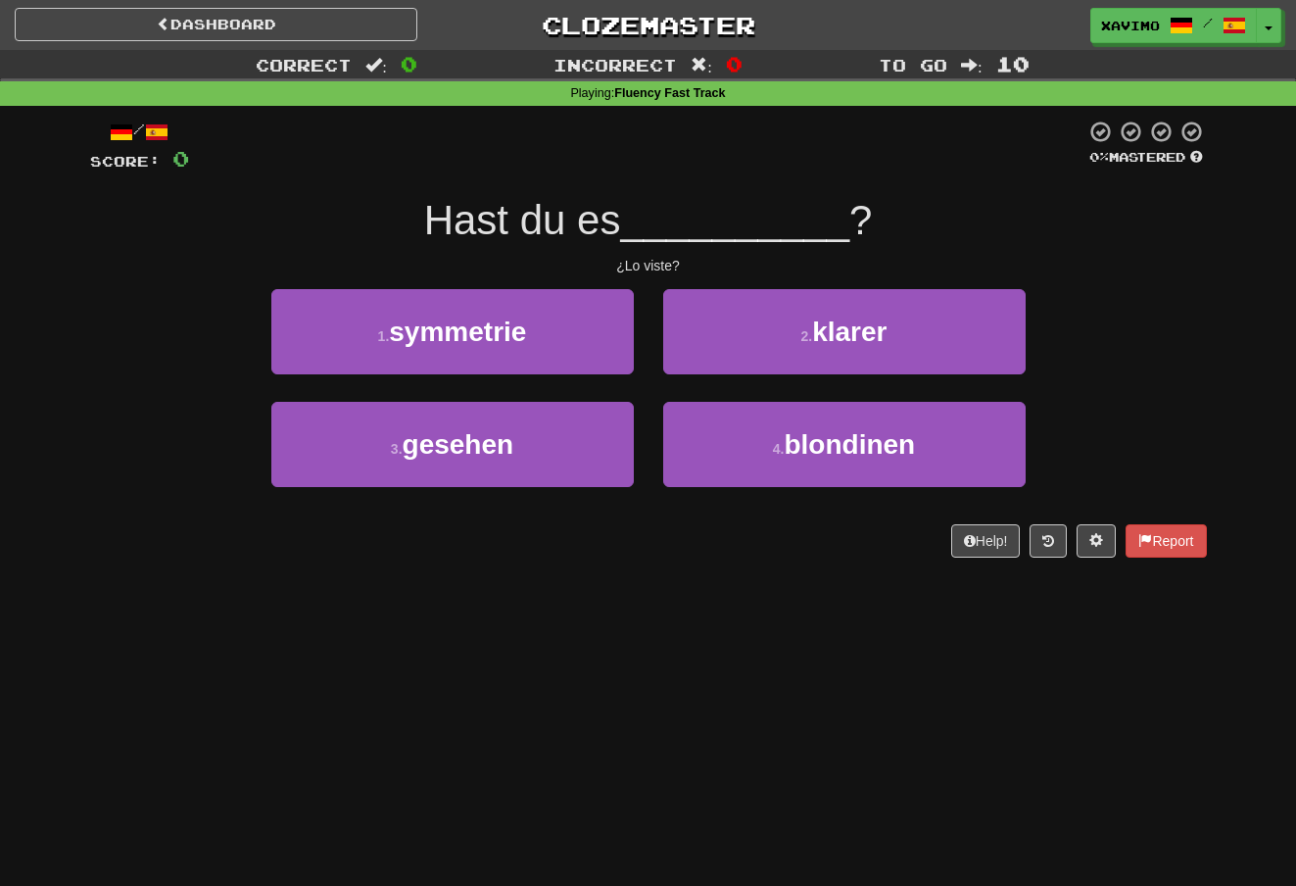
click at [602, 424] on button "3 . gesehen" at bounding box center [452, 444] width 362 height 85
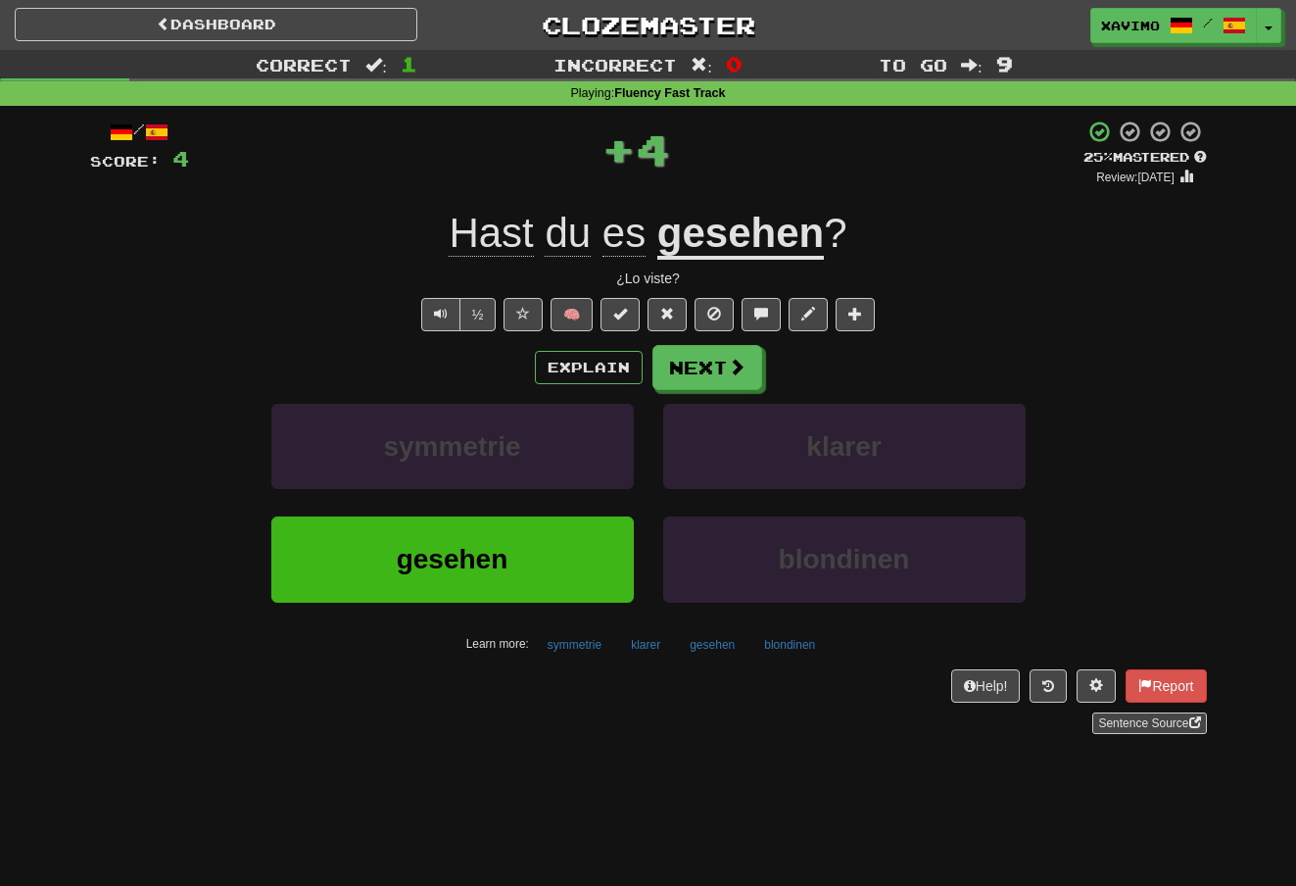
click at [745, 358] on button "Next" at bounding box center [707, 367] width 110 height 45
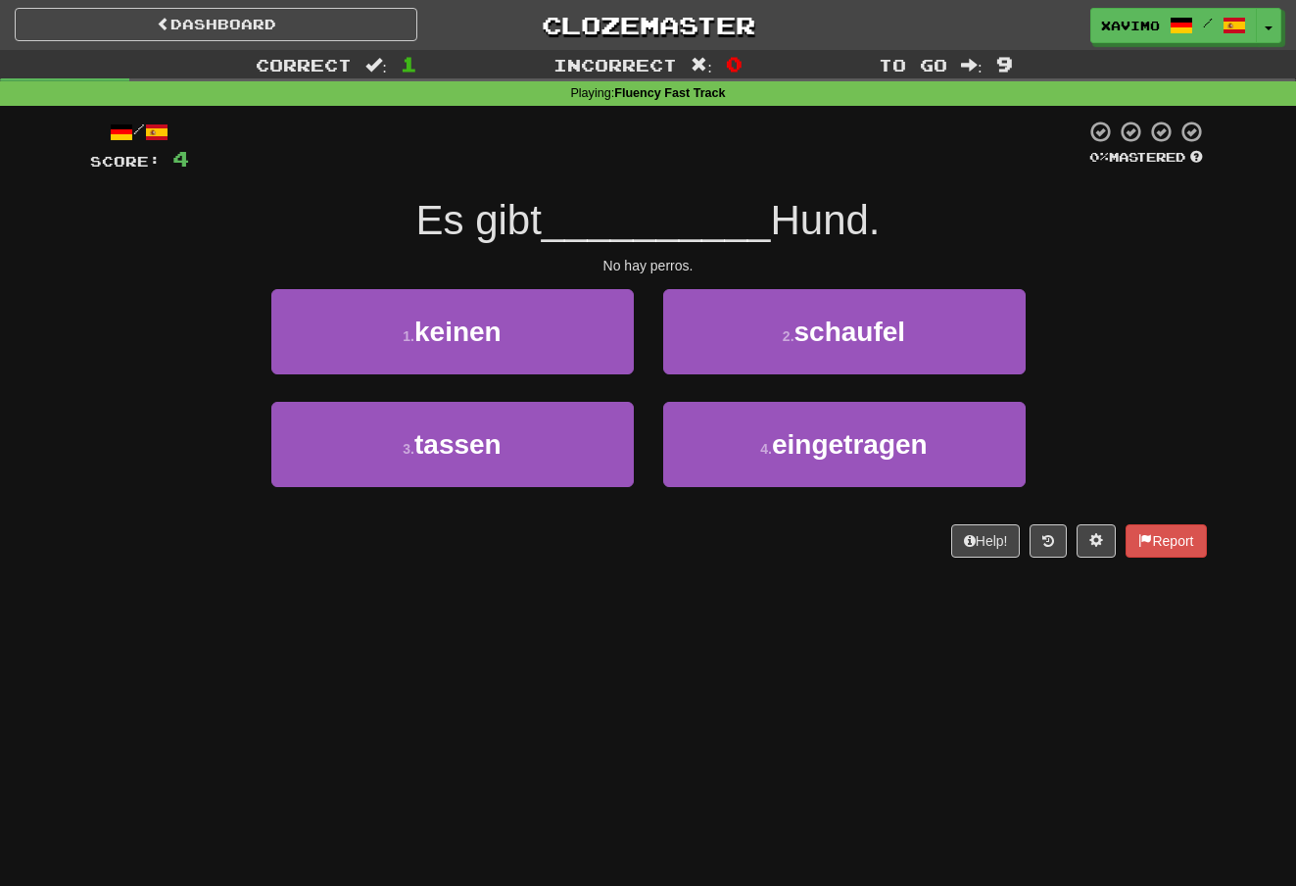
click at [594, 327] on button "1 . keinen" at bounding box center [452, 331] width 362 height 85
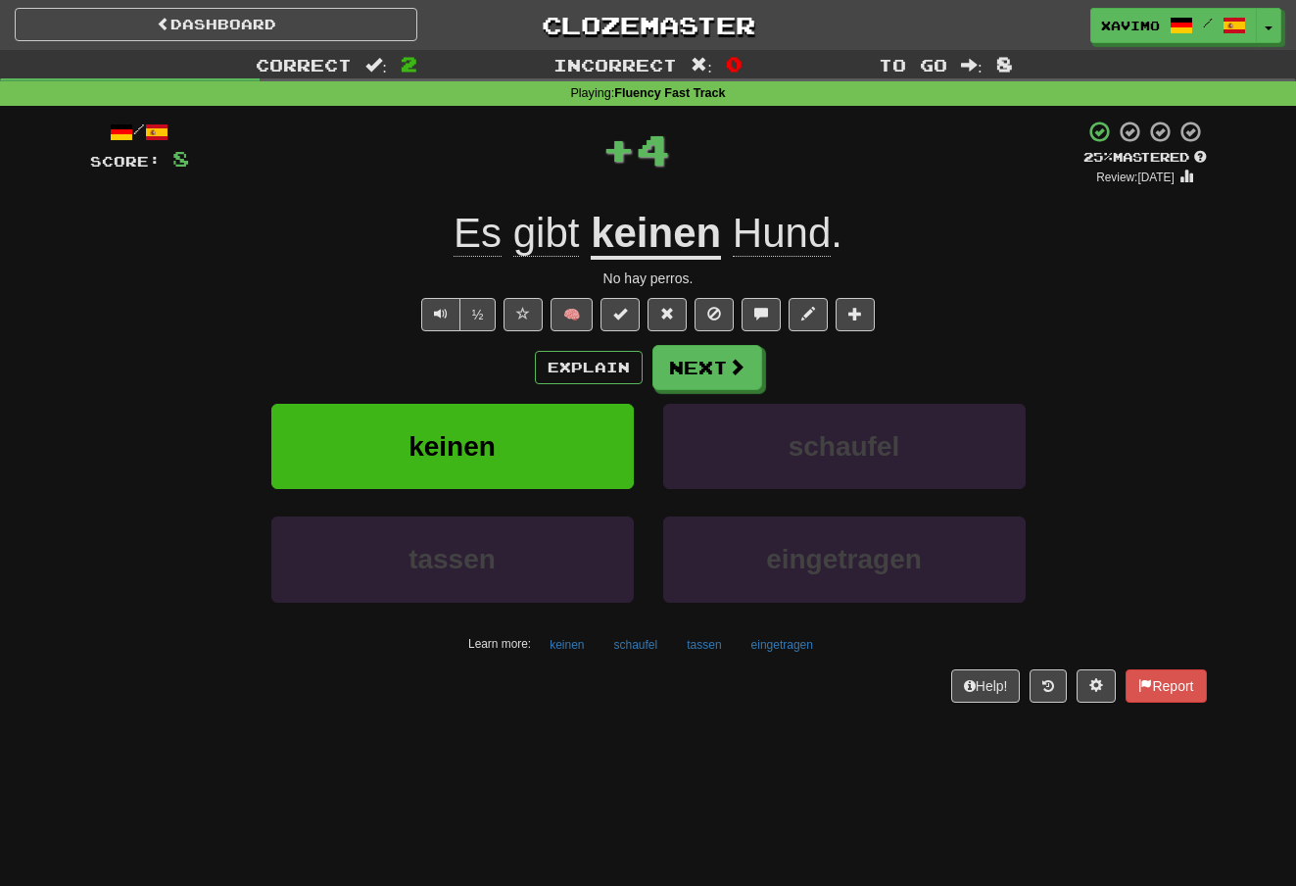
click at [745, 362] on button "Next" at bounding box center [707, 367] width 110 height 45
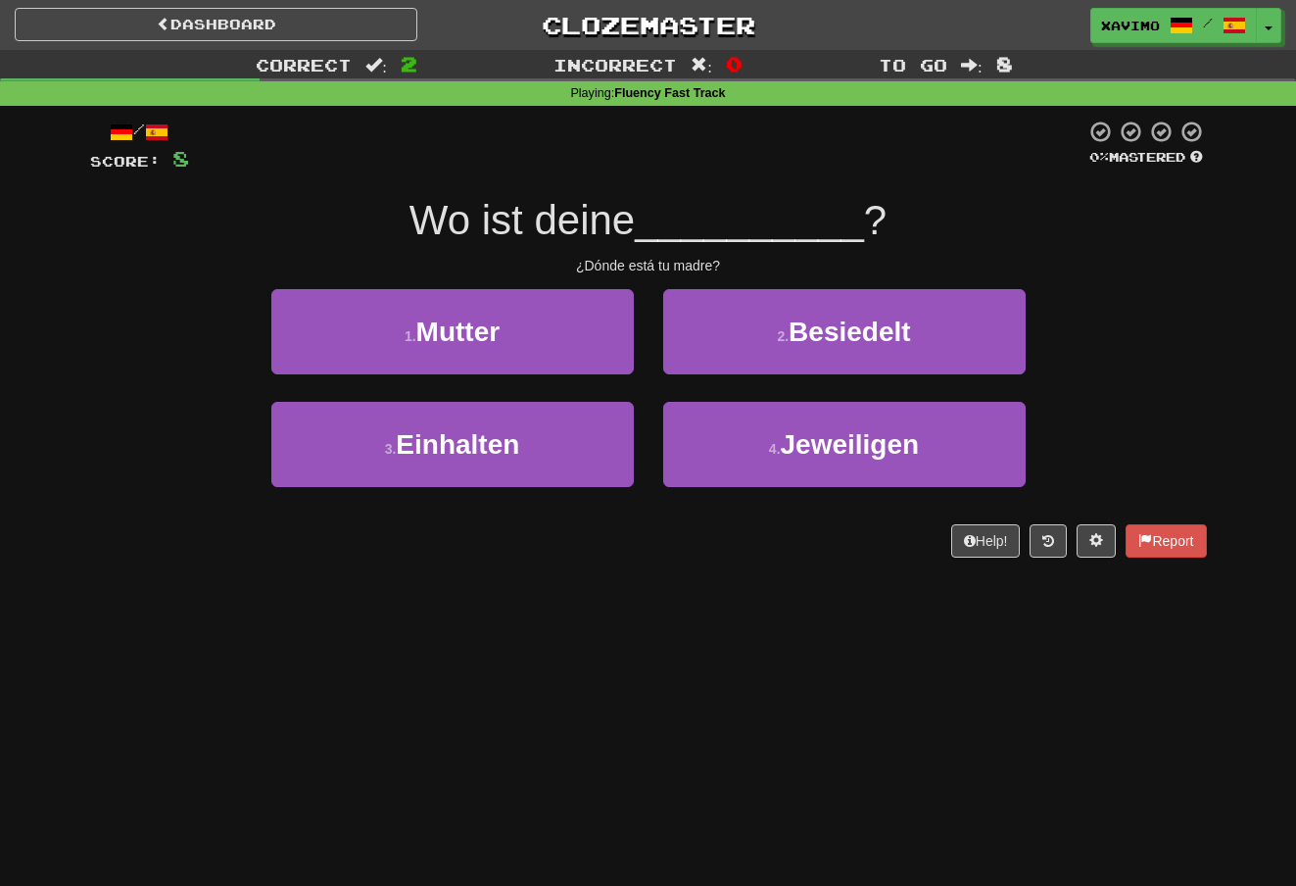
click at [610, 328] on button "1 . Mutter" at bounding box center [452, 331] width 362 height 85
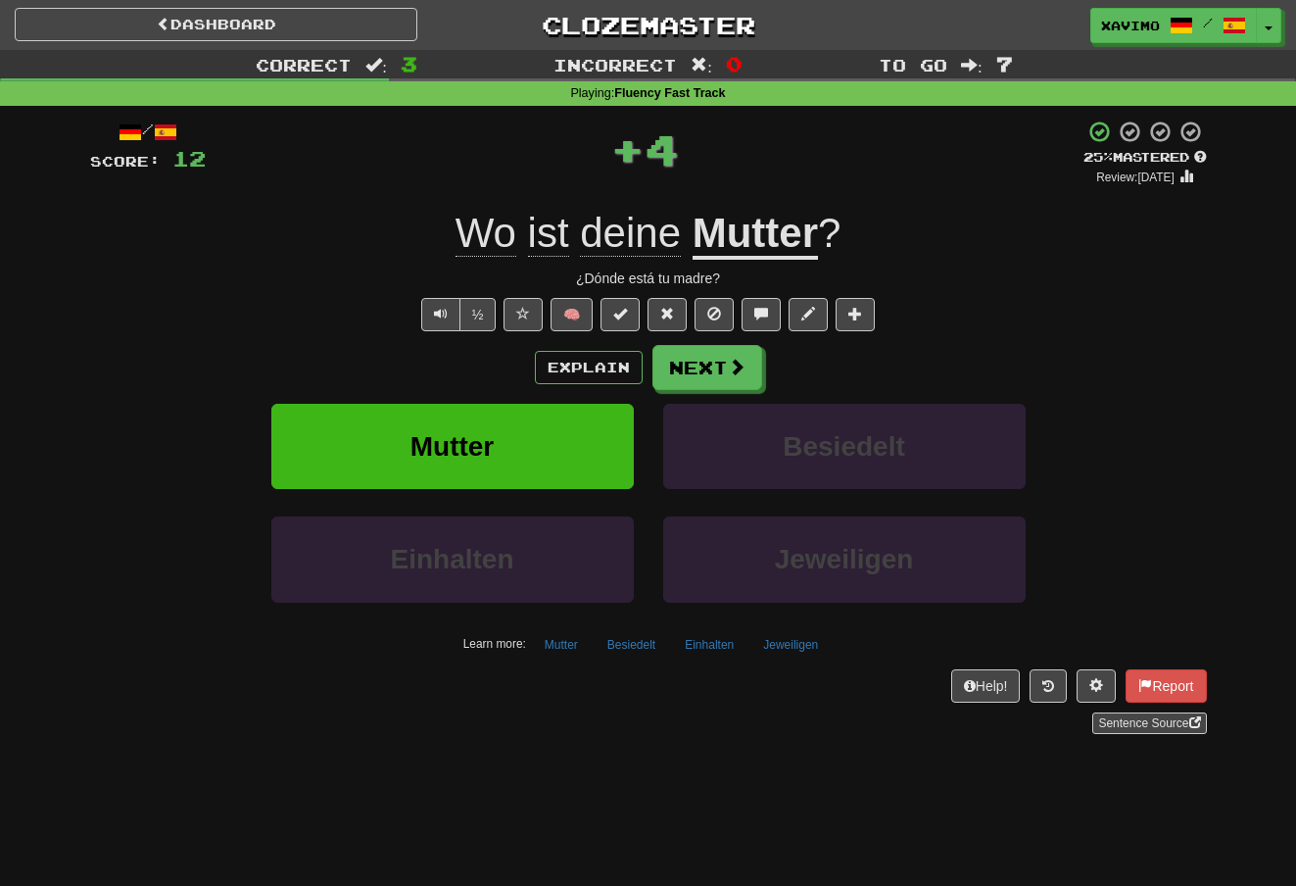
click at [738, 361] on span at bounding box center [737, 367] width 18 height 18
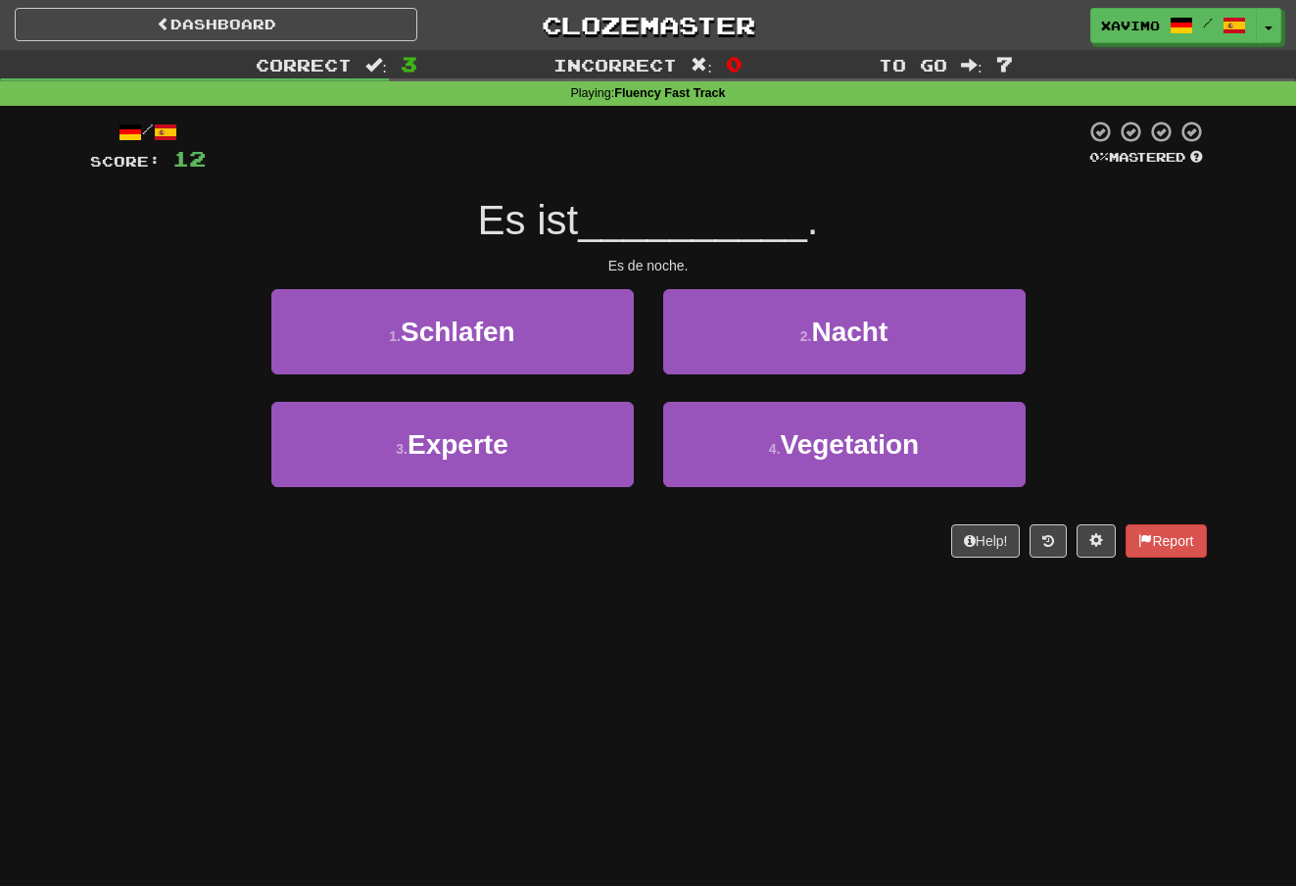
click at [828, 319] on span "Nacht" at bounding box center [849, 331] width 76 height 30
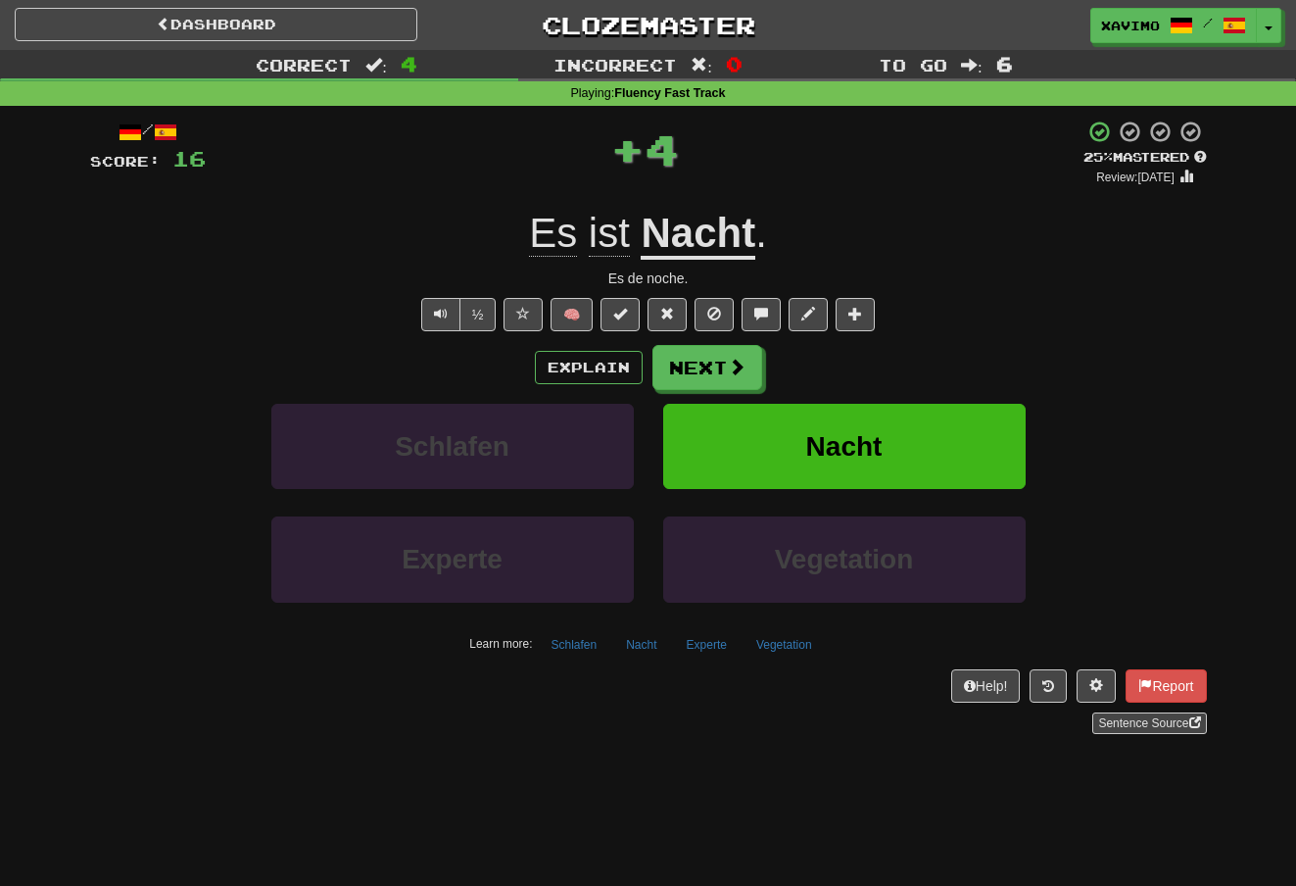
click at [736, 358] on span at bounding box center [737, 367] width 18 height 18
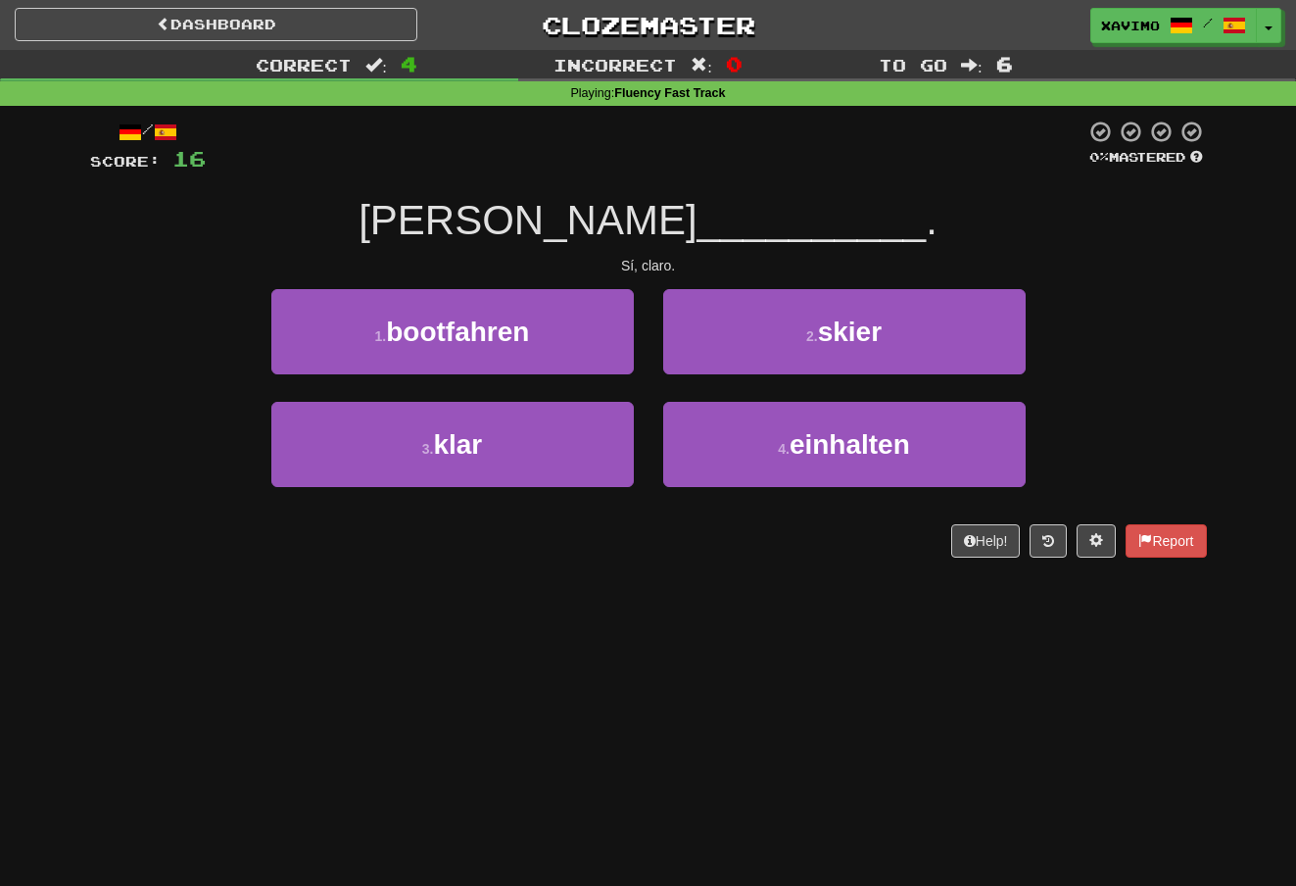
click at [586, 433] on button "3 . klar" at bounding box center [452, 444] width 362 height 85
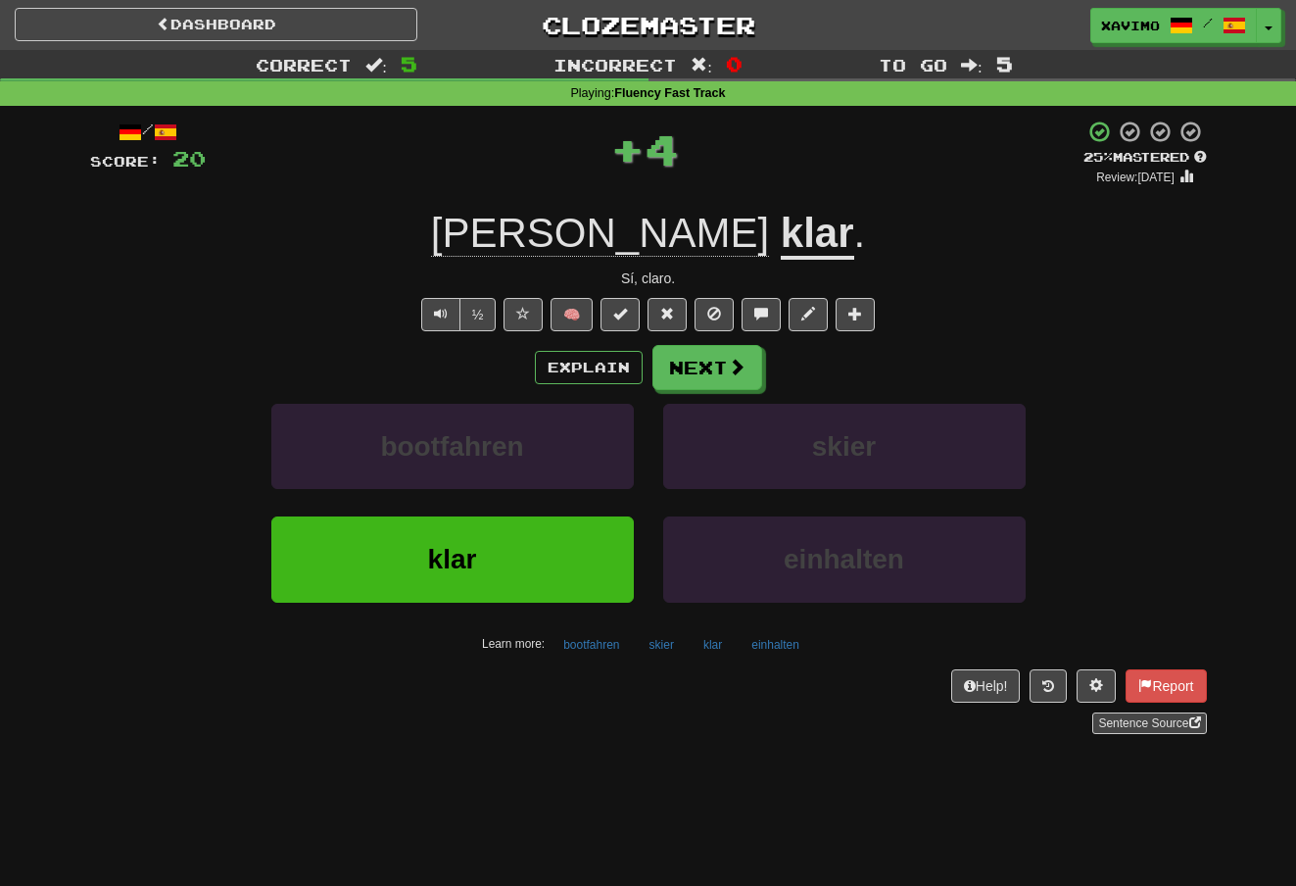
click at [738, 358] on span at bounding box center [737, 367] width 18 height 18
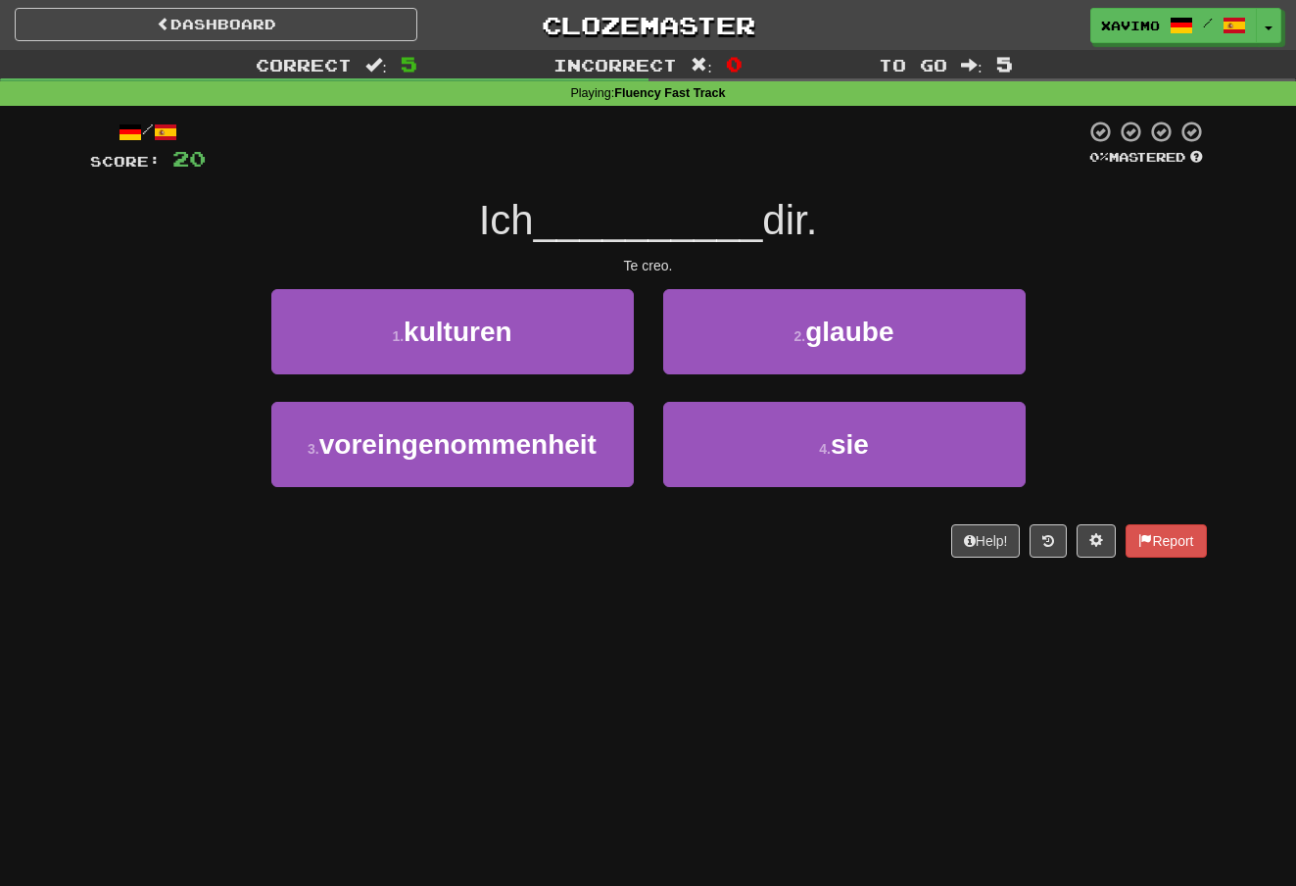
click at [839, 316] on span "glaube" at bounding box center [849, 331] width 88 height 30
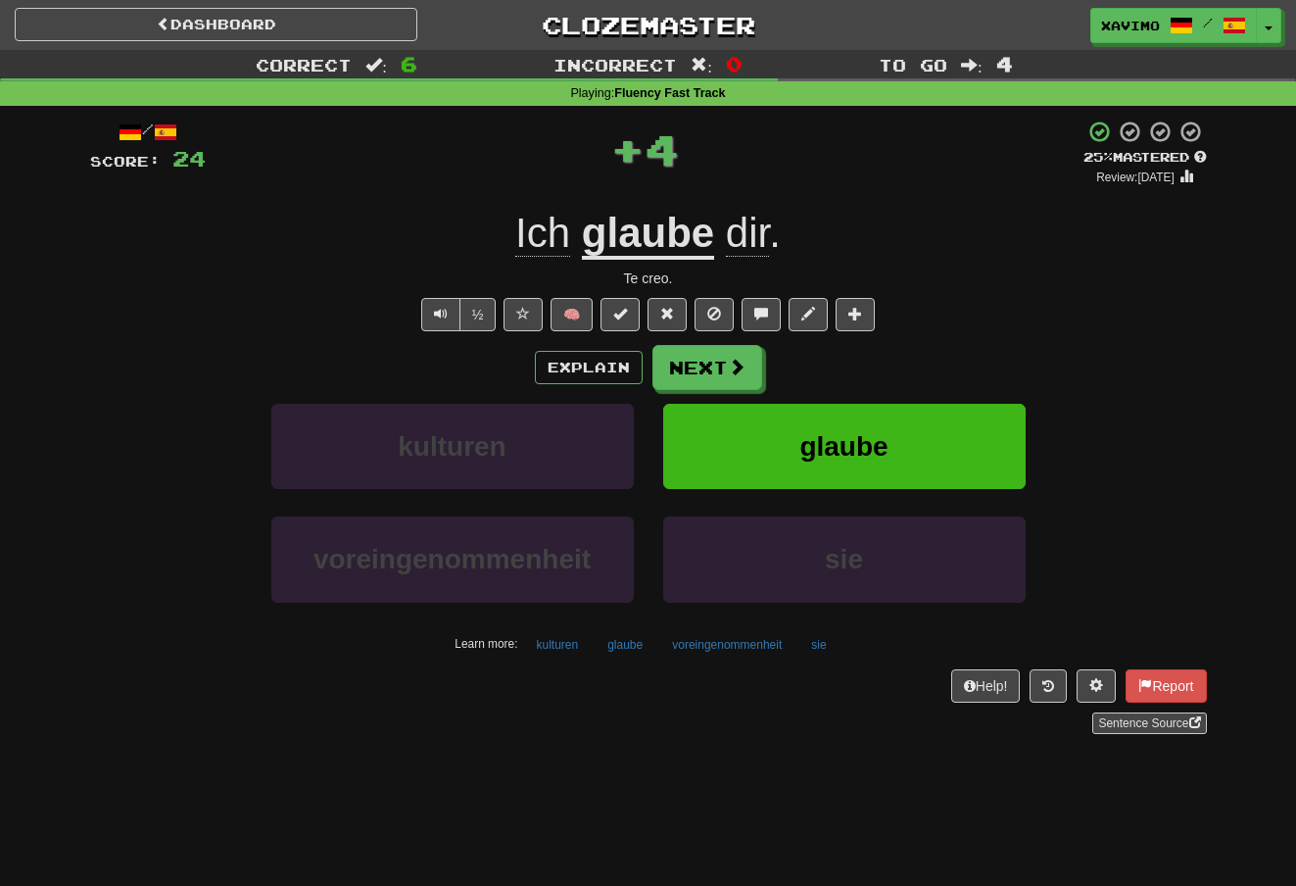
click at [721, 351] on button "Next" at bounding box center [707, 367] width 110 height 45
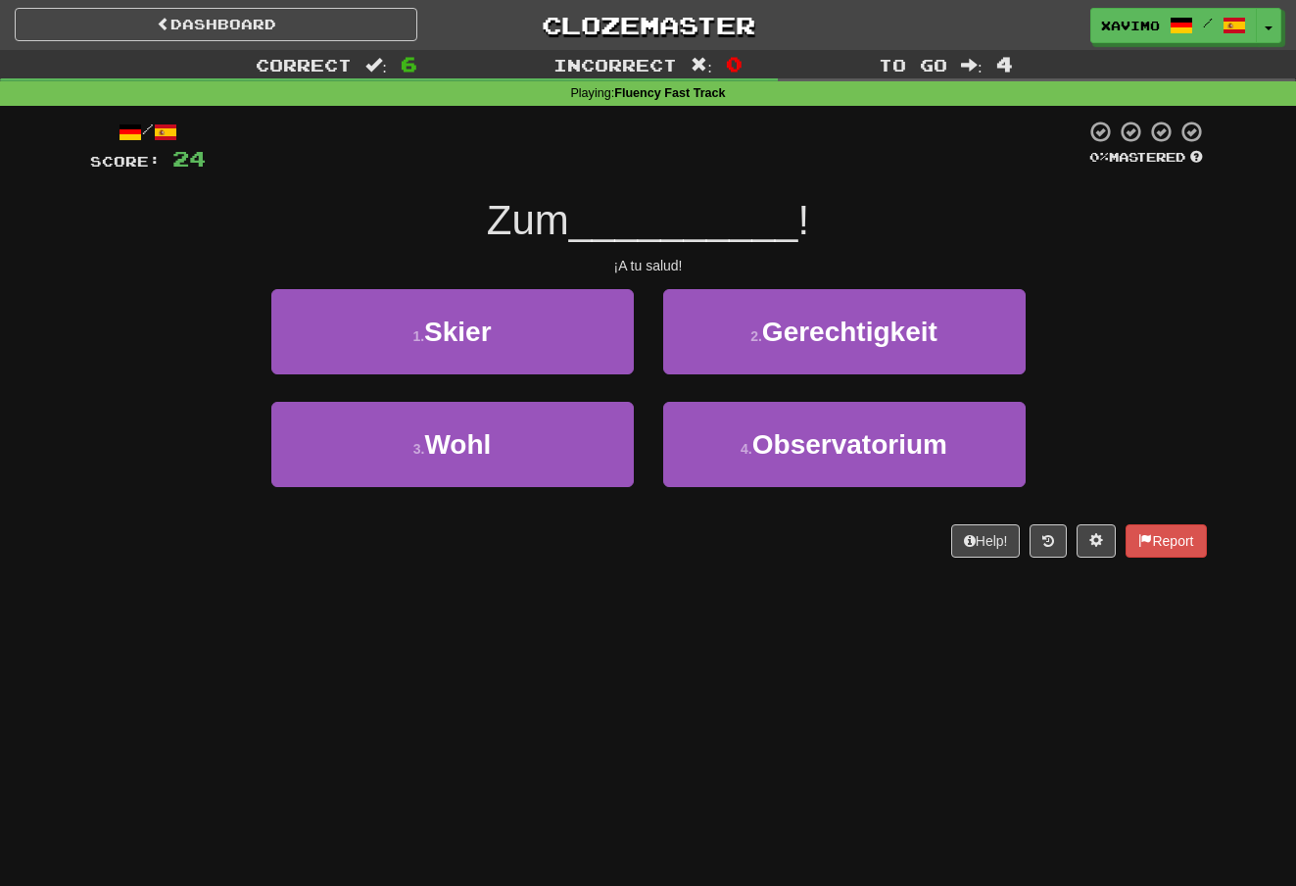
click at [592, 437] on button "3 . Wohl" at bounding box center [452, 444] width 362 height 85
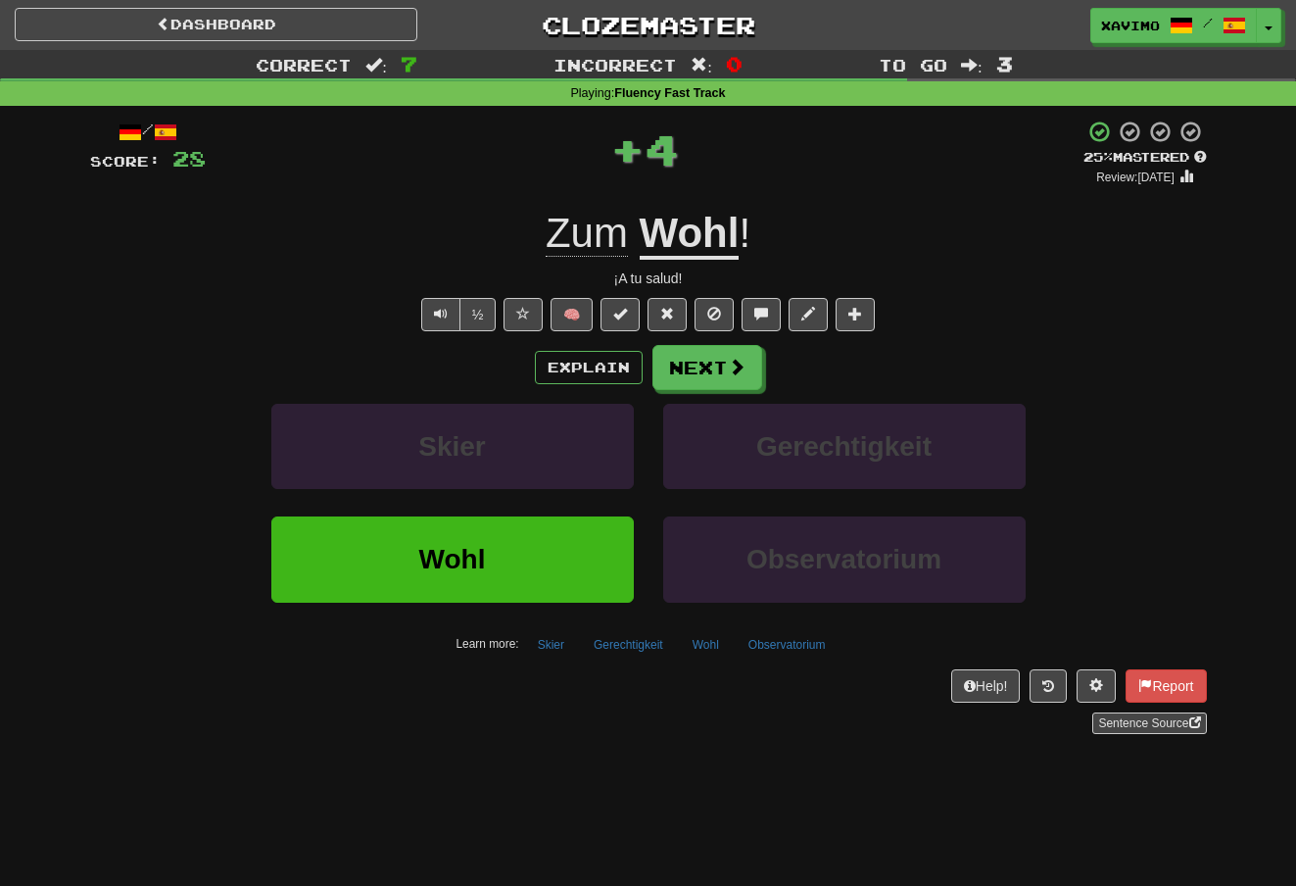
click at [739, 350] on button "Next" at bounding box center [707, 367] width 110 height 45
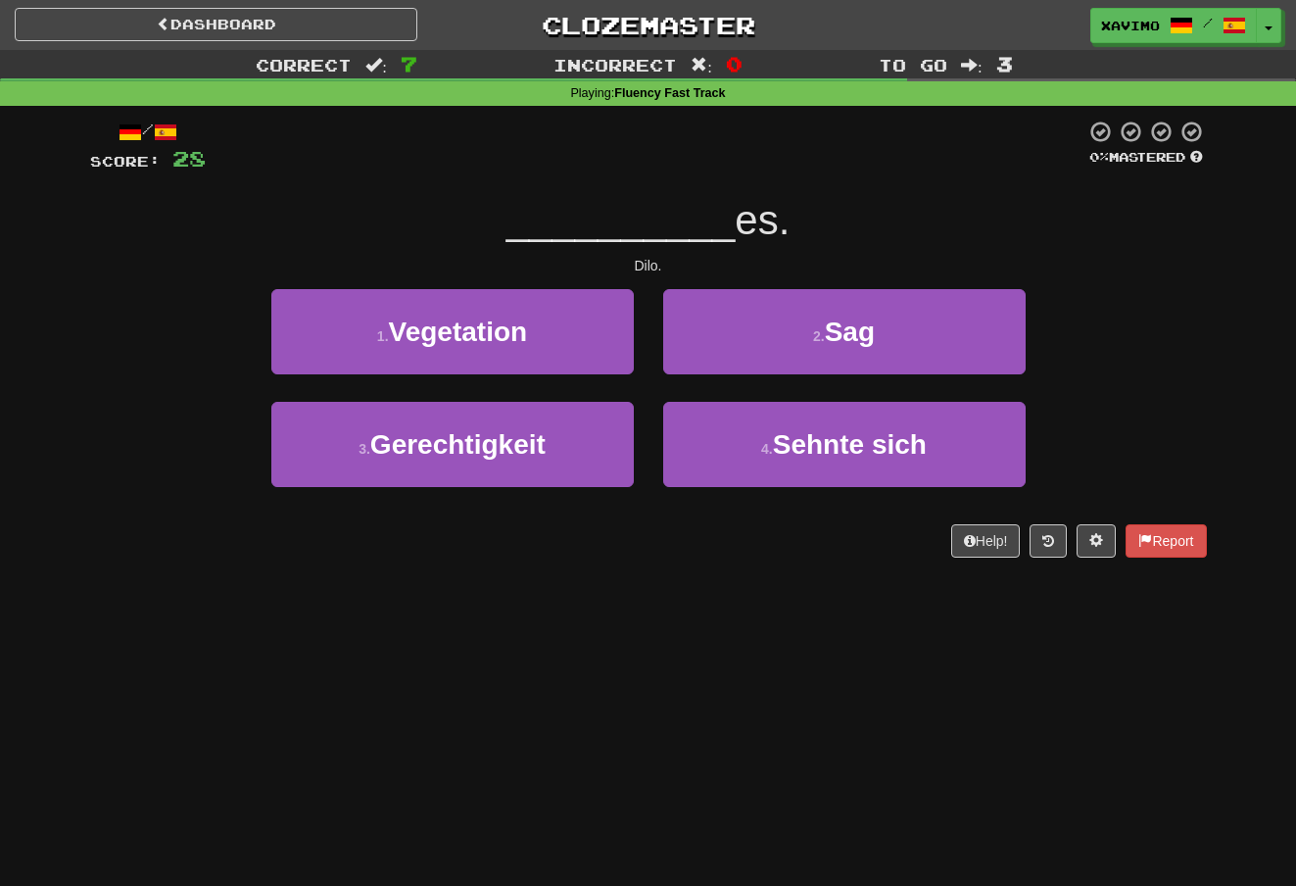
click at [817, 316] on button "2 . Sag" at bounding box center [844, 331] width 362 height 85
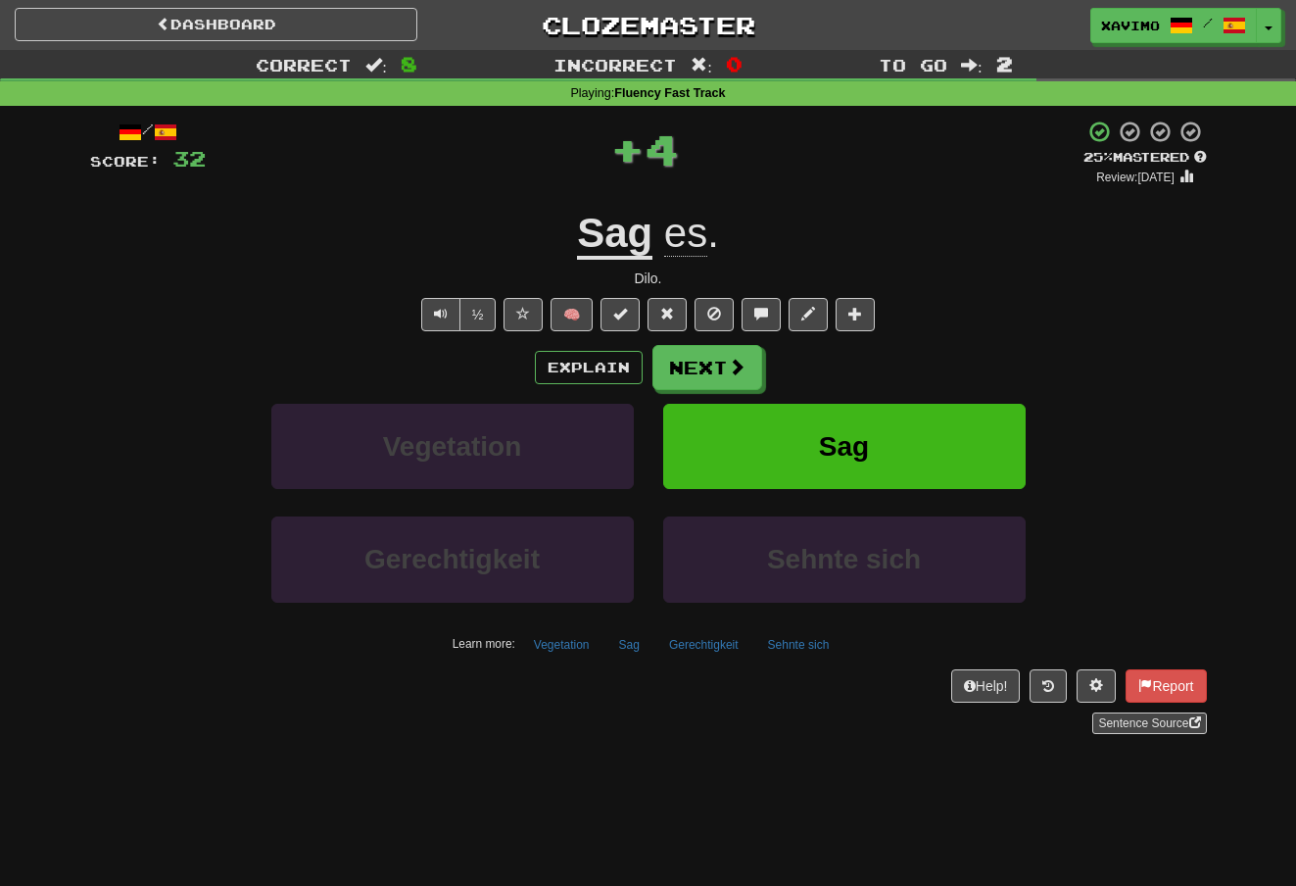
click at [729, 365] on span at bounding box center [737, 367] width 18 height 18
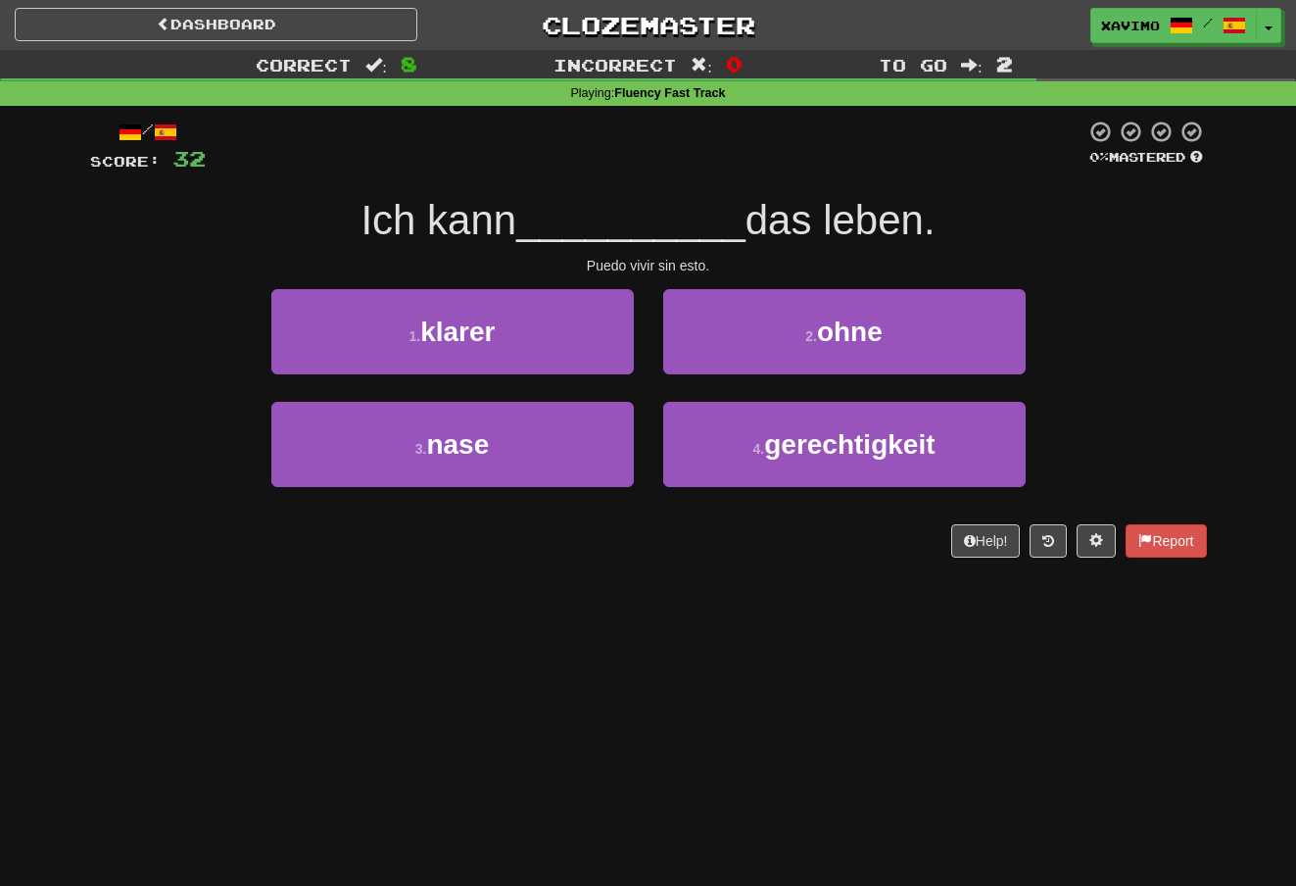
click at [827, 324] on span "ohne" at bounding box center [850, 331] width 66 height 30
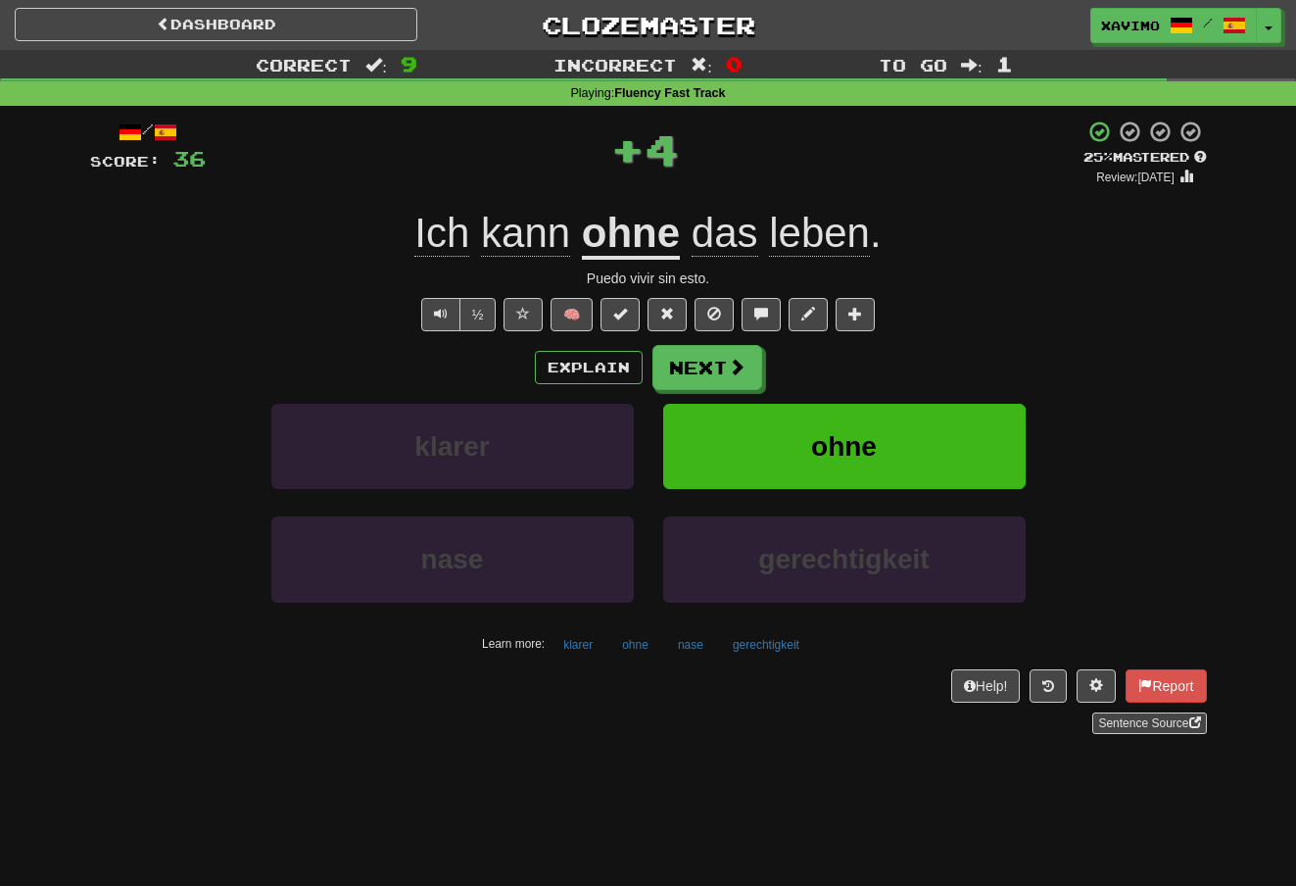
click at [722, 362] on button "Next" at bounding box center [707, 367] width 110 height 45
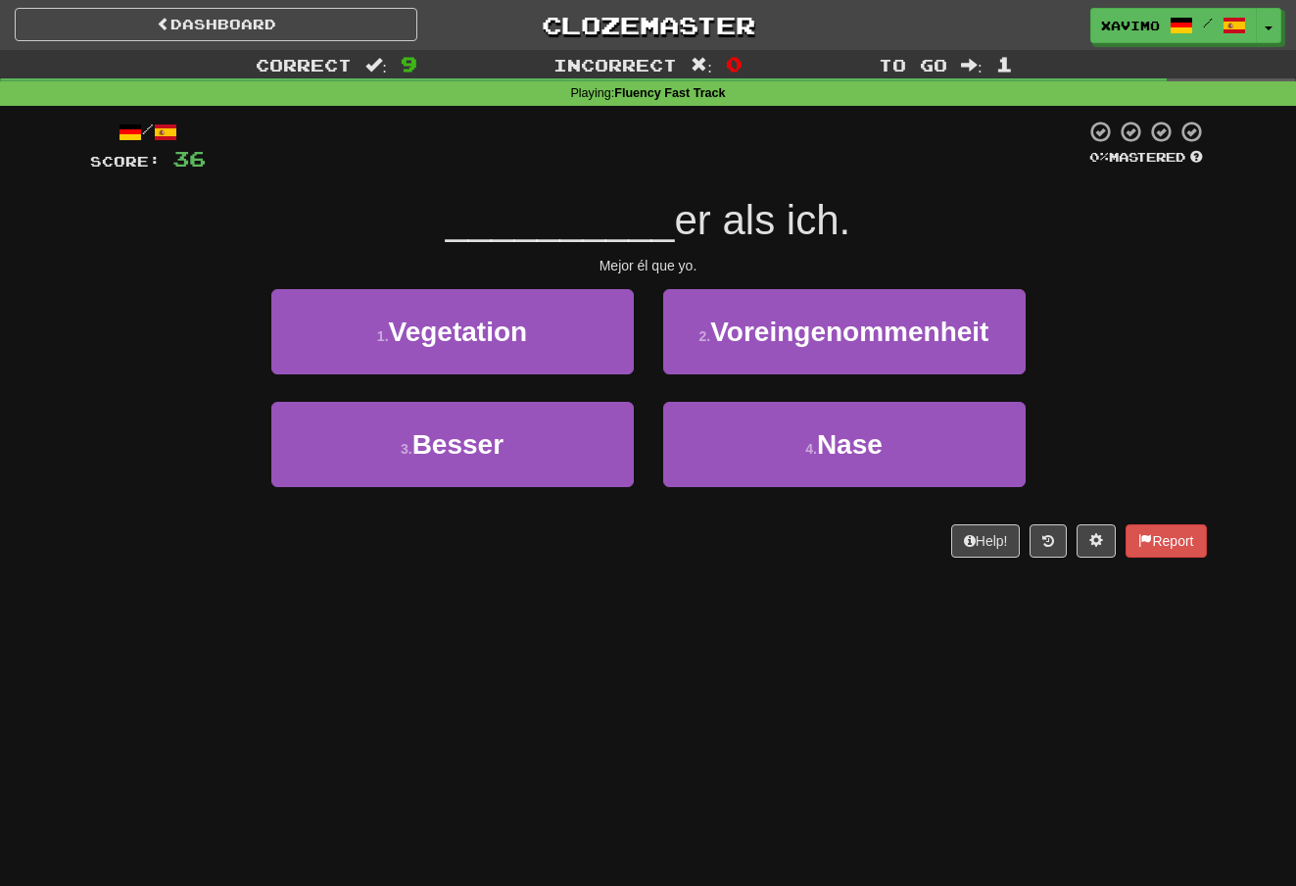
click at [616, 433] on button "3 . Besser" at bounding box center [452, 444] width 362 height 85
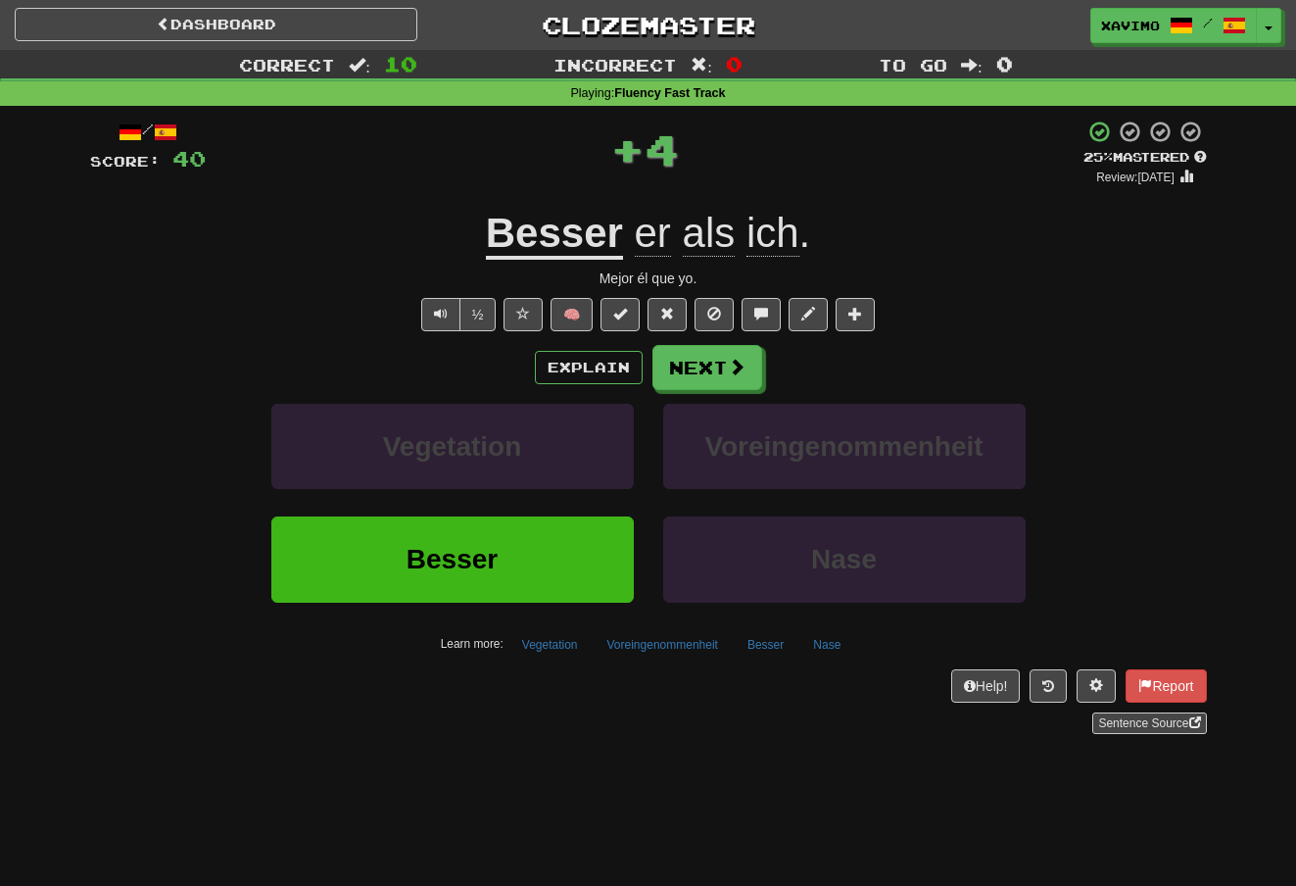
click at [735, 363] on span at bounding box center [737, 367] width 18 height 18
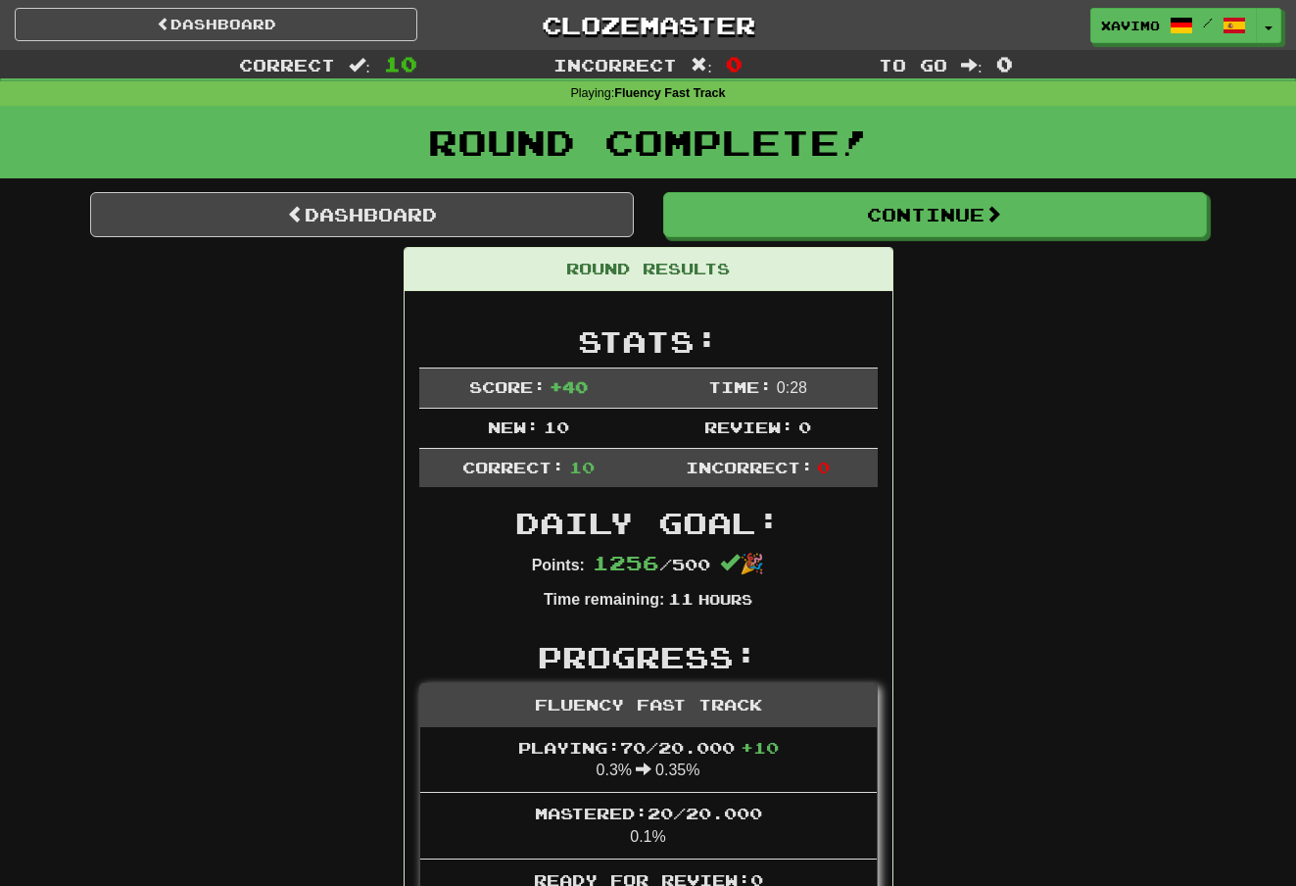
click at [495, 203] on link "Dashboard" at bounding box center [362, 214] width 544 height 45
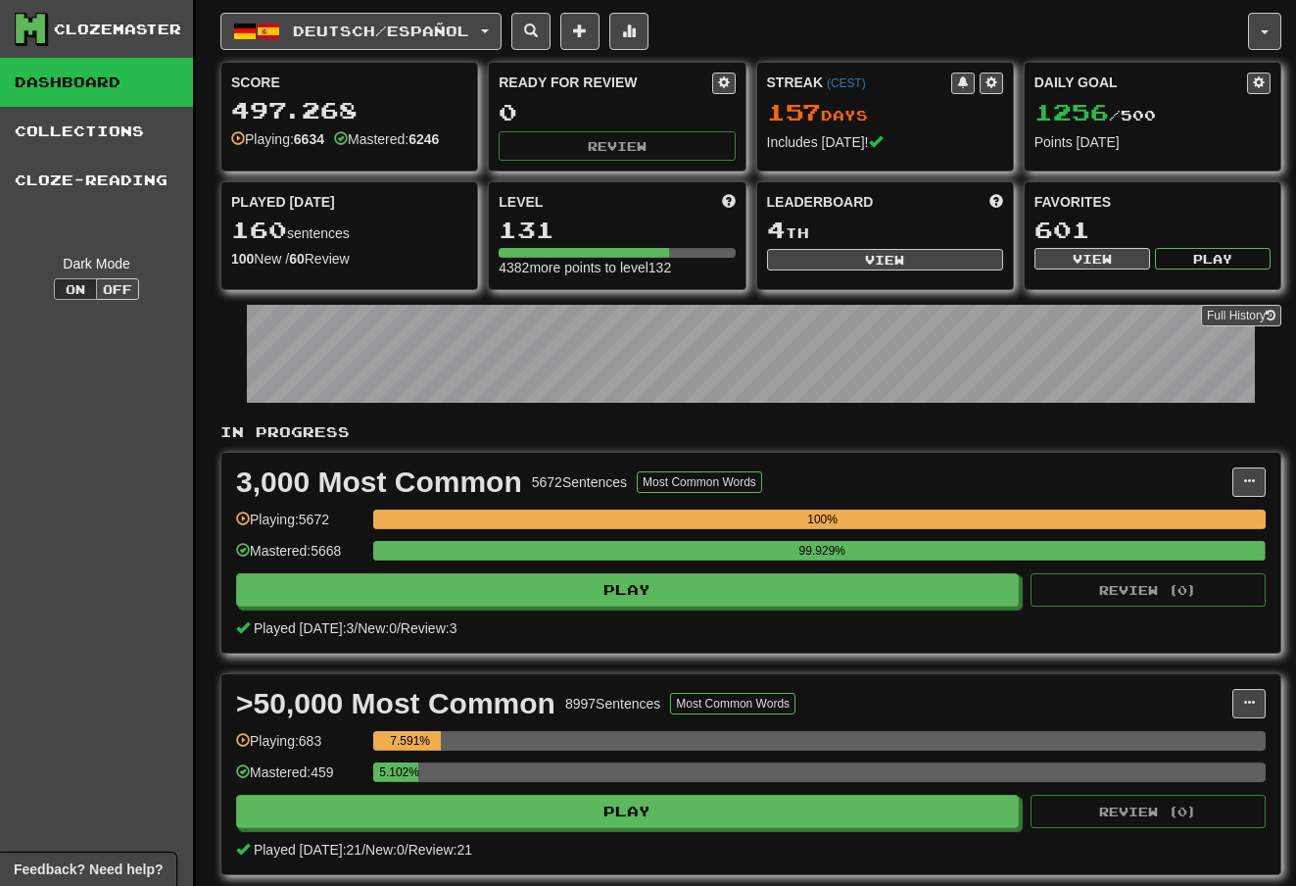
click at [1265, 37] on button "button" at bounding box center [1264, 31] width 33 height 37
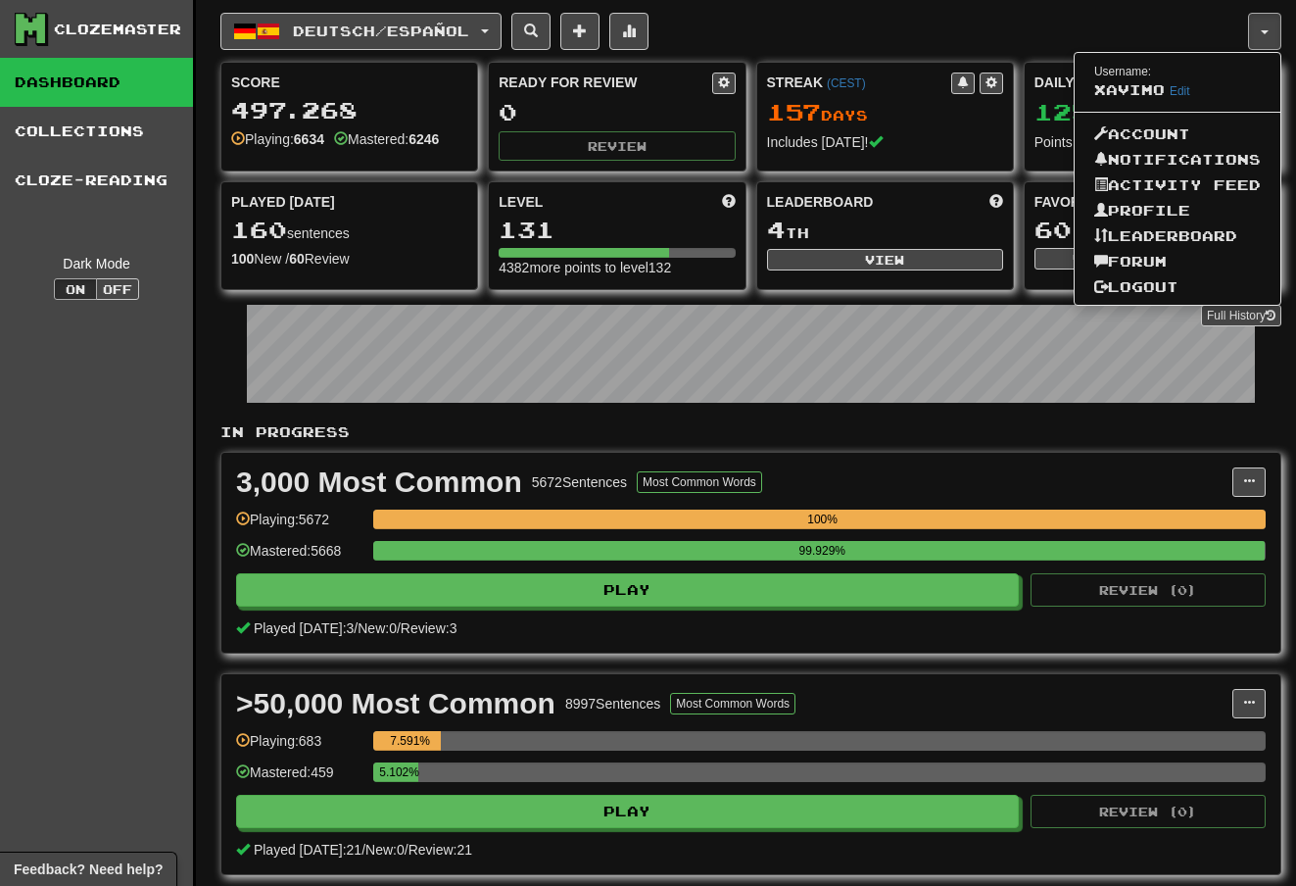
click at [1158, 207] on link "Profile" at bounding box center [1178, 210] width 206 height 25
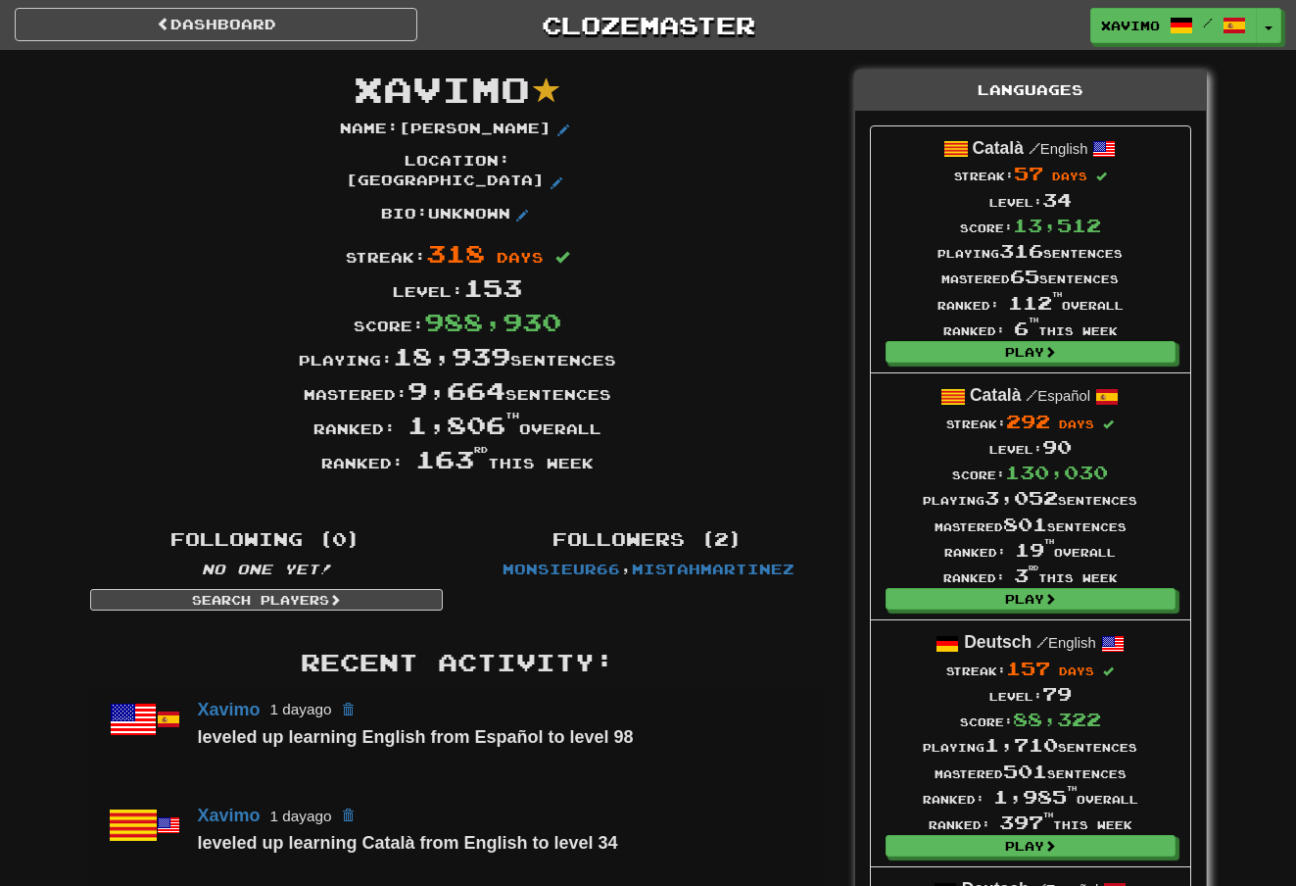
click at [313, 24] on link "Dashboard" at bounding box center [216, 24] width 403 height 33
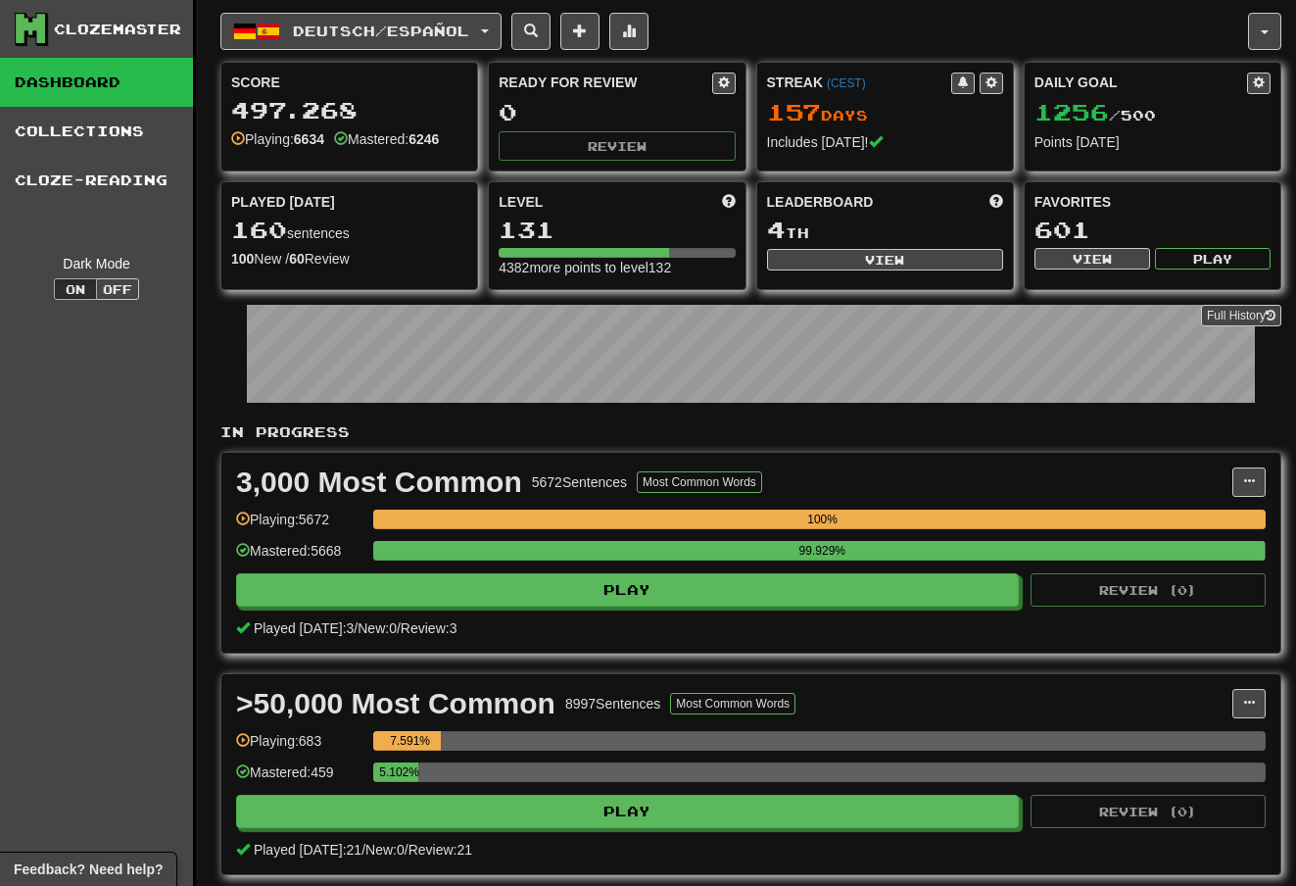
click at [489, 31] on span "button" at bounding box center [485, 31] width 8 height 4
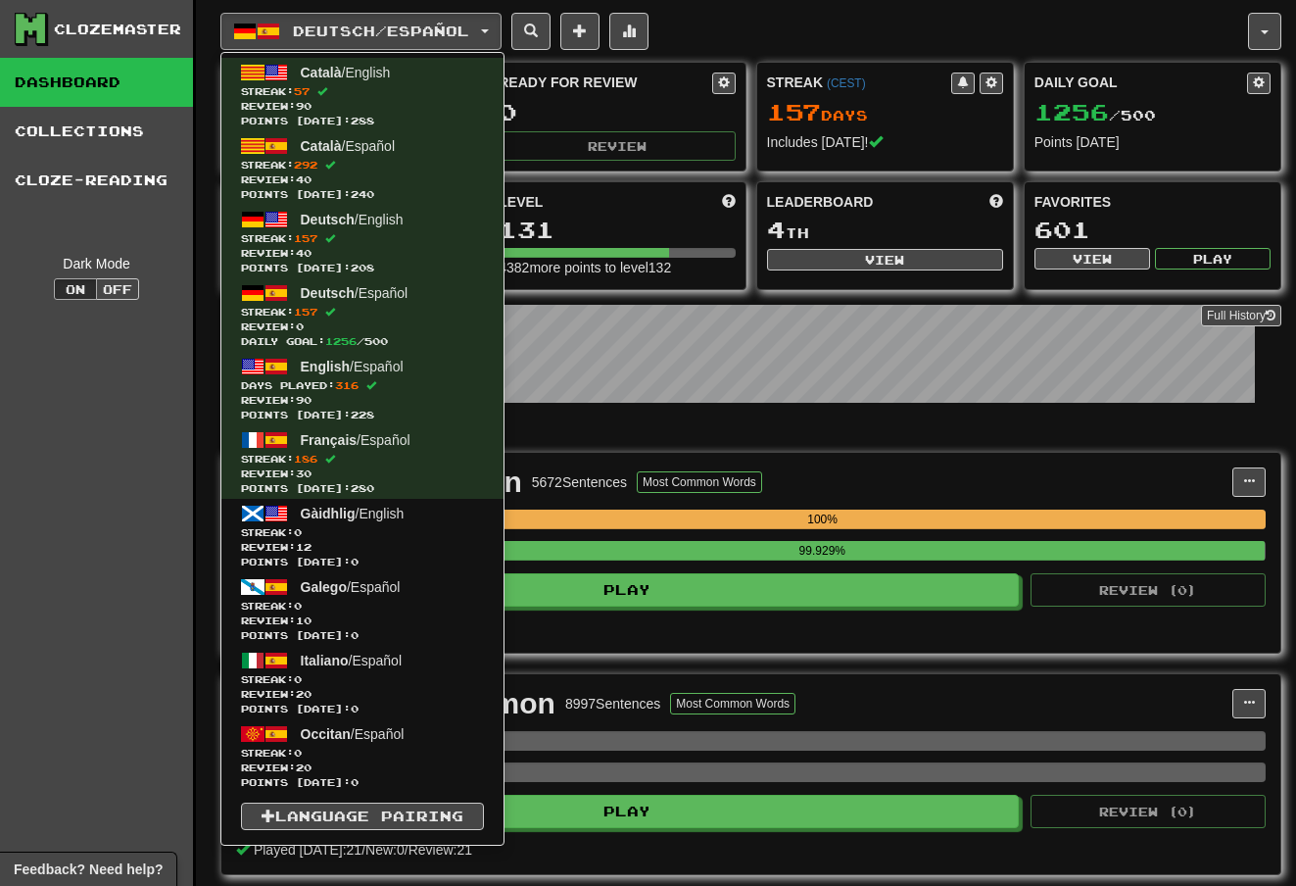
click at [359, 387] on span "316" at bounding box center [347, 385] width 24 height 12
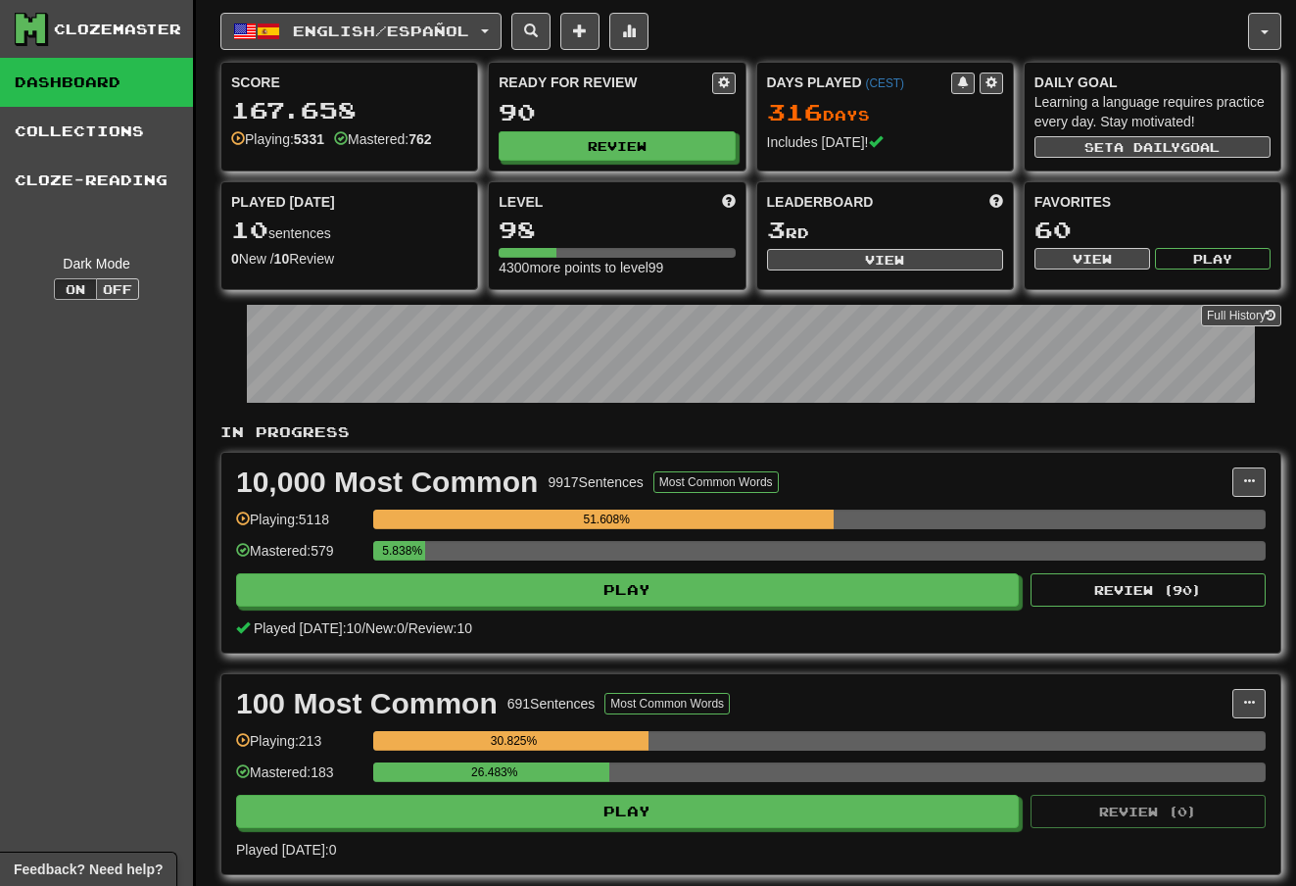
click at [639, 141] on button "Review" at bounding box center [617, 145] width 236 height 29
select select "**"
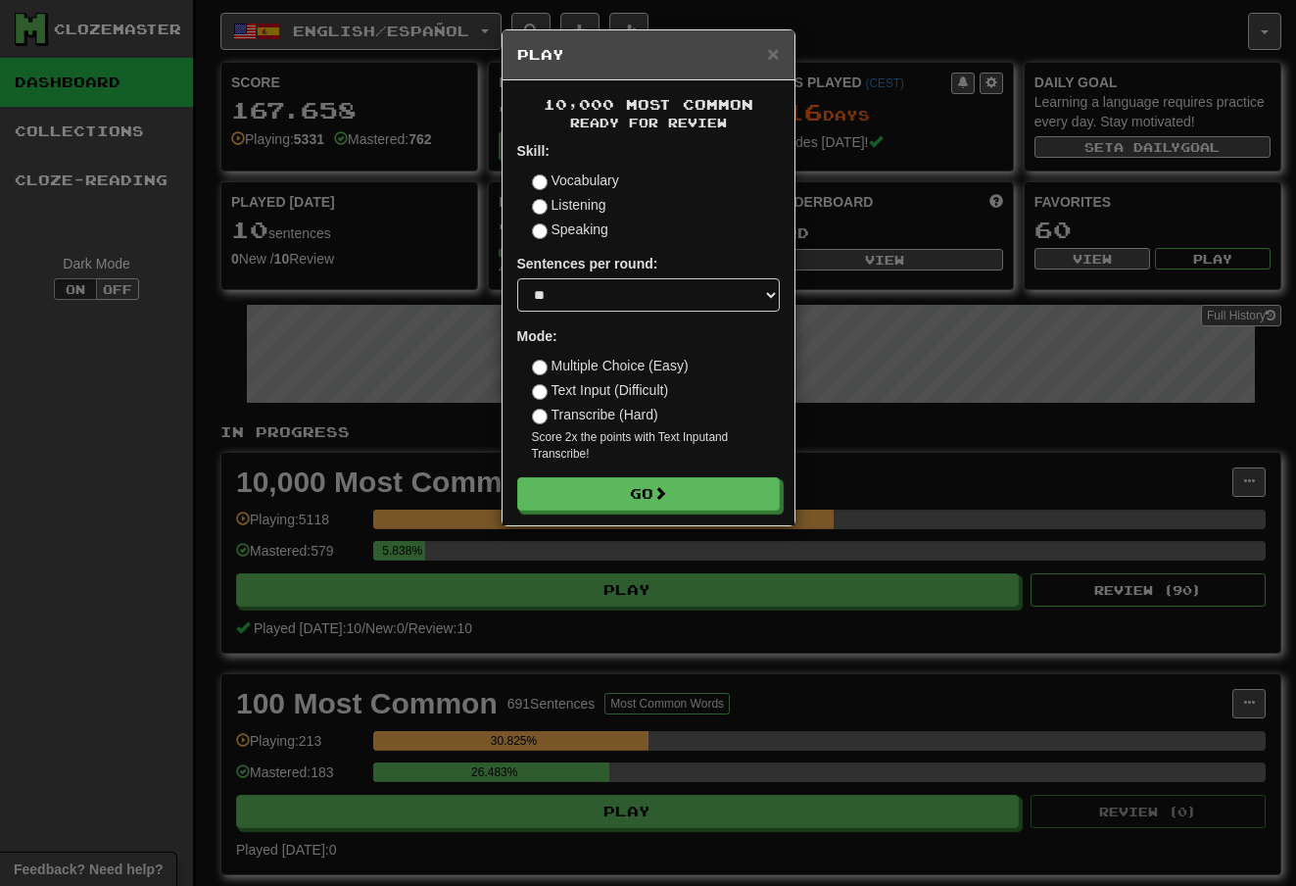
click at [695, 488] on button "Go" at bounding box center [648, 493] width 263 height 33
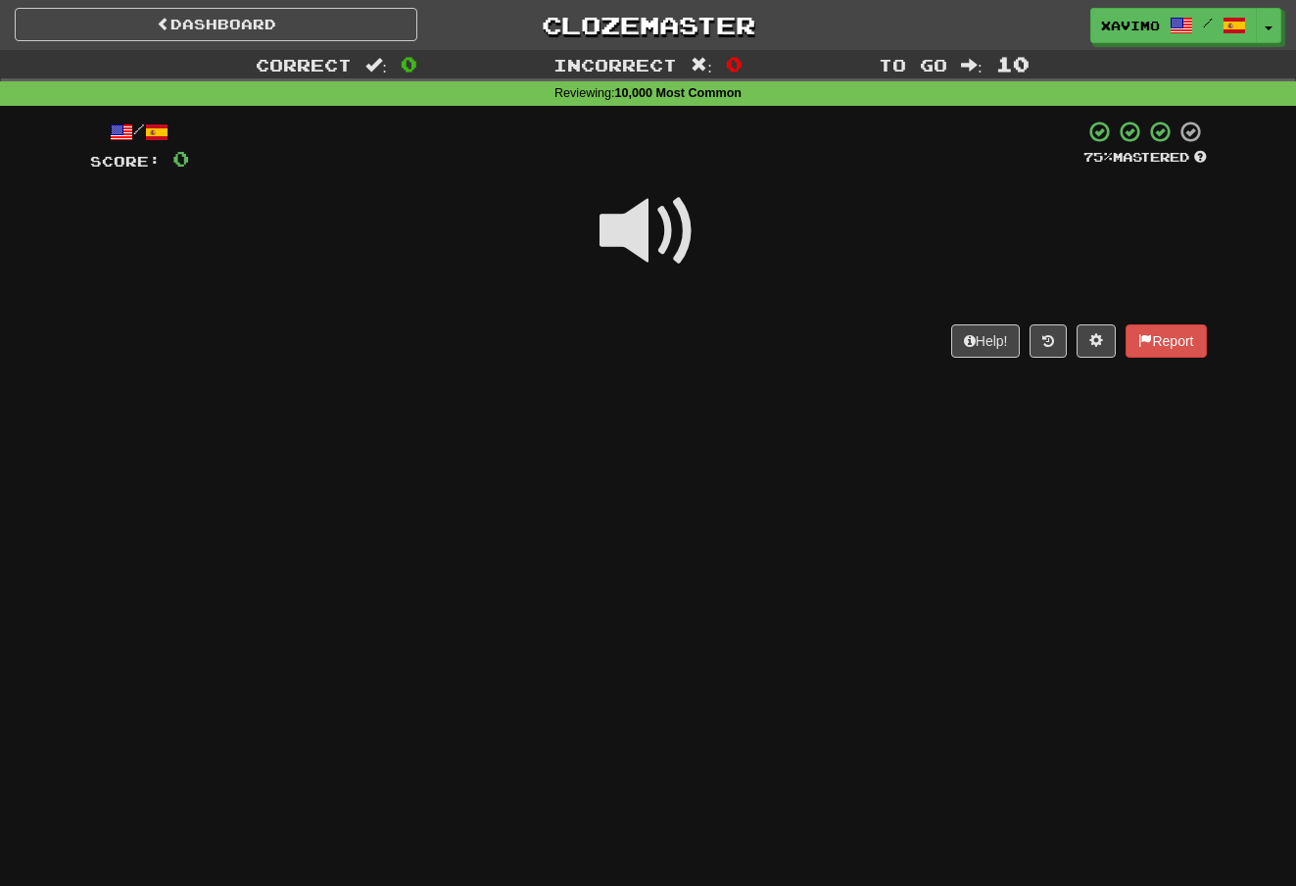
click at [679, 231] on span at bounding box center [649, 231] width 98 height 98
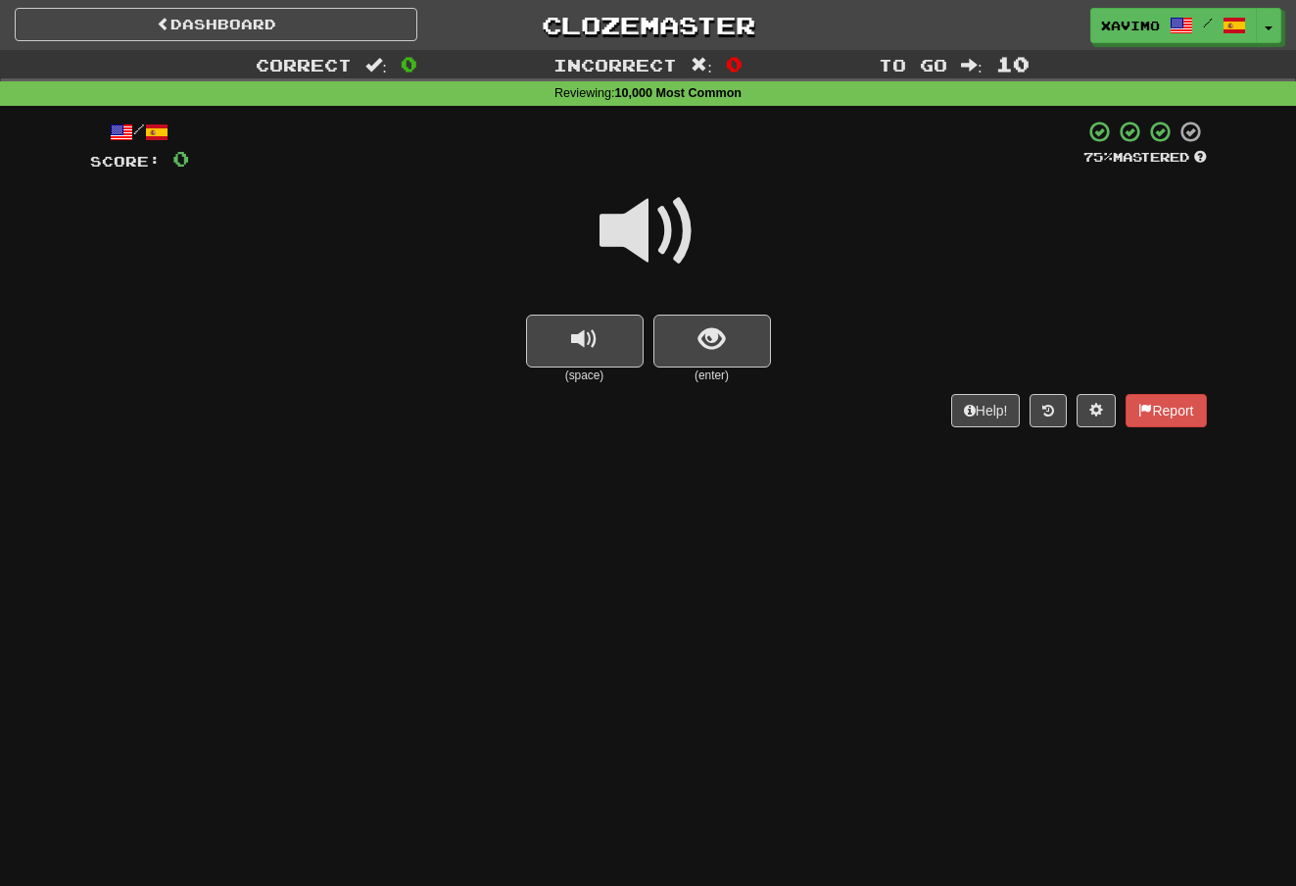
click at [662, 216] on span at bounding box center [649, 231] width 98 height 98
click at [706, 340] on span "show sentence" at bounding box center [712, 339] width 26 height 26
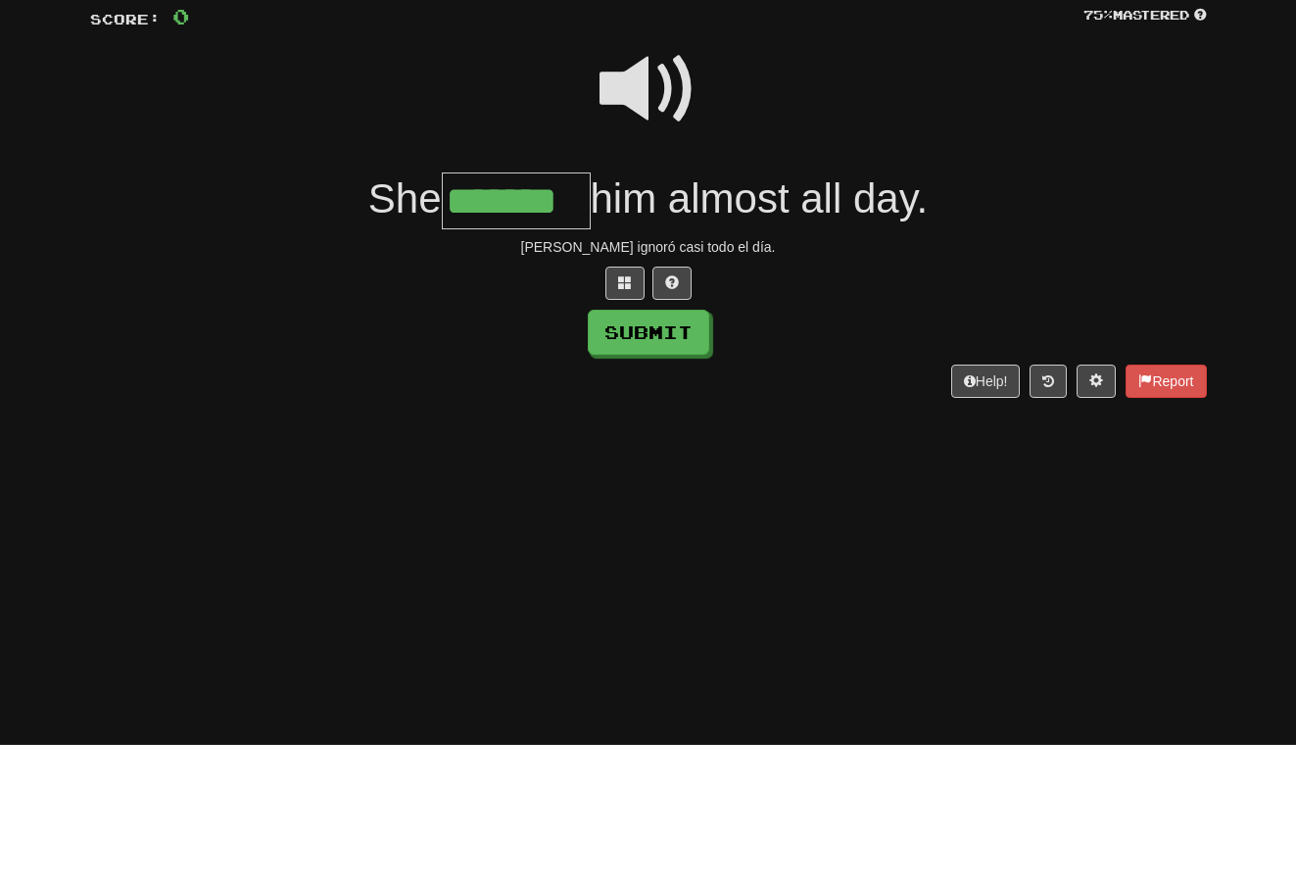
type input "*******"
click at [678, 452] on button "Submit" at bounding box center [648, 474] width 121 height 45
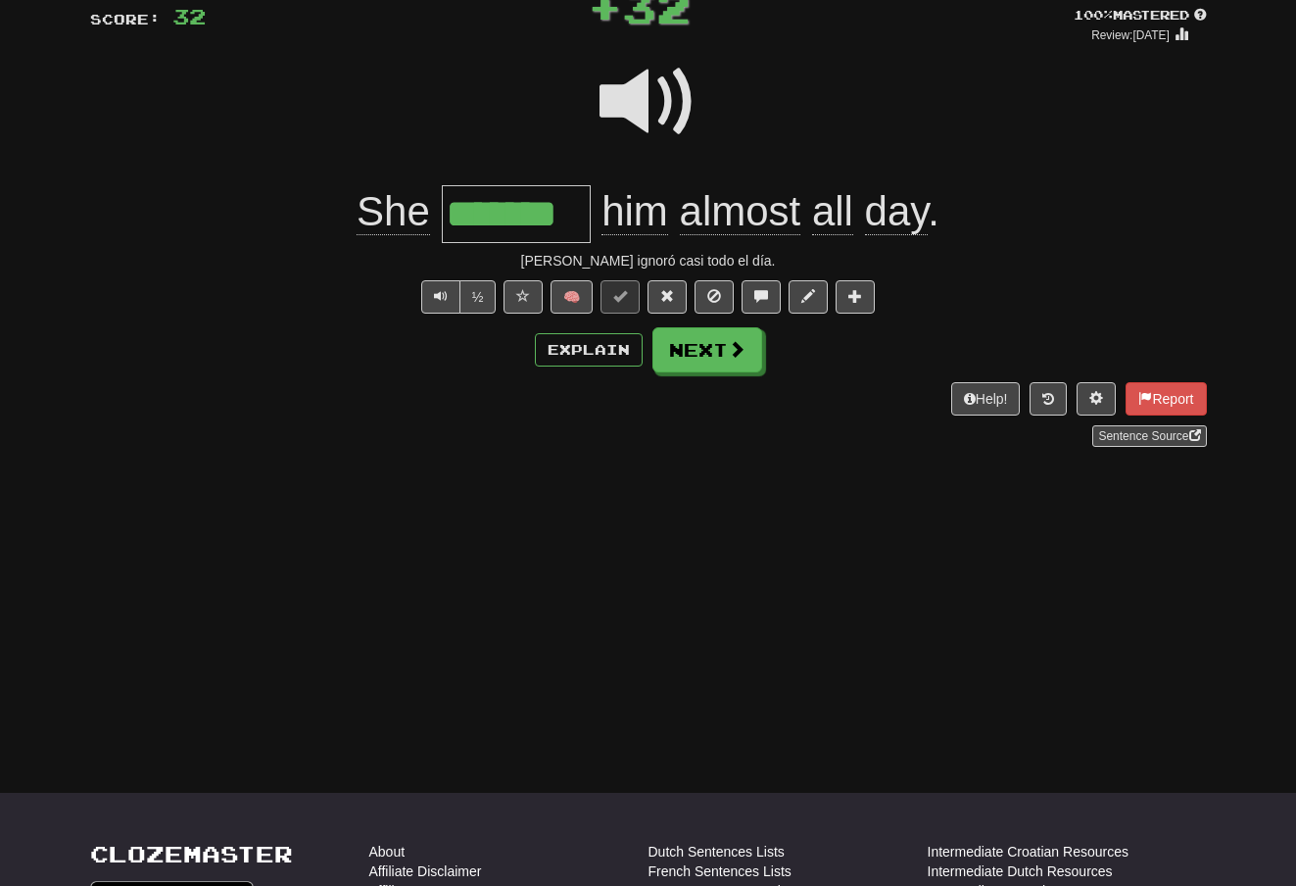
click at [729, 353] on span at bounding box center [737, 349] width 18 height 18
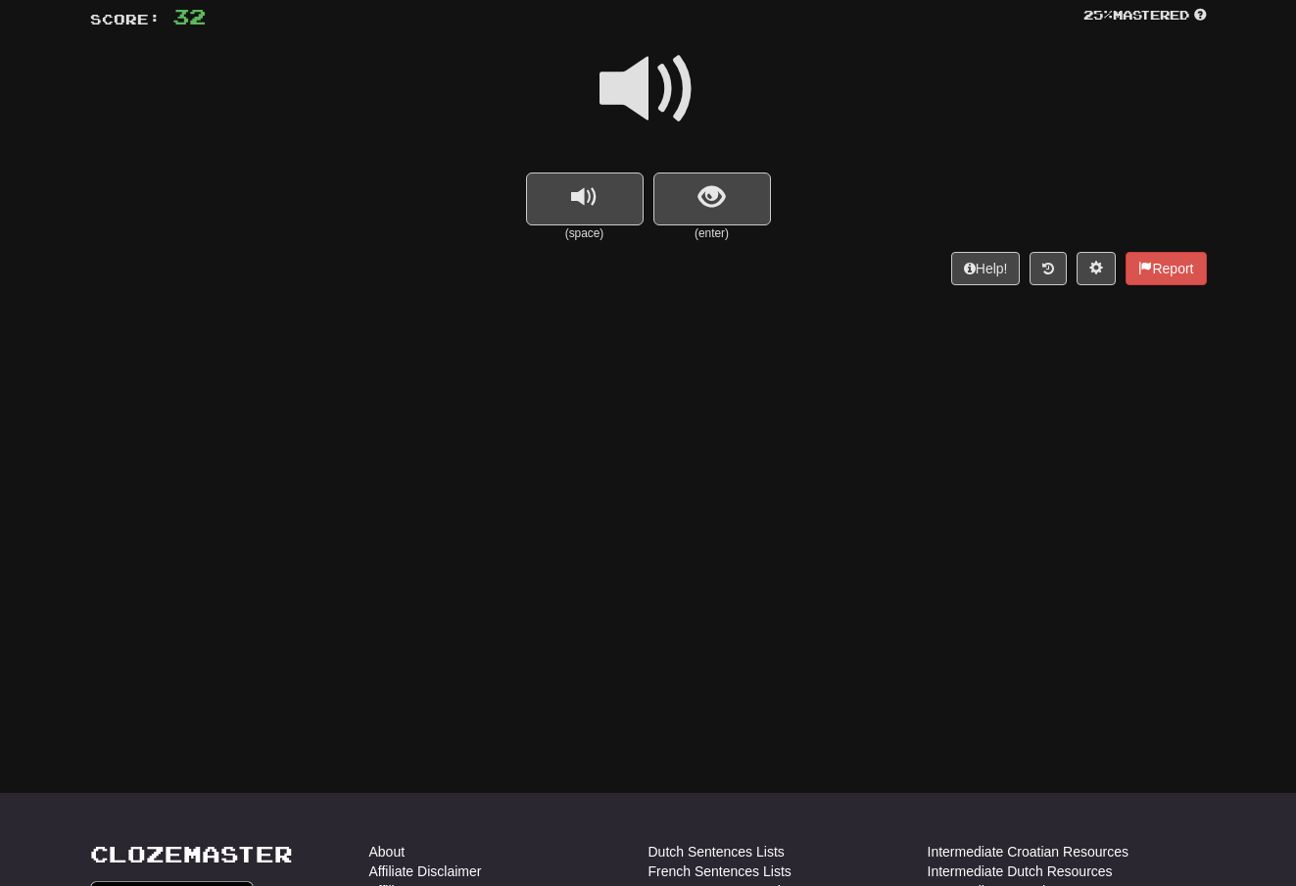
click at [665, 73] on span at bounding box center [649, 89] width 98 height 98
click at [696, 188] on button "show sentence" at bounding box center [712, 198] width 118 height 53
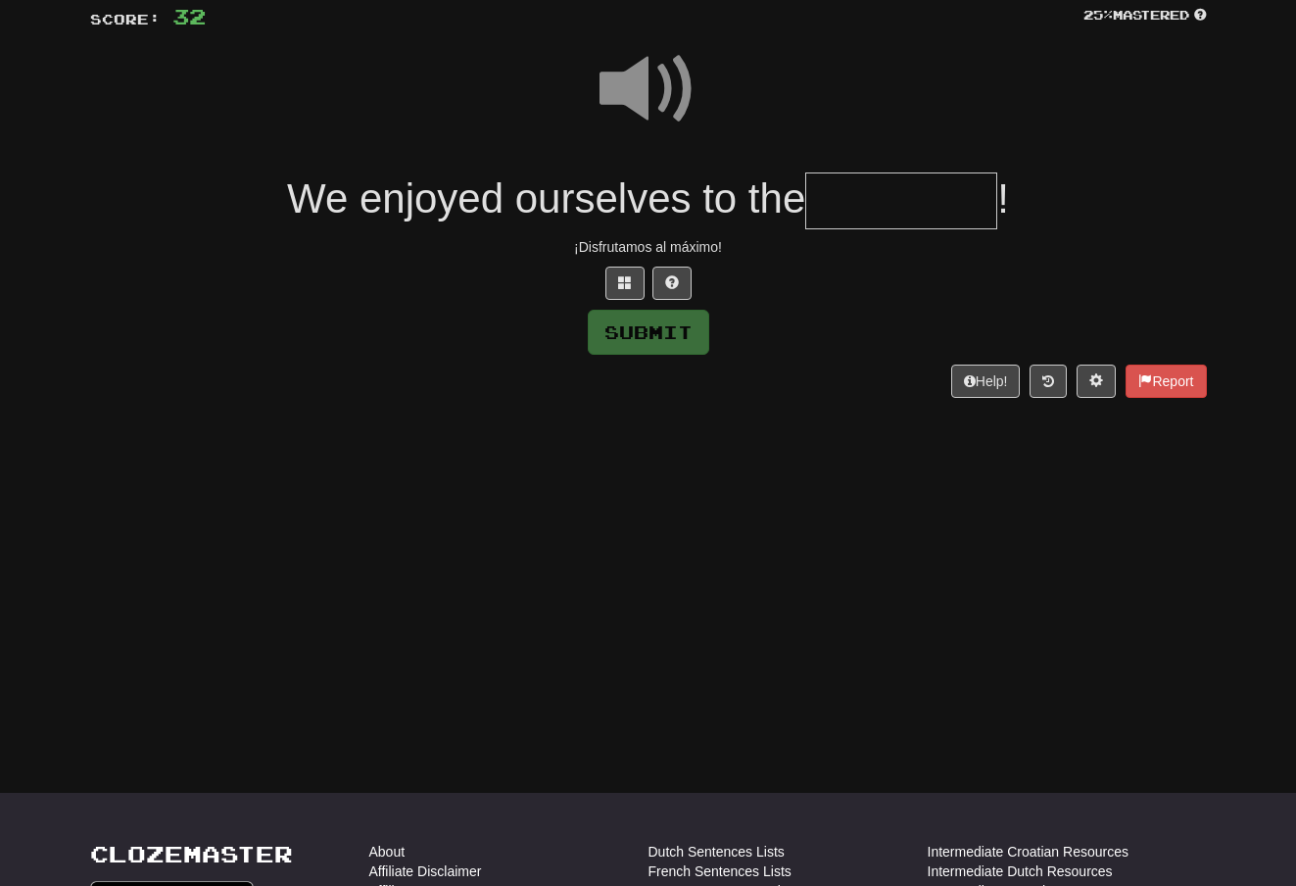
scroll to position [141, 0]
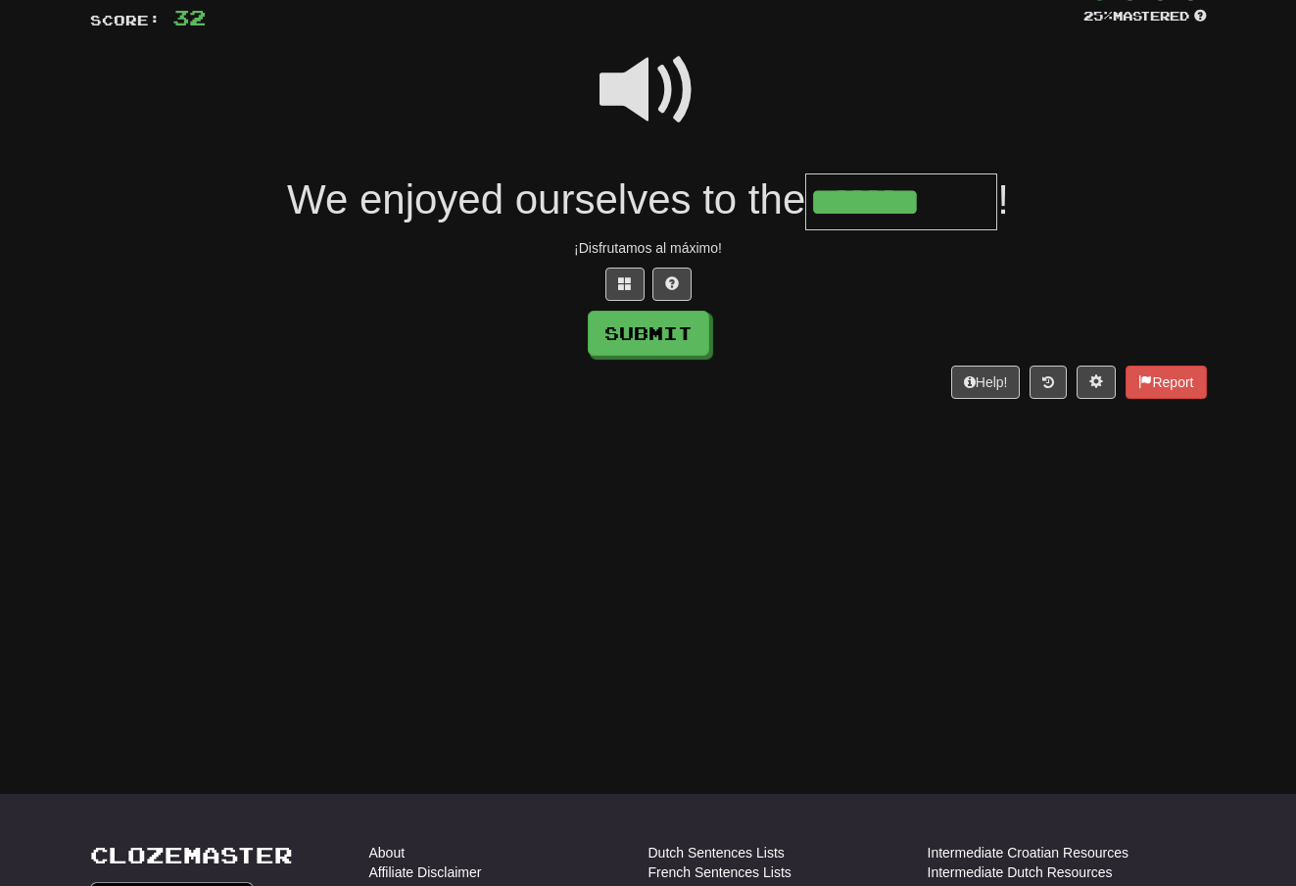
type input "*******"
click at [692, 325] on button "Submit" at bounding box center [648, 333] width 121 height 45
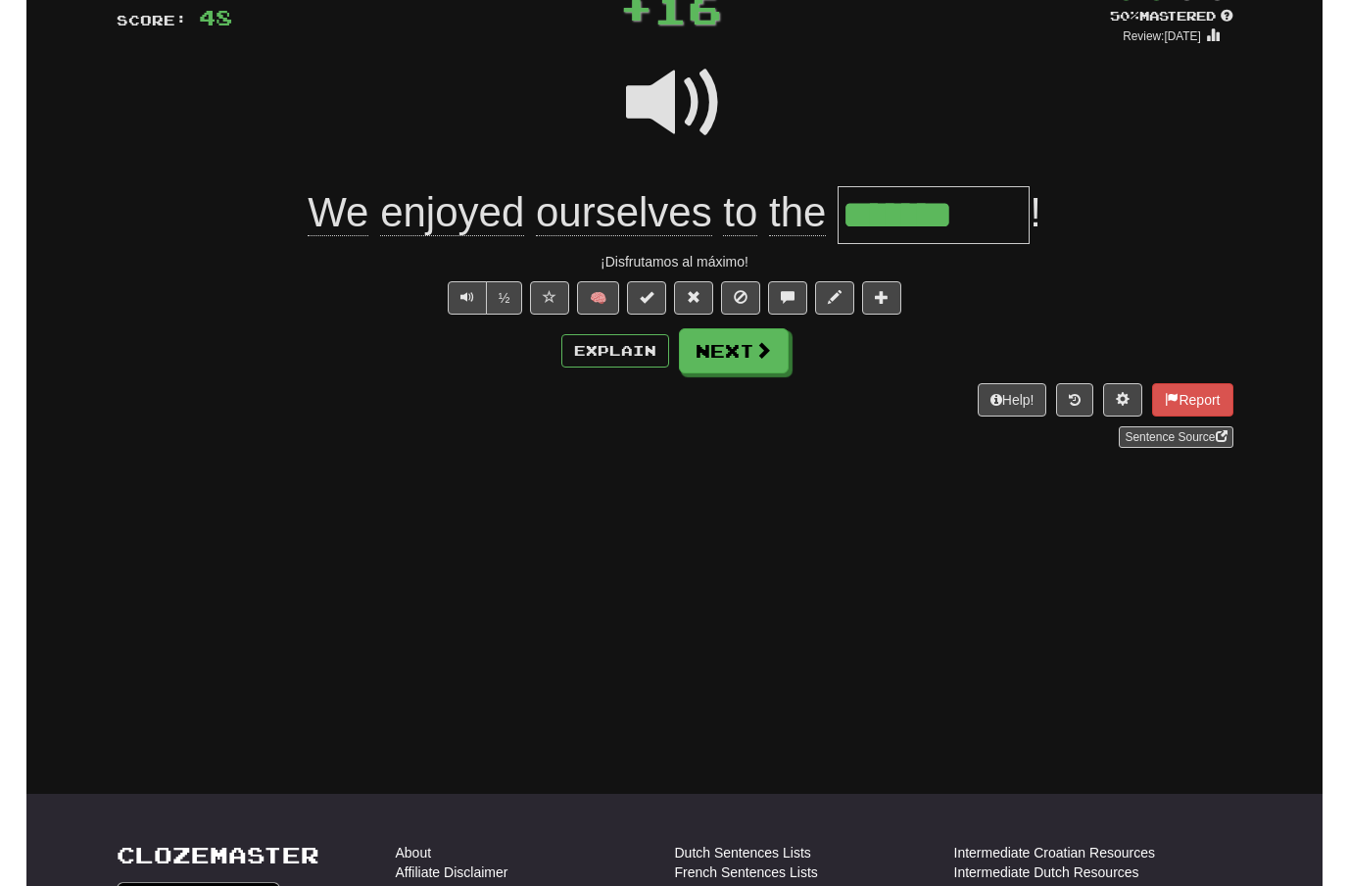
scroll to position [142, 0]
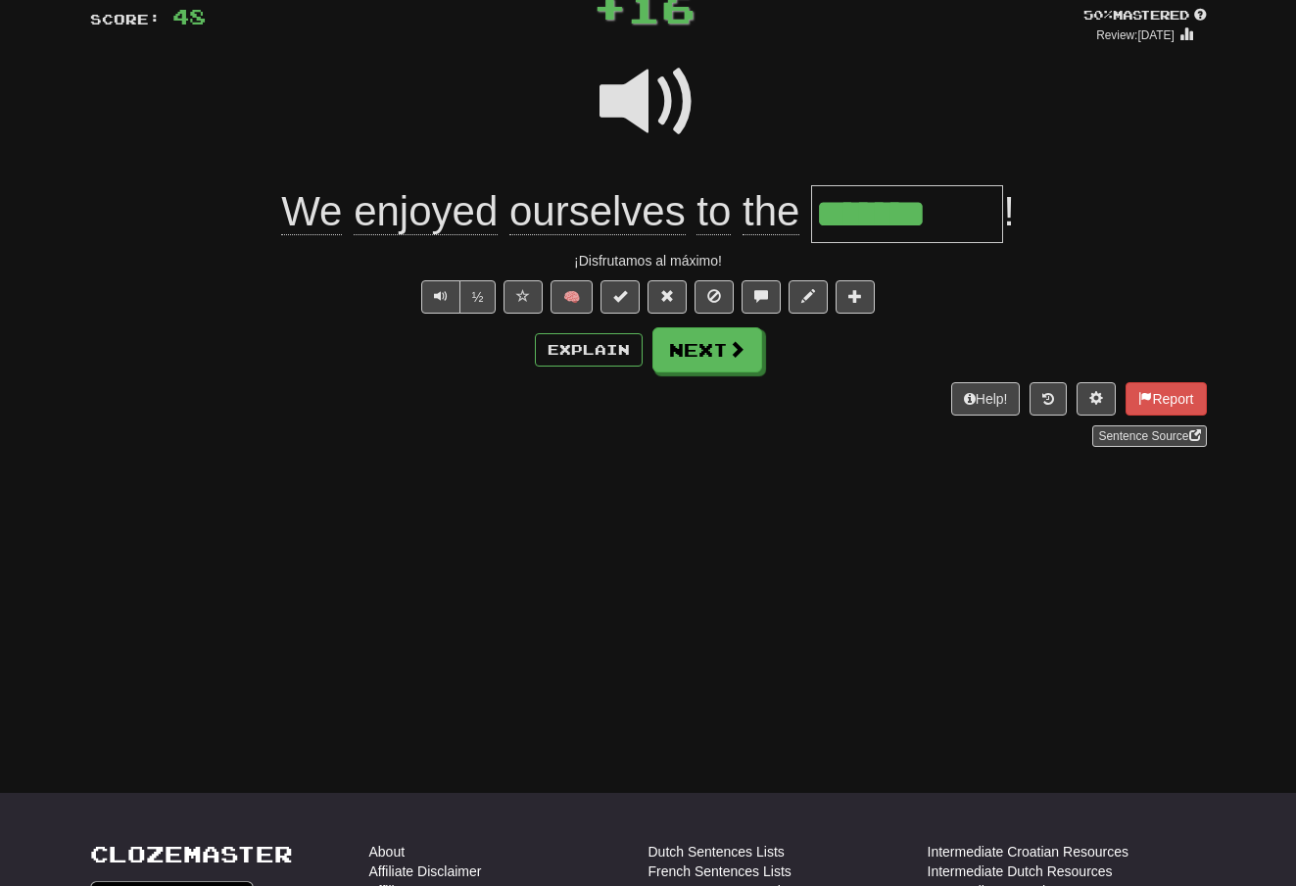
click at [741, 349] on span at bounding box center [737, 349] width 18 height 18
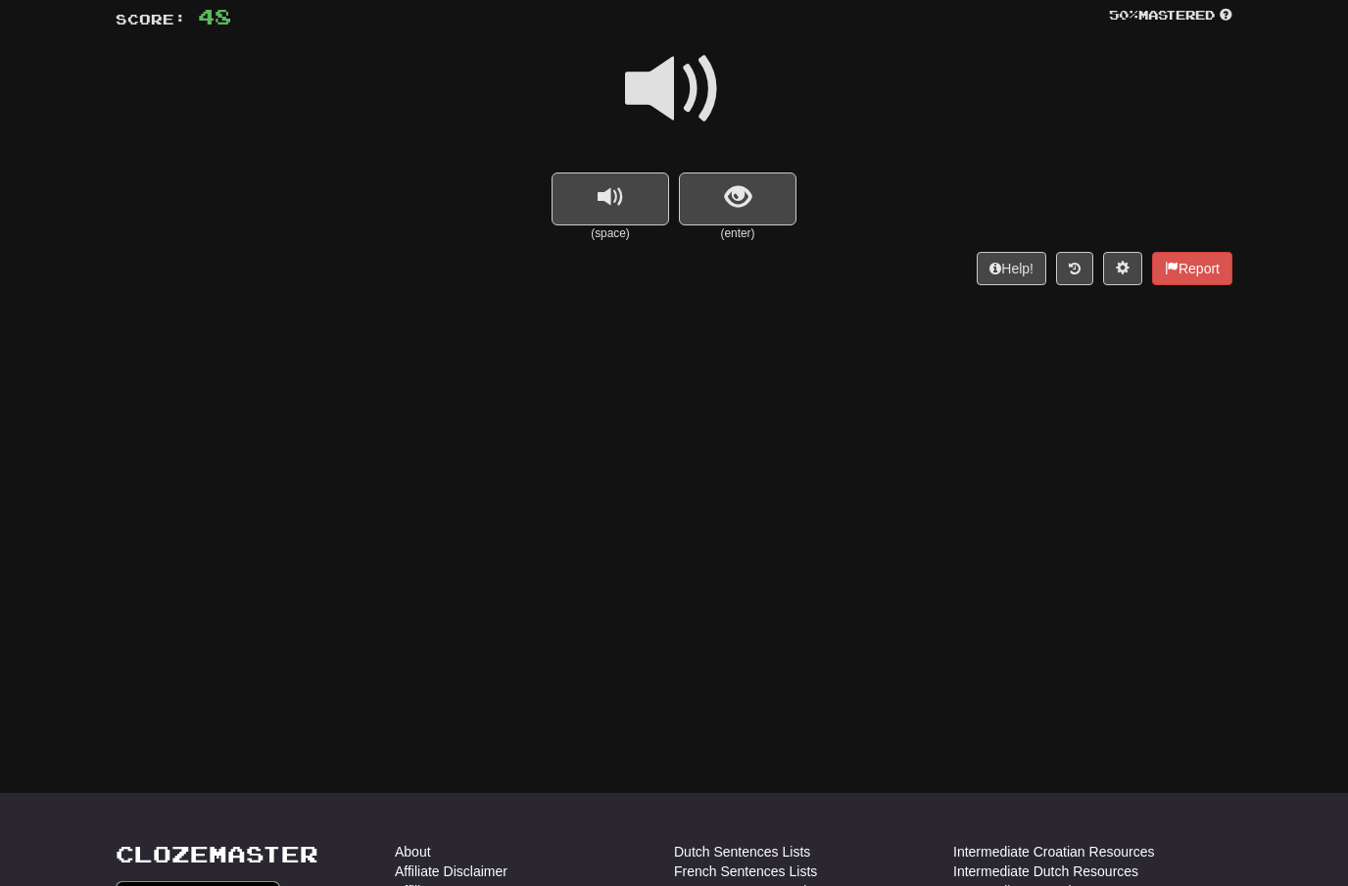
click at [738, 194] on span "show sentence" at bounding box center [738, 197] width 26 height 26
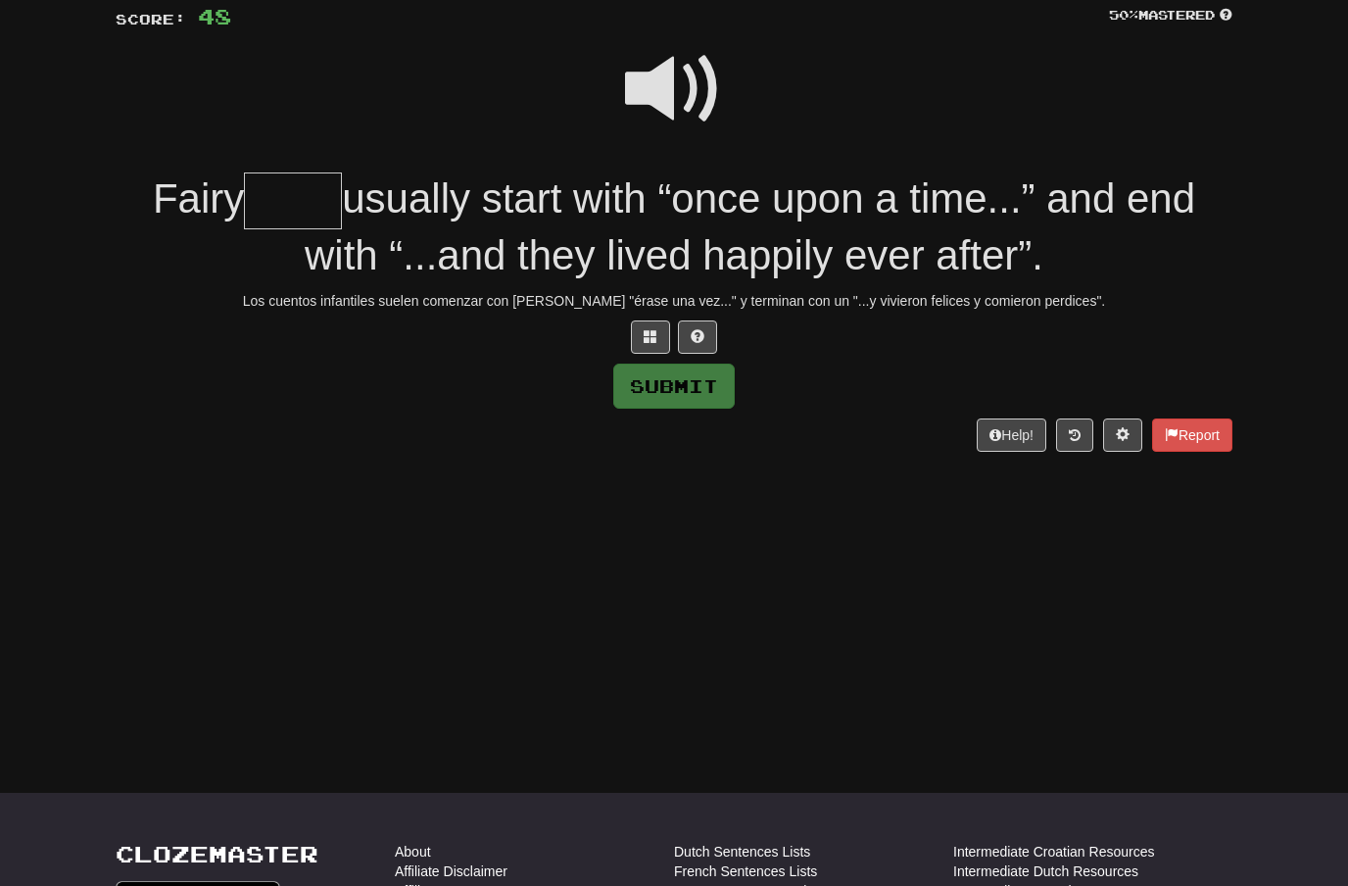
scroll to position [141, 0]
type input "*****"
click at [700, 366] on button "Submit" at bounding box center [673, 386] width 121 height 45
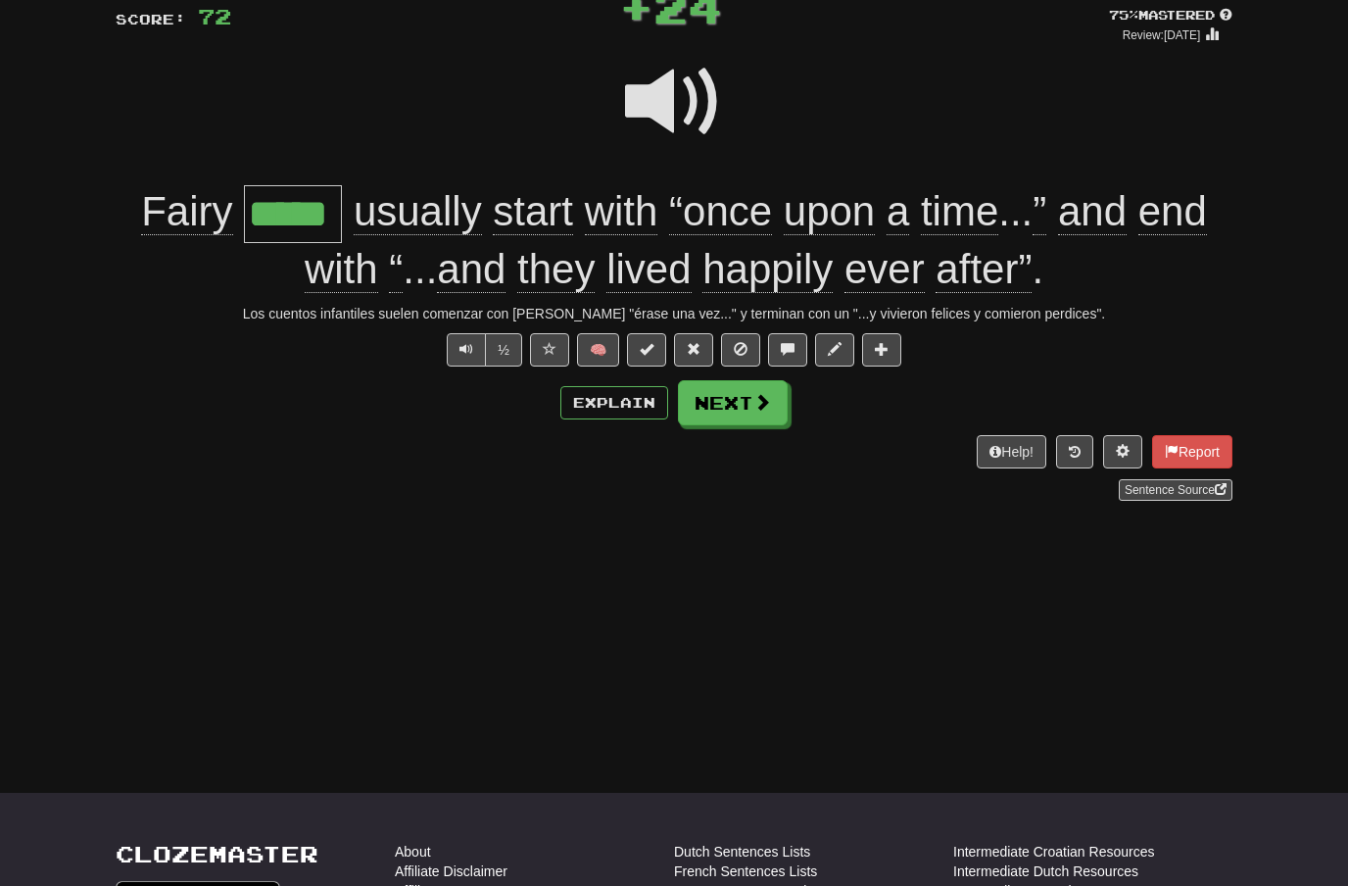
click at [747, 393] on button "Next" at bounding box center [733, 402] width 110 height 45
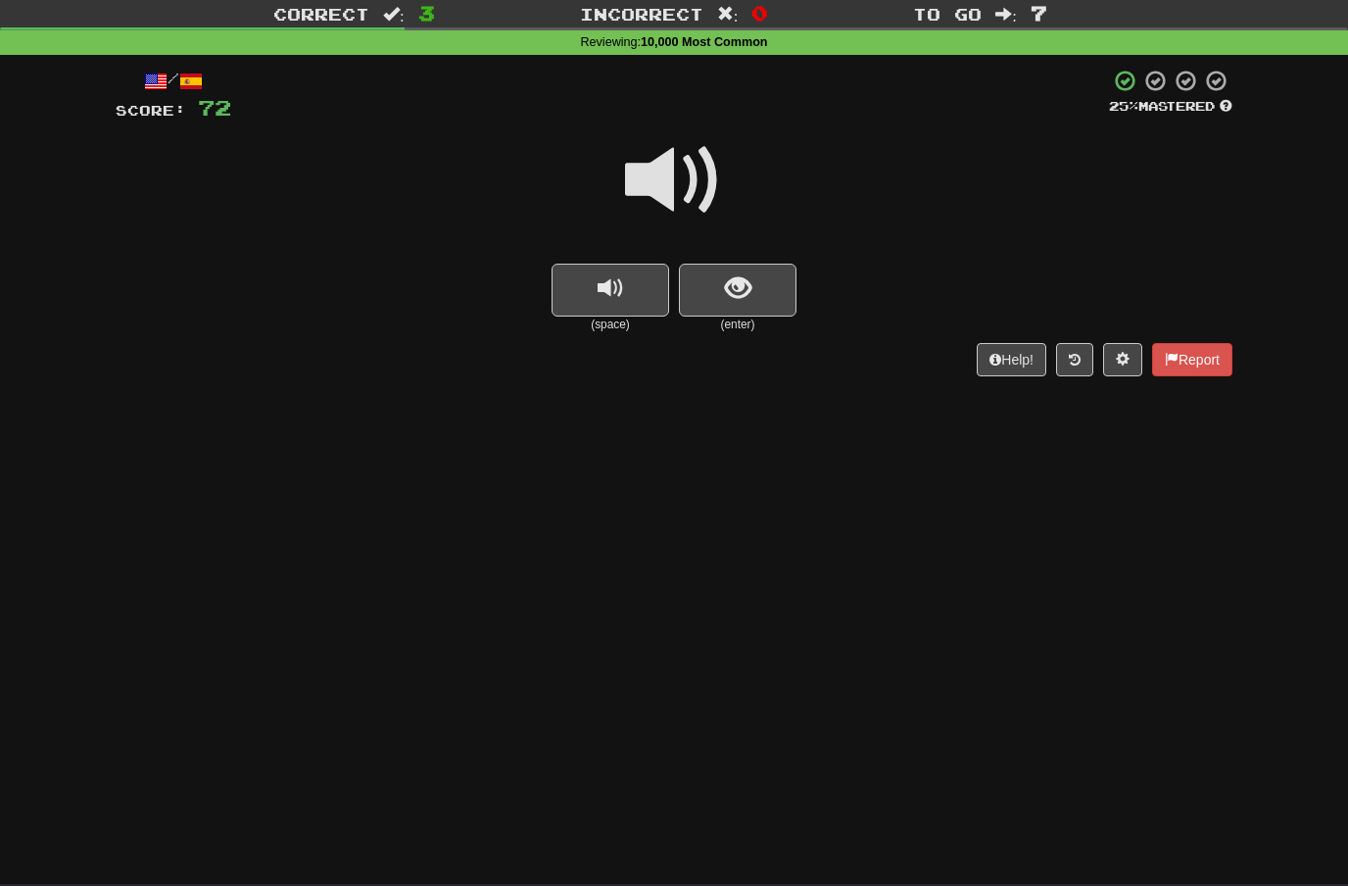
click at [689, 167] on span at bounding box center [674, 180] width 98 height 98
click at [728, 298] on span "show sentence" at bounding box center [738, 288] width 26 height 26
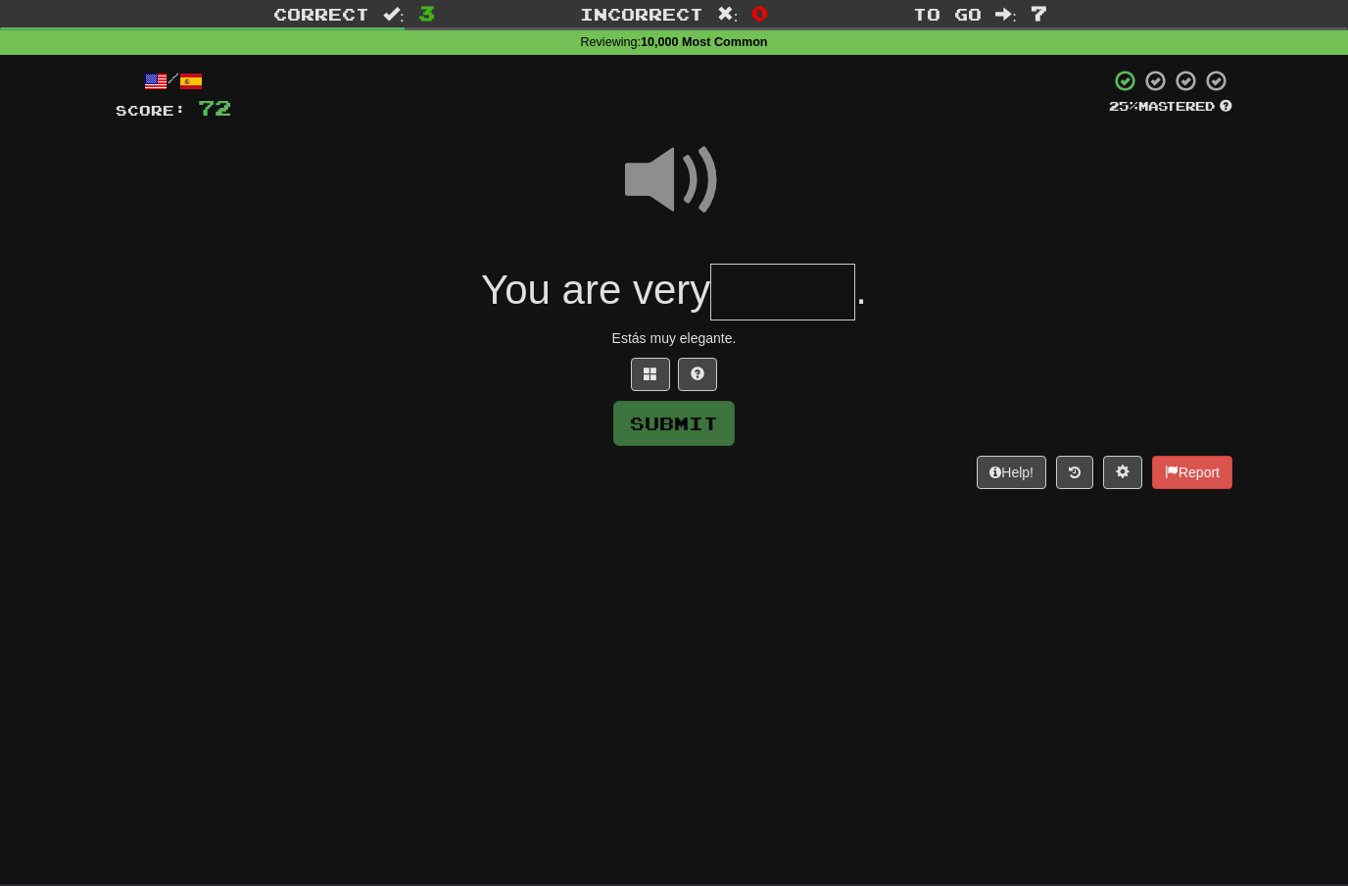
scroll to position [50, 0]
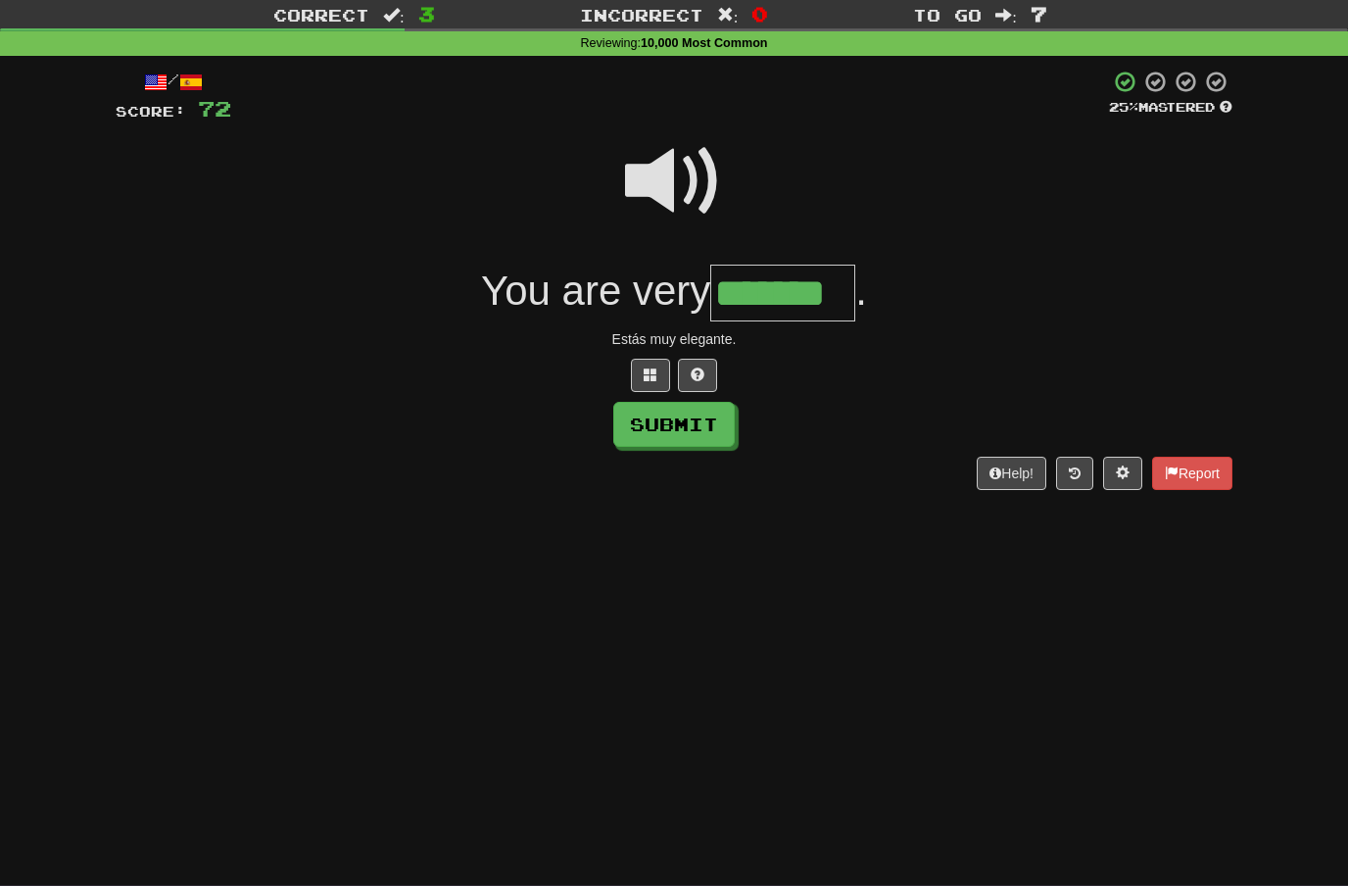
type input "*******"
click at [696, 426] on button "Submit" at bounding box center [673, 424] width 121 height 45
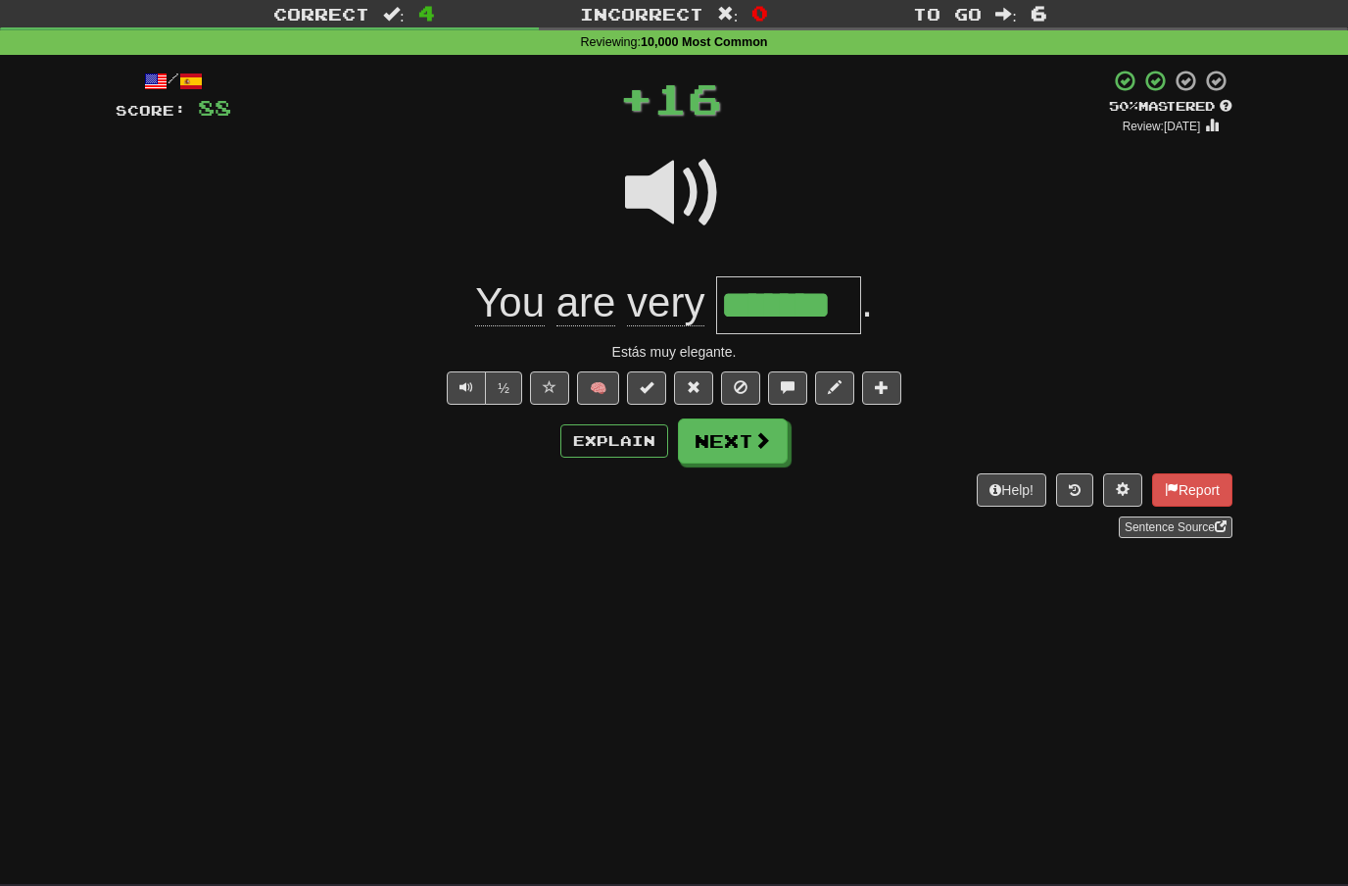
click at [759, 445] on span at bounding box center [762, 440] width 18 height 18
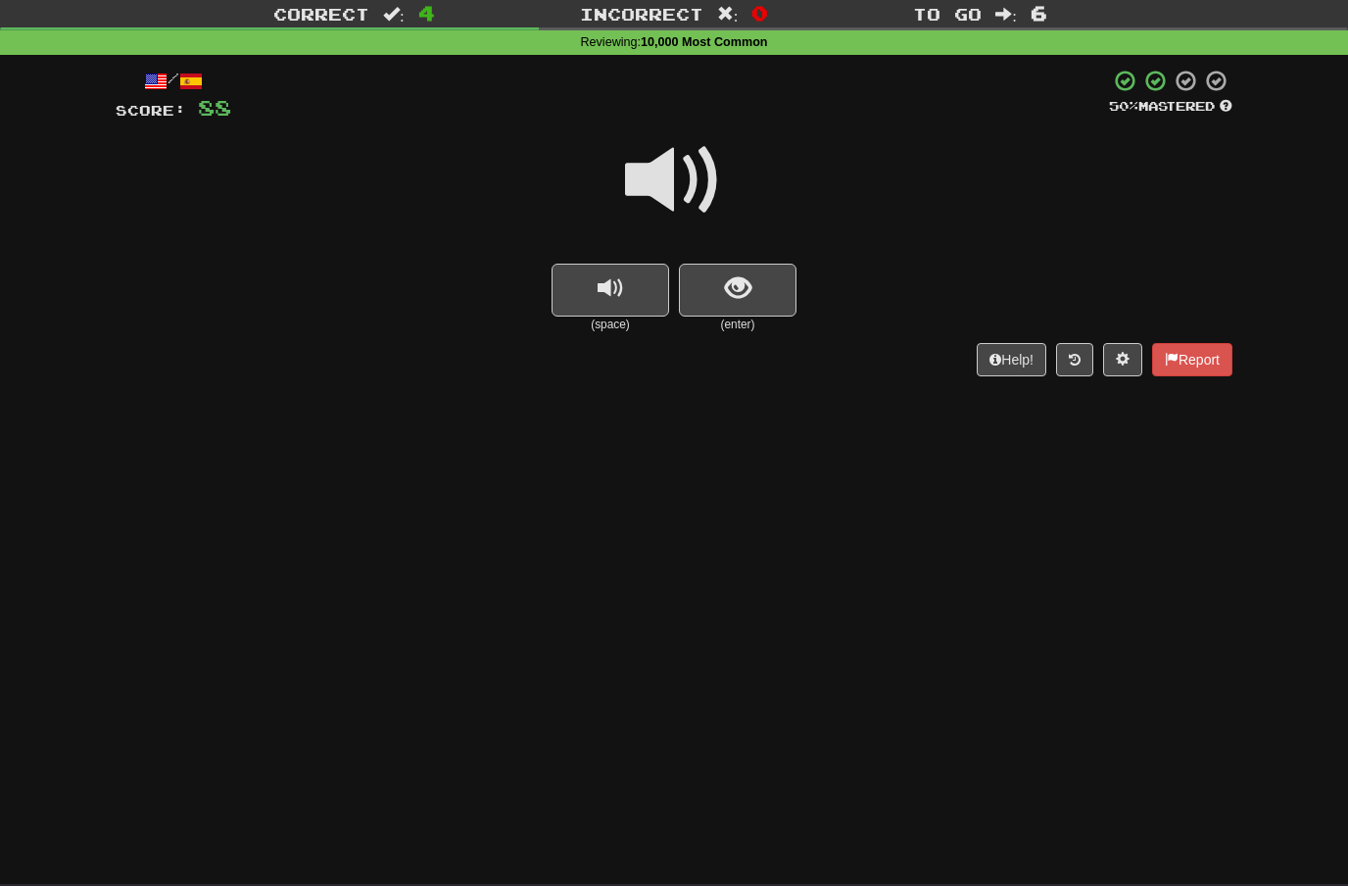
click at [693, 179] on span at bounding box center [674, 180] width 98 height 98
click at [717, 279] on button "show sentence" at bounding box center [738, 290] width 118 height 53
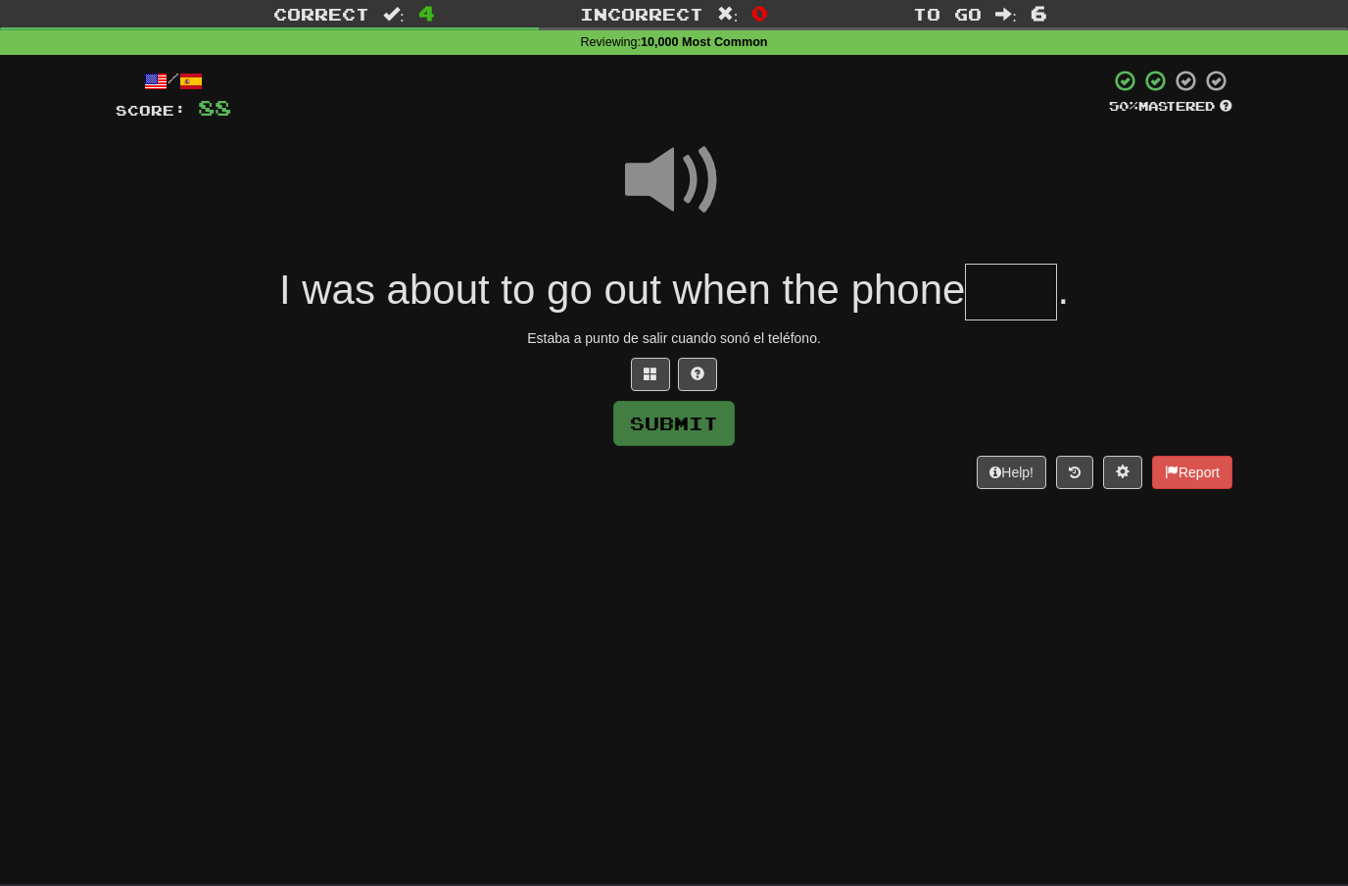
scroll to position [50, 0]
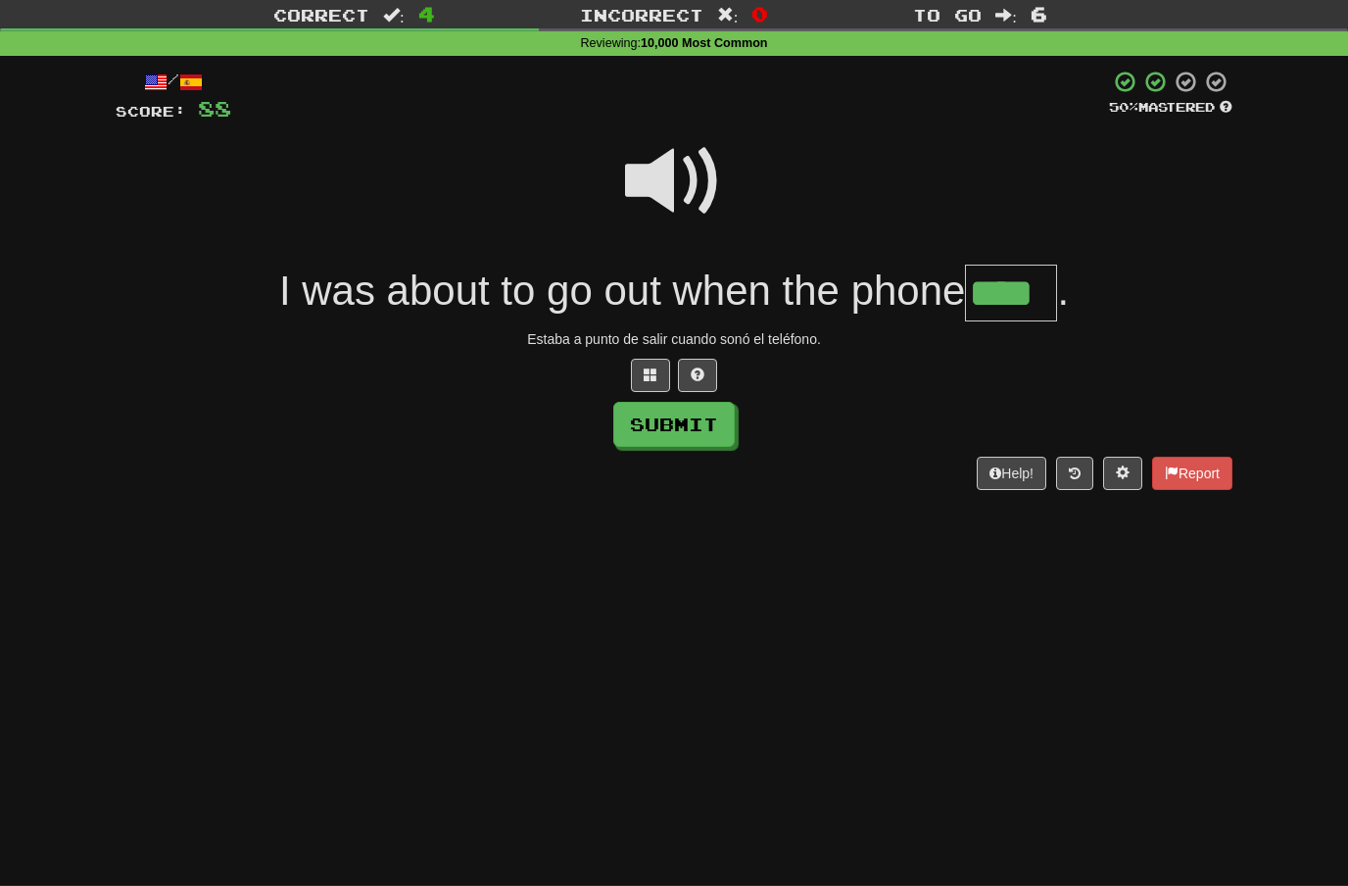
type input "****"
click at [713, 420] on button "Submit" at bounding box center [673, 424] width 121 height 45
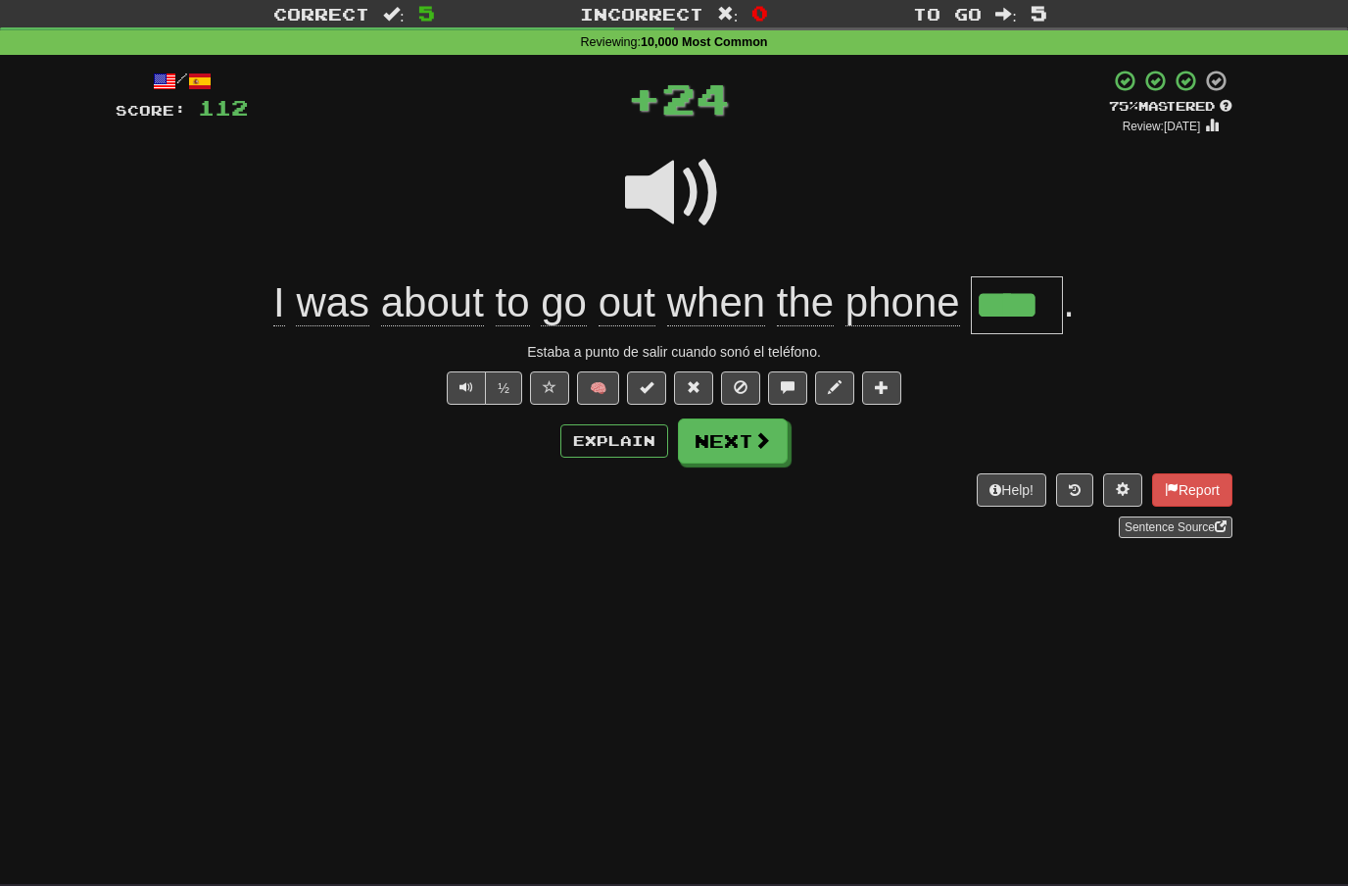
click at [780, 444] on button "Next" at bounding box center [733, 440] width 110 height 45
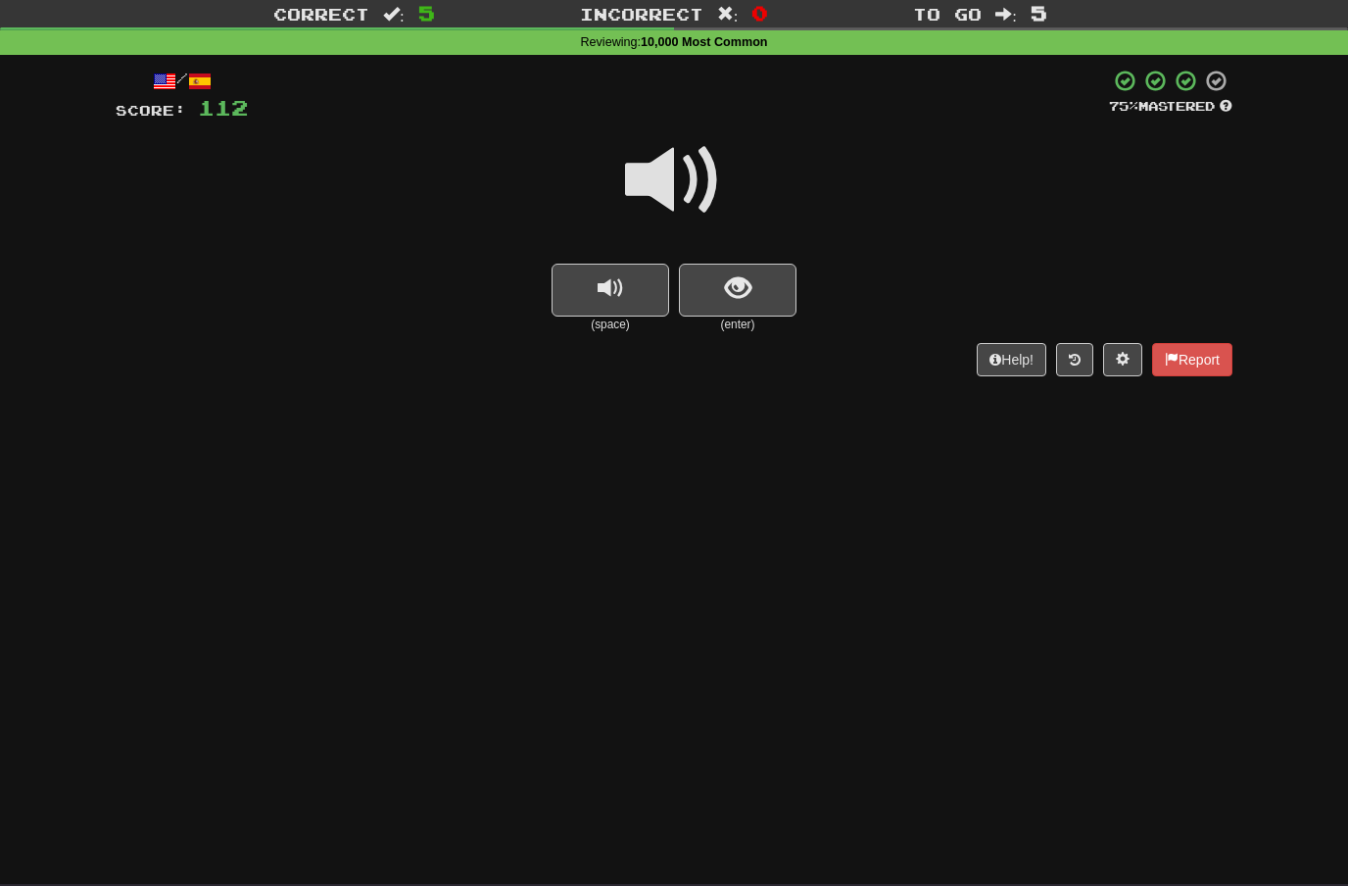
click at [690, 182] on span at bounding box center [674, 180] width 98 height 98
click at [717, 278] on button "show sentence" at bounding box center [738, 290] width 118 height 53
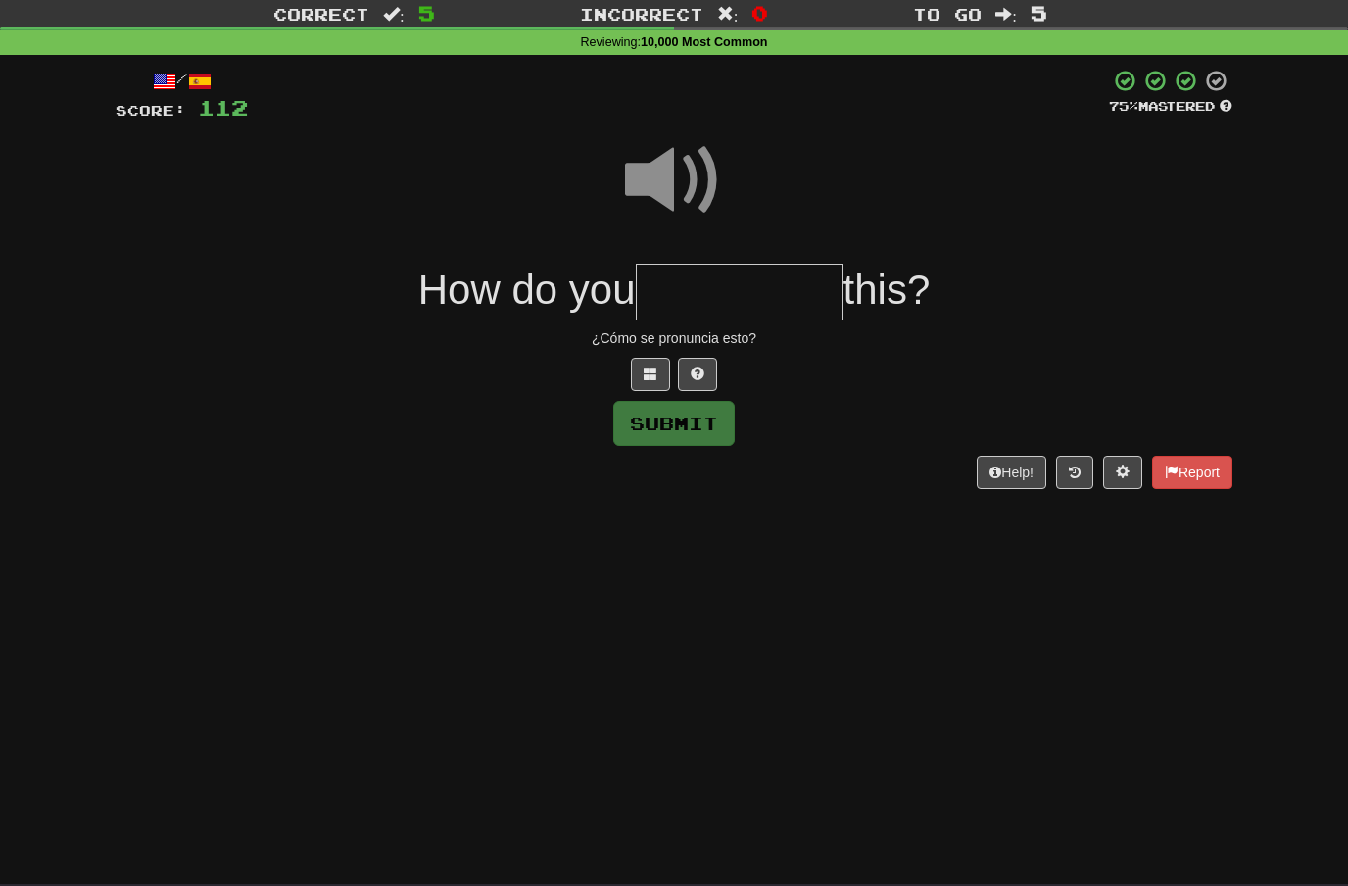
scroll to position [50, 0]
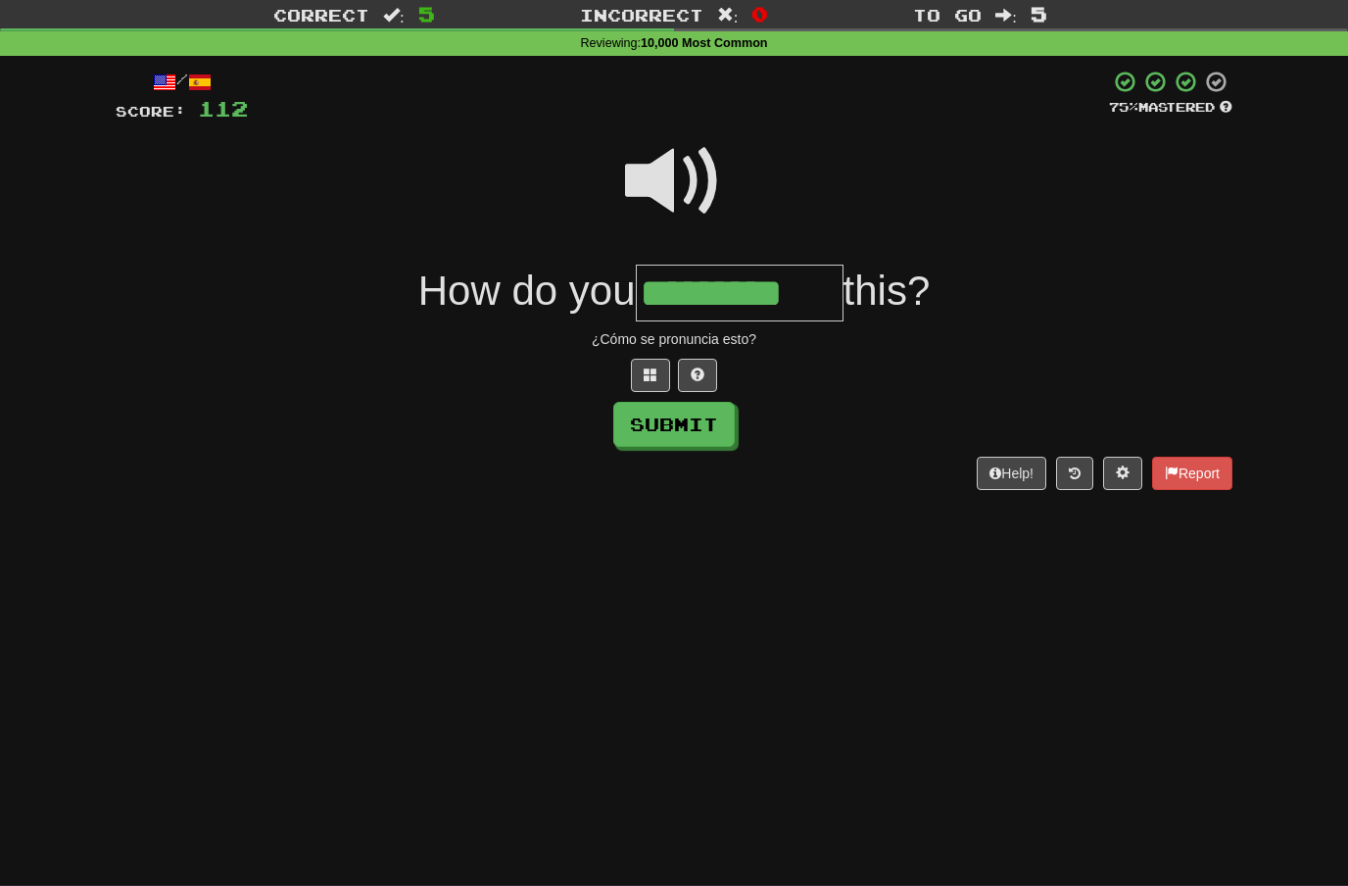
type input "*********"
click at [703, 423] on button "Submit" at bounding box center [673, 424] width 121 height 45
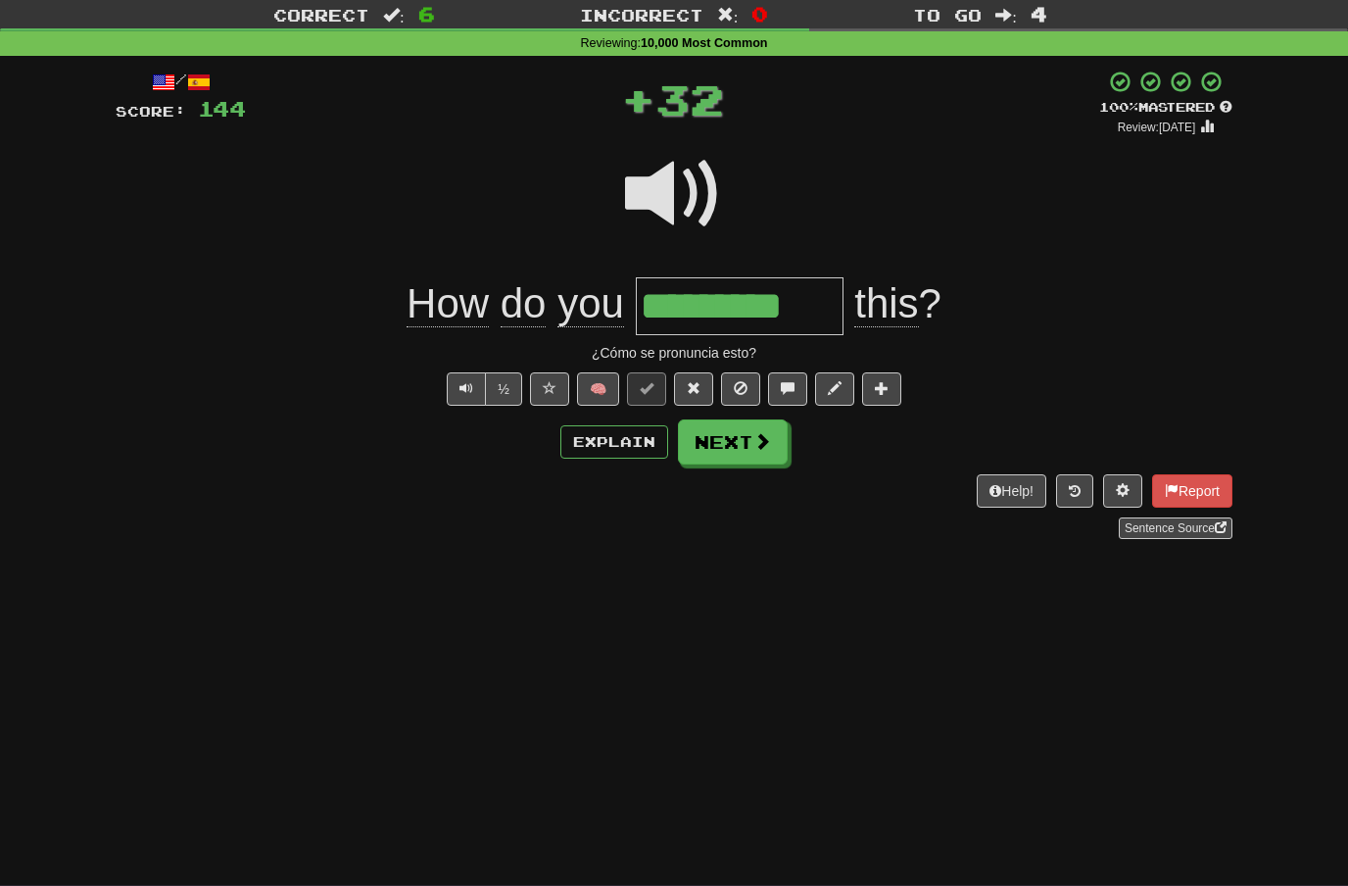
scroll to position [51, 0]
click at [749, 452] on button "Next" at bounding box center [733, 440] width 110 height 45
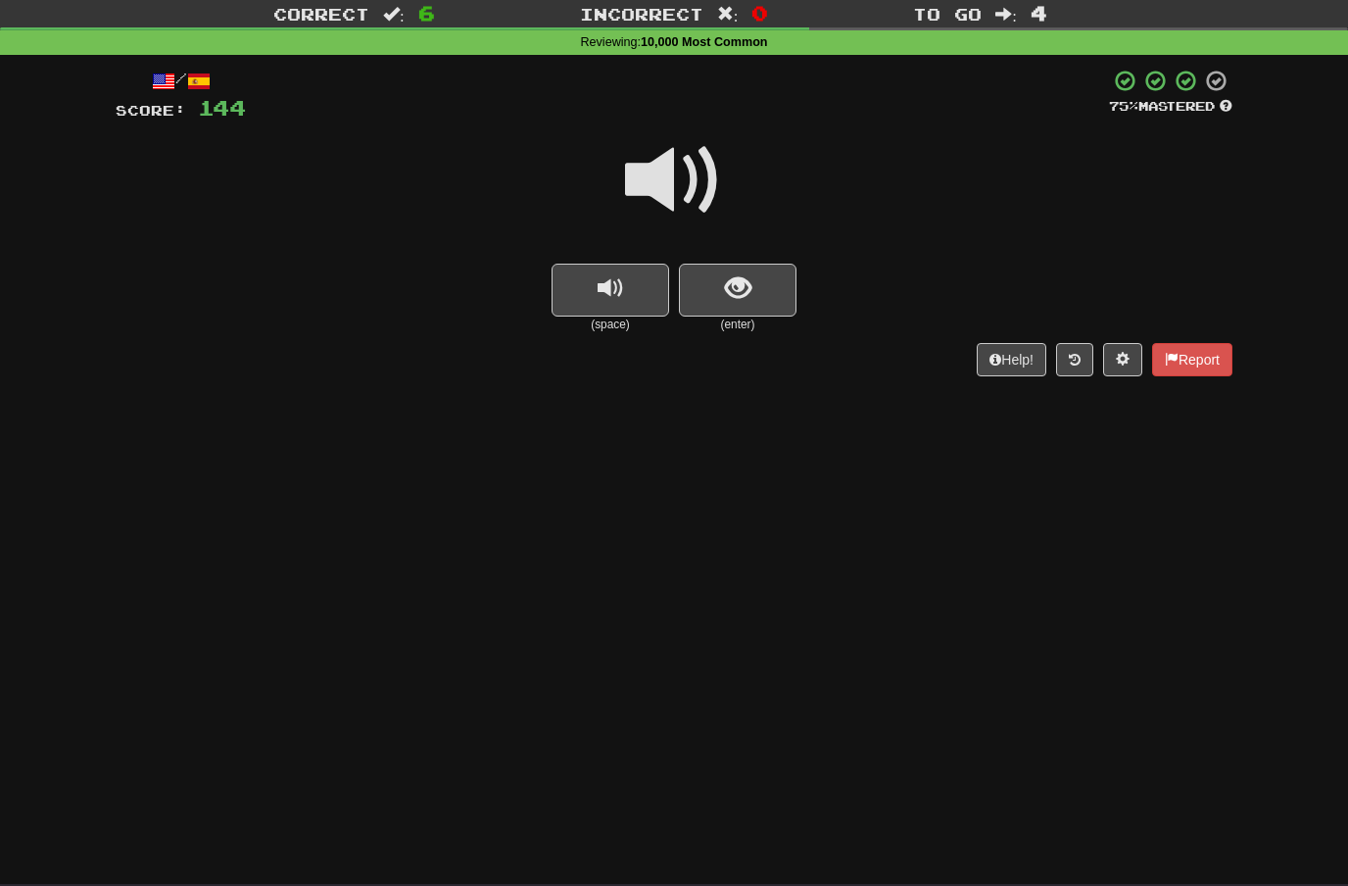
click at [703, 168] on span at bounding box center [674, 180] width 98 height 98
click at [726, 285] on span "show sentence" at bounding box center [738, 288] width 26 height 26
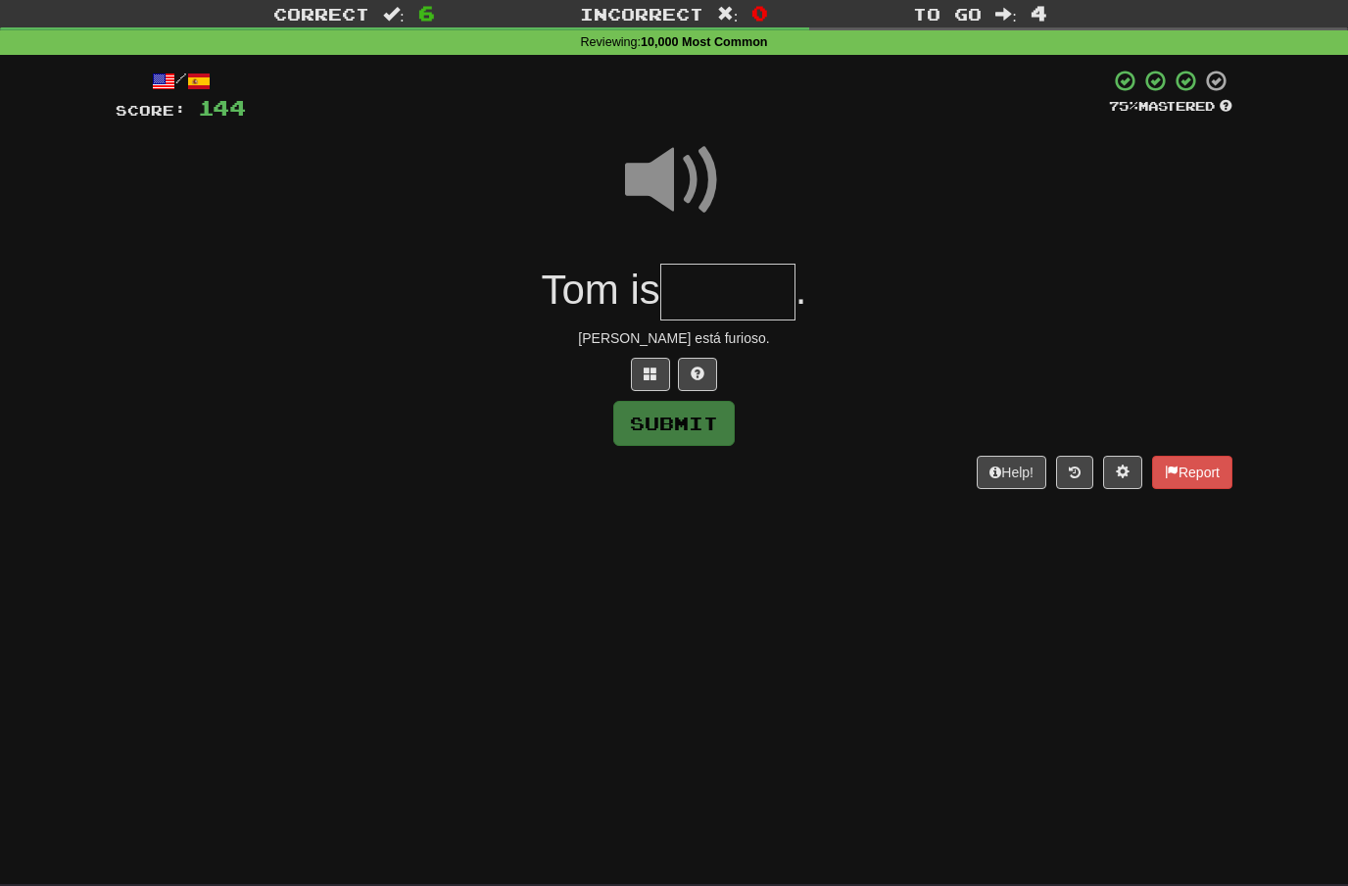
scroll to position [50, 0]
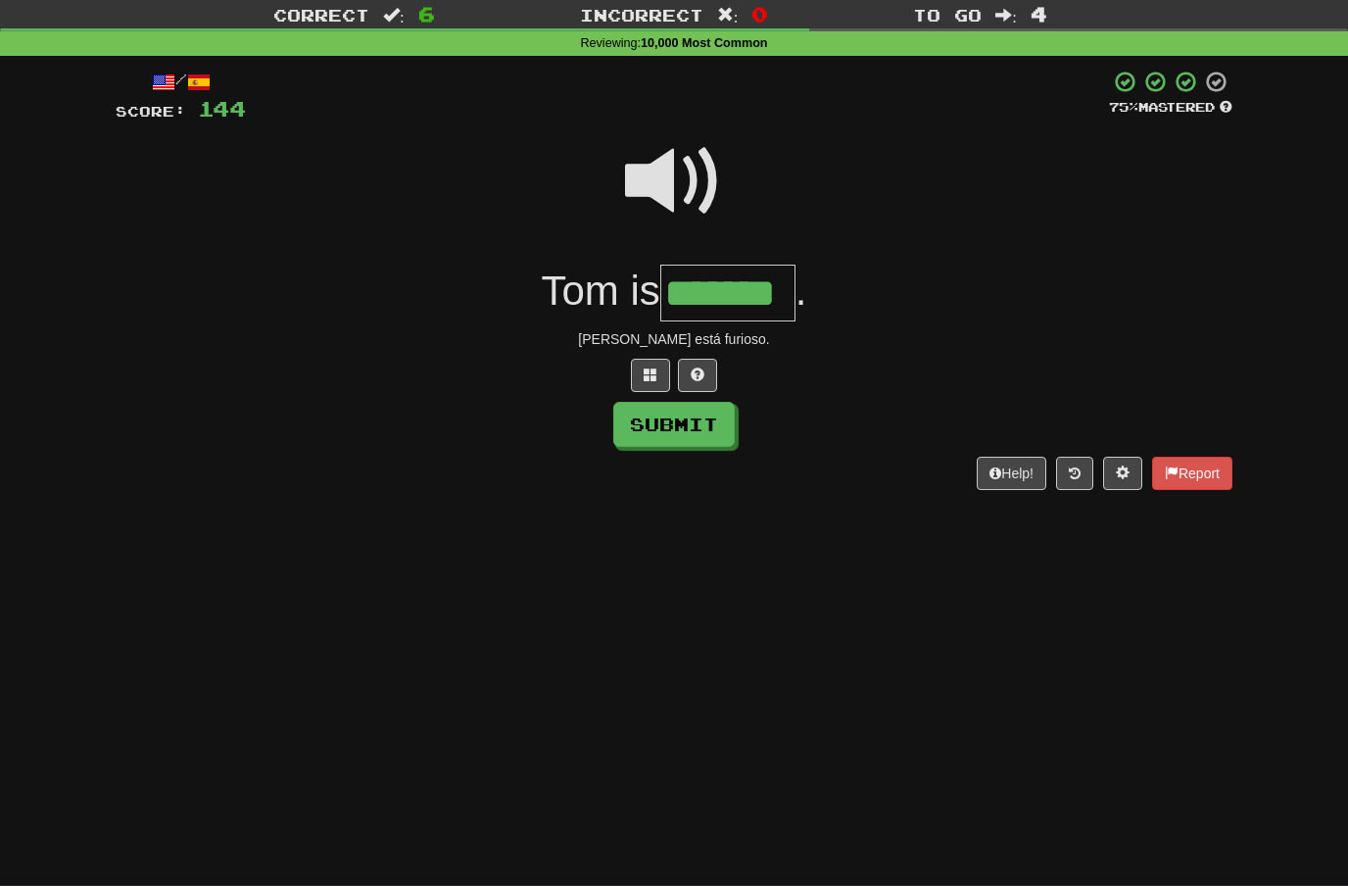
type input "*******"
click at [703, 420] on button "Submit" at bounding box center [673, 424] width 121 height 45
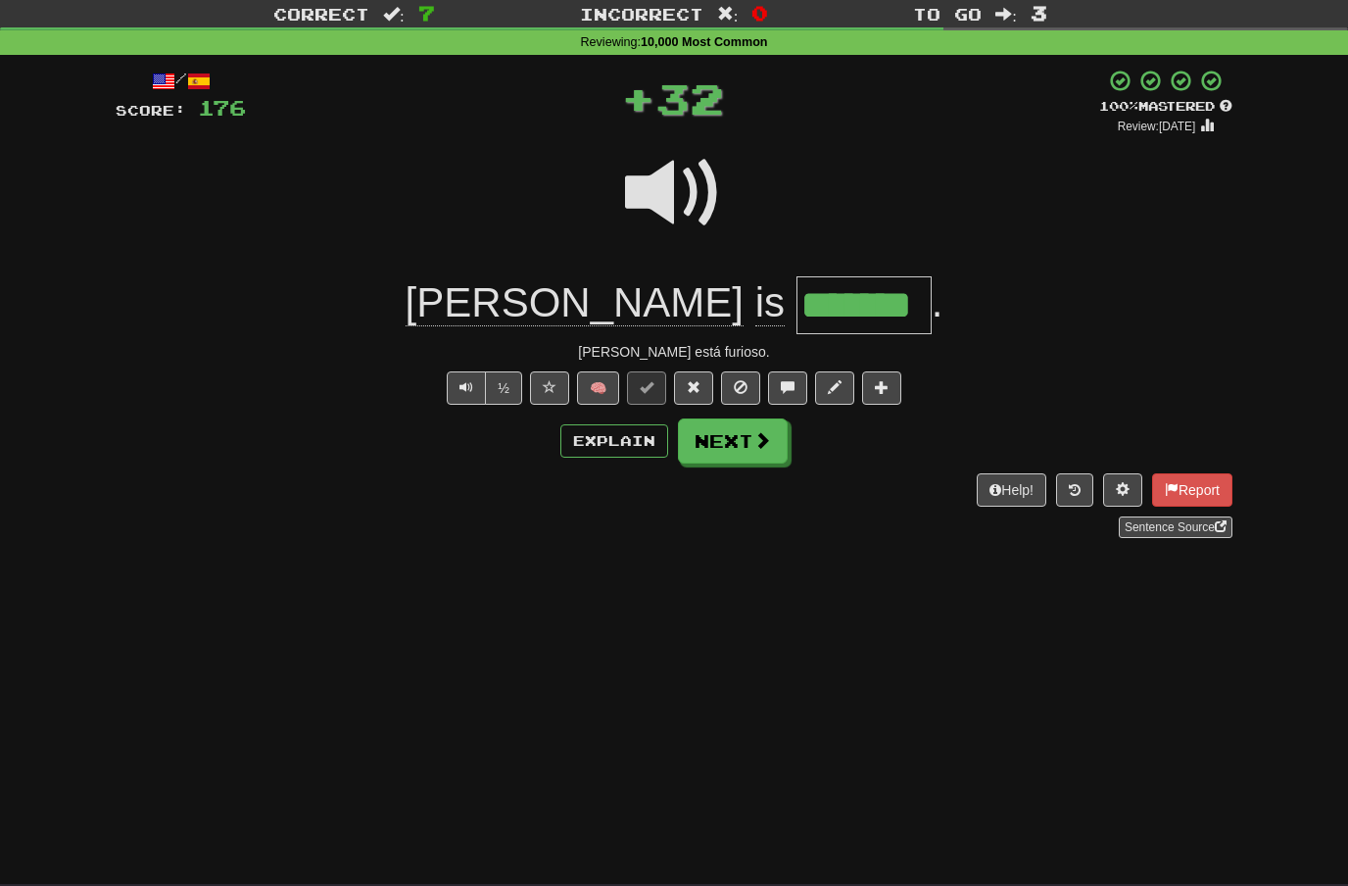
click at [762, 443] on span at bounding box center [762, 440] width 18 height 18
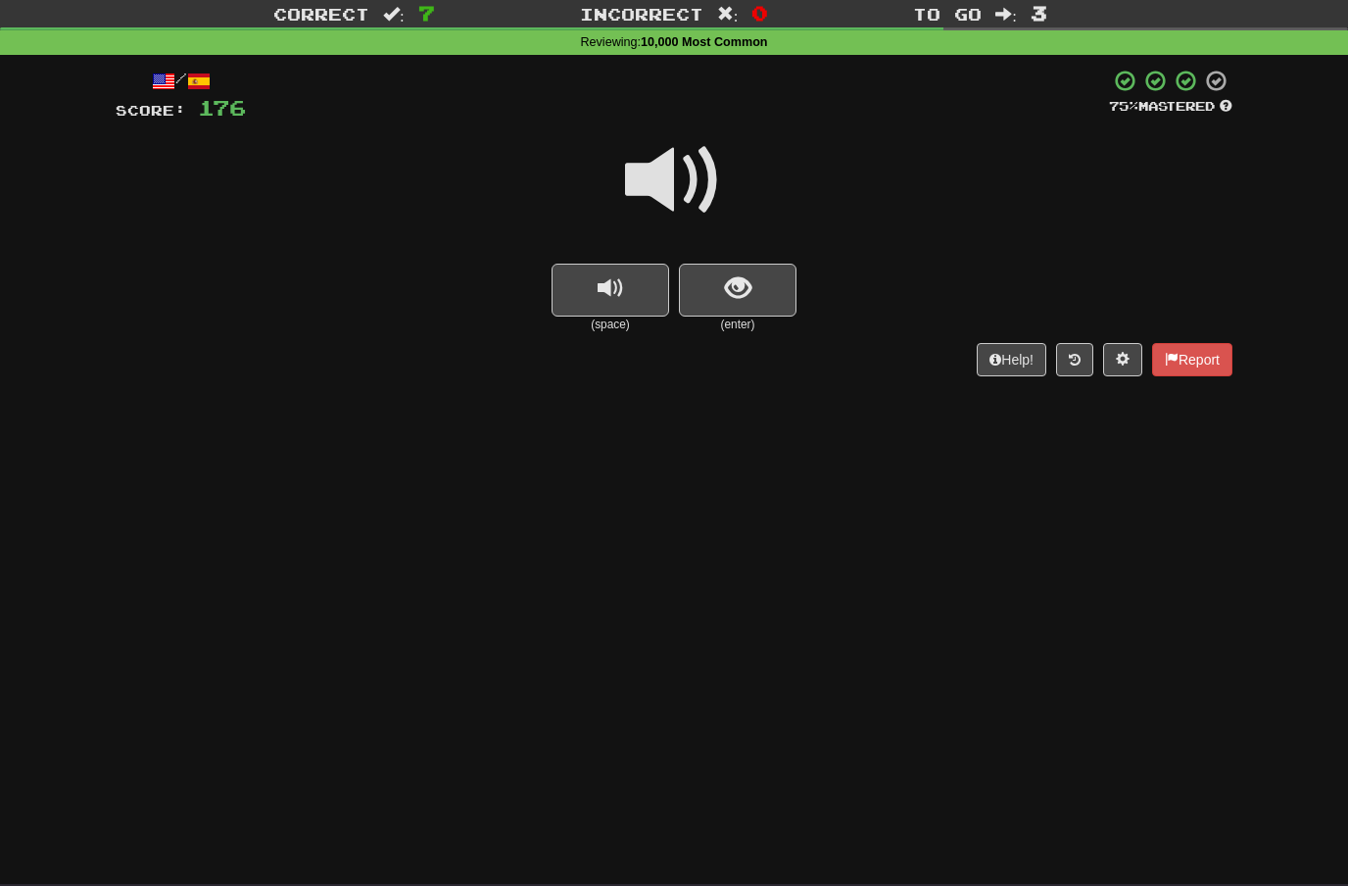
click at [697, 169] on span at bounding box center [674, 180] width 98 height 98
click at [729, 289] on span "show sentence" at bounding box center [738, 288] width 26 height 26
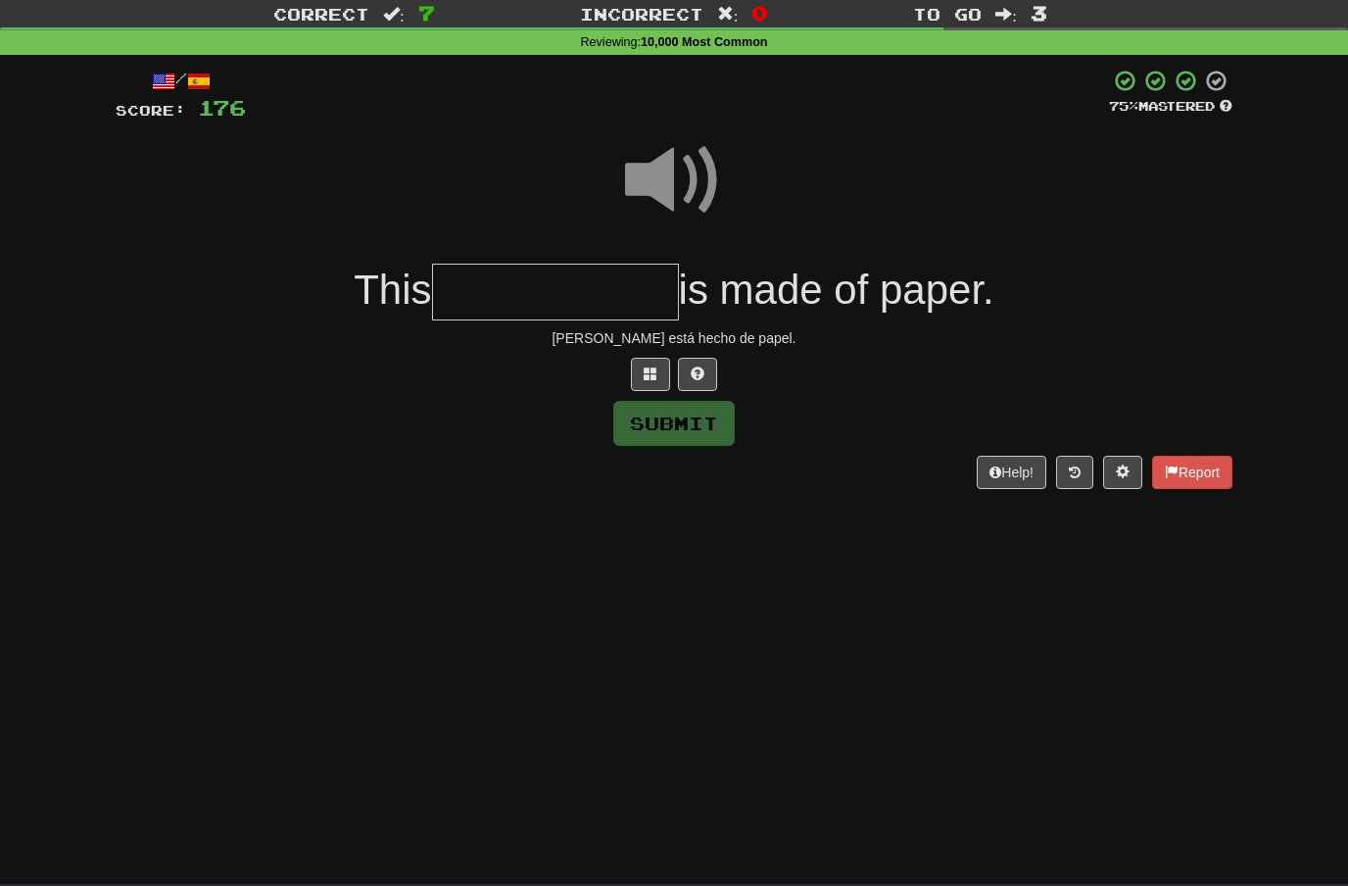
scroll to position [50, 0]
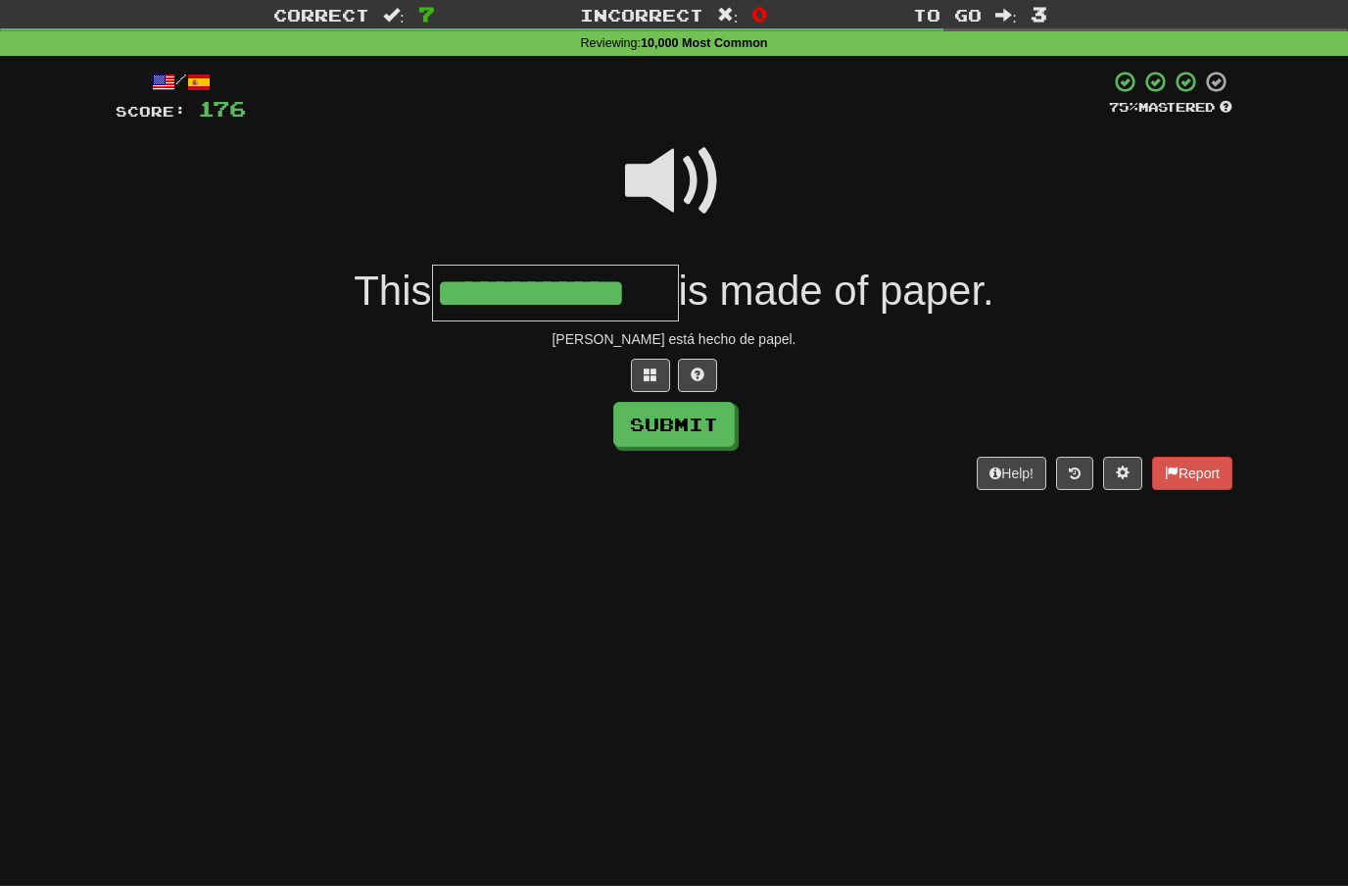
type input "**********"
click at [696, 431] on button "Submit" at bounding box center [673, 424] width 121 height 45
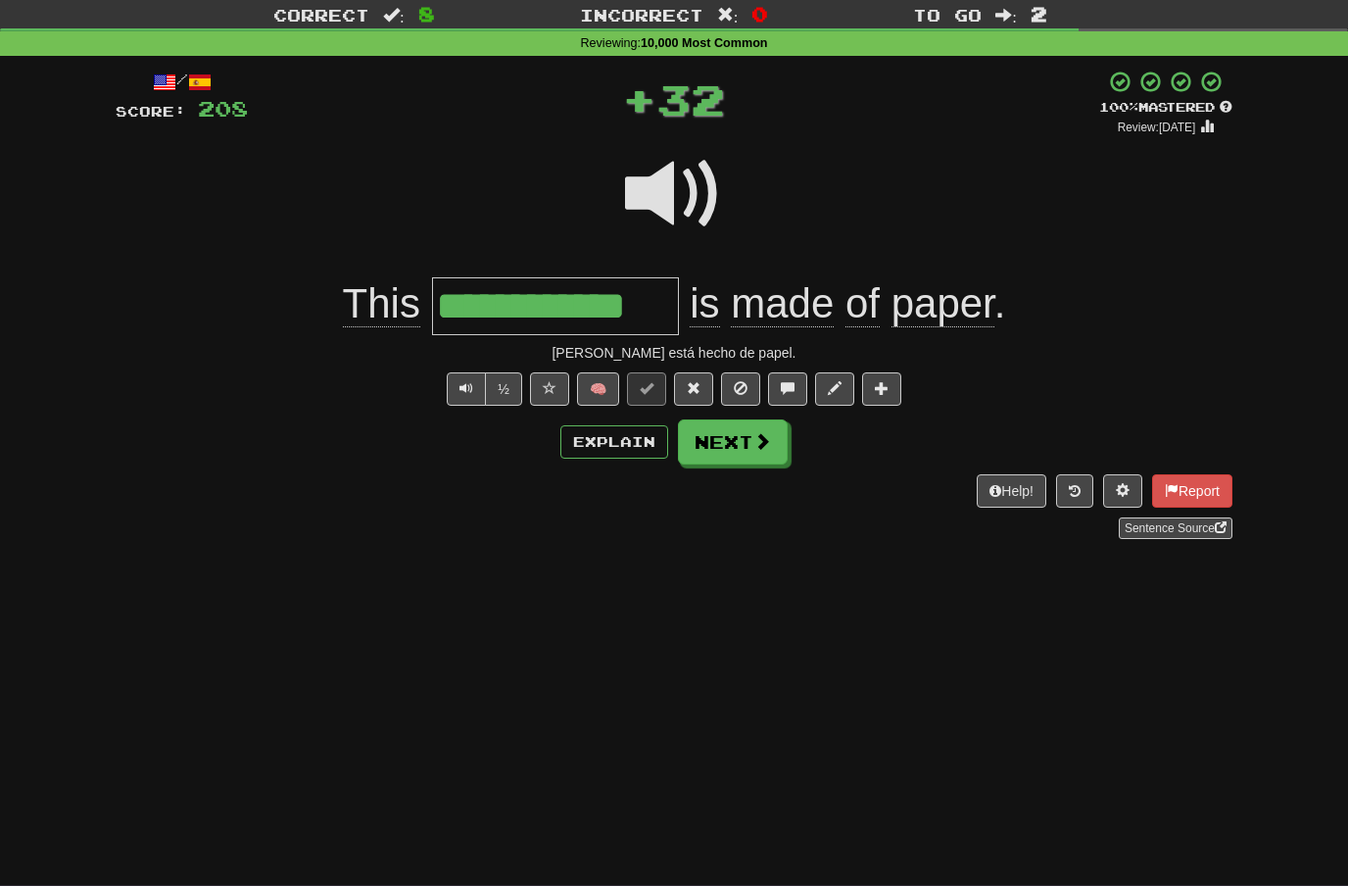
scroll to position [51, 0]
click at [767, 444] on span at bounding box center [762, 440] width 18 height 18
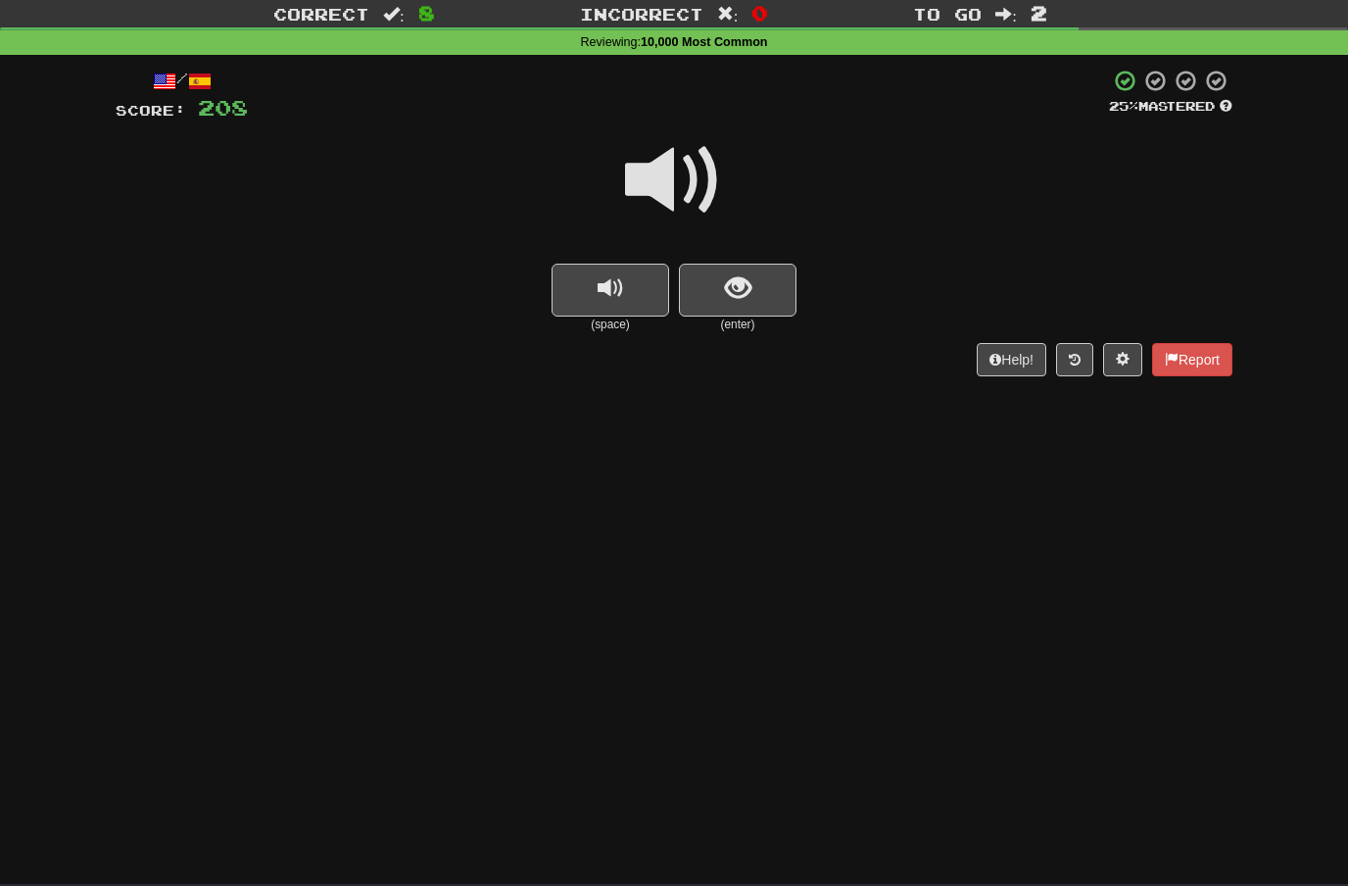
click at [699, 174] on span at bounding box center [674, 180] width 98 height 98
click at [735, 275] on span "show sentence" at bounding box center [738, 288] width 26 height 26
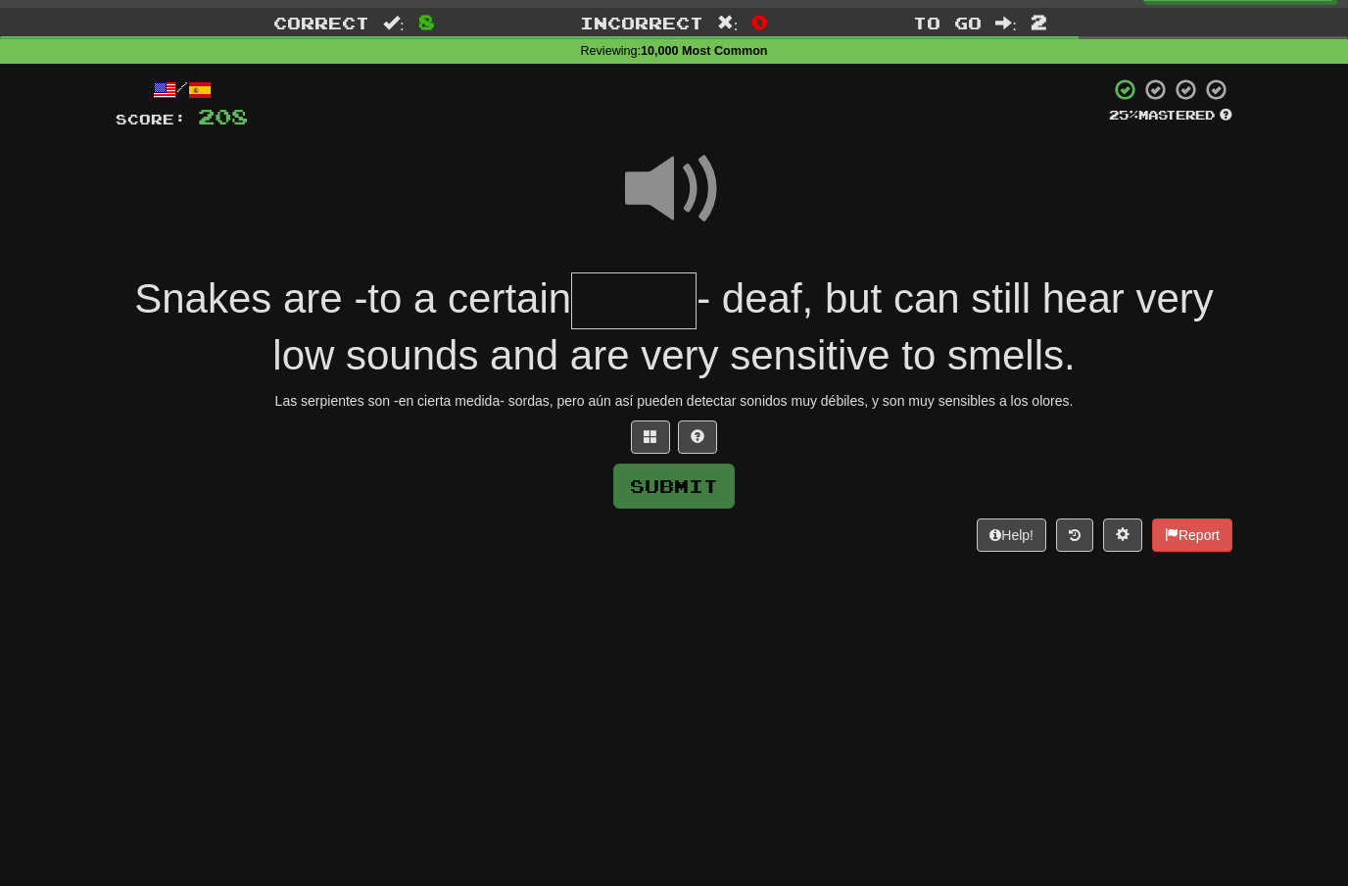
scroll to position [28, 0]
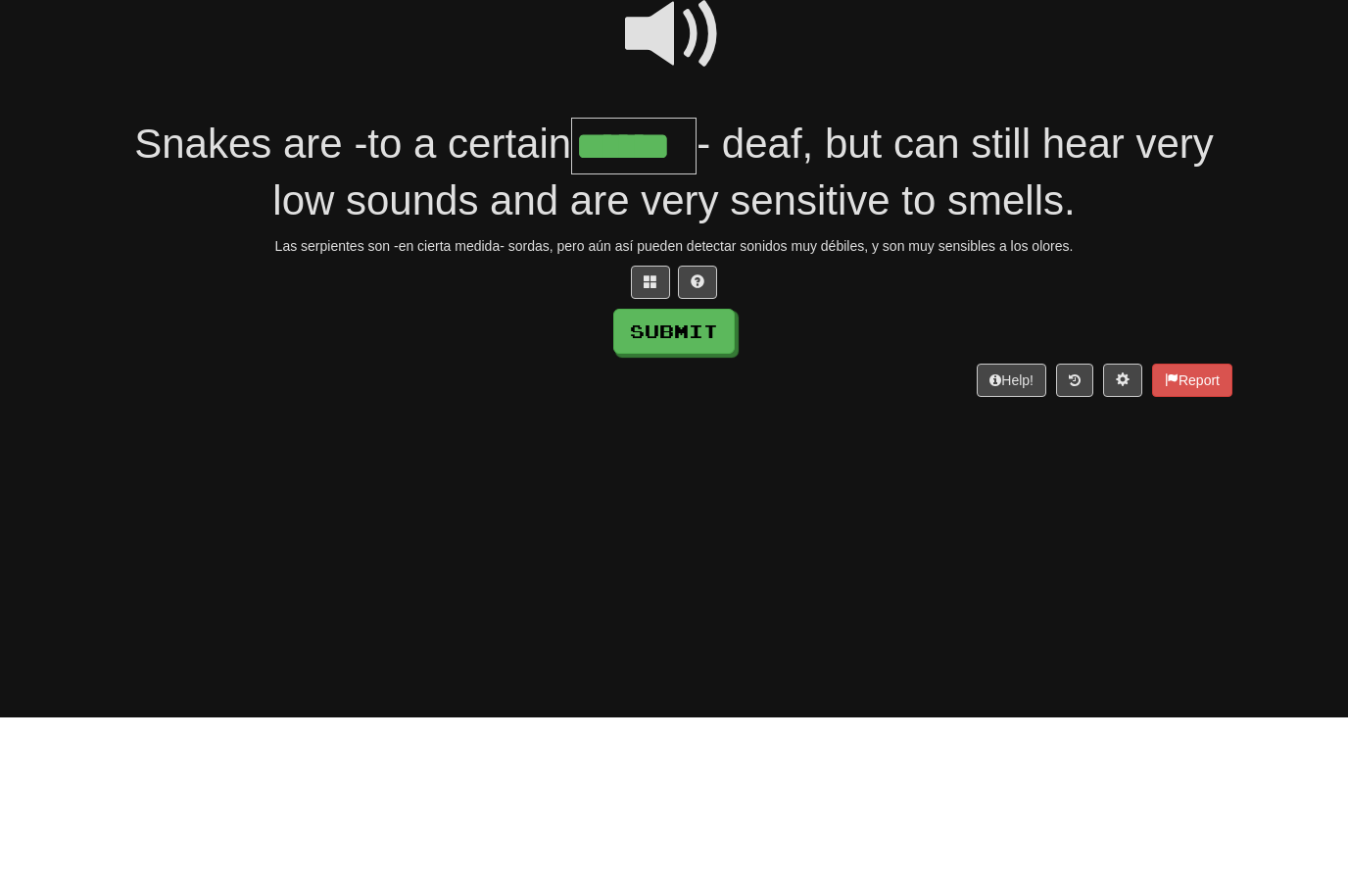
type input "******"
click at [696, 477] on button "Submit" at bounding box center [673, 499] width 121 height 45
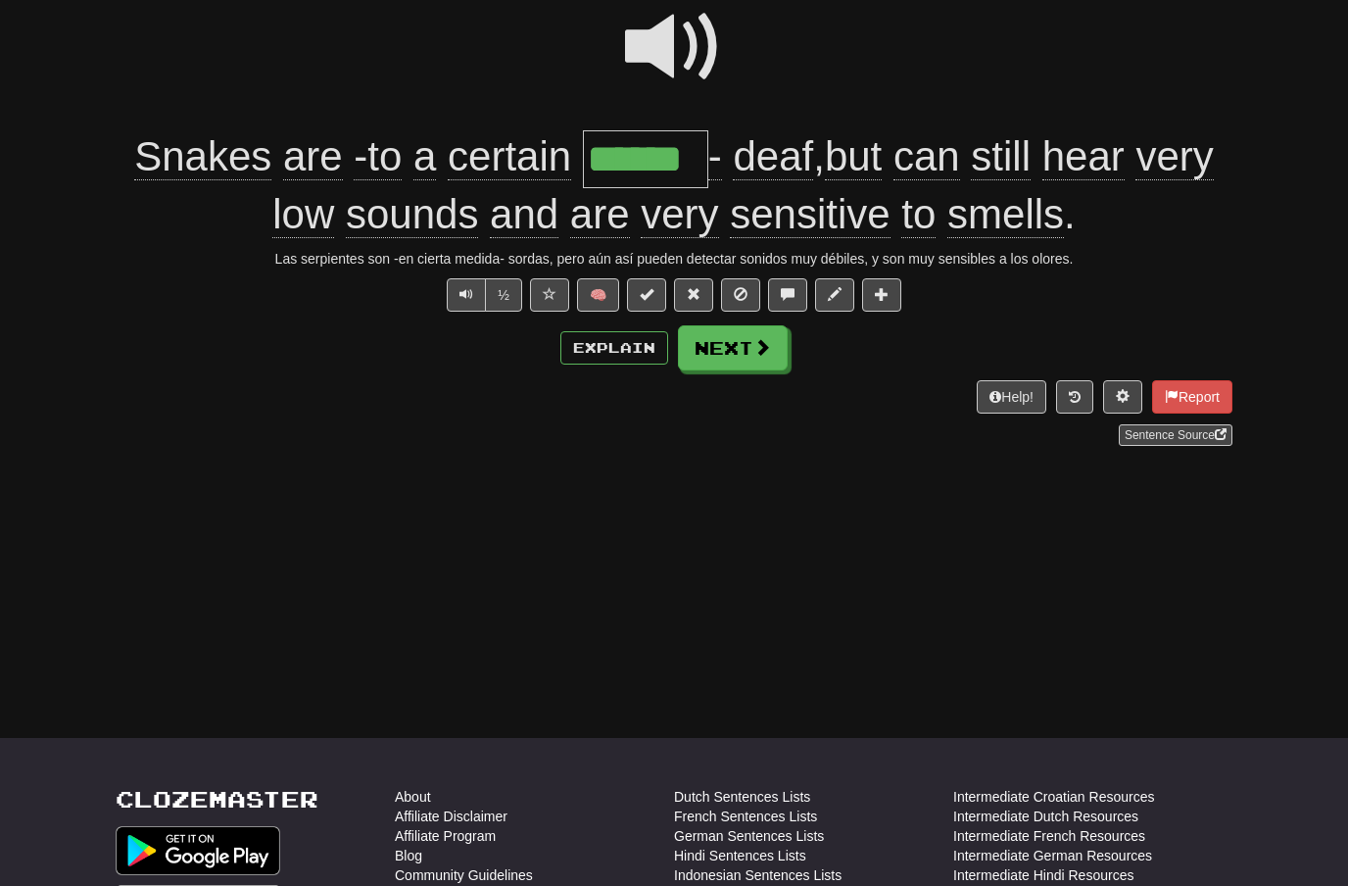
click at [748, 350] on button "Next" at bounding box center [733, 347] width 110 height 45
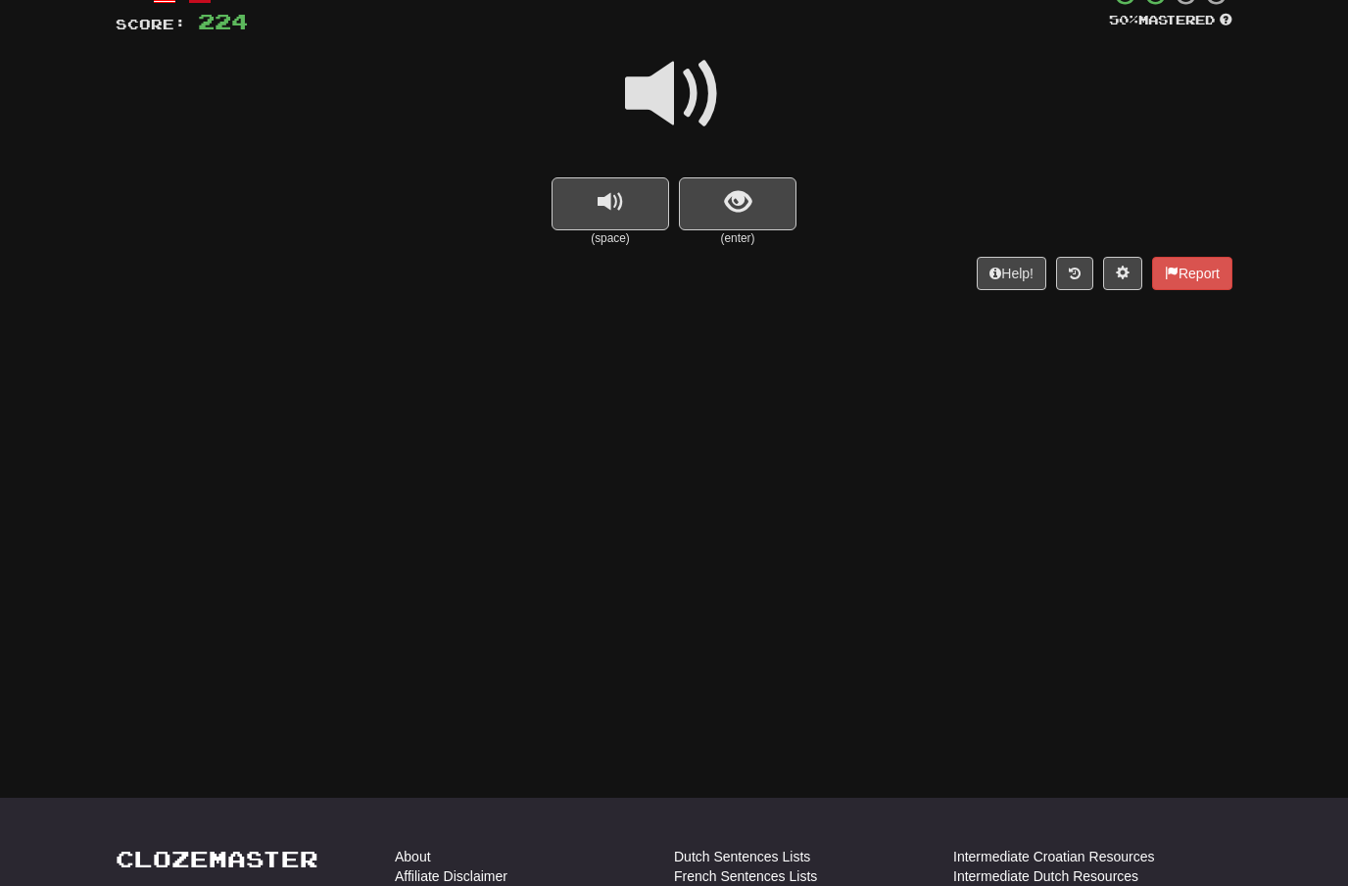
scroll to position [138, 0]
click at [754, 207] on button "show sentence" at bounding box center [738, 202] width 118 height 53
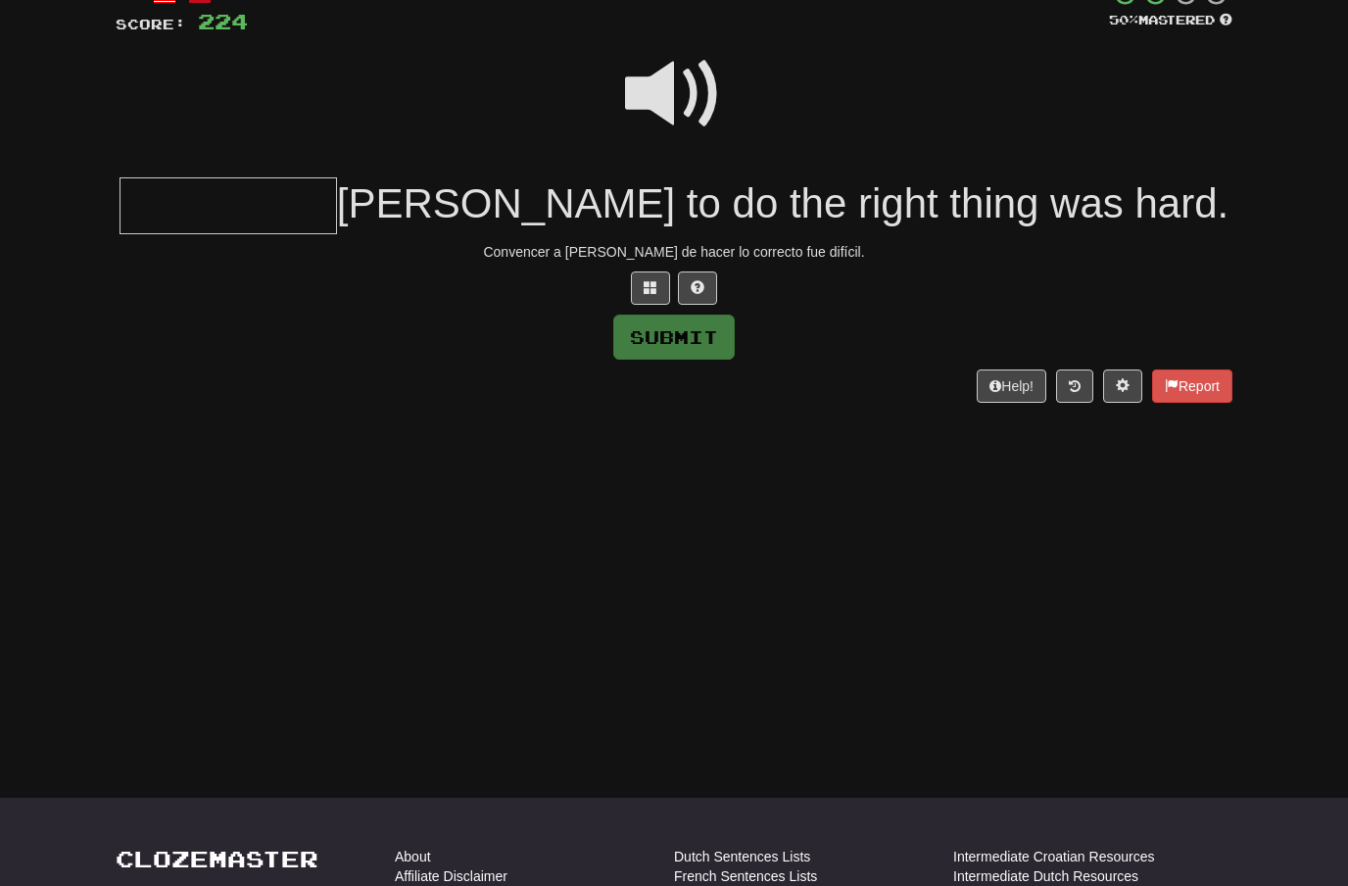
scroll to position [109, 0]
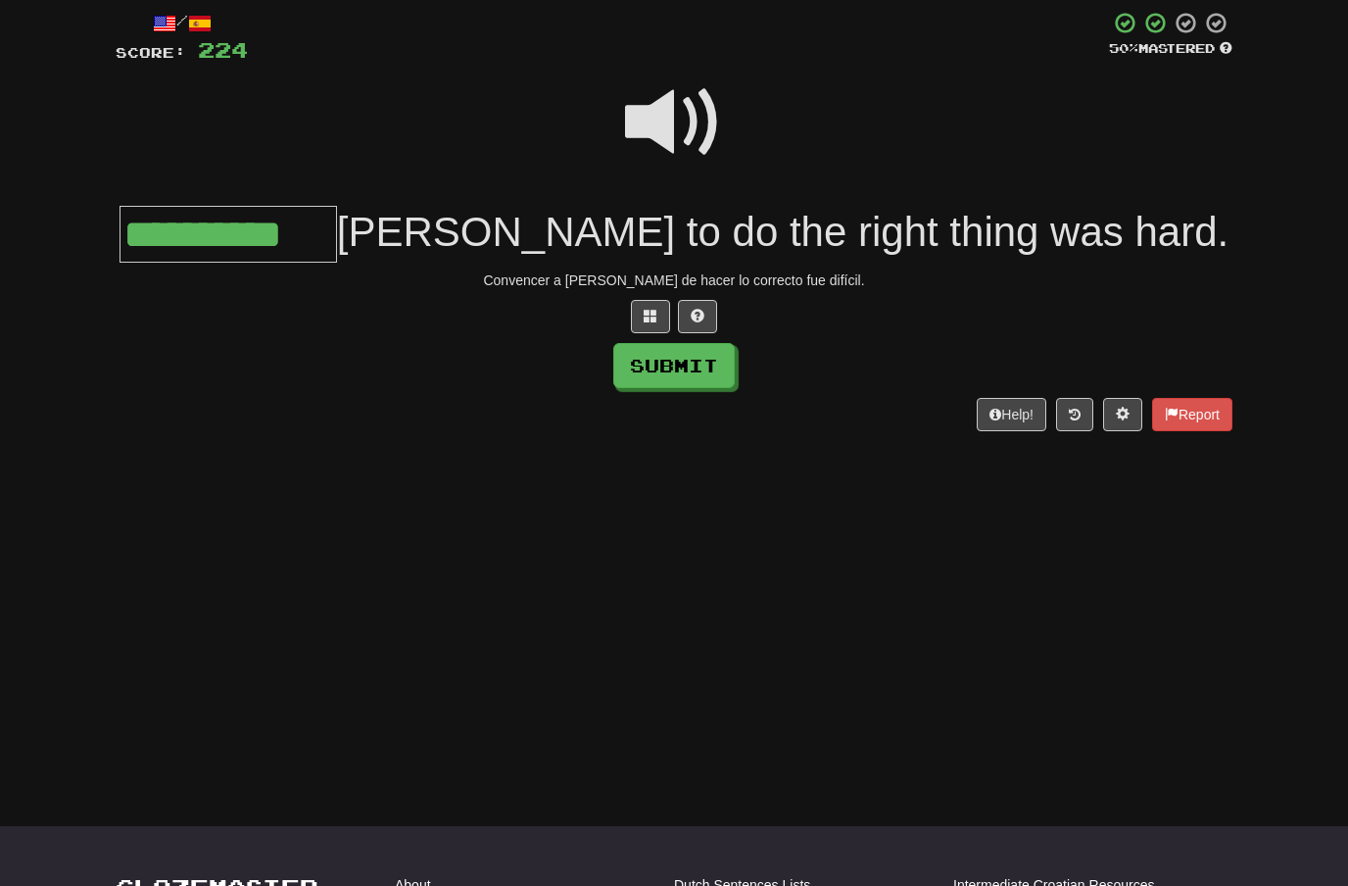
click at [694, 370] on button "Submit" at bounding box center [673, 365] width 121 height 45
type input "**********"
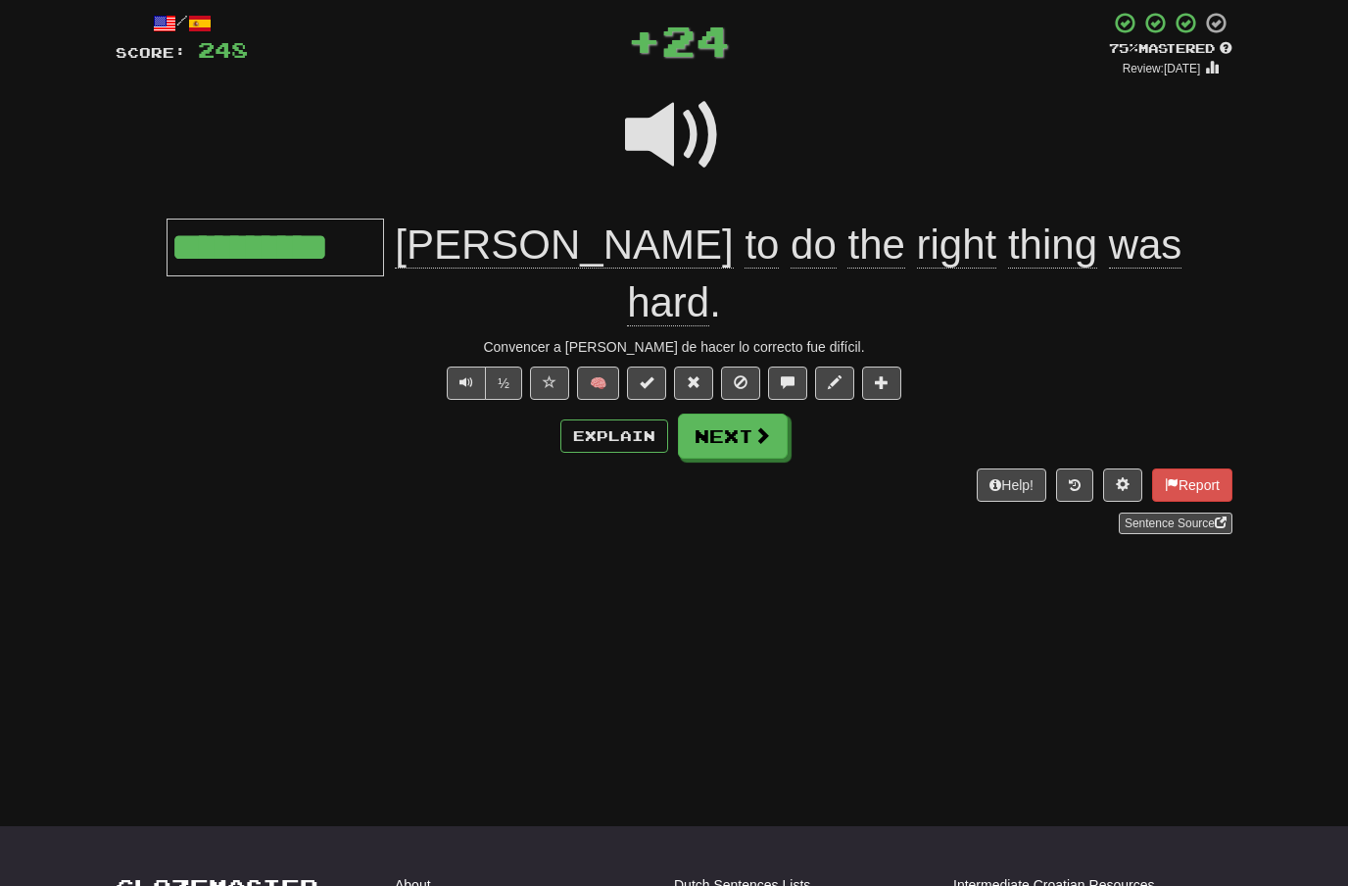
click at [761, 426] on span at bounding box center [762, 435] width 18 height 18
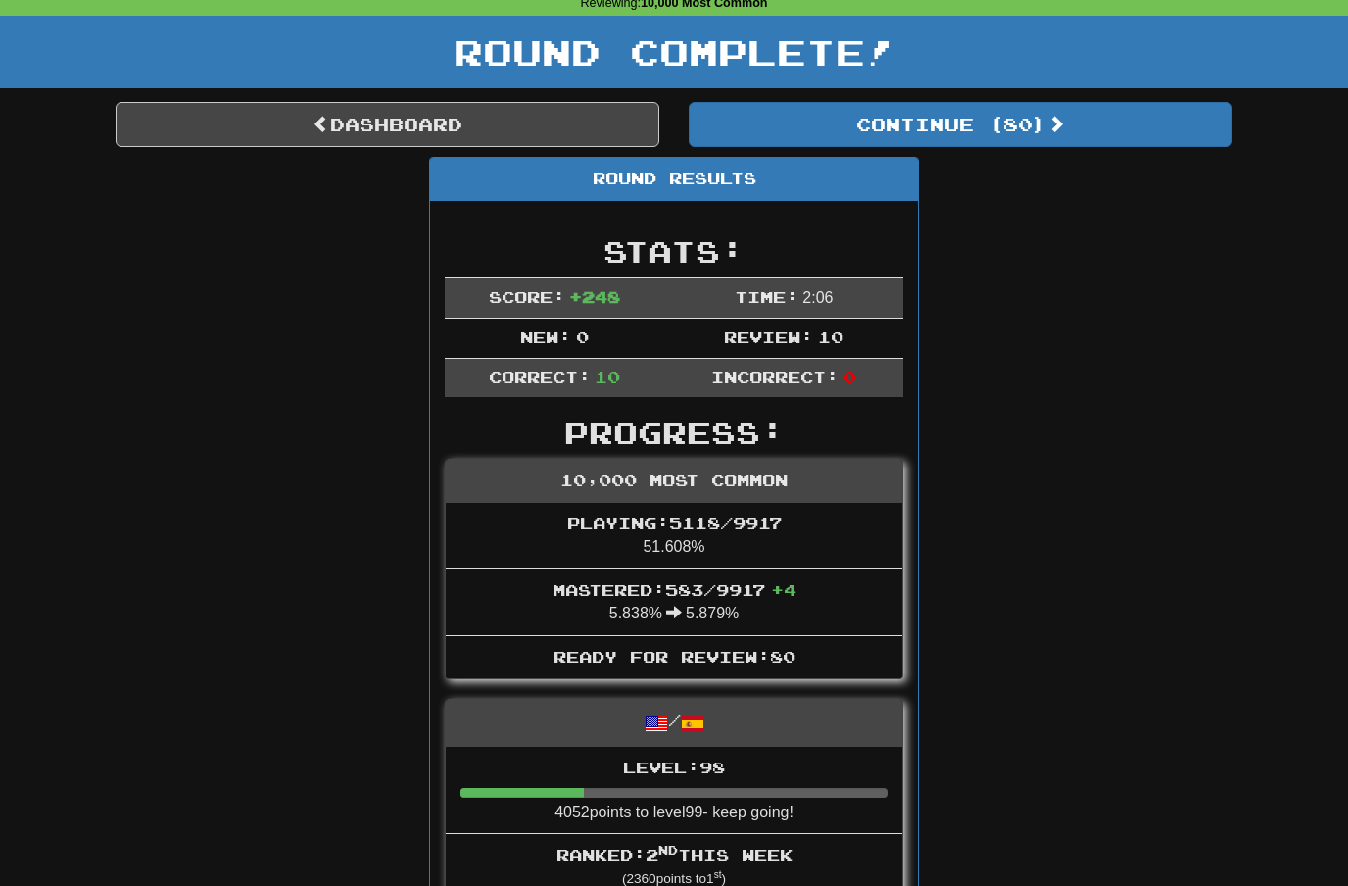
scroll to position [91, 0]
click at [541, 127] on link "Dashboard" at bounding box center [388, 123] width 544 height 45
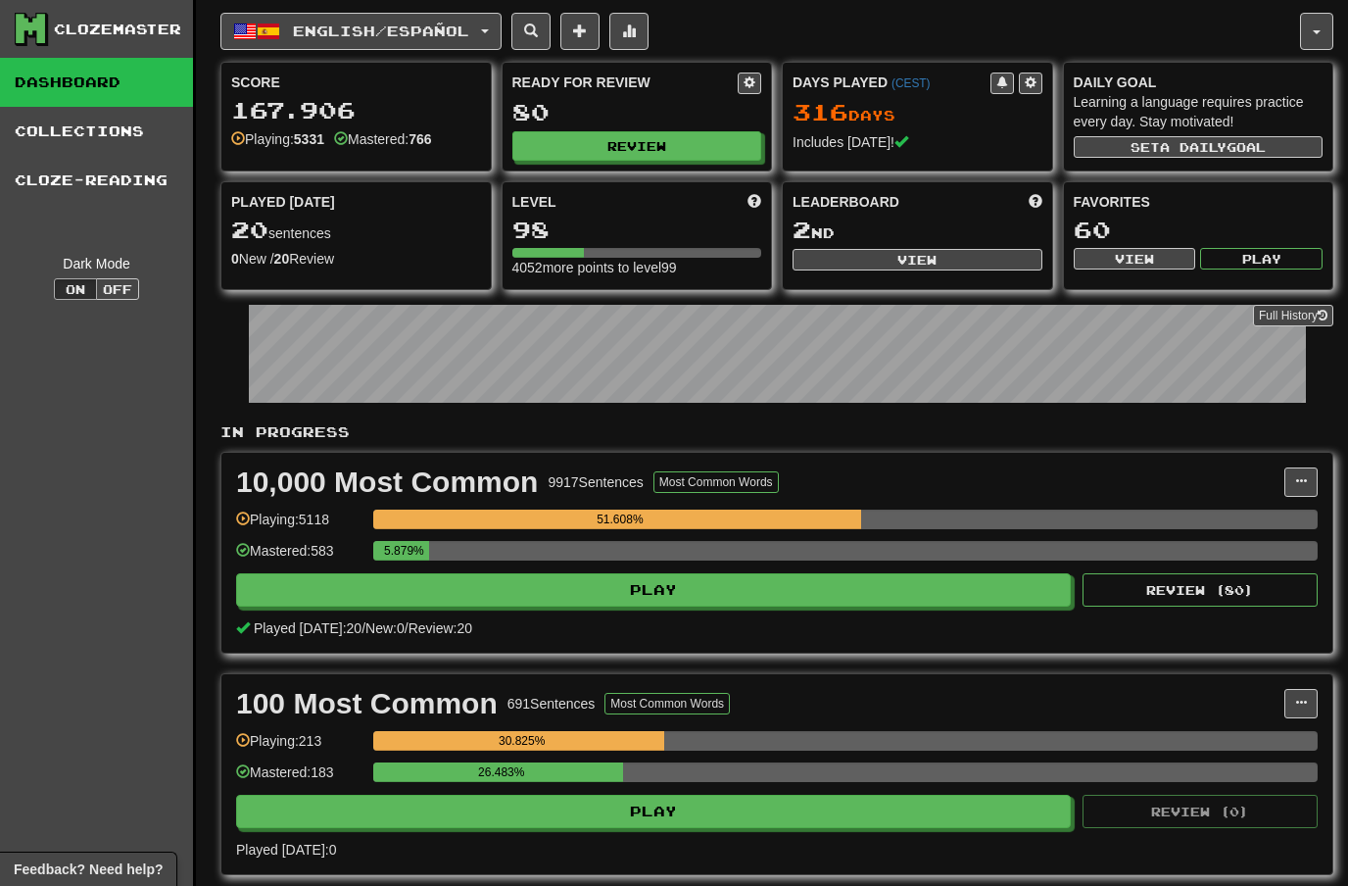
click at [1325, 18] on button "button" at bounding box center [1316, 31] width 33 height 37
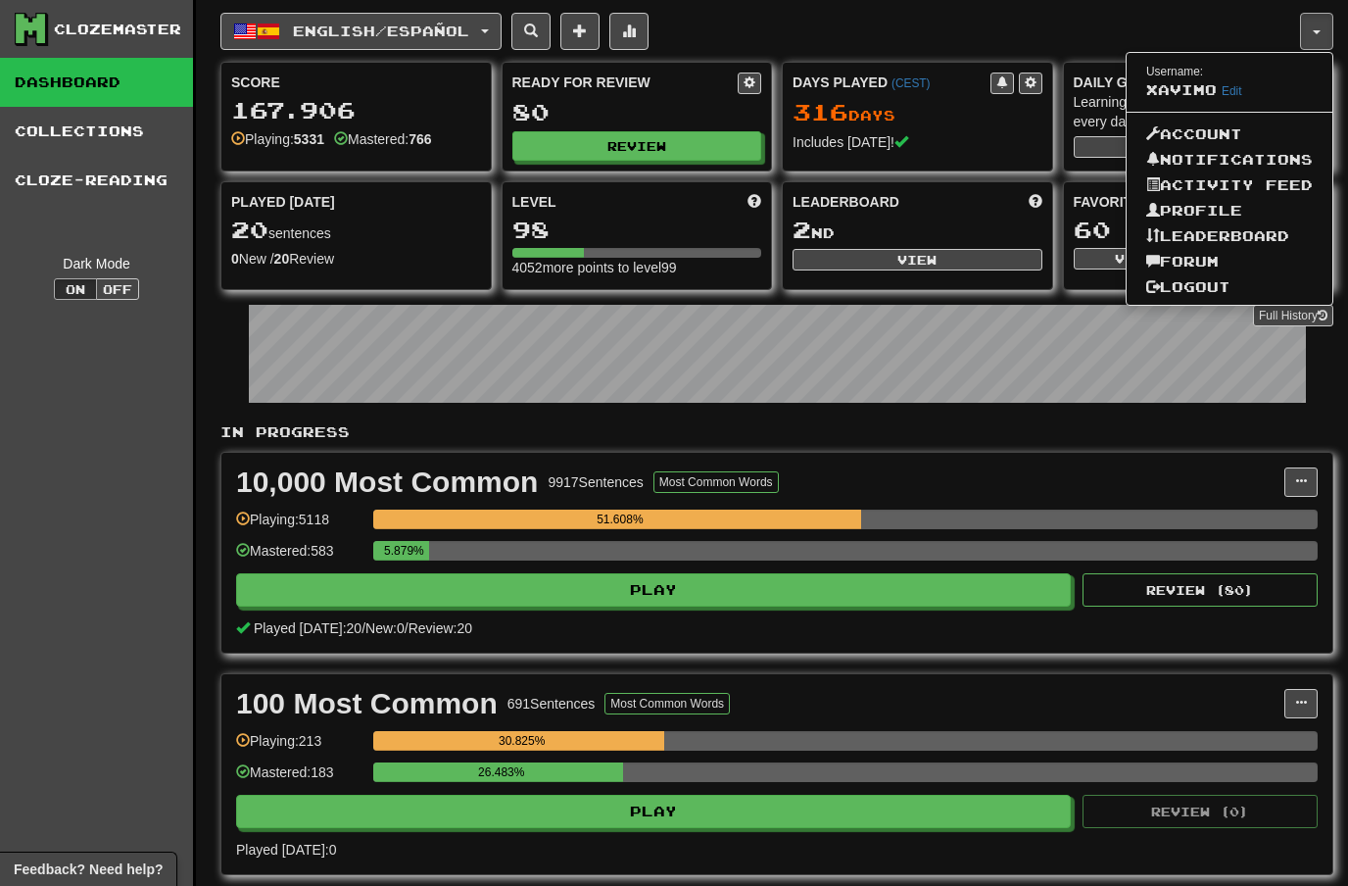
click at [1219, 206] on link "Profile" at bounding box center [1230, 210] width 206 height 25
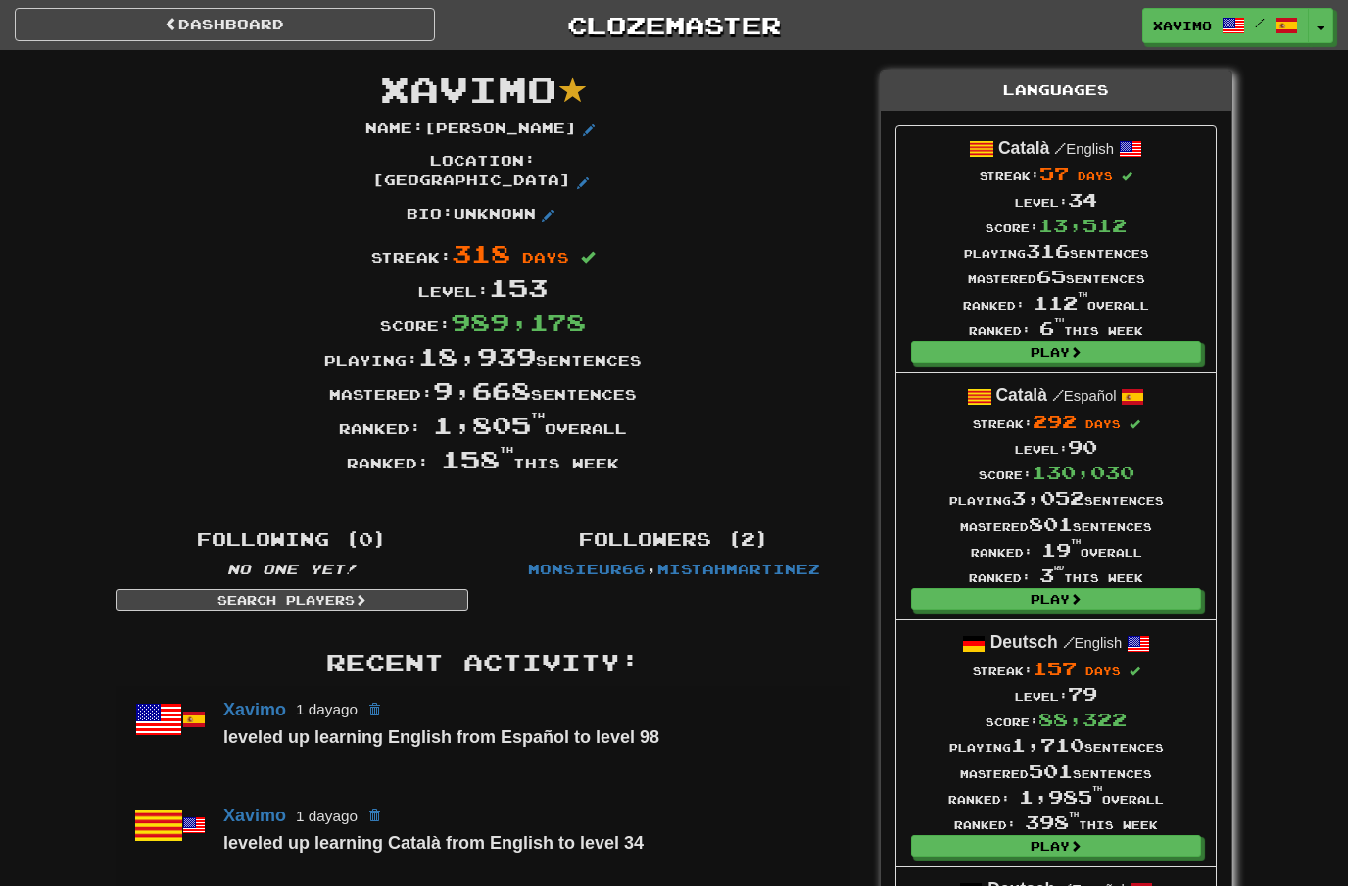
click at [287, 26] on link "Dashboard" at bounding box center [225, 24] width 420 height 33
click at [353, 8] on link "Dashboard" at bounding box center [225, 24] width 420 height 33
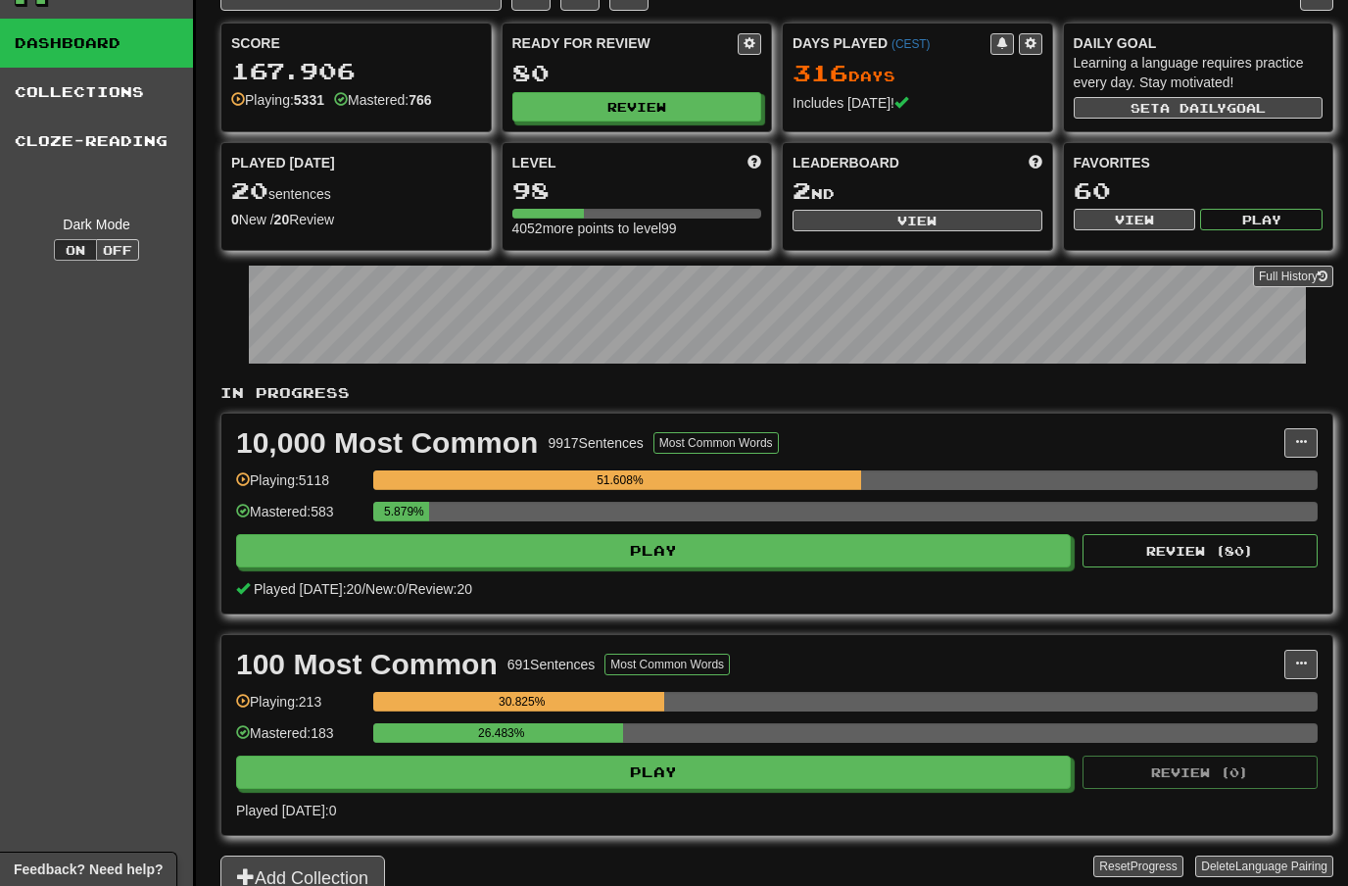
scroll to position [48, 0]
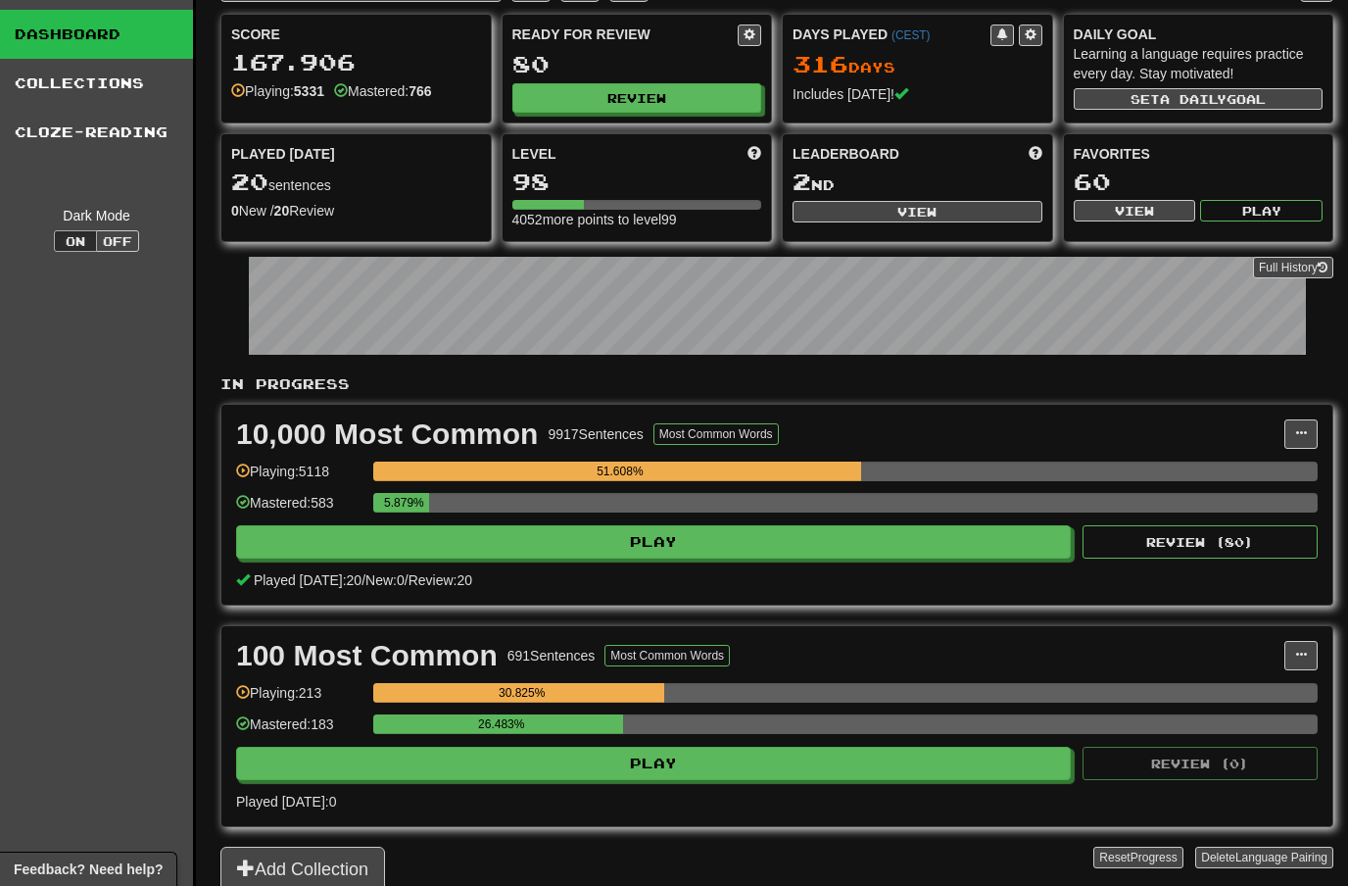
click at [668, 83] on button "Review" at bounding box center [637, 97] width 250 height 29
select select "**"
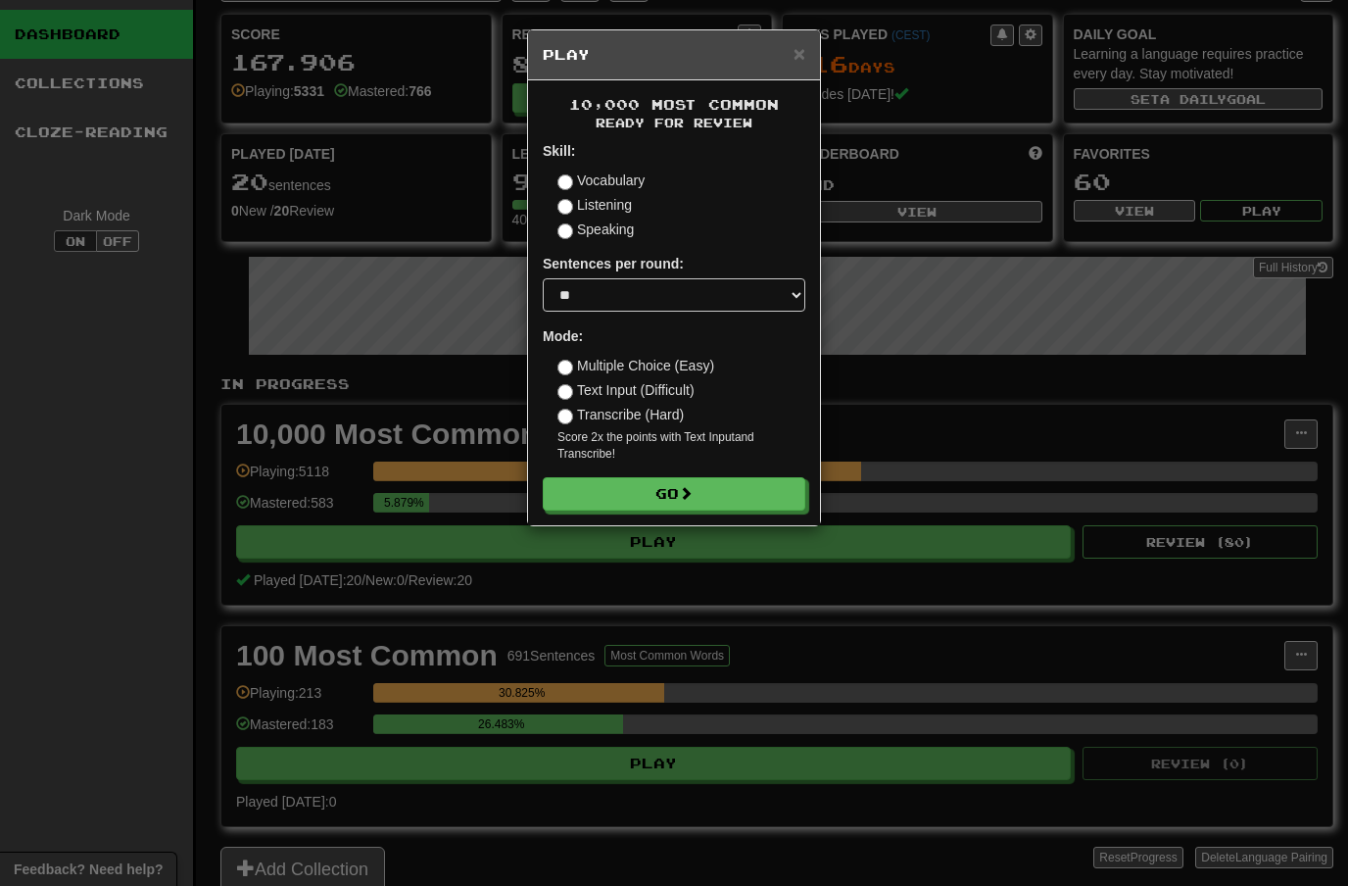
click at [722, 488] on button "Go" at bounding box center [674, 493] width 263 height 33
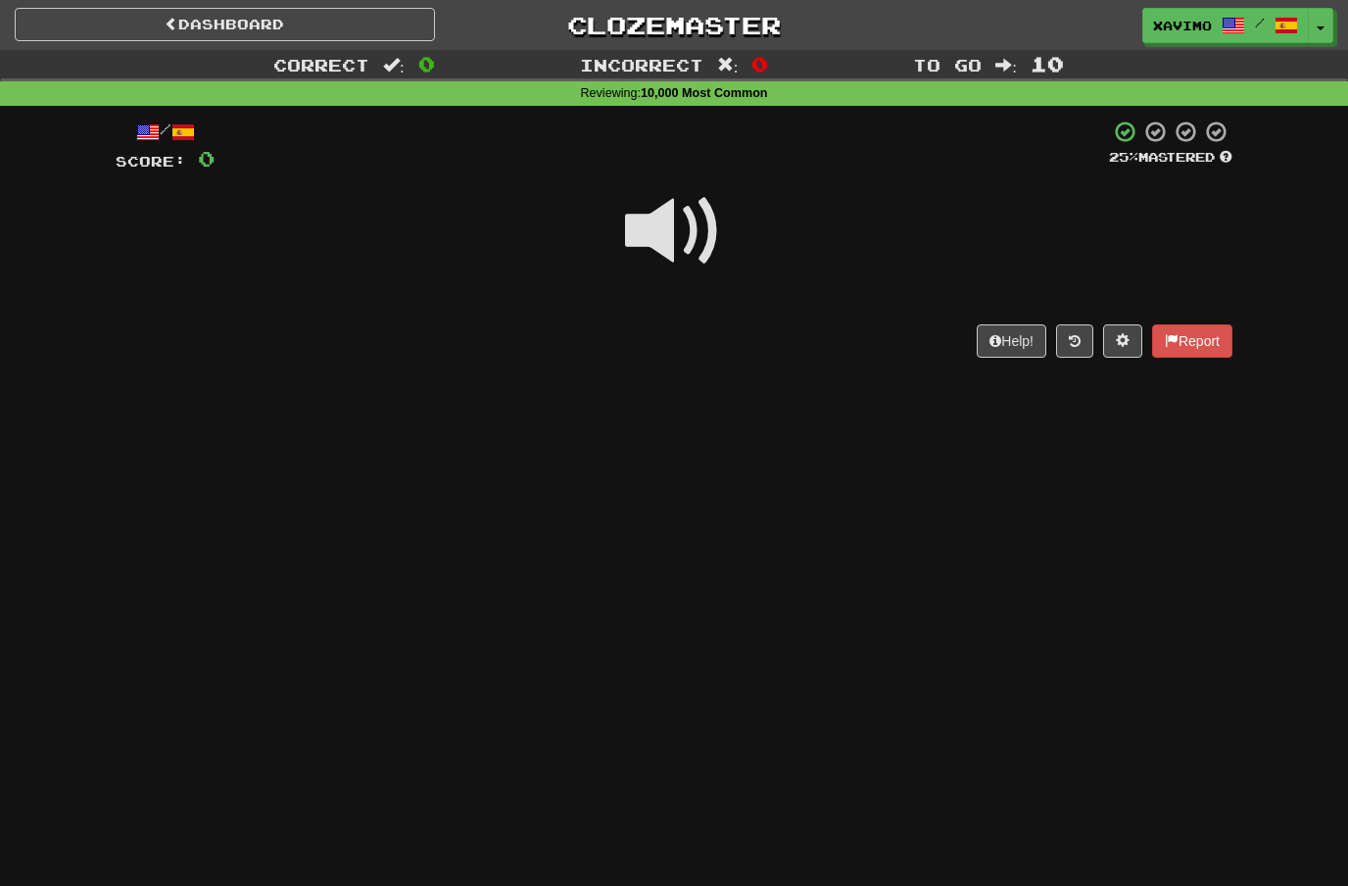
click at [698, 243] on span at bounding box center [674, 231] width 98 height 98
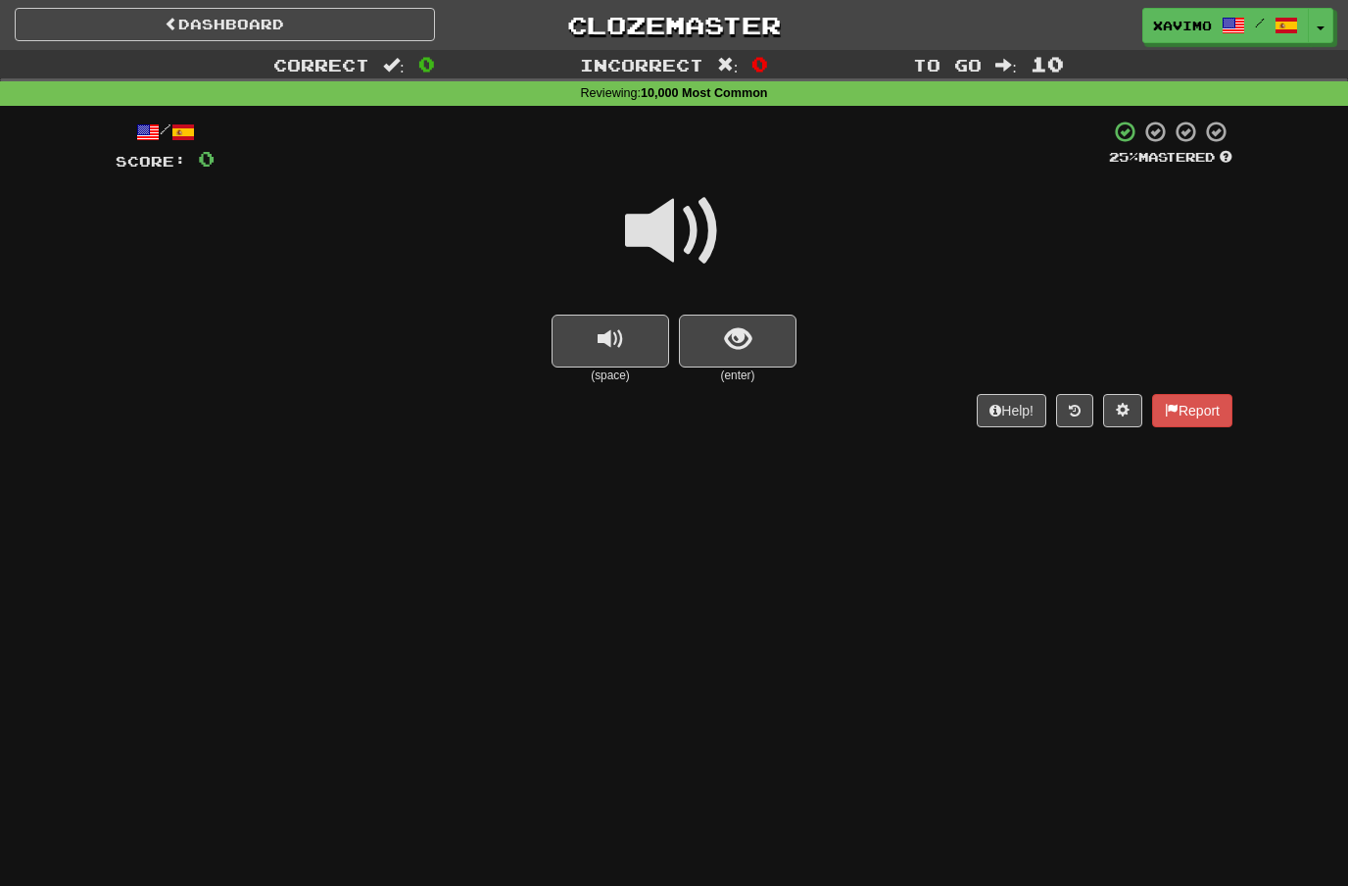
click at [691, 231] on span at bounding box center [674, 231] width 98 height 98
click at [730, 314] on button "show sentence" at bounding box center [738, 340] width 118 height 53
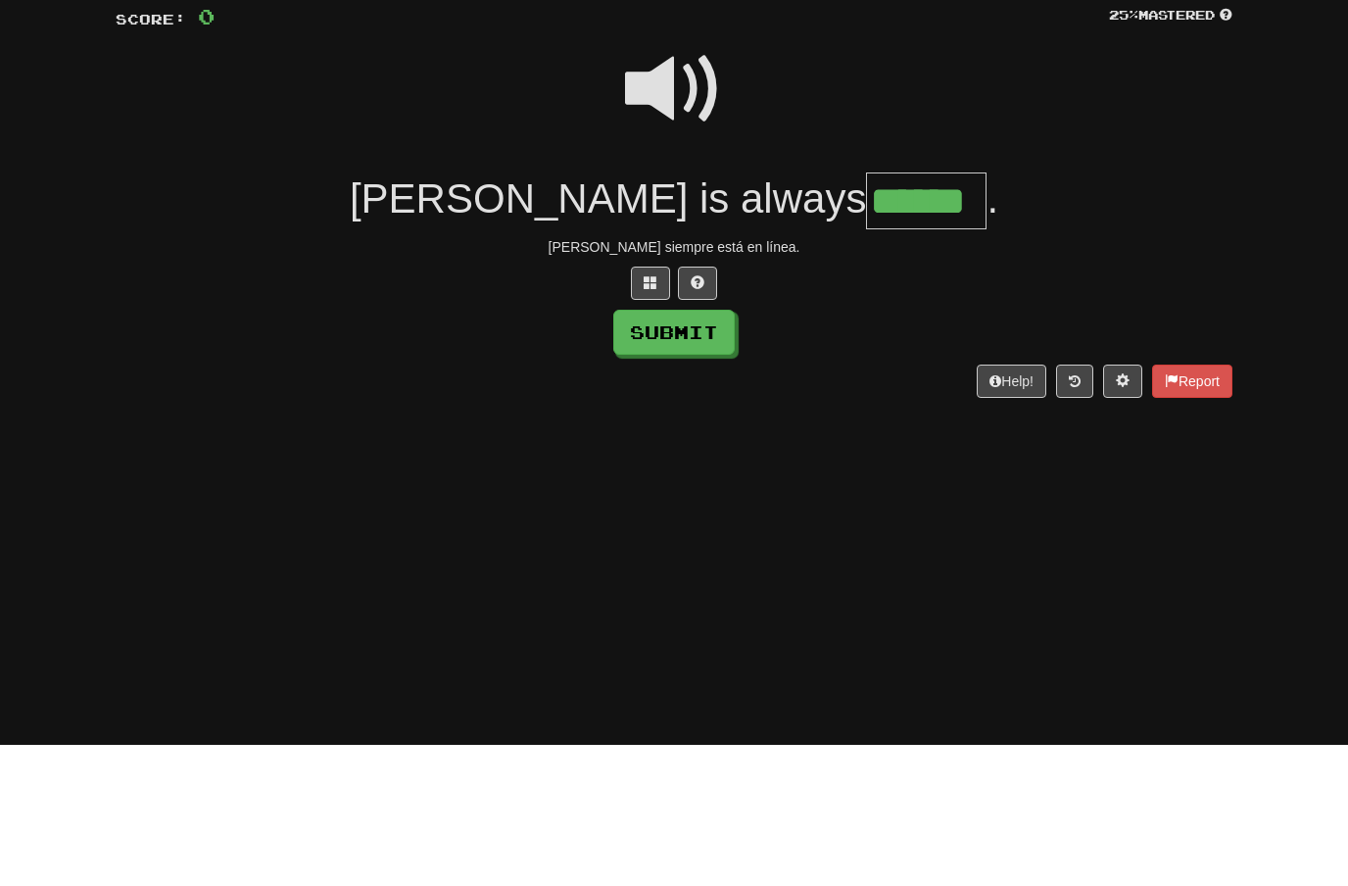
type input "******"
click at [699, 452] on button "Submit" at bounding box center [673, 474] width 121 height 45
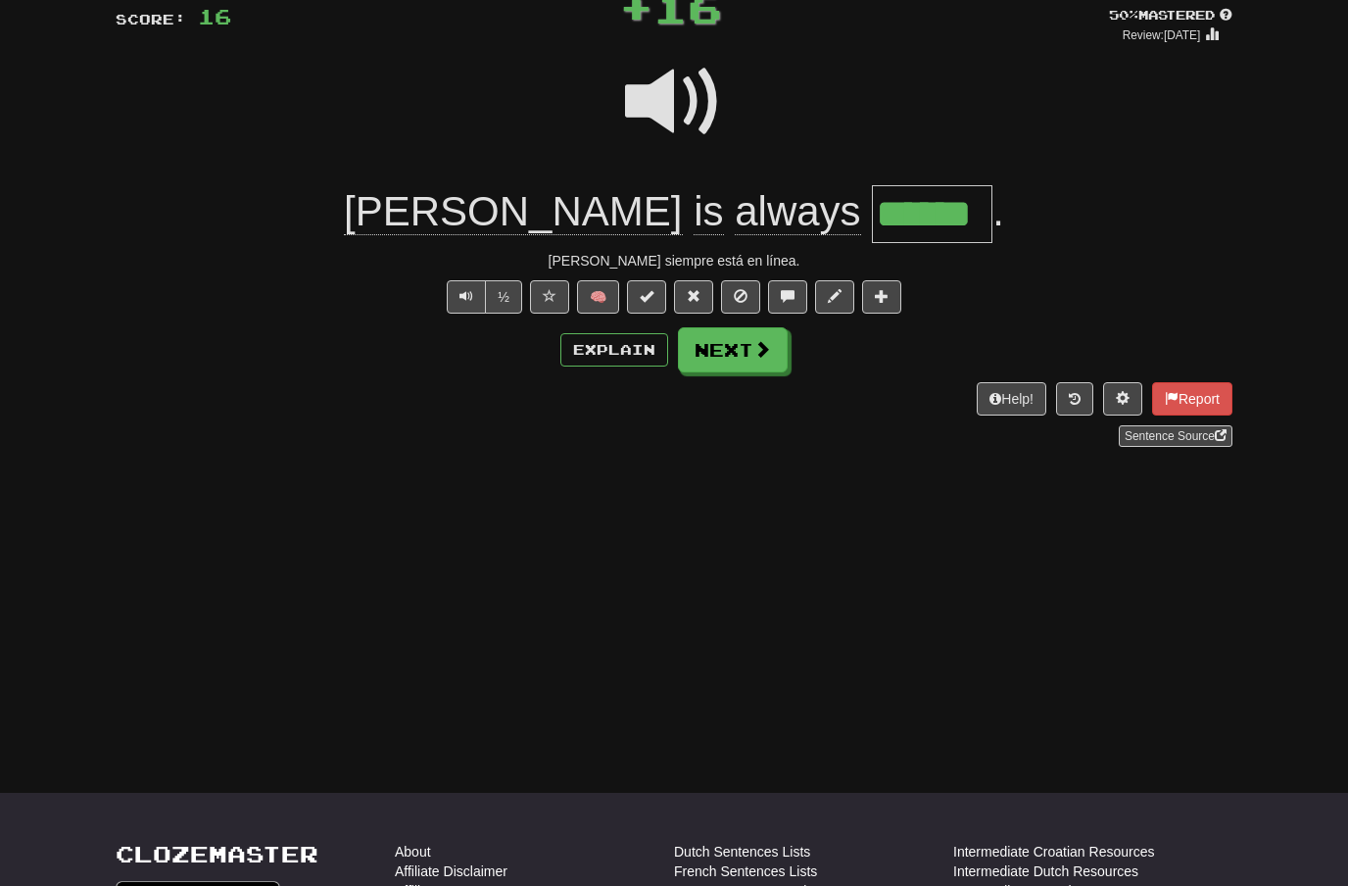
click at [761, 351] on span at bounding box center [762, 349] width 18 height 18
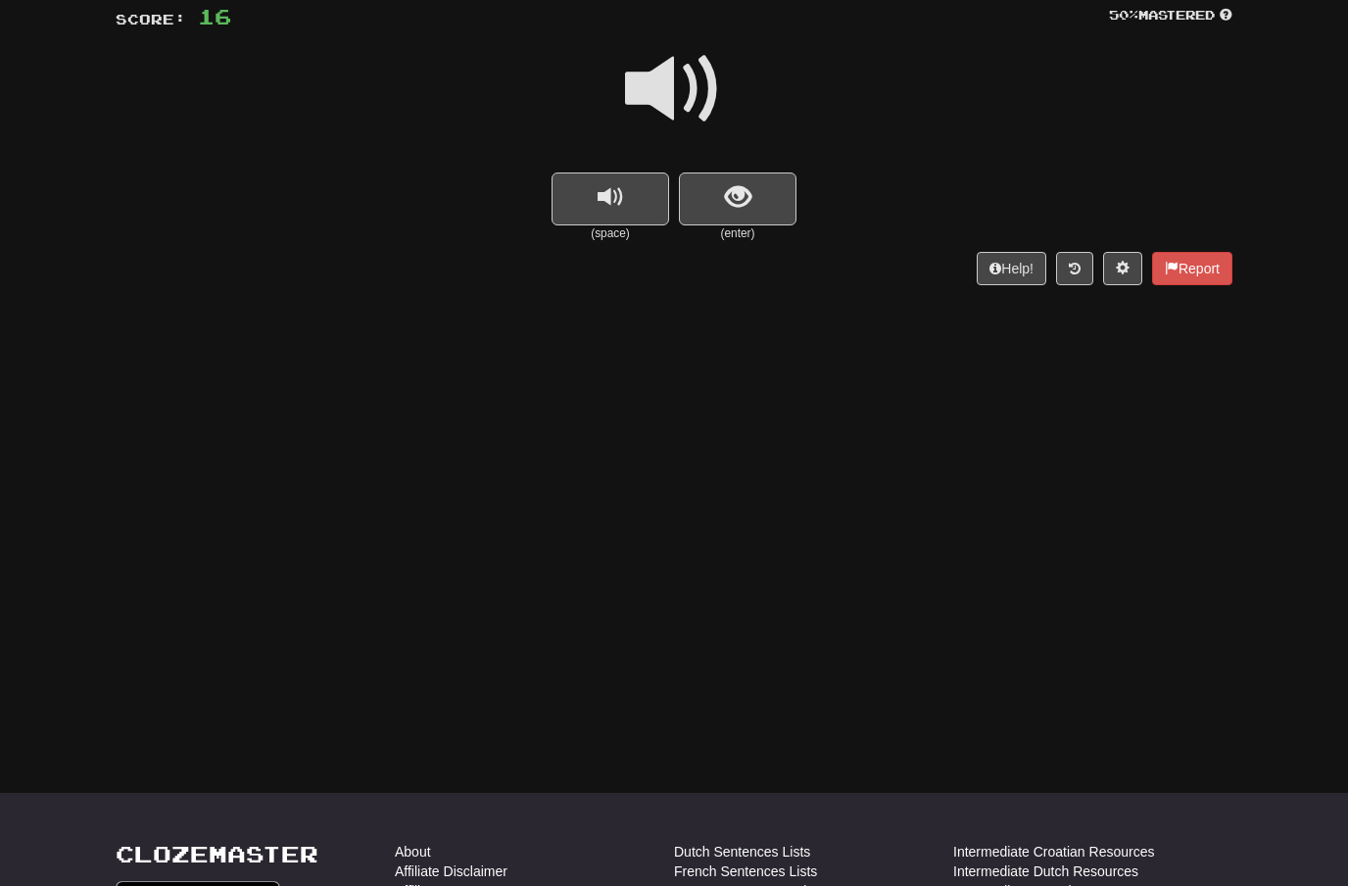
click at [690, 91] on span at bounding box center [674, 89] width 98 height 98
click at [730, 198] on span "show sentence" at bounding box center [738, 197] width 26 height 26
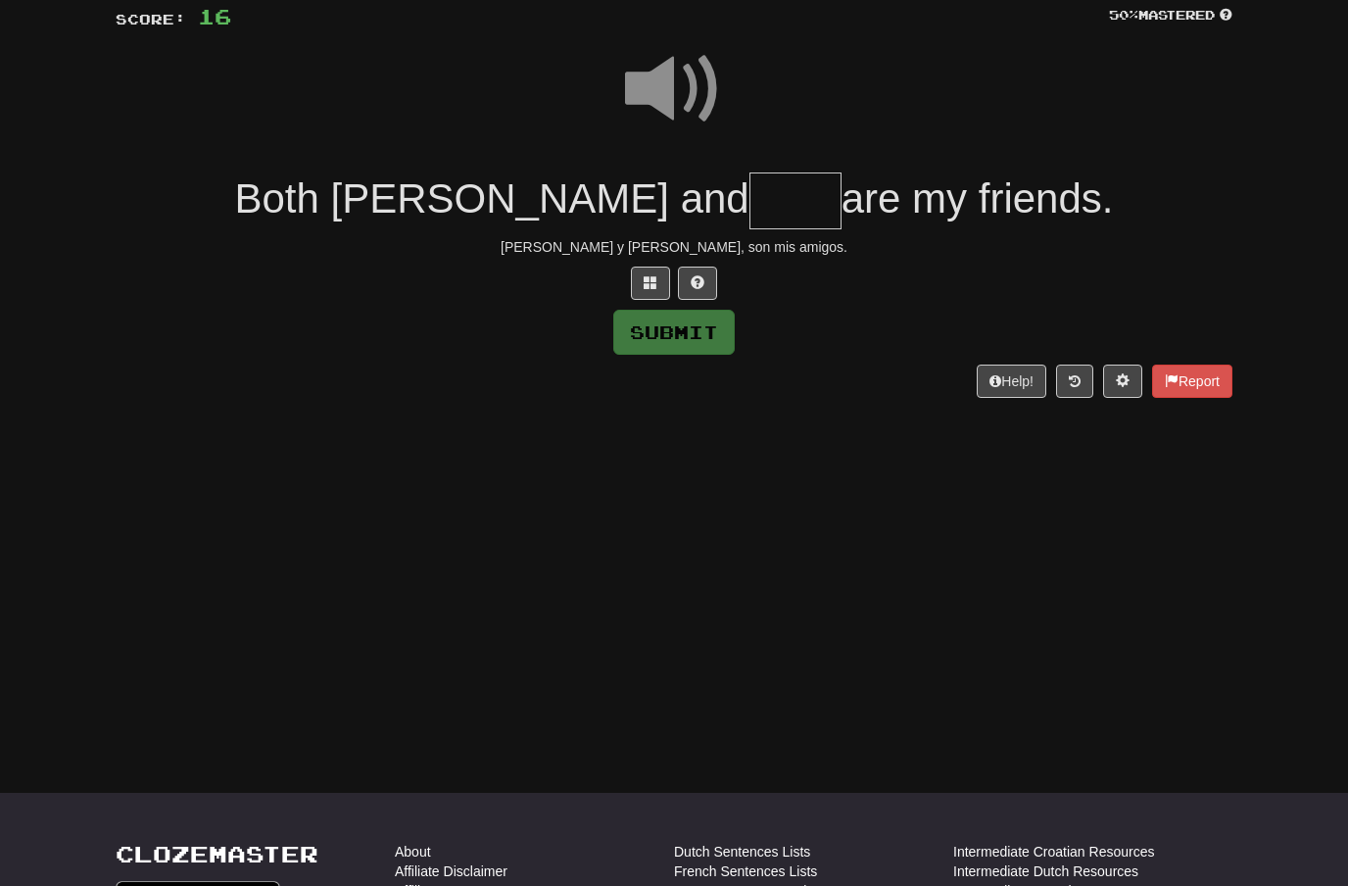
scroll to position [141, 0]
click at [684, 78] on span at bounding box center [674, 90] width 98 height 98
click at [749, 197] on input "*" at bounding box center [795, 201] width 92 height 58
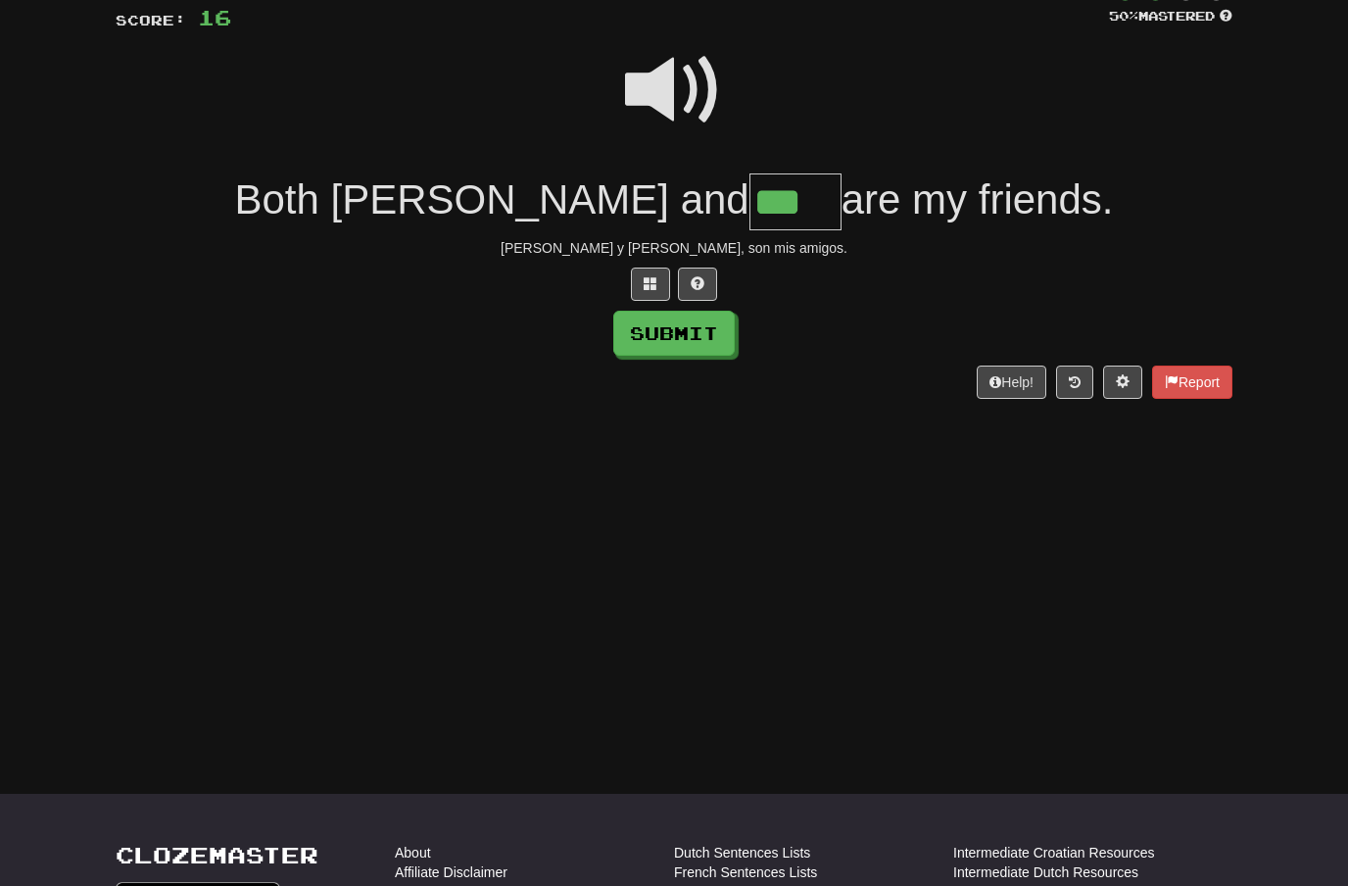
click at [714, 337] on button "Submit" at bounding box center [673, 333] width 121 height 45
type input "***"
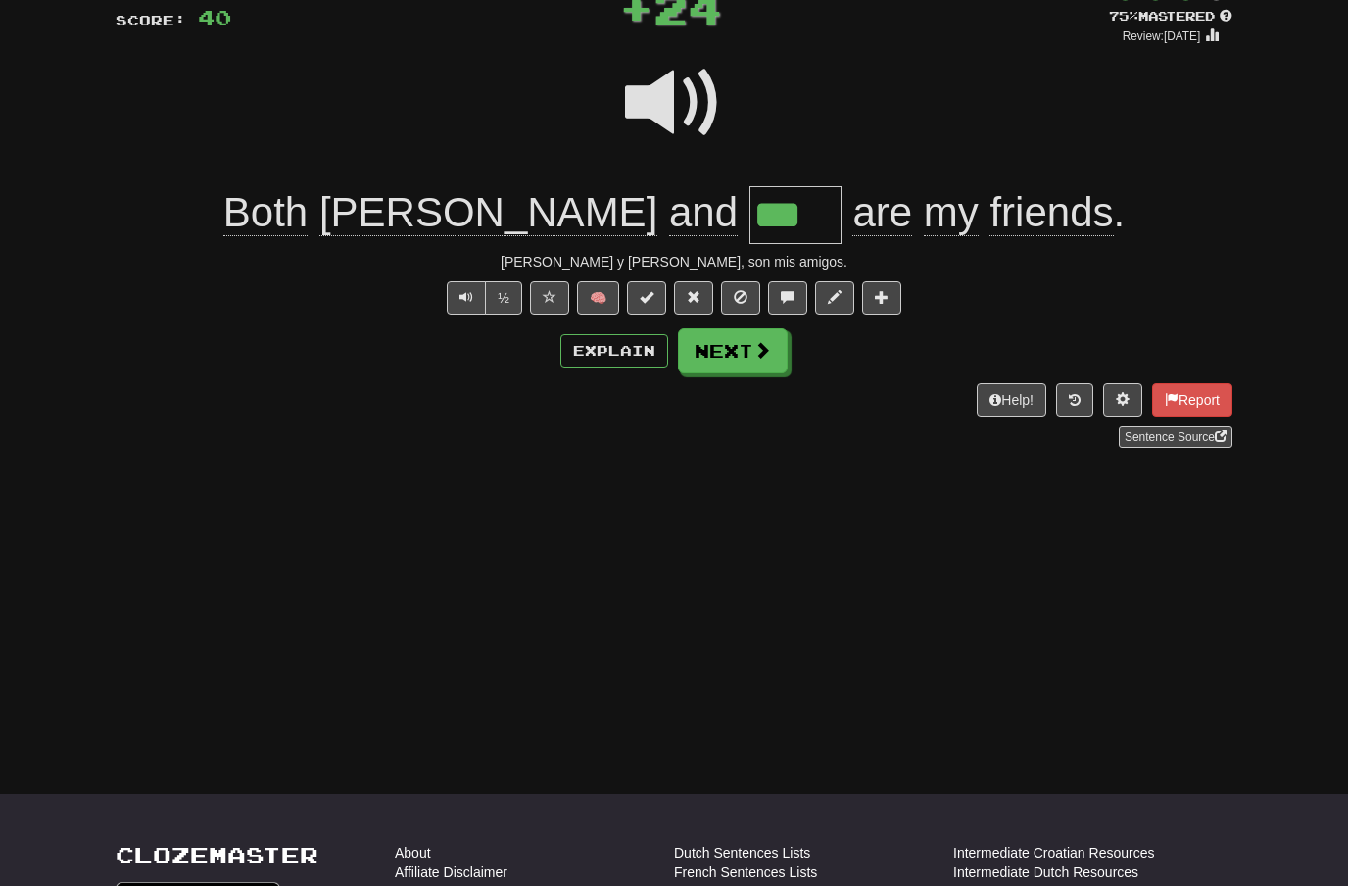
scroll to position [142, 0]
click at [767, 348] on span at bounding box center [762, 349] width 18 height 18
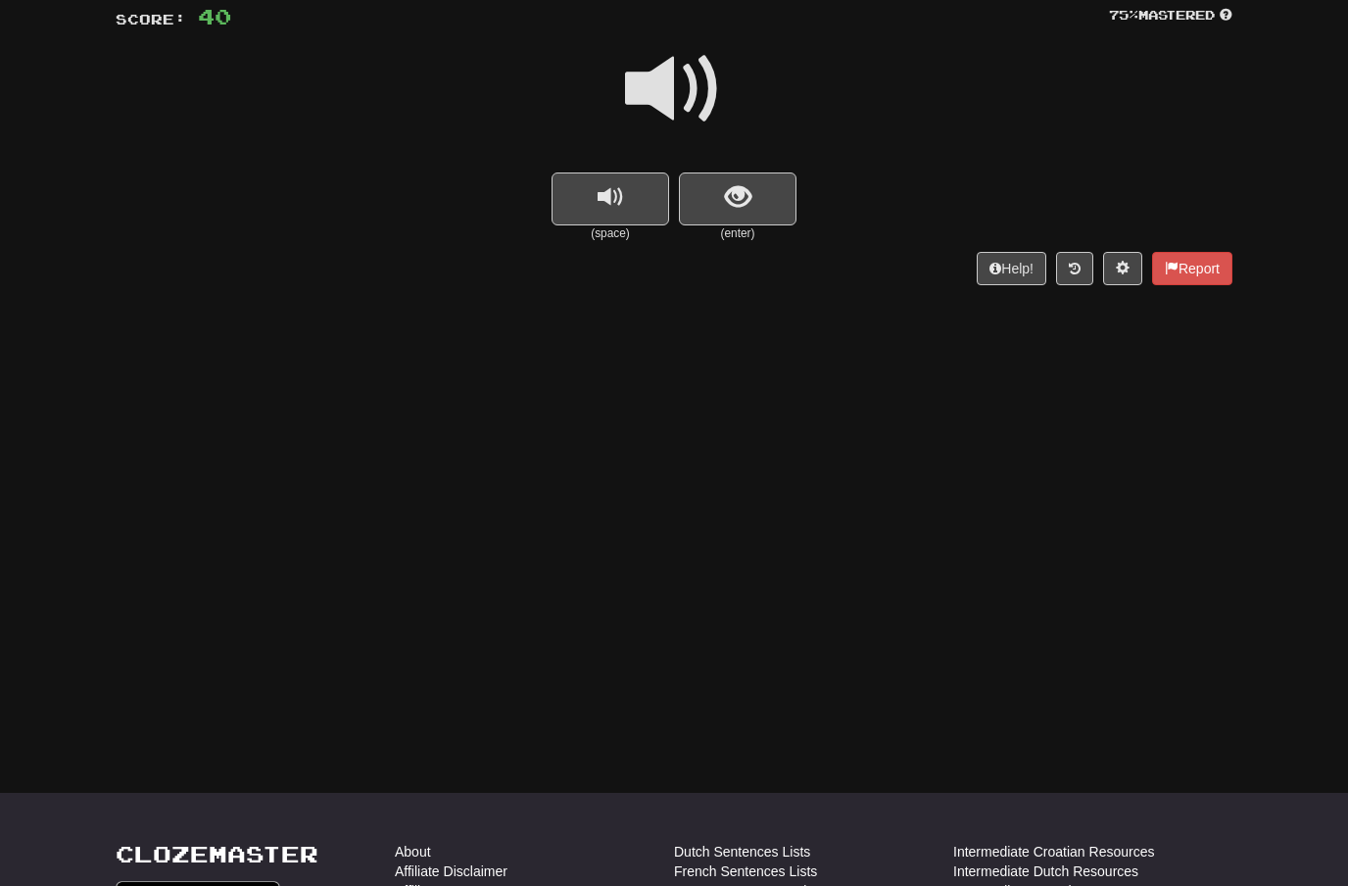
click at [686, 87] on span at bounding box center [674, 89] width 98 height 98
click at [708, 188] on button "show sentence" at bounding box center [738, 198] width 118 height 53
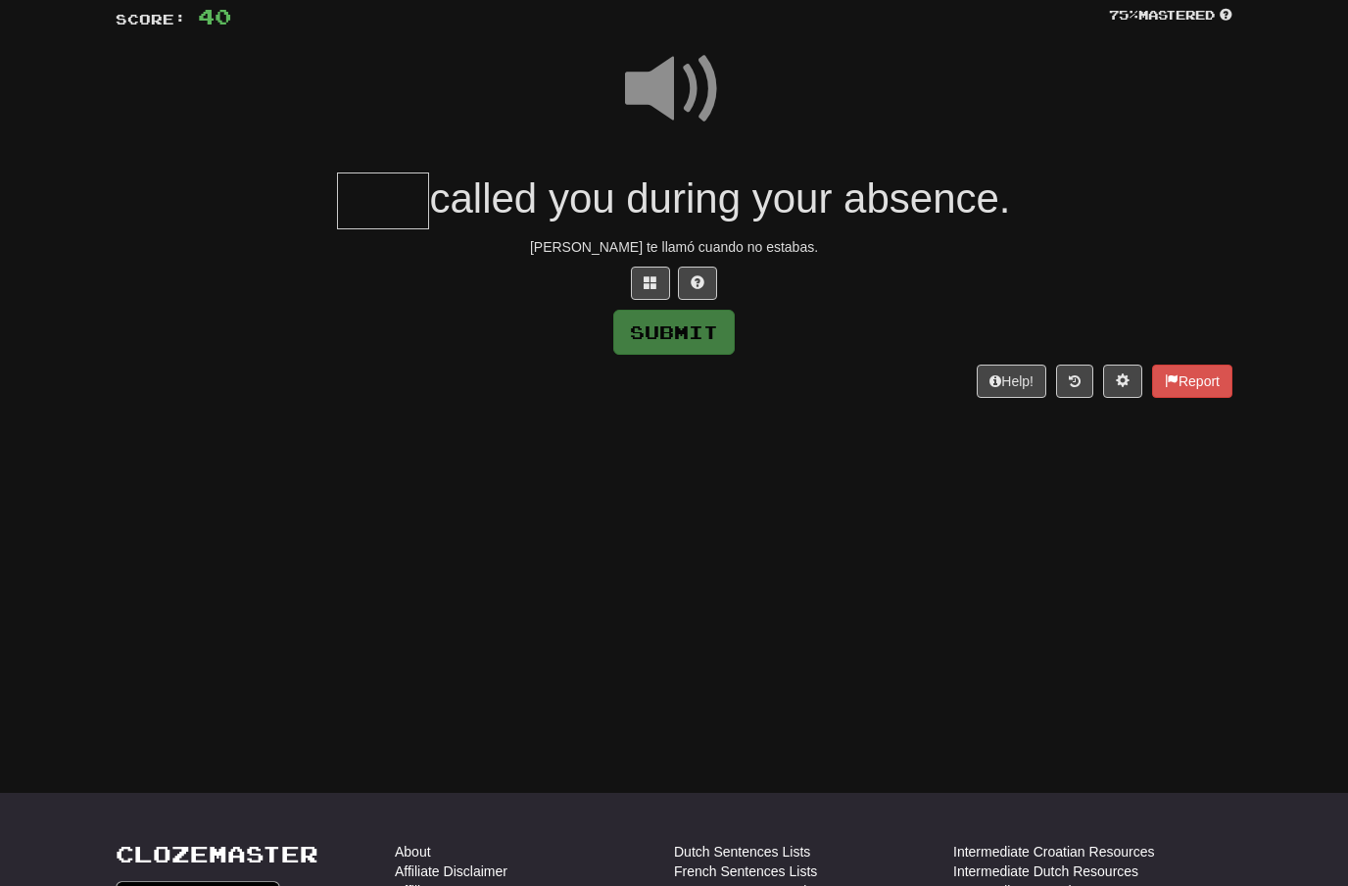
scroll to position [141, 0]
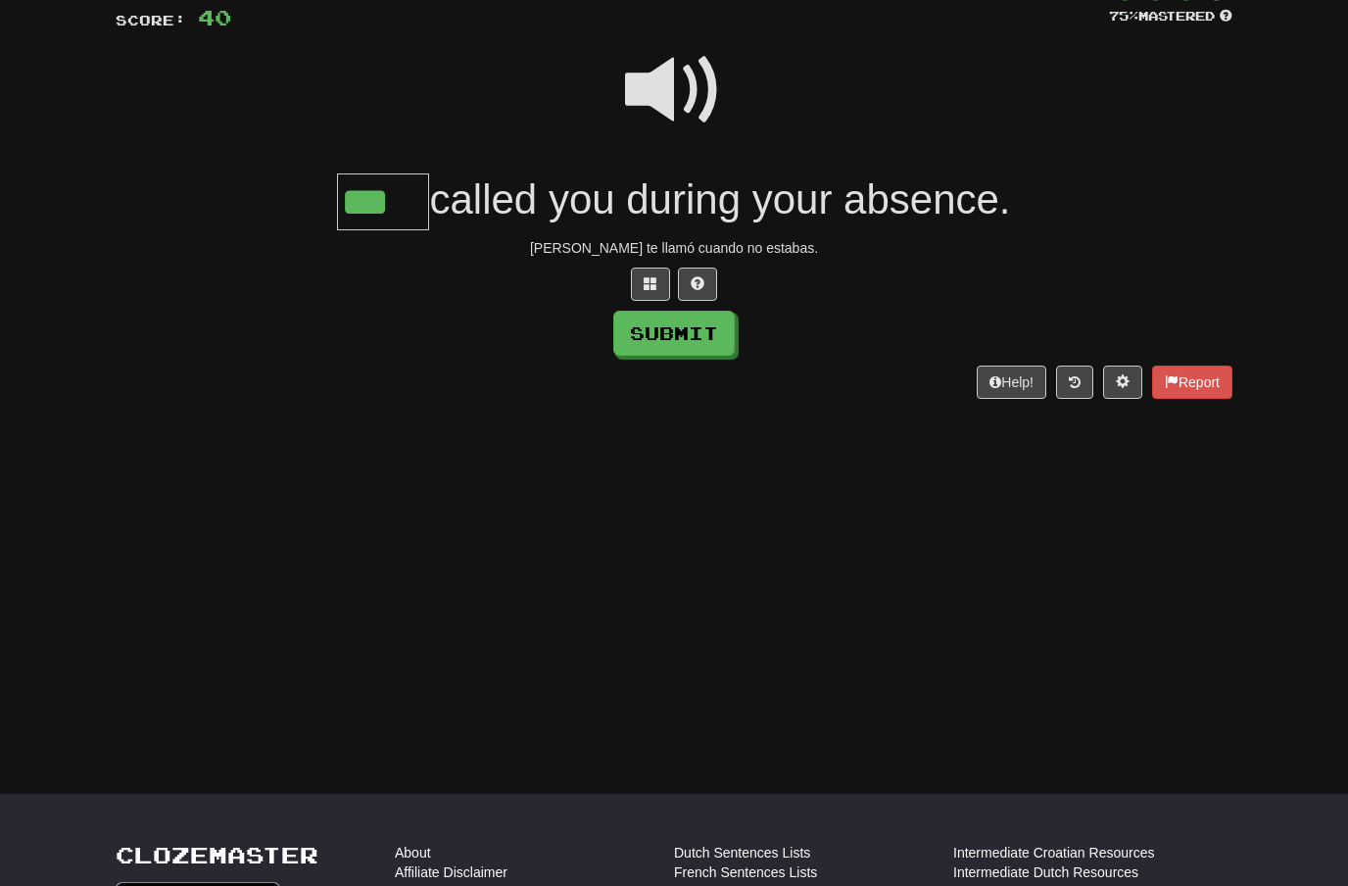
click at [700, 338] on button "Submit" at bounding box center [673, 333] width 121 height 45
type input "***"
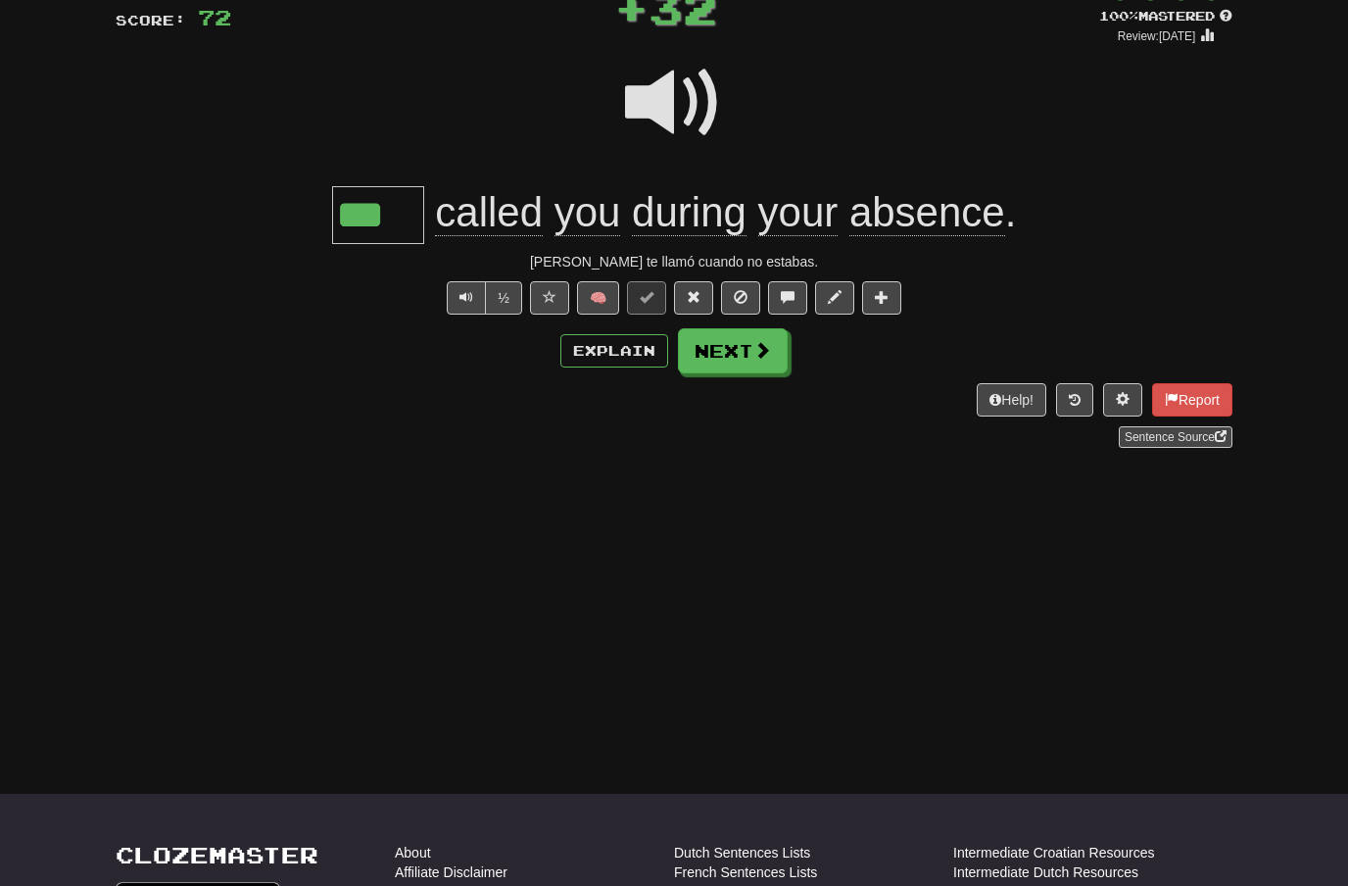
scroll to position [142, 0]
click at [756, 346] on span at bounding box center [762, 349] width 18 height 18
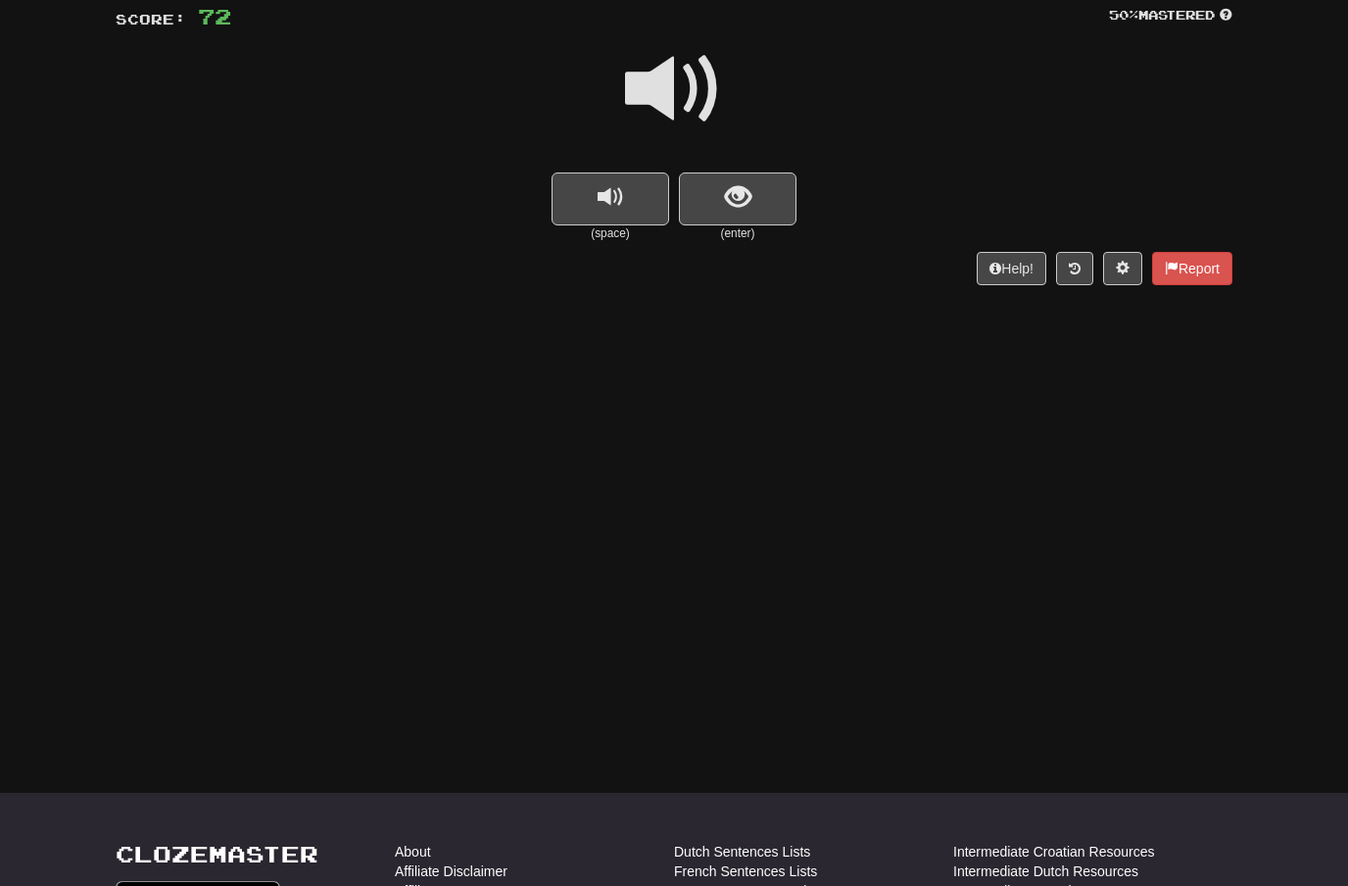
click at [671, 85] on span at bounding box center [674, 89] width 98 height 98
click at [709, 196] on button "show sentence" at bounding box center [738, 198] width 118 height 53
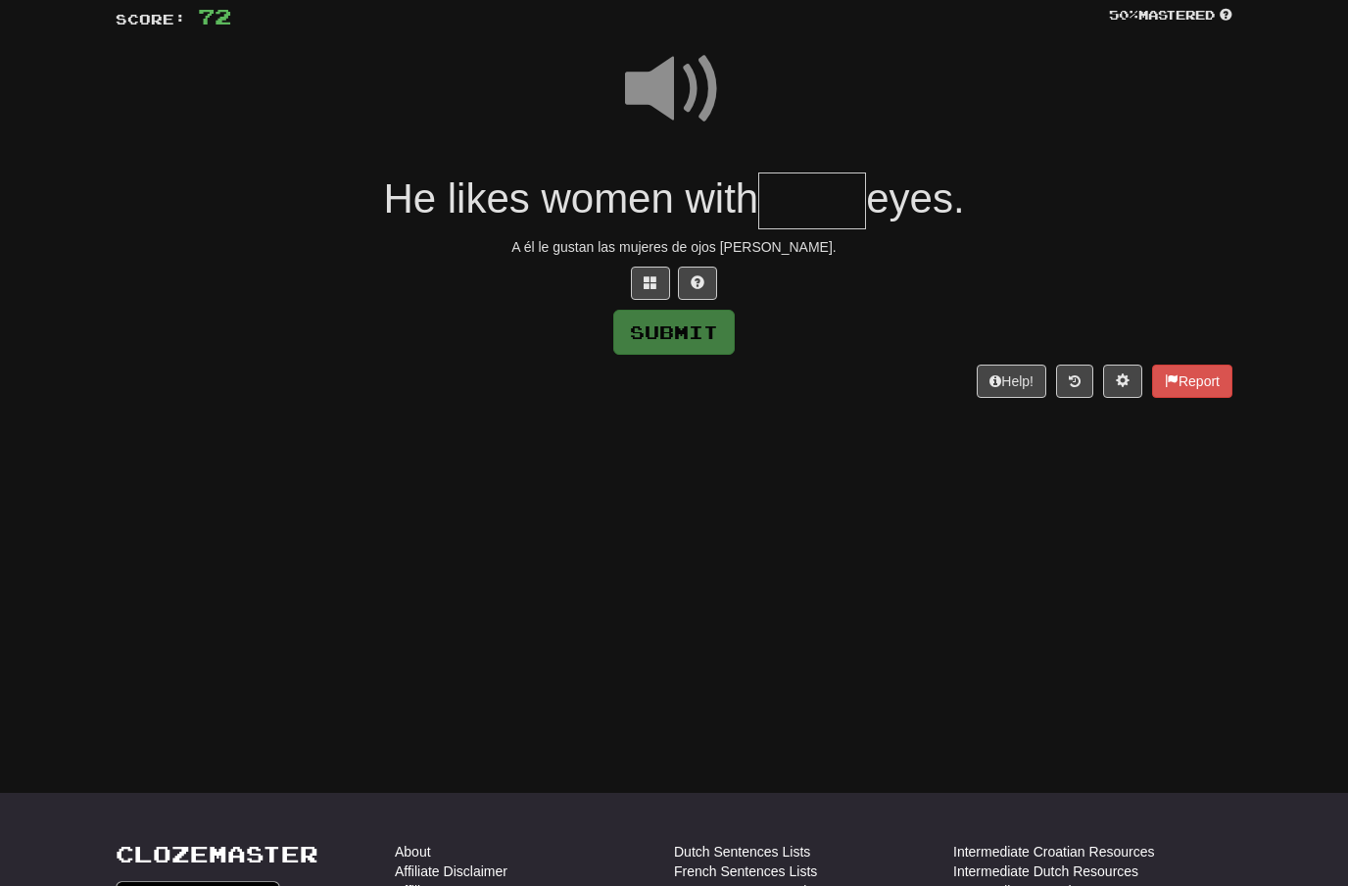
scroll to position [141, 0]
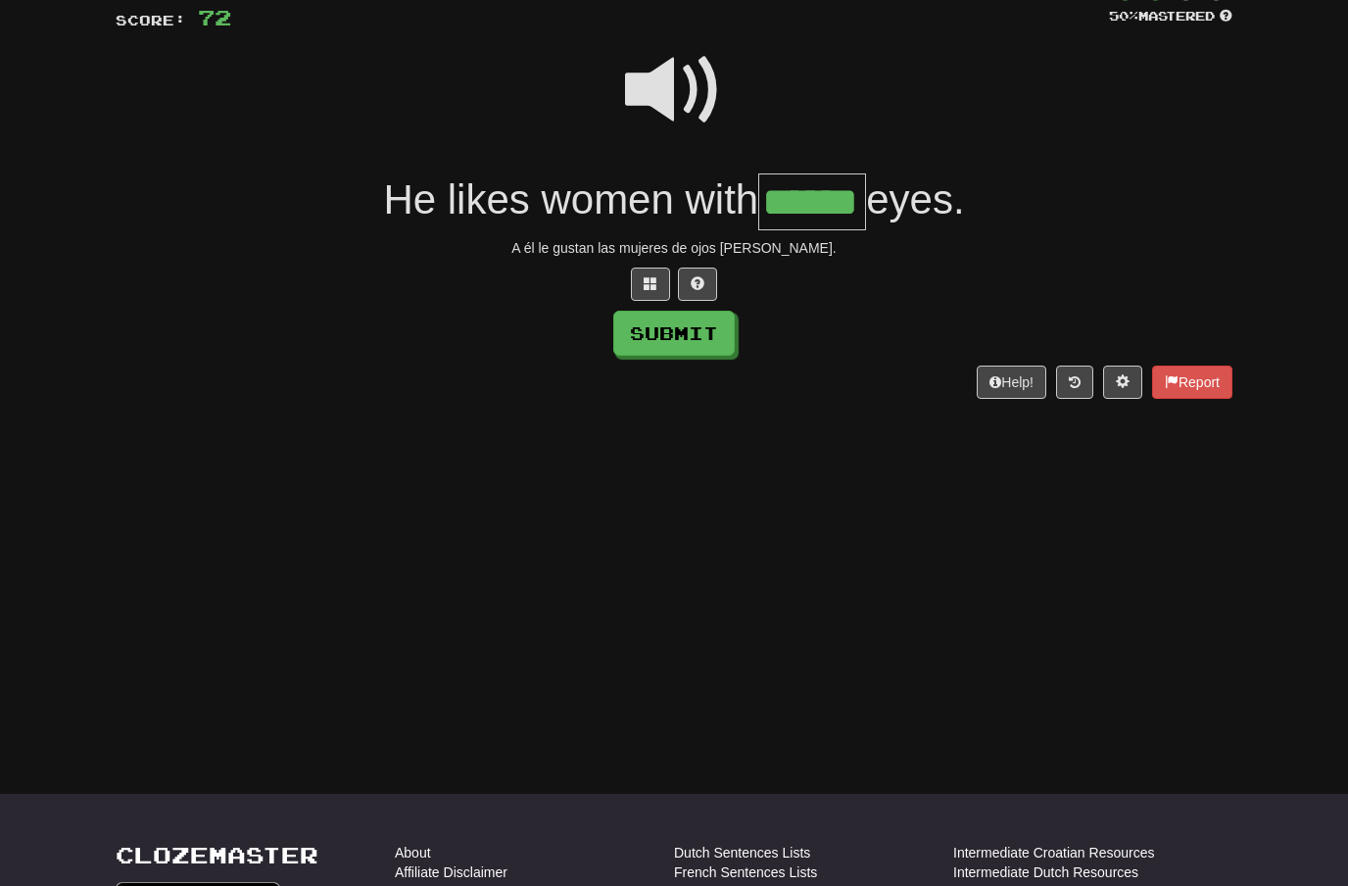
type input "******"
click at [715, 340] on button "Submit" at bounding box center [673, 333] width 121 height 45
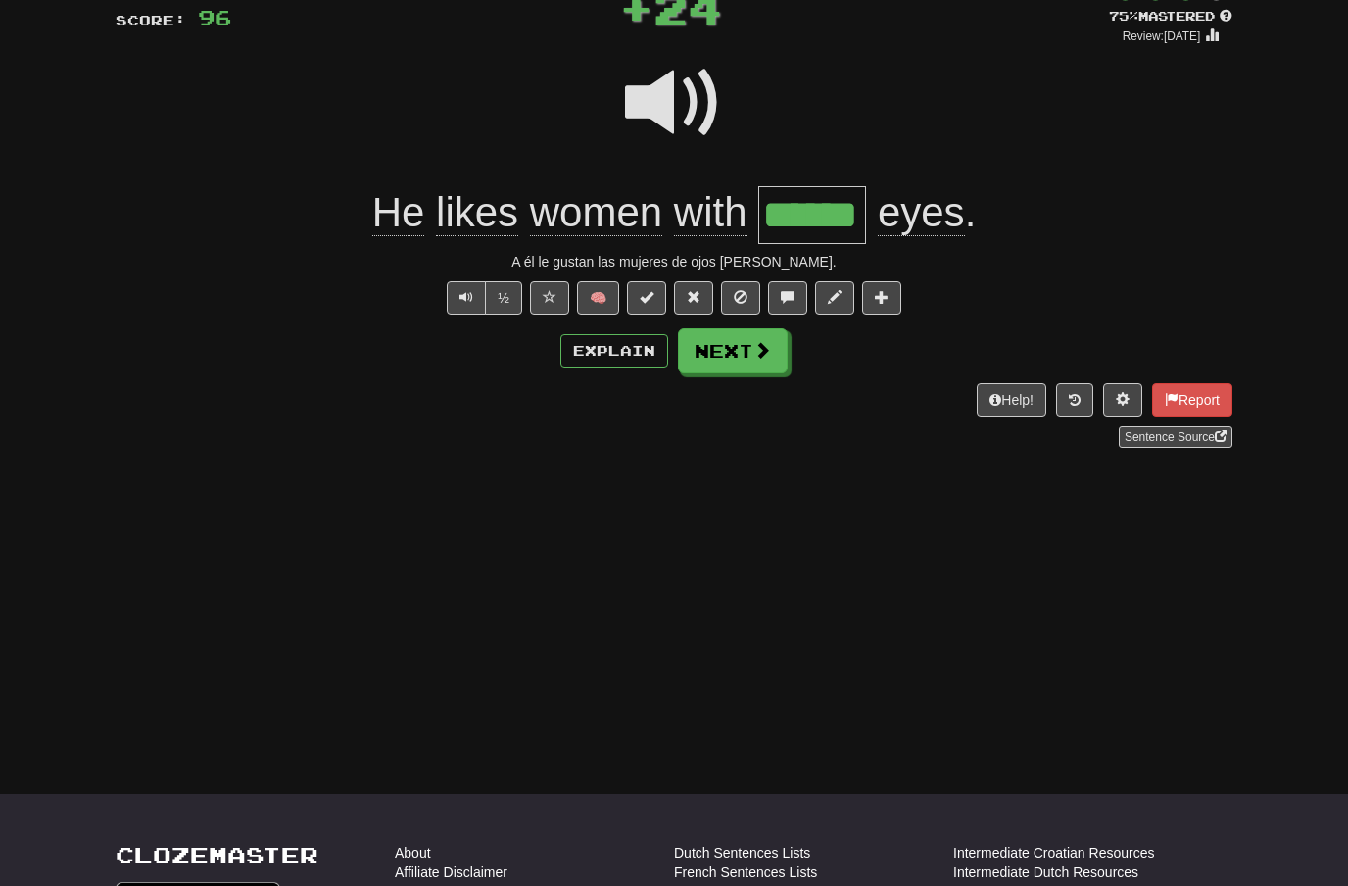
scroll to position [142, 0]
click at [768, 348] on span at bounding box center [762, 349] width 18 height 18
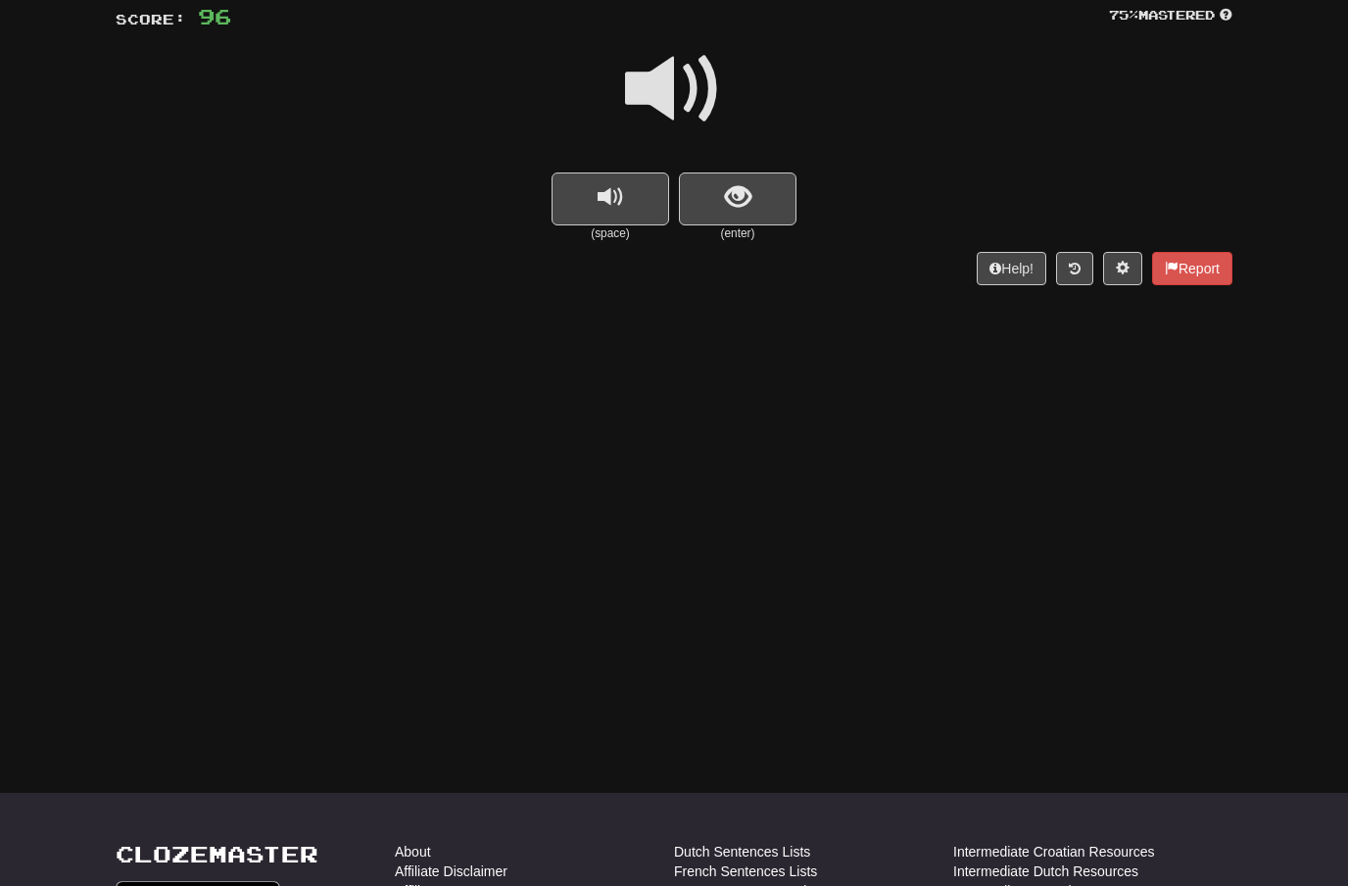
click at [689, 90] on span at bounding box center [674, 89] width 98 height 98
click at [722, 196] on button "show sentence" at bounding box center [738, 198] width 118 height 53
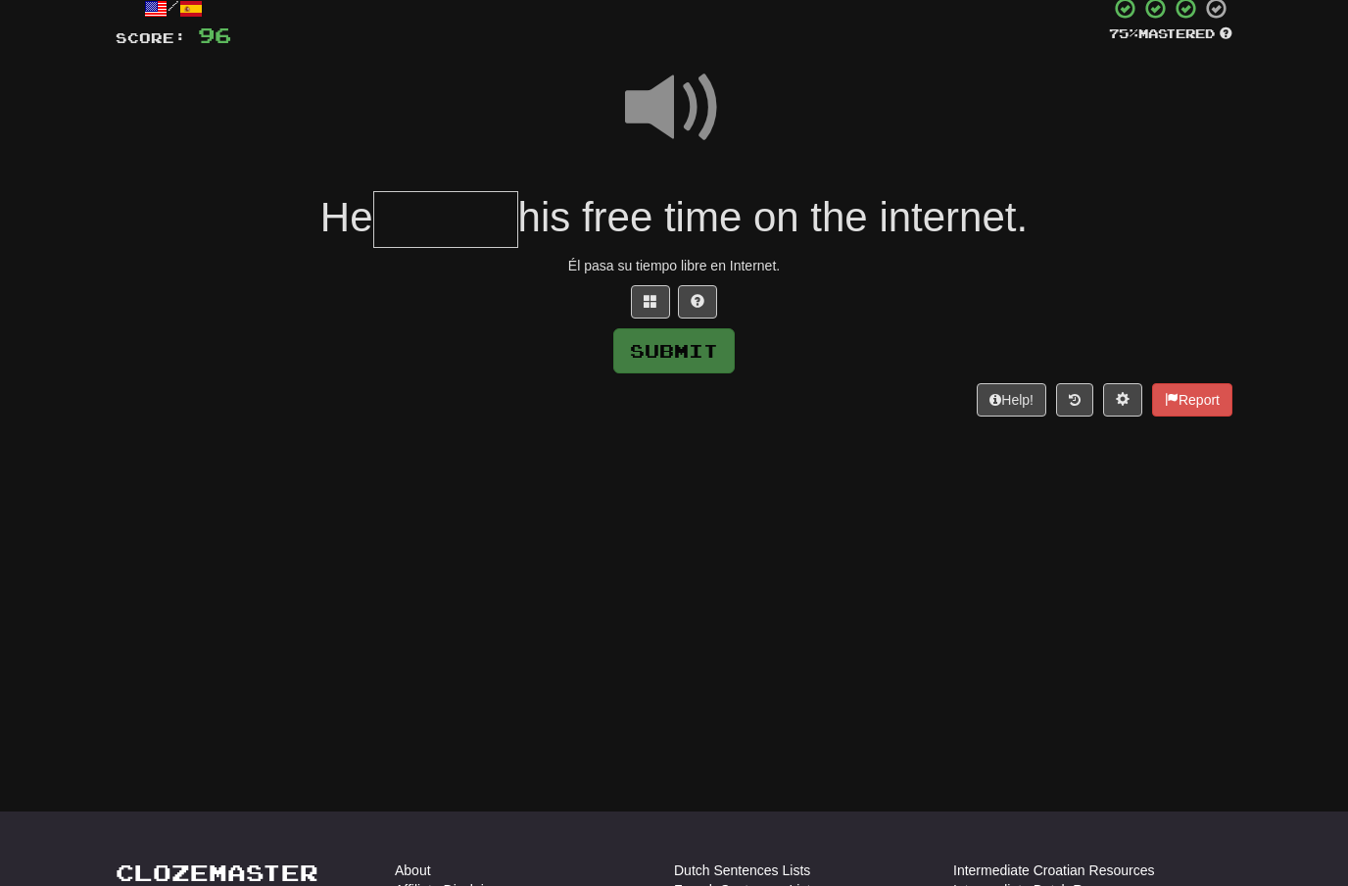
scroll to position [121, 0]
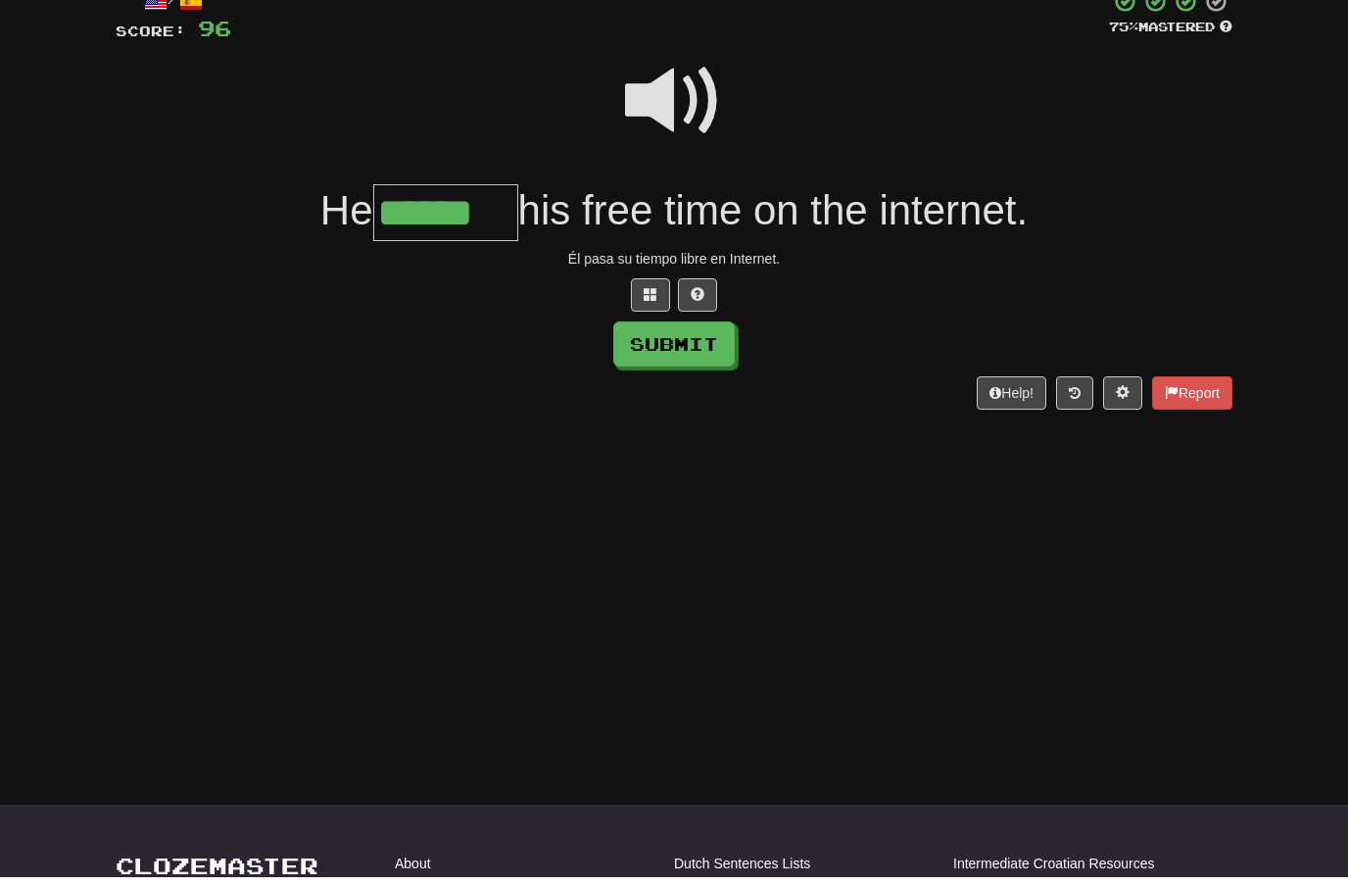
type input "******"
click at [720, 347] on button "Submit" at bounding box center [673, 353] width 121 height 45
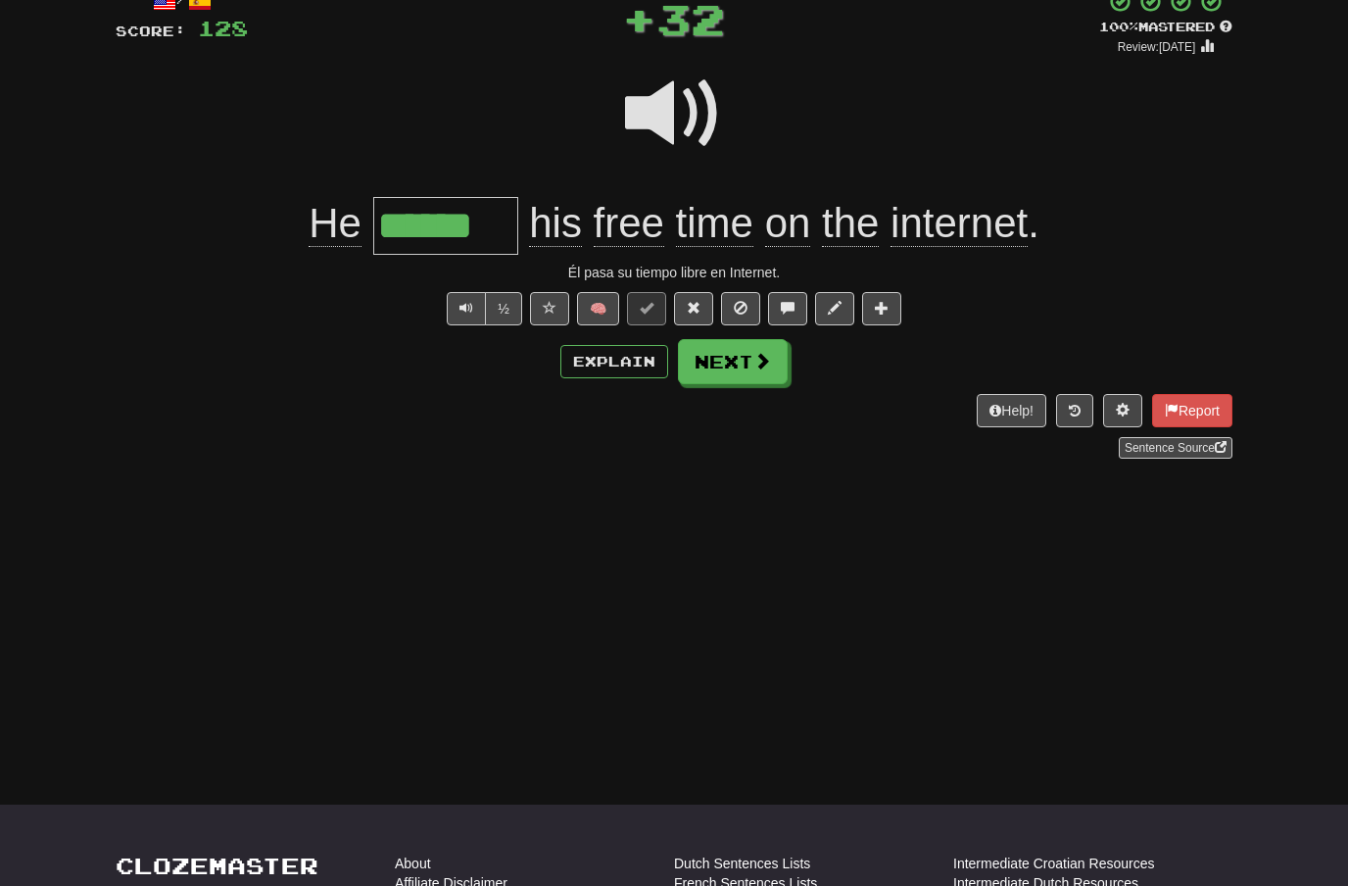
click at [771, 362] on button "Next" at bounding box center [733, 361] width 110 height 45
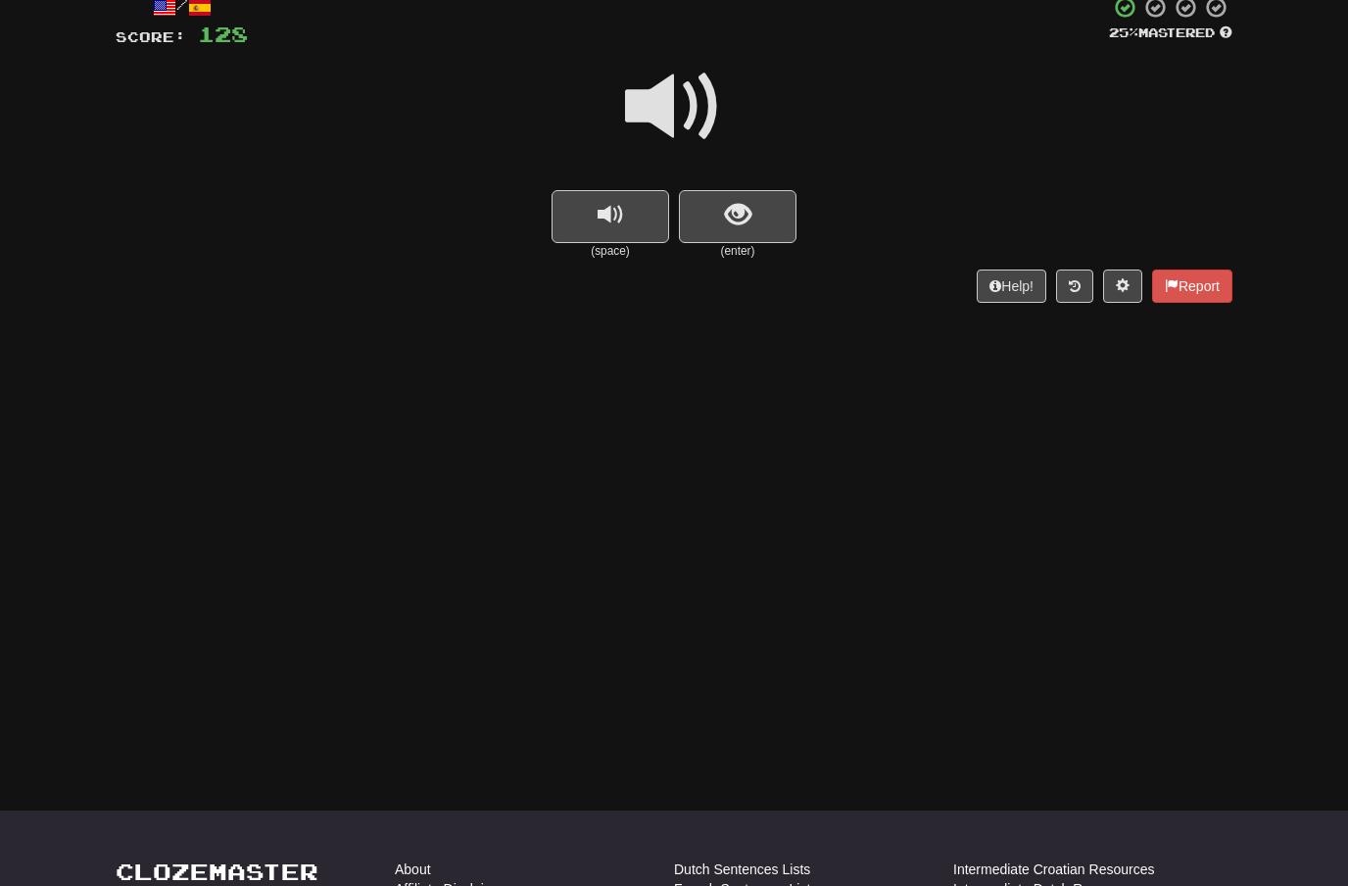
scroll to position [151, 0]
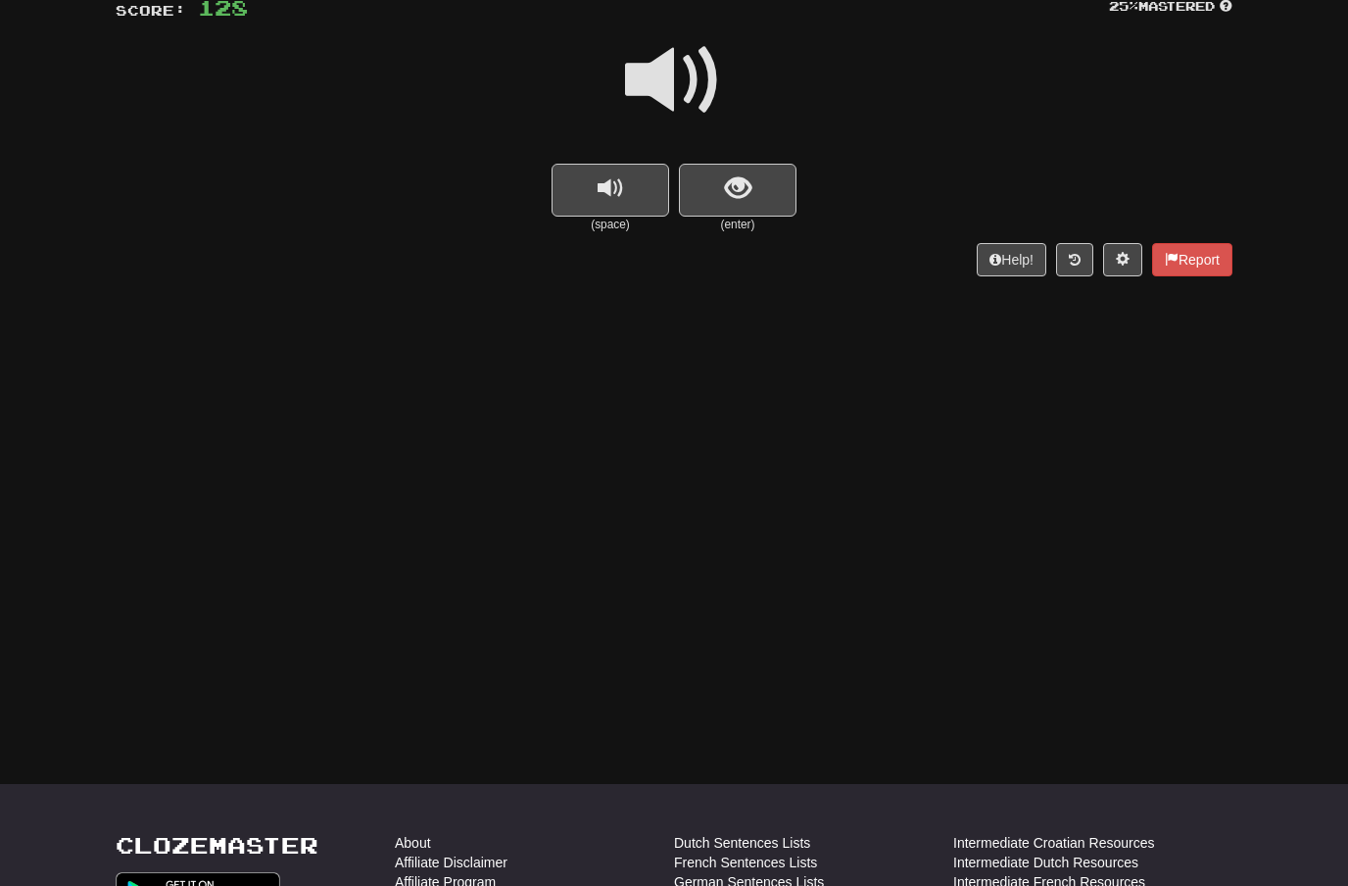
click at [721, 187] on button "show sentence" at bounding box center [738, 190] width 118 height 53
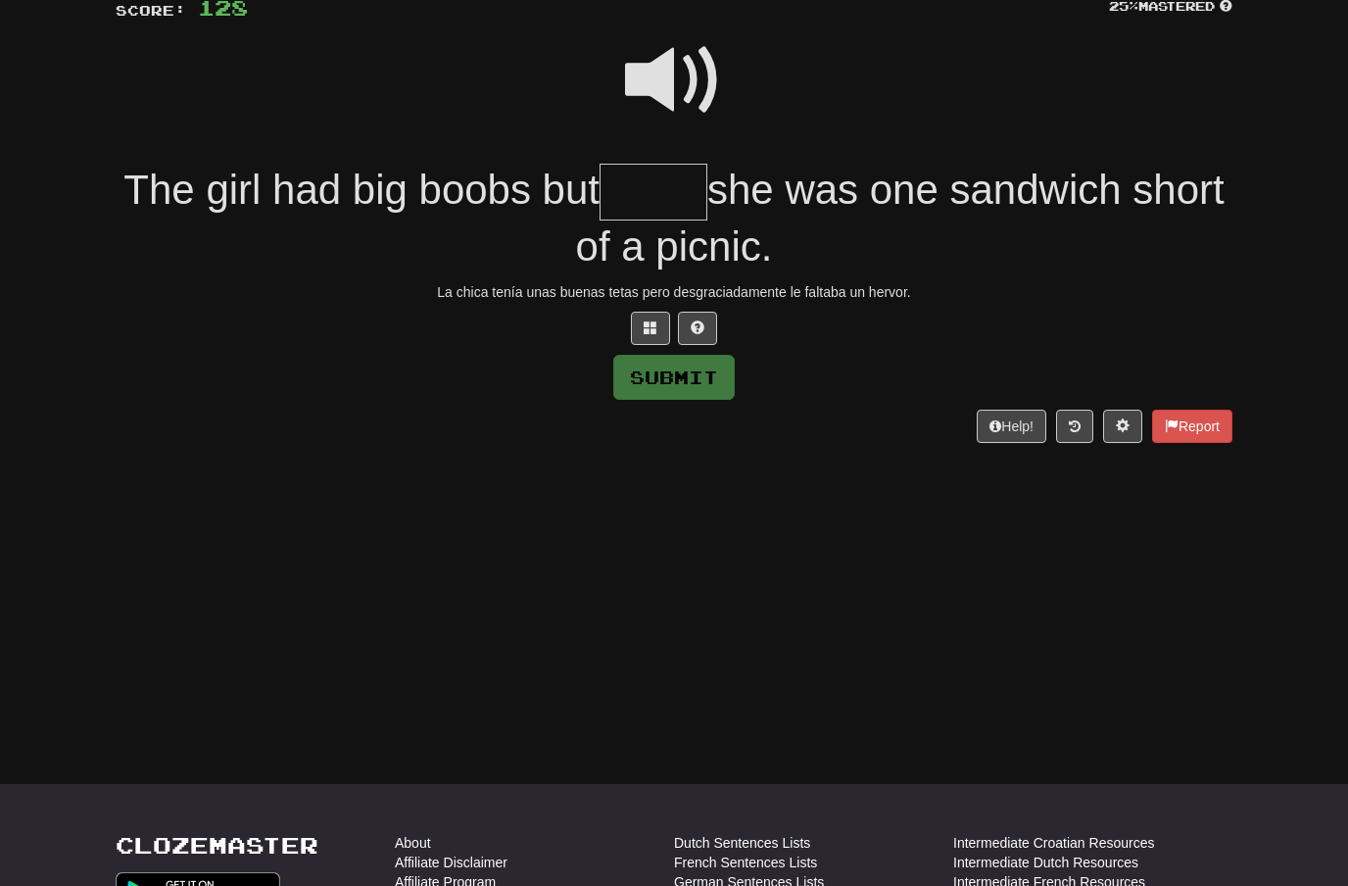
scroll to position [150, 0]
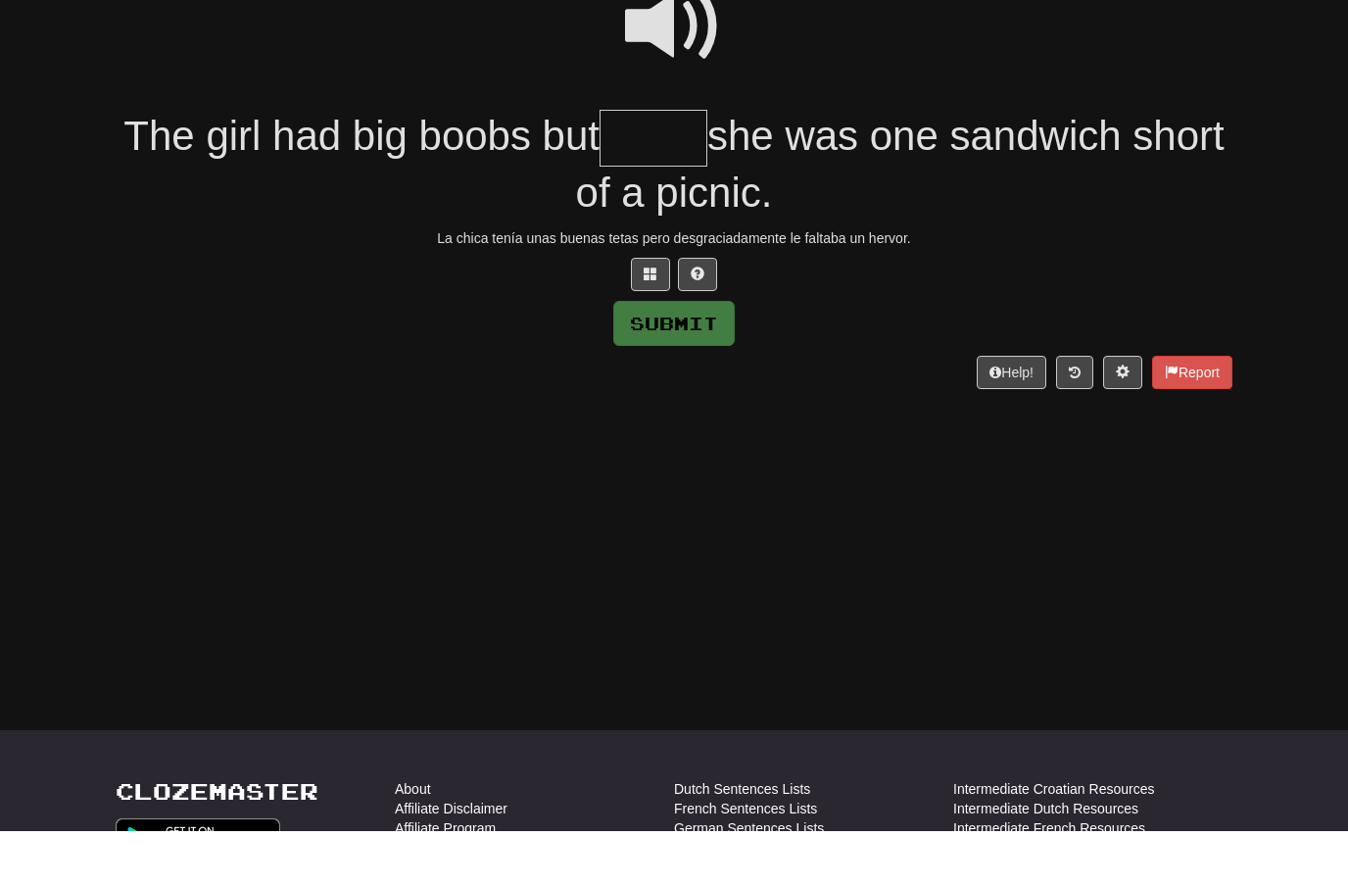
click at [675, 36] on span at bounding box center [674, 81] width 98 height 98
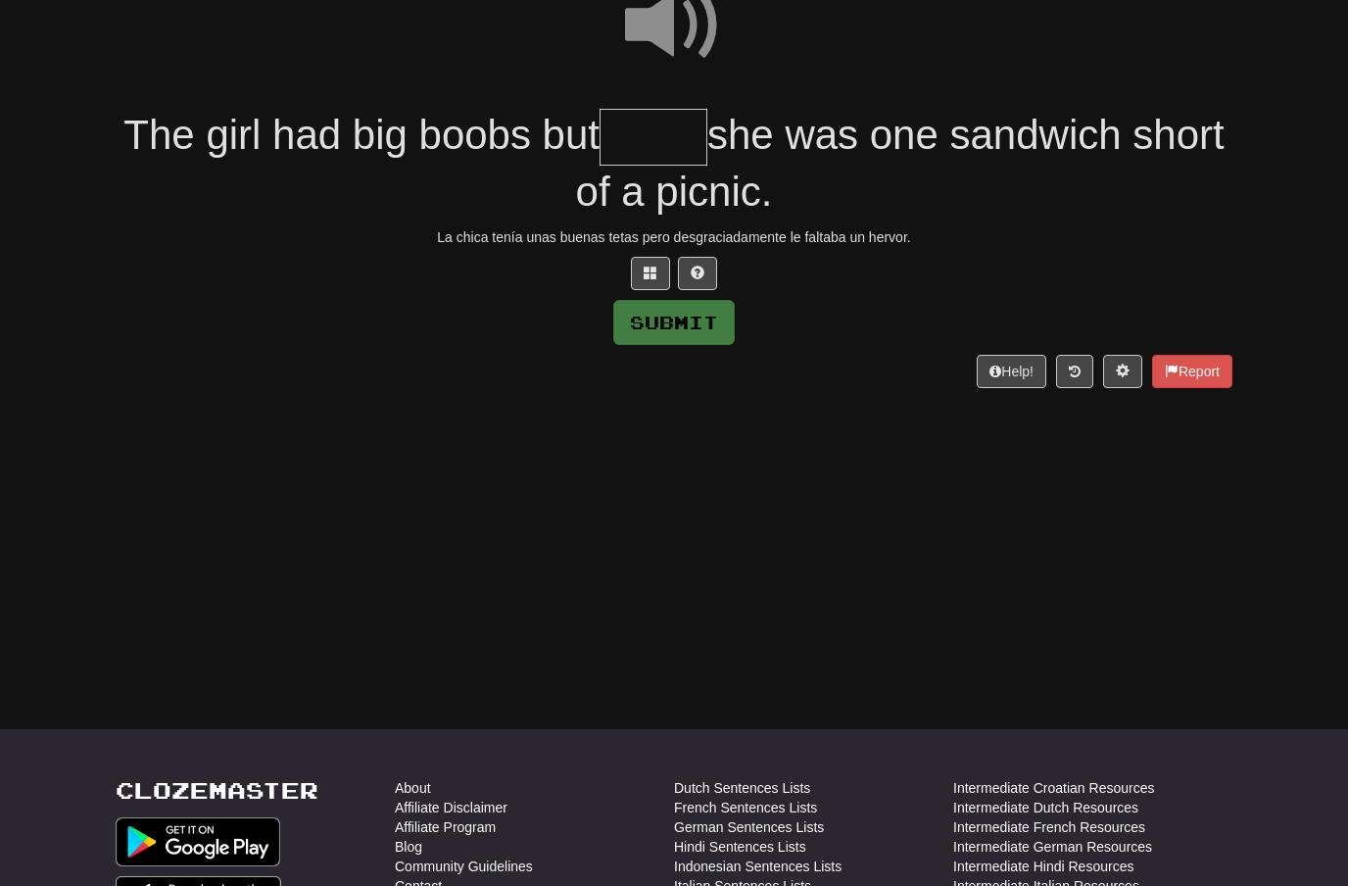
click at [683, 132] on input "text" at bounding box center [654, 138] width 108 height 58
type input "*"
click at [688, 32] on span at bounding box center [674, 26] width 98 height 98
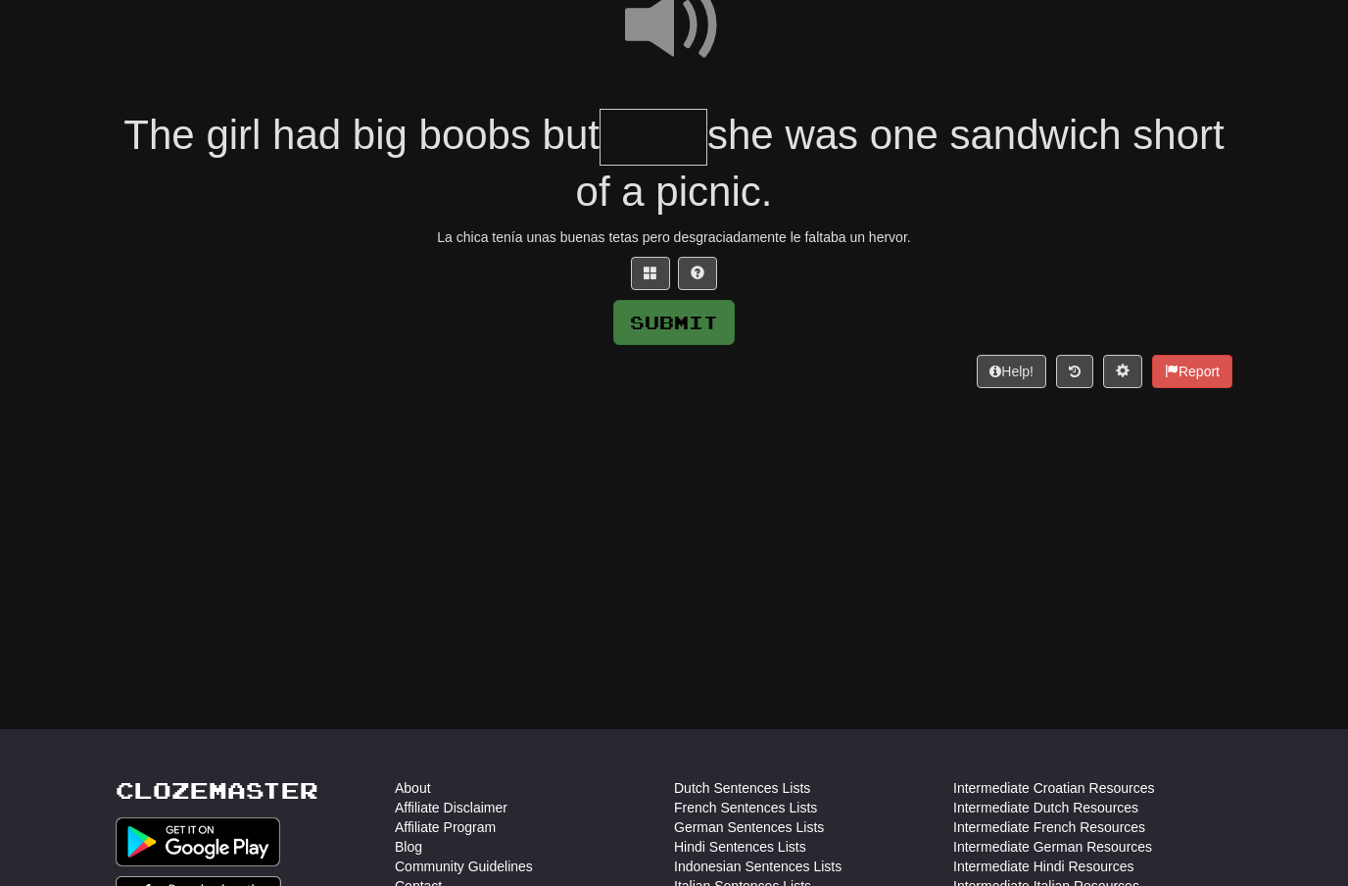
click at [687, 139] on input "text" at bounding box center [654, 138] width 108 height 58
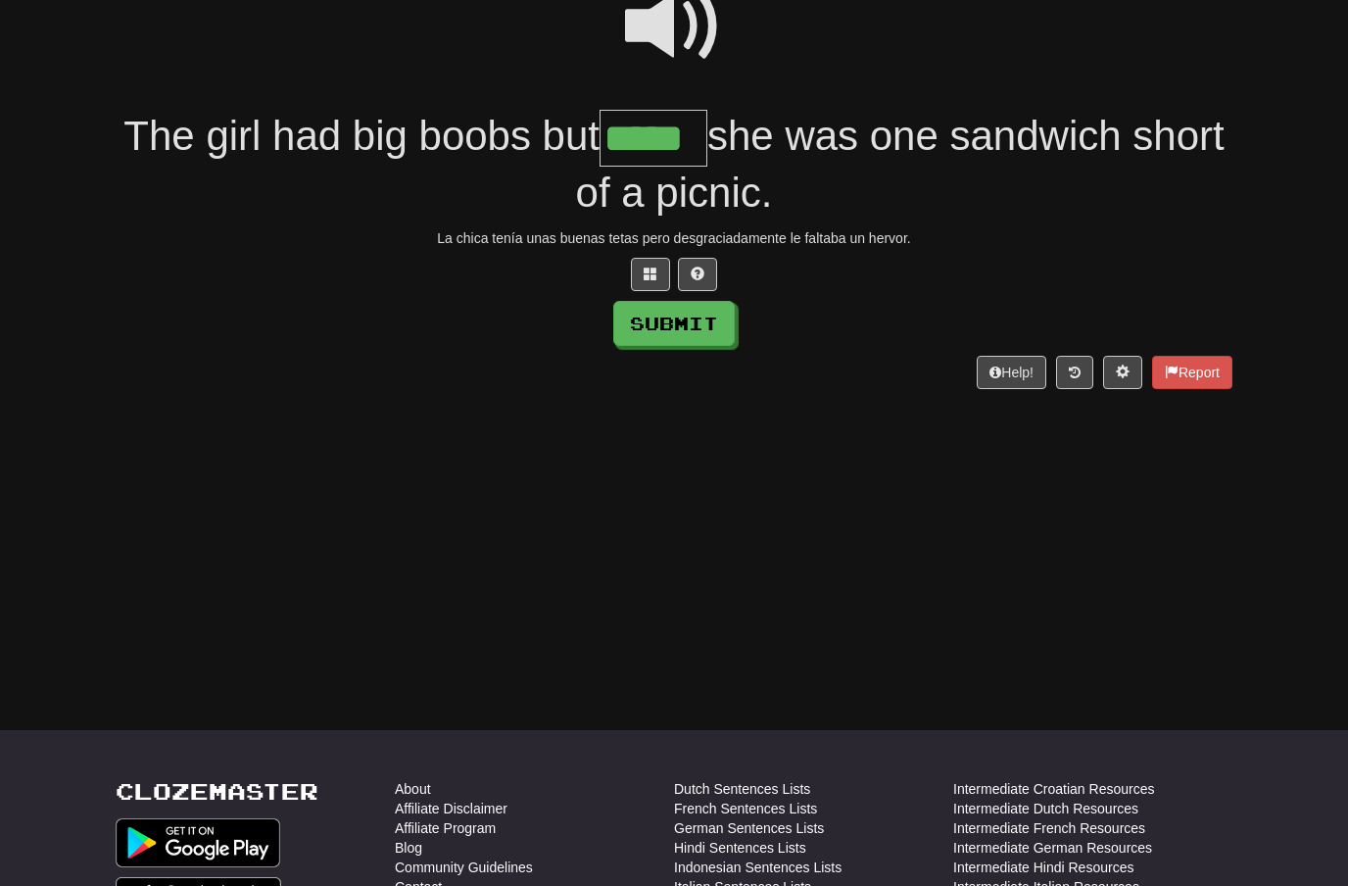
type input "*****"
click at [710, 327] on button "Submit" at bounding box center [673, 323] width 121 height 45
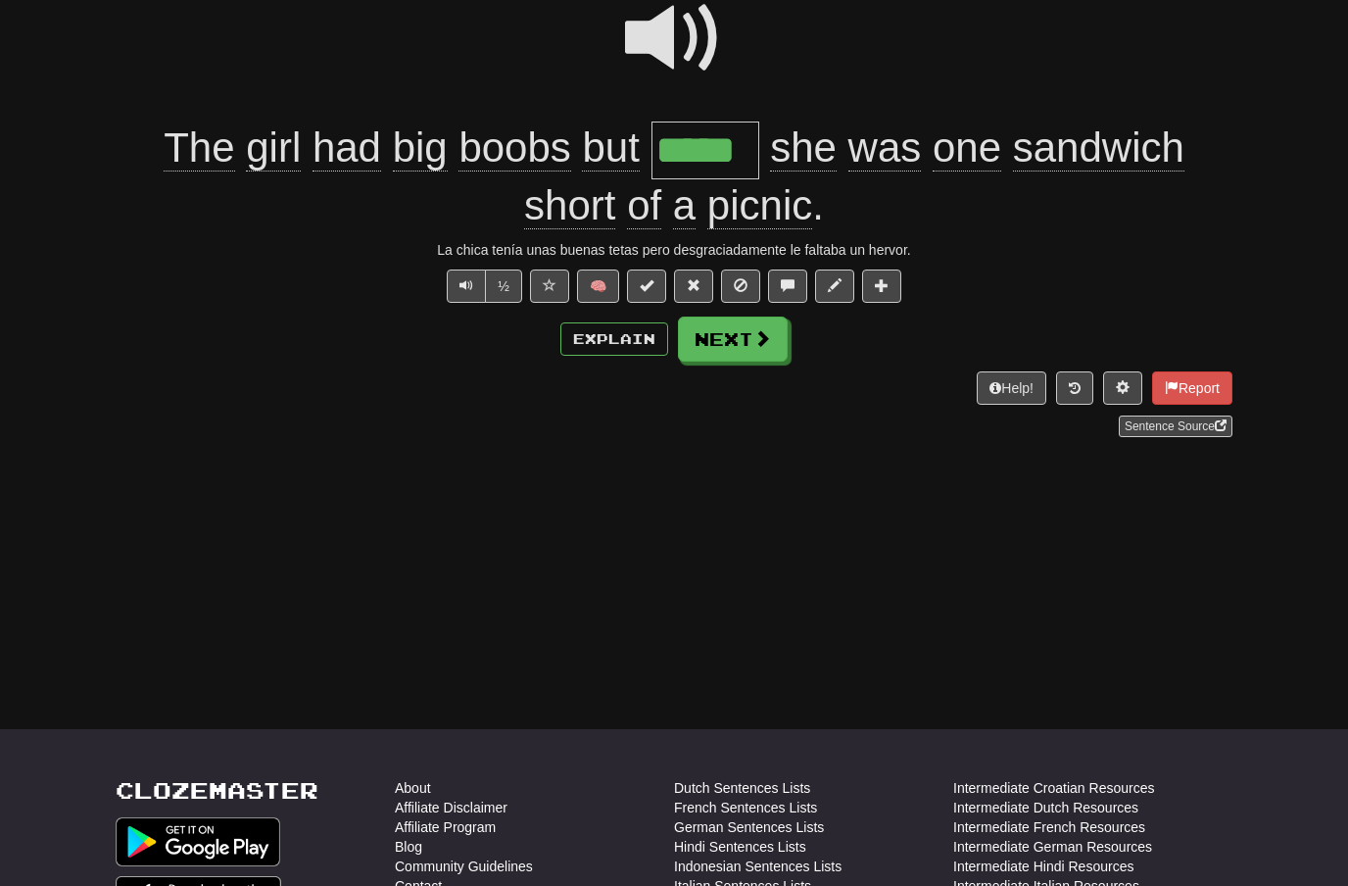
click at [767, 358] on button "Next" at bounding box center [733, 338] width 110 height 45
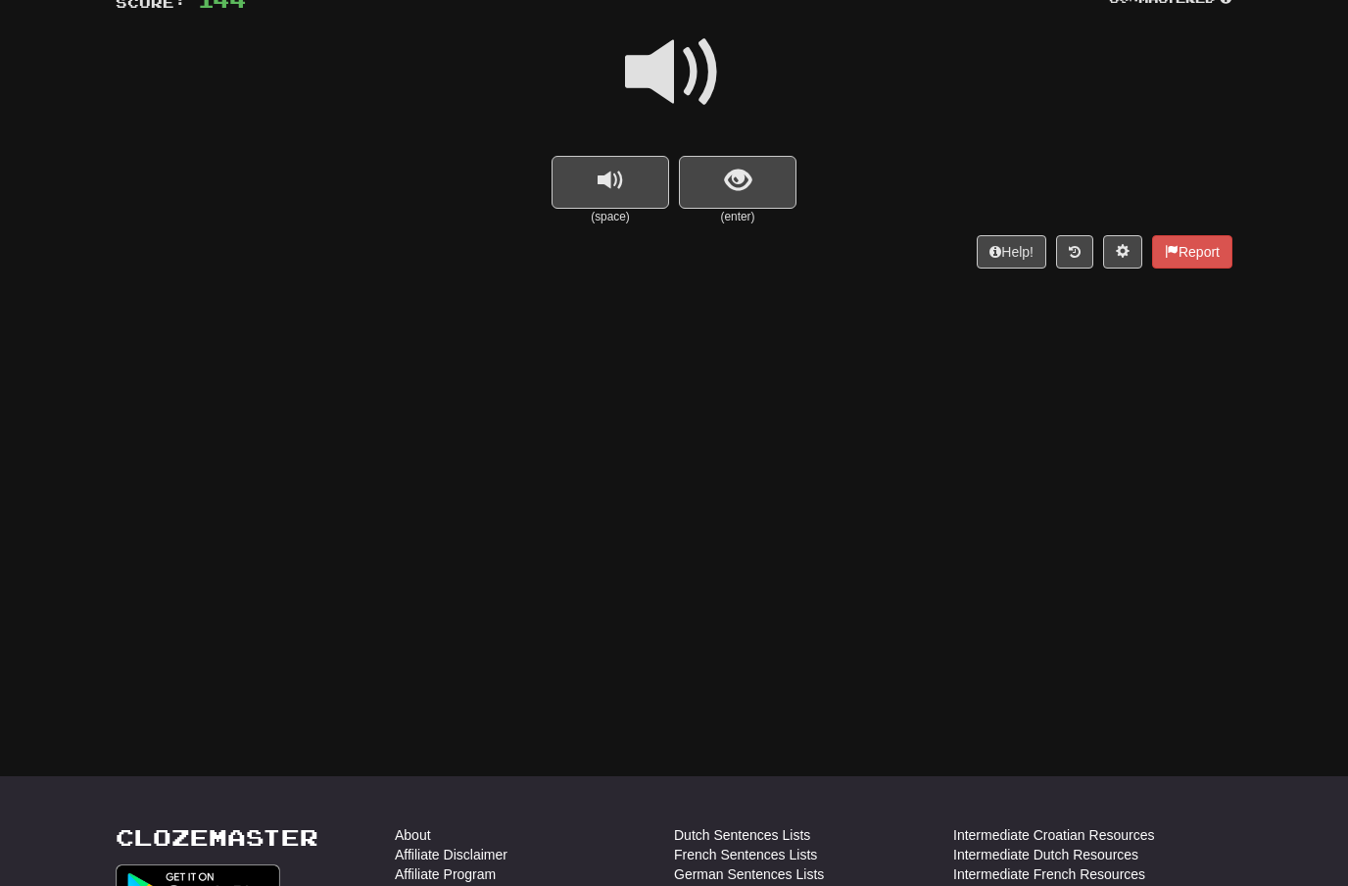
scroll to position [160, 0]
click at [721, 174] on button "show sentence" at bounding box center [738, 181] width 118 height 53
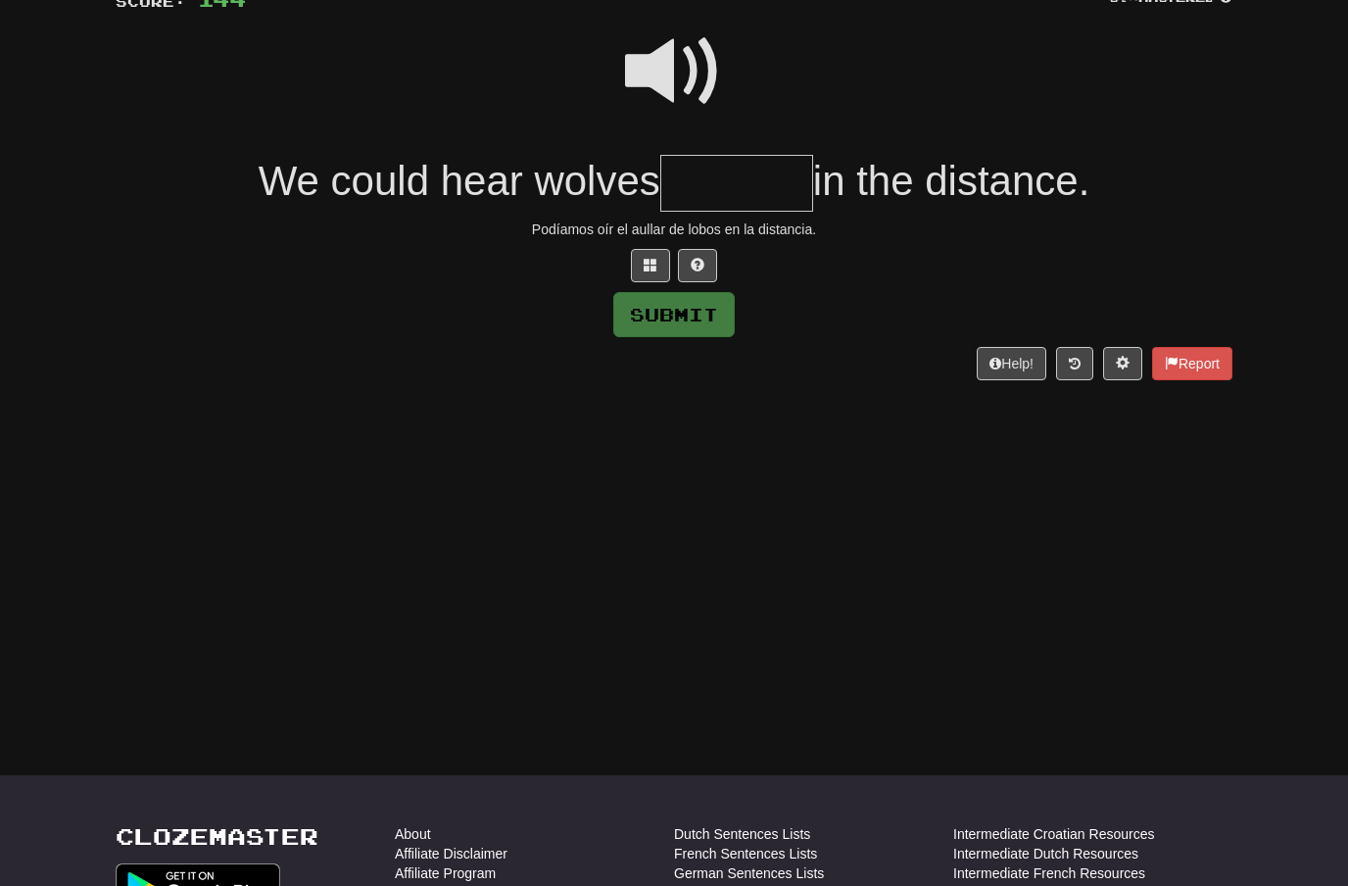
click at [662, 65] on span at bounding box center [674, 72] width 98 height 98
click at [700, 169] on input "text" at bounding box center [736, 184] width 153 height 58
type input "*******"
click at [713, 321] on button "Submit" at bounding box center [673, 314] width 121 height 45
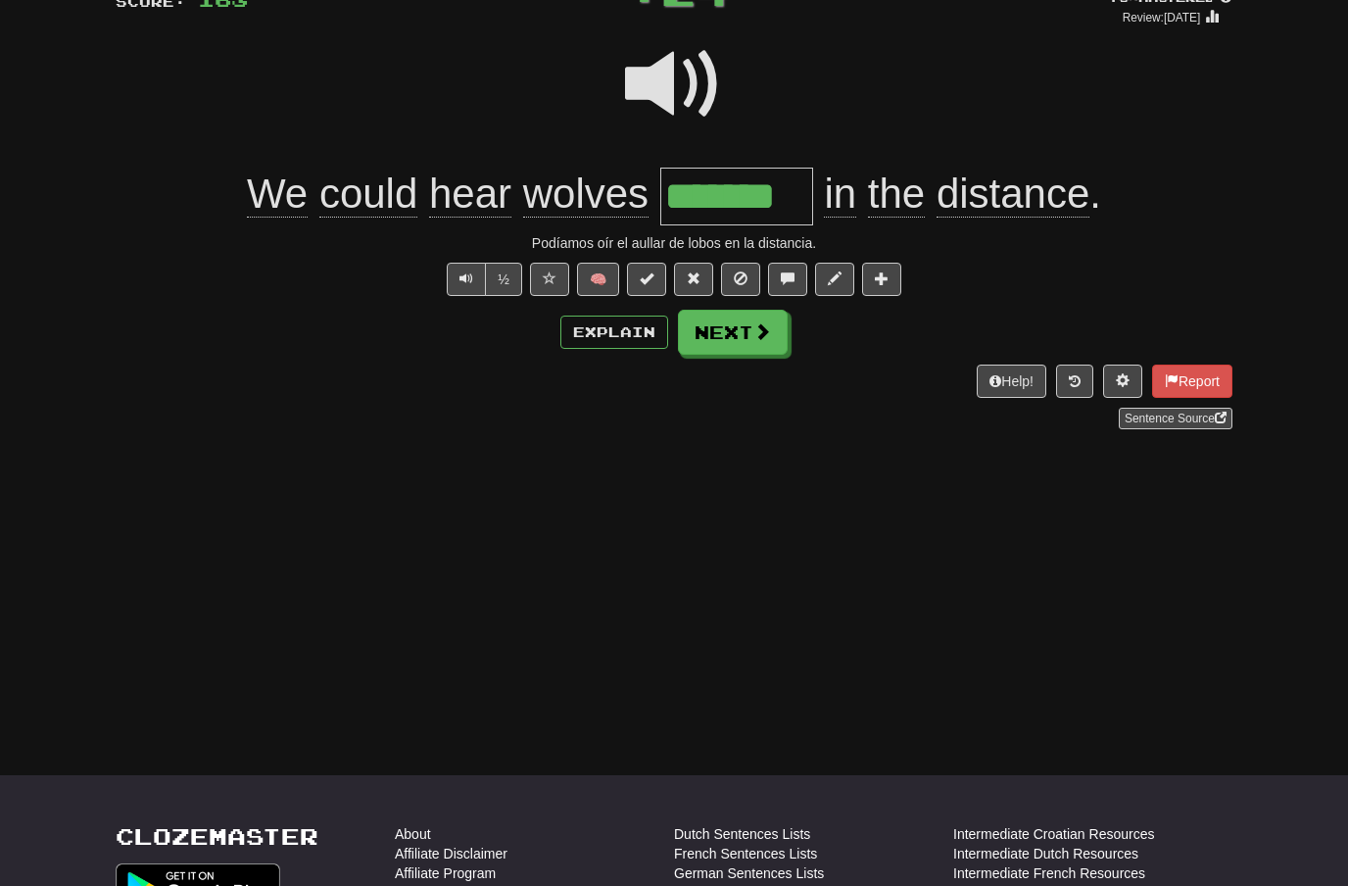
click at [756, 331] on span at bounding box center [762, 331] width 18 height 18
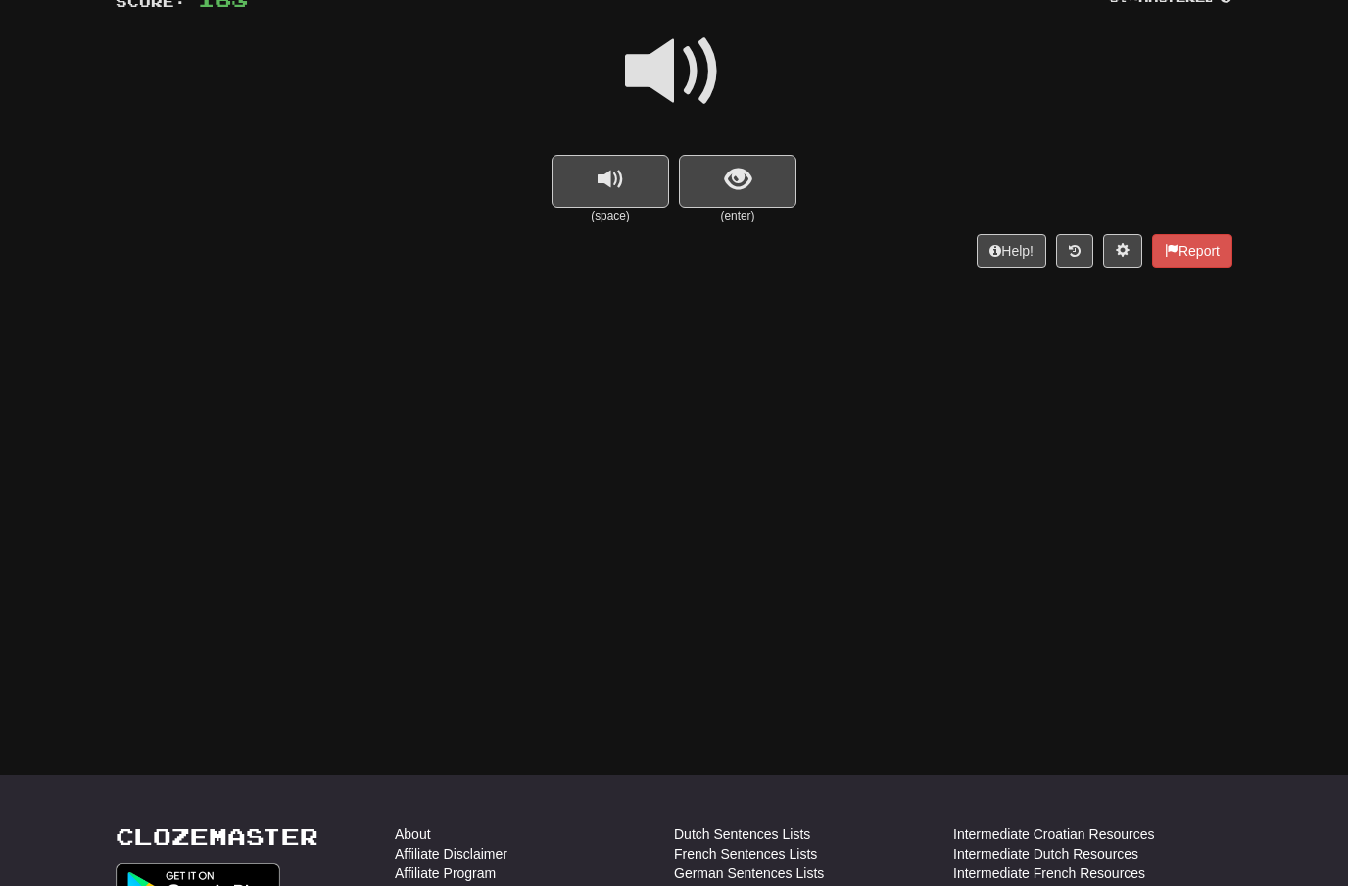
scroll to position [143, 0]
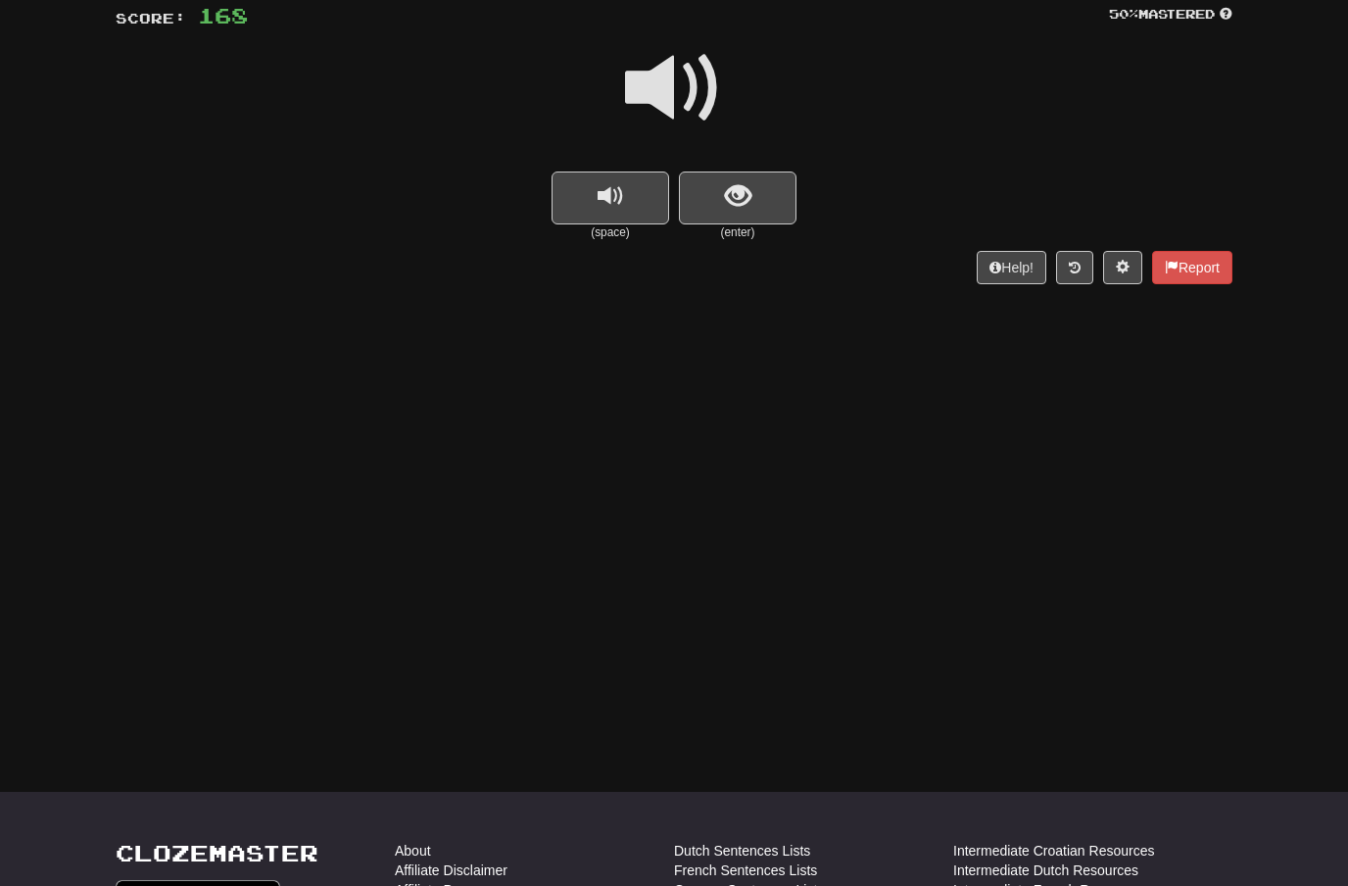
click at [714, 198] on button "show sentence" at bounding box center [738, 197] width 118 height 53
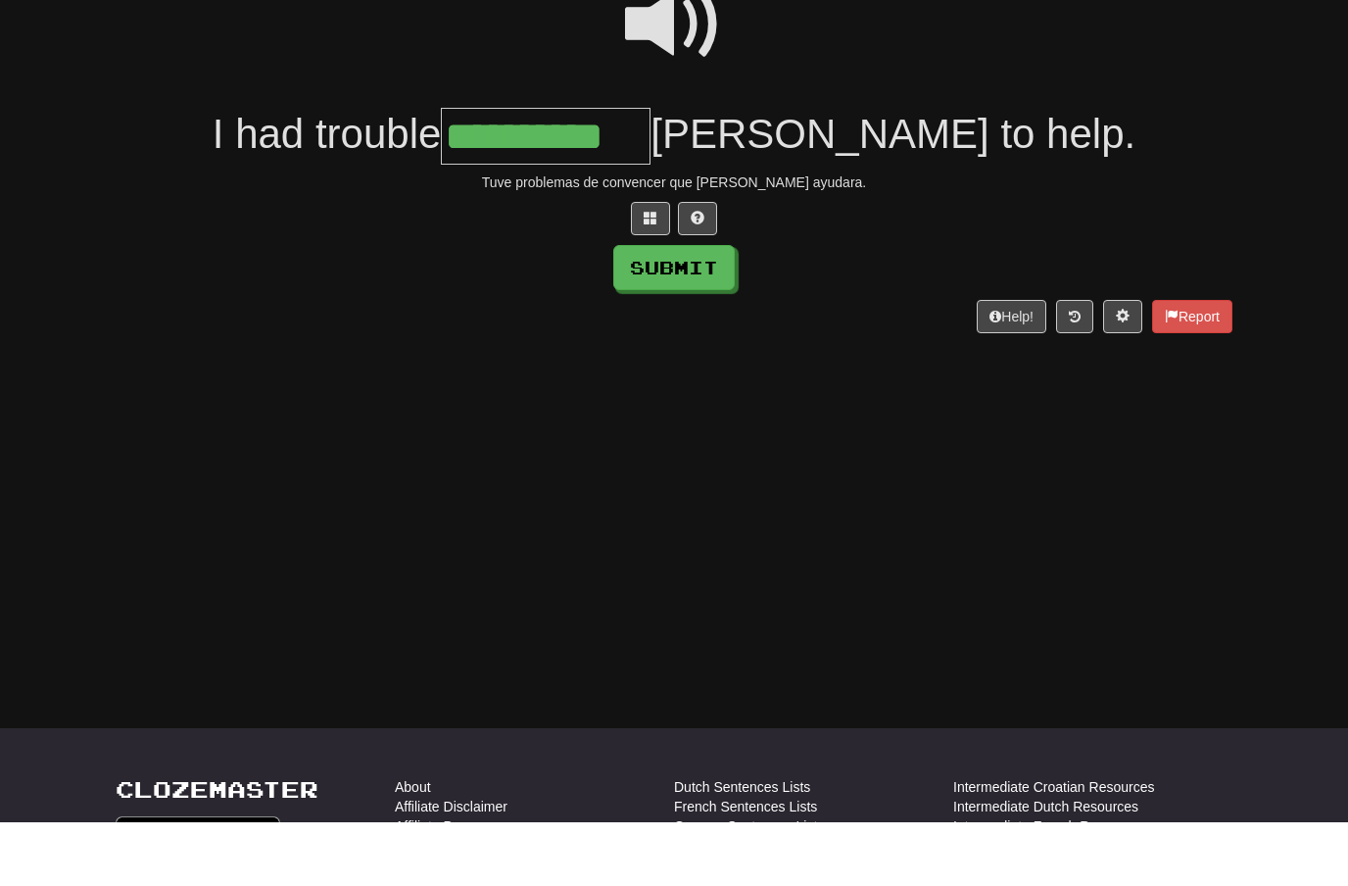
type input "**********"
click at [712, 309] on button "Submit" at bounding box center [673, 331] width 121 height 45
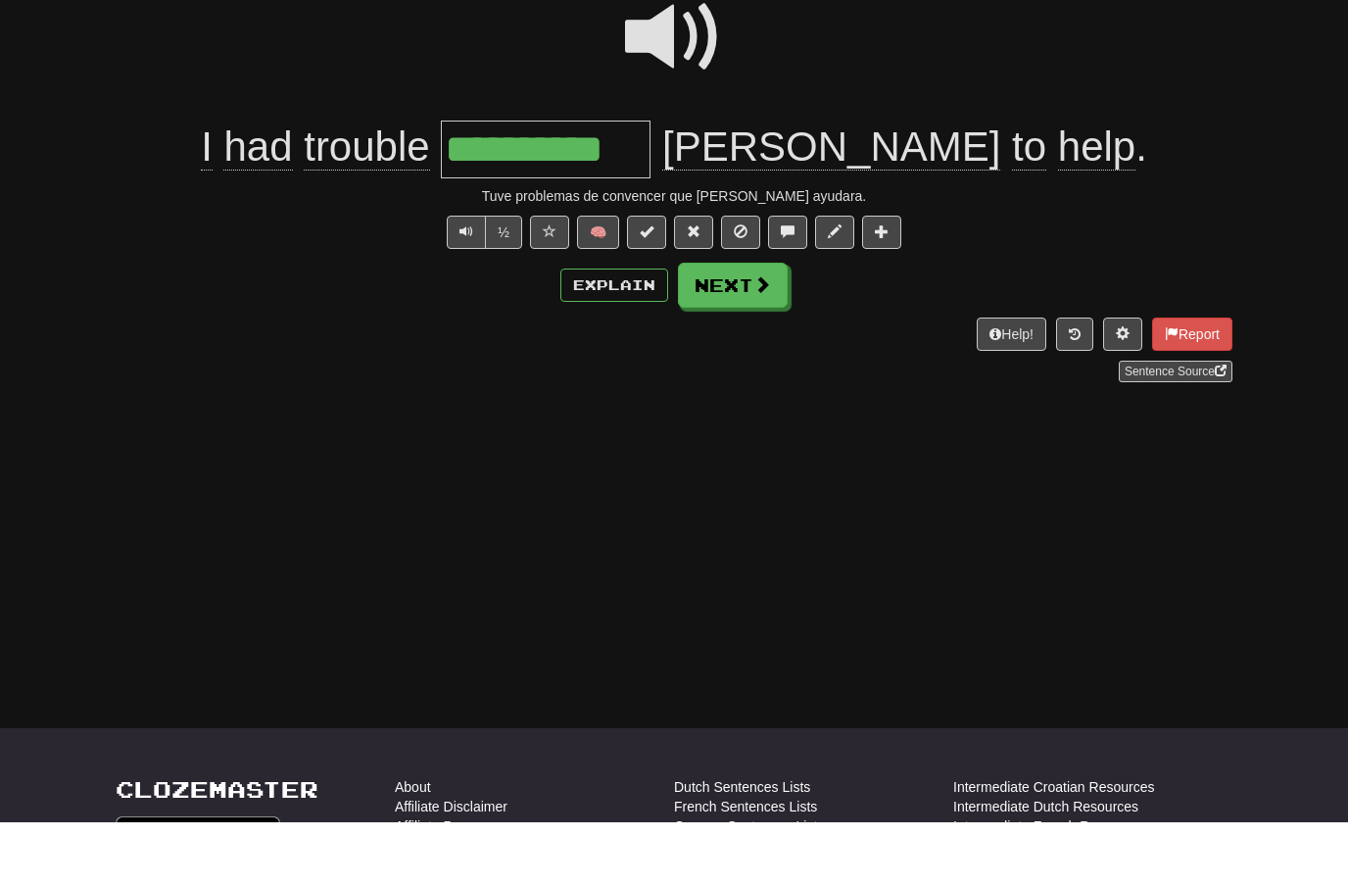
scroll to position [207, 0]
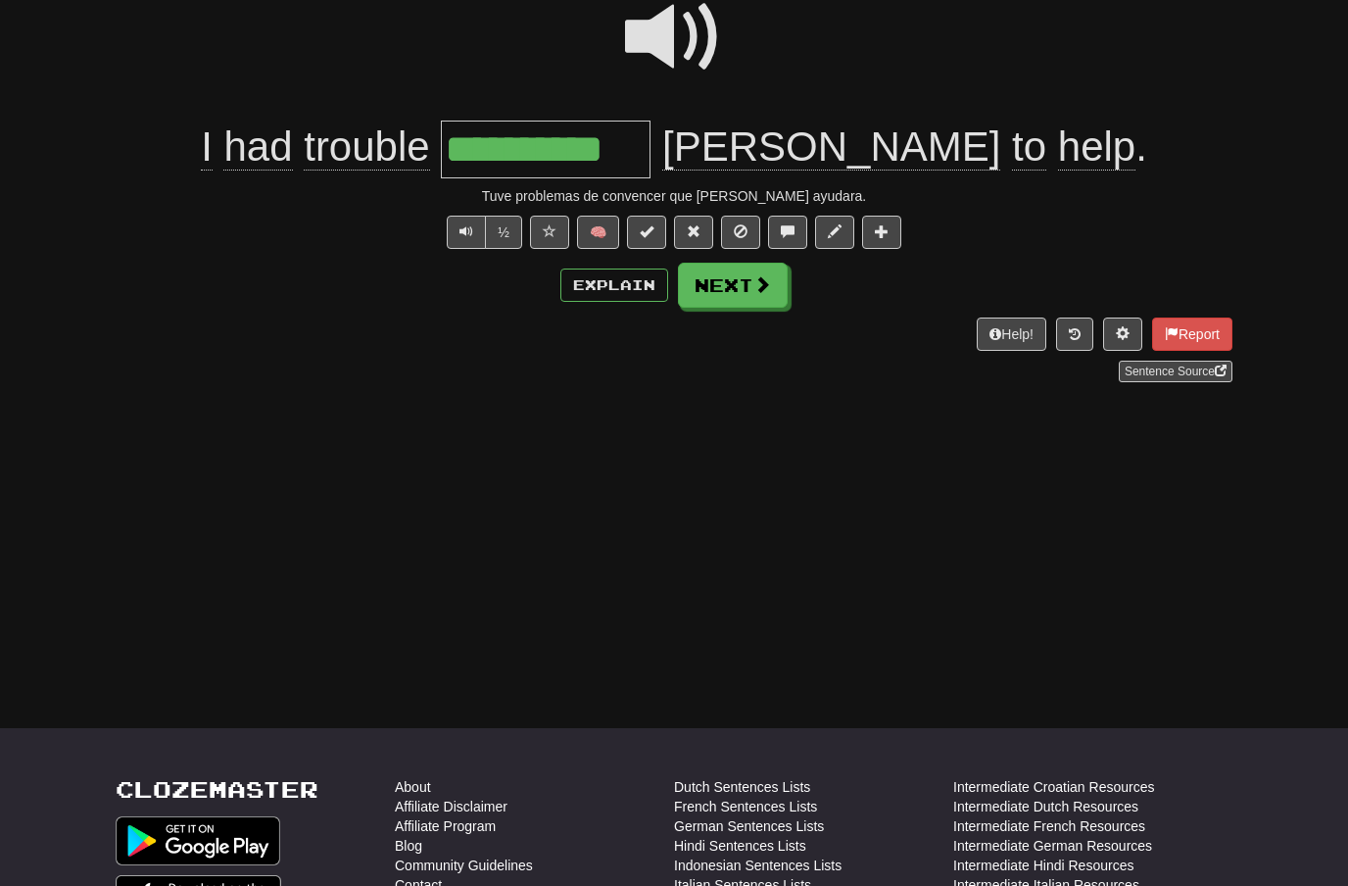
click at [771, 290] on button "Next" at bounding box center [733, 285] width 110 height 45
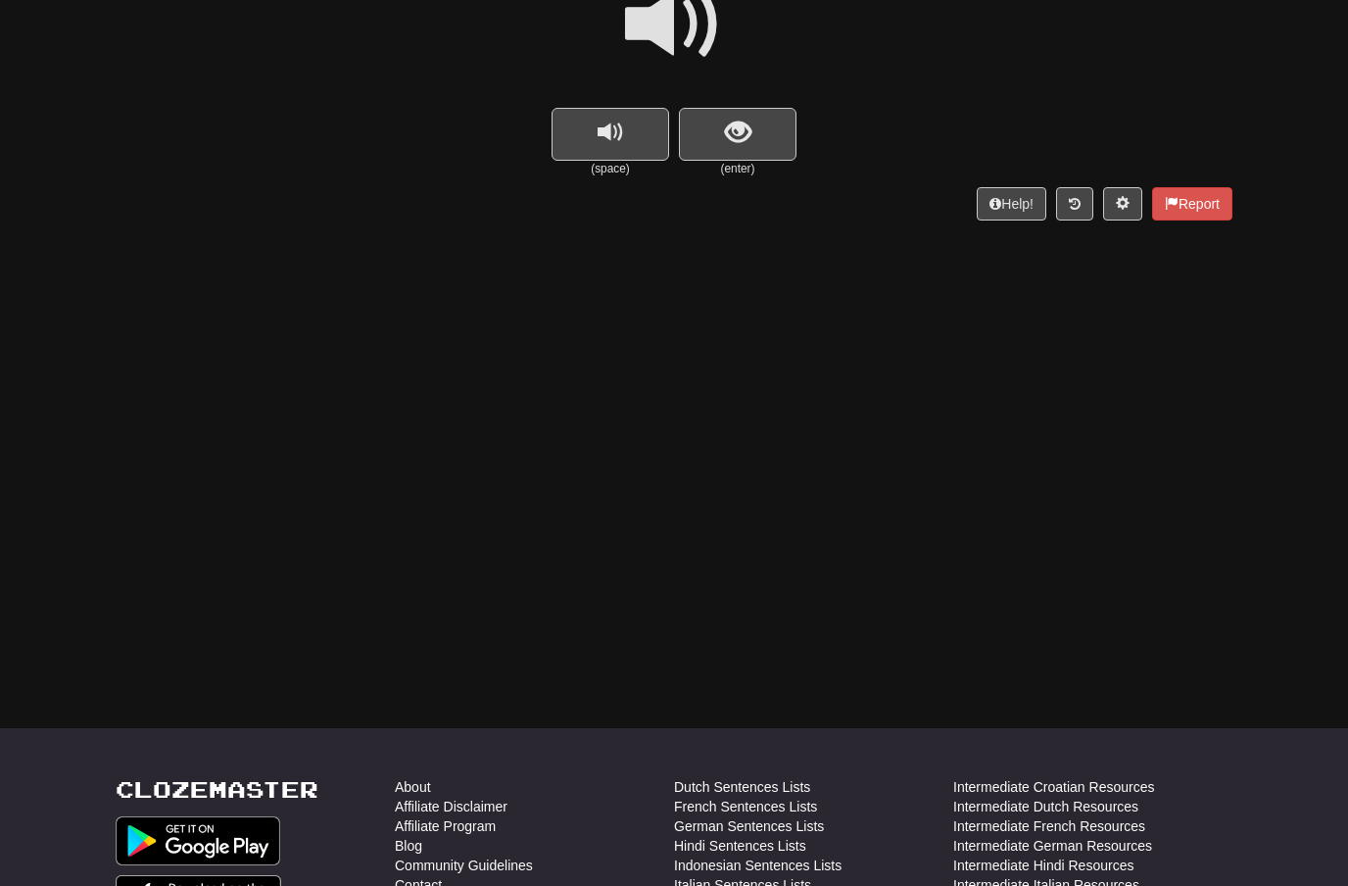
click at [703, 22] on span at bounding box center [674, 25] width 98 height 98
click at [723, 110] on button "show sentence" at bounding box center [738, 134] width 118 height 53
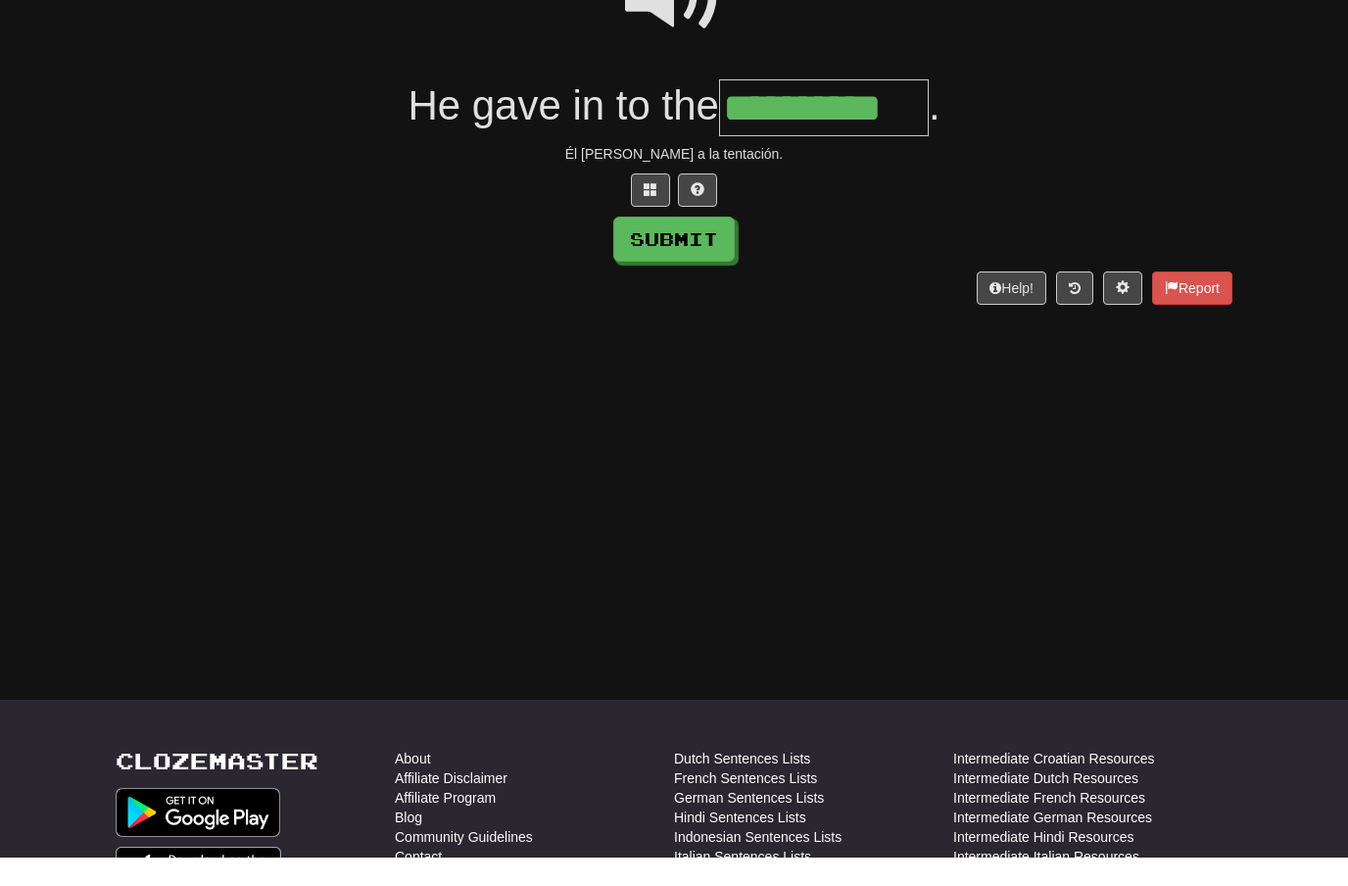
type input "**********"
click at [694, 245] on button "Submit" at bounding box center [673, 267] width 121 height 45
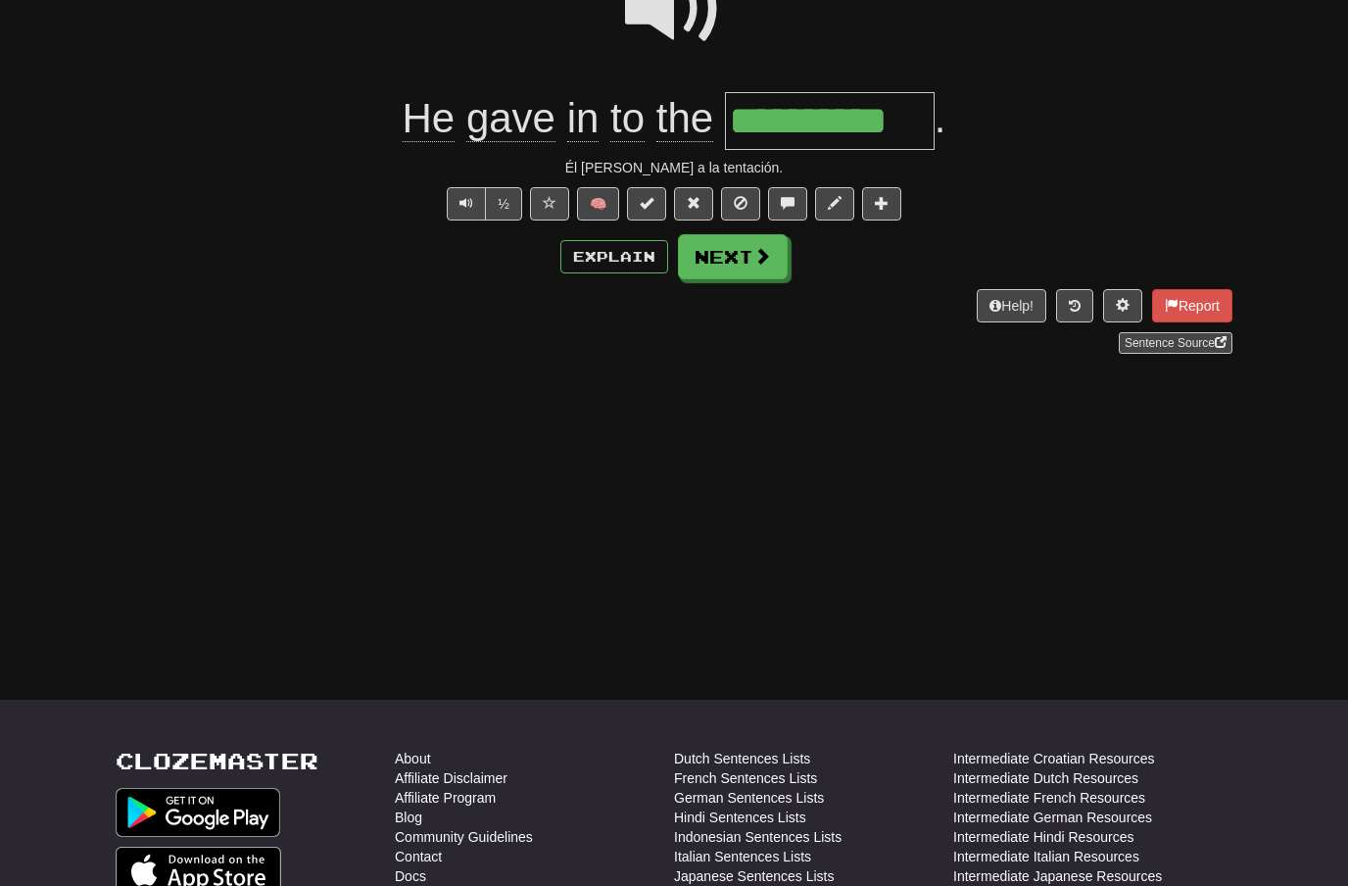
click at [772, 262] on button "Next" at bounding box center [733, 256] width 110 height 45
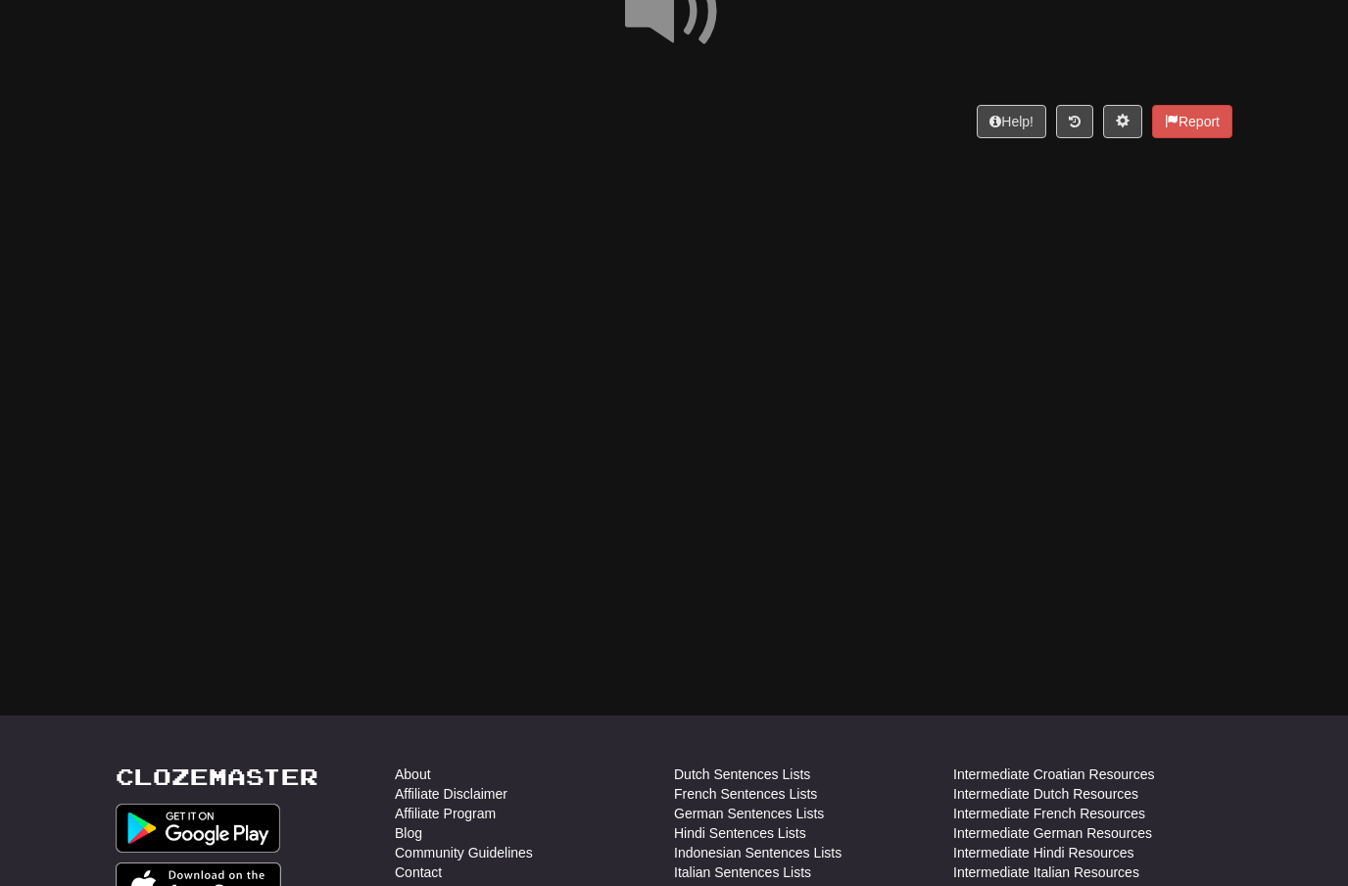
scroll to position [221, 0]
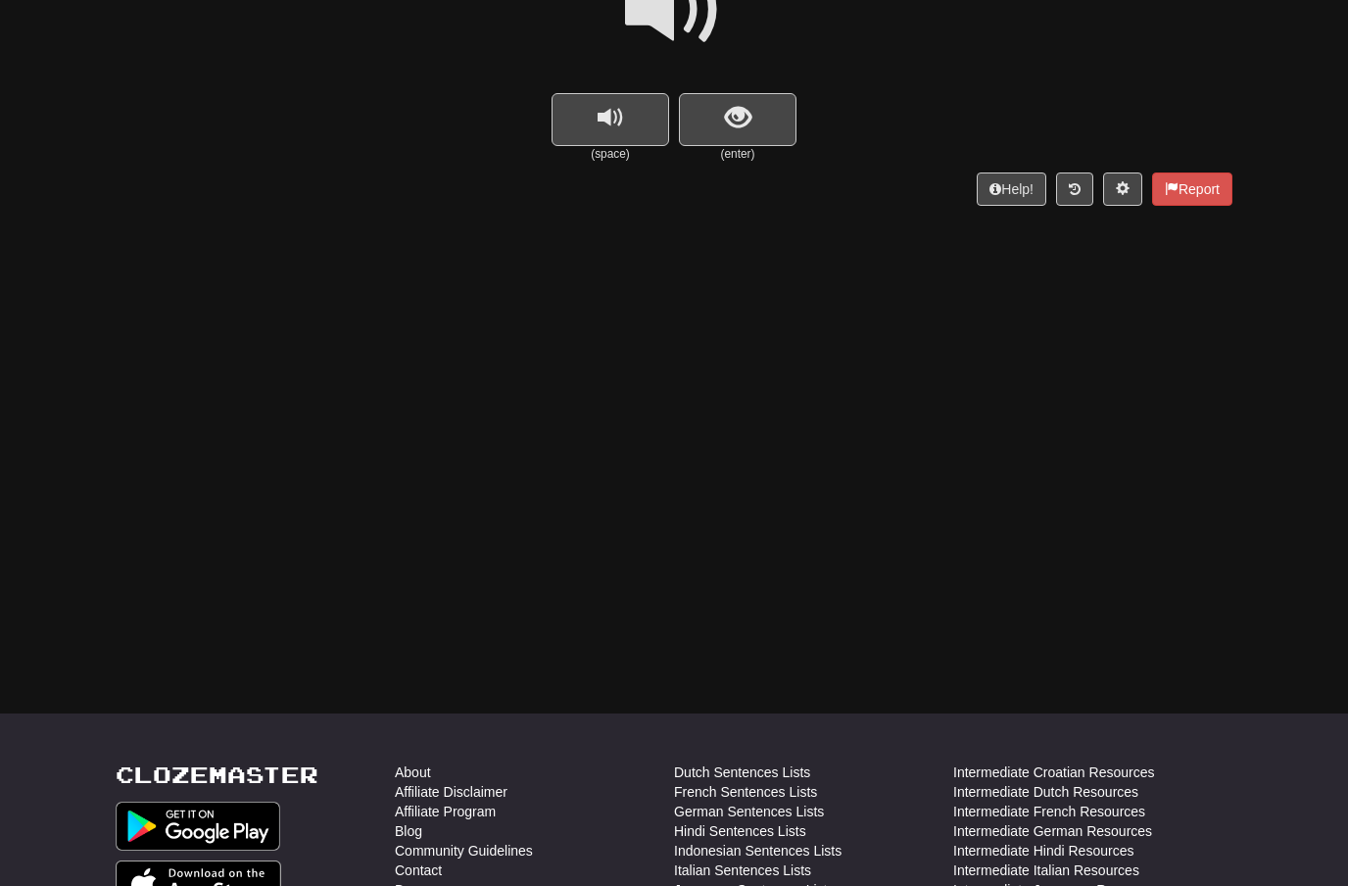
click at [683, 26] on span at bounding box center [674, 10] width 98 height 98
click at [717, 107] on button "show sentence" at bounding box center [738, 119] width 118 height 53
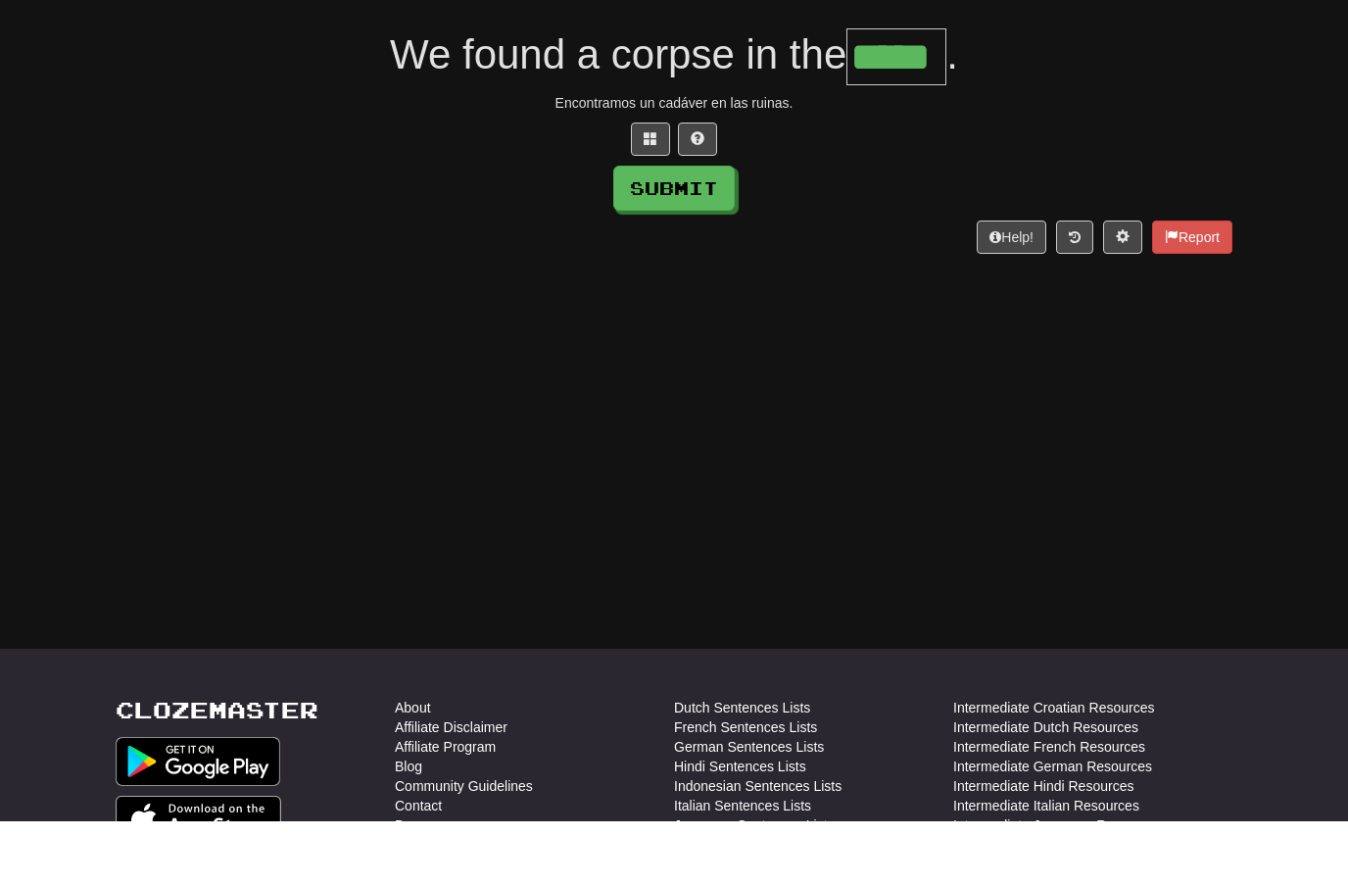
type input "*****"
click at [706, 230] on button "Submit" at bounding box center [673, 252] width 121 height 45
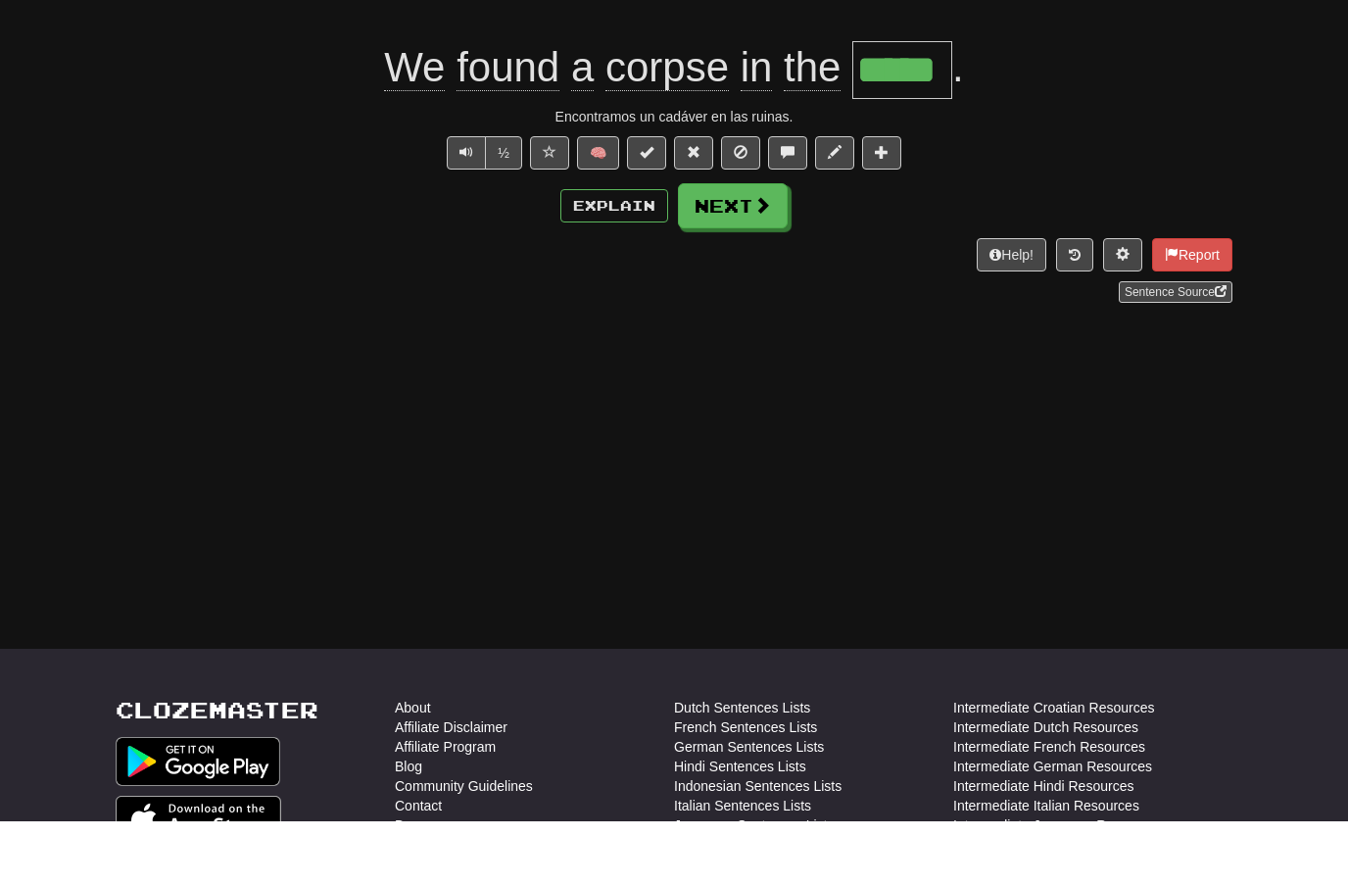
scroll to position [286, 0]
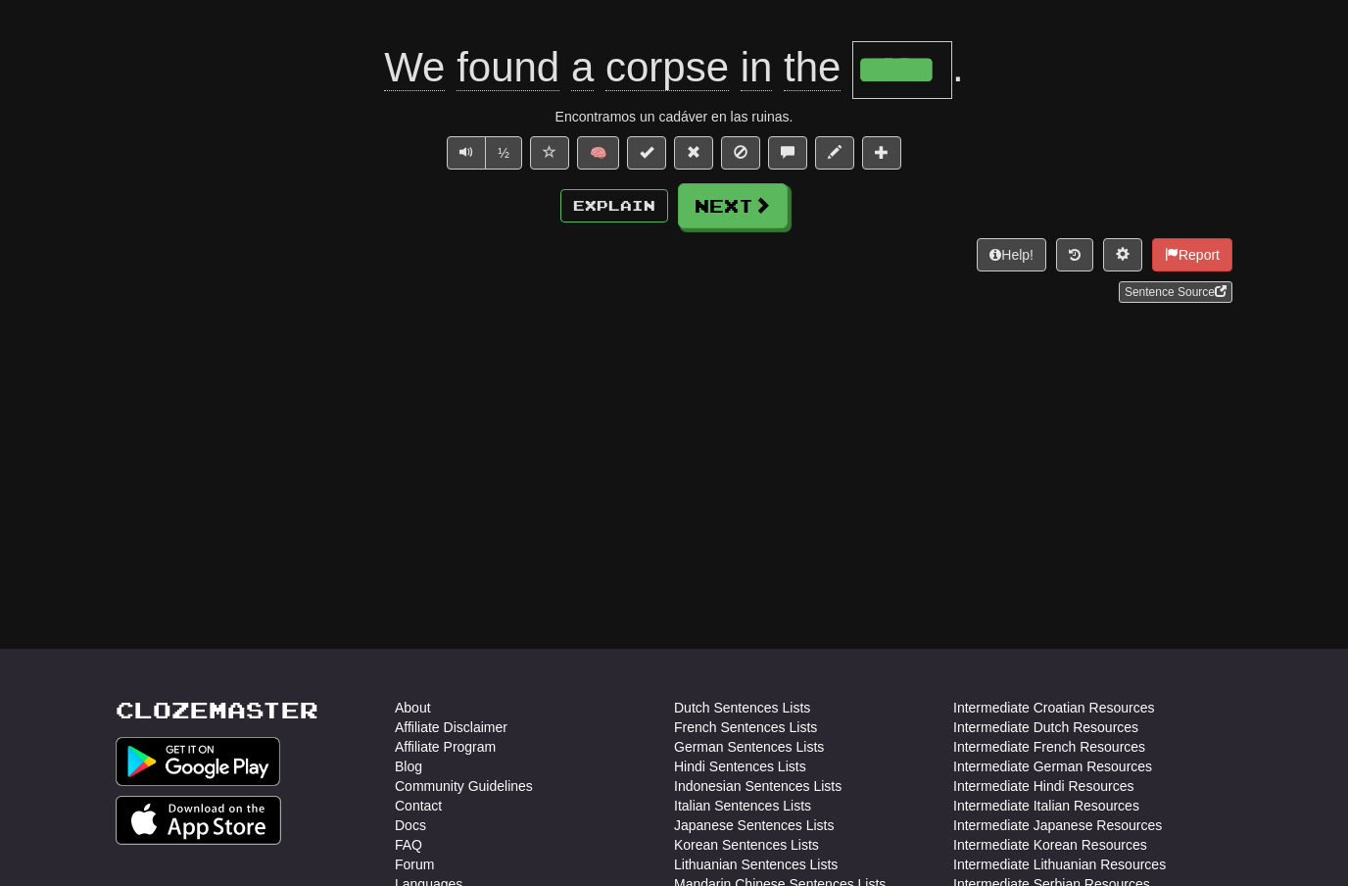
click at [773, 212] on button "Next" at bounding box center [733, 205] width 110 height 45
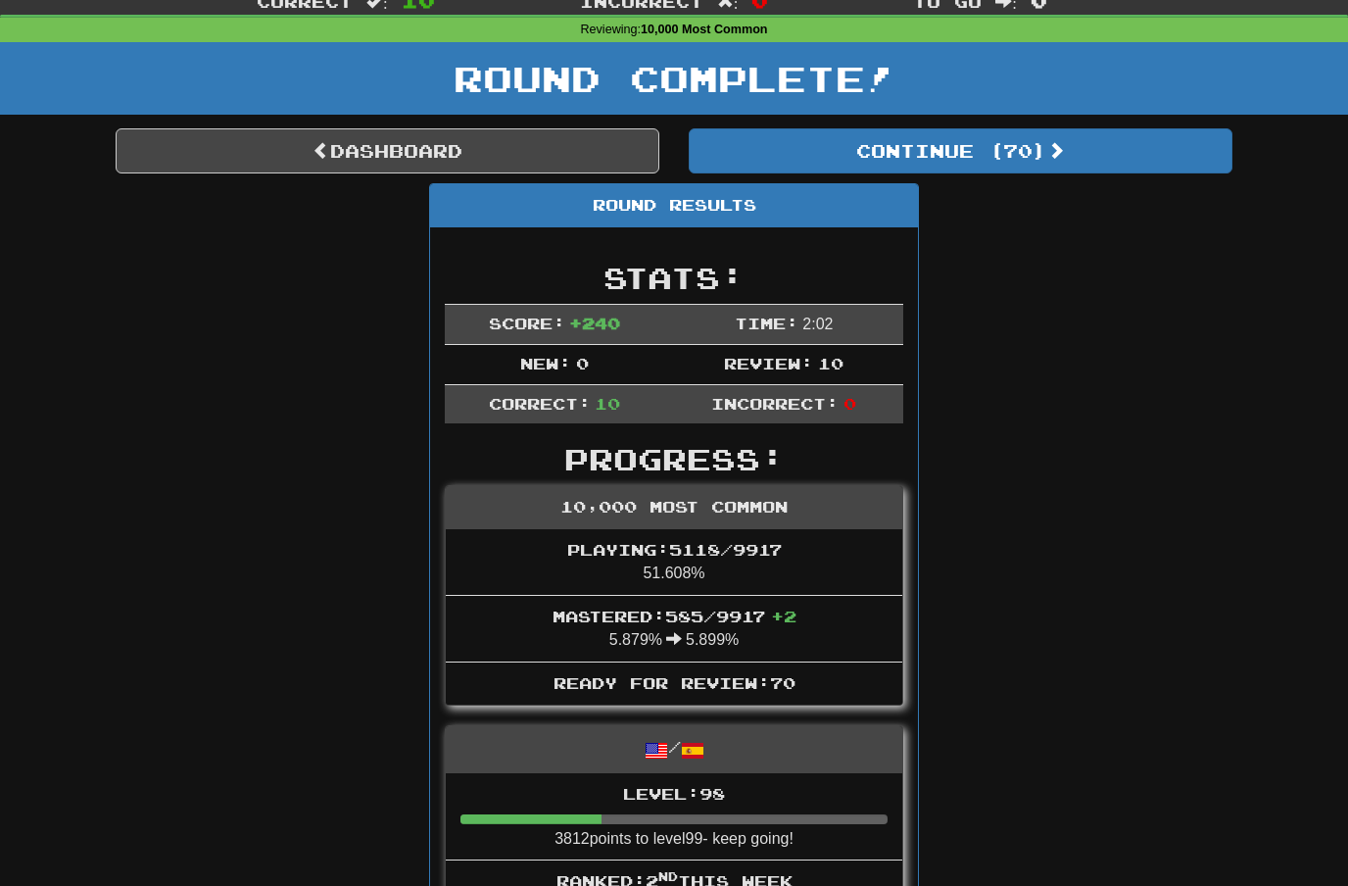
scroll to position [0, 0]
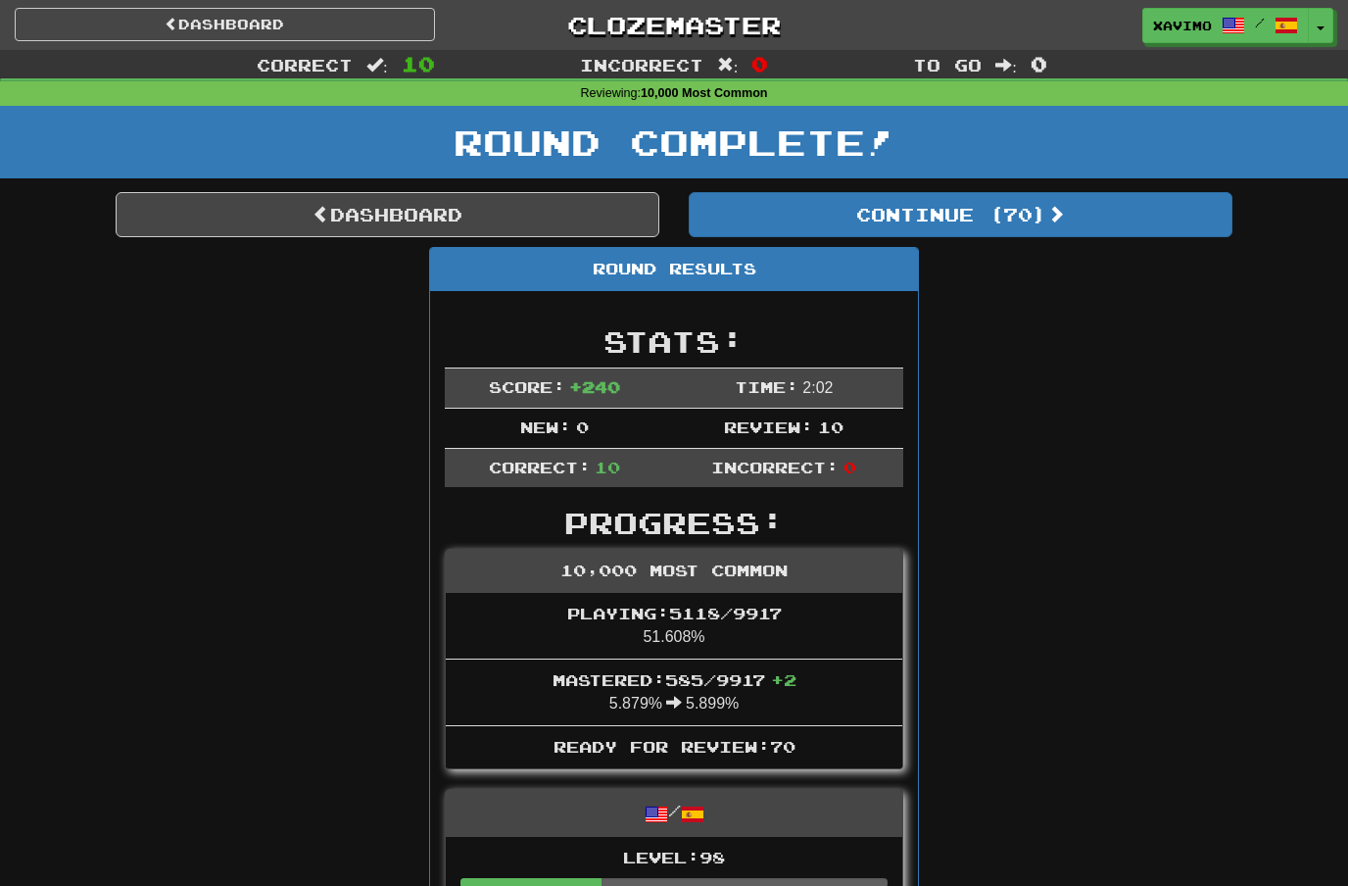
click at [556, 212] on link "Dashboard" at bounding box center [388, 214] width 544 height 45
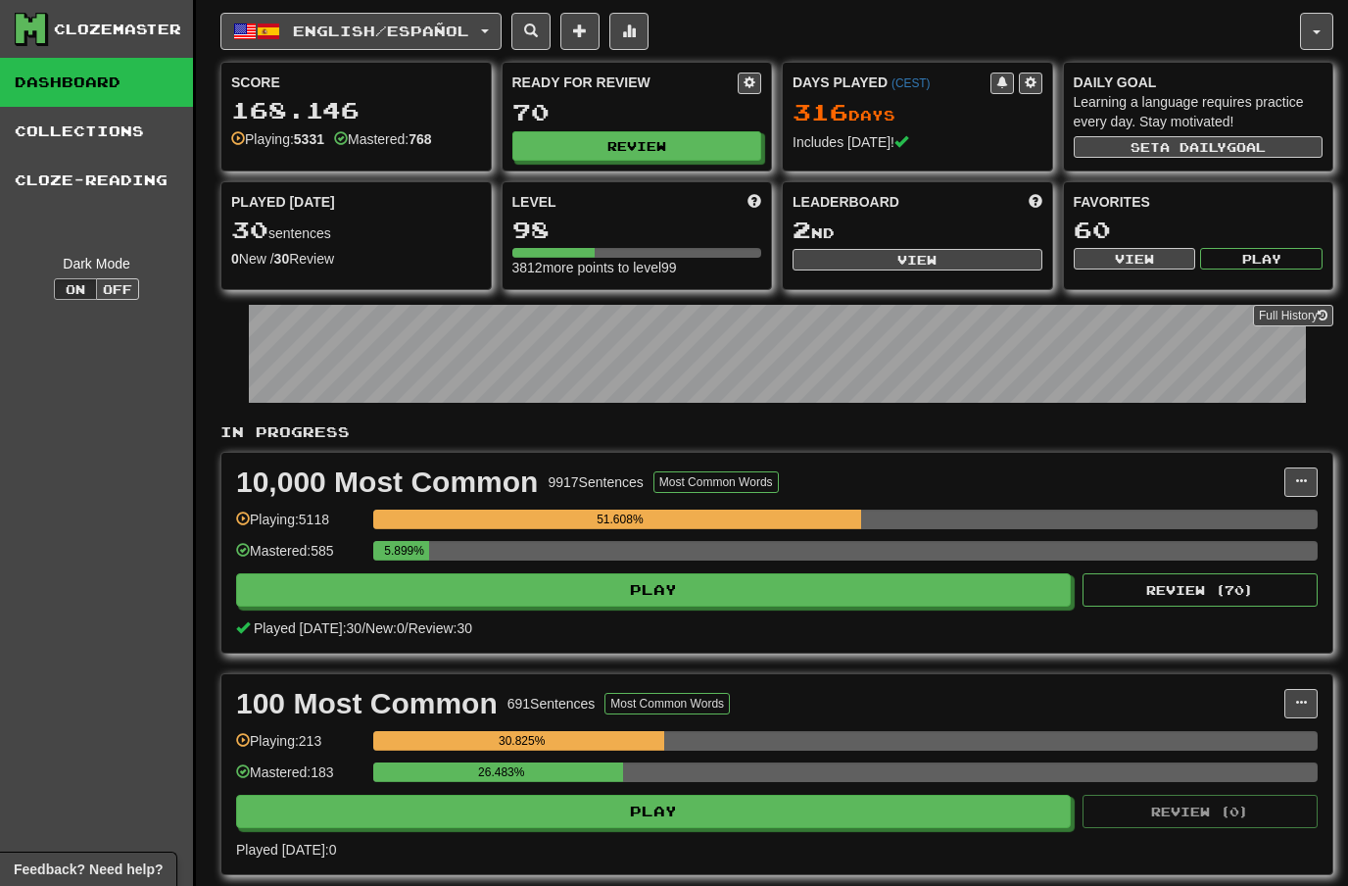
click at [921, 252] on button "View" at bounding box center [918, 260] width 250 height 22
select select "**********"
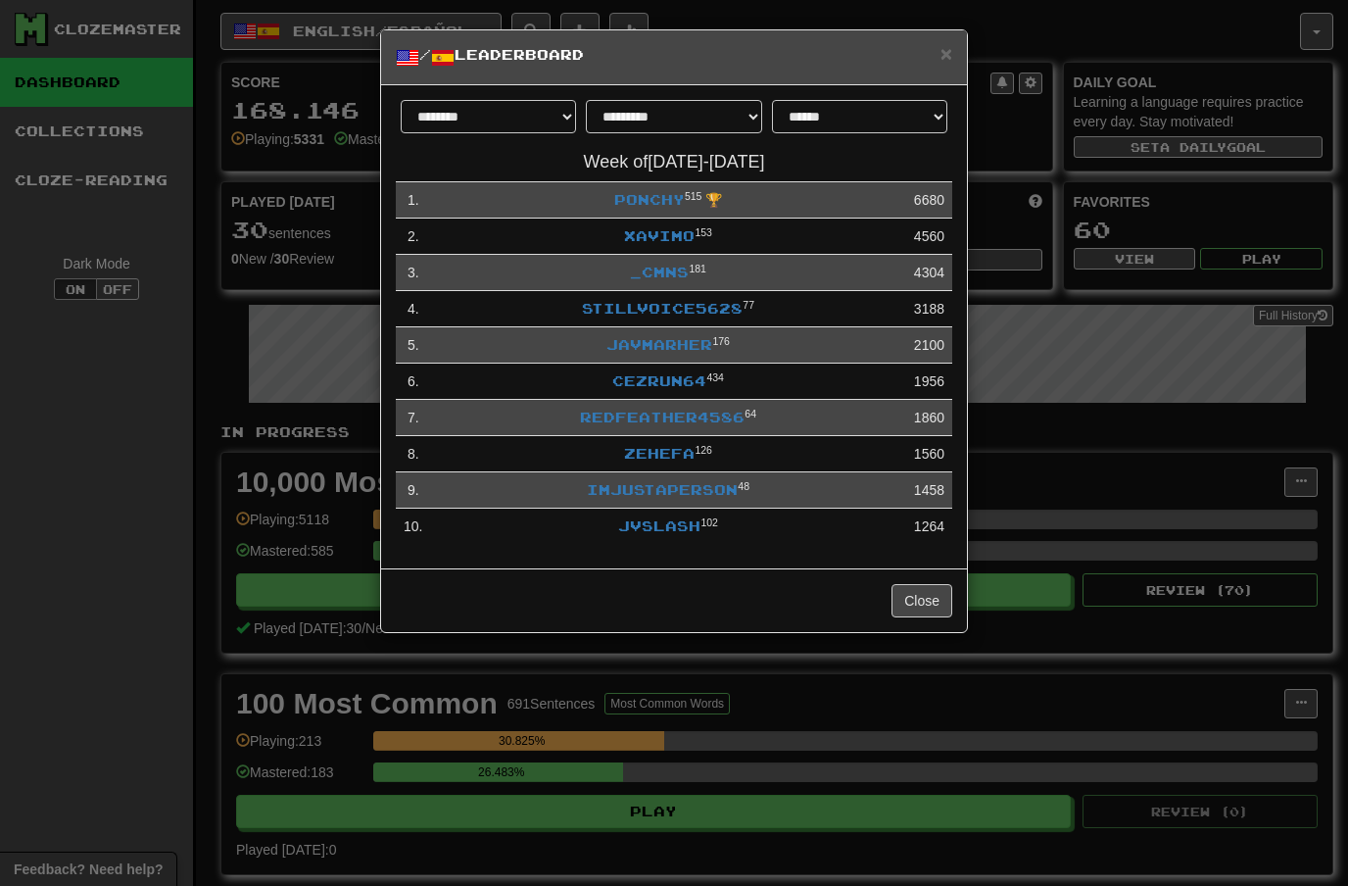
click at [951, 55] on span "×" at bounding box center [947, 53] width 12 height 23
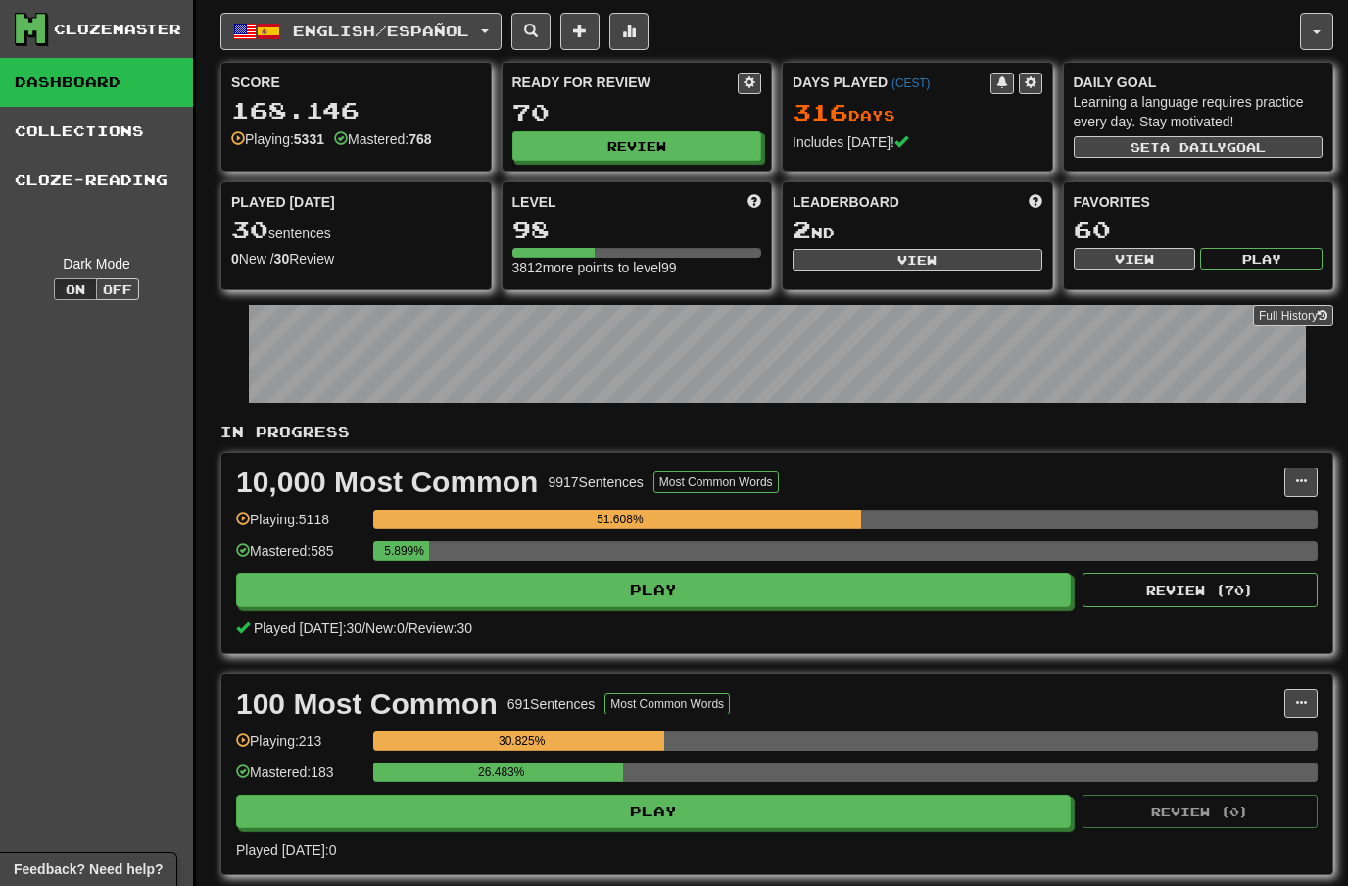
click at [648, 141] on button "Review" at bounding box center [637, 145] width 250 height 29
select select "**"
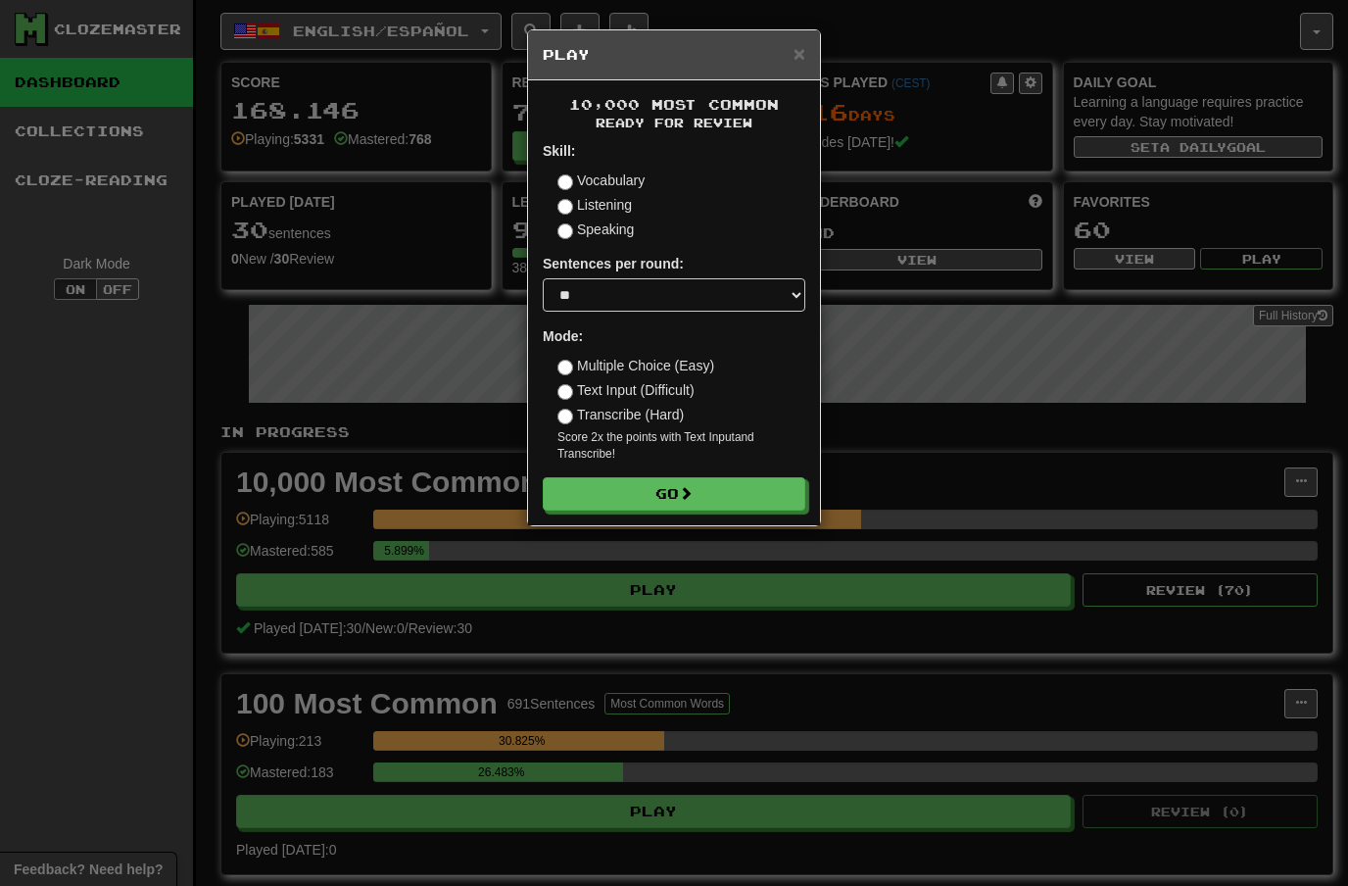
click at [712, 492] on button "Go" at bounding box center [674, 493] width 263 height 33
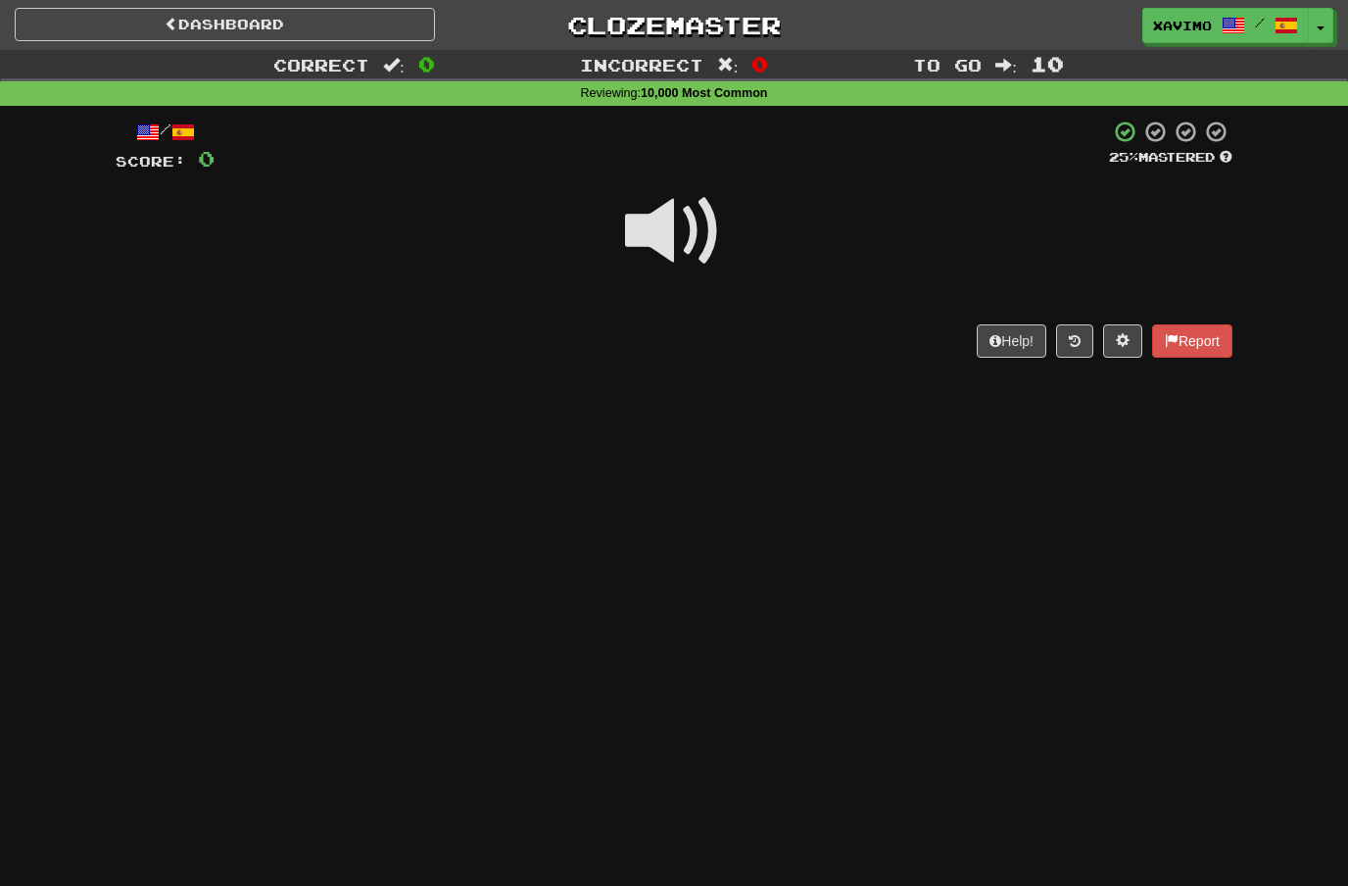
click at [700, 229] on span at bounding box center [674, 231] width 98 height 98
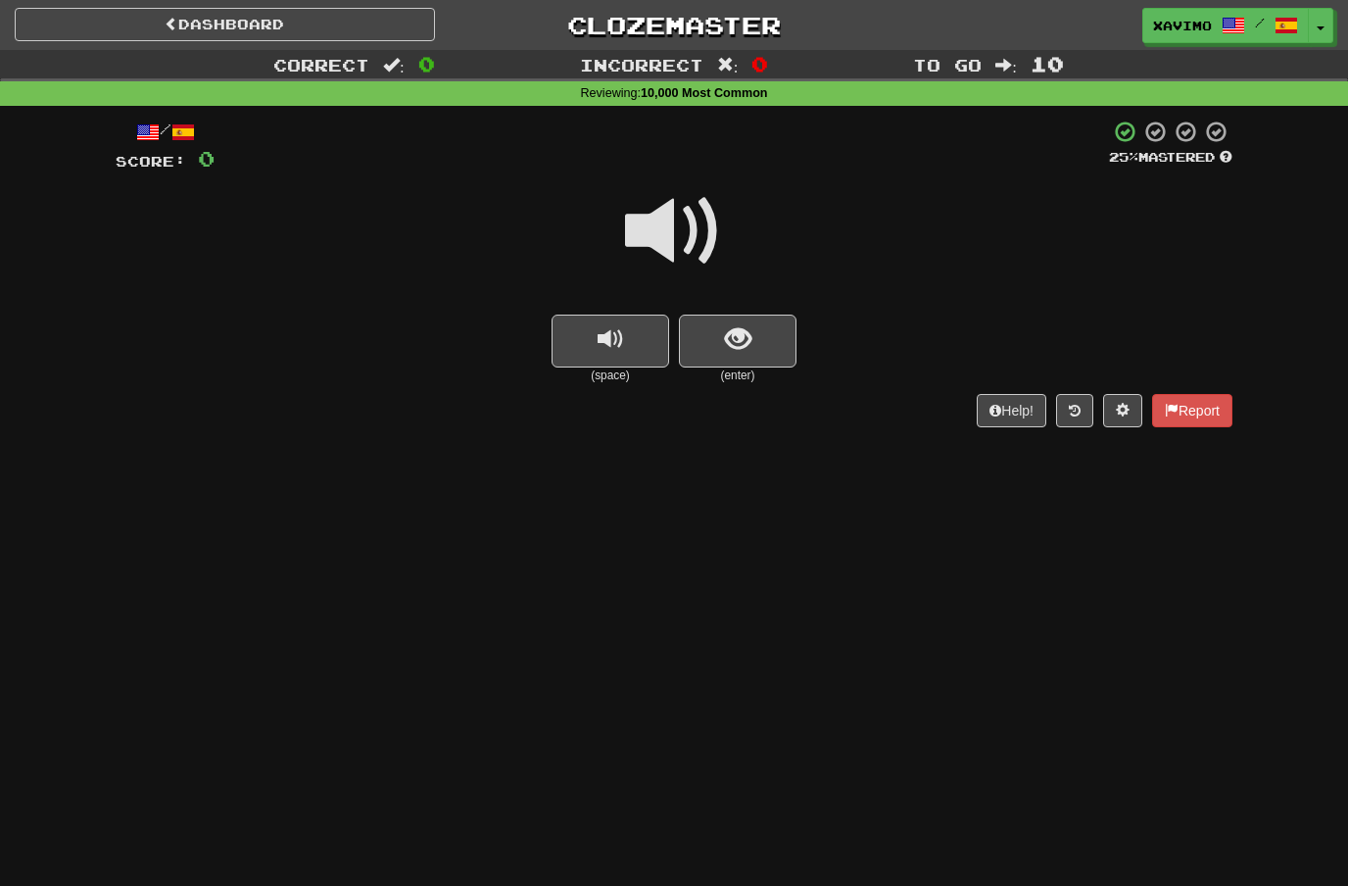
click at [682, 231] on span at bounding box center [674, 231] width 98 height 98
click at [719, 335] on button "show sentence" at bounding box center [738, 340] width 118 height 53
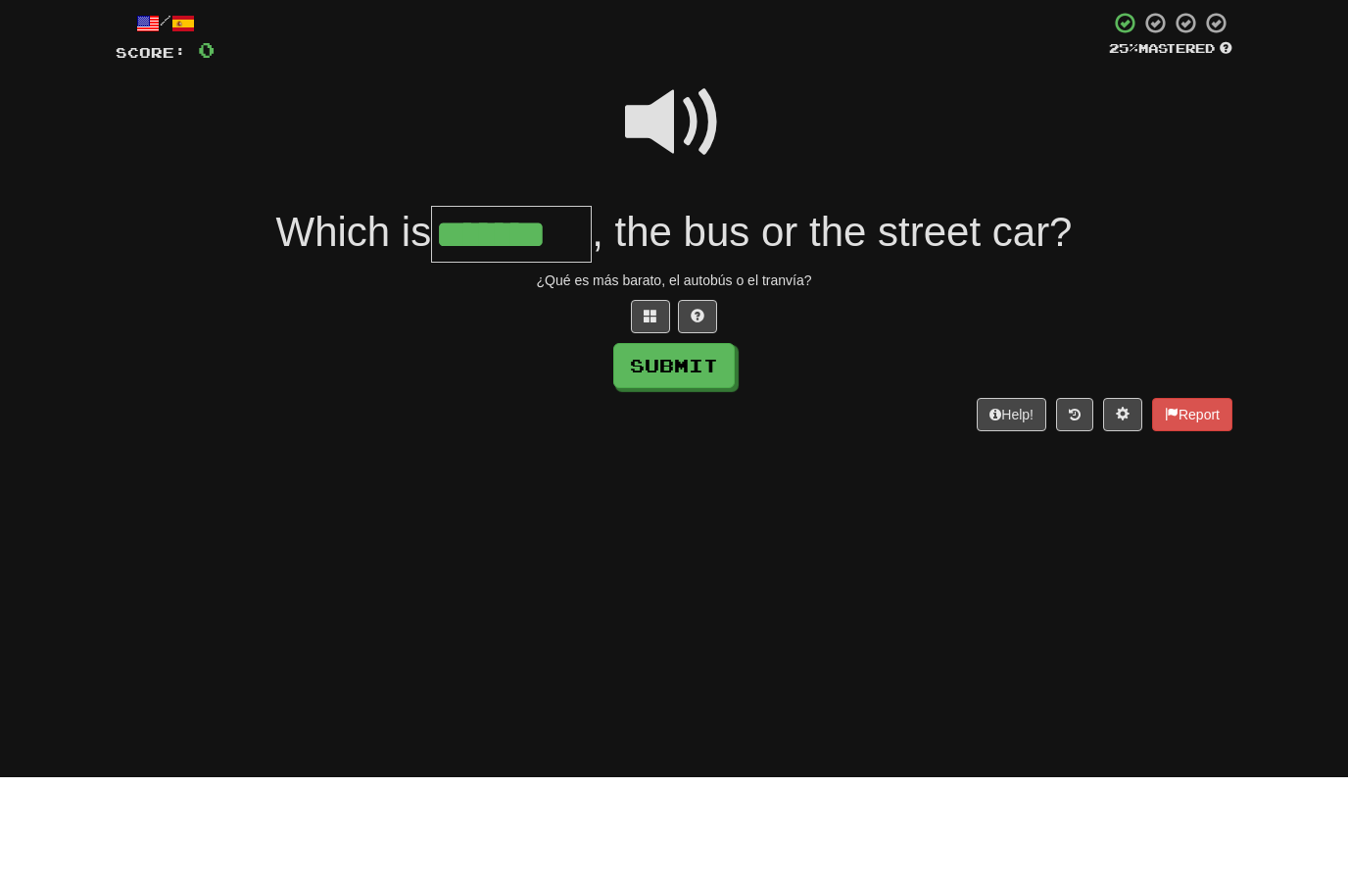
type input "*******"
click at [687, 452] on button "Submit" at bounding box center [673, 474] width 121 height 45
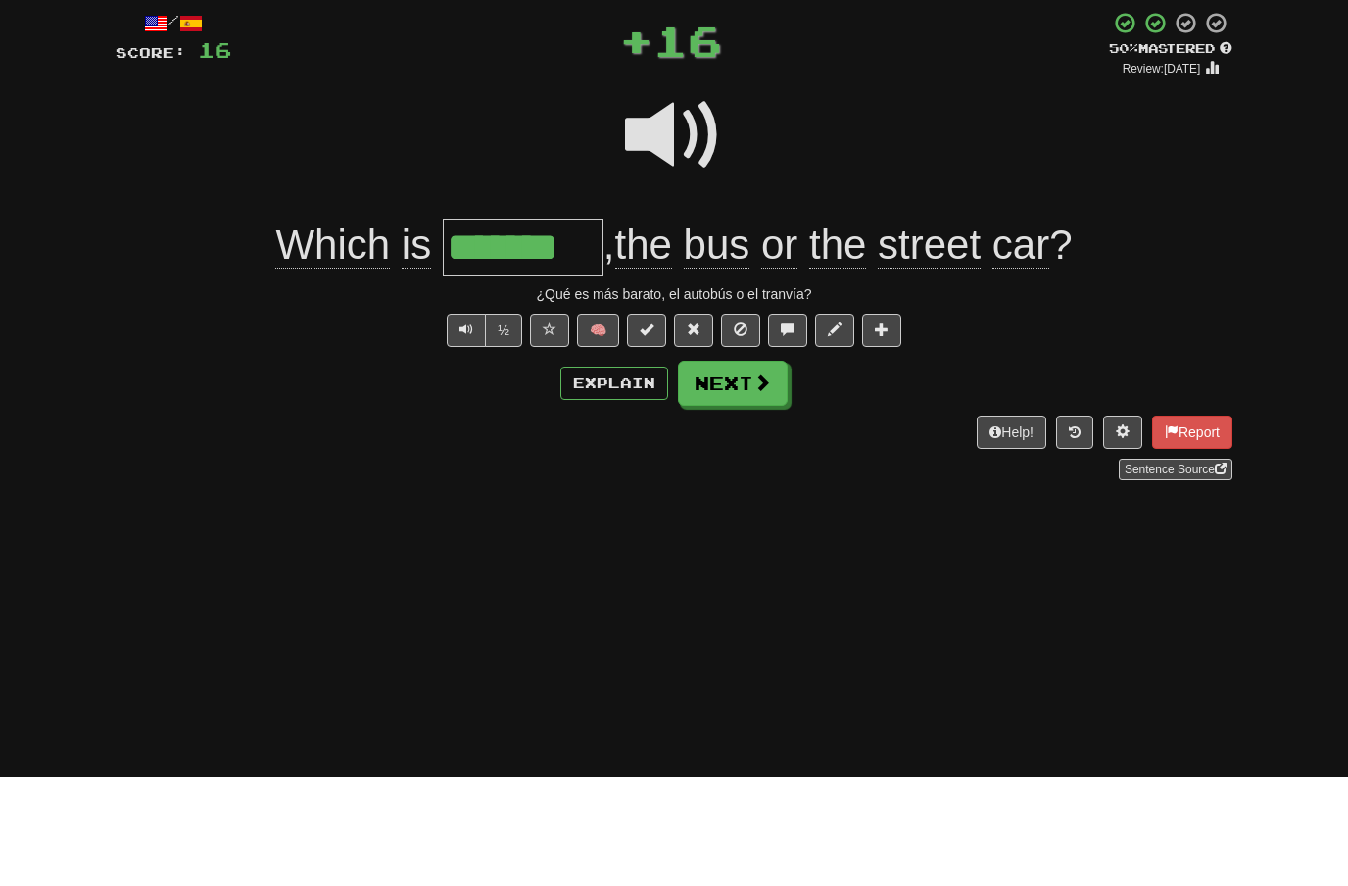
scroll to position [109, 0]
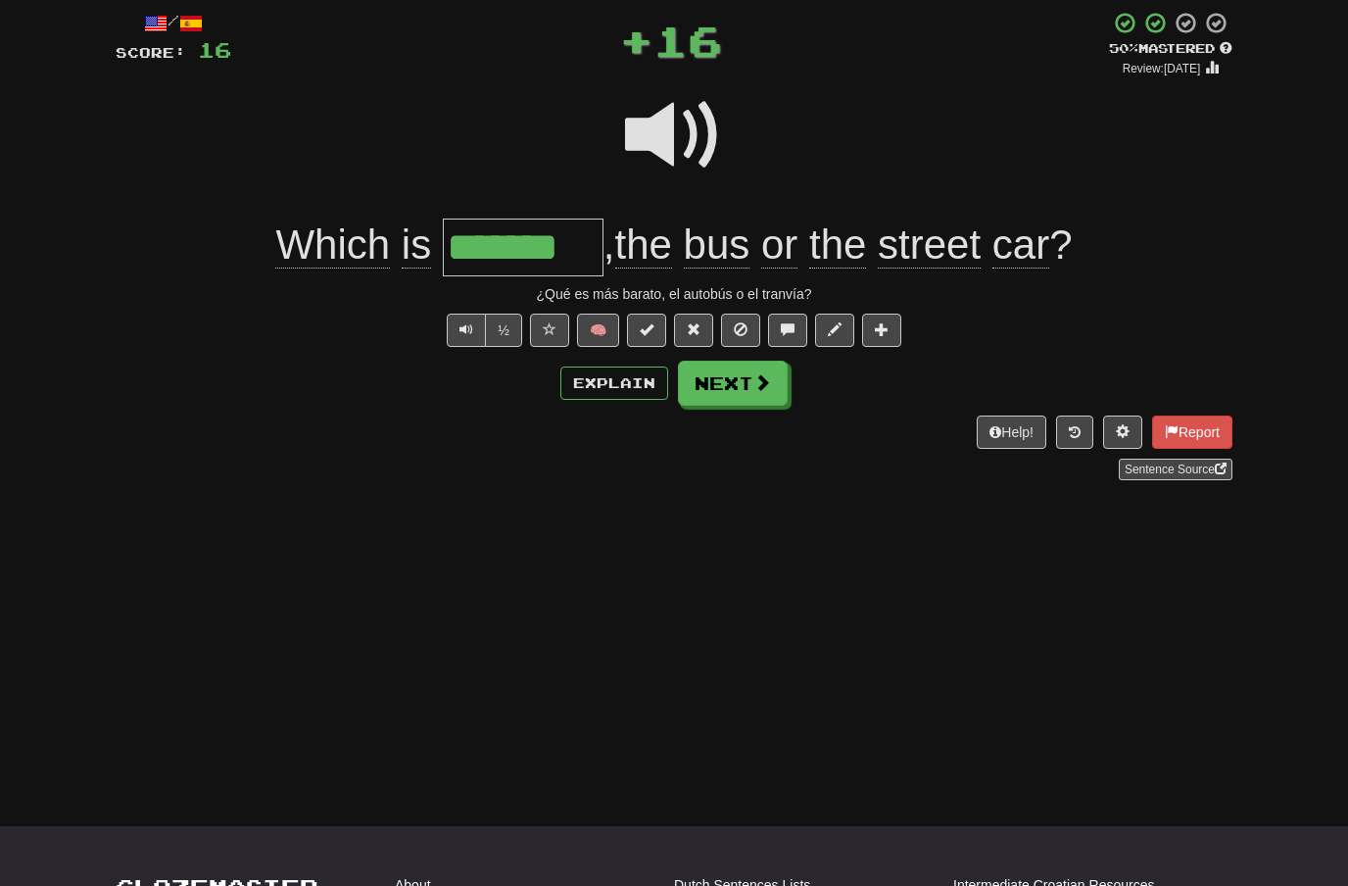
click at [749, 384] on button "Next" at bounding box center [733, 383] width 110 height 45
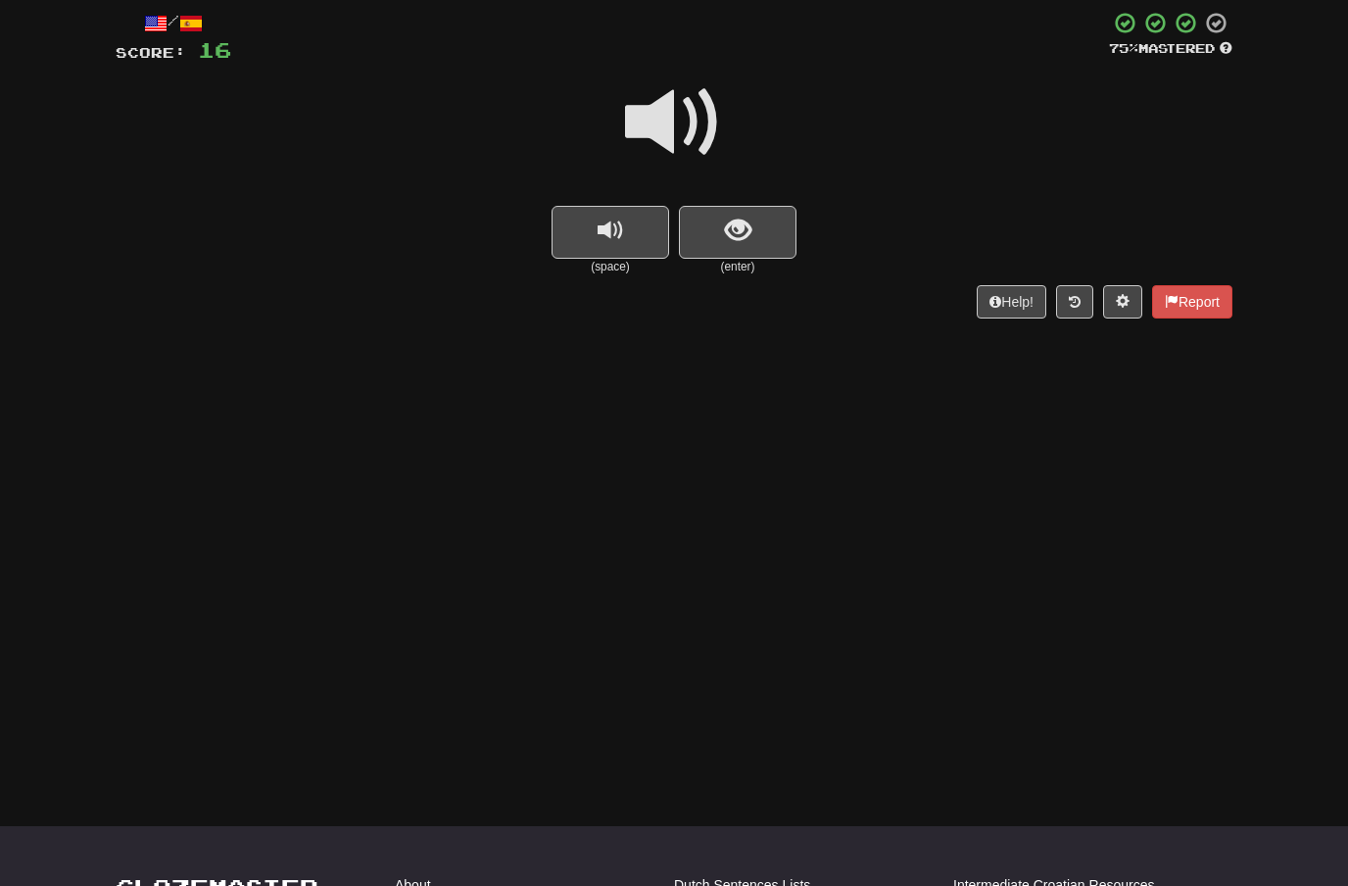
click at [696, 120] on span at bounding box center [674, 122] width 98 height 98
click at [731, 226] on span "show sentence" at bounding box center [738, 230] width 26 height 26
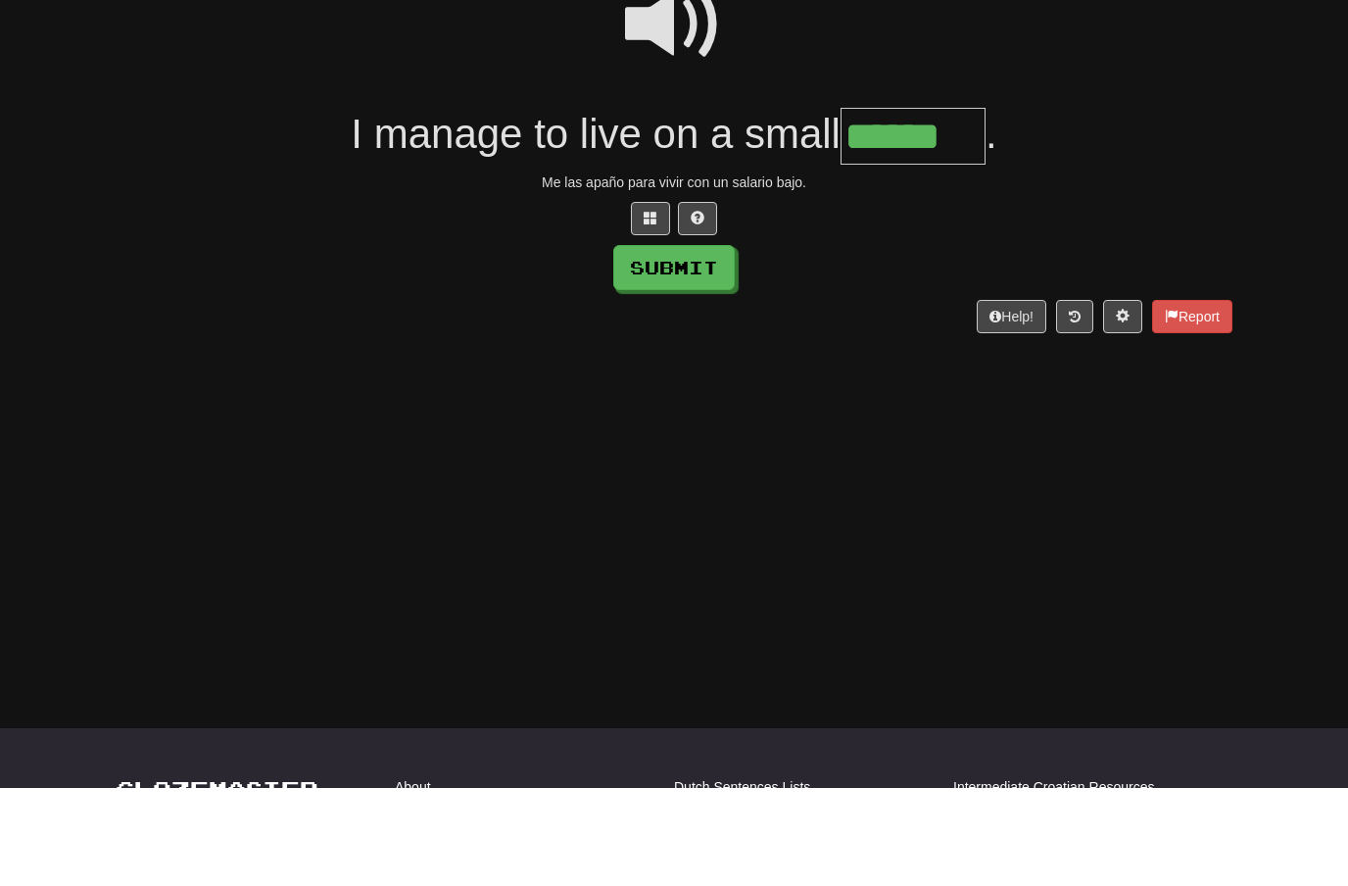
type input "******"
click at [694, 343] on button "Submit" at bounding box center [673, 365] width 121 height 45
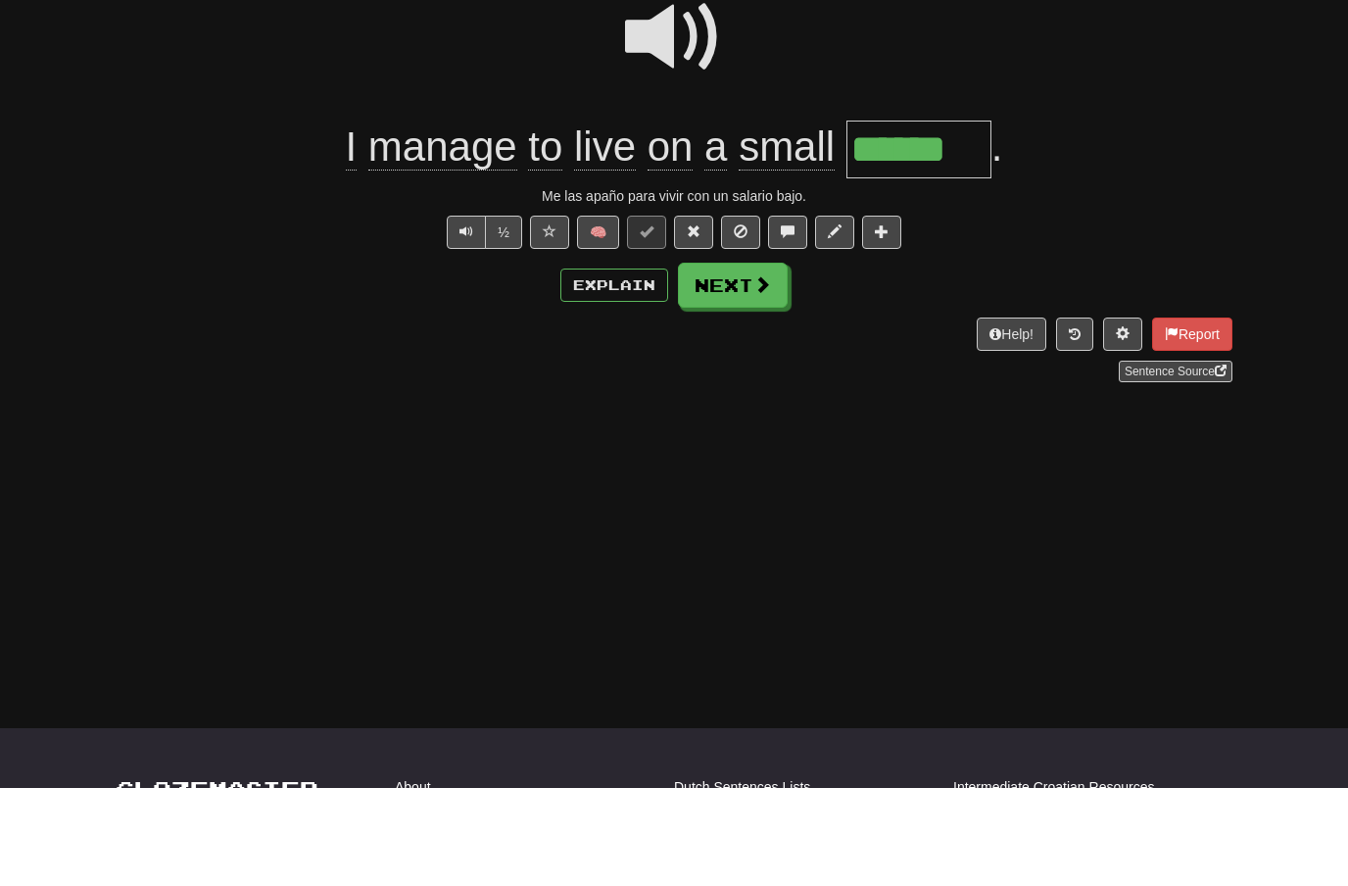
scroll to position [207, 0]
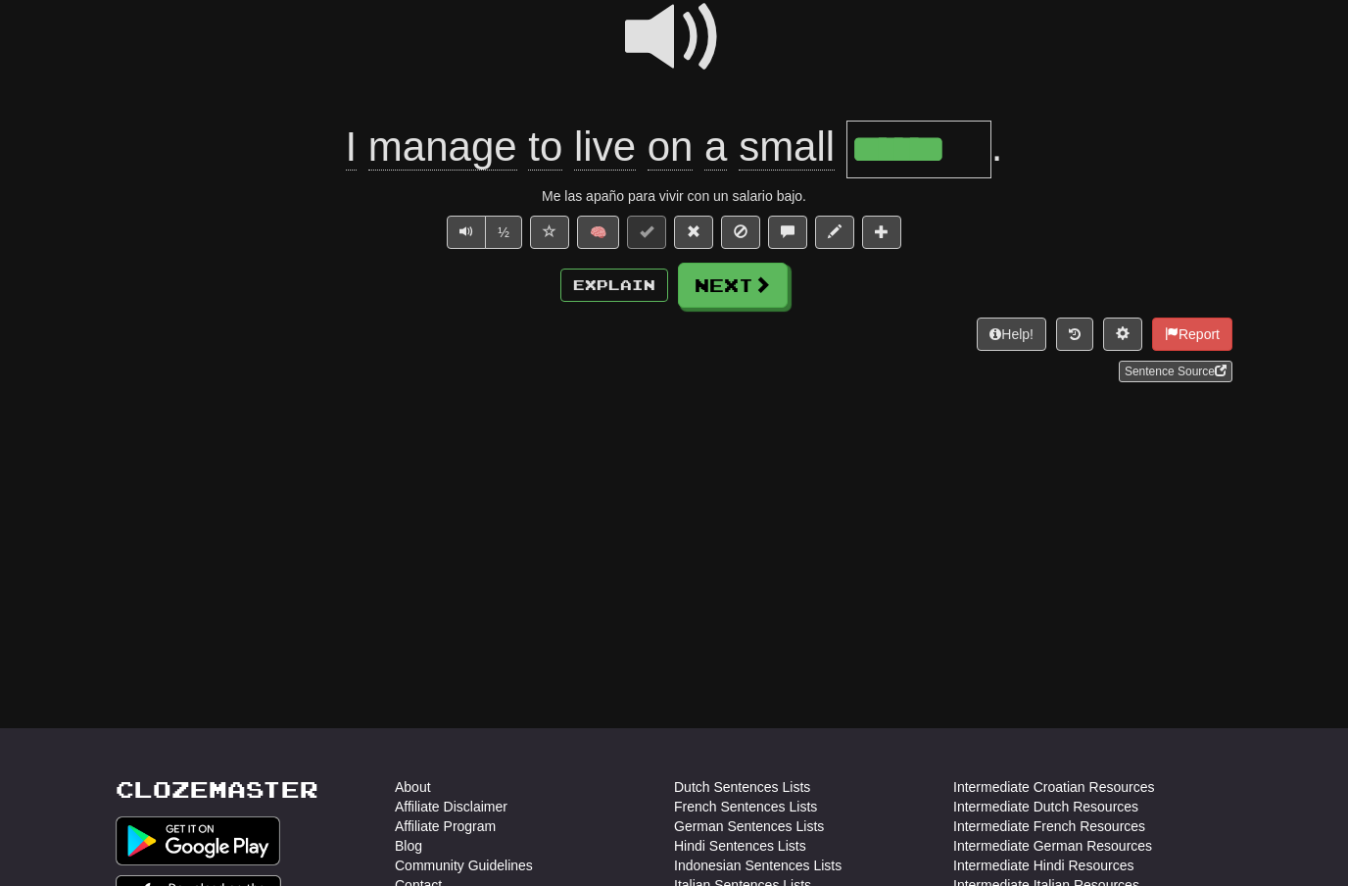
click at [778, 285] on button "Next" at bounding box center [733, 285] width 110 height 45
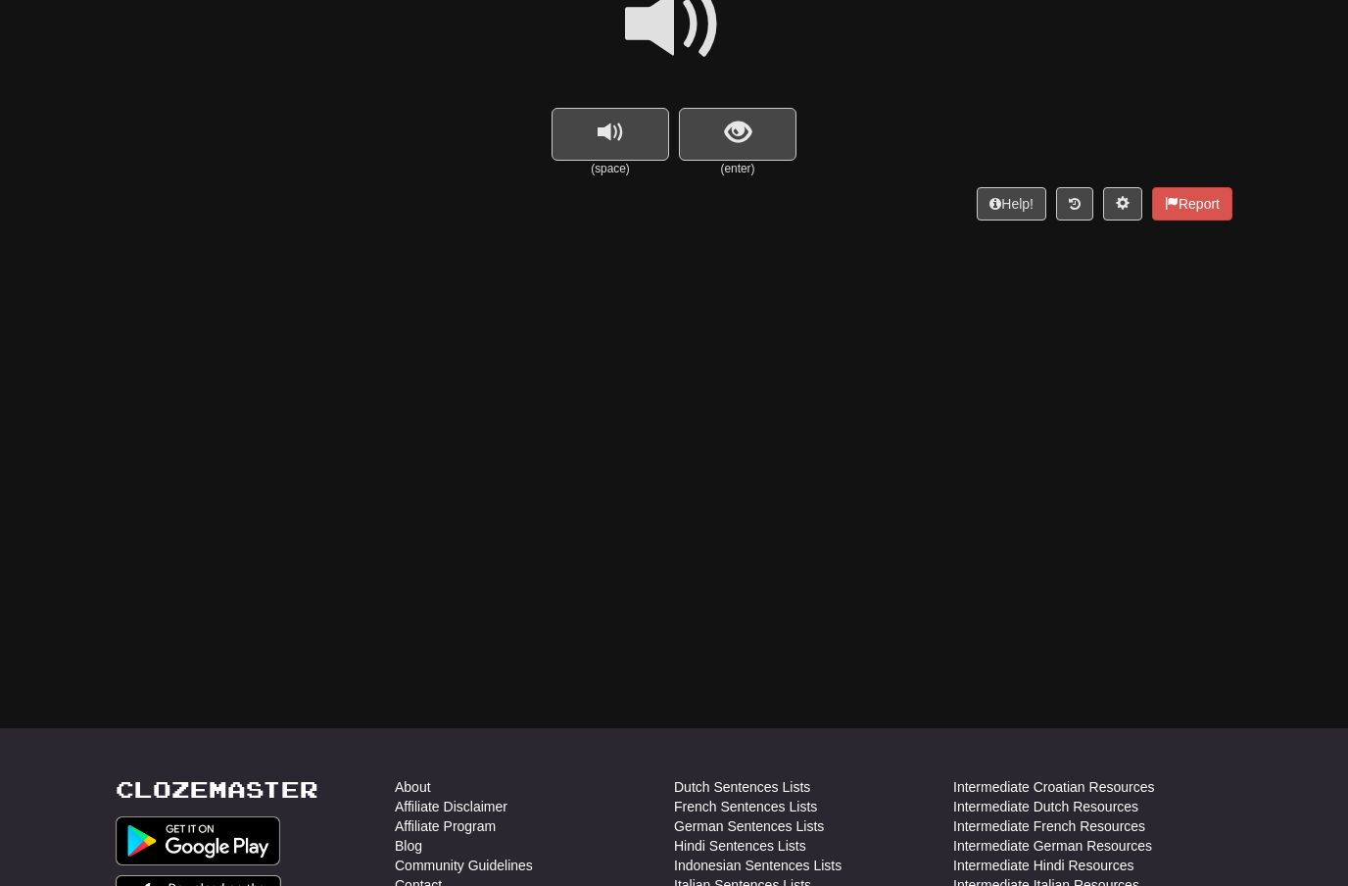
click at [690, 36] on span at bounding box center [674, 25] width 98 height 98
click at [721, 123] on button "show sentence" at bounding box center [738, 134] width 118 height 53
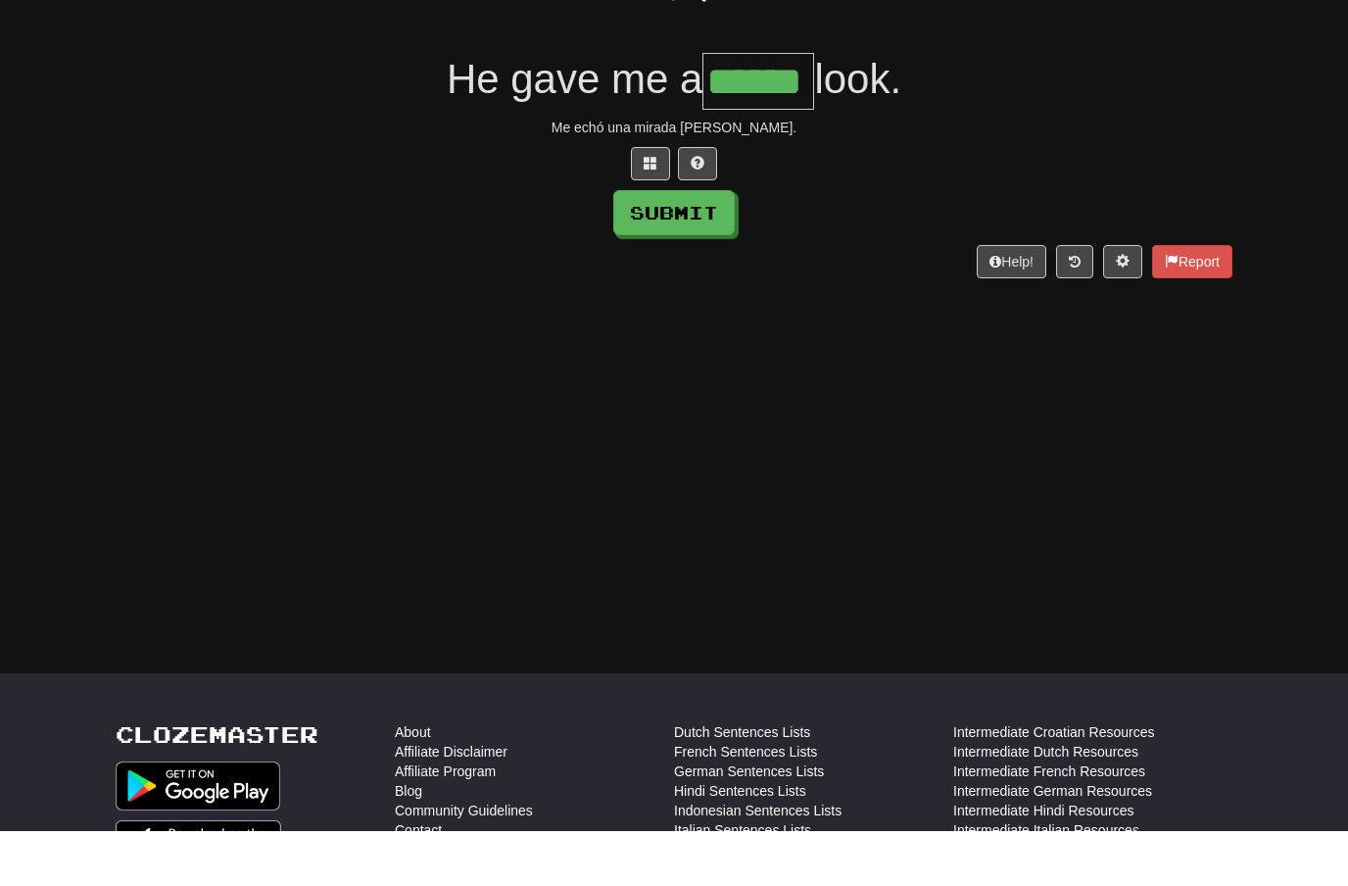
type input "******"
click at [689, 245] on button "Submit" at bounding box center [673, 267] width 121 height 45
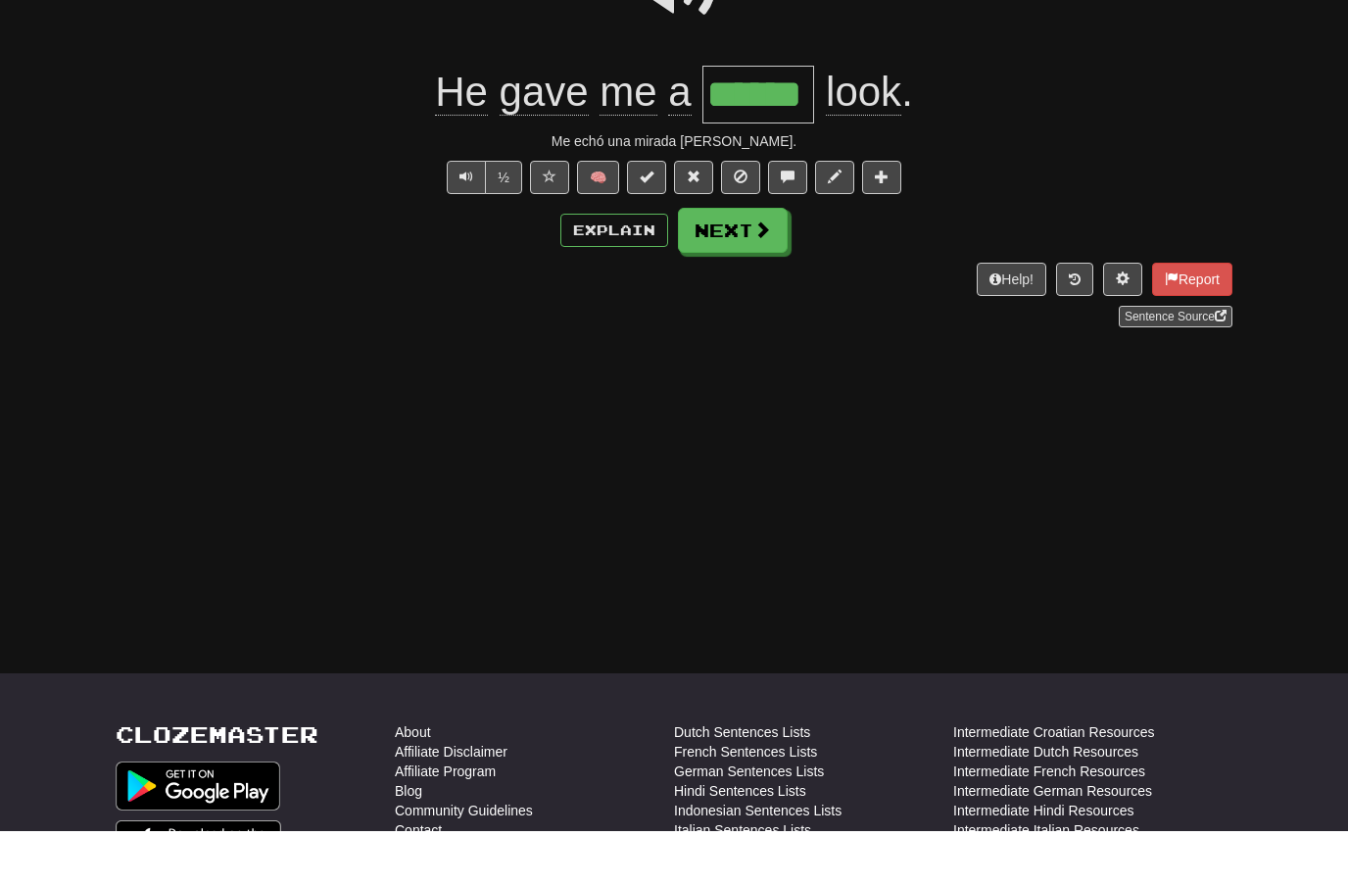
scroll to position [262, 0]
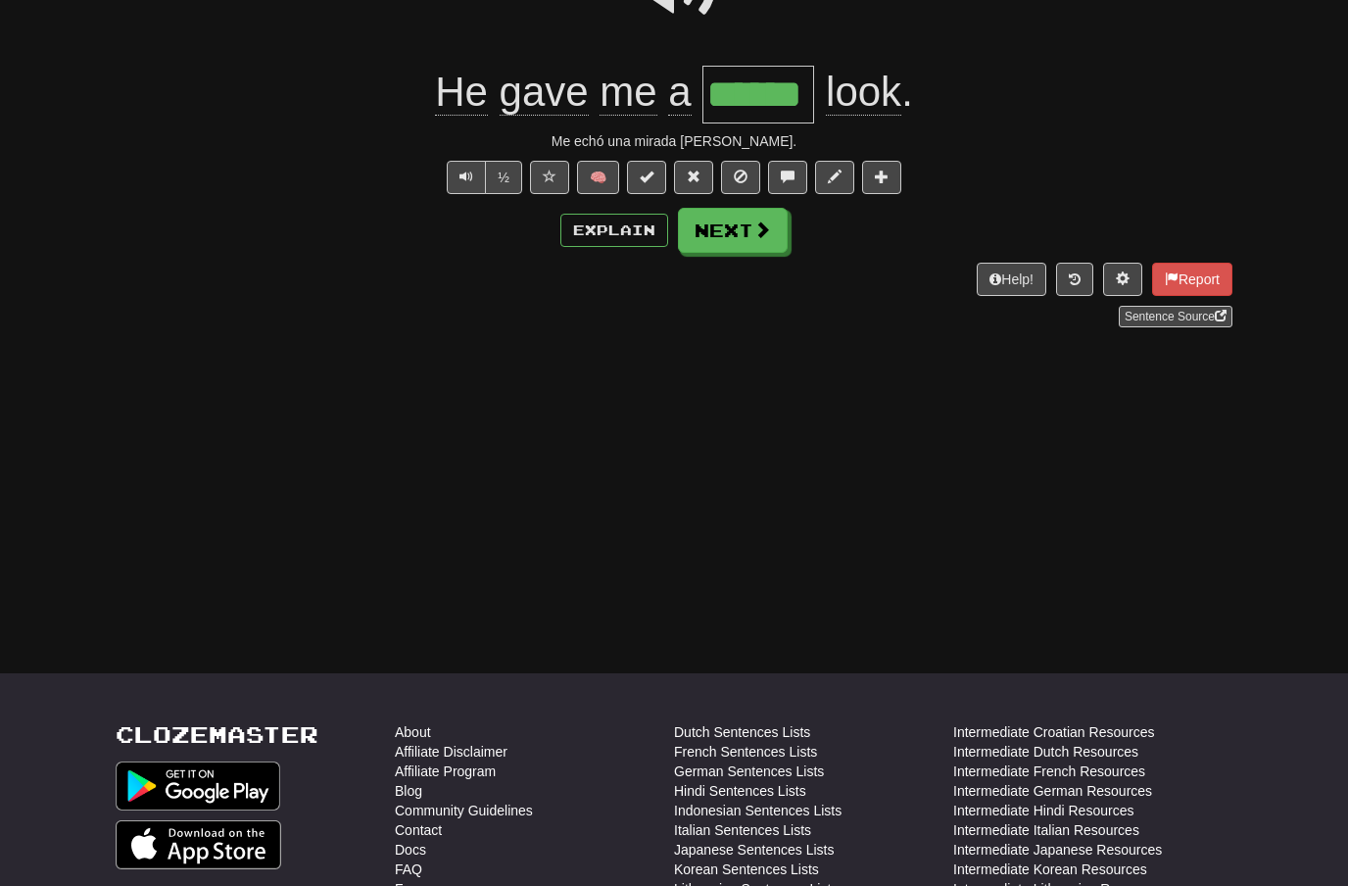
click at [753, 239] on button "Next" at bounding box center [733, 230] width 110 height 45
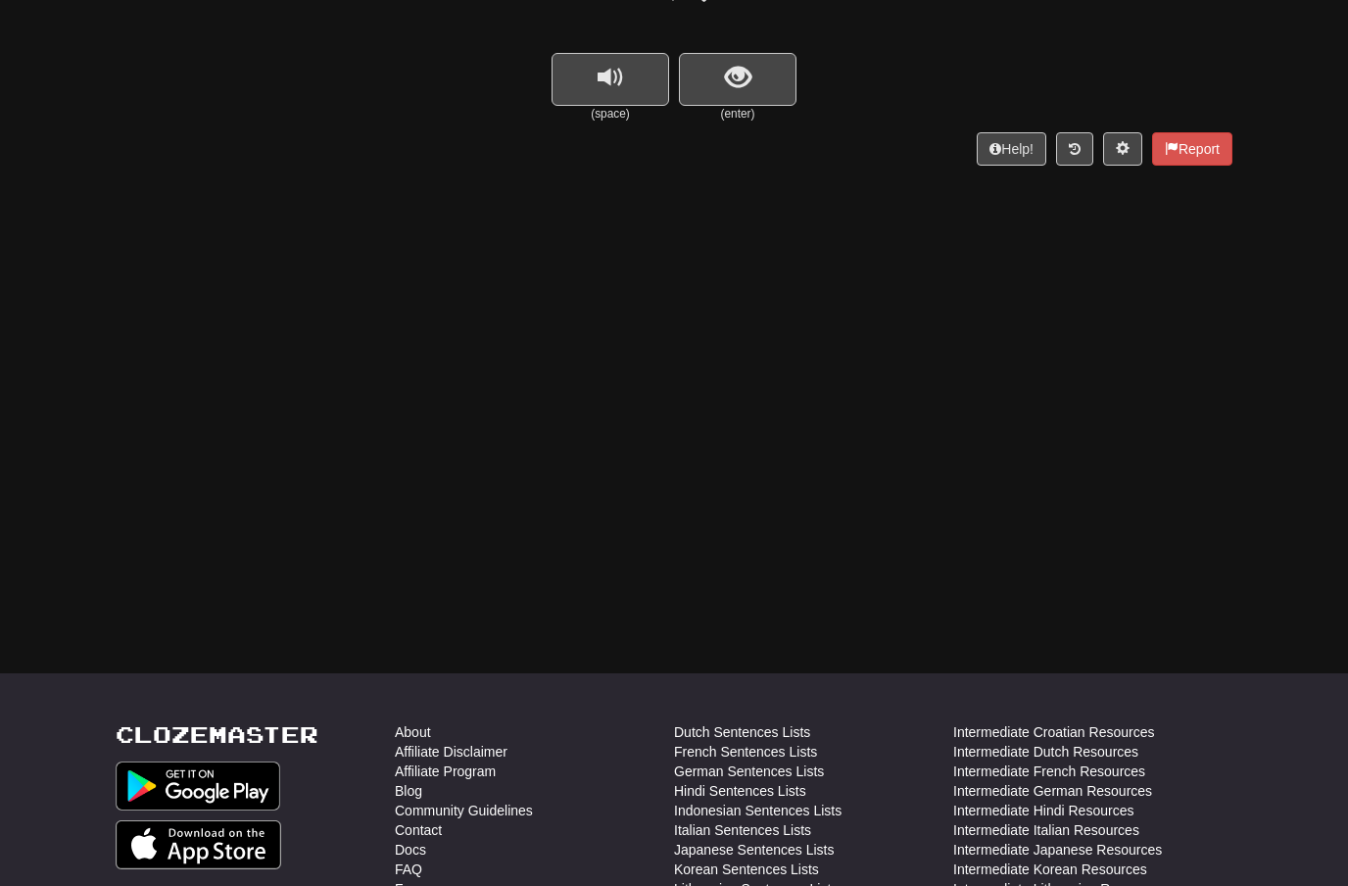
click at [754, 61] on button "show sentence" at bounding box center [738, 79] width 118 height 53
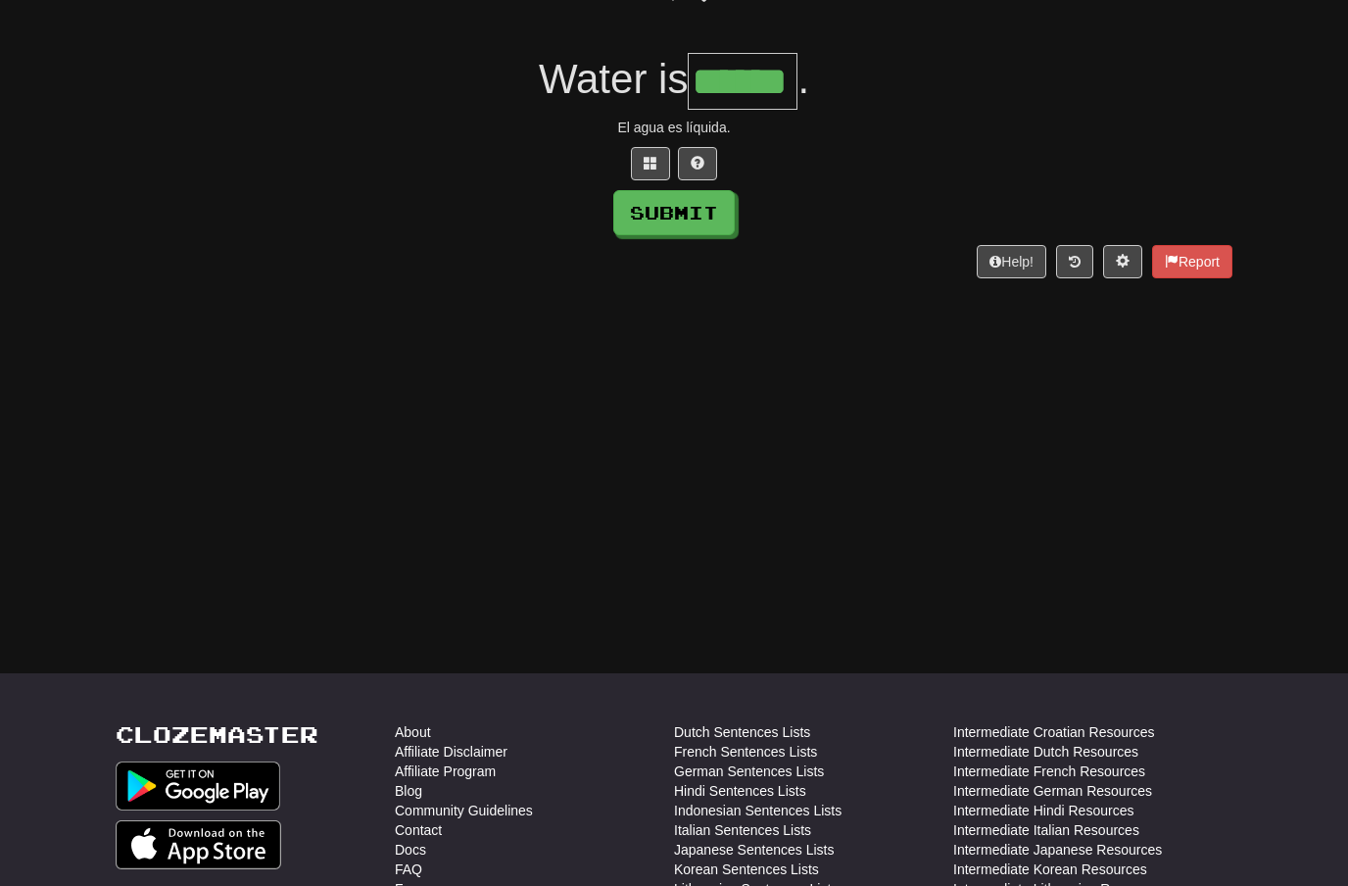
type input "******"
click at [699, 213] on button "Submit" at bounding box center [673, 212] width 121 height 45
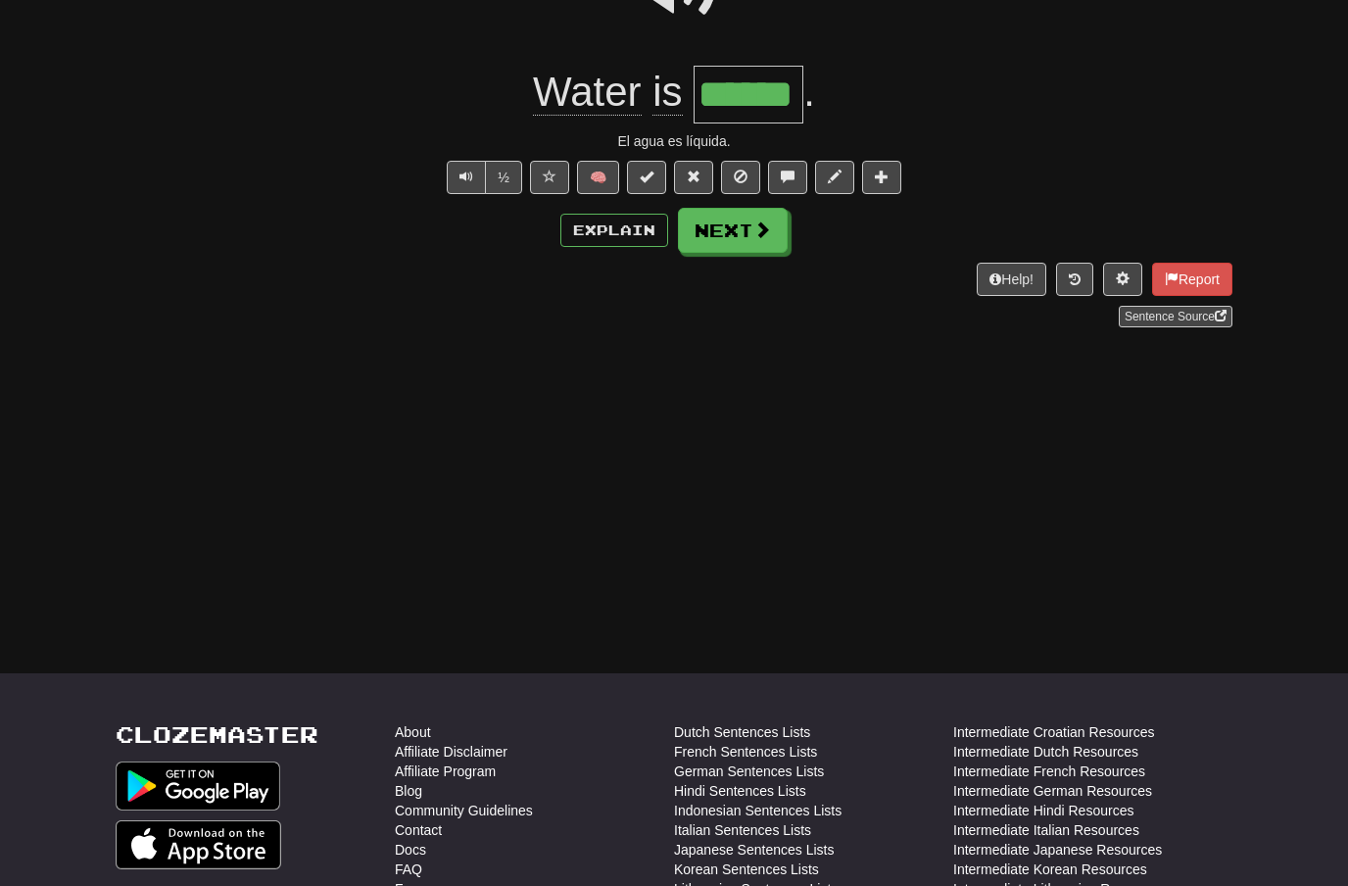
click at [769, 236] on span at bounding box center [762, 229] width 18 height 18
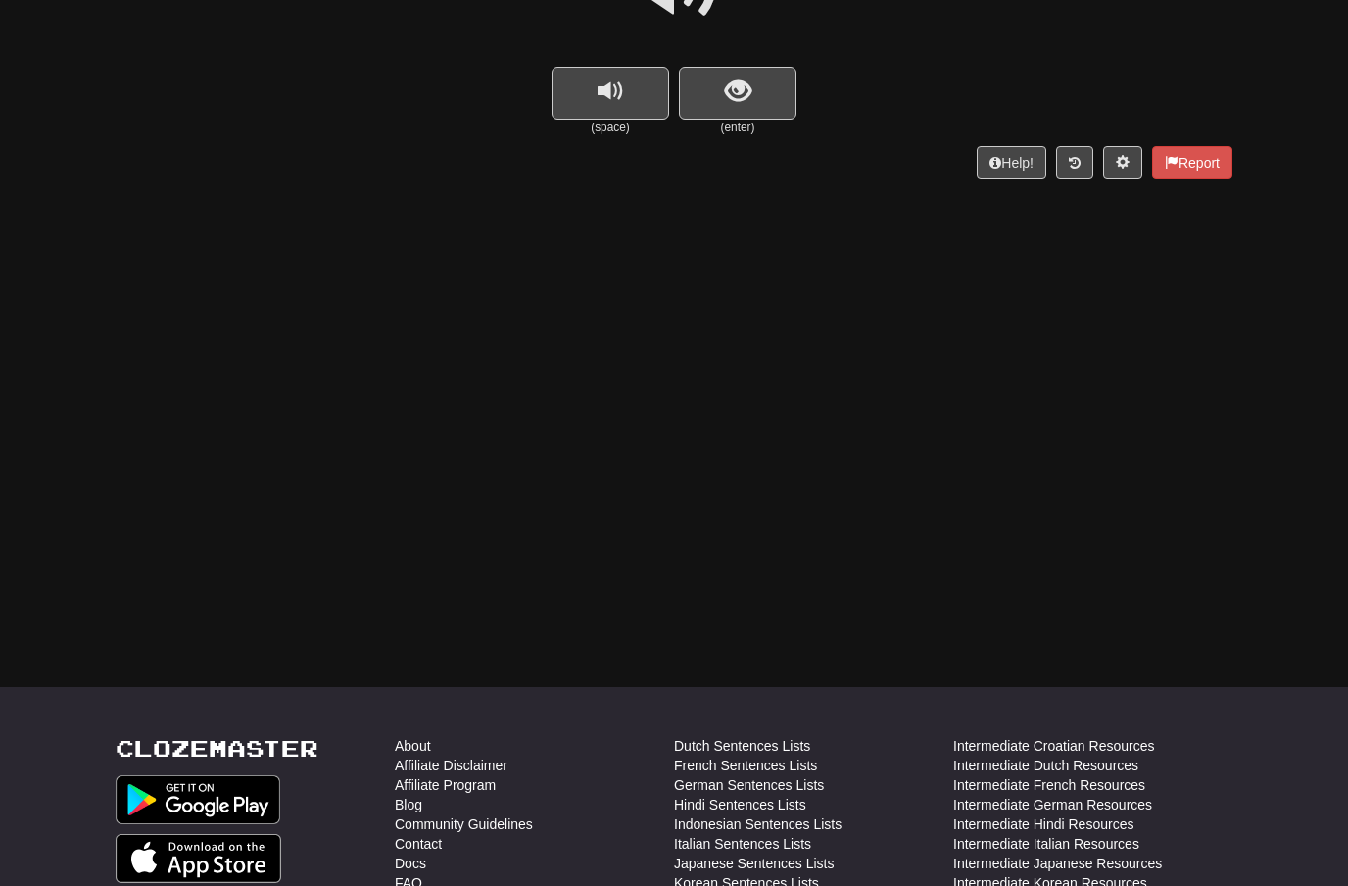
scroll to position [249, 0]
click at [742, 78] on span "show sentence" at bounding box center [738, 90] width 26 height 26
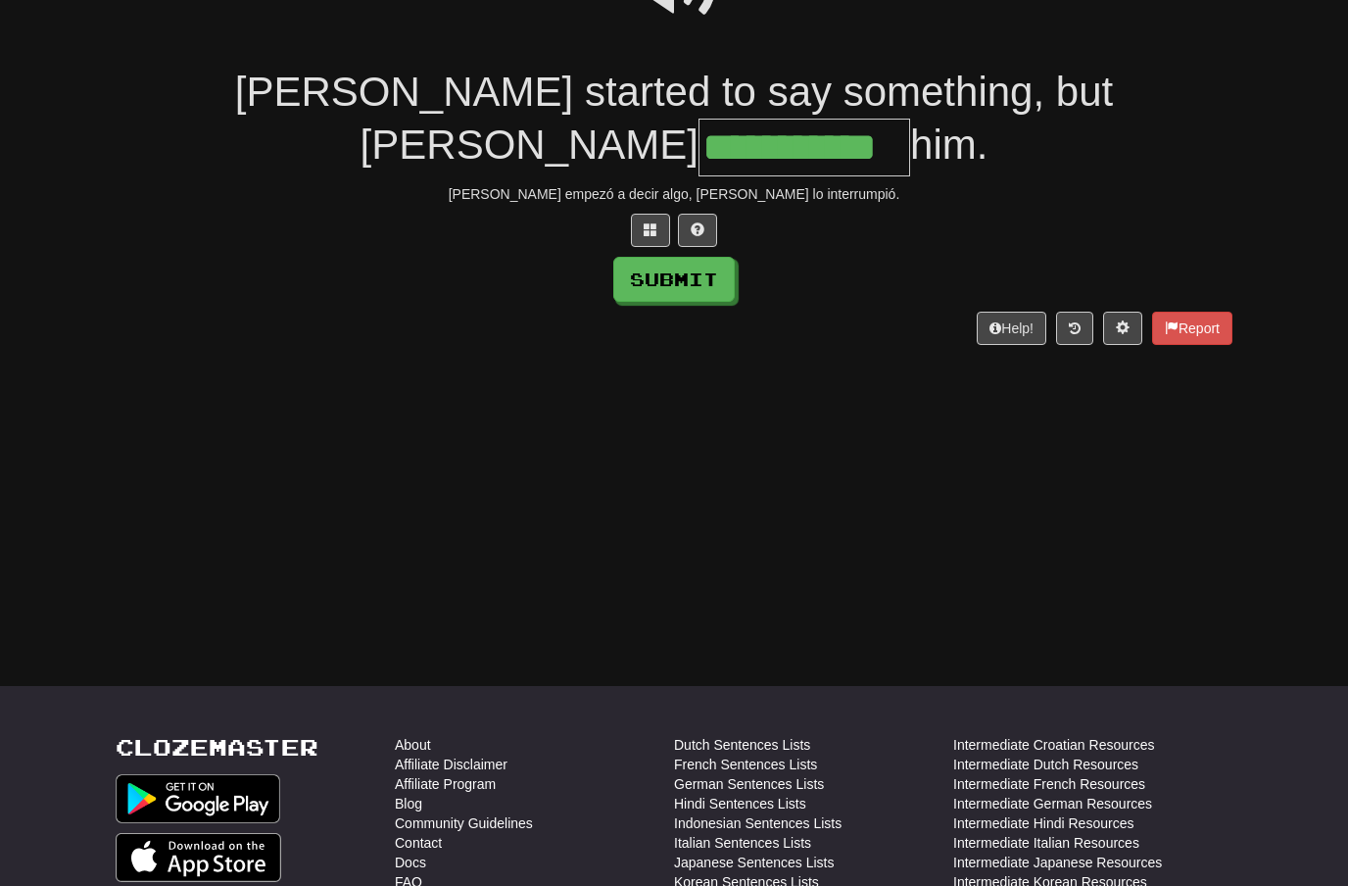
type input "**********"
click at [715, 257] on button "Submit" at bounding box center [673, 279] width 121 height 45
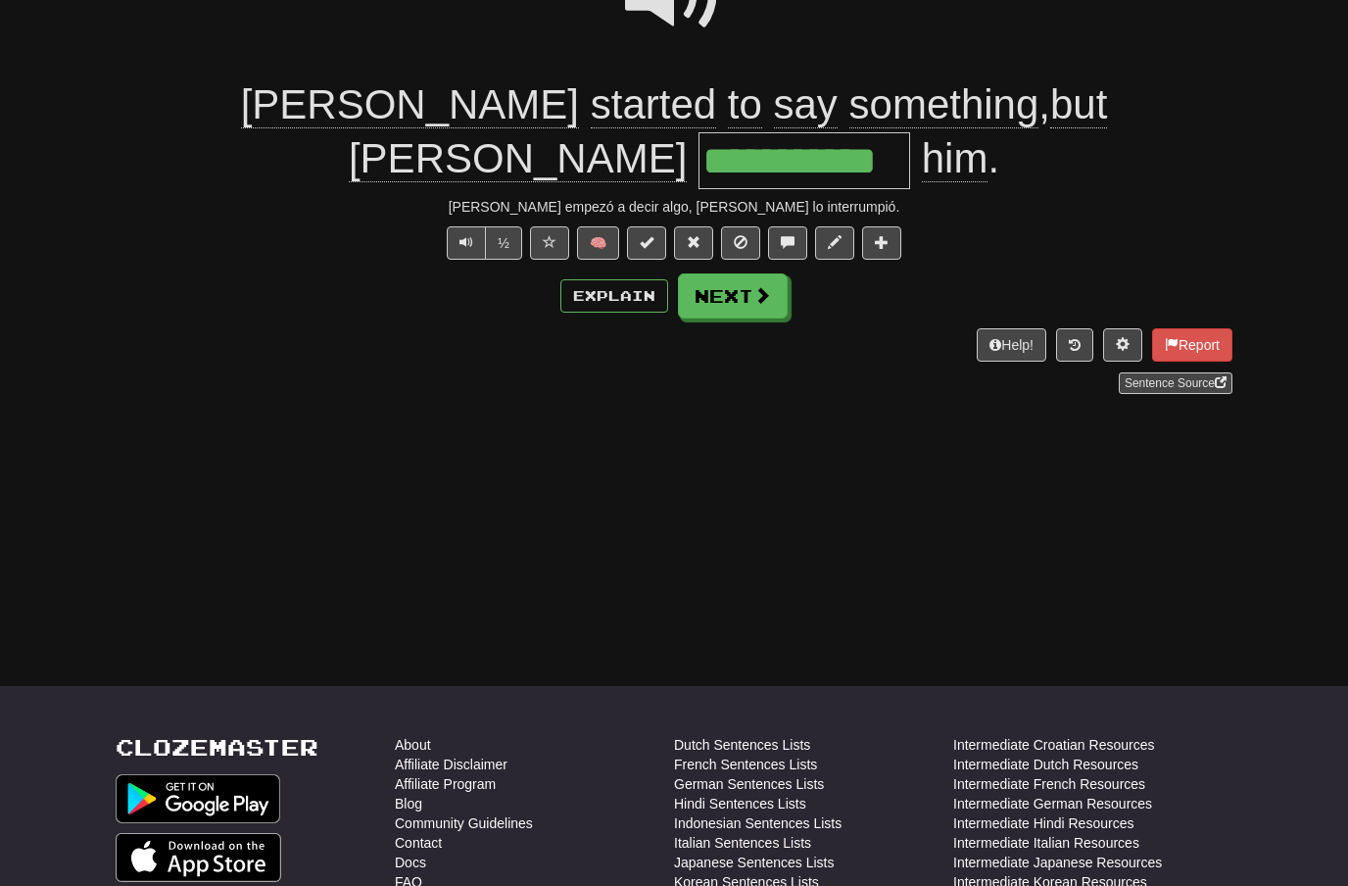
click at [768, 286] on span at bounding box center [762, 295] width 18 height 18
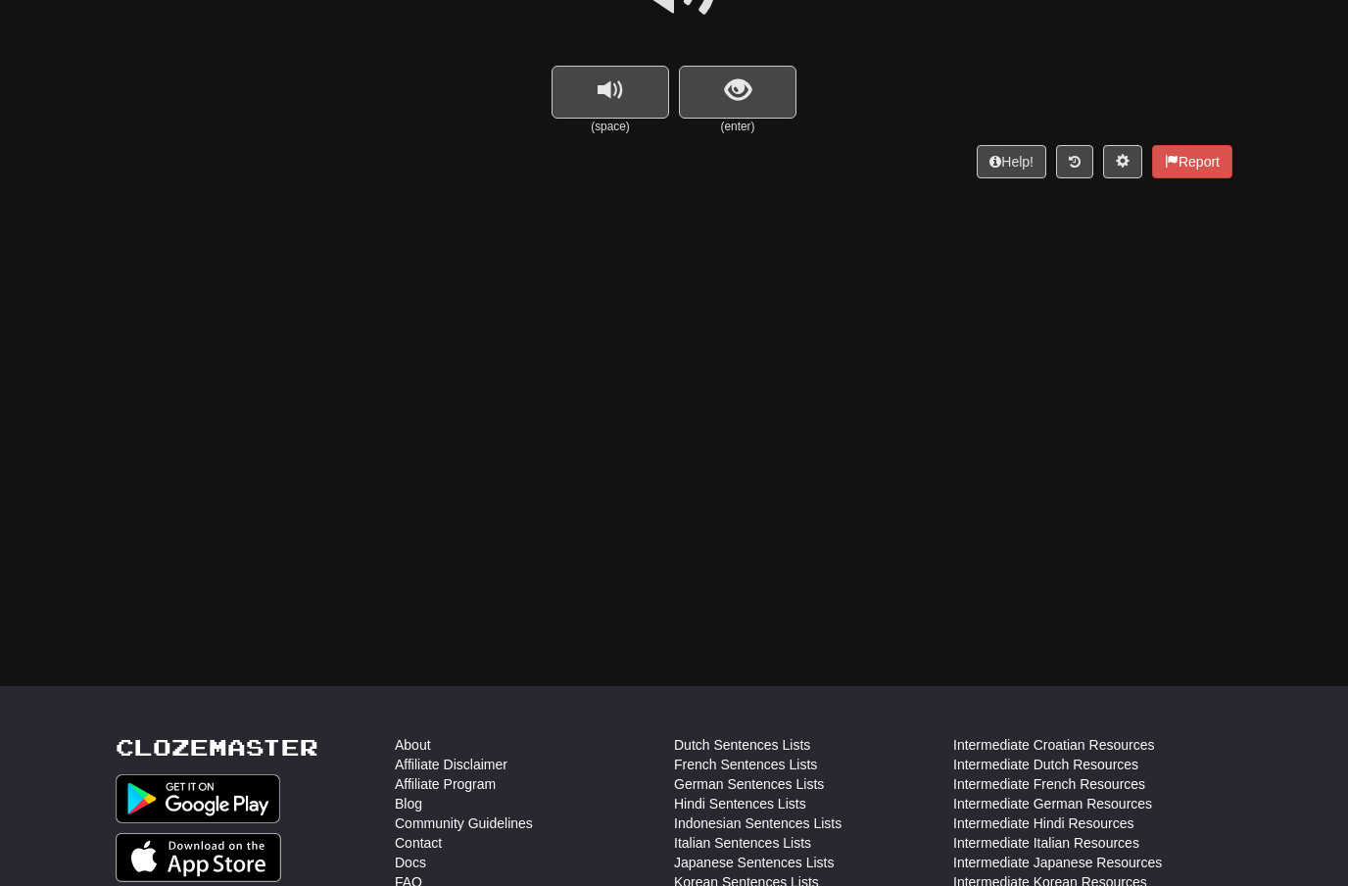
click at [734, 80] on span "show sentence" at bounding box center [738, 90] width 26 height 26
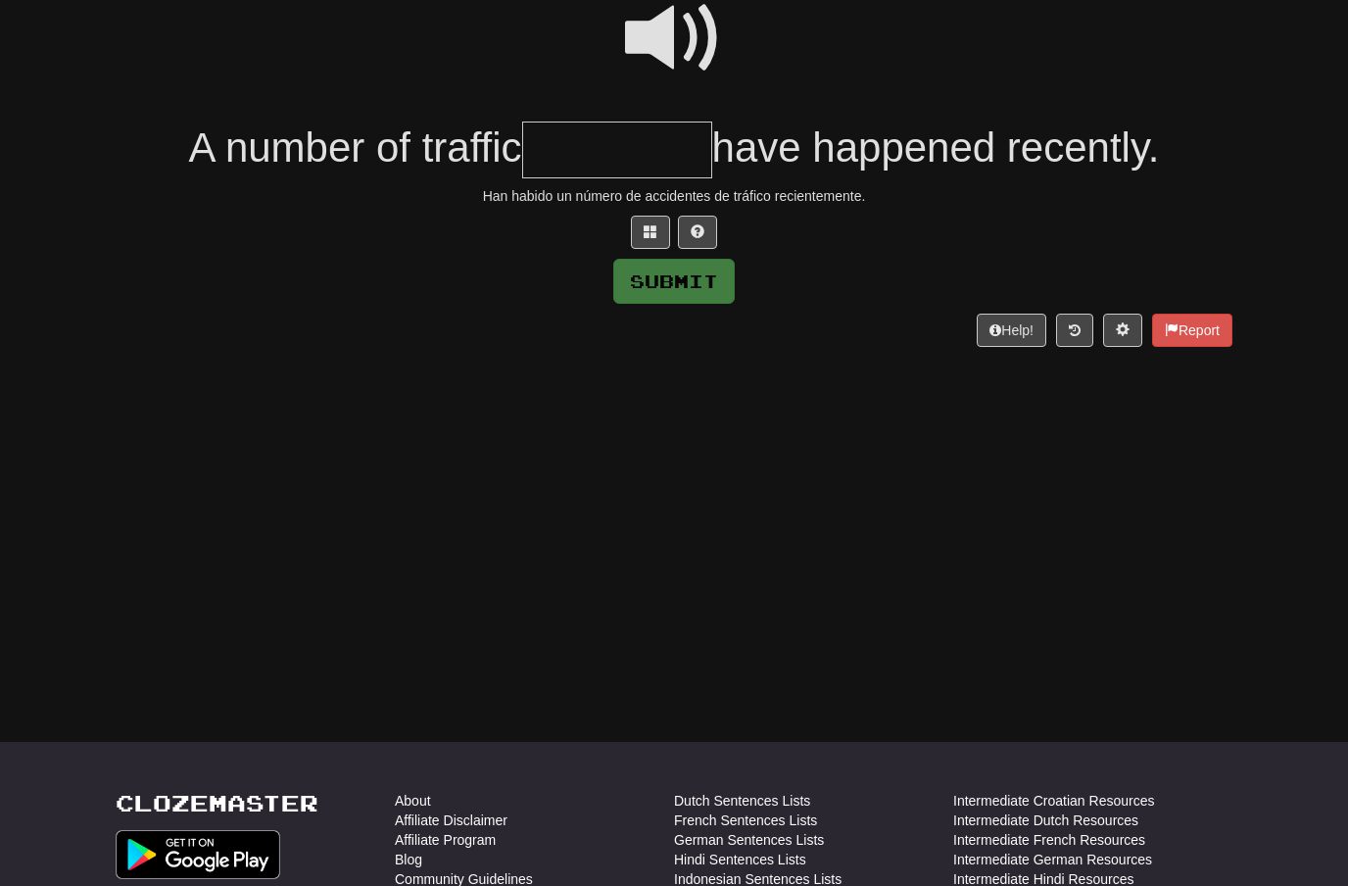
scroll to position [184, 0]
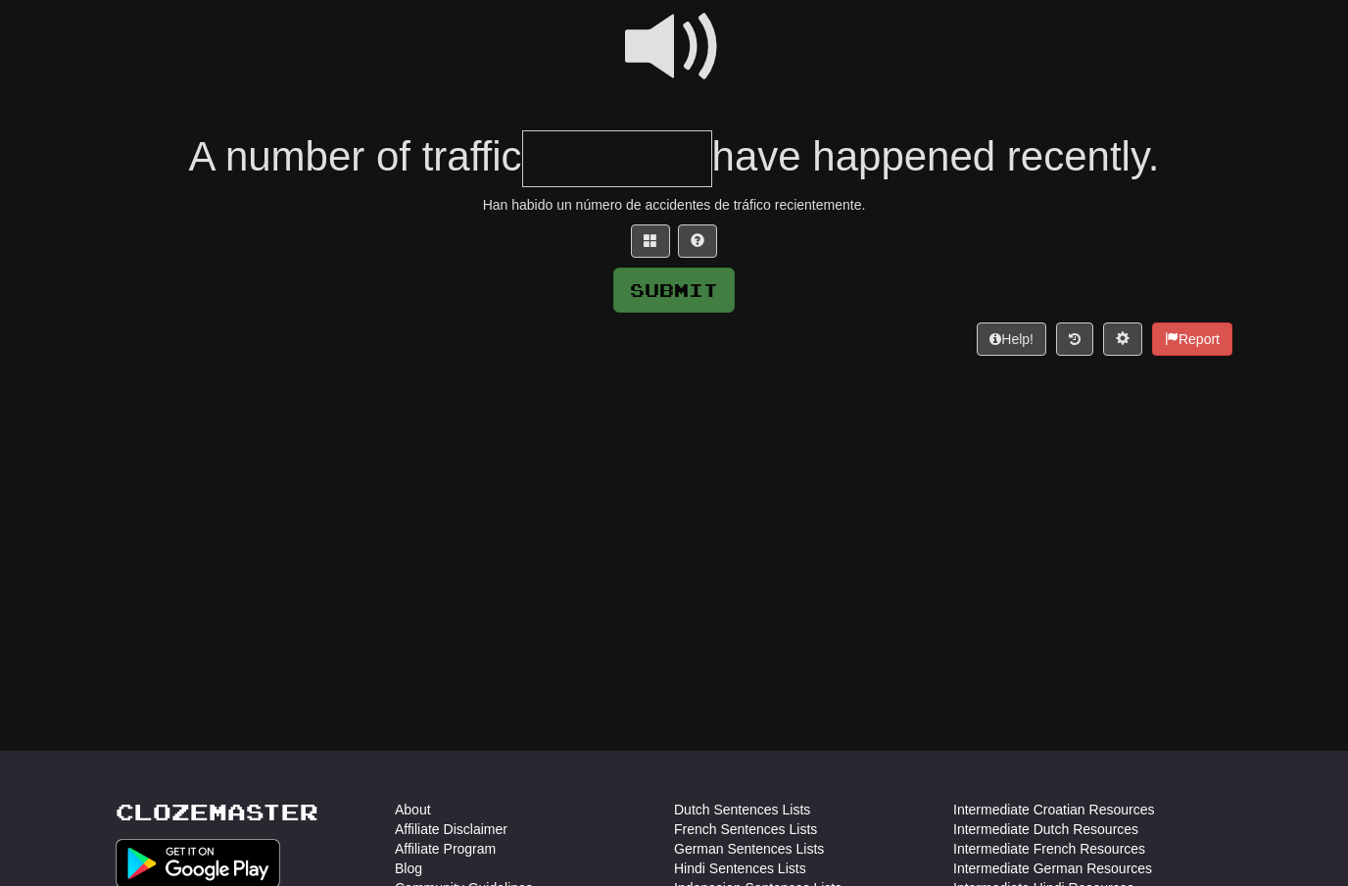
click at [687, 39] on span at bounding box center [674, 47] width 98 height 98
click at [565, 153] on input "text" at bounding box center [617, 159] width 190 height 58
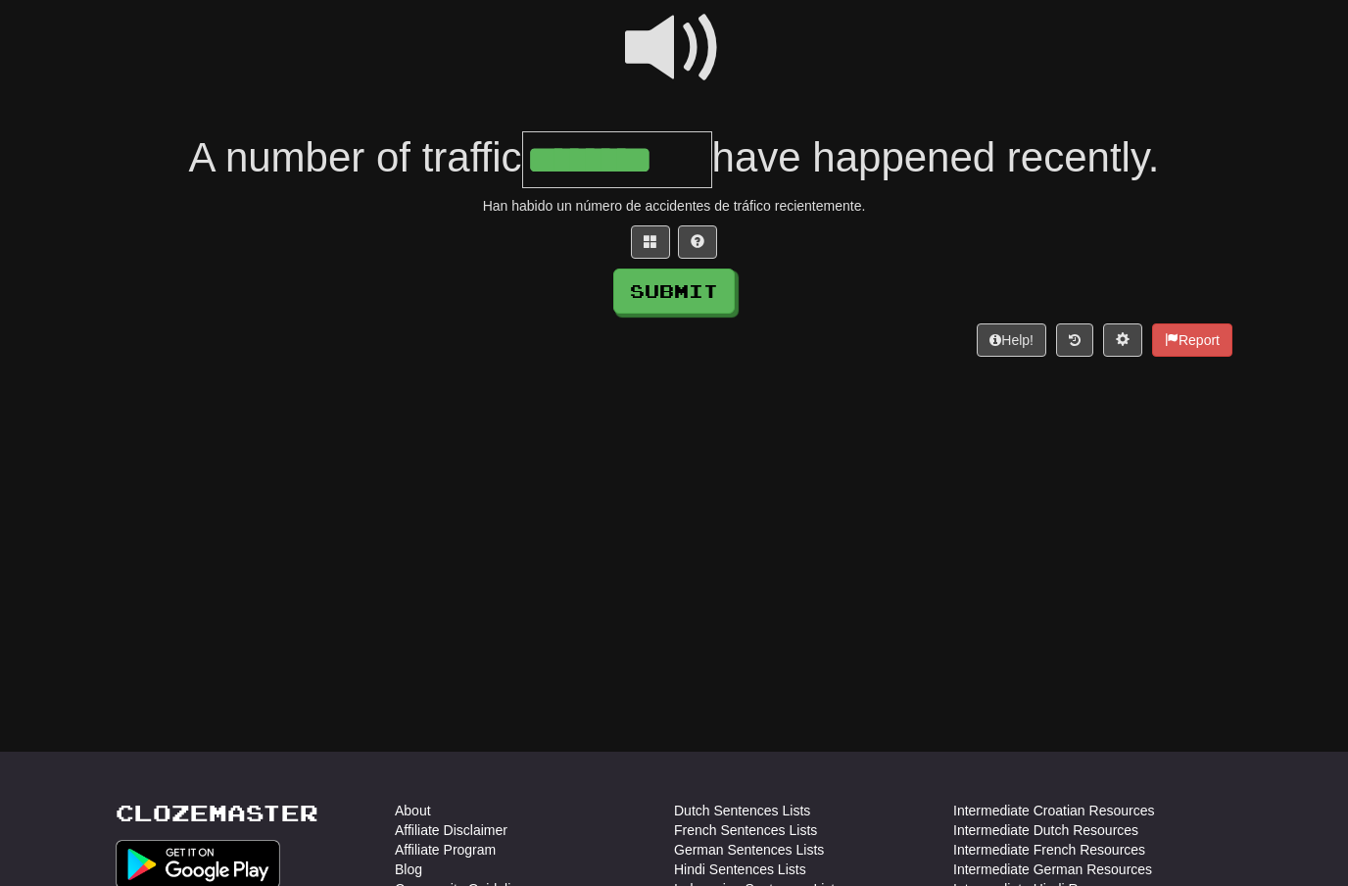
click at [692, 291] on button "Submit" at bounding box center [673, 290] width 121 height 45
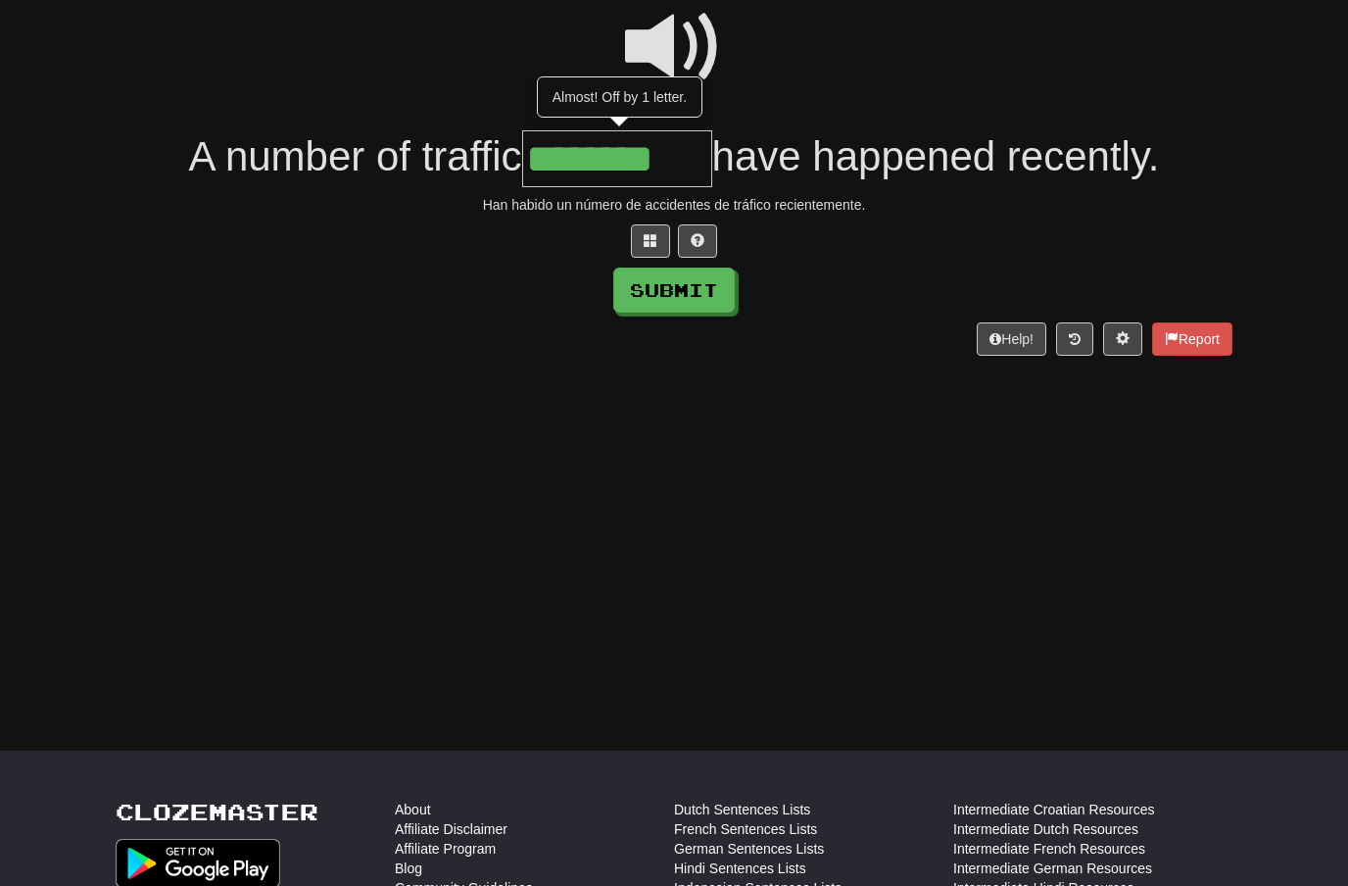
click at [705, 153] on input "********" at bounding box center [617, 159] width 190 height 58
type input "*********"
click at [706, 289] on button "Submit" at bounding box center [673, 290] width 121 height 45
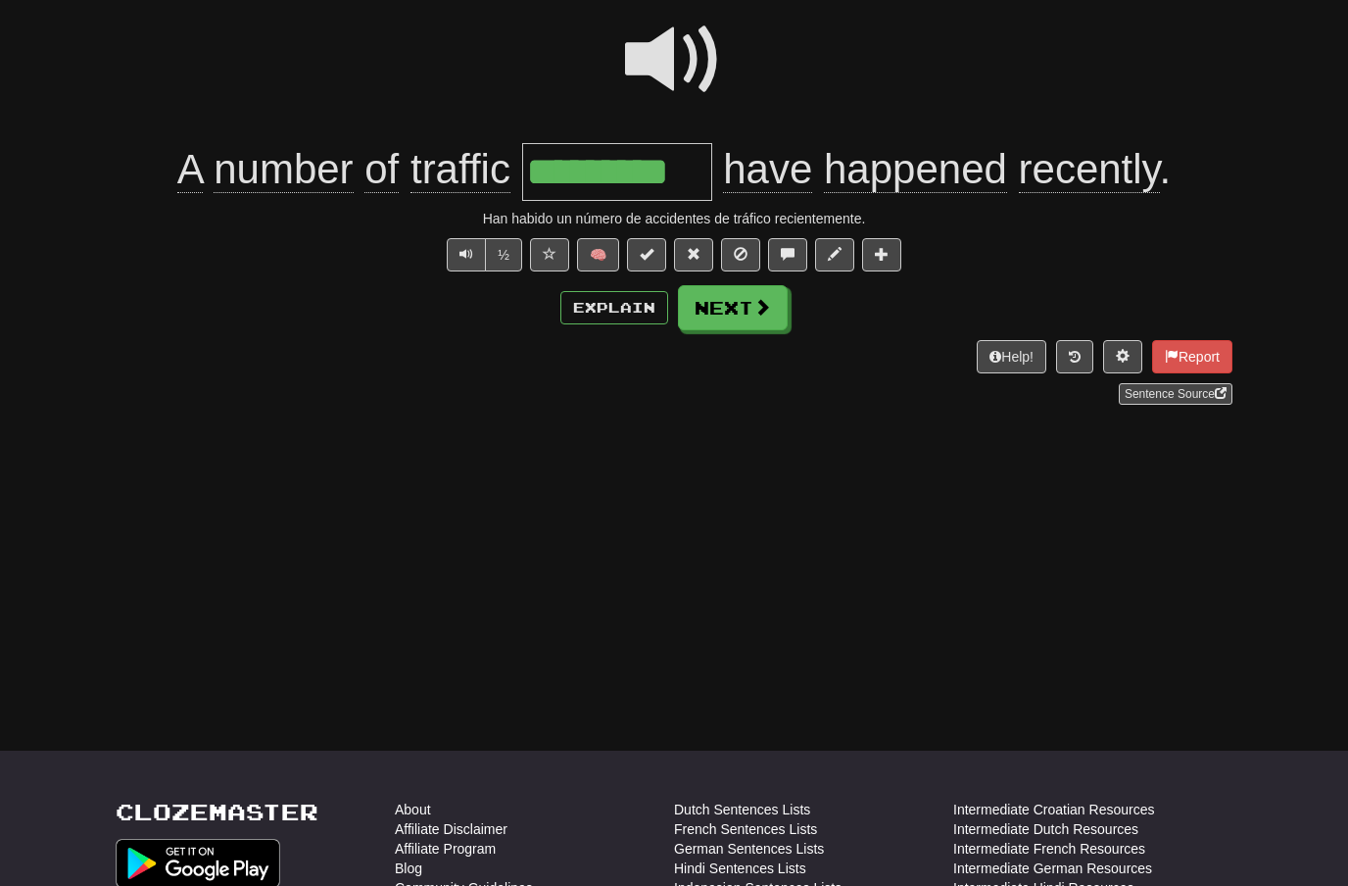
click at [761, 314] on span at bounding box center [762, 307] width 18 height 18
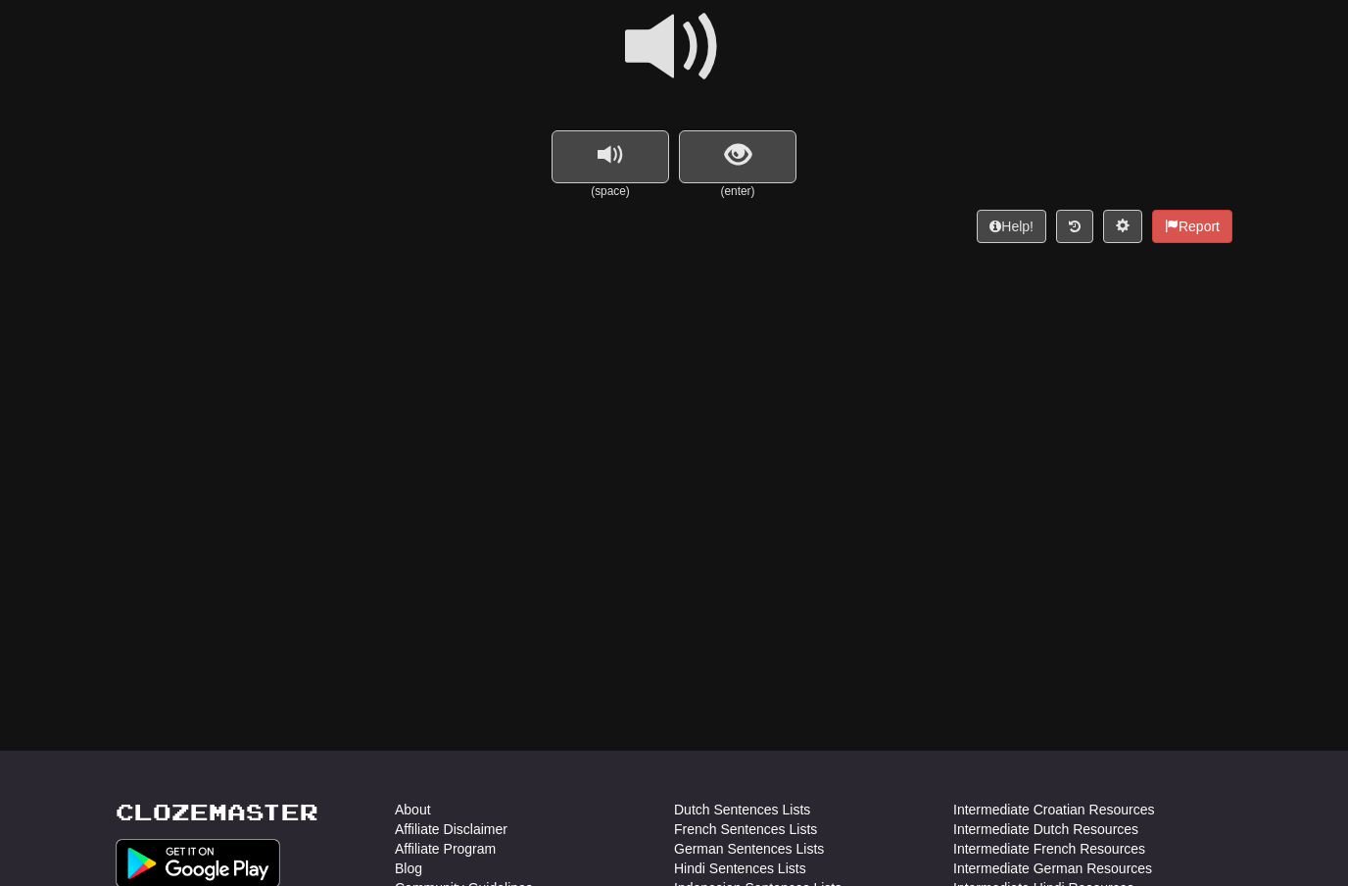
click at [764, 146] on button "show sentence" at bounding box center [738, 156] width 118 height 53
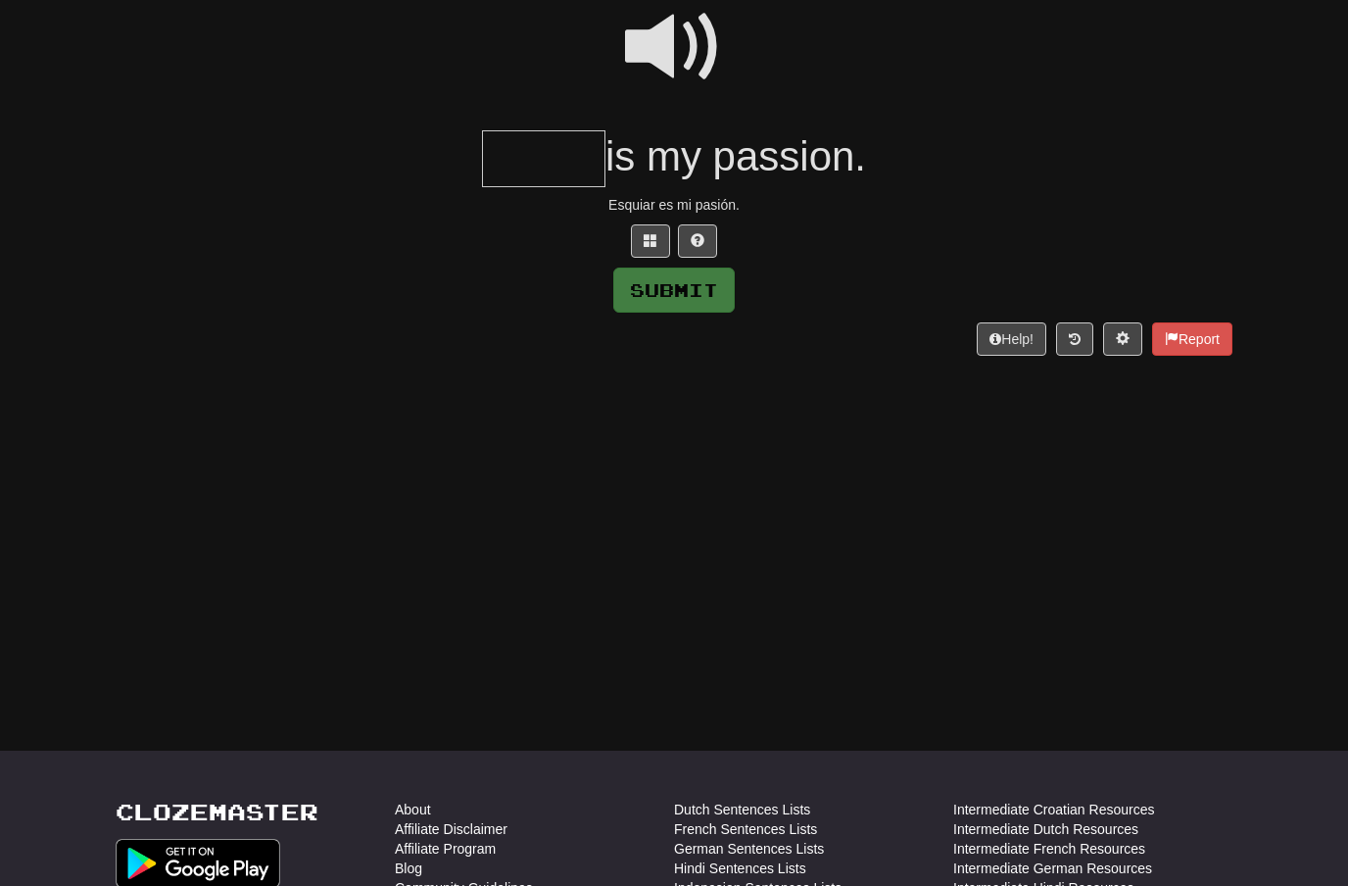
scroll to position [183, 0]
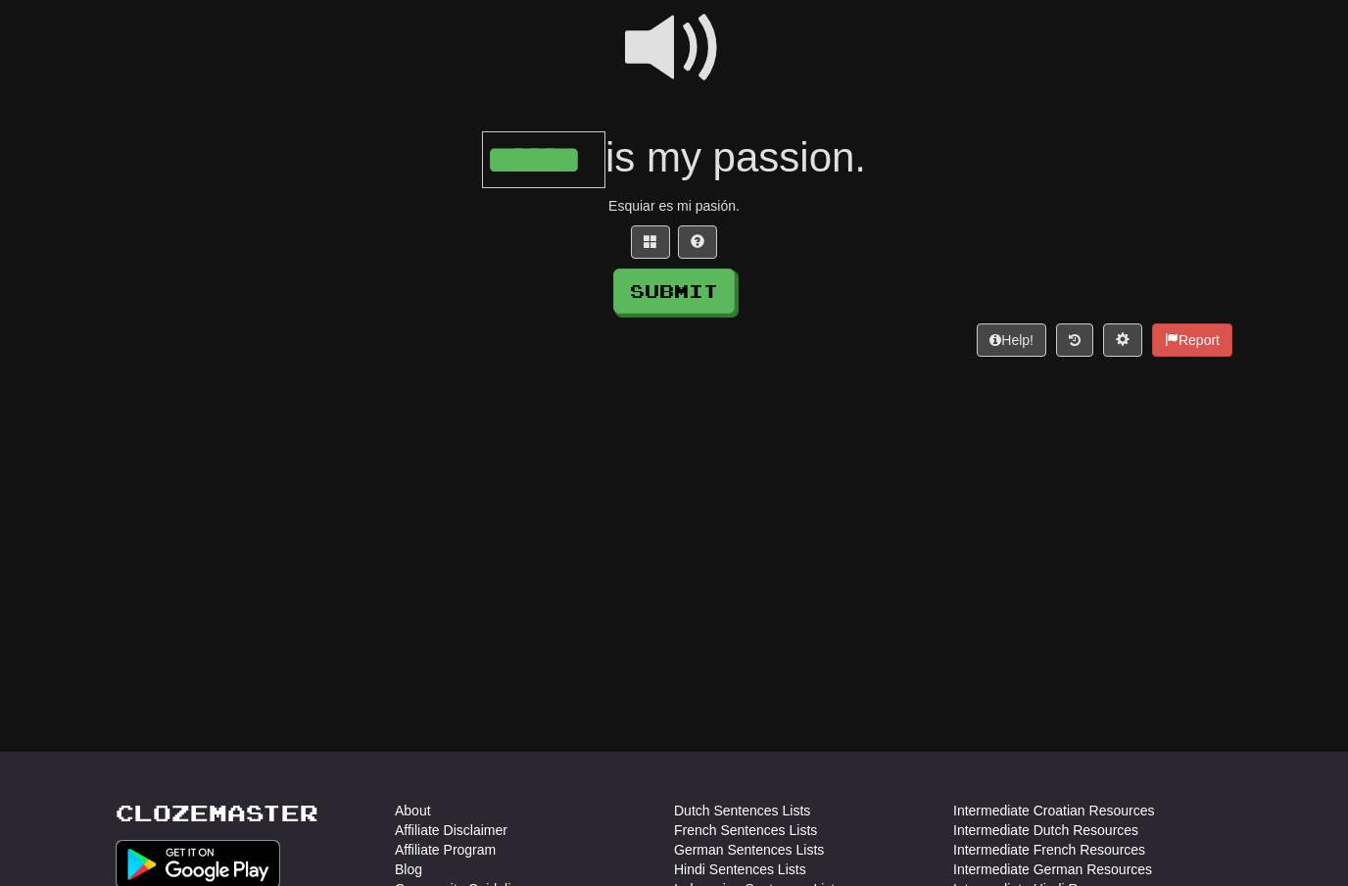
click at [700, 297] on button "Submit" at bounding box center [673, 290] width 121 height 45
type input "******"
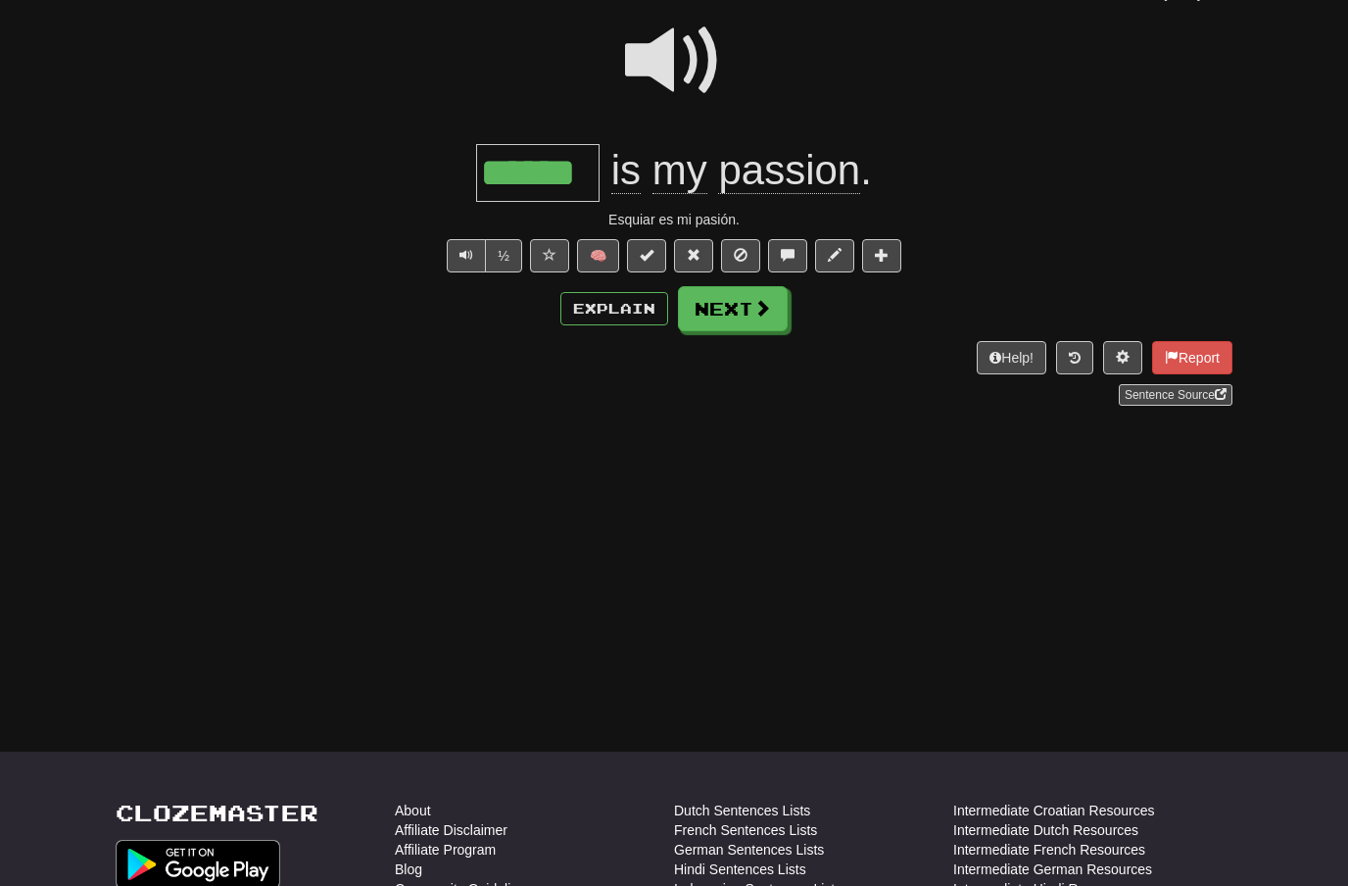
scroll to position [184, 0]
click at [769, 312] on span at bounding box center [762, 307] width 18 height 18
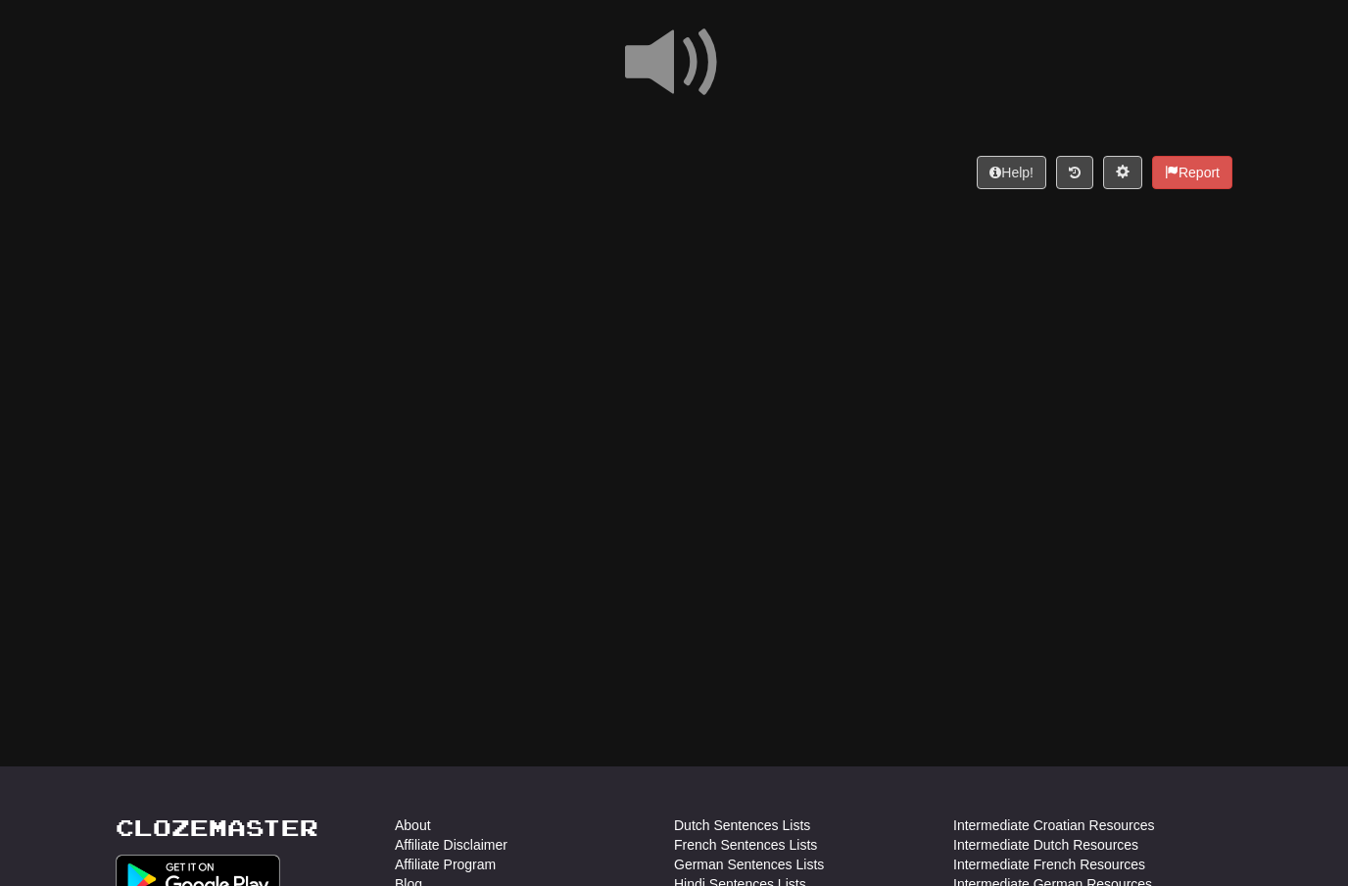
scroll to position [121, 0]
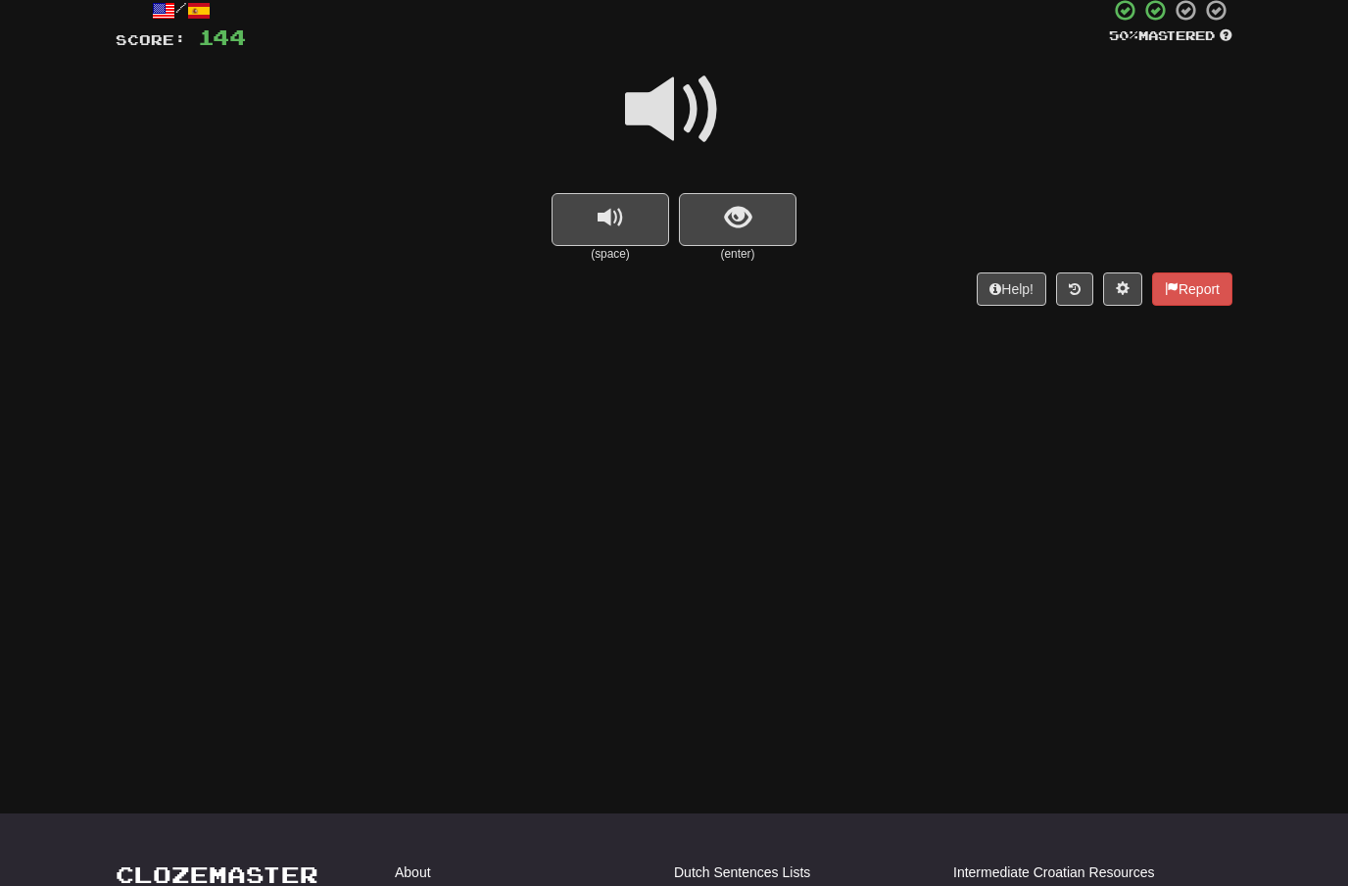
click at [735, 232] on button "show sentence" at bounding box center [738, 219] width 118 height 53
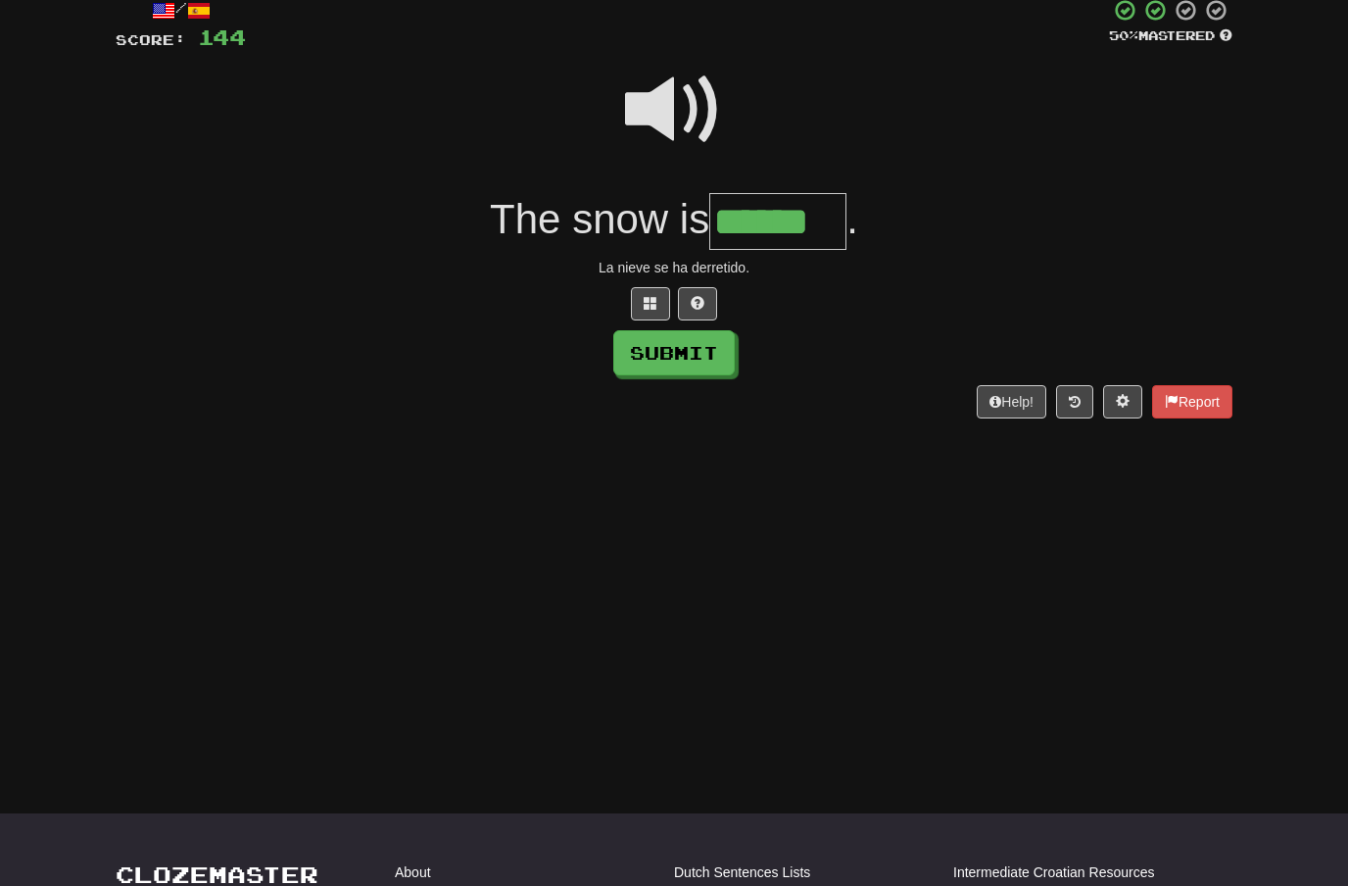
type input "******"
click at [717, 355] on button "Submit" at bounding box center [673, 352] width 121 height 45
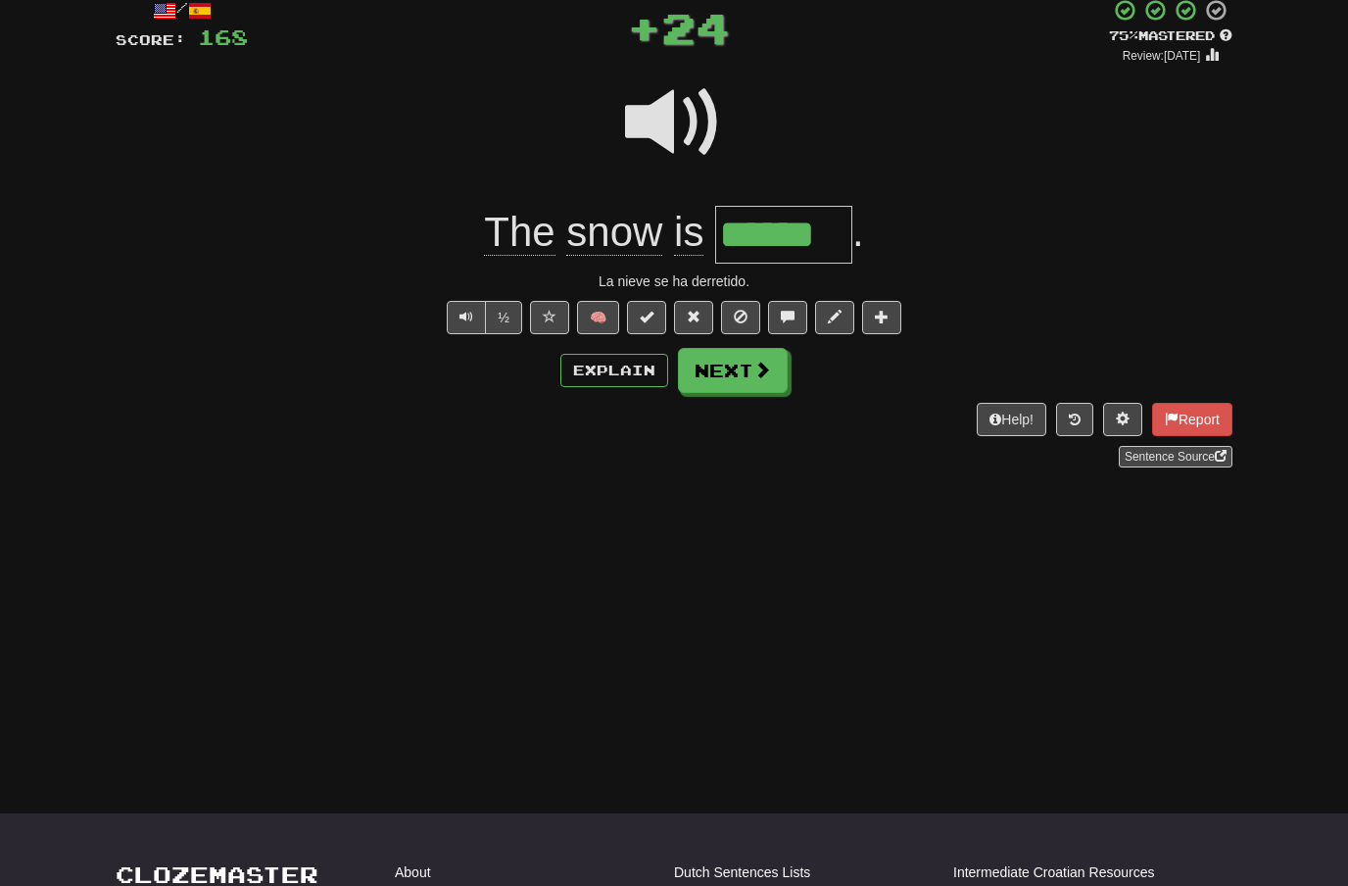
click at [768, 364] on span at bounding box center [762, 370] width 18 height 18
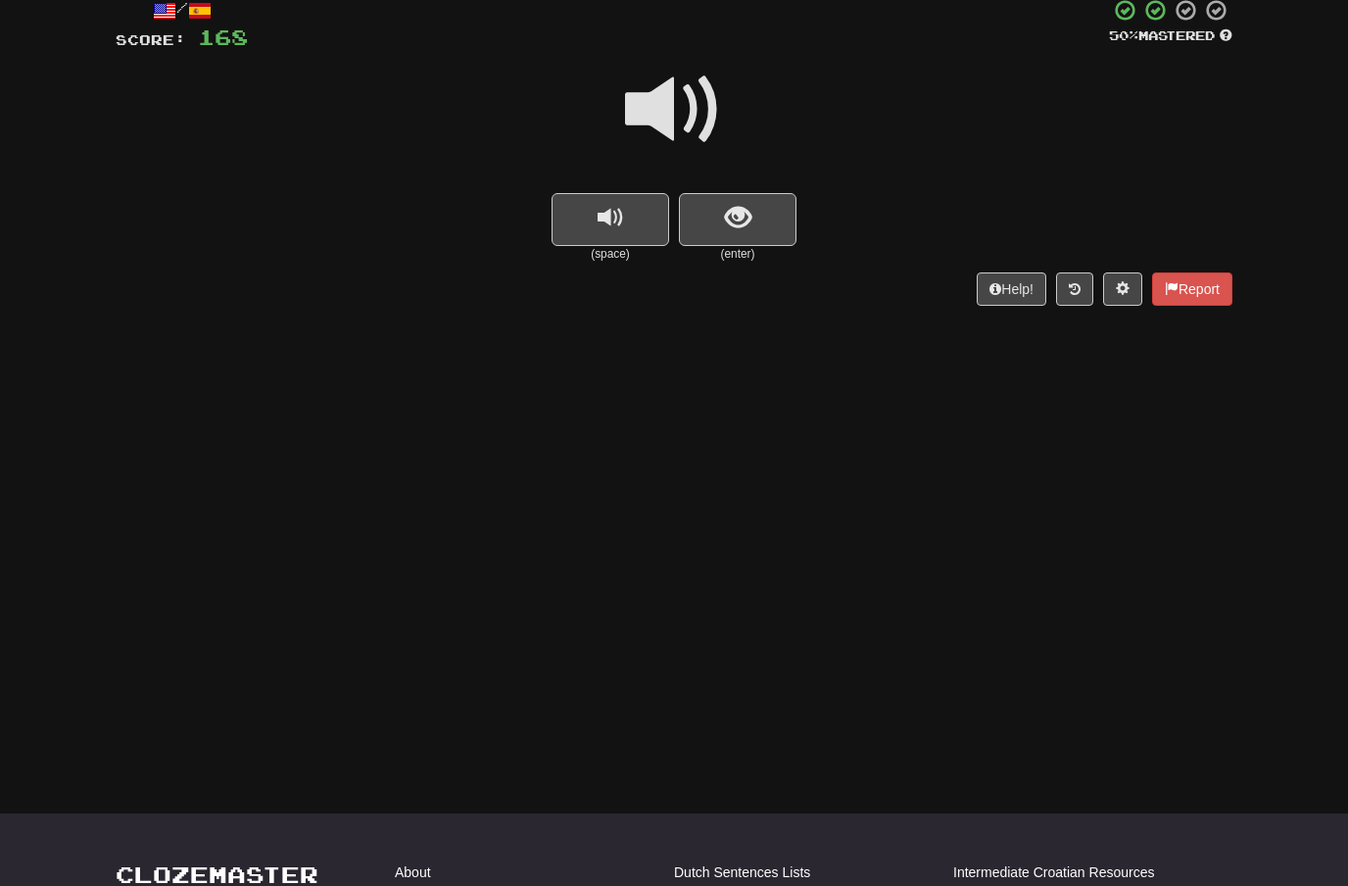
click at [702, 106] on span at bounding box center [674, 110] width 98 height 98
click at [723, 223] on button "show sentence" at bounding box center [738, 219] width 118 height 53
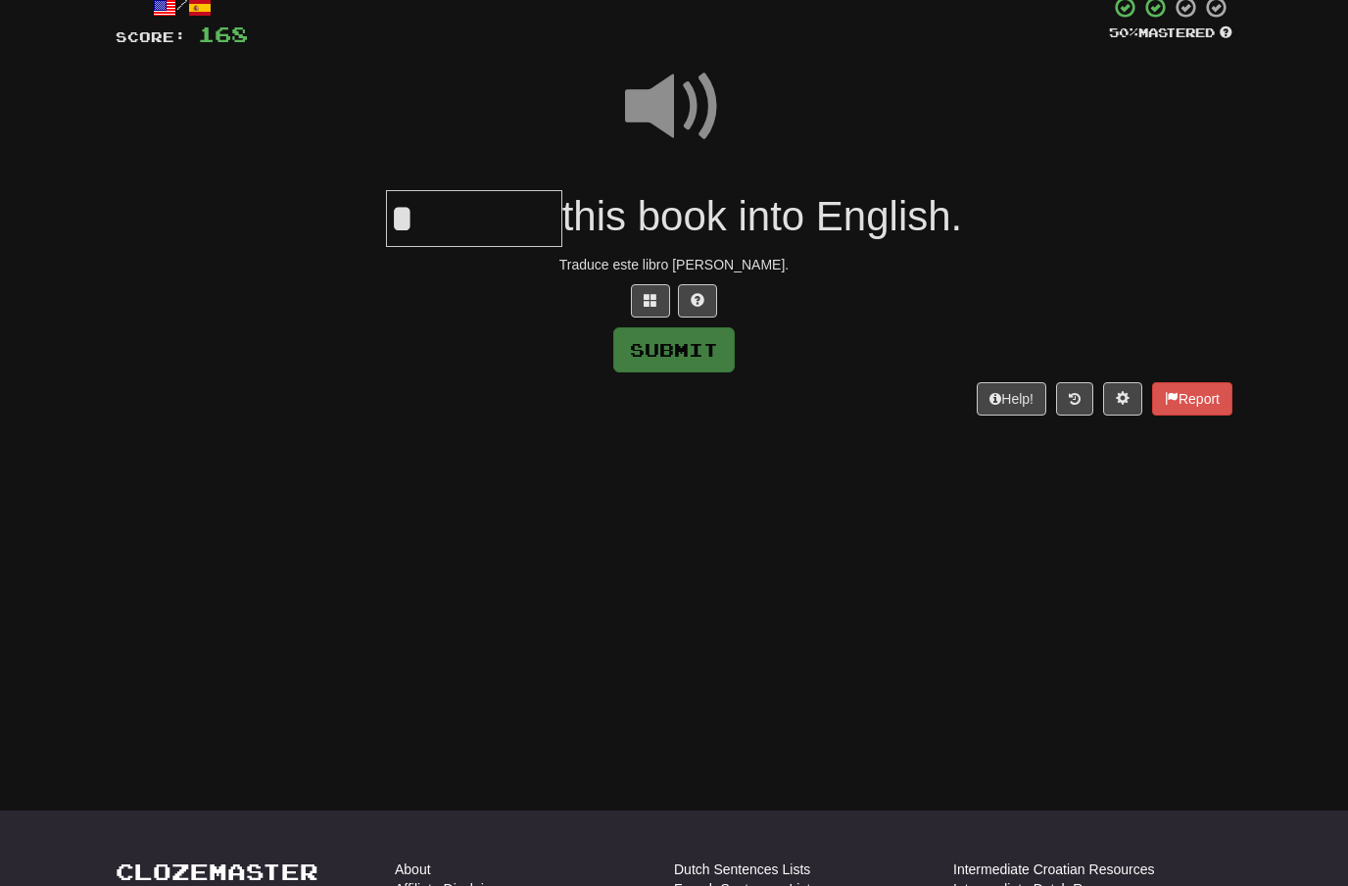
scroll to position [123, 0]
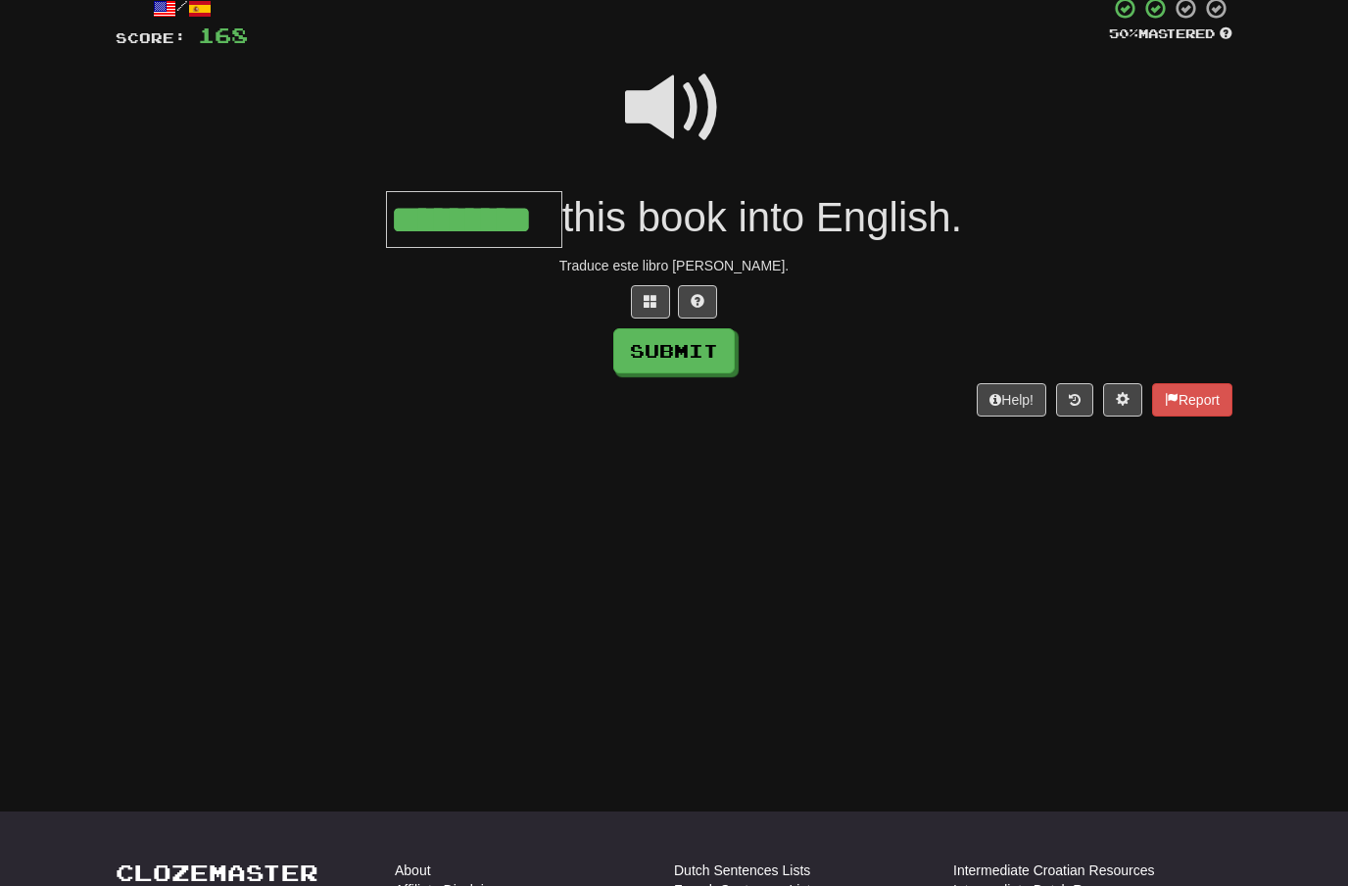
click at [696, 349] on button "Submit" at bounding box center [673, 350] width 121 height 45
type input "*********"
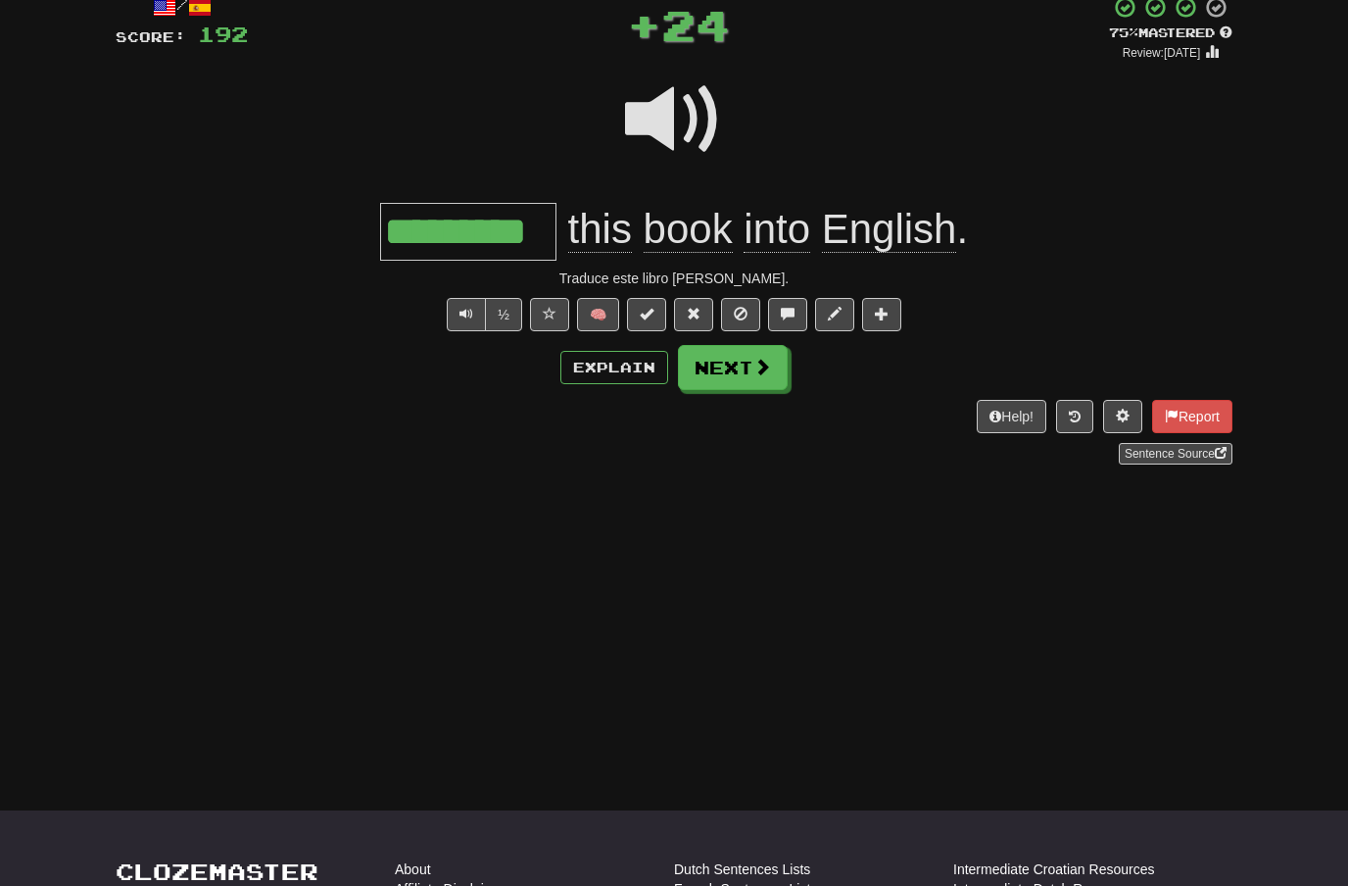
click at [770, 369] on span at bounding box center [762, 367] width 18 height 18
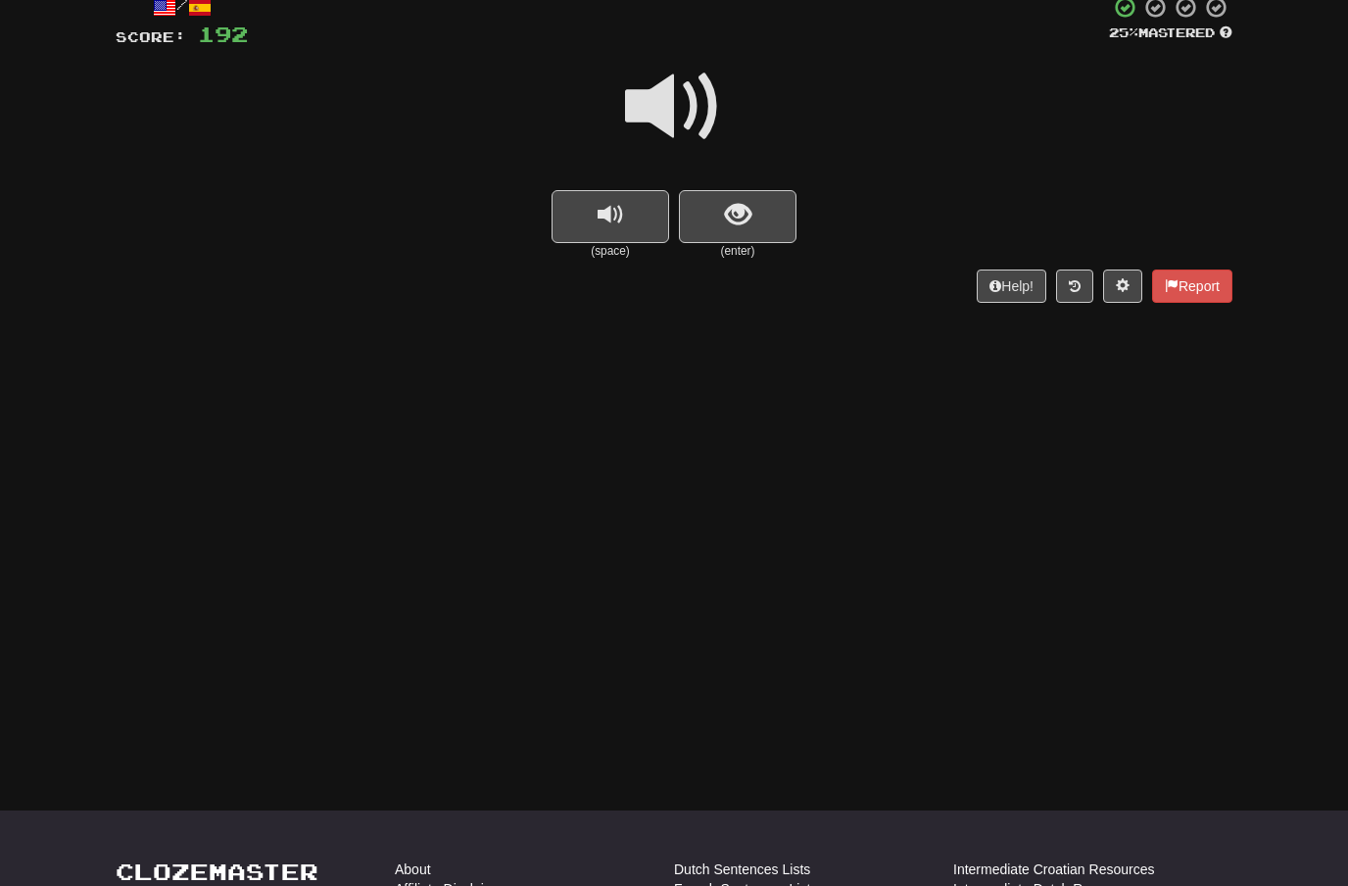
click at [701, 106] on span at bounding box center [674, 107] width 98 height 98
click at [717, 214] on button "show sentence" at bounding box center [738, 216] width 118 height 53
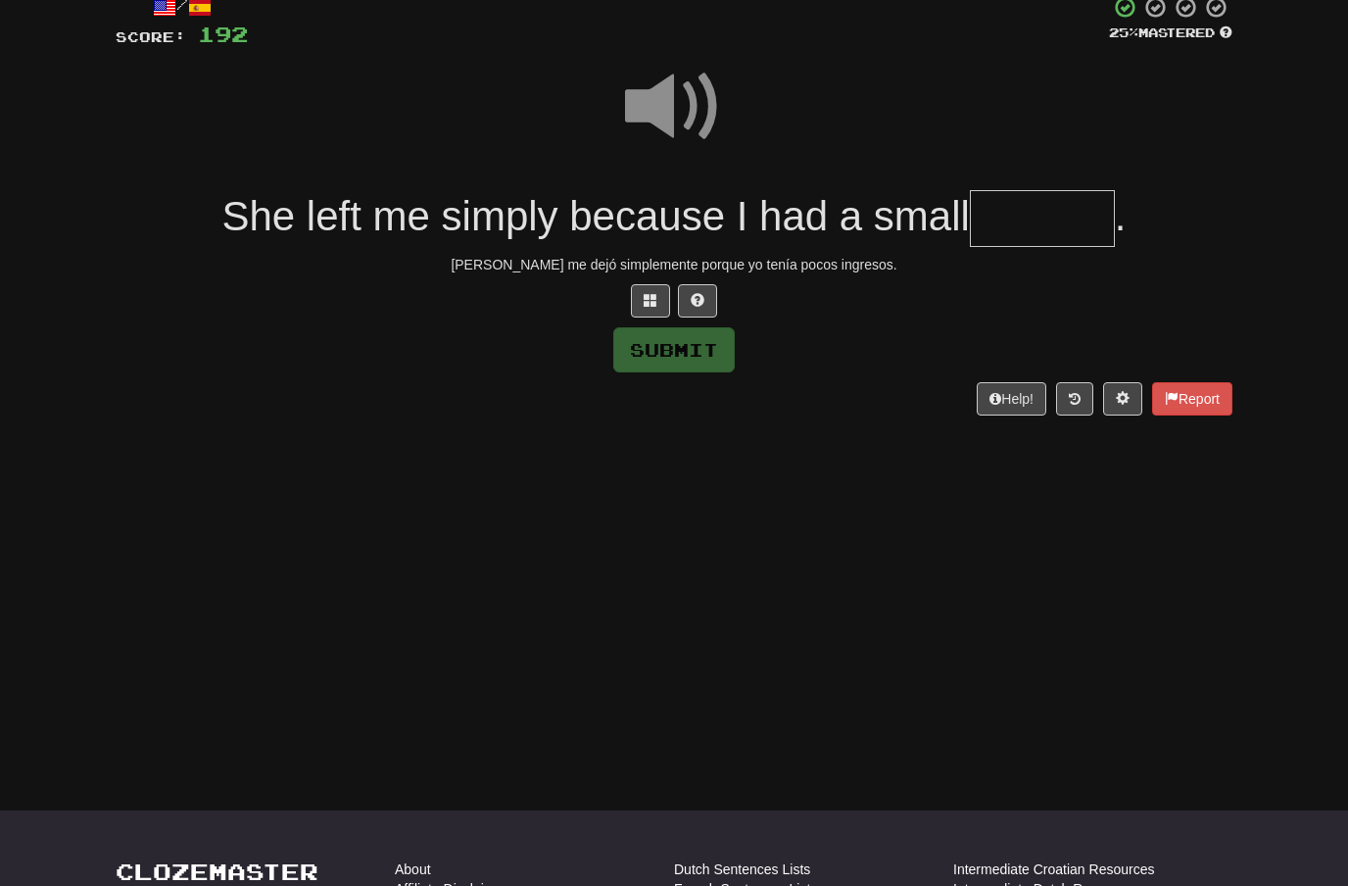
scroll to position [123, 0]
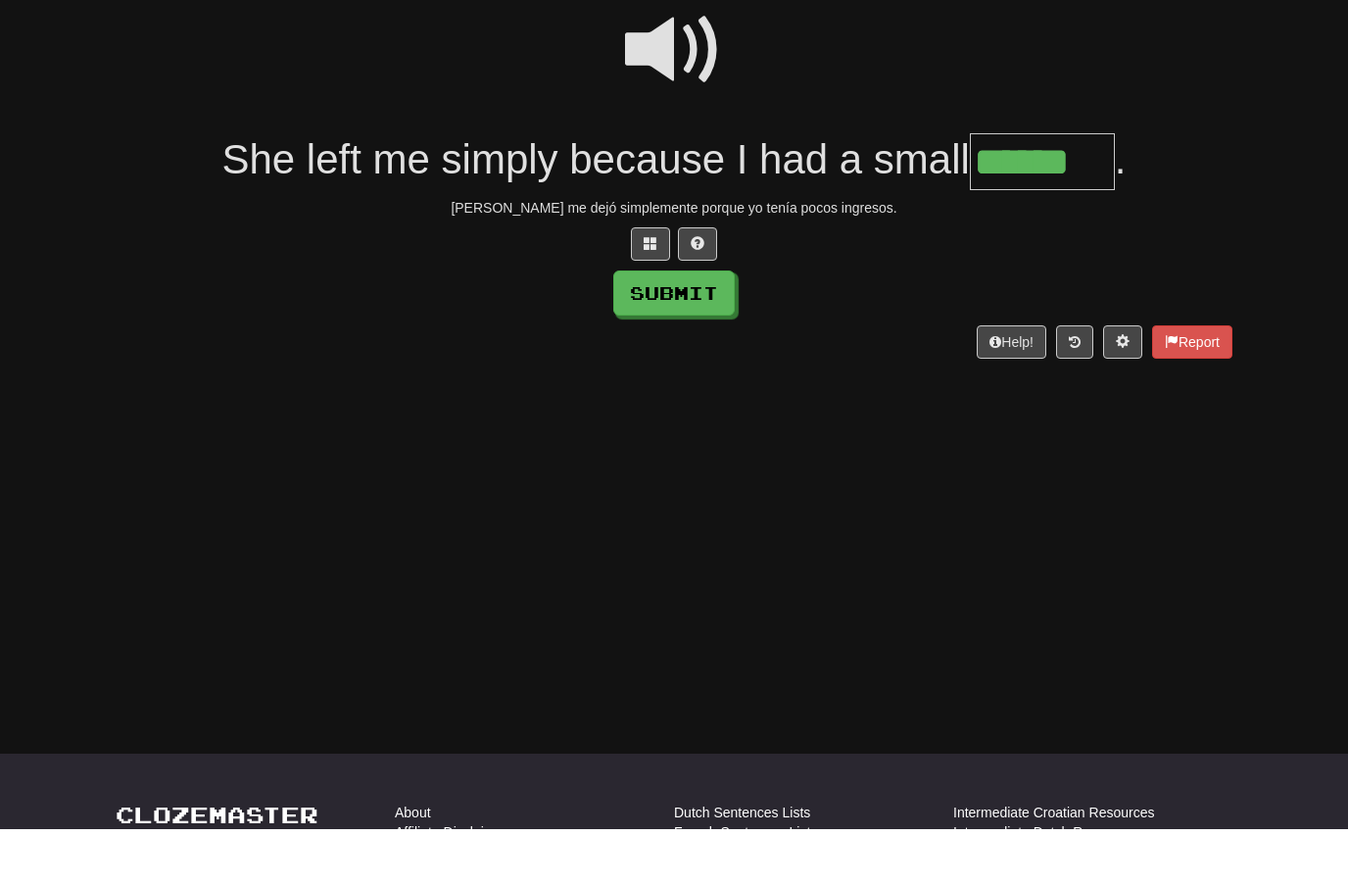
type input "******"
click at [717, 328] on button "Submit" at bounding box center [673, 350] width 121 height 45
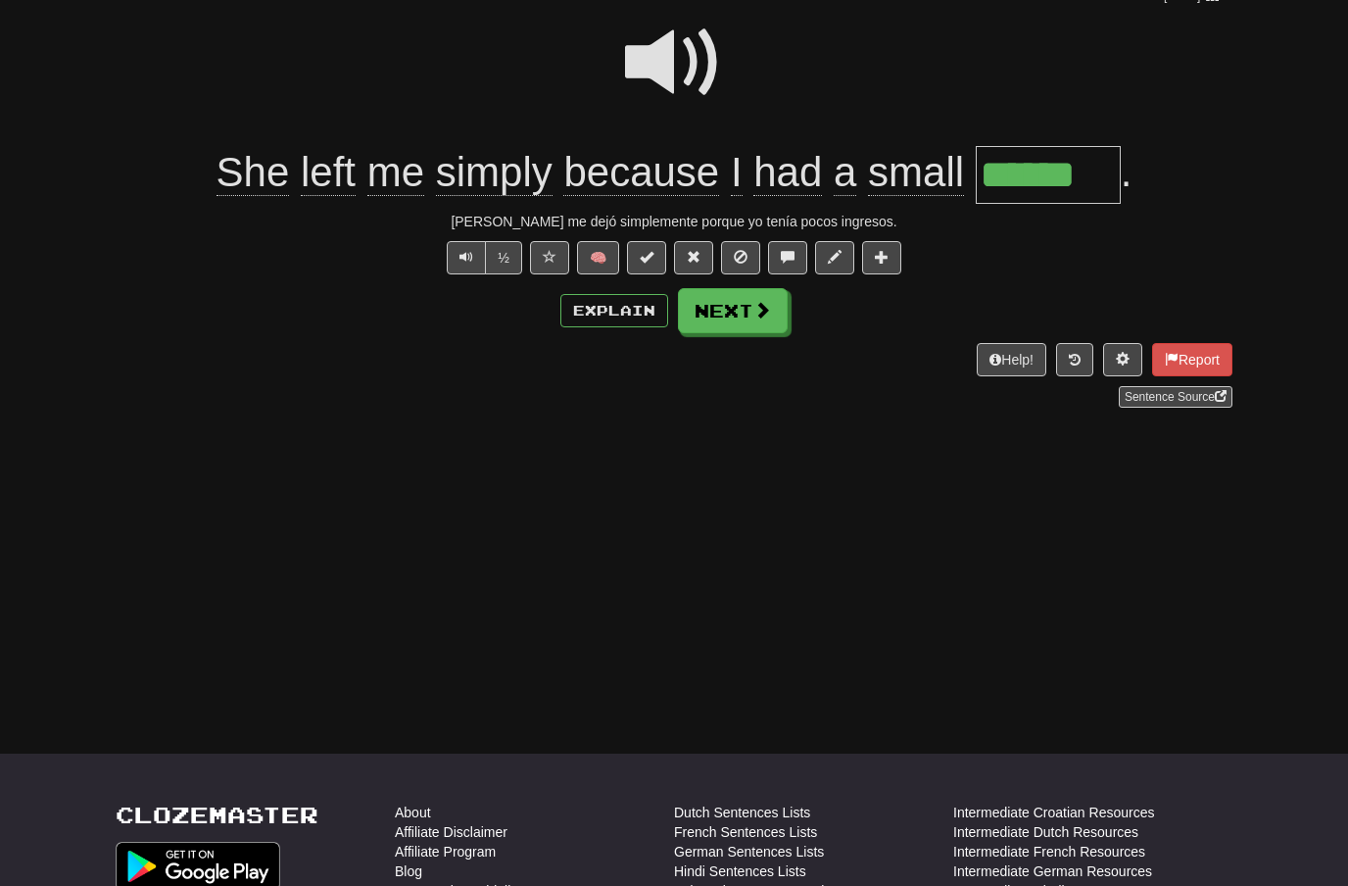
click at [757, 310] on span at bounding box center [762, 310] width 18 height 18
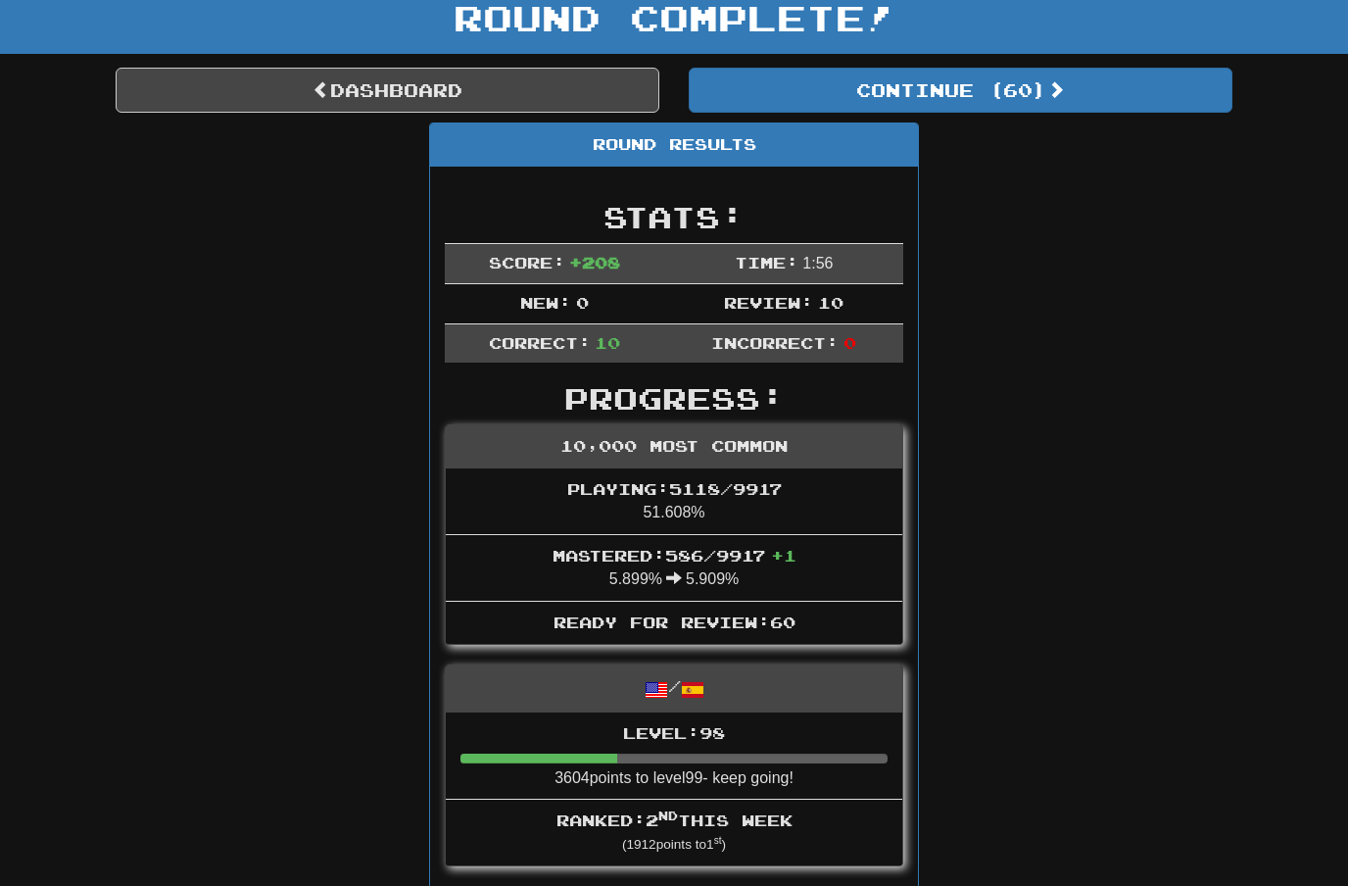
scroll to position [0, 0]
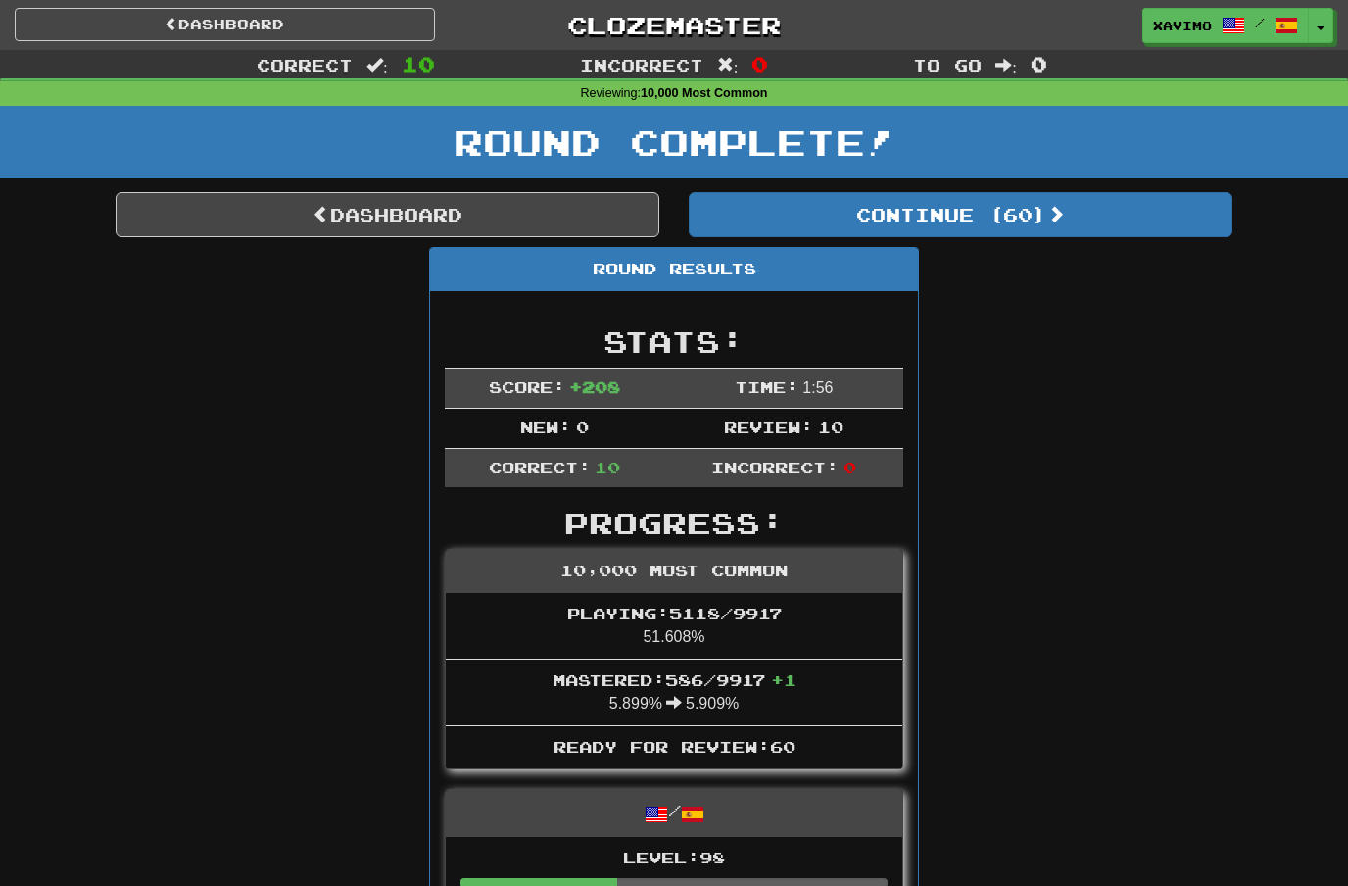
click at [514, 217] on link "Dashboard" at bounding box center [388, 214] width 544 height 45
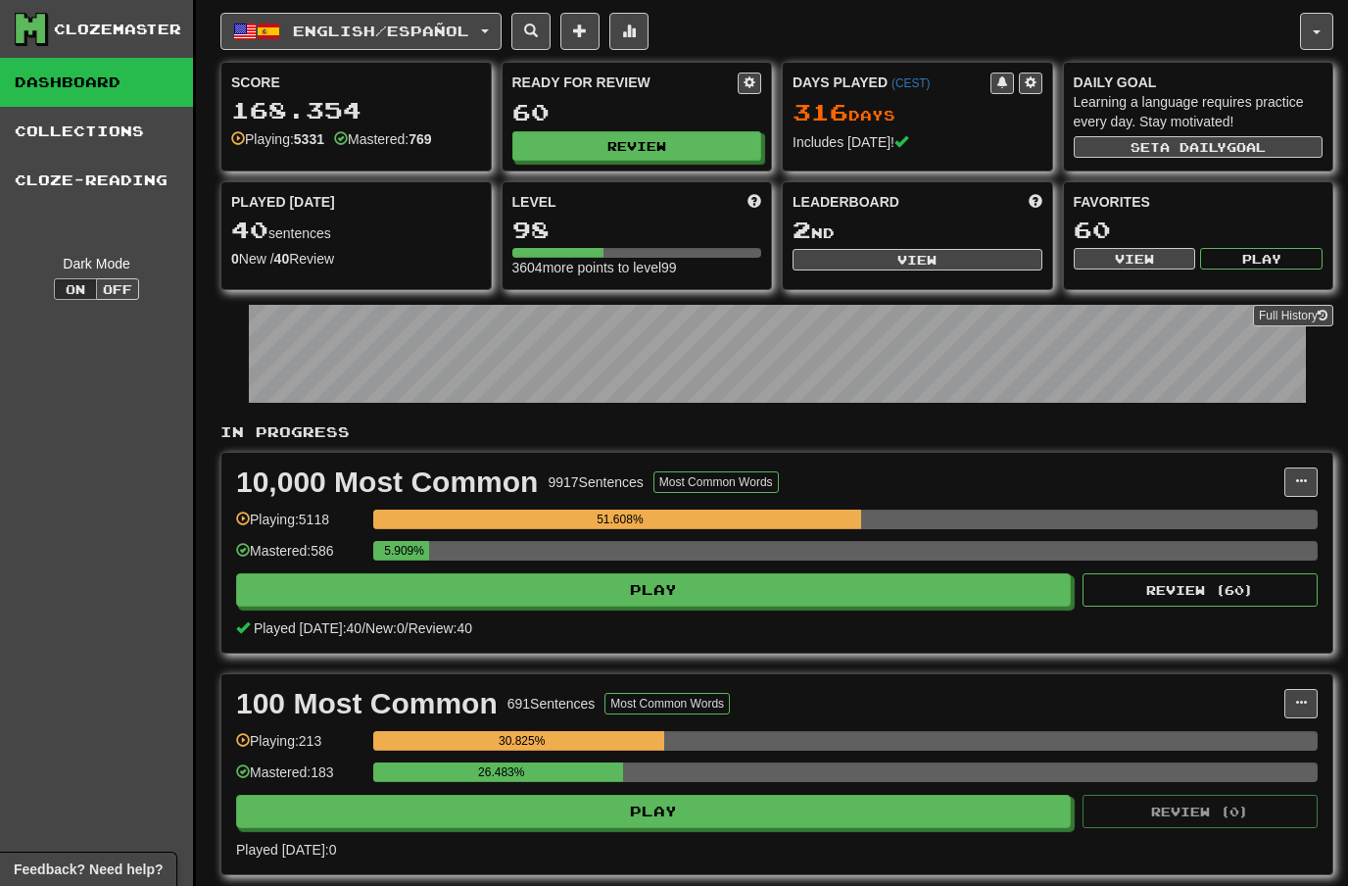
click at [1309, 35] on button "button" at bounding box center [1316, 31] width 33 height 37
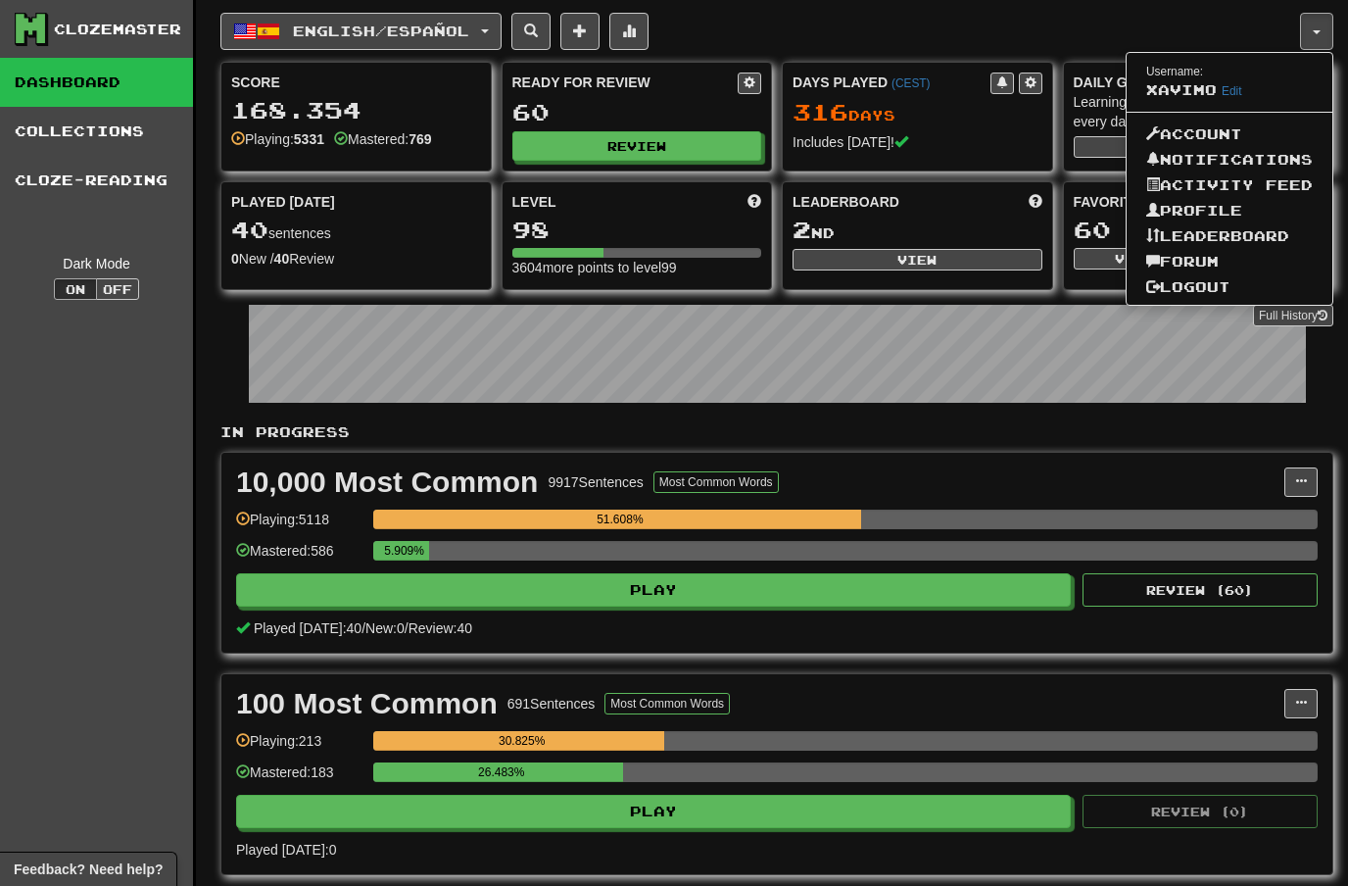
click at [1211, 206] on link "Profile" at bounding box center [1230, 210] width 206 height 25
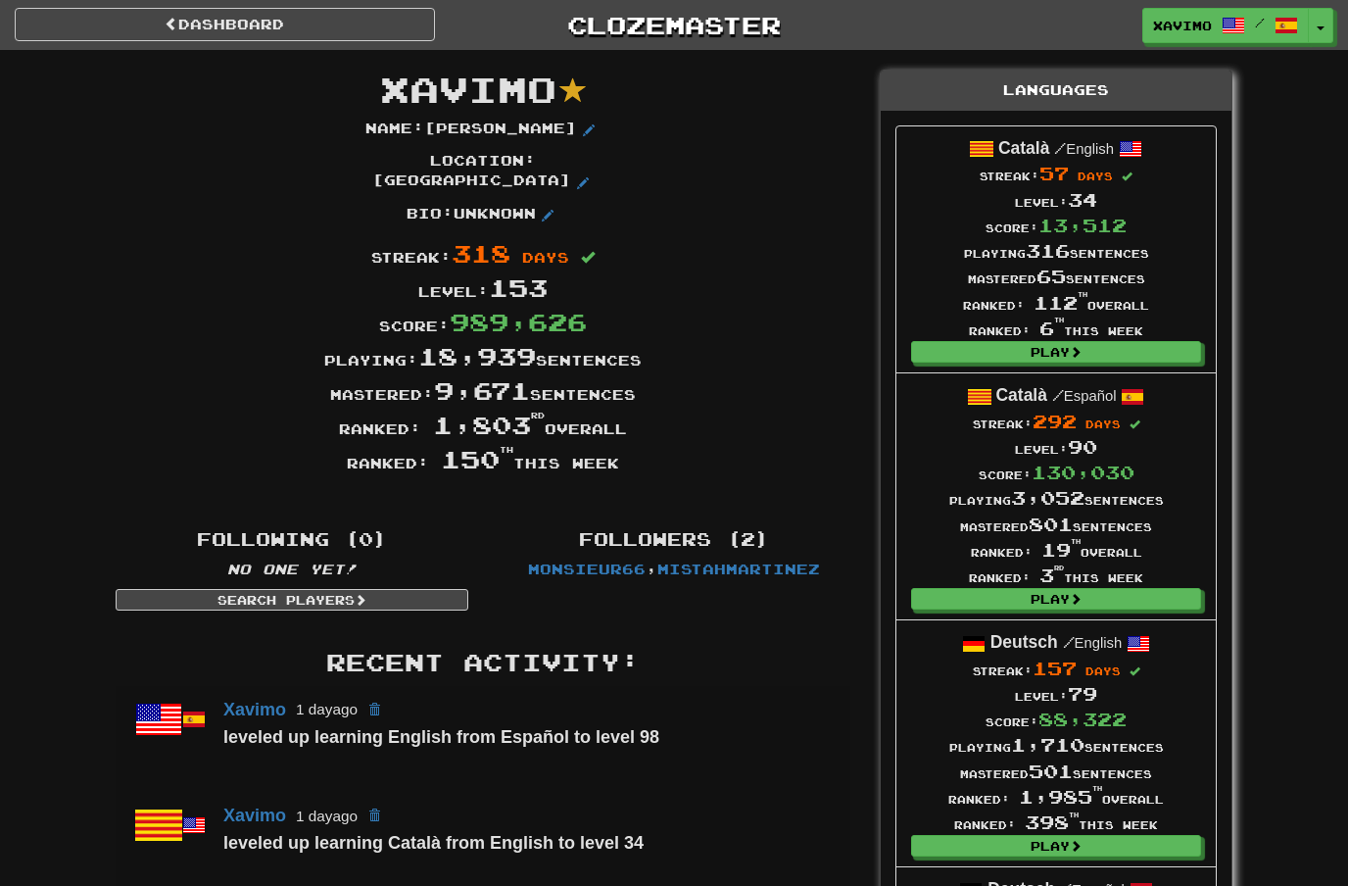
click at [350, 19] on link "Dashboard" at bounding box center [225, 24] width 420 height 33
